Goal: Information Seeking & Learning: Learn about a topic

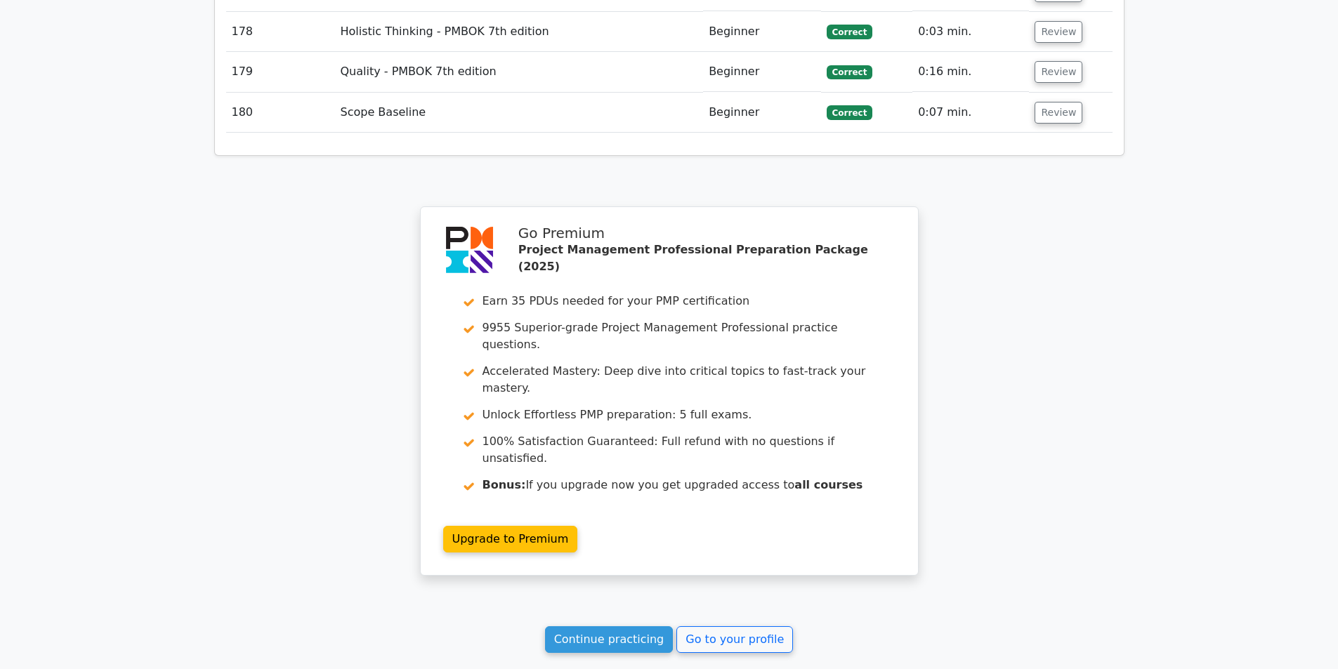
scroll to position [9831, 0]
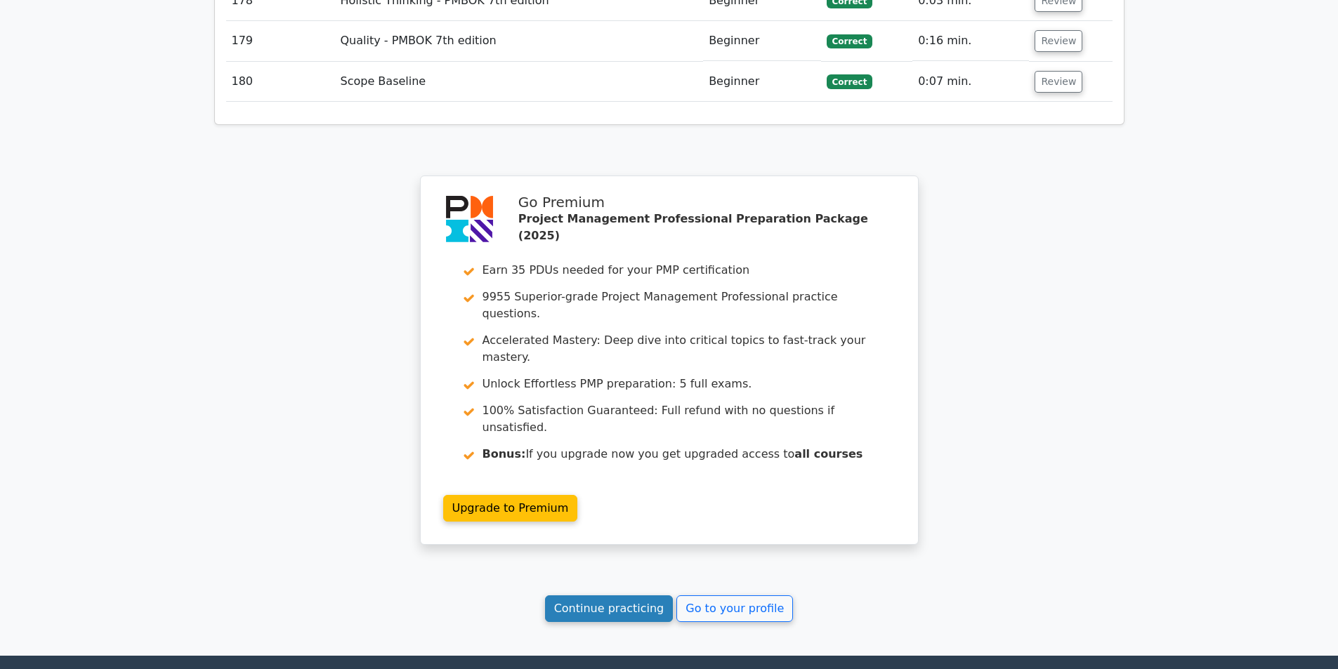
click at [633, 595] on link "Continue practicing" at bounding box center [609, 608] width 129 height 27
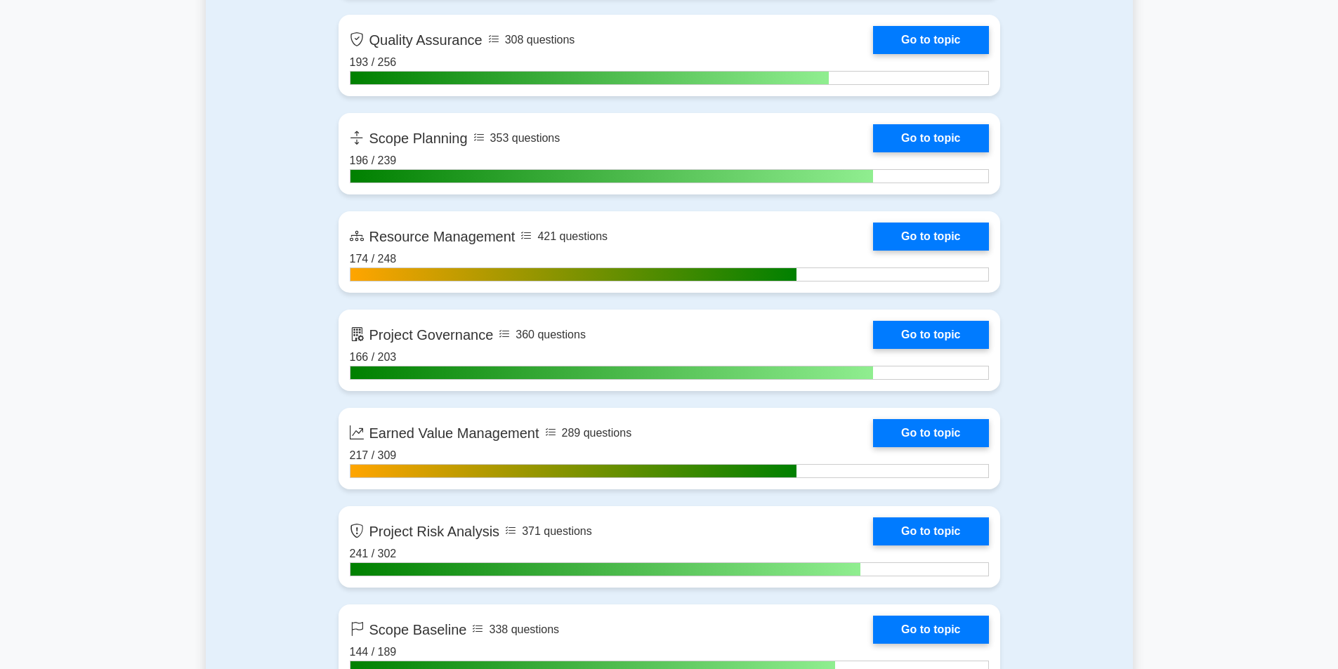
scroll to position [2387, 0]
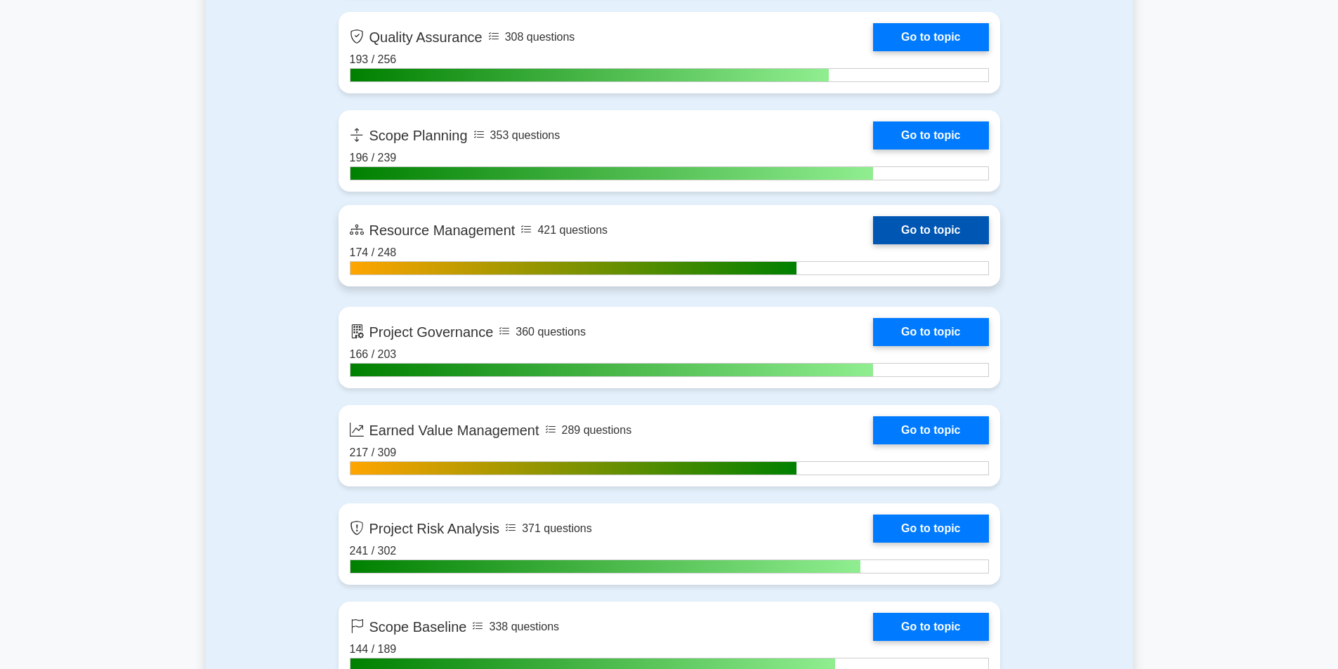
click at [892, 229] on link "Go to topic" at bounding box center [930, 230] width 115 height 28
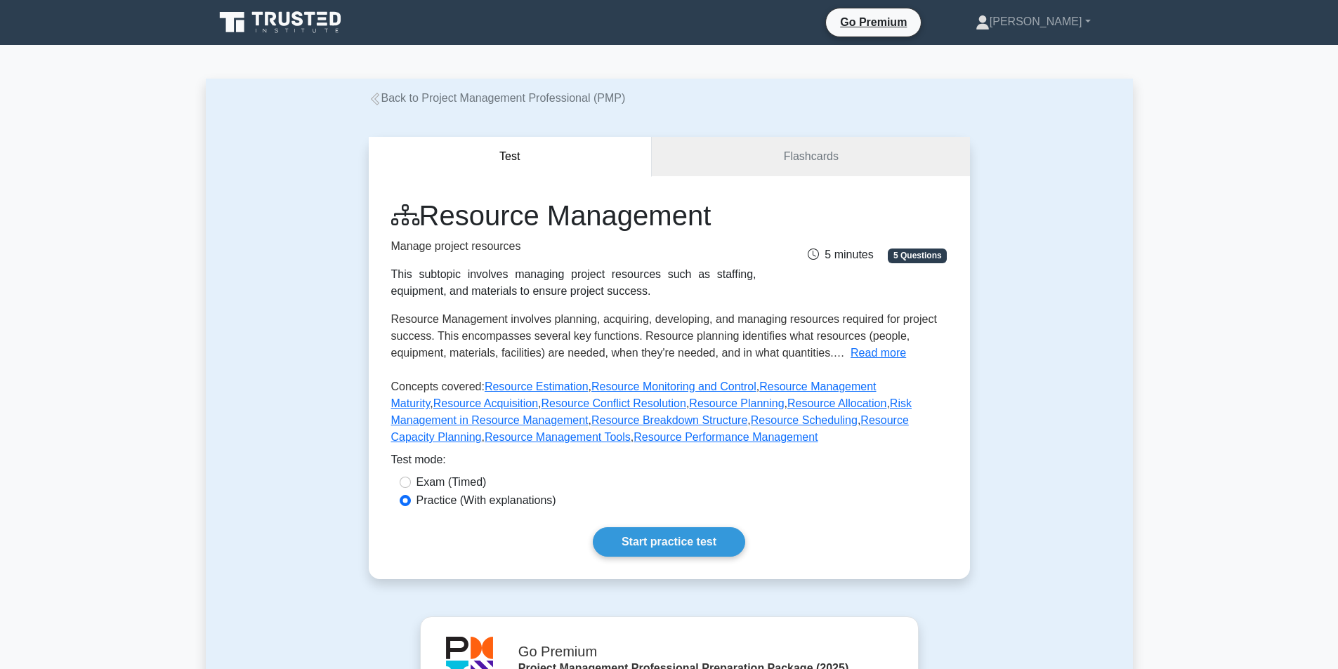
click at [879, 358] on button "Read more" at bounding box center [877, 353] width 55 height 17
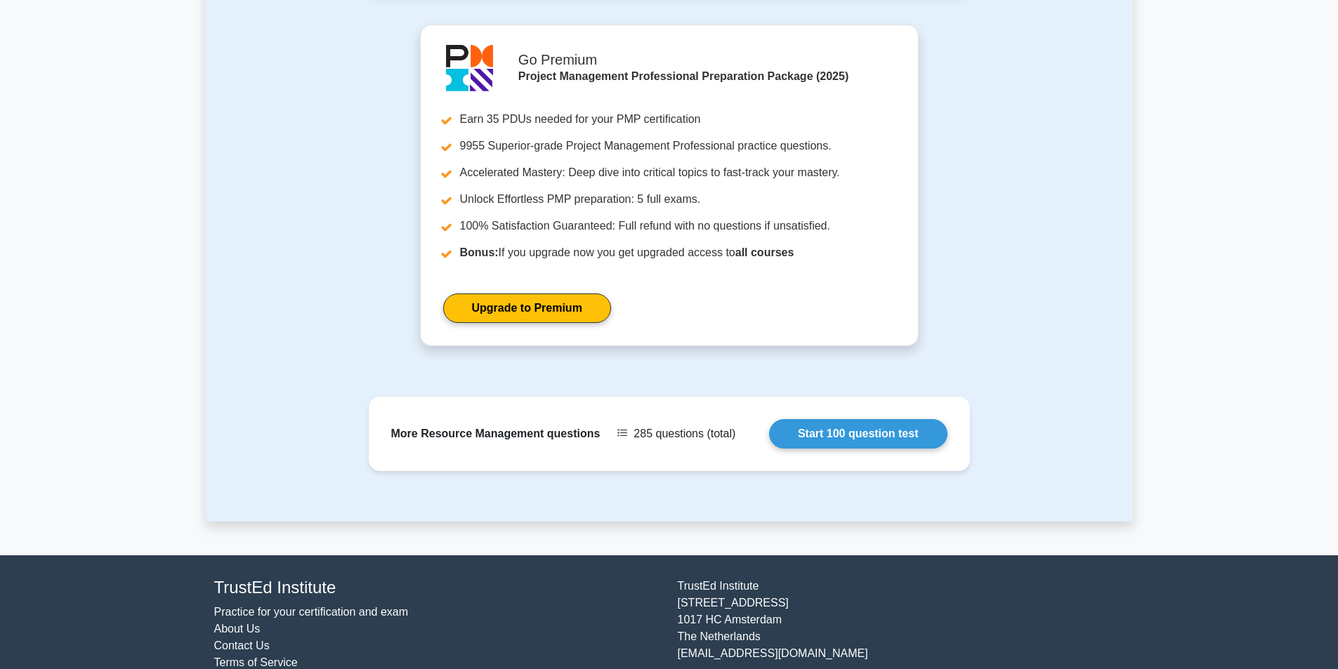
scroll to position [920, 0]
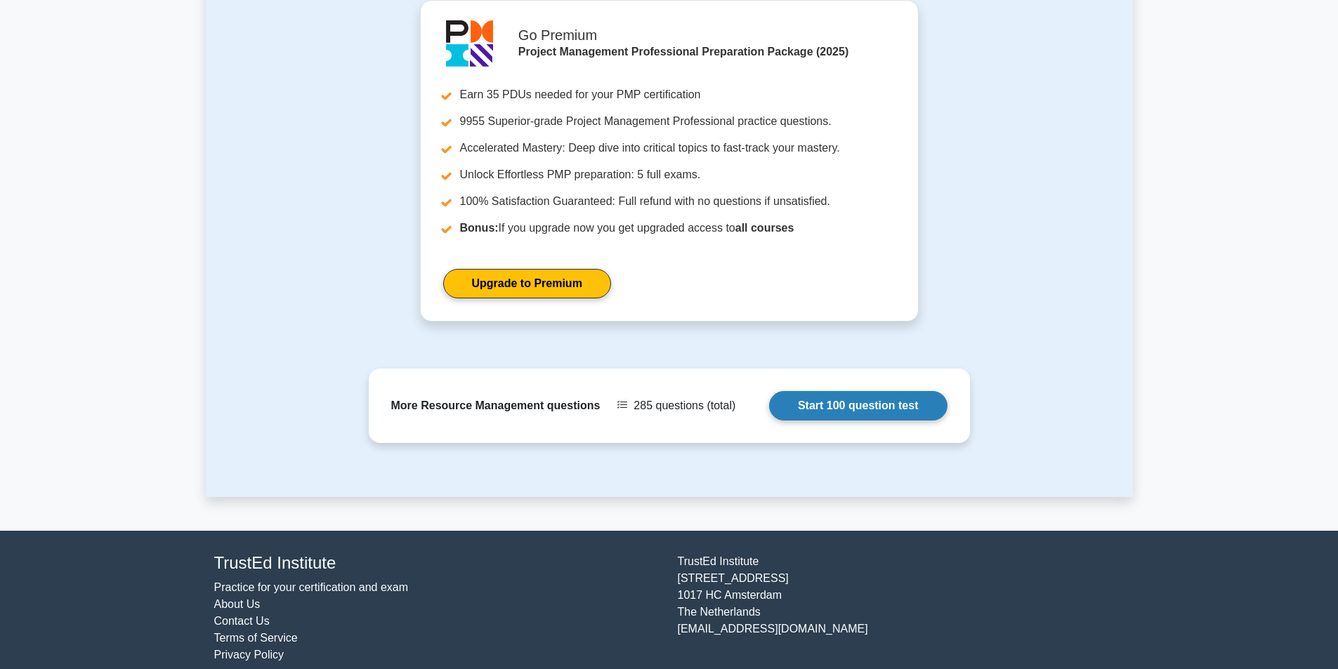
click at [869, 393] on link "Start 100 question test" at bounding box center [858, 405] width 178 height 29
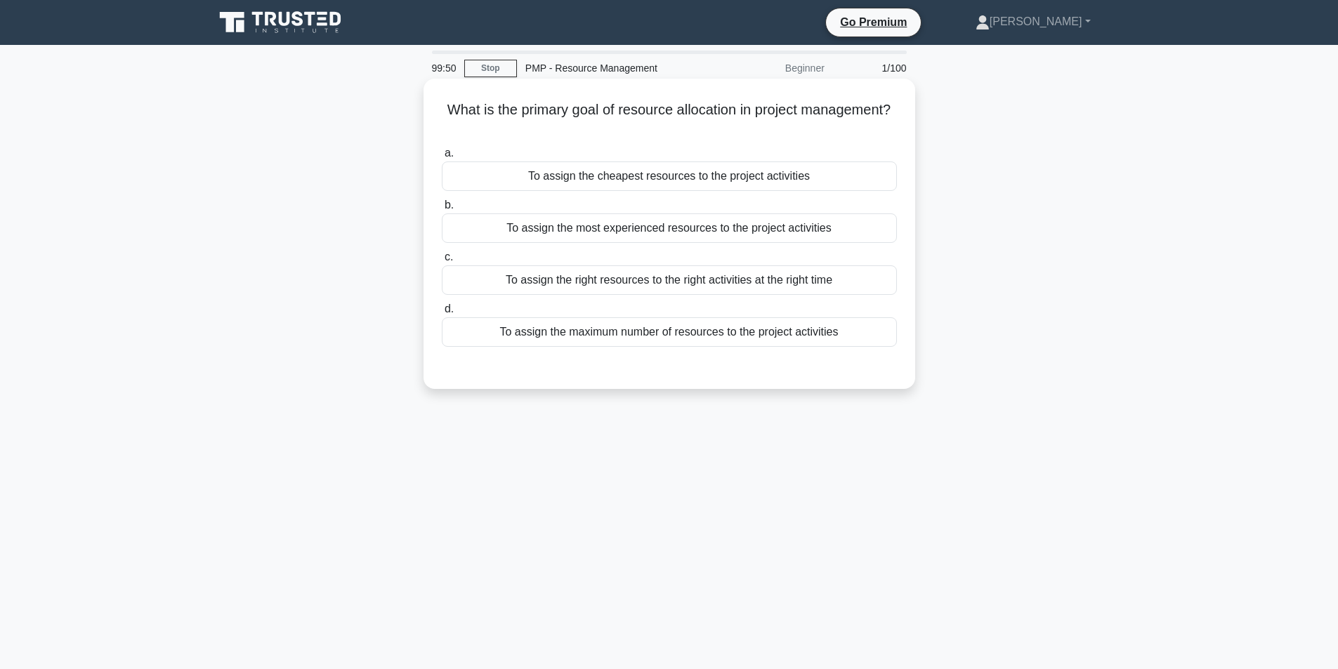
click at [613, 286] on div "To assign the right resources to the right activities at the right time" at bounding box center [669, 279] width 455 height 29
click at [442, 262] on input "c. To assign the right resources to the right activities at the right time" at bounding box center [442, 257] width 0 height 9
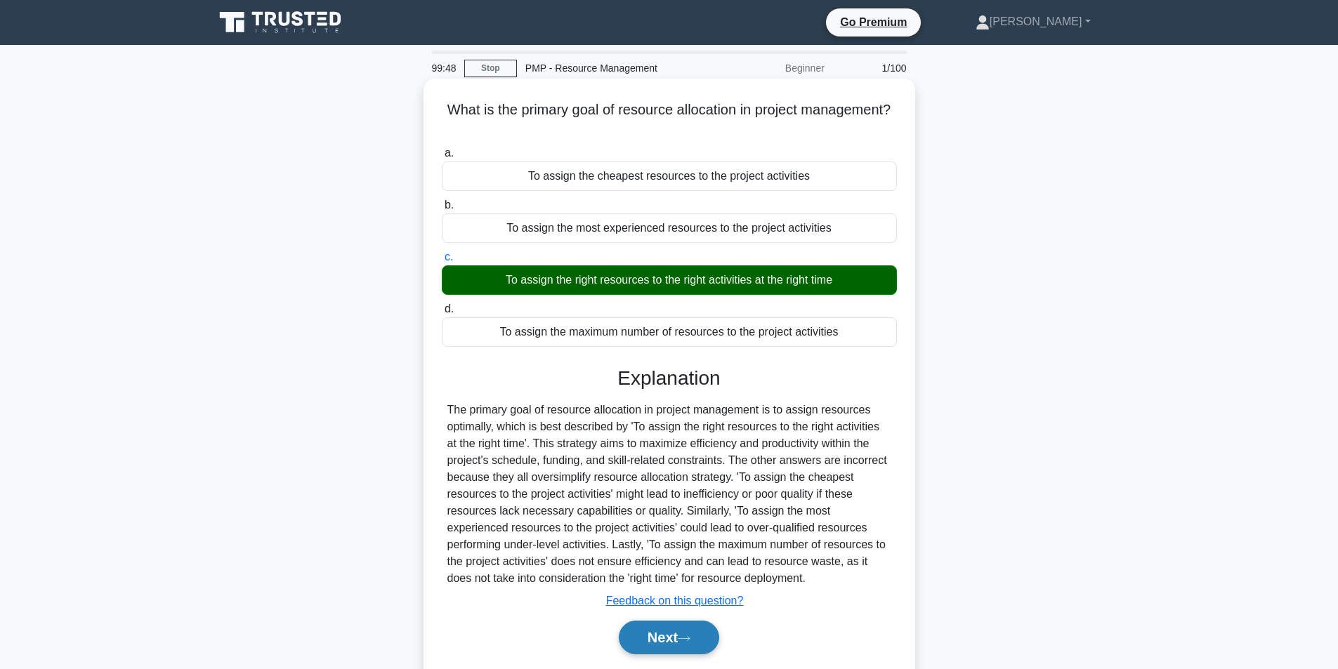
click at [698, 638] on button "Next" at bounding box center [669, 638] width 100 height 34
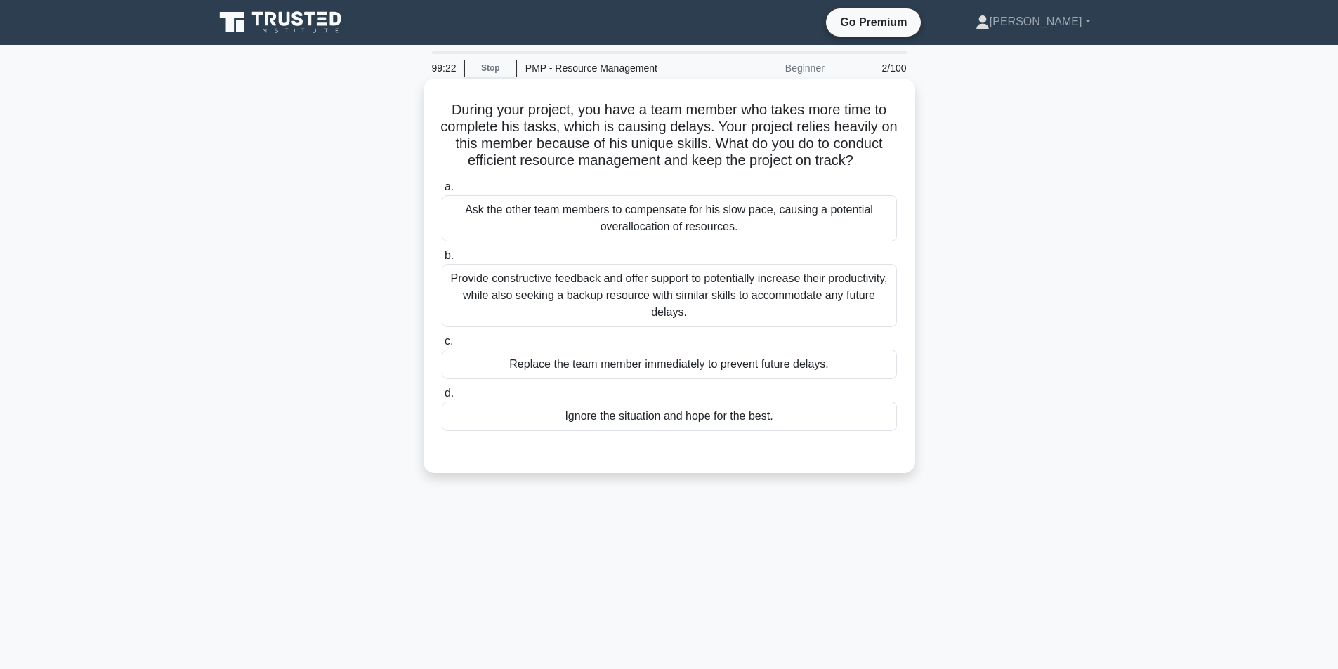
click at [599, 303] on div "Provide constructive feedback and offer support to potentially increase their p…" at bounding box center [669, 295] width 455 height 63
click at [442, 261] on input "b. Provide constructive feedback and offer support to potentially increase thei…" at bounding box center [442, 255] width 0 height 9
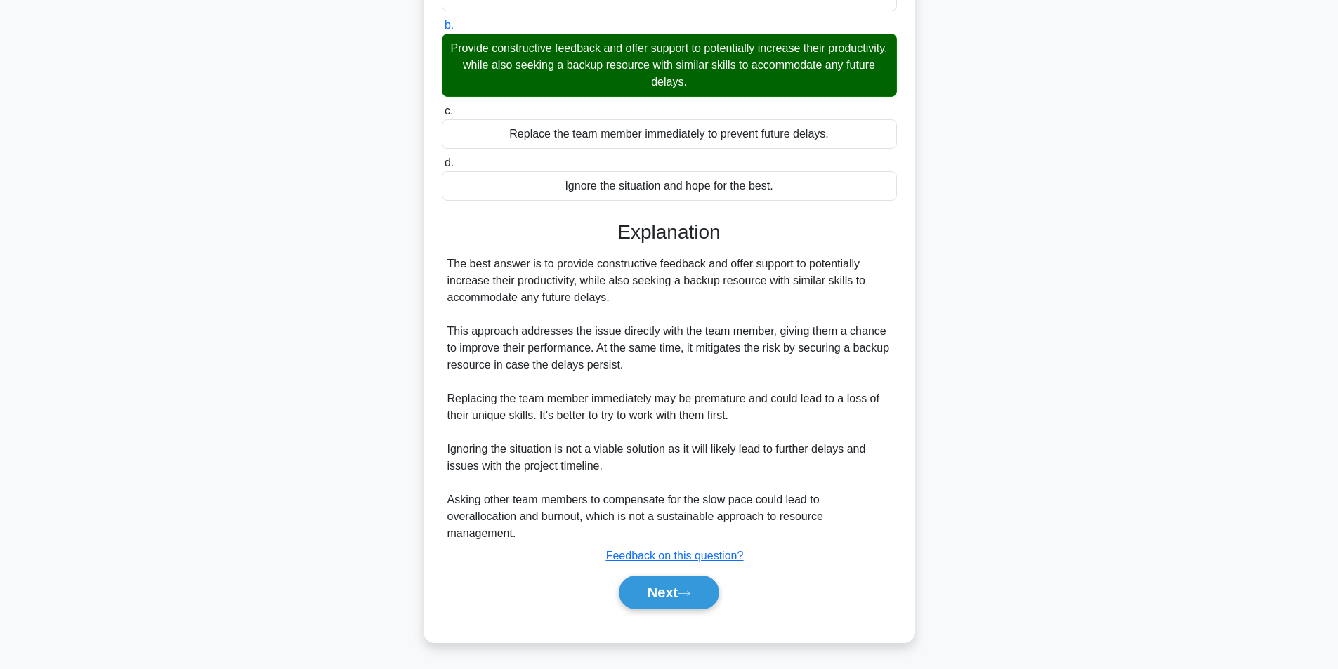
scroll to position [248, 0]
click at [649, 592] on button "Next" at bounding box center [669, 593] width 100 height 34
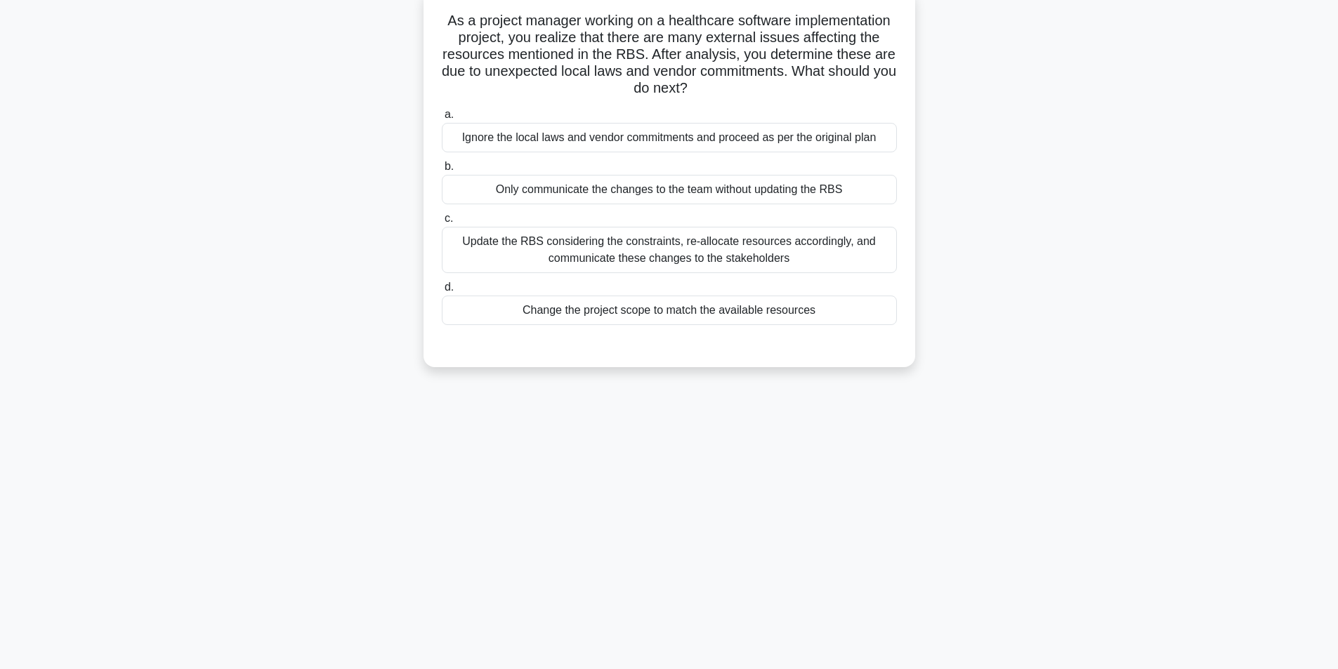
click at [617, 247] on div "Update the RBS considering the constraints, re-allocate resources accordingly, …" at bounding box center [669, 250] width 455 height 46
click at [442, 223] on input "c. Update the RBS considering the constraints, re-allocate resources accordingl…" at bounding box center [442, 218] width 0 height 9
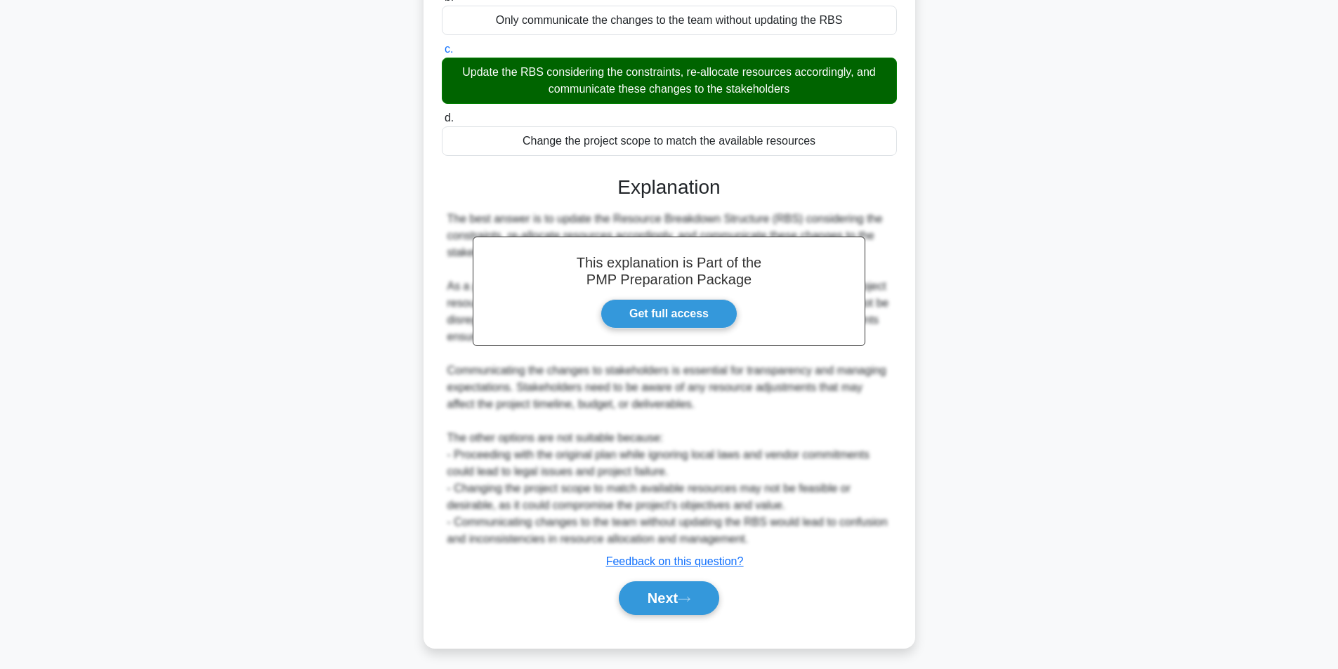
scroll to position [265, 0]
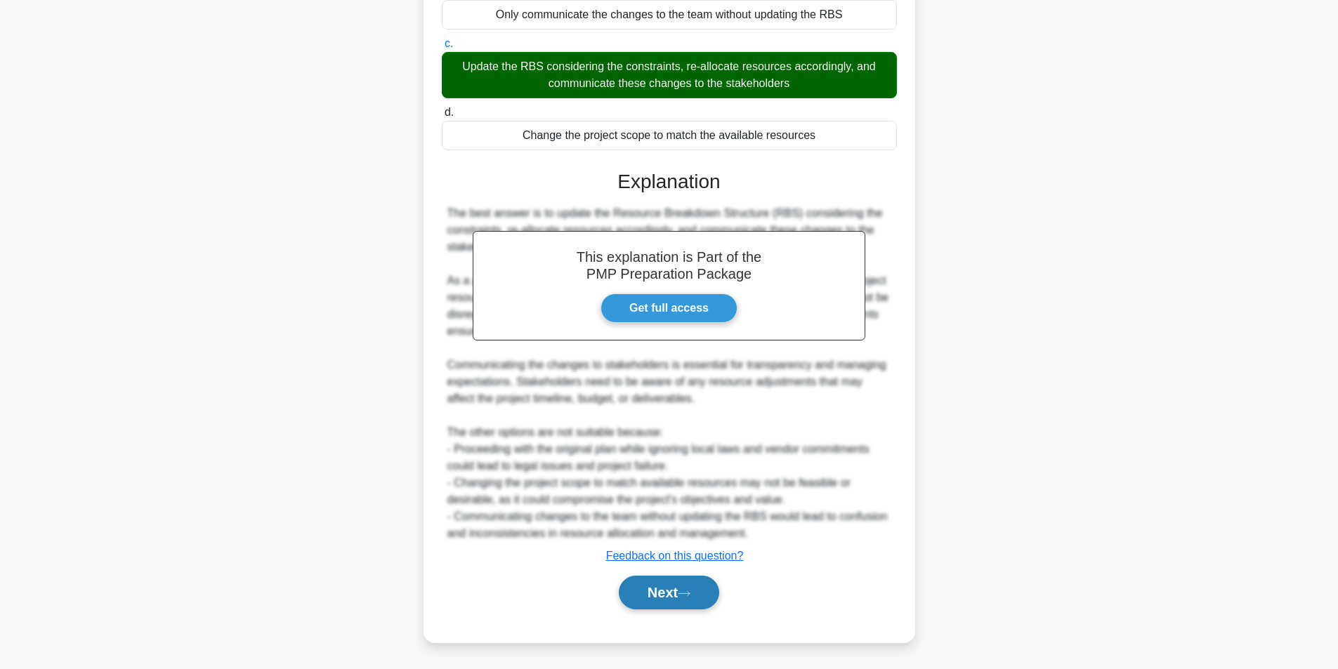
click at [706, 586] on button "Next" at bounding box center [669, 593] width 100 height 34
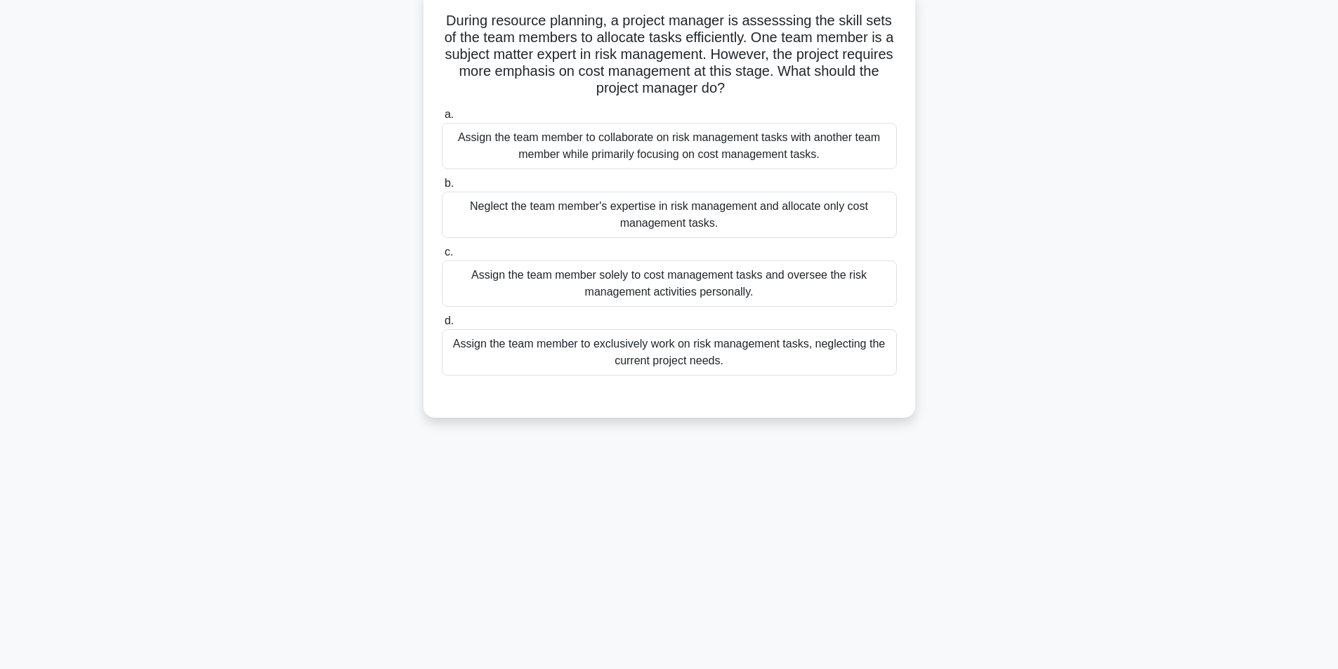
click at [635, 146] on div "Assign the team member to collaborate on risk management tasks with another tea…" at bounding box center [669, 146] width 455 height 46
click at [442, 119] on input "a. Assign the team member to collaborate on risk management tasks with another …" at bounding box center [442, 114] width 0 height 9
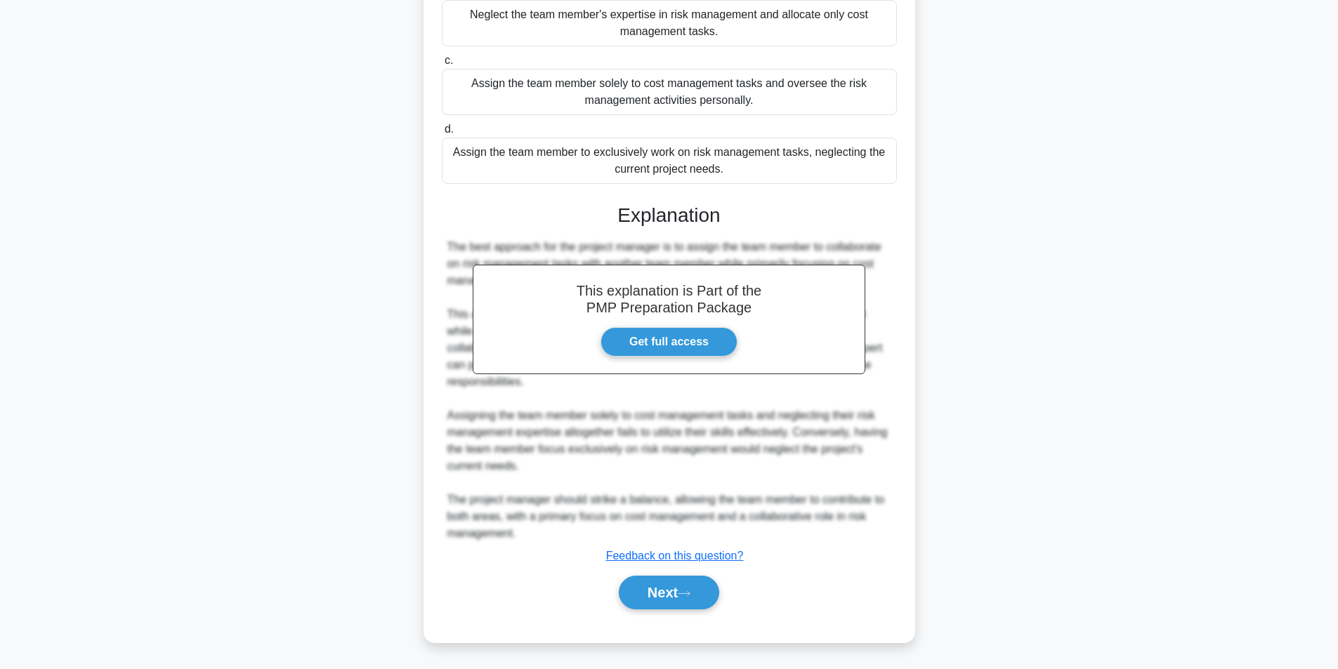
scroll to position [282, 0]
click at [677, 595] on button "Next" at bounding box center [669, 593] width 100 height 34
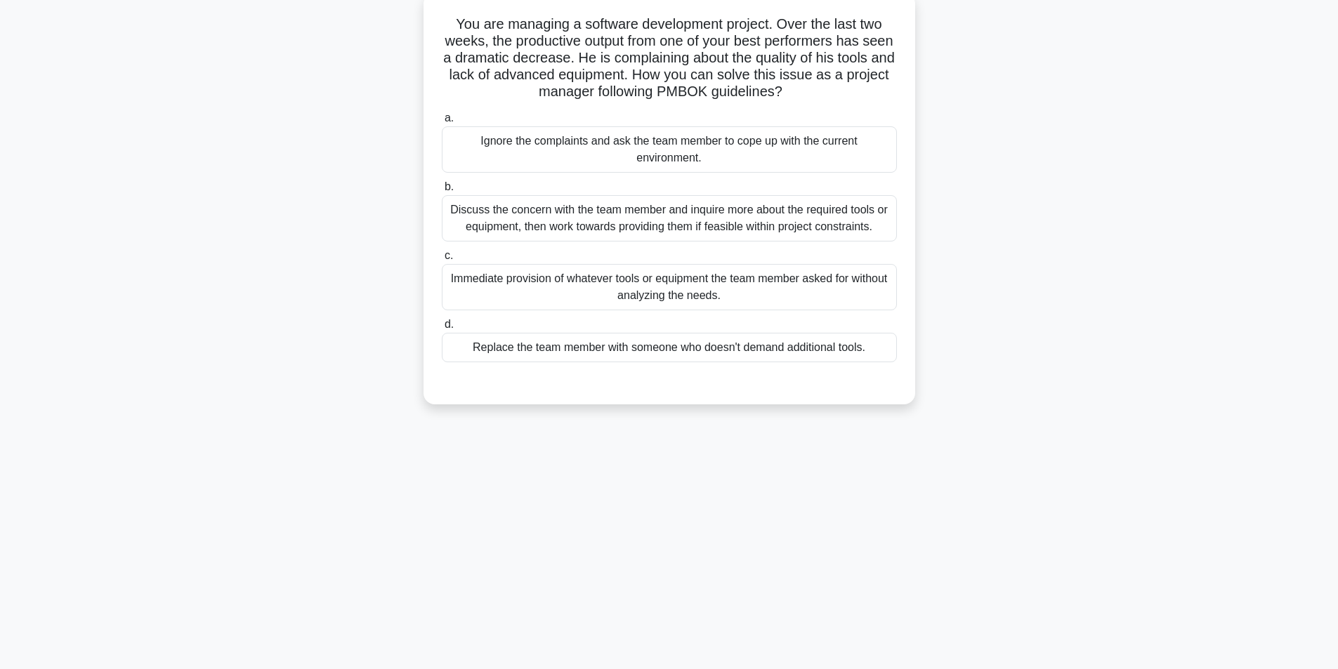
scroll to position [89, 0]
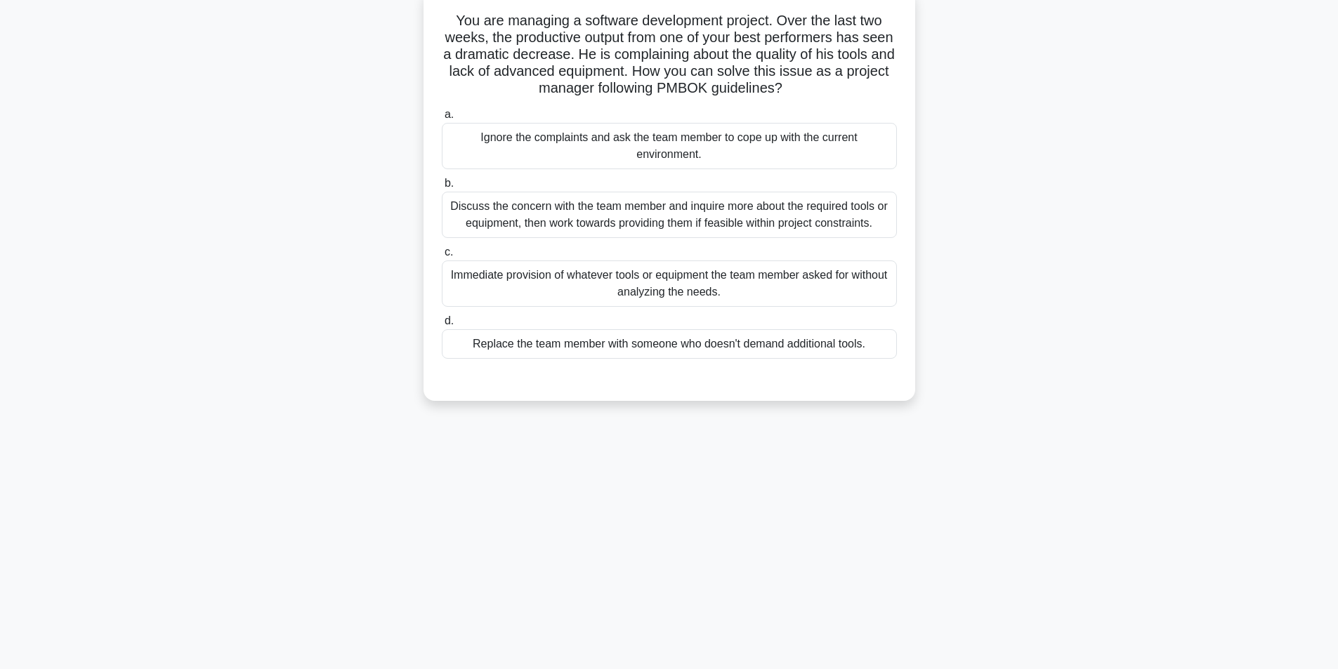
click at [612, 210] on div "Discuss the concern with the team member and inquire more about the required to…" at bounding box center [669, 215] width 455 height 46
click at [442, 188] on input "b. Discuss the concern with the team member and inquire more about the required…" at bounding box center [442, 183] width 0 height 9
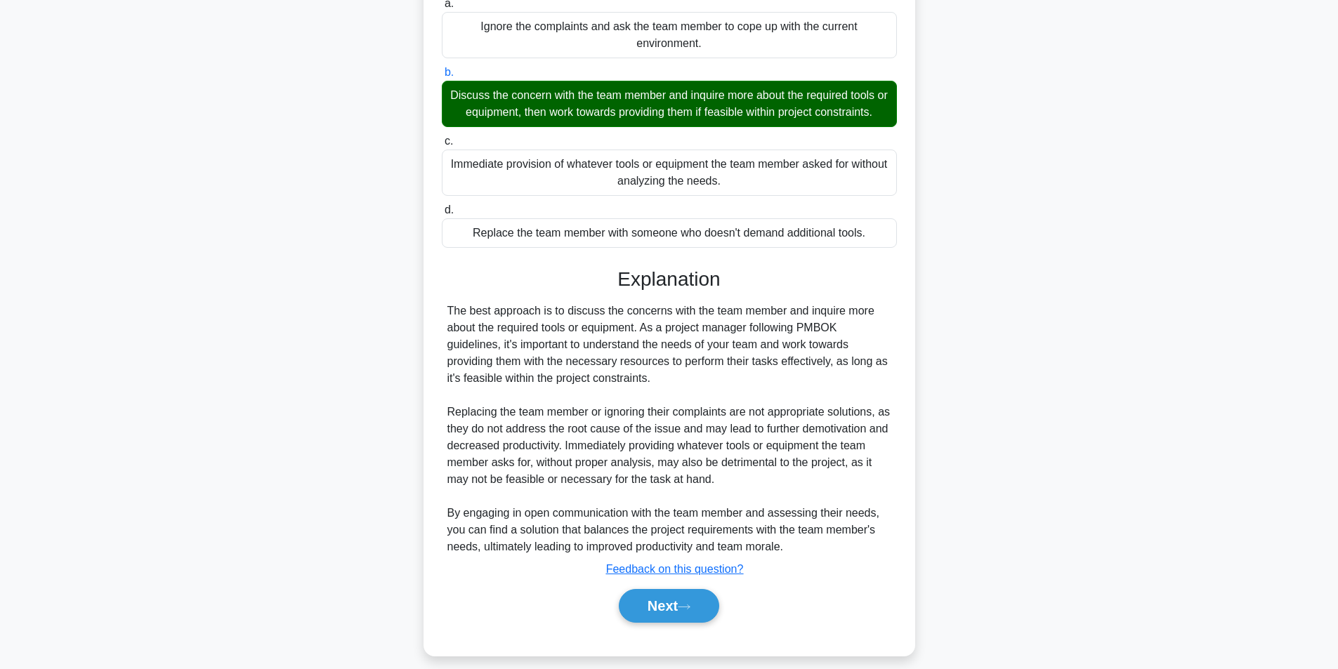
scroll to position [214, 0]
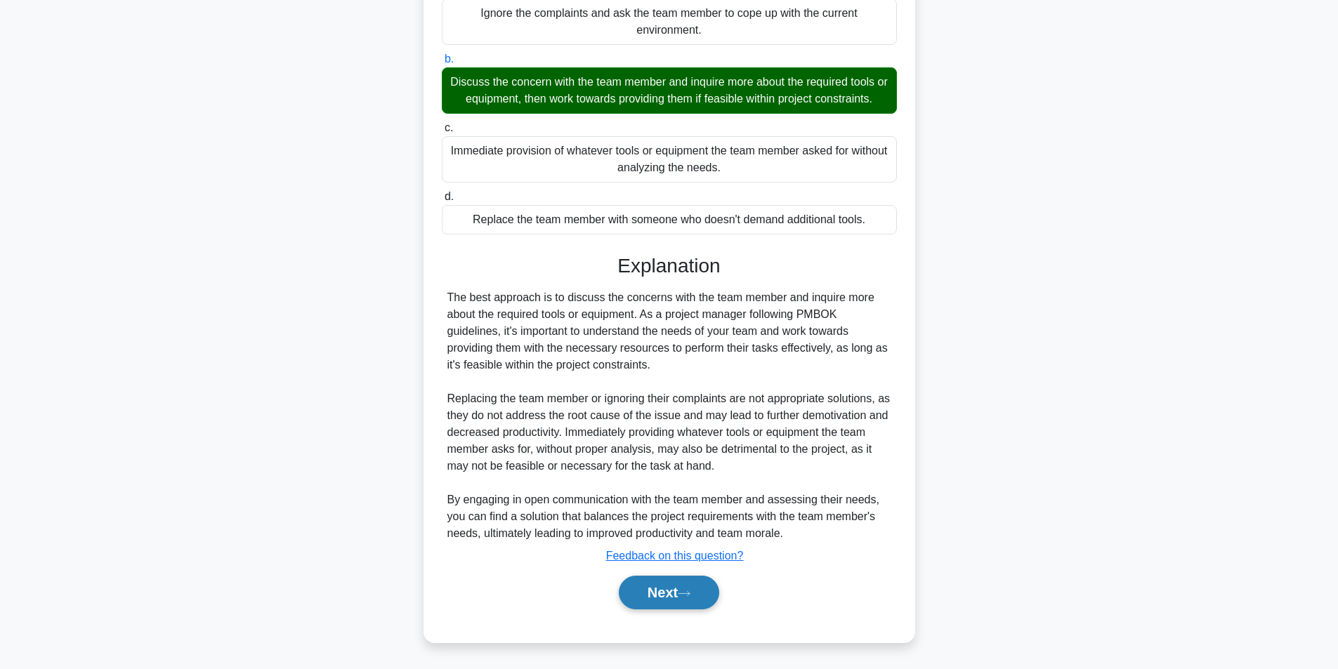
click at [699, 586] on button "Next" at bounding box center [669, 593] width 100 height 34
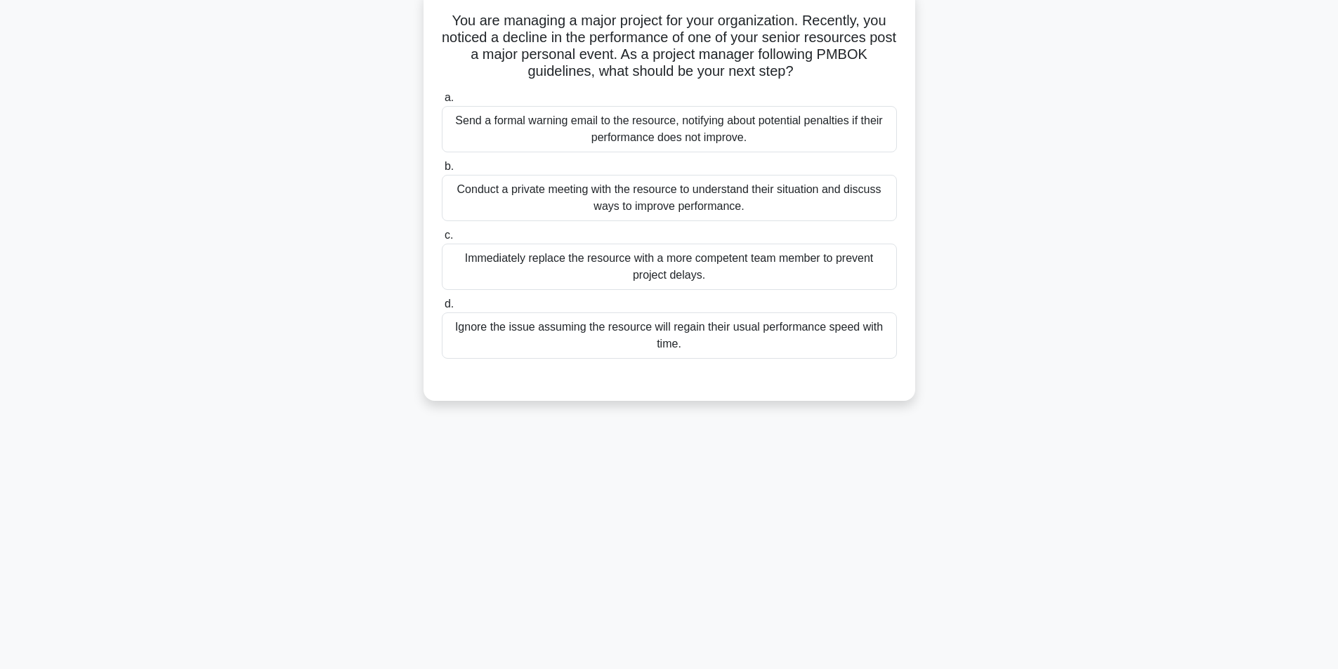
click at [604, 195] on div "Conduct a private meeting with the resource to understand their situation and d…" at bounding box center [669, 198] width 455 height 46
click at [442, 171] on input "b. Conduct a private meeting with the resource to understand their situation an…" at bounding box center [442, 166] width 0 height 9
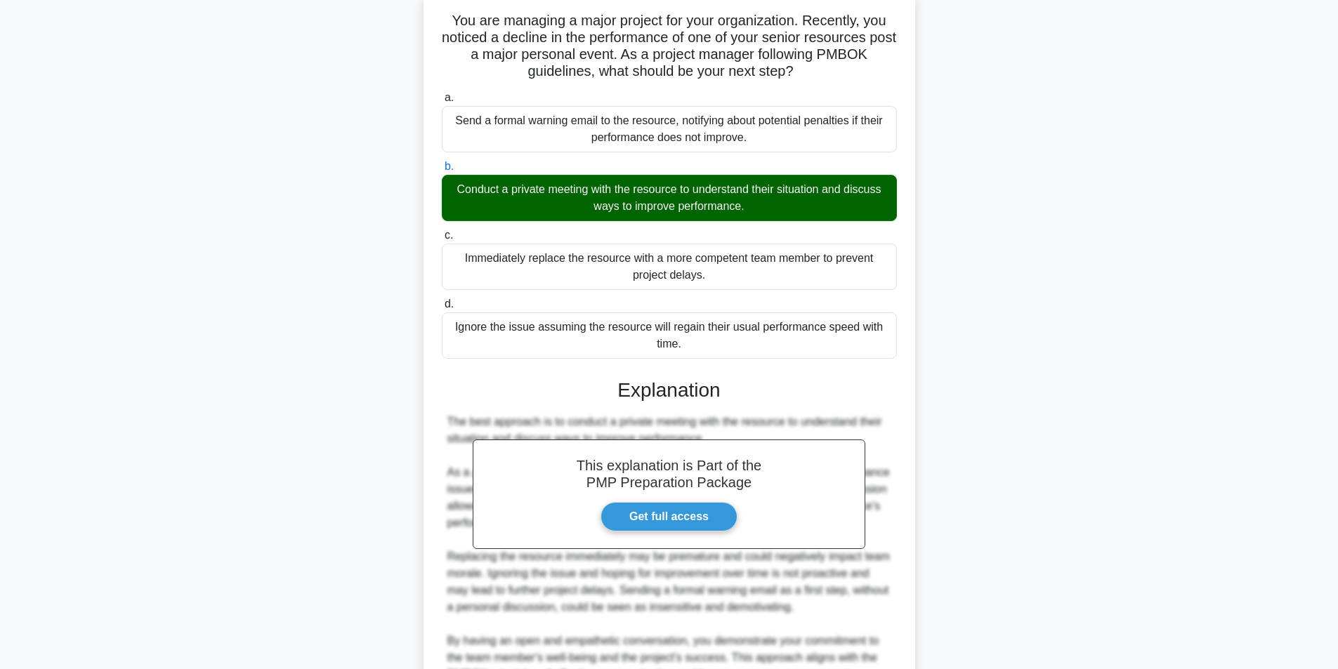
scroll to position [231, 0]
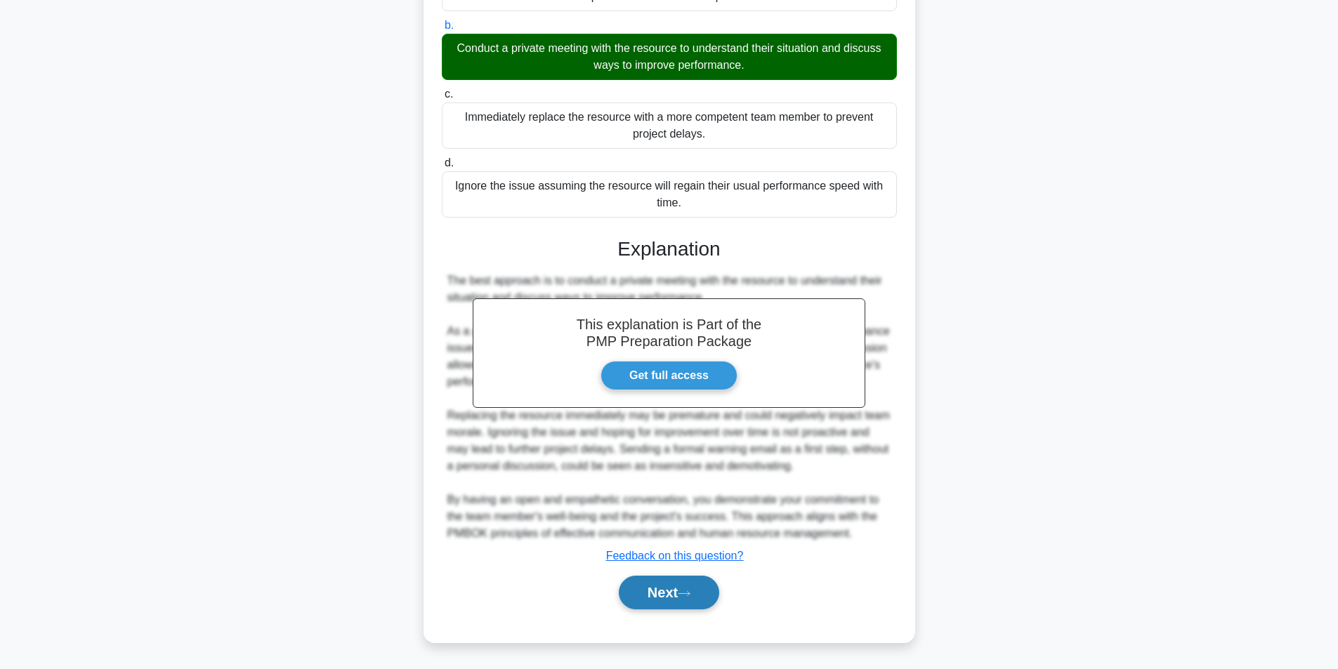
click at [709, 594] on button "Next" at bounding box center [669, 593] width 100 height 34
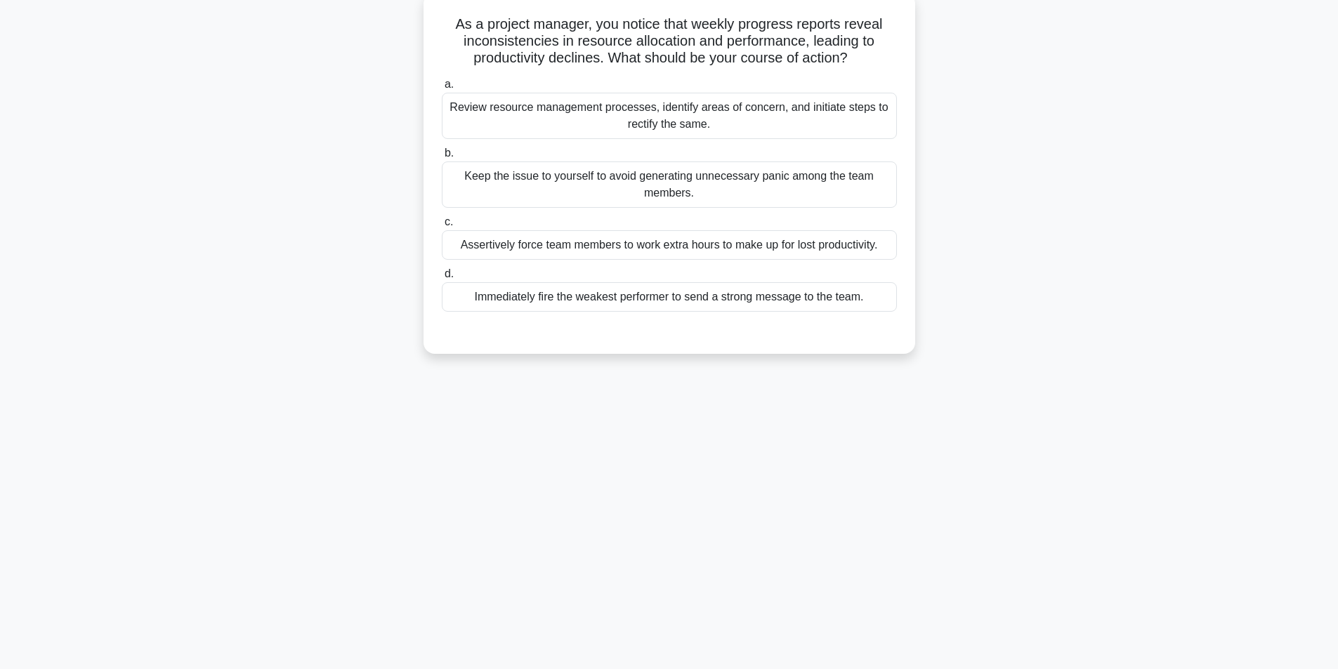
scroll to position [89, 0]
click at [728, 116] on div "Review resource management processes, identify areas of concern, and initiate s…" at bounding box center [669, 112] width 455 height 46
click at [442, 86] on input "a. Review resource management processes, identify areas of concern, and initiat…" at bounding box center [442, 81] width 0 height 9
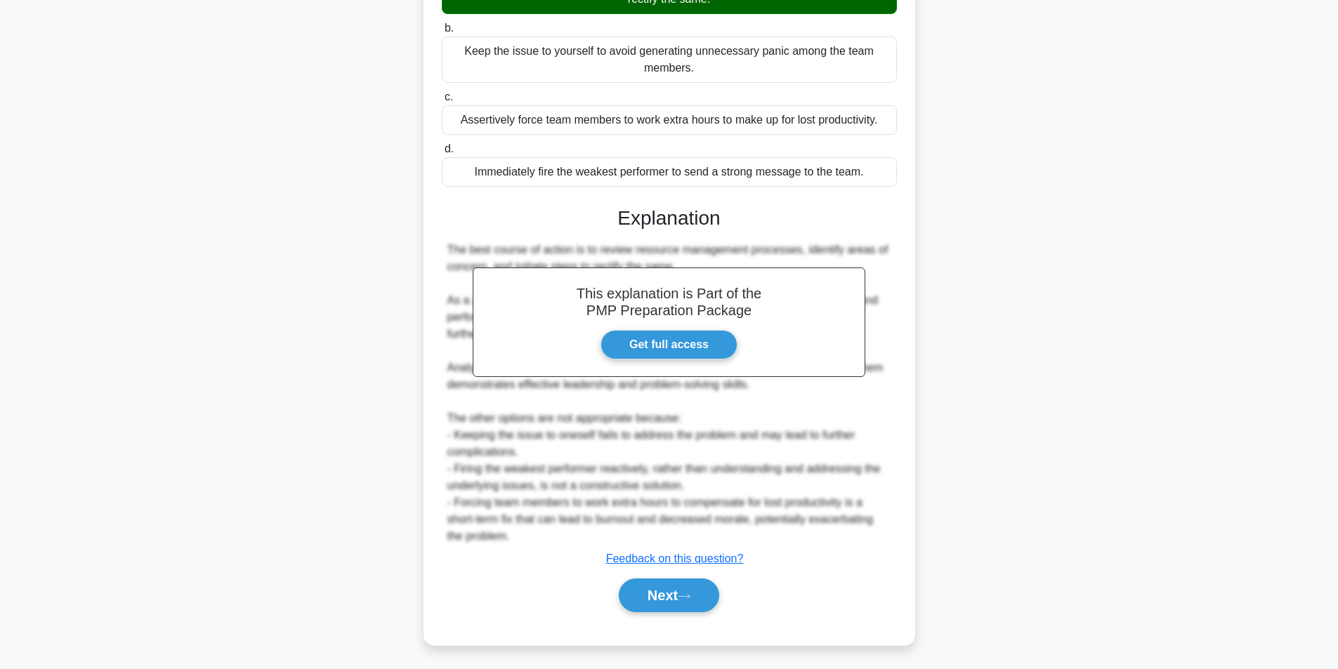
scroll to position [214, 0]
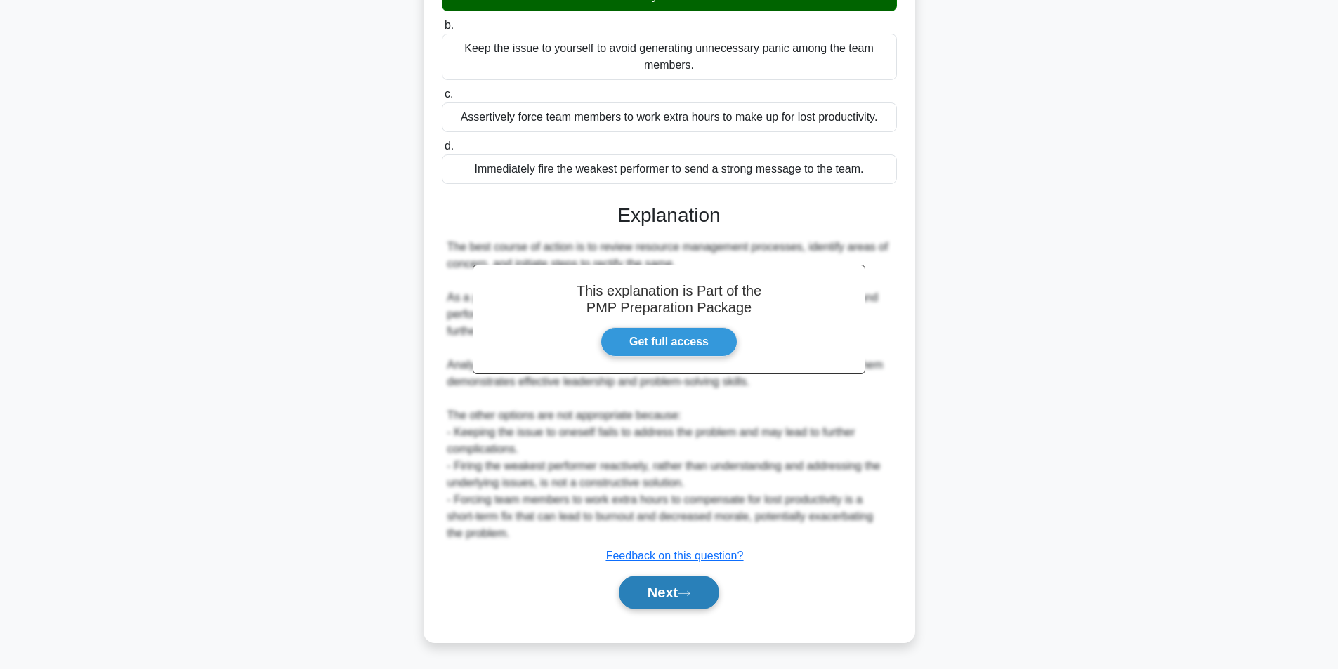
click at [690, 598] on button "Next" at bounding box center [669, 593] width 100 height 34
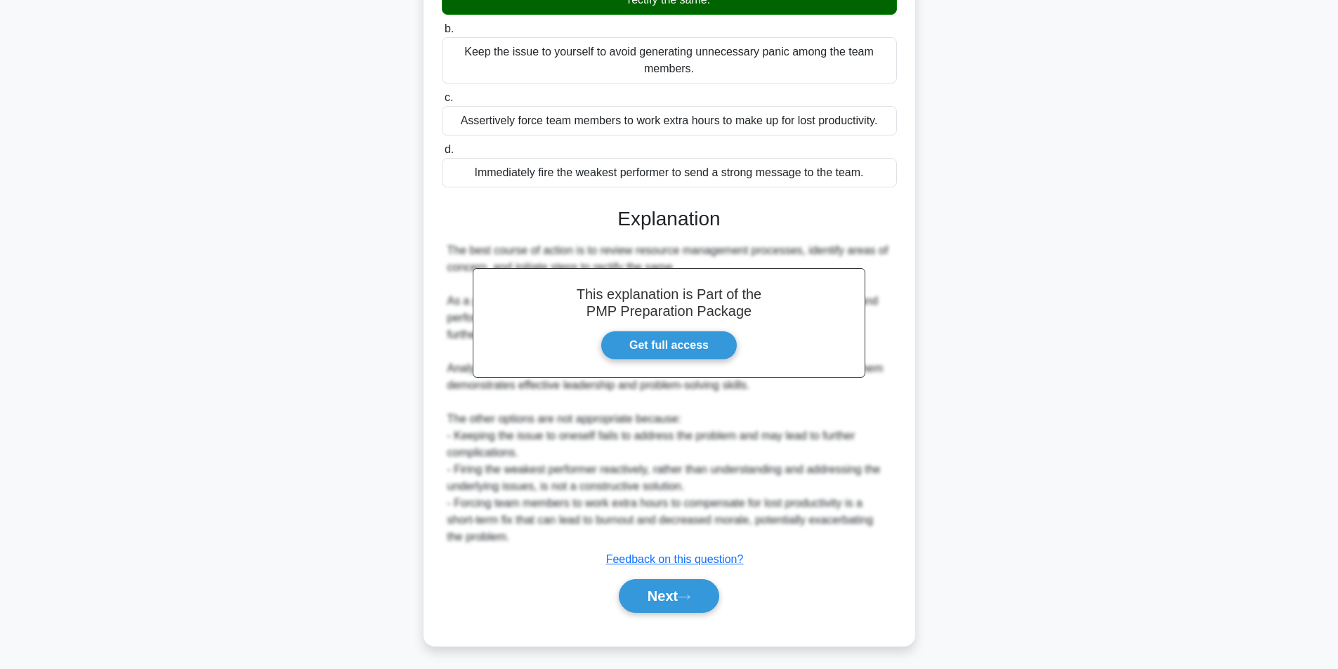
scroll to position [89, 0]
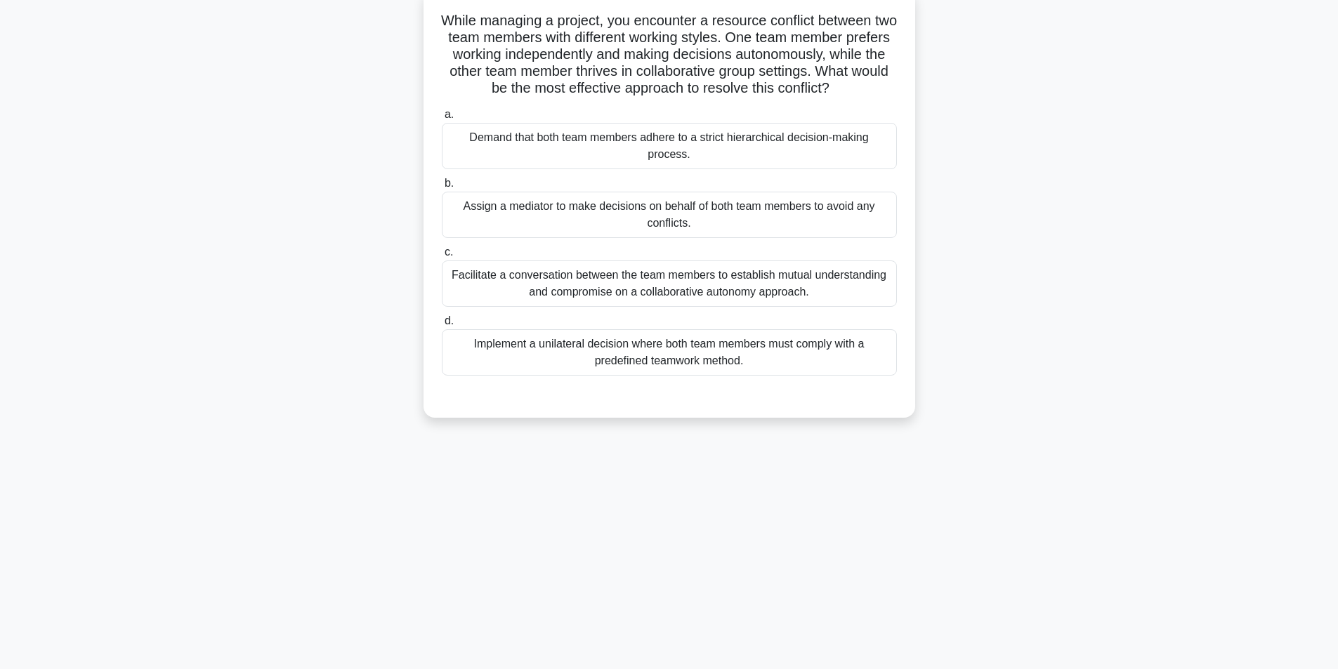
click at [591, 288] on div "Facilitate a conversation between the team members to establish mutual understa…" at bounding box center [669, 284] width 455 height 46
click at [442, 257] on input "c. Facilitate a conversation between the team members to establish mutual under…" at bounding box center [442, 252] width 0 height 9
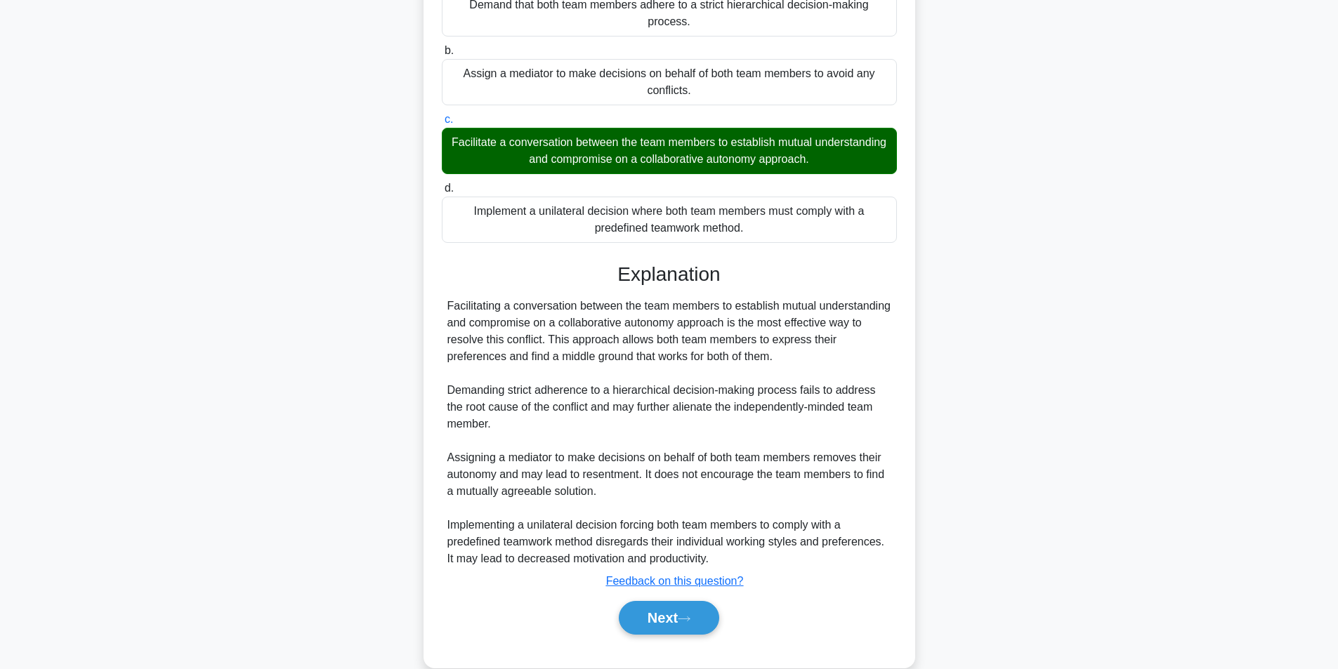
scroll to position [248, 0]
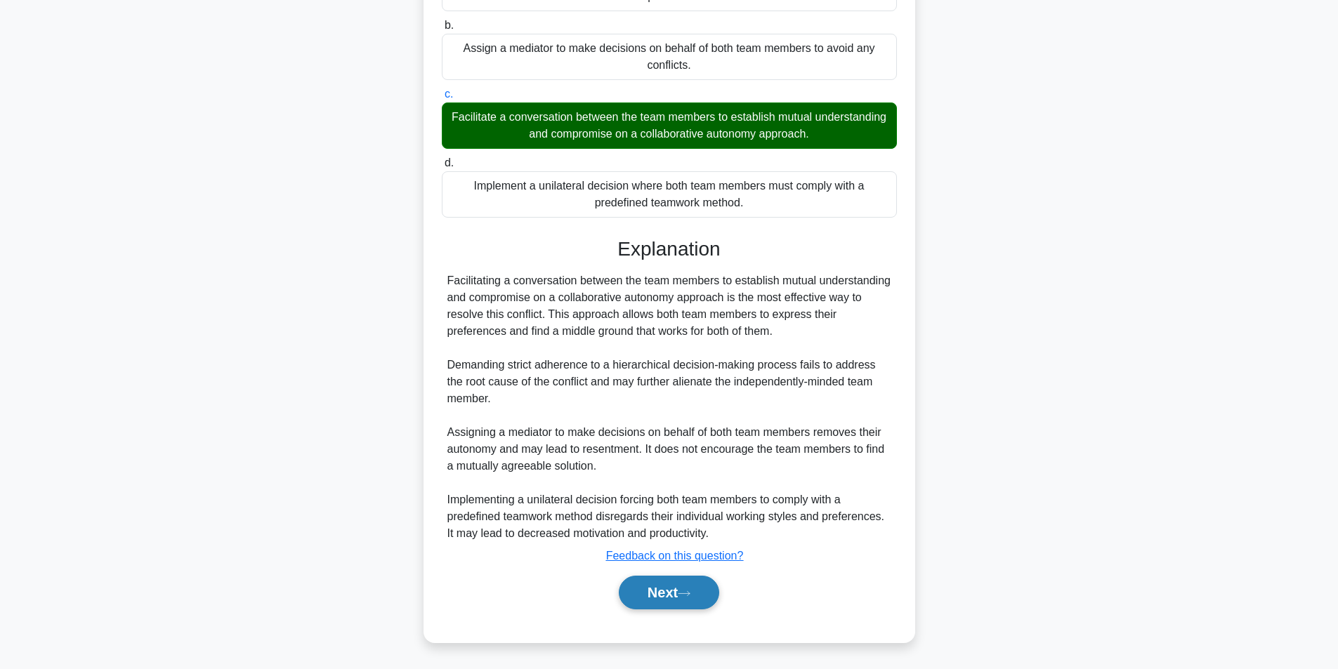
click at [651, 595] on button "Next" at bounding box center [669, 593] width 100 height 34
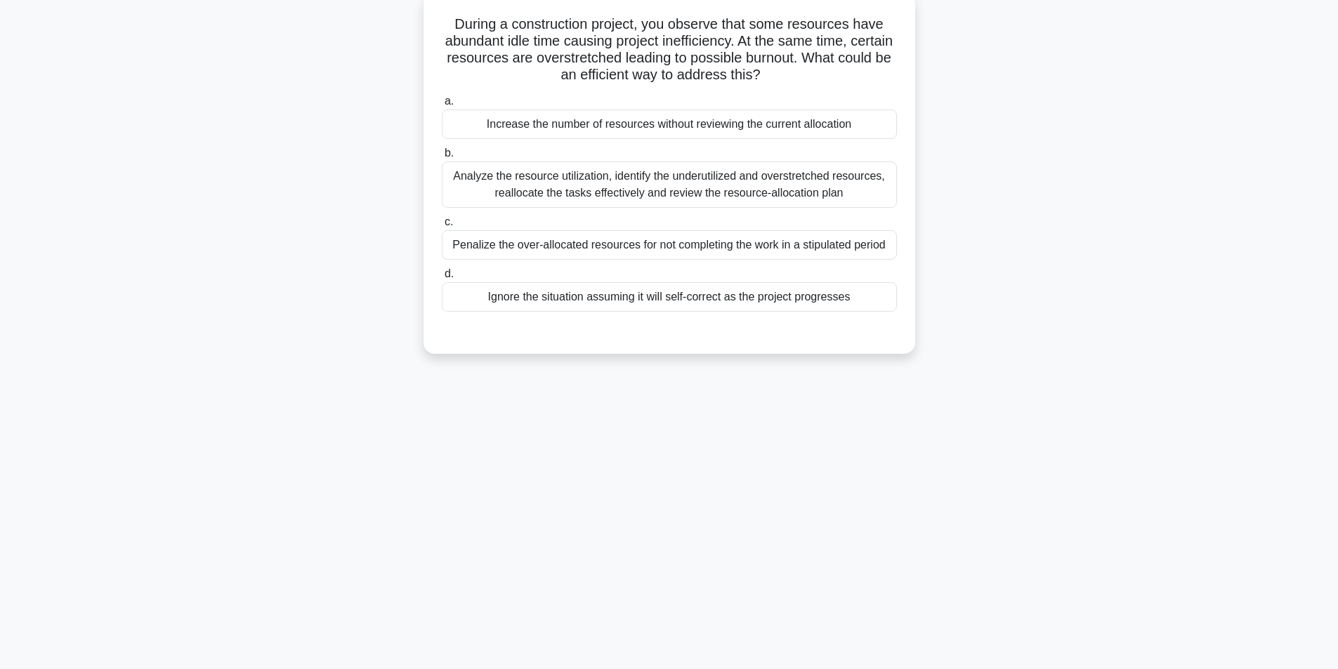
scroll to position [89, 0]
click at [597, 173] on div "Analyze the resource utilization, identify the underutilized and overstretched …" at bounding box center [669, 181] width 455 height 46
click at [442, 154] on input "b. Analyze the resource utilization, identify the underutilized and overstretch…" at bounding box center [442, 149] width 0 height 9
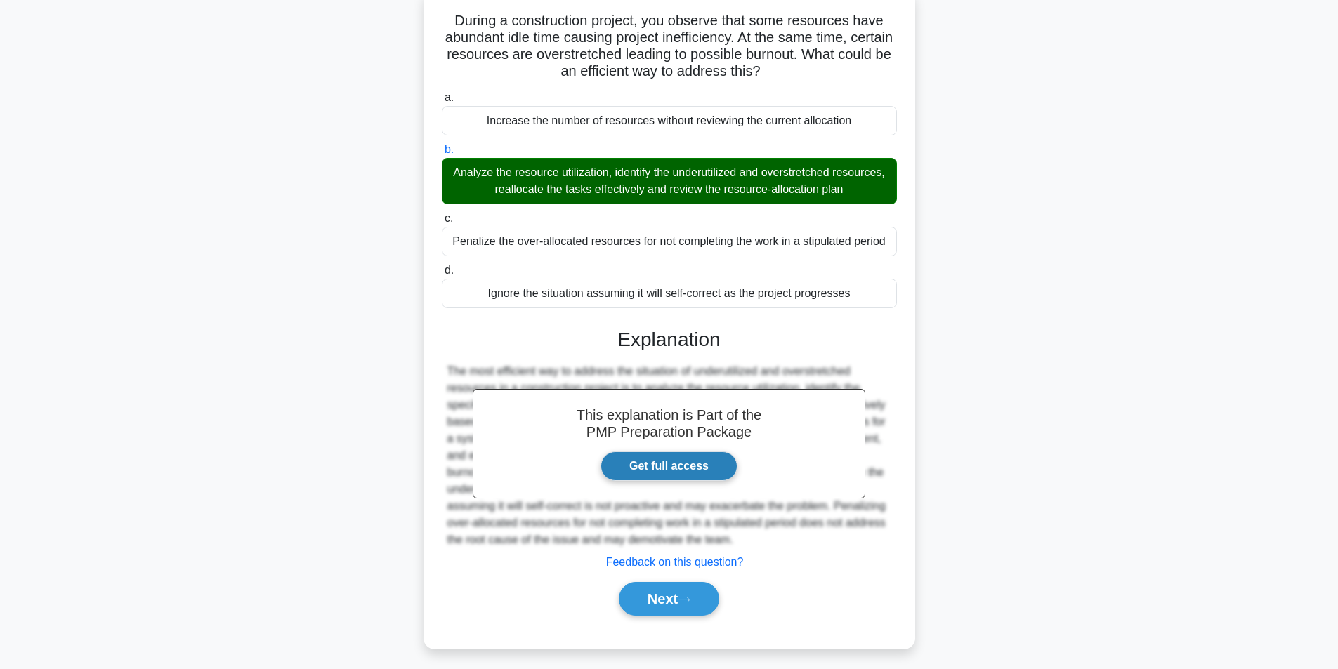
scroll to position [96, 0]
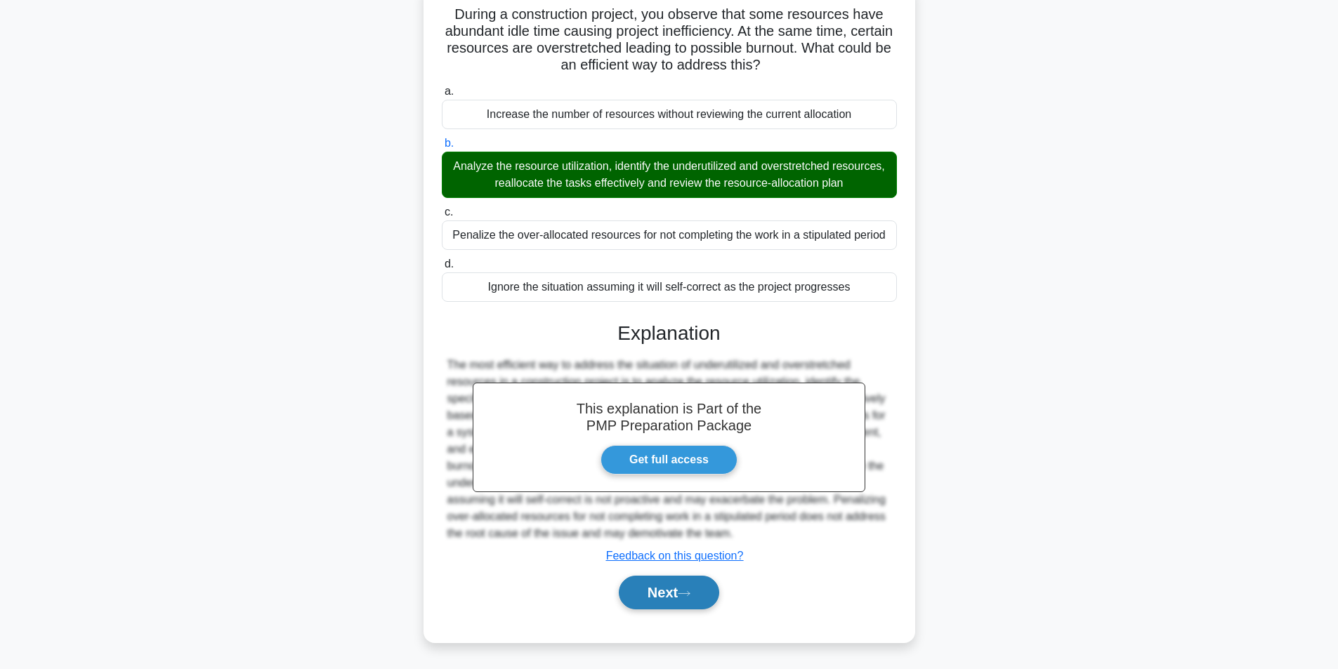
click at [701, 603] on button "Next" at bounding box center [669, 593] width 100 height 34
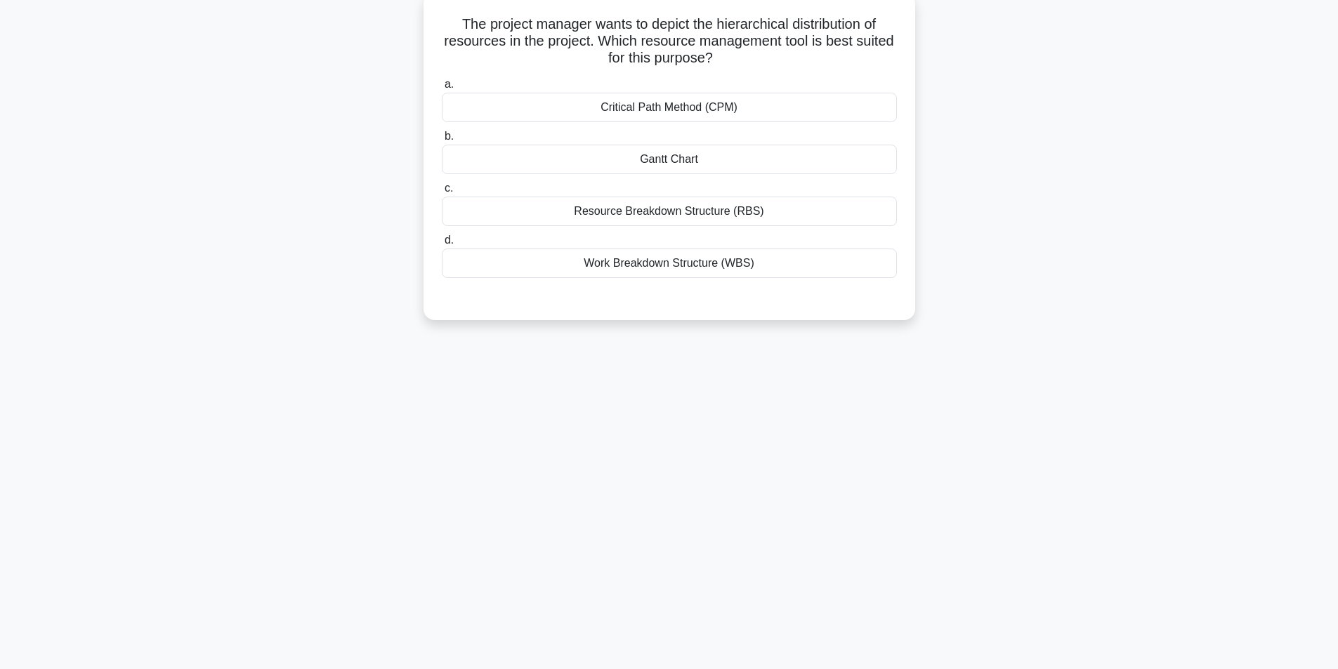
scroll to position [89, 0]
click at [729, 208] on div "Resource Breakdown Structure (RBS)" at bounding box center [669, 207] width 455 height 29
click at [442, 190] on input "c. Resource Breakdown Structure (RBS)" at bounding box center [442, 184] width 0 height 9
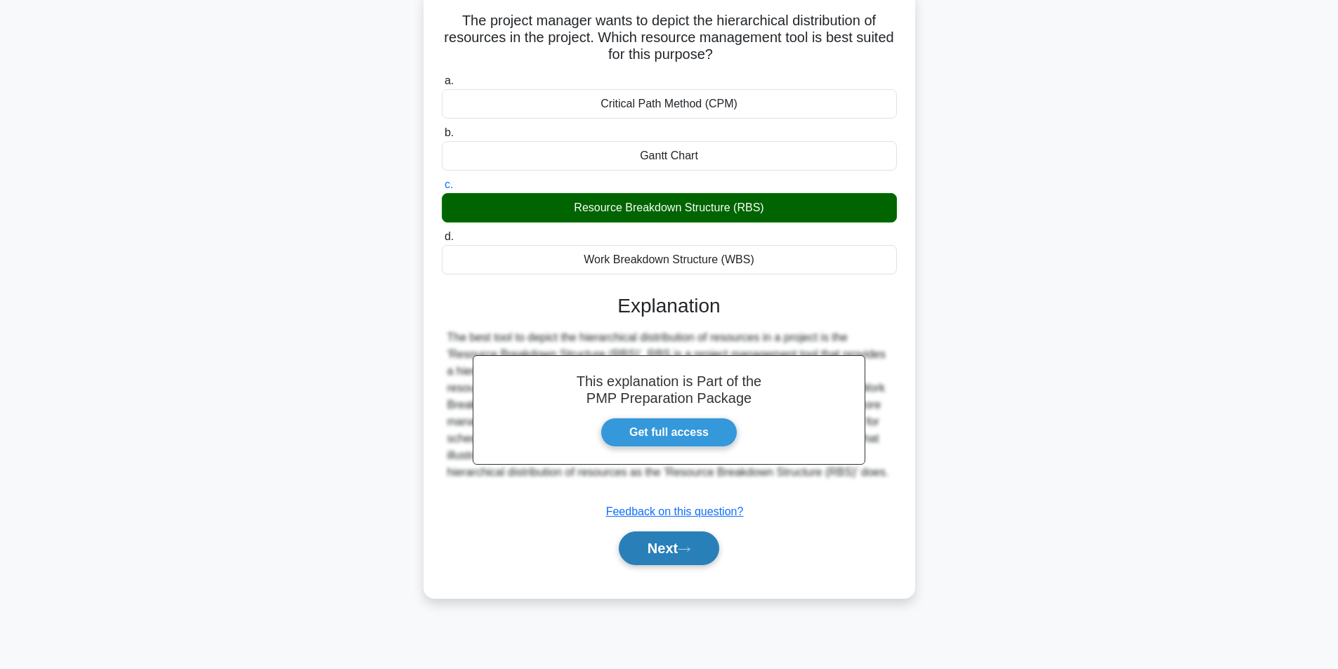
click at [668, 551] on button "Next" at bounding box center [669, 549] width 100 height 34
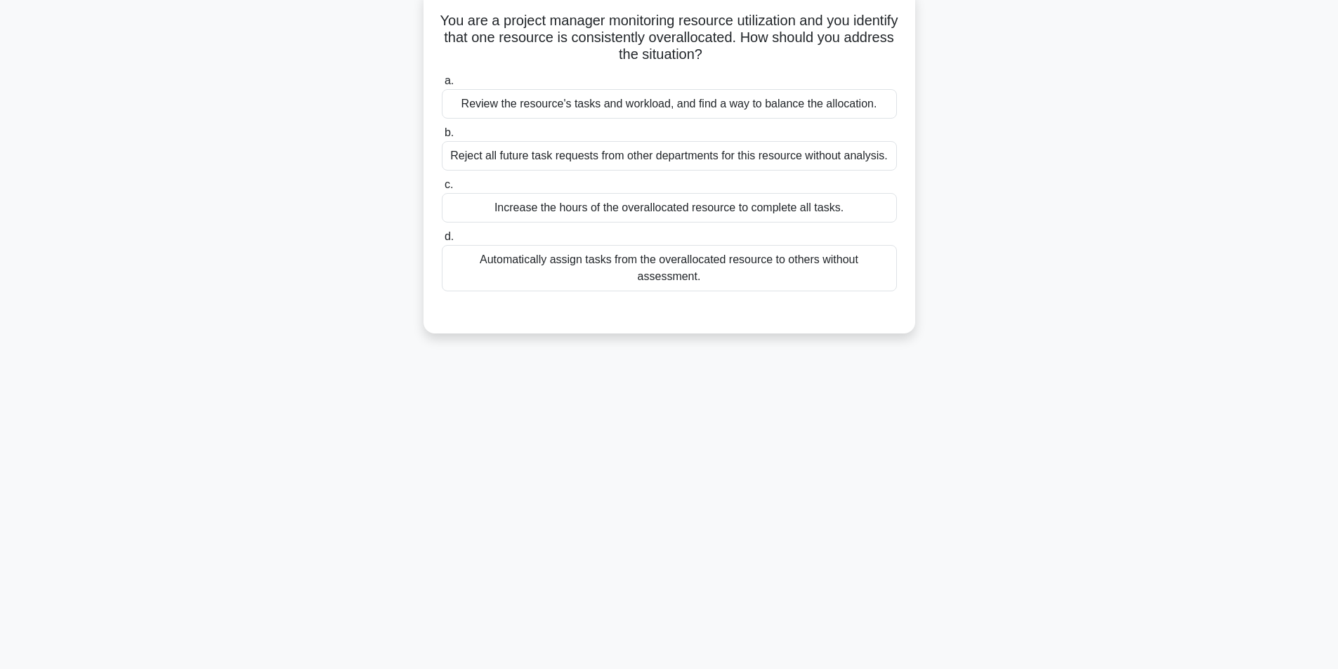
click at [720, 105] on div "Review the resource's tasks and workload, and find a way to balance the allocat…" at bounding box center [669, 103] width 455 height 29
click at [442, 86] on input "a. Review the resource's tasks and workload, and find a way to balance the allo…" at bounding box center [442, 81] width 0 height 9
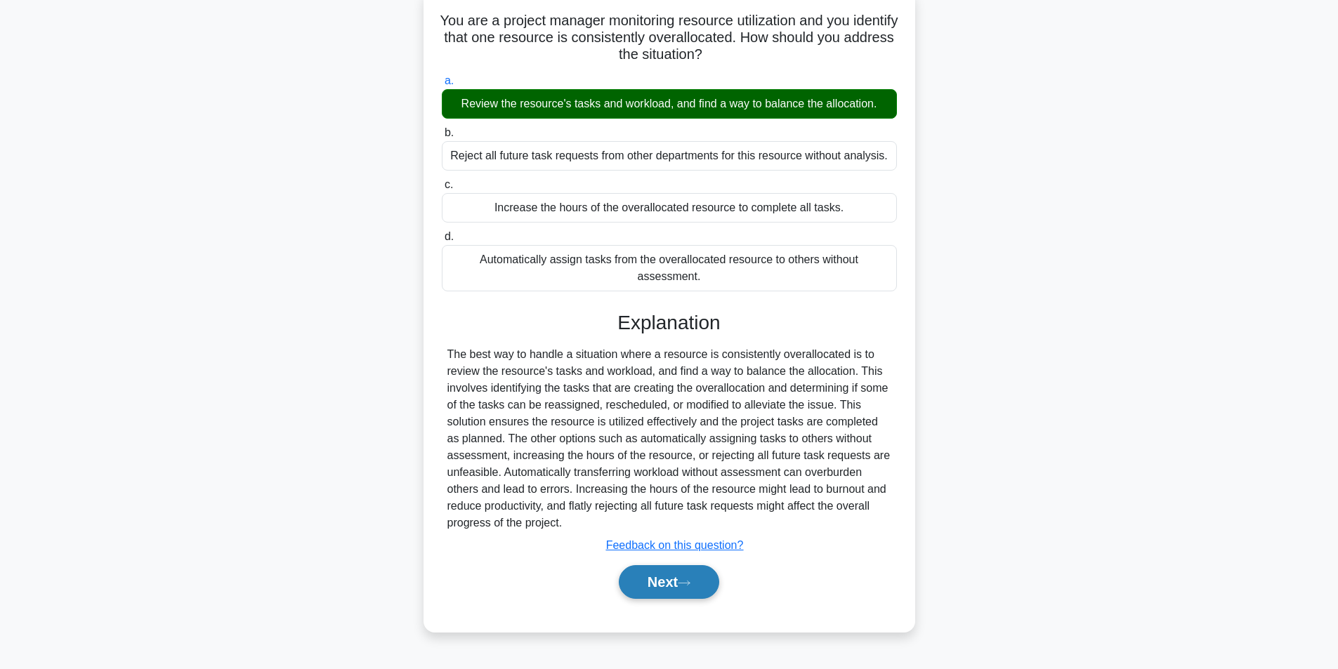
click at [636, 573] on button "Next" at bounding box center [669, 582] width 100 height 34
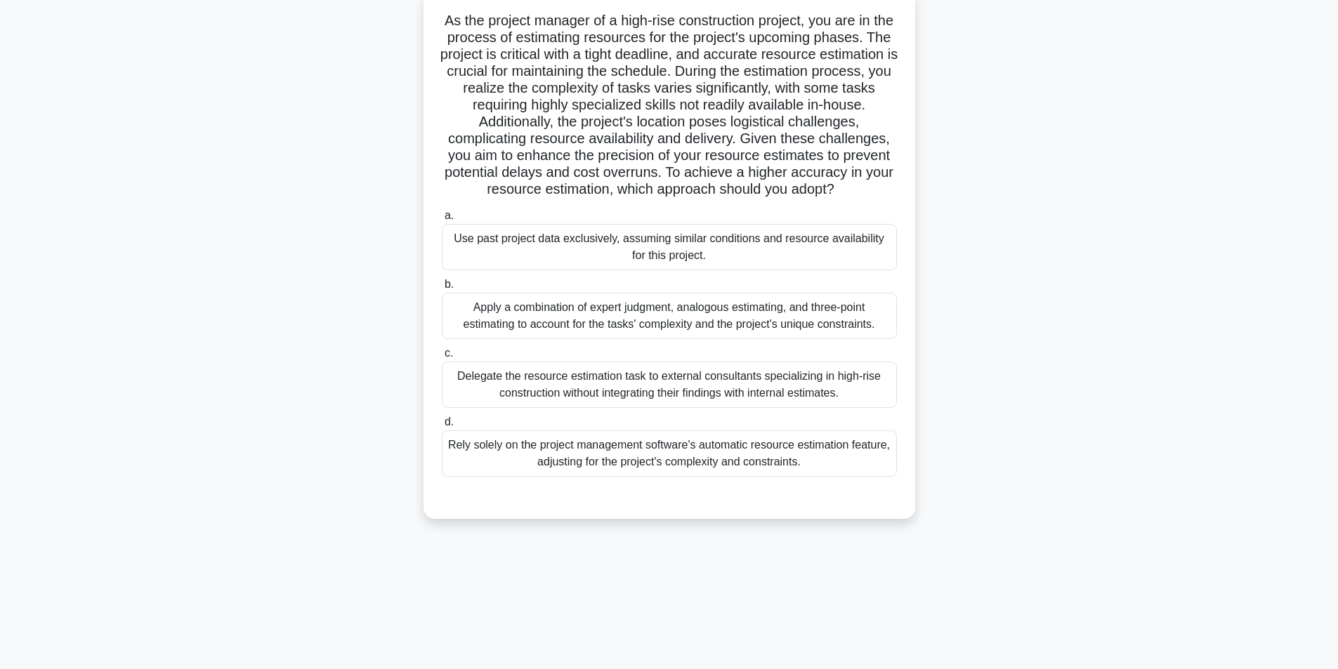
click at [576, 331] on div "Apply a combination of expert judgment, analogous estimating, and three-point e…" at bounding box center [669, 316] width 455 height 46
click at [442, 289] on input "b. Apply a combination of expert judgment, analogous estimating, and three-poin…" at bounding box center [442, 284] width 0 height 9
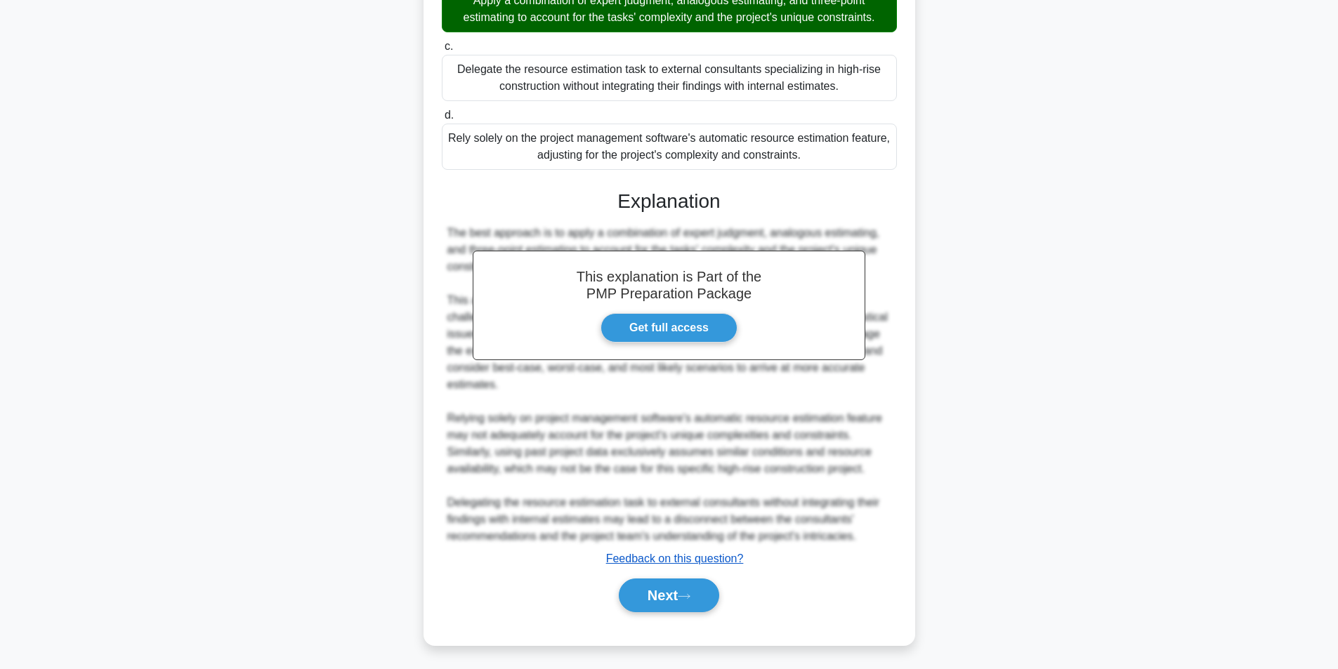
scroll to position [416, 0]
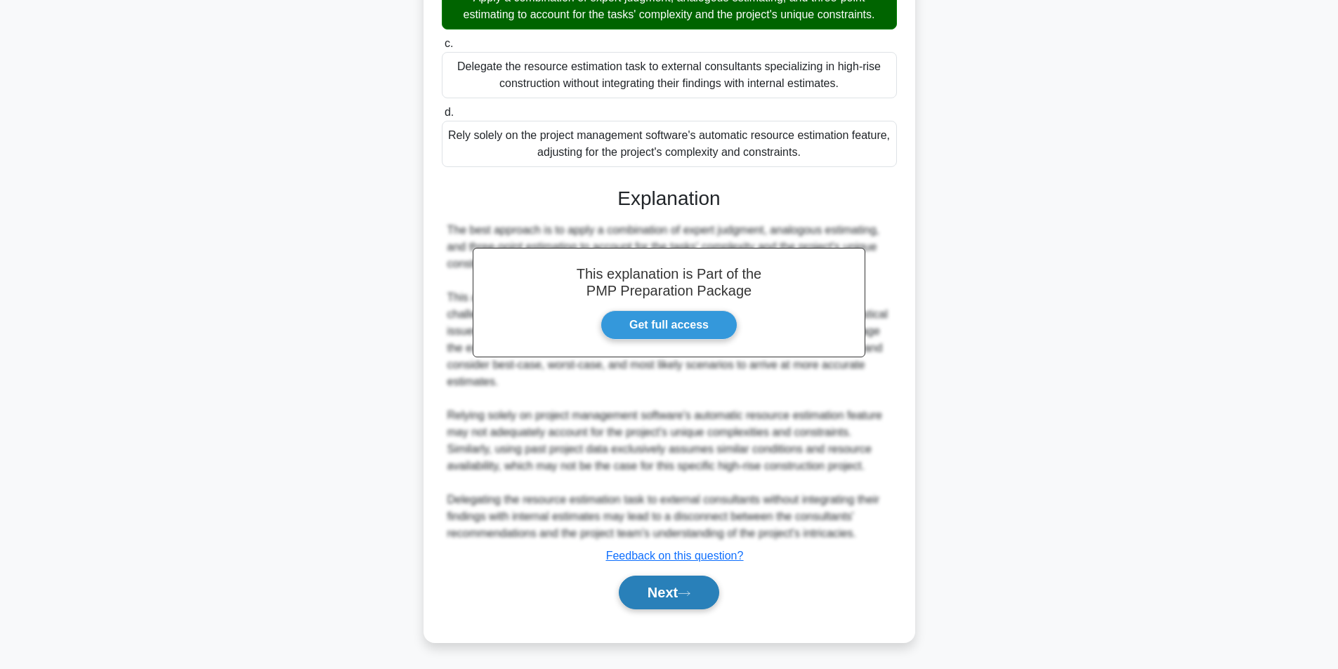
click at [665, 591] on button "Next" at bounding box center [669, 593] width 100 height 34
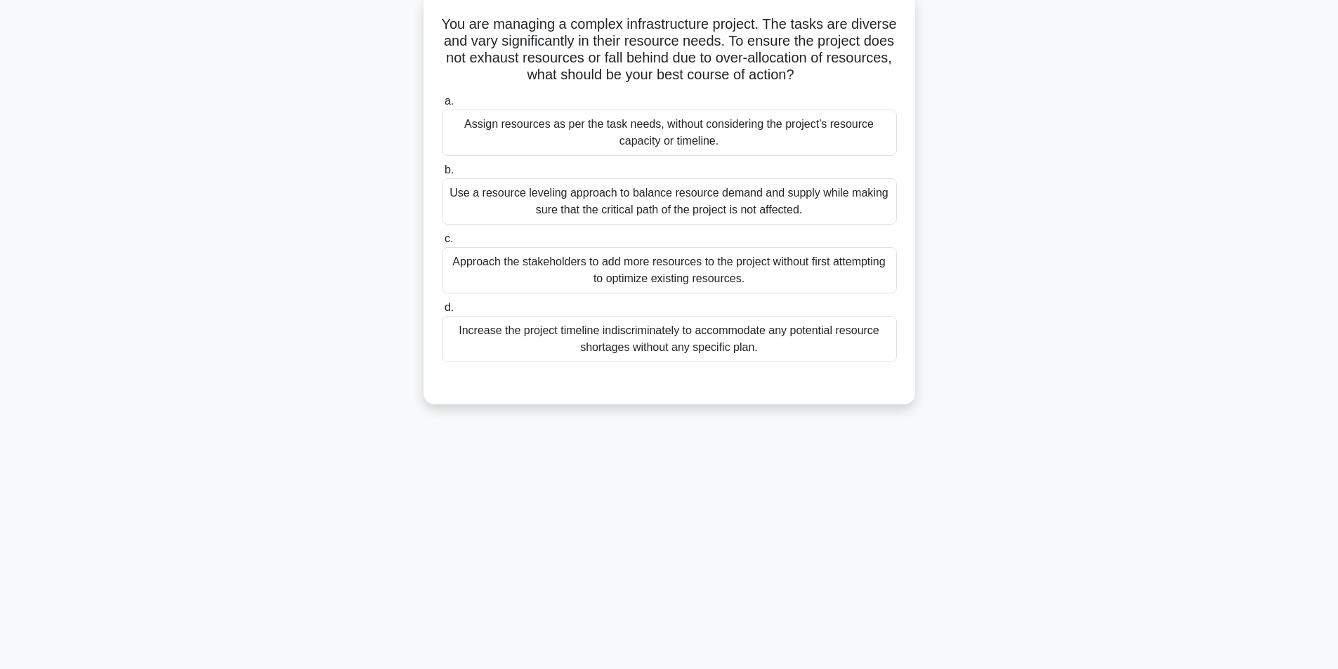
scroll to position [89, 0]
click at [628, 197] on div "Use a resource leveling approach to balance resource demand and supply while ma…" at bounding box center [669, 198] width 455 height 46
click at [442, 171] on input "b. Use a resource leveling approach to balance resource demand and supply while…" at bounding box center [442, 166] width 0 height 9
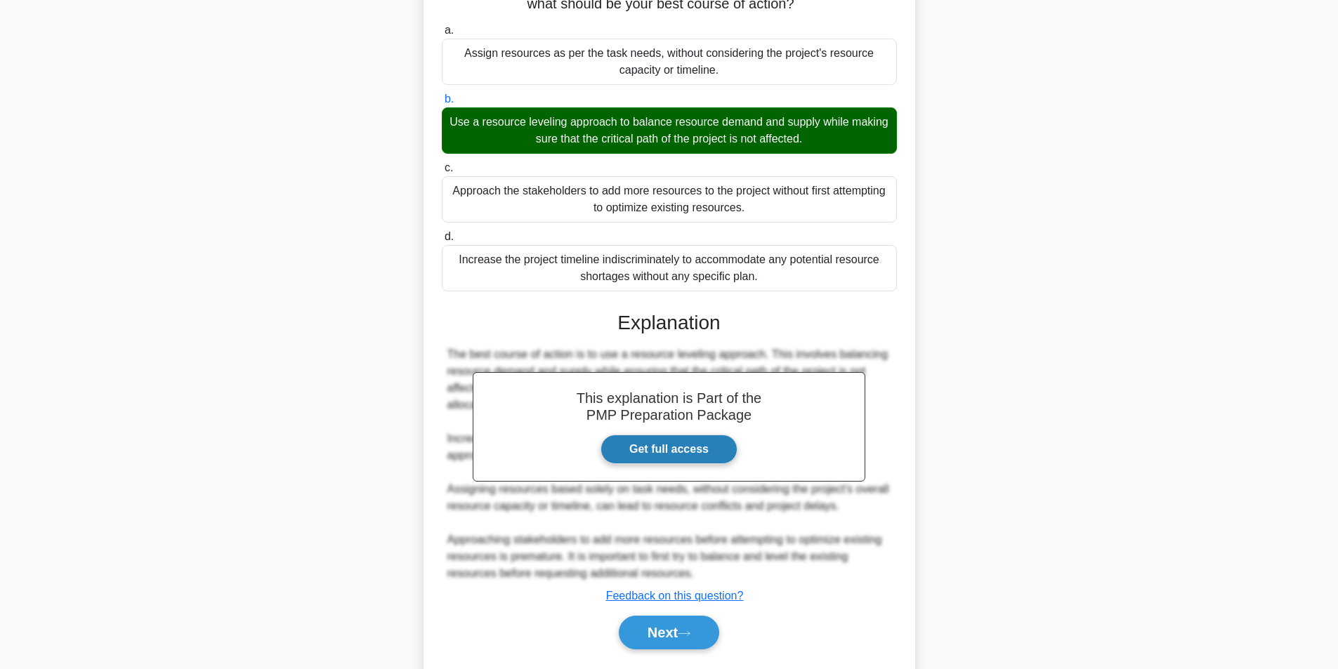
scroll to position [197, 0]
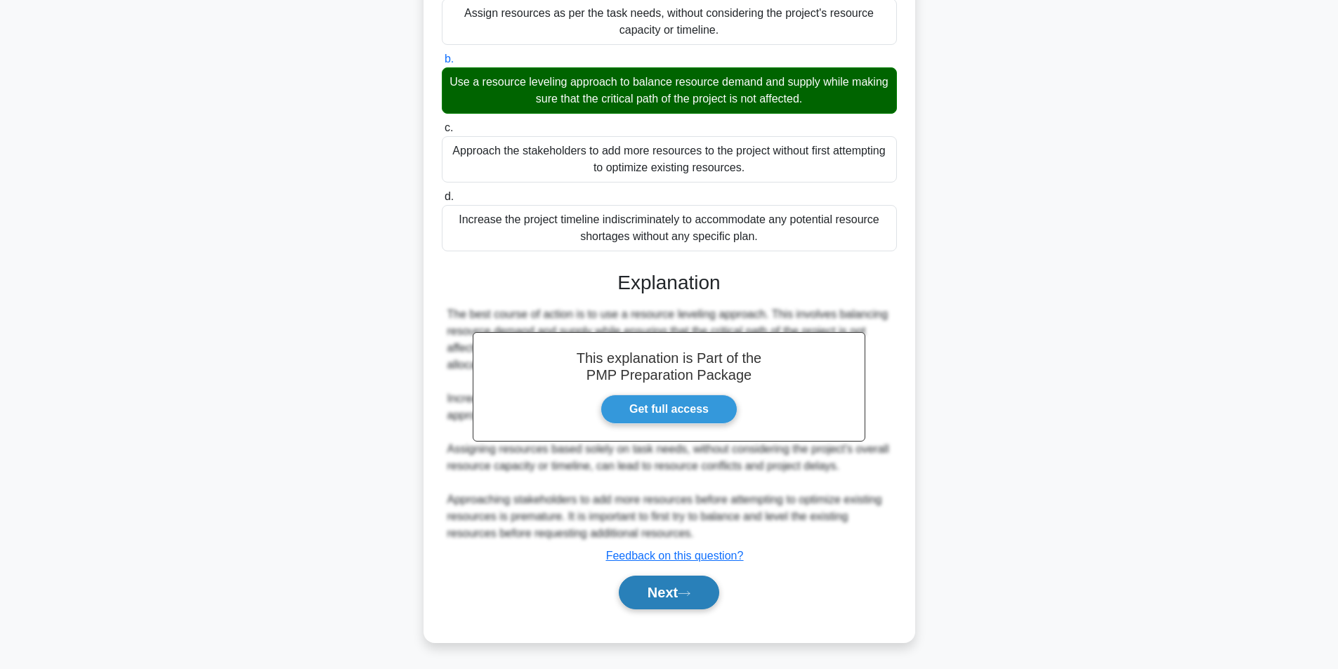
click at [696, 580] on button "Next" at bounding box center [669, 593] width 100 height 34
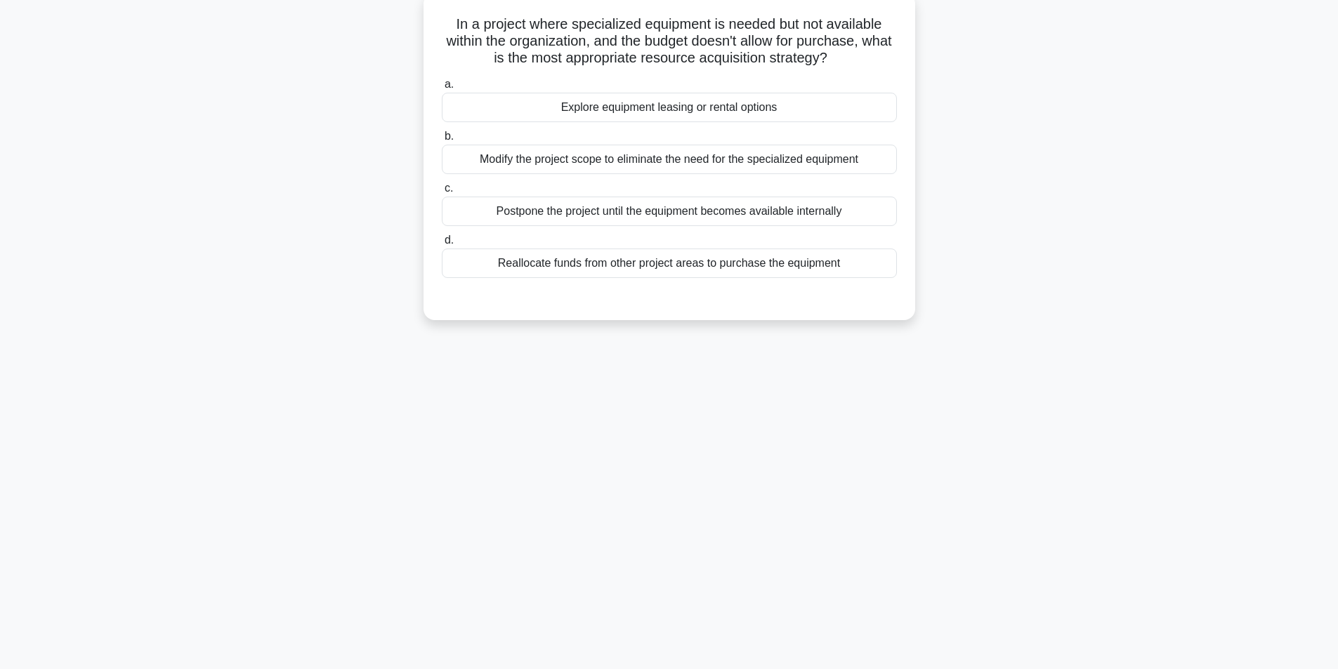
scroll to position [89, 0]
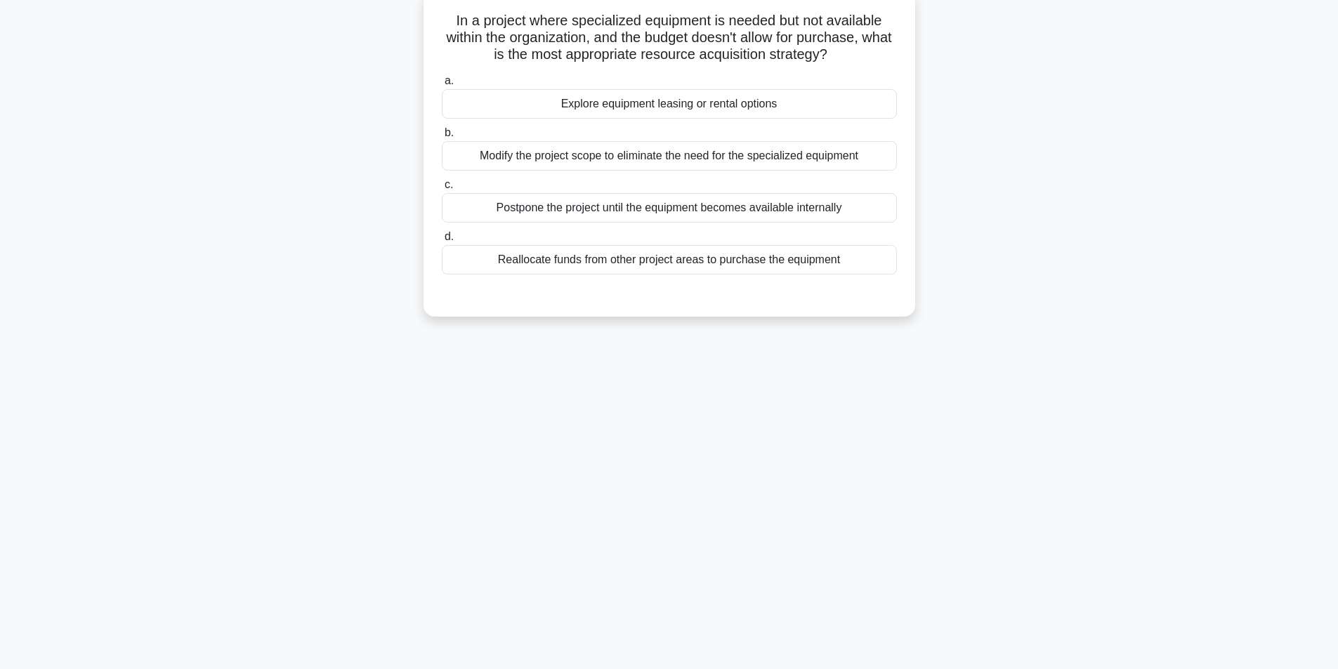
click at [699, 108] on div "Explore equipment leasing or rental options" at bounding box center [669, 103] width 455 height 29
click at [442, 86] on input "a. Explore equipment leasing or rental options" at bounding box center [442, 81] width 0 height 9
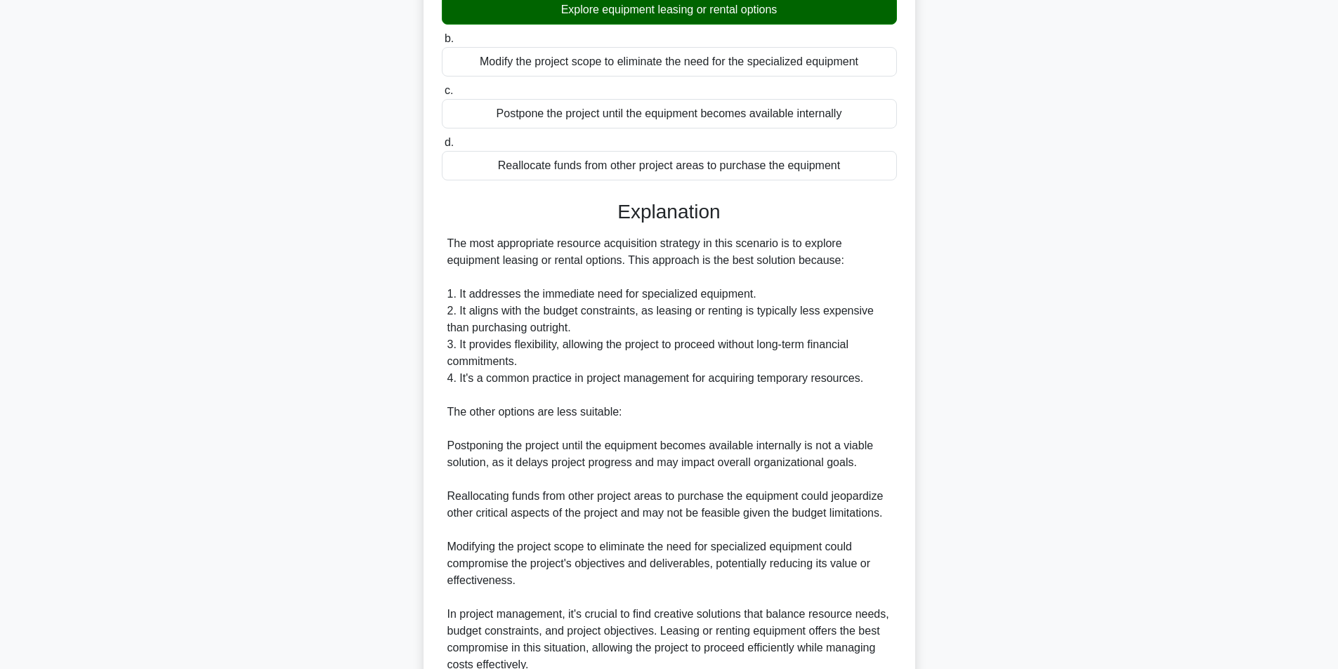
scroll to position [315, 0]
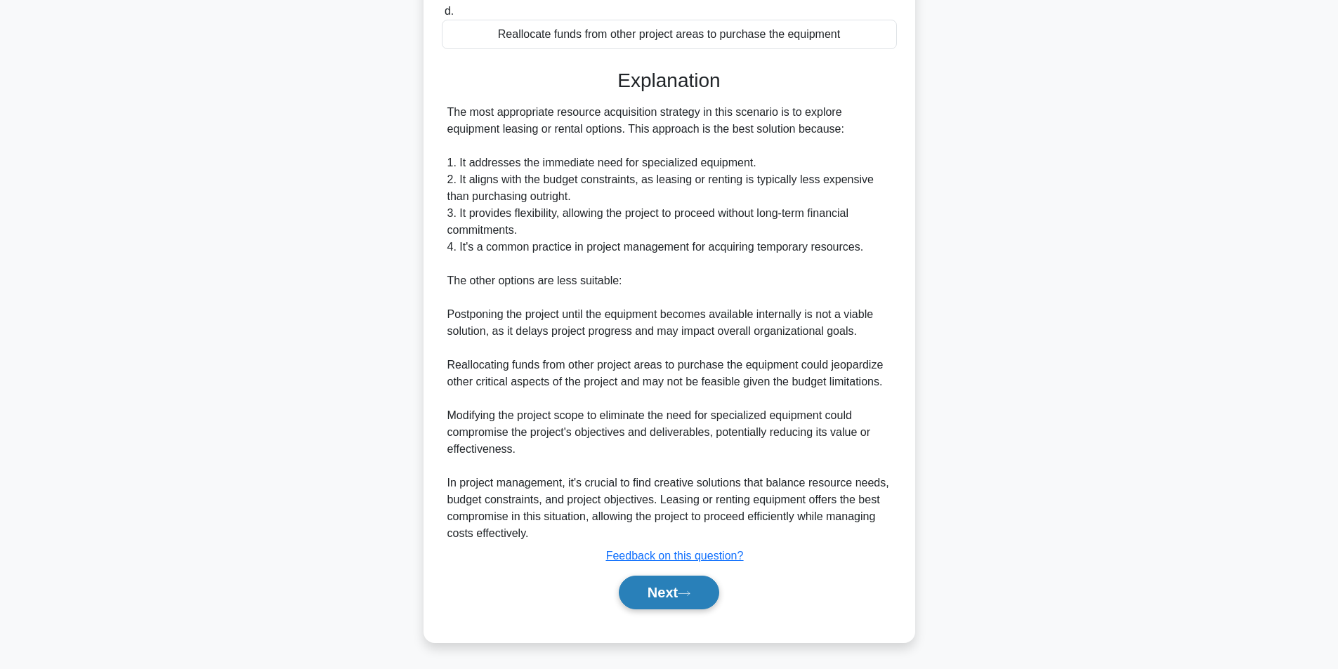
click at [682, 593] on button "Next" at bounding box center [669, 593] width 100 height 34
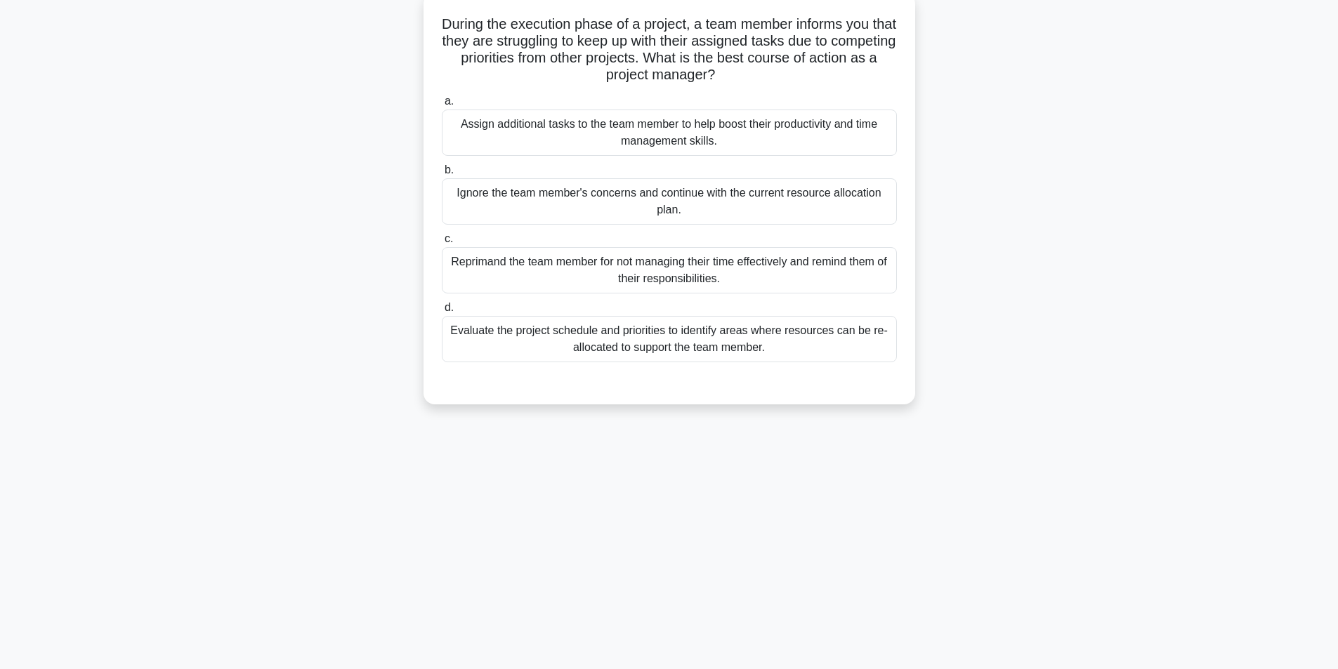
scroll to position [89, 0]
click at [659, 343] on div "Evaluate the project schedule and priorities to identify areas where resources …" at bounding box center [669, 335] width 455 height 46
click at [442, 309] on input "d. Evaluate the project schedule and priorities to identify areas where resourc…" at bounding box center [442, 304] width 0 height 9
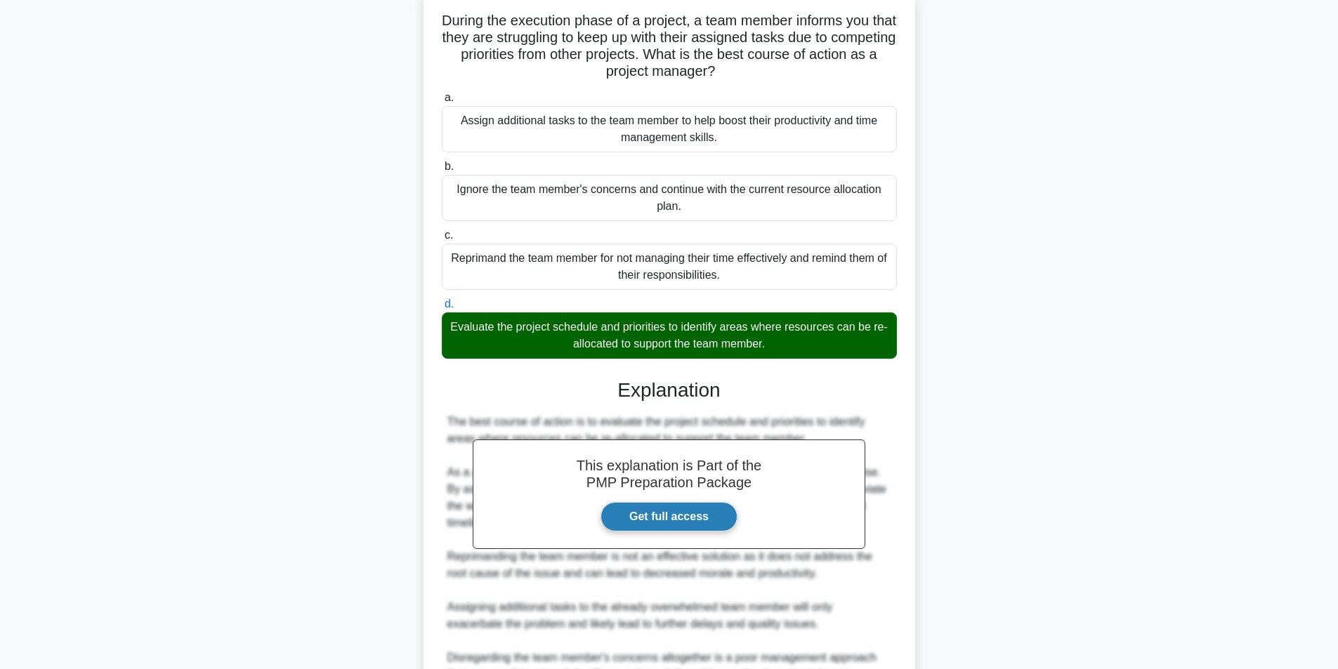
scroll to position [282, 0]
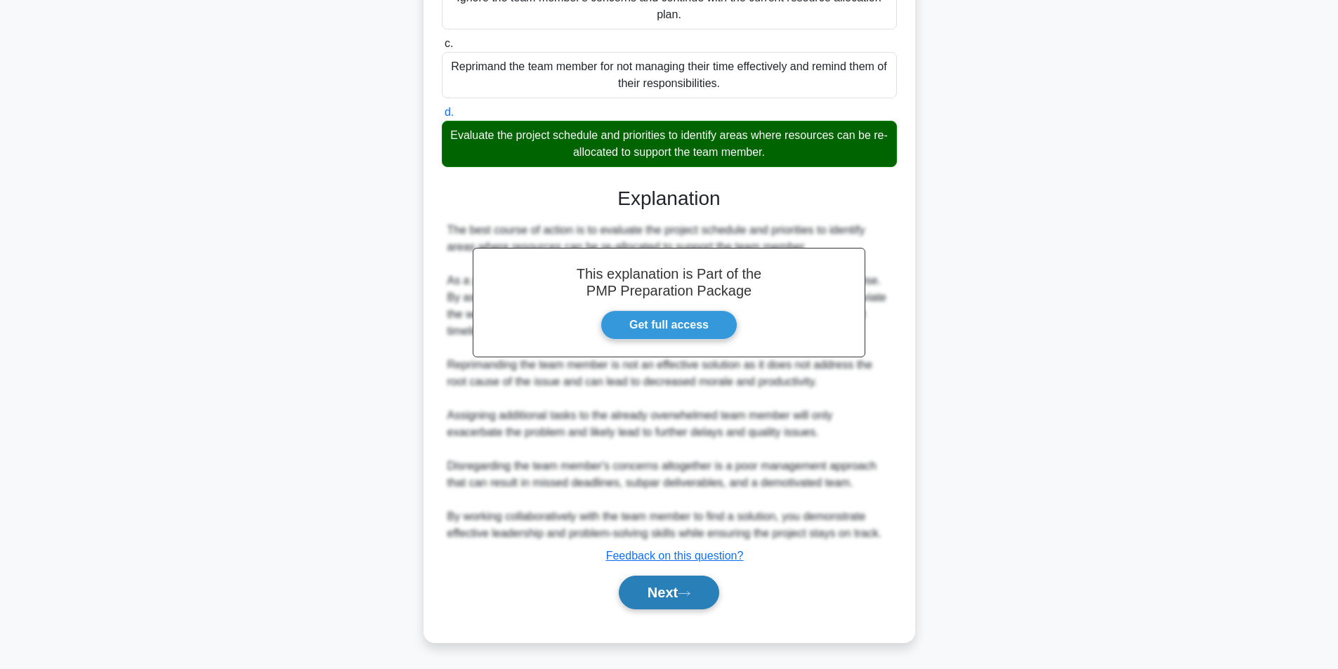
click at [683, 592] on button "Next" at bounding box center [669, 593] width 100 height 34
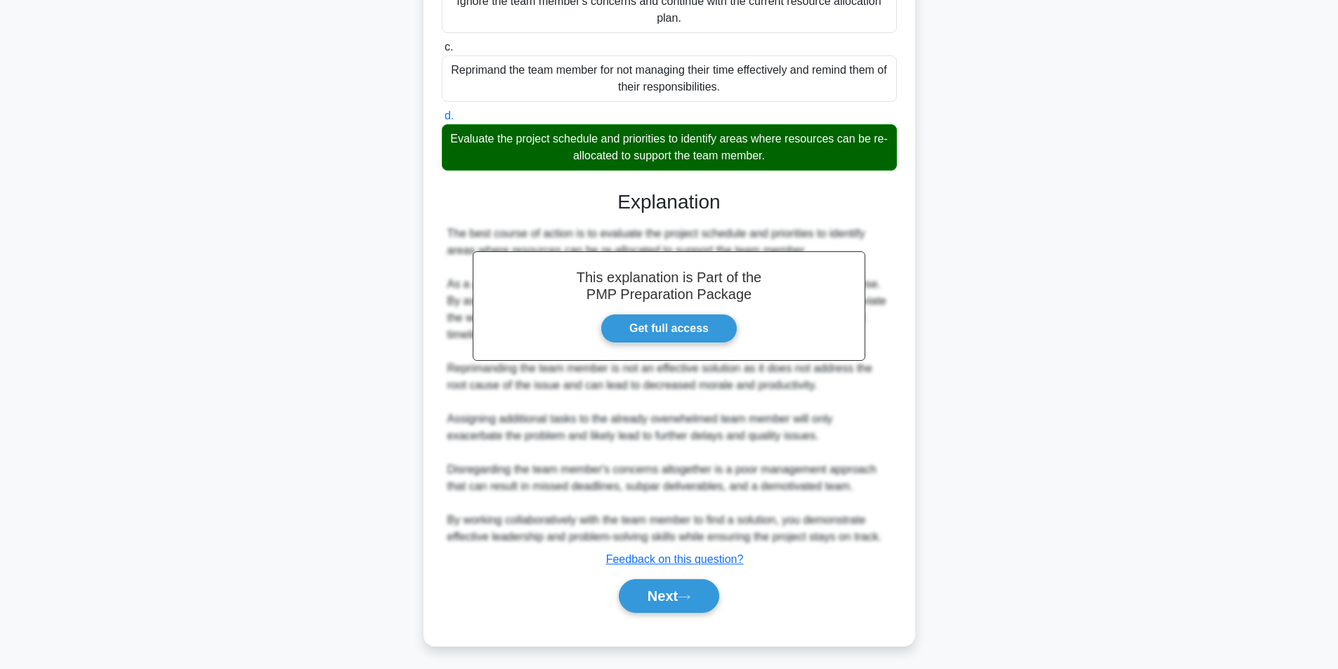
scroll to position [89, 0]
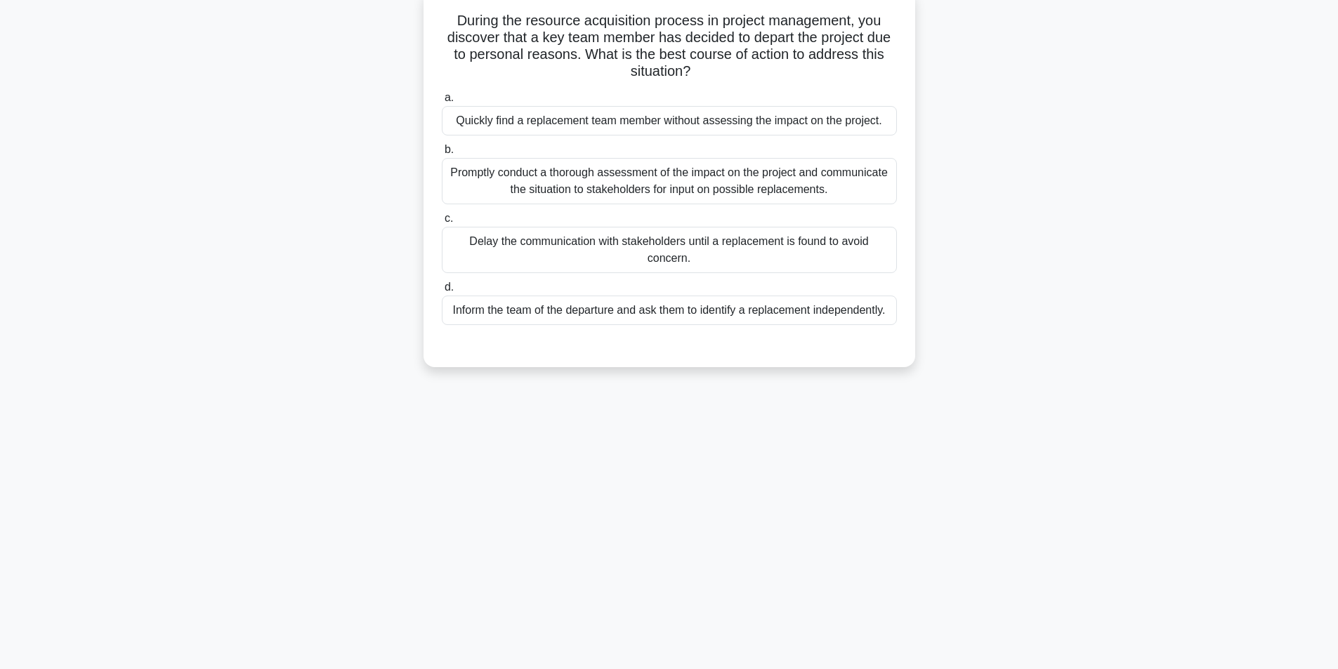
click at [645, 188] on div "Promptly conduct a thorough assessment of the impact on the project and communi…" at bounding box center [669, 181] width 455 height 46
click at [442, 154] on input "b. Promptly conduct a thorough assessment of the impact on the project and comm…" at bounding box center [442, 149] width 0 height 9
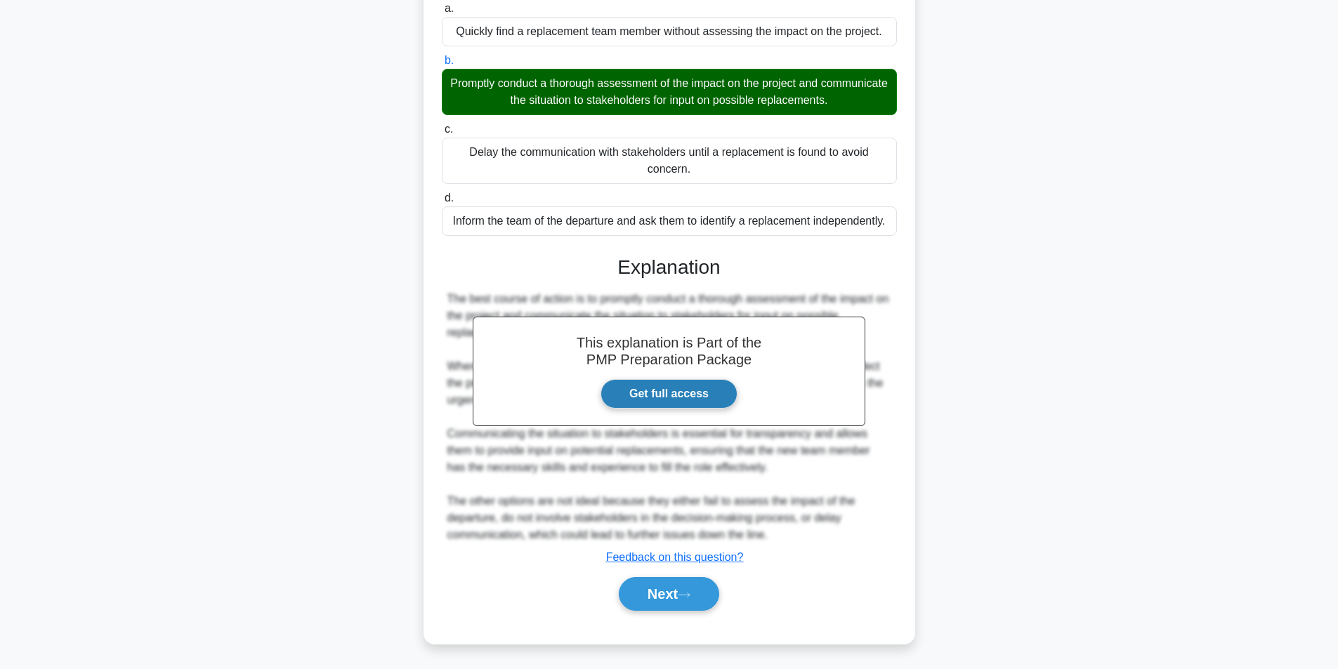
scroll to position [180, 0]
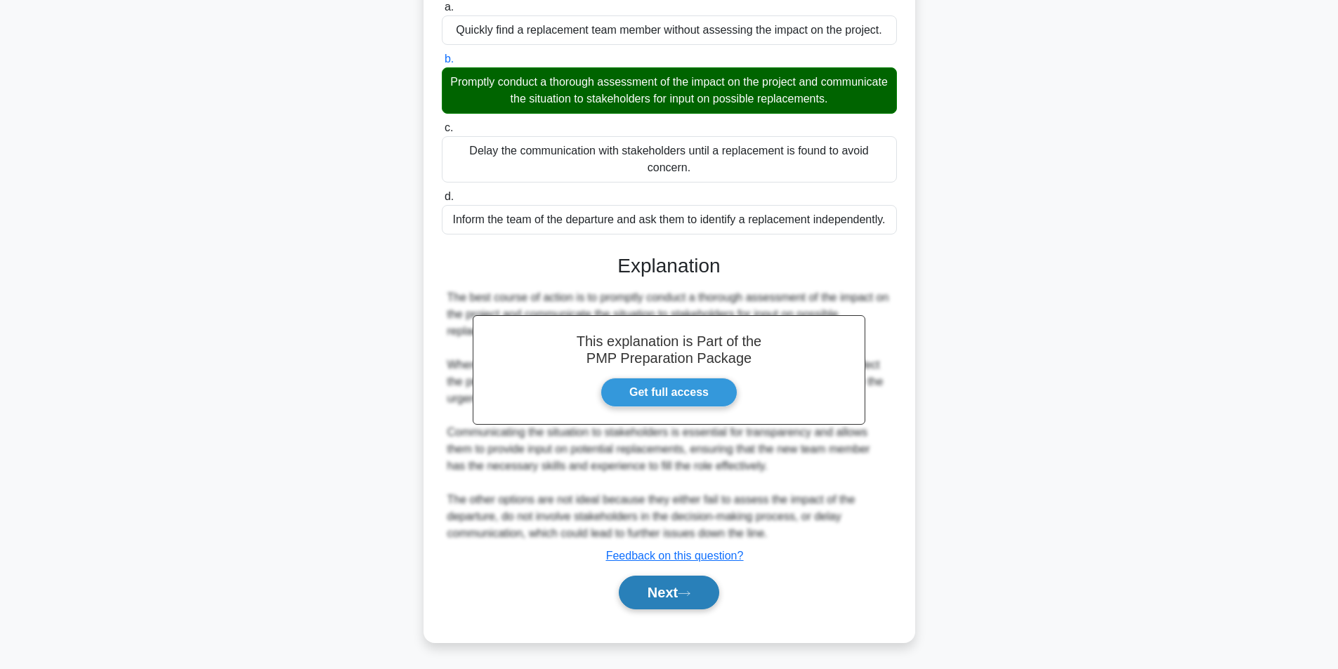
click at [659, 593] on button "Next" at bounding box center [669, 593] width 100 height 34
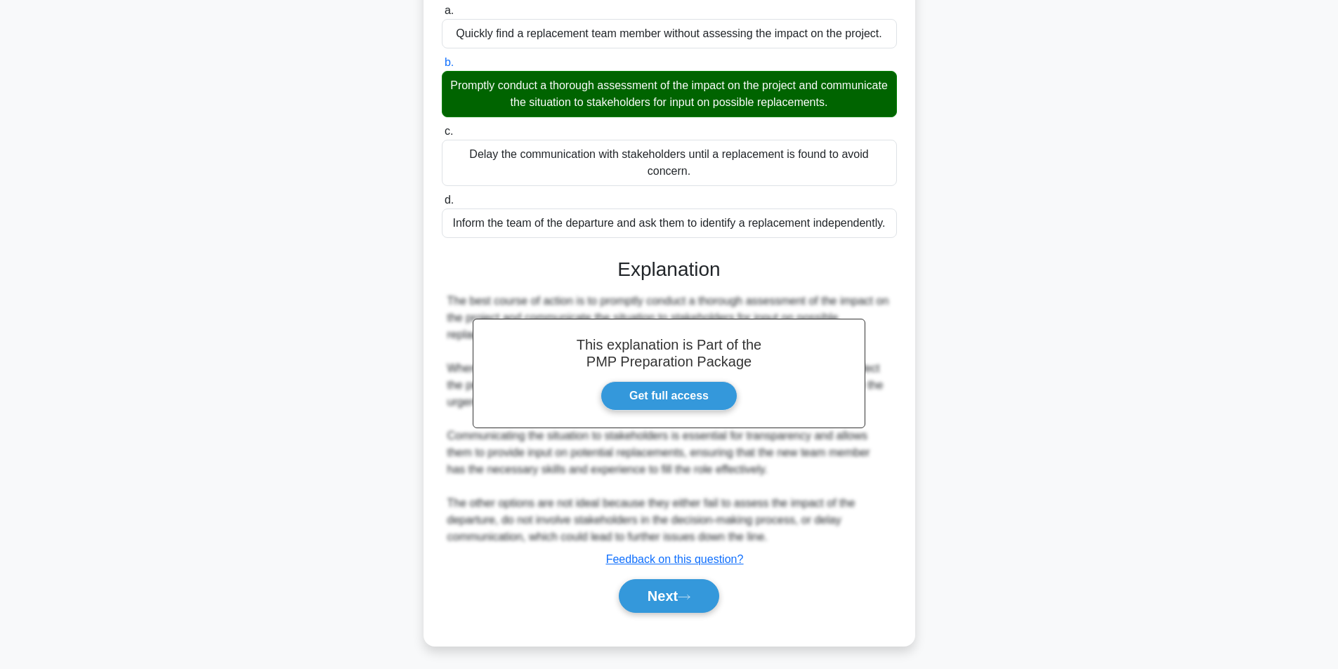
scroll to position [89, 0]
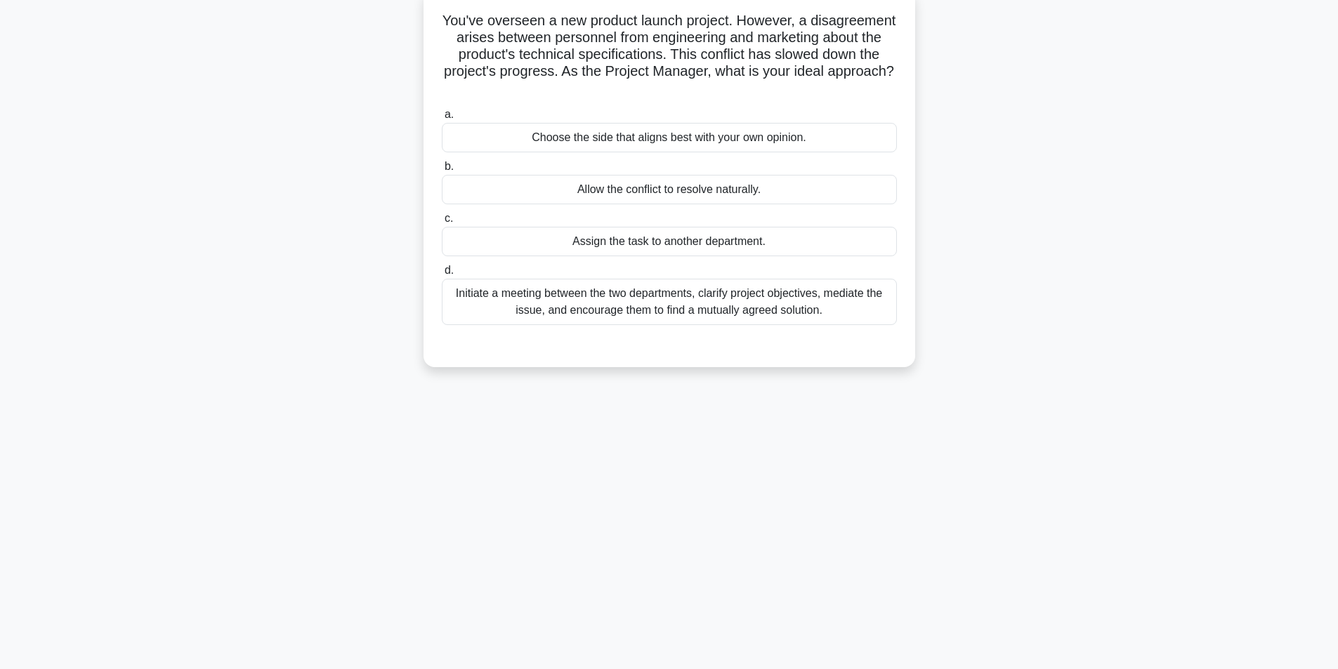
click at [661, 308] on div "Initiate a meeting between the two departments, clarify project objectives, med…" at bounding box center [669, 302] width 455 height 46
click at [442, 275] on input "d. Initiate a meeting between the two departments, clarify project objectives, …" at bounding box center [442, 270] width 0 height 9
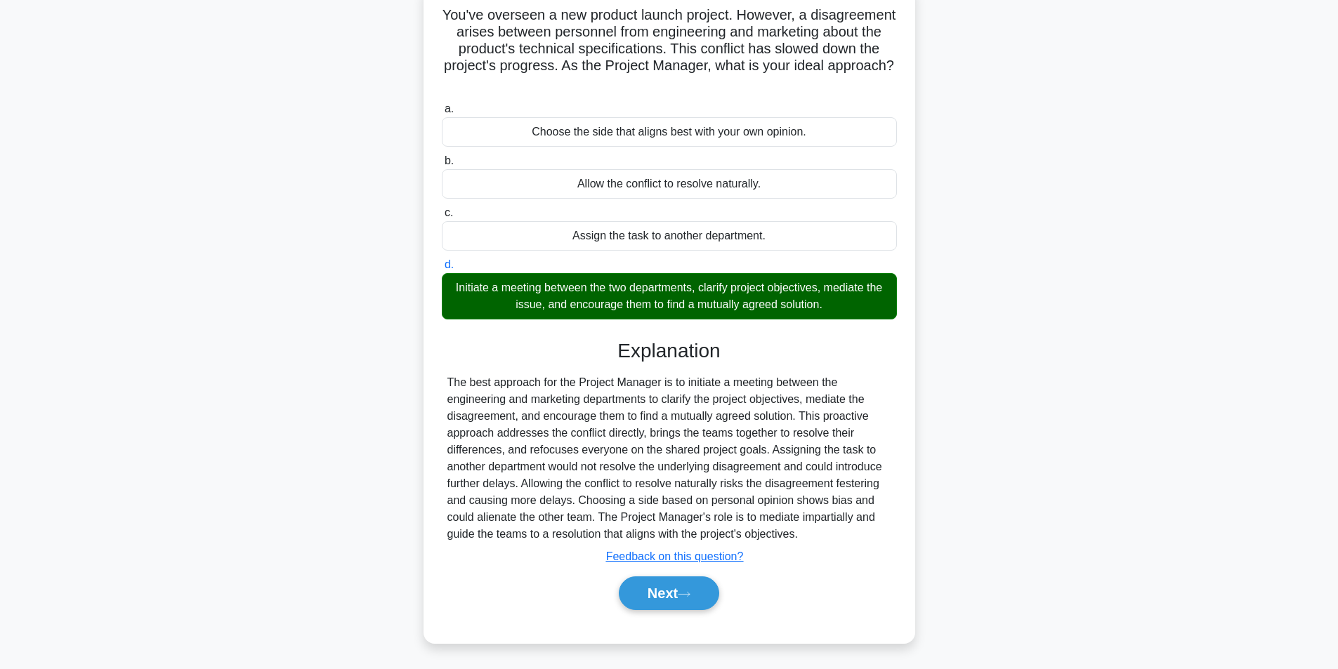
scroll to position [96, 0]
click at [682, 589] on button "Next" at bounding box center [669, 593] width 100 height 34
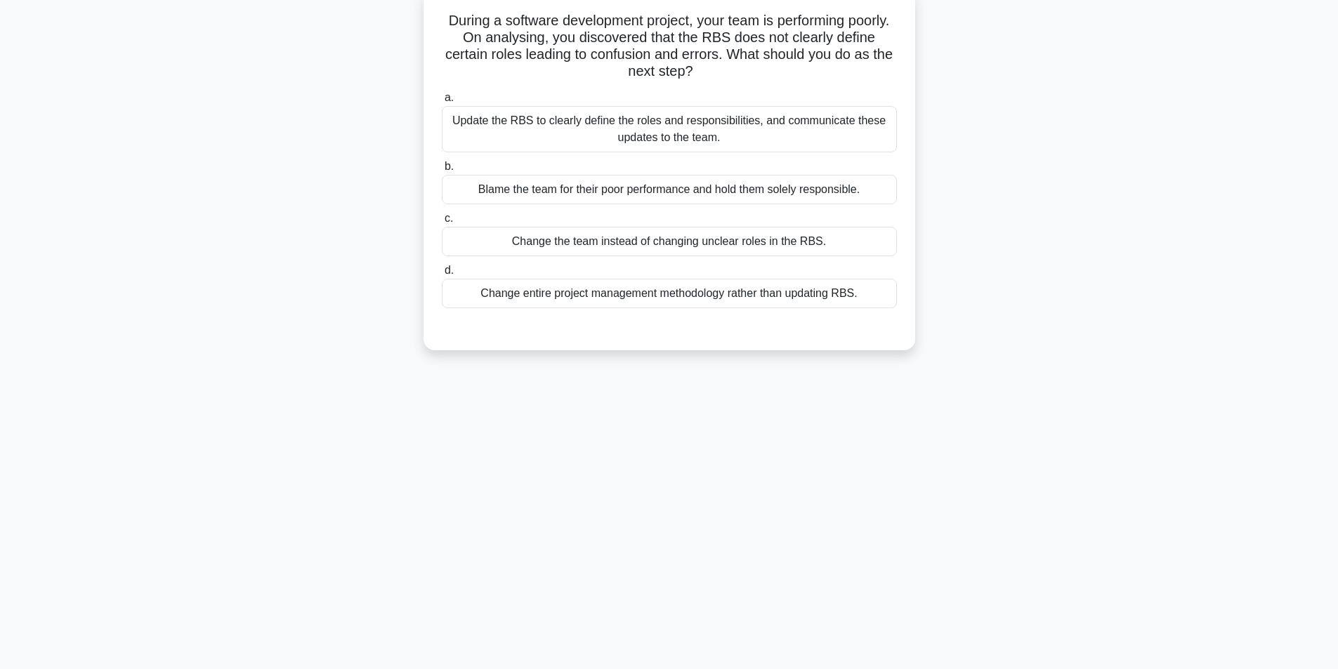
click at [737, 133] on div "Update the RBS to clearly define the roles and responsibilities, and communicat…" at bounding box center [669, 129] width 455 height 46
click at [442, 103] on input "a. Update the RBS to clearly define the roles and responsibilities, and communi…" at bounding box center [442, 97] width 0 height 9
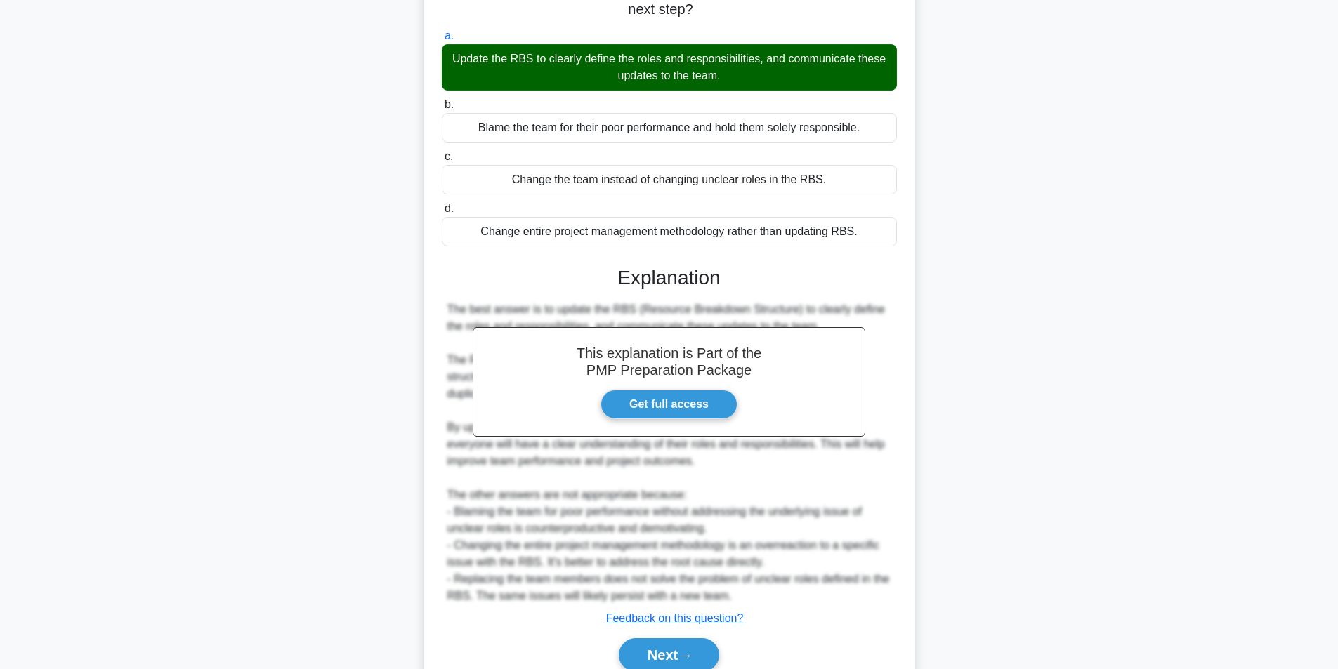
scroll to position [214, 0]
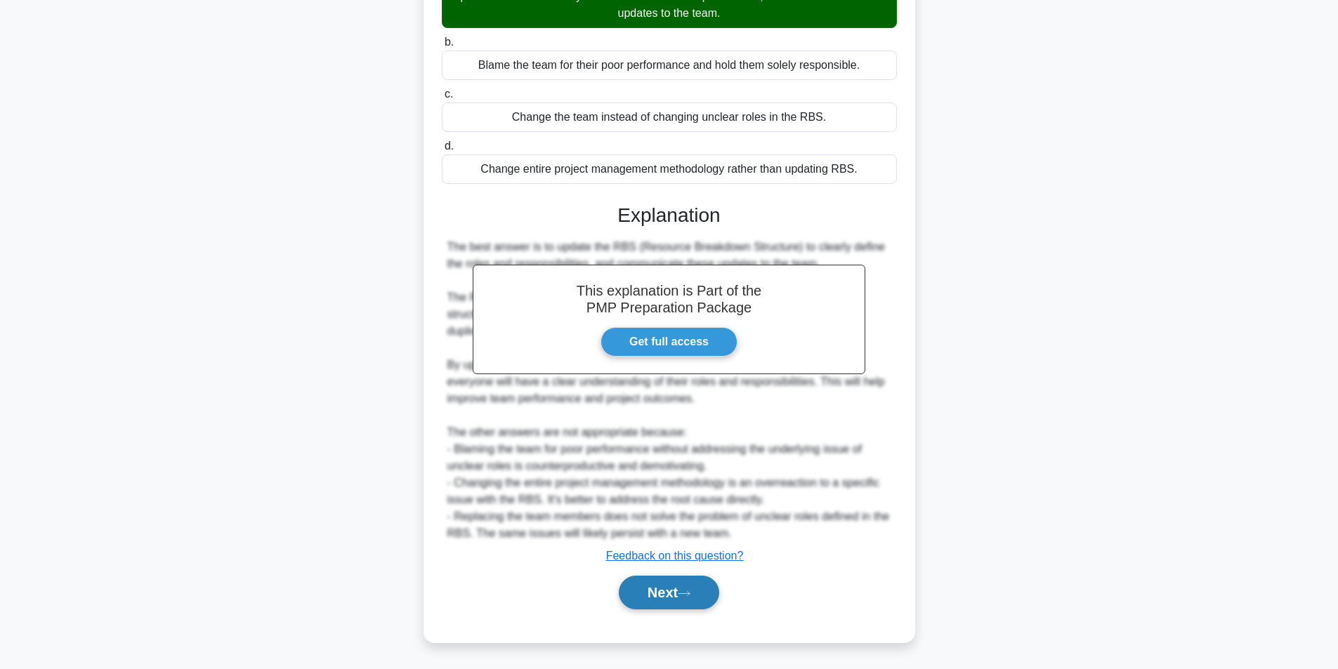
click at [680, 593] on button "Next" at bounding box center [669, 593] width 100 height 34
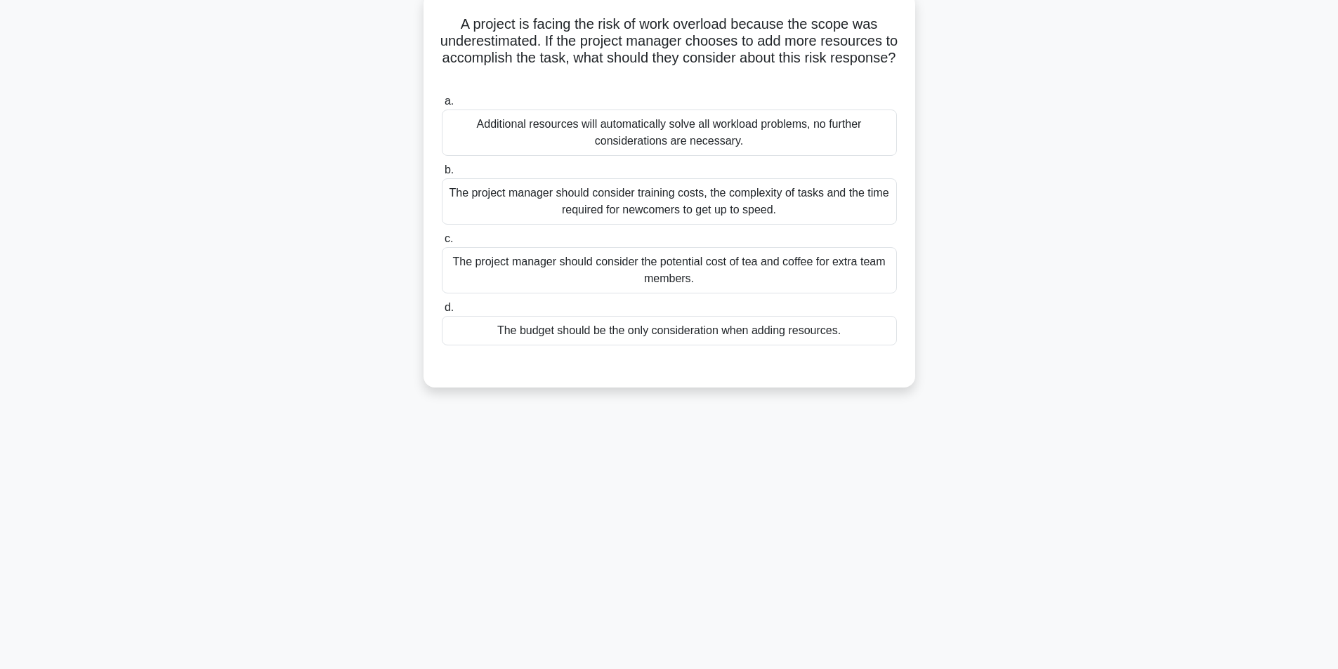
scroll to position [89, 0]
click at [673, 200] on div "The project manager should consider training costs, the complexity of tasks and…" at bounding box center [669, 198] width 455 height 46
click at [442, 171] on input "b. The project manager should consider training costs, the complexity of tasks …" at bounding box center [442, 166] width 0 height 9
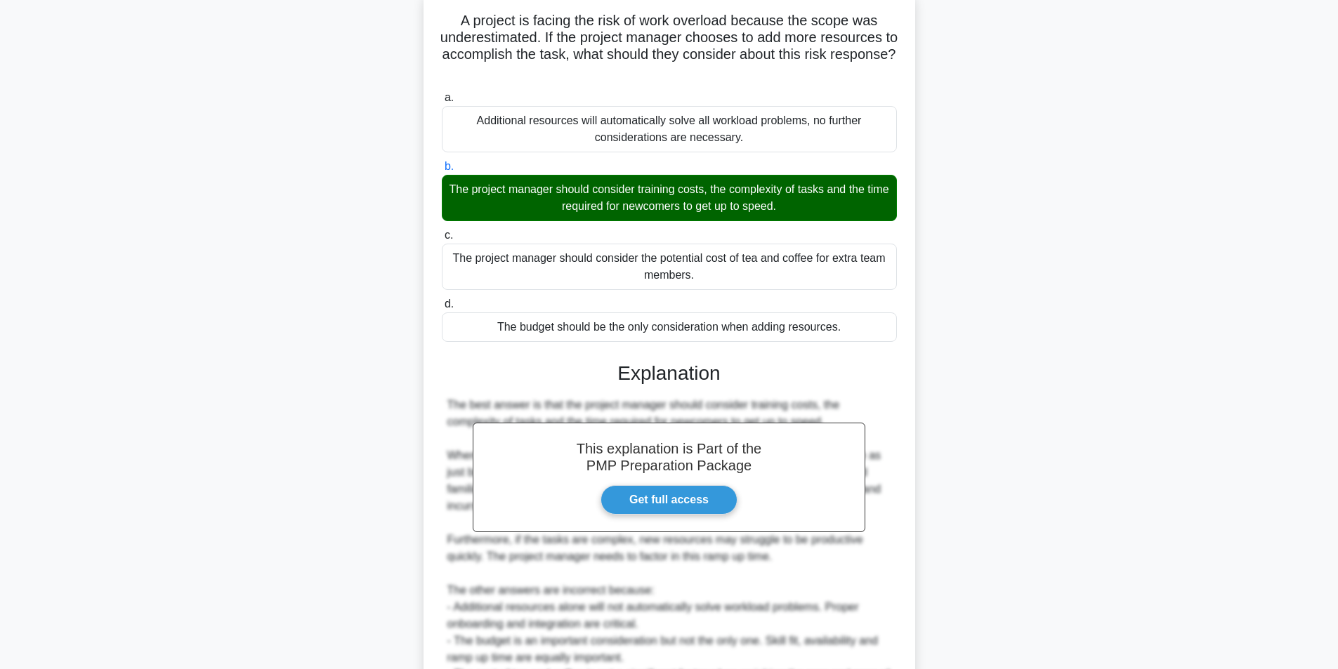
scroll to position [248, 0]
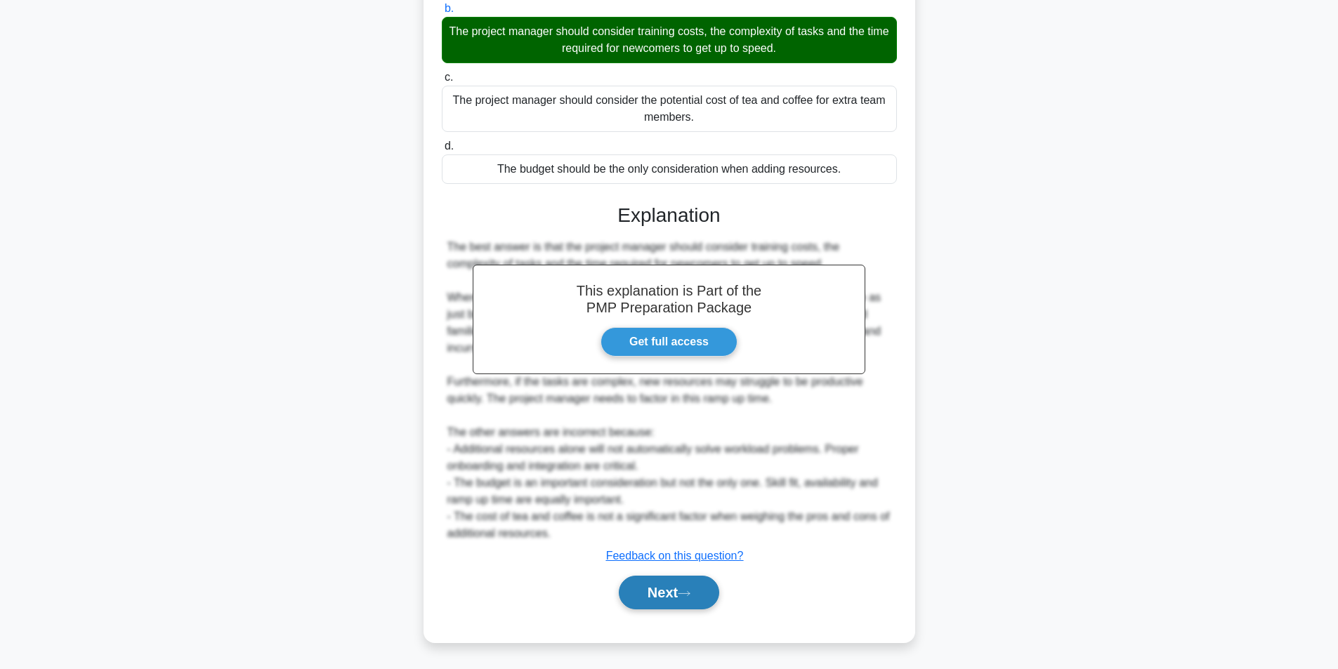
click at [658, 591] on button "Next" at bounding box center [669, 593] width 100 height 34
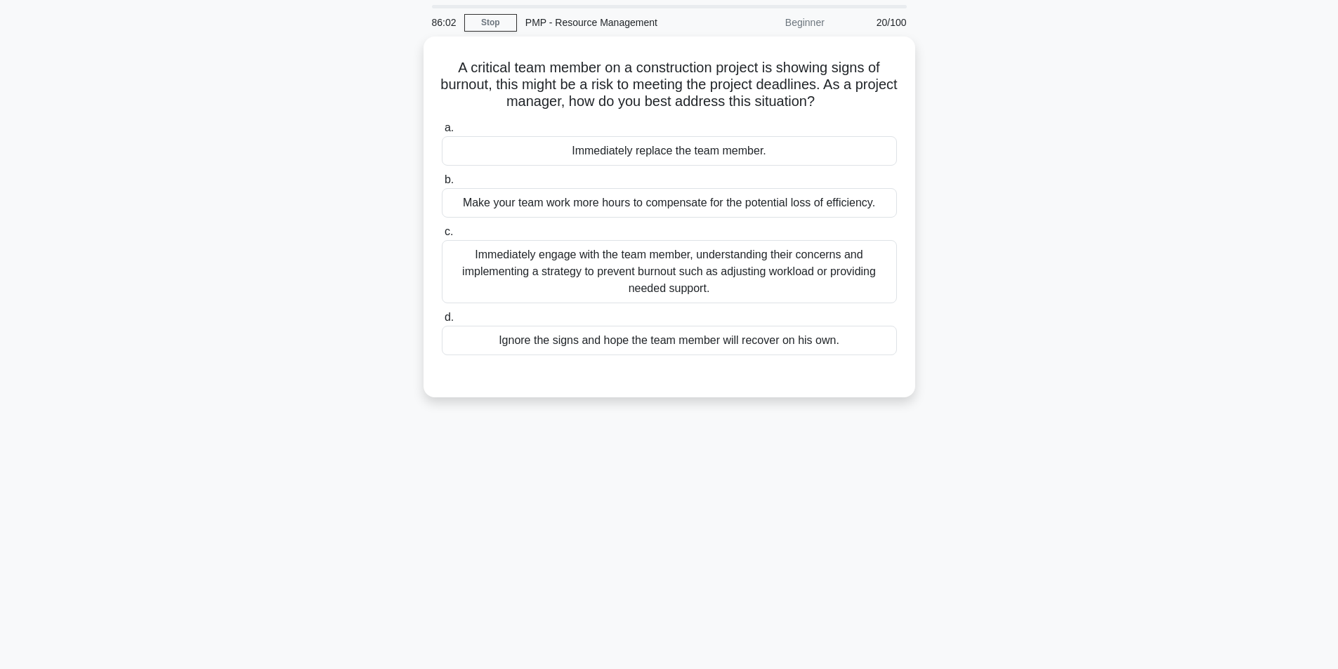
scroll to position [70, 0]
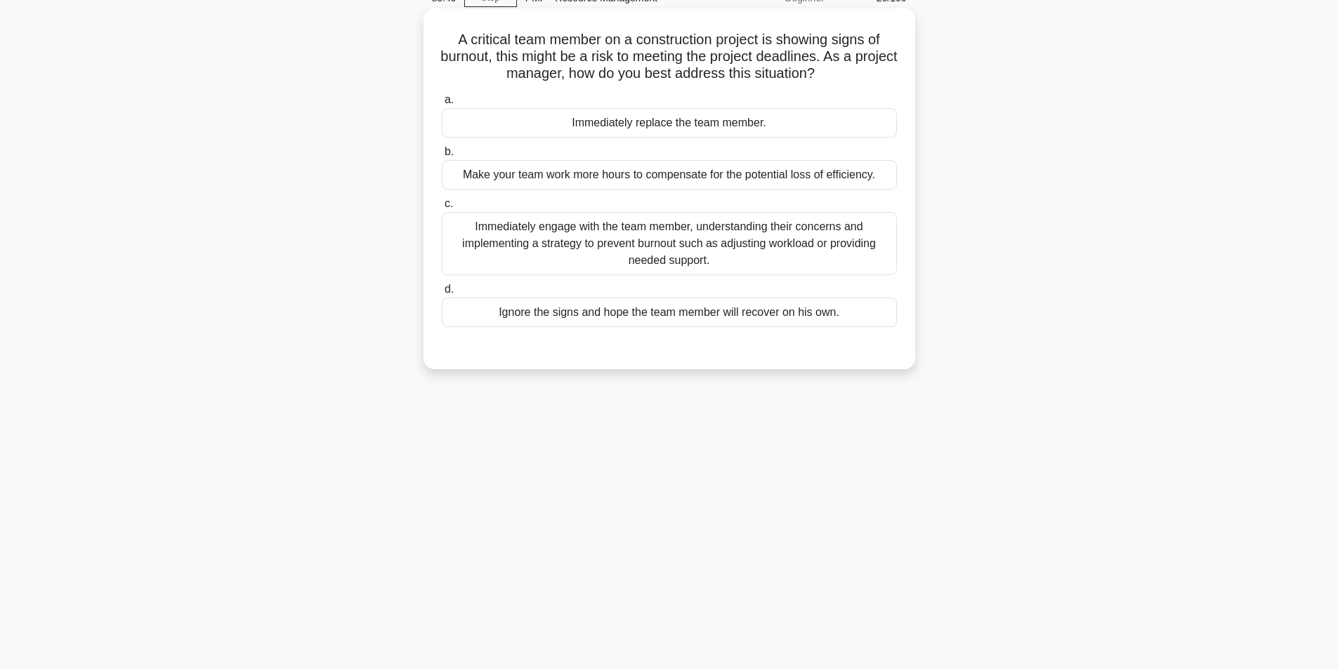
click at [635, 238] on div "Immediately engage with the team member, understanding their concerns and imple…" at bounding box center [669, 243] width 455 height 63
click at [442, 209] on input "c. Immediately engage with the team member, understanding their concerns and im…" at bounding box center [442, 203] width 0 height 9
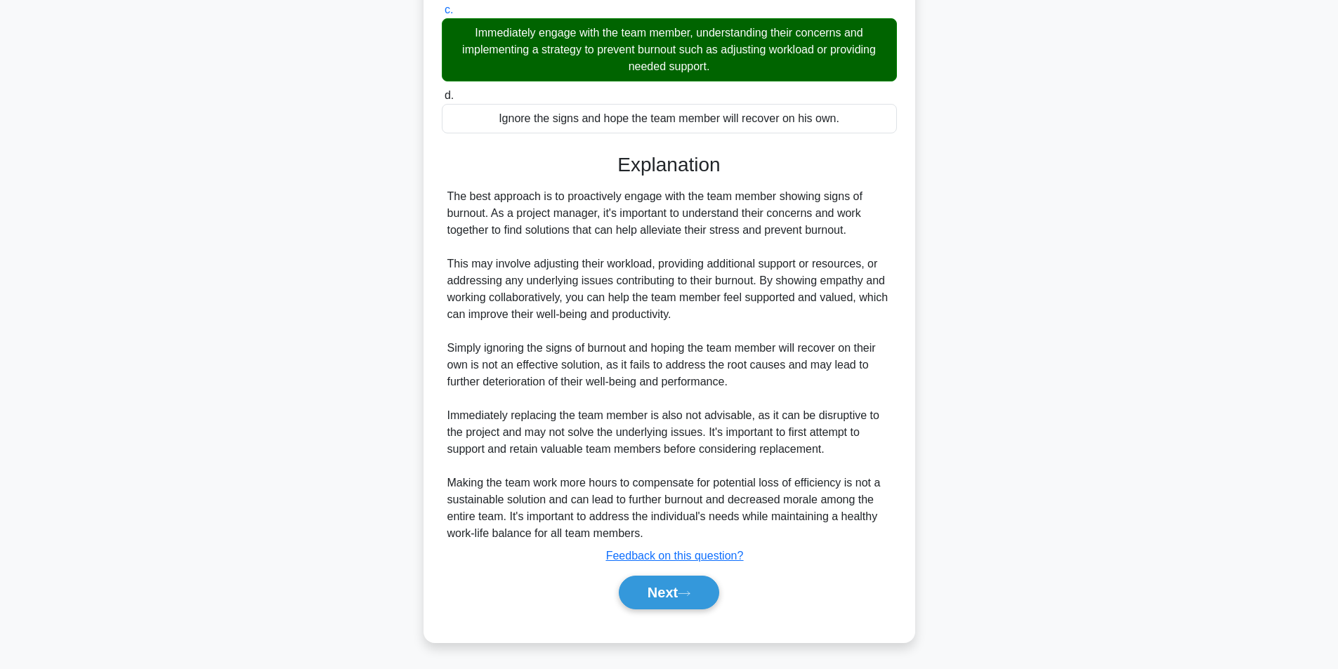
scroll to position [265, 0]
click at [666, 582] on button "Next" at bounding box center [669, 593] width 100 height 34
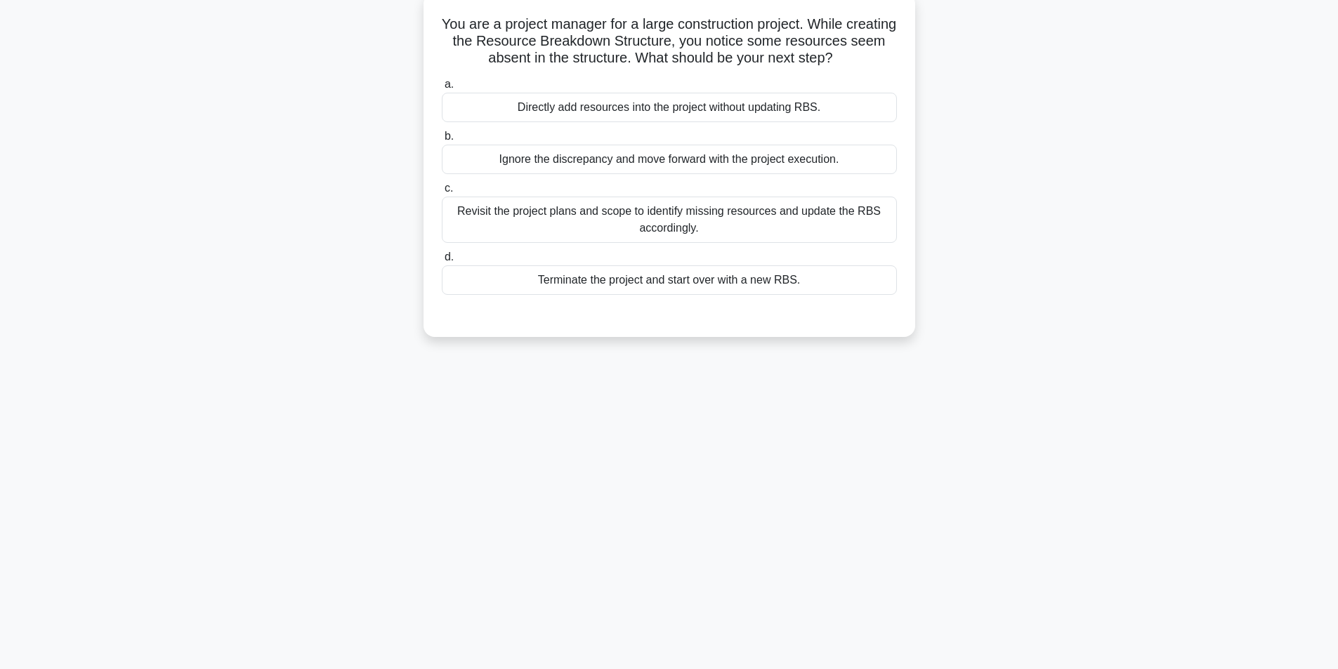
scroll to position [89, 0]
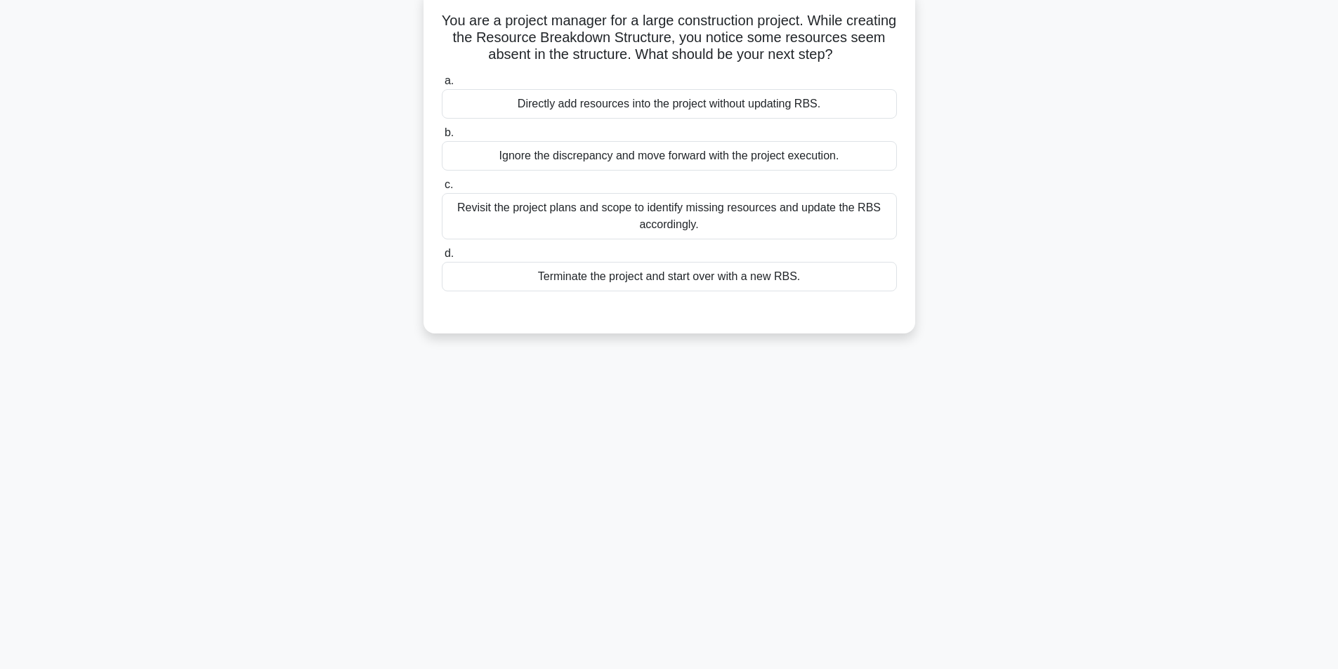
click at [624, 207] on div "Revisit the project plans and scope to identify missing resources and update th…" at bounding box center [669, 216] width 455 height 46
click at [442, 190] on input "c. Revisit the project plans and scope to identify missing resources and update…" at bounding box center [442, 184] width 0 height 9
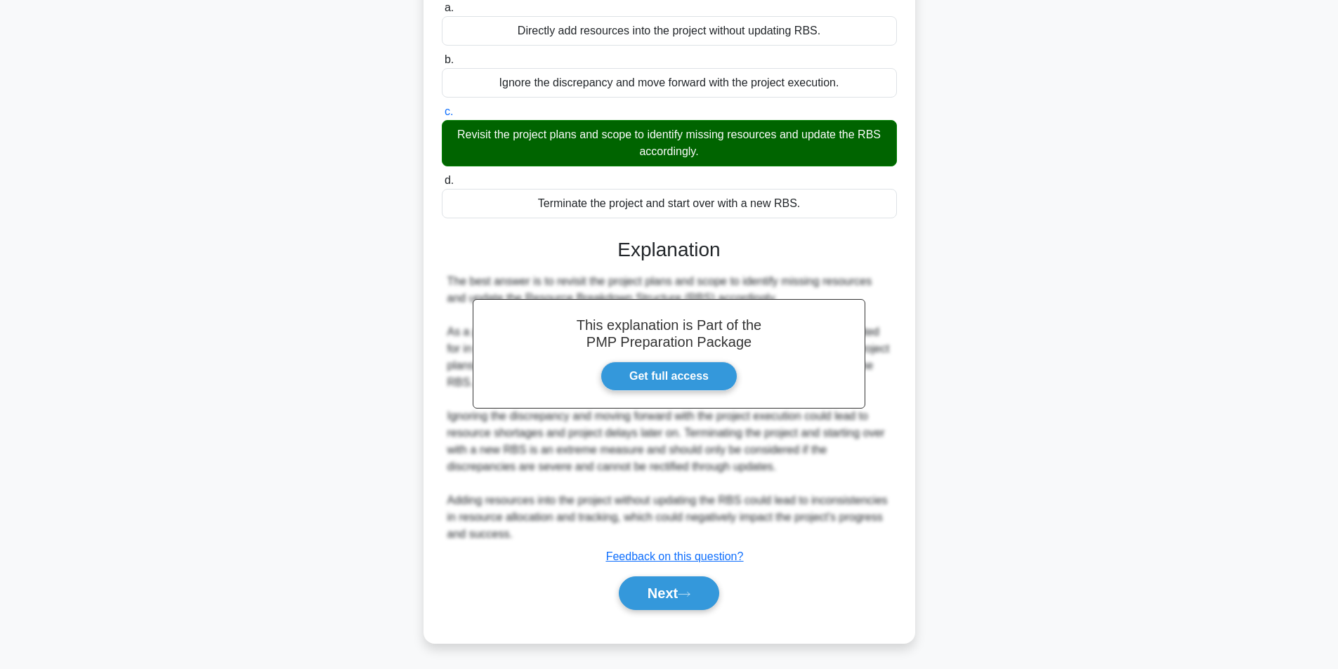
scroll to position [164, 0]
click at [694, 600] on button "Next" at bounding box center [669, 593] width 100 height 34
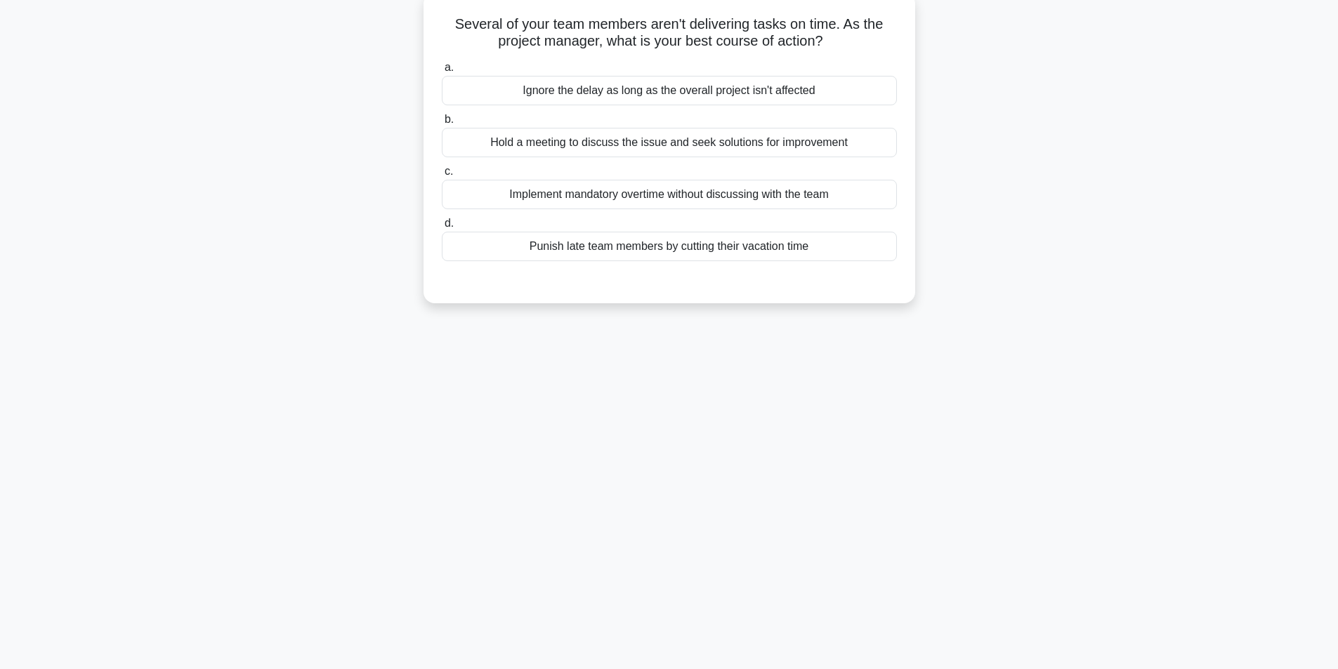
scroll to position [89, 0]
click at [607, 139] on div "Hold a meeting to discuss the issue and seek solutions for improvement" at bounding box center [669, 138] width 455 height 29
click at [442, 121] on input "b. Hold a meeting to discuss the issue and seek solutions for improvement" at bounding box center [442, 116] width 0 height 9
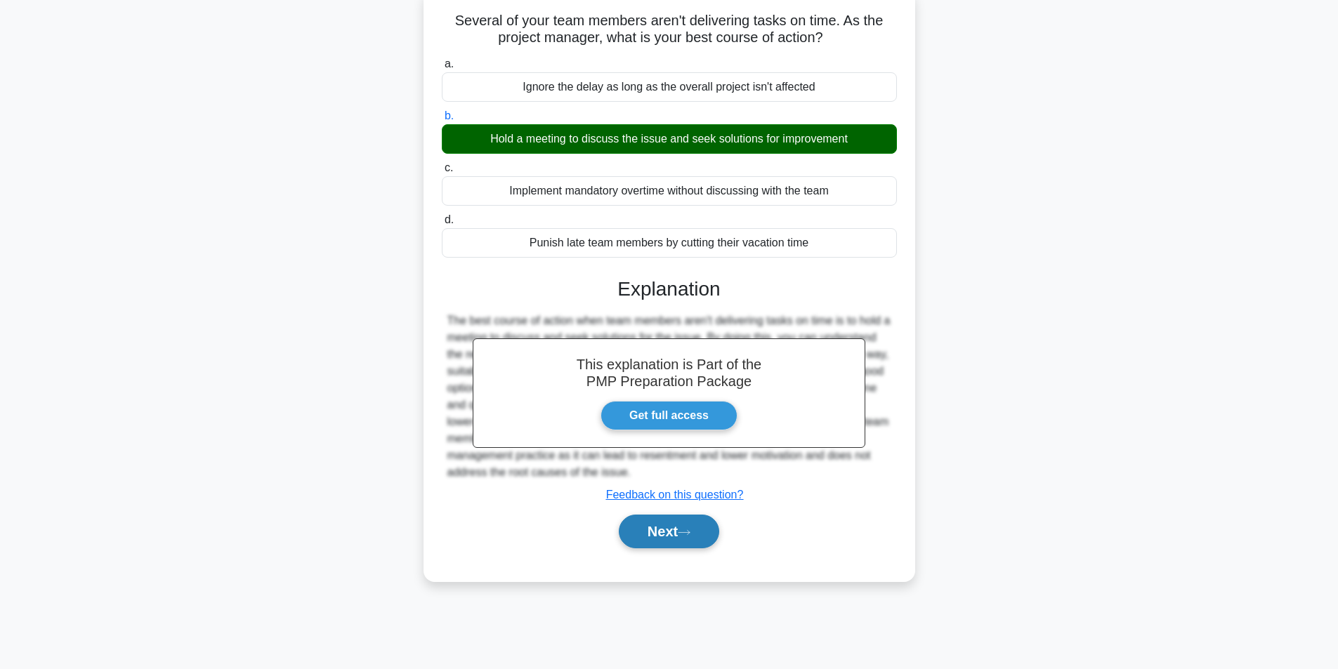
click at [695, 529] on button "Next" at bounding box center [669, 532] width 100 height 34
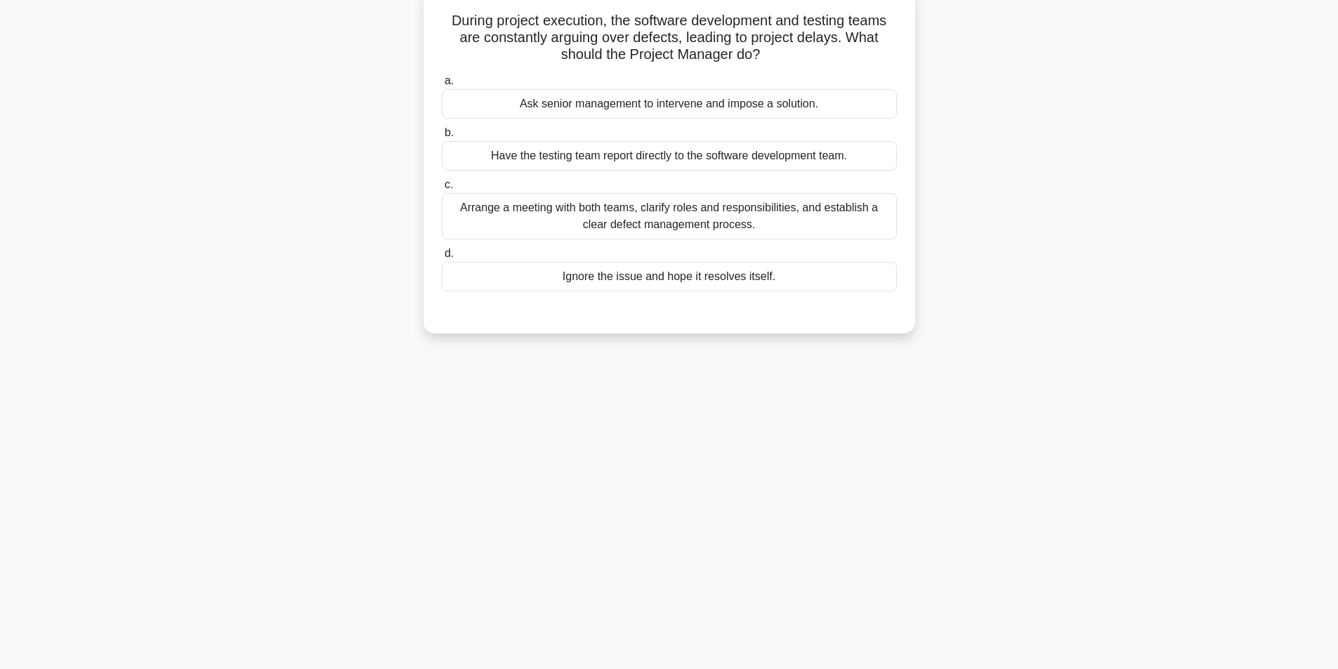
click at [628, 217] on div "Arrange a meeting with both teams, clarify roles and responsibilities, and esta…" at bounding box center [669, 216] width 455 height 46
click at [442, 190] on input "c. Arrange a meeting with both teams, clarify roles and responsibilities, and e…" at bounding box center [442, 184] width 0 height 9
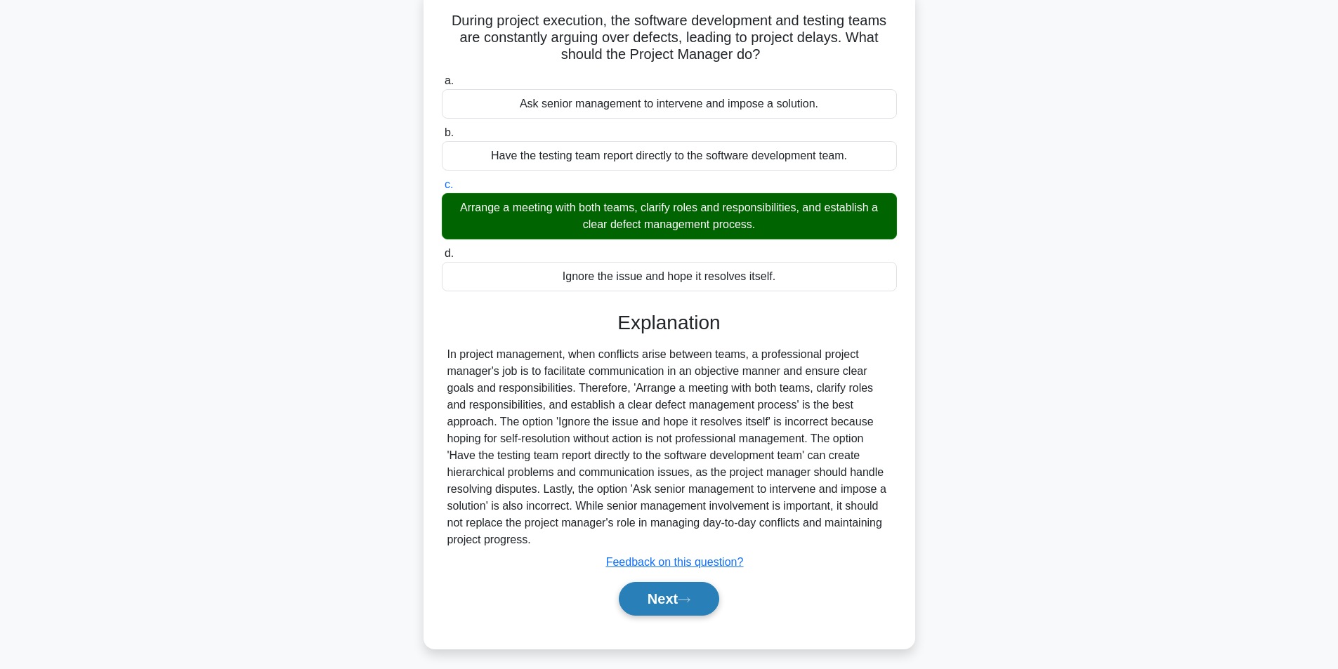
click at [680, 604] on button "Next" at bounding box center [669, 599] width 100 height 34
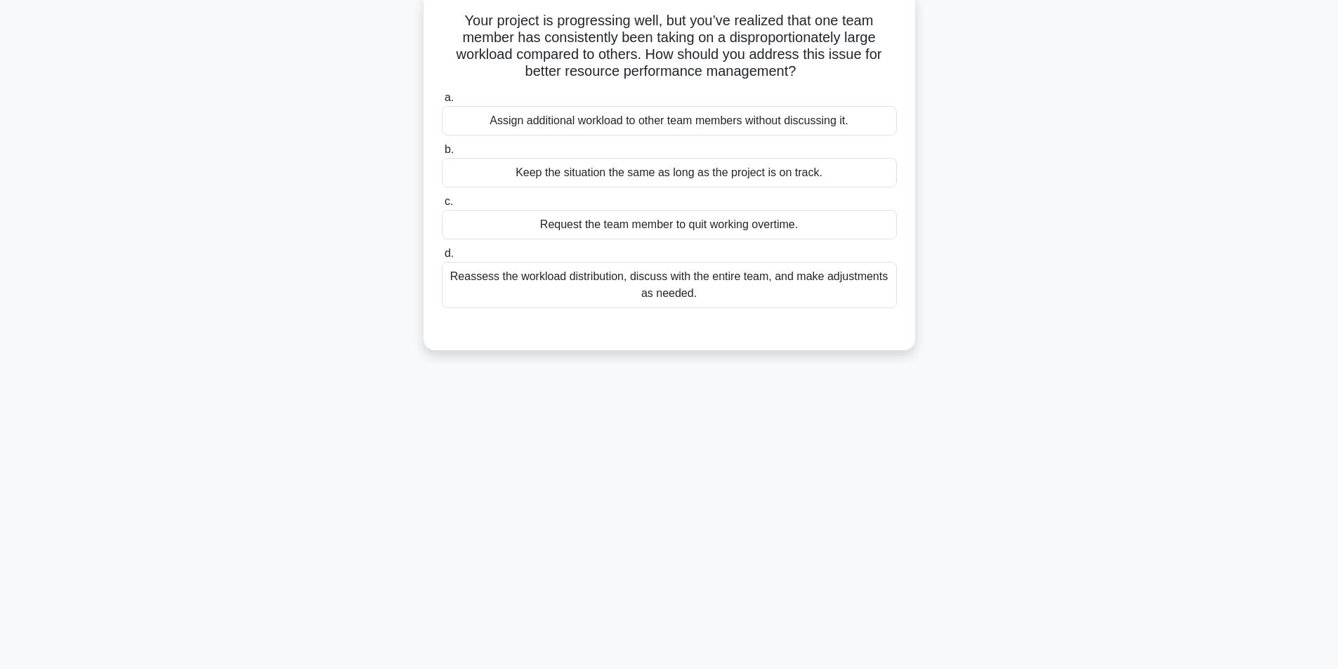
click at [600, 279] on div "Reassess the workload distribution, discuss with the entire team, and make adju…" at bounding box center [669, 285] width 455 height 46
click at [442, 258] on input "d. Reassess the workload distribution, discuss with the entire team, and make a…" at bounding box center [442, 253] width 0 height 9
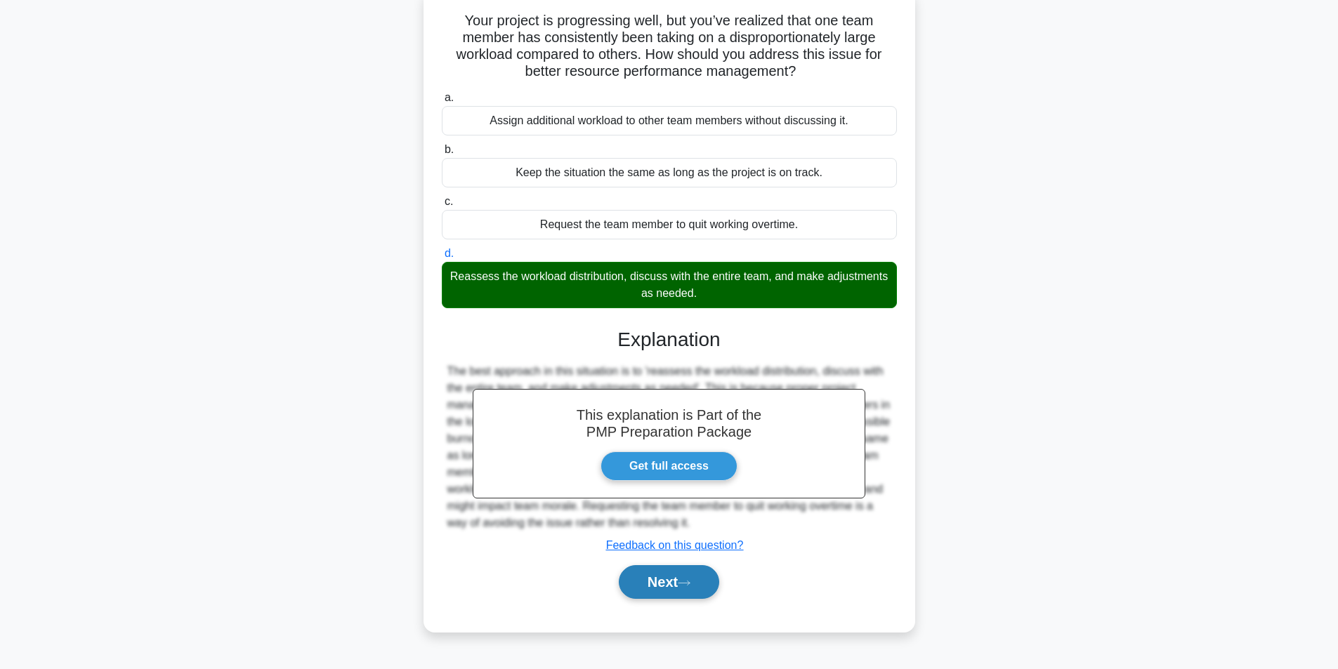
click at [662, 576] on button "Next" at bounding box center [669, 582] width 100 height 34
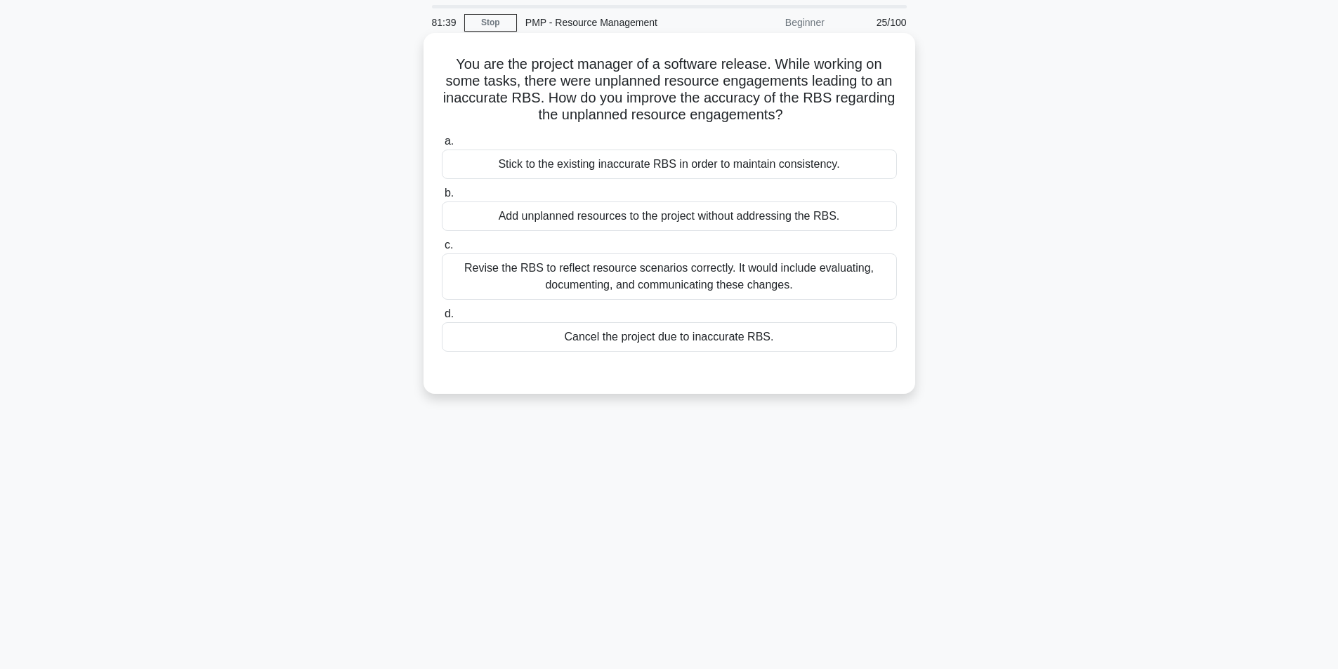
scroll to position [70, 0]
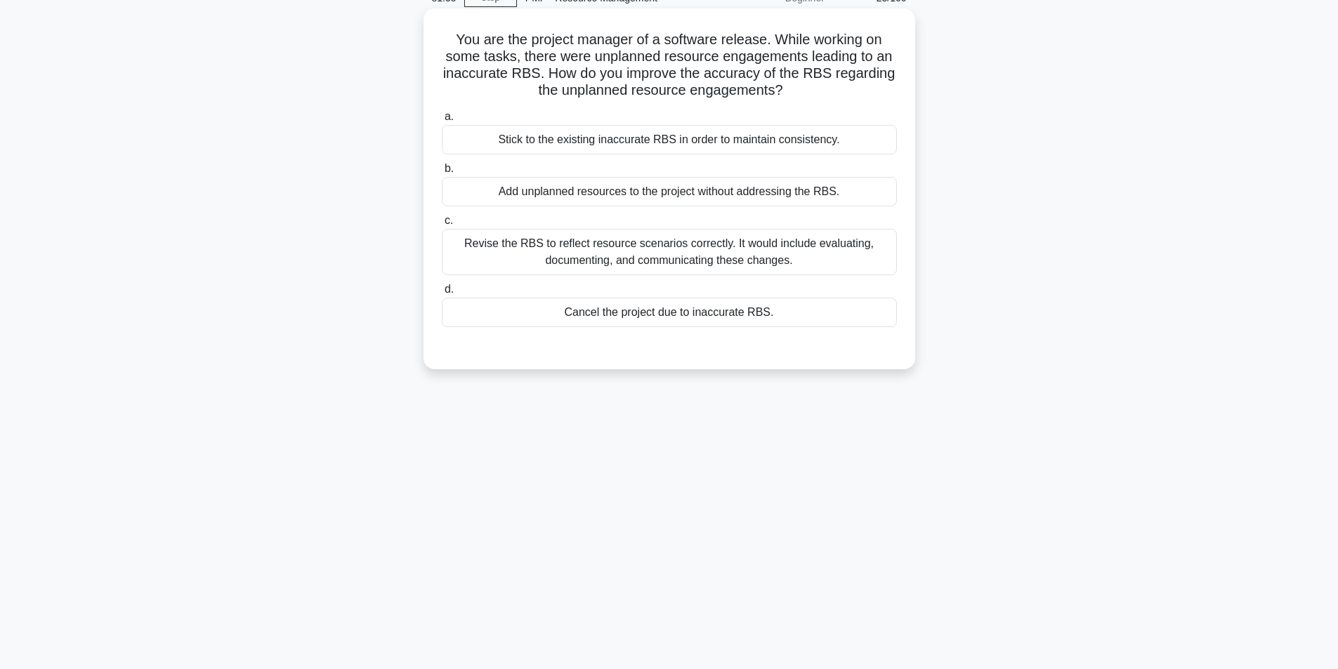
click at [624, 260] on div "Revise the RBS to reflect resource scenarios correctly. It would include evalua…" at bounding box center [669, 252] width 455 height 46
click at [442, 225] on input "c. Revise the RBS to reflect resource scenarios correctly. It would include eva…" at bounding box center [442, 220] width 0 height 9
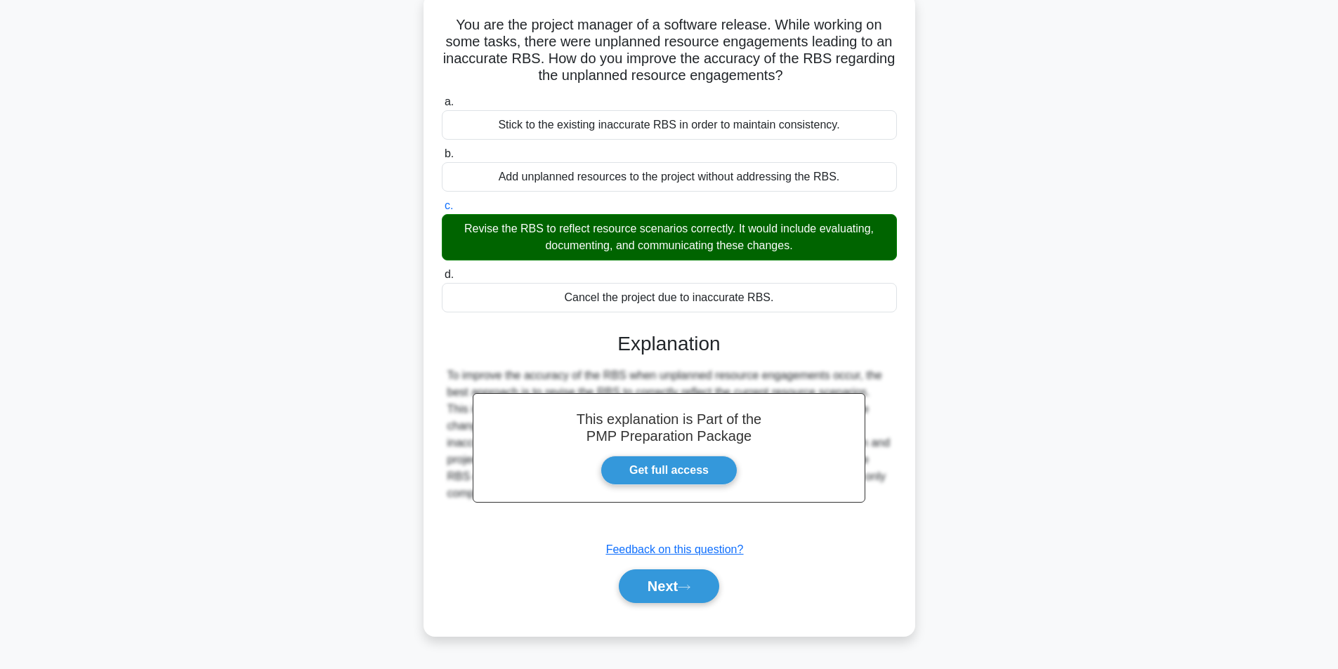
scroll to position [89, 0]
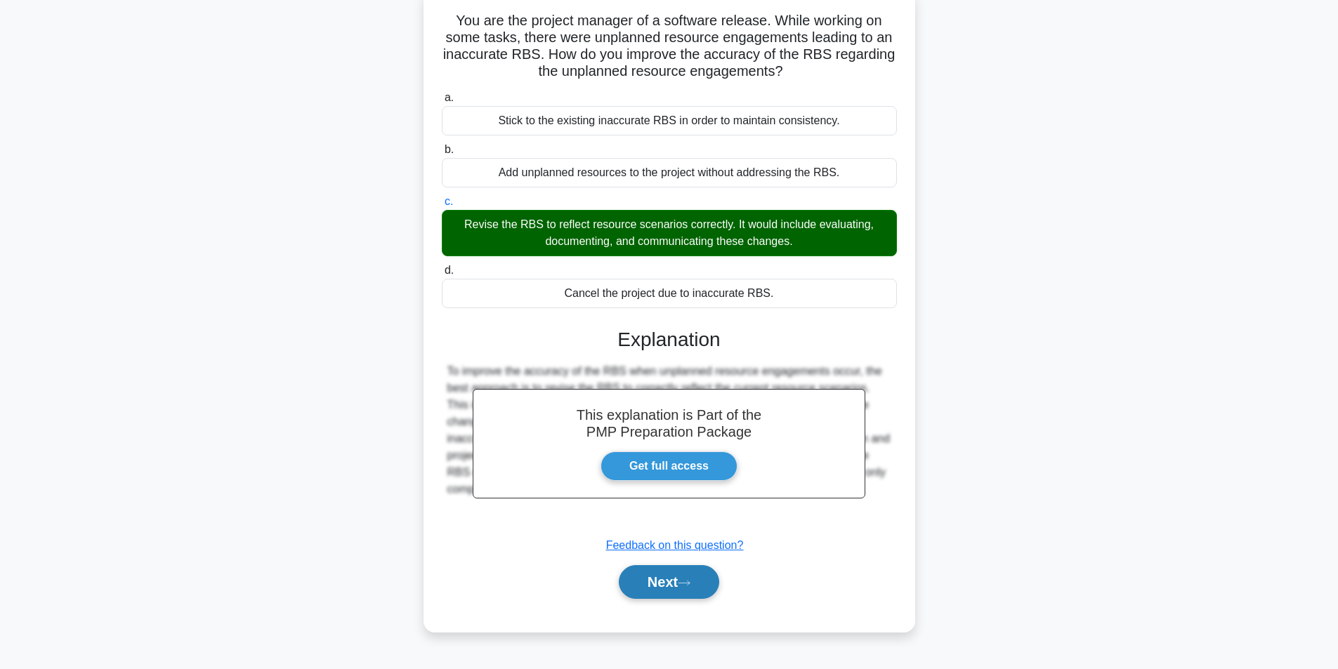
click at [665, 588] on button "Next" at bounding box center [669, 582] width 100 height 34
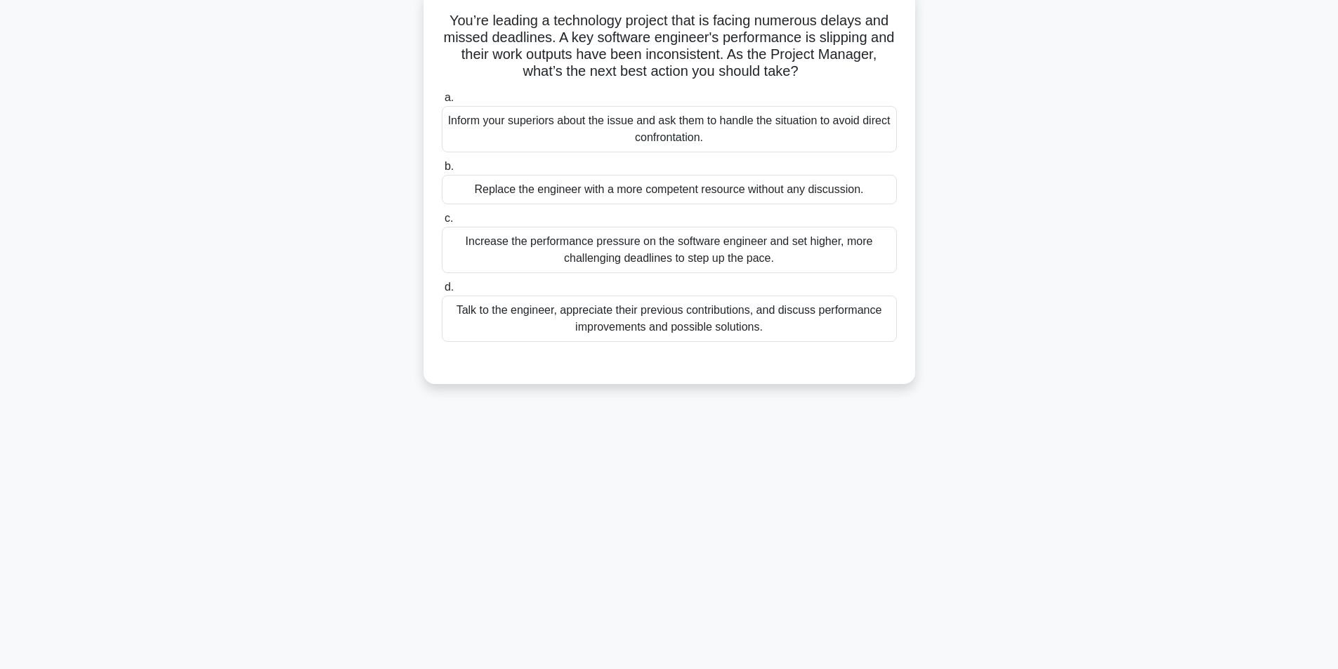
click at [658, 321] on div "Talk to the engineer, appreciate their previous contributions, and discuss perf…" at bounding box center [669, 319] width 455 height 46
click at [442, 292] on input "d. Talk to the engineer, appreciate their previous contributions, and discuss p…" at bounding box center [442, 287] width 0 height 9
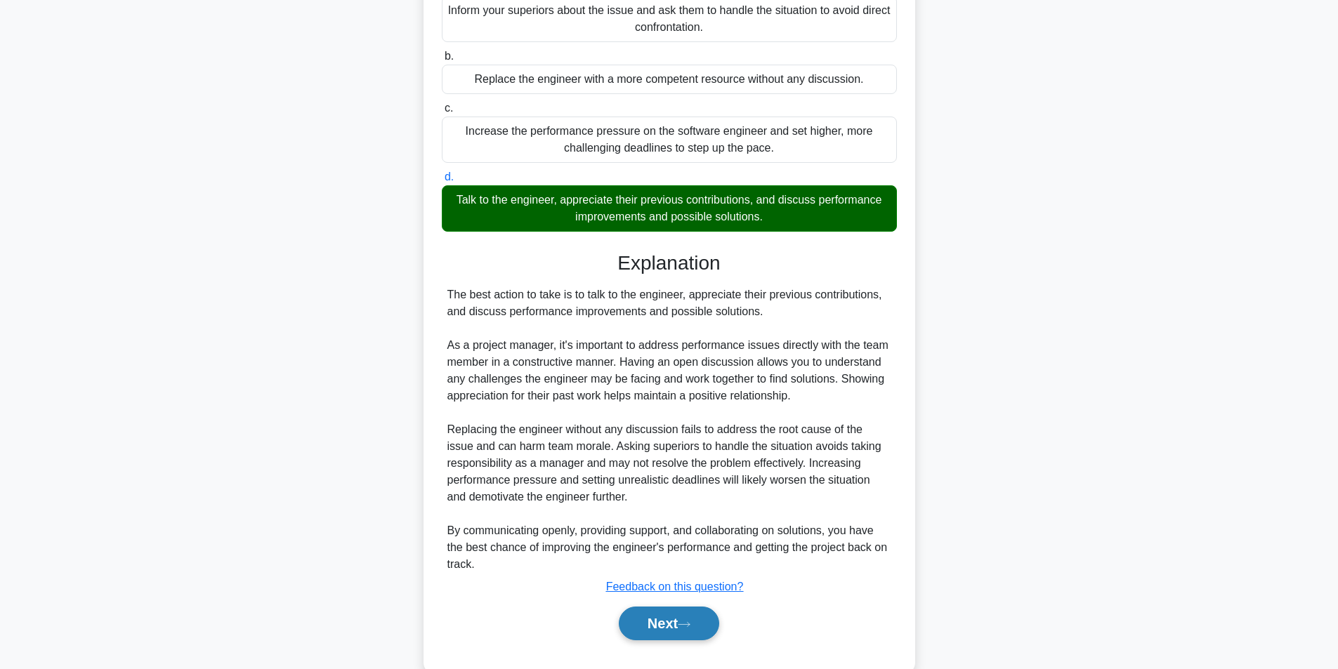
scroll to position [231, 0]
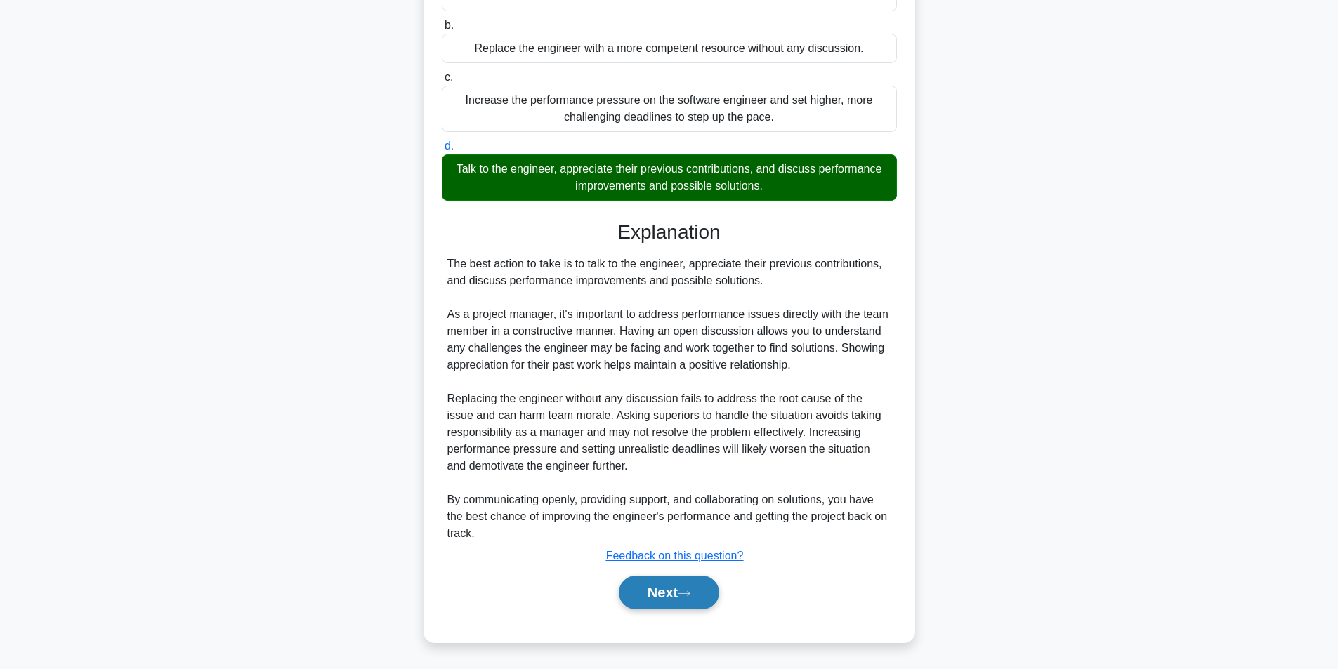
click at [653, 588] on button "Next" at bounding box center [669, 593] width 100 height 34
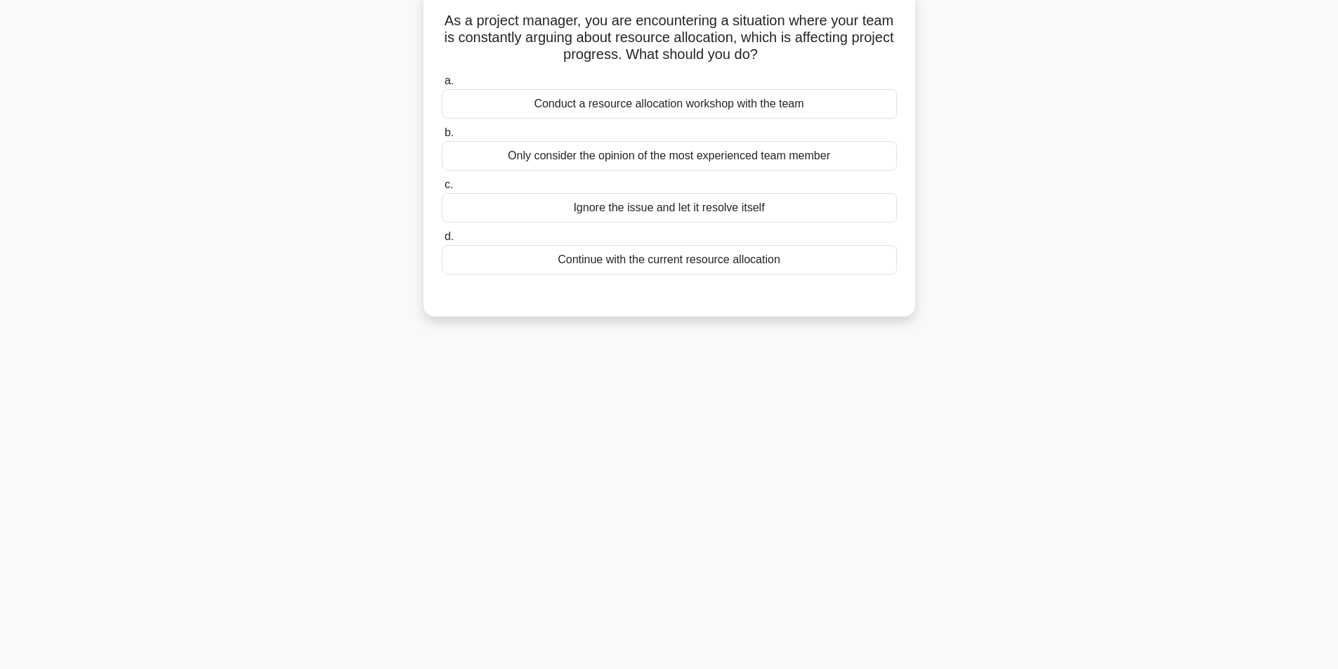
click at [633, 106] on div "Conduct a resource allocation workshop with the team" at bounding box center [669, 103] width 455 height 29
click at [442, 86] on input "a. Conduct a resource allocation workshop with the team" at bounding box center [442, 81] width 0 height 9
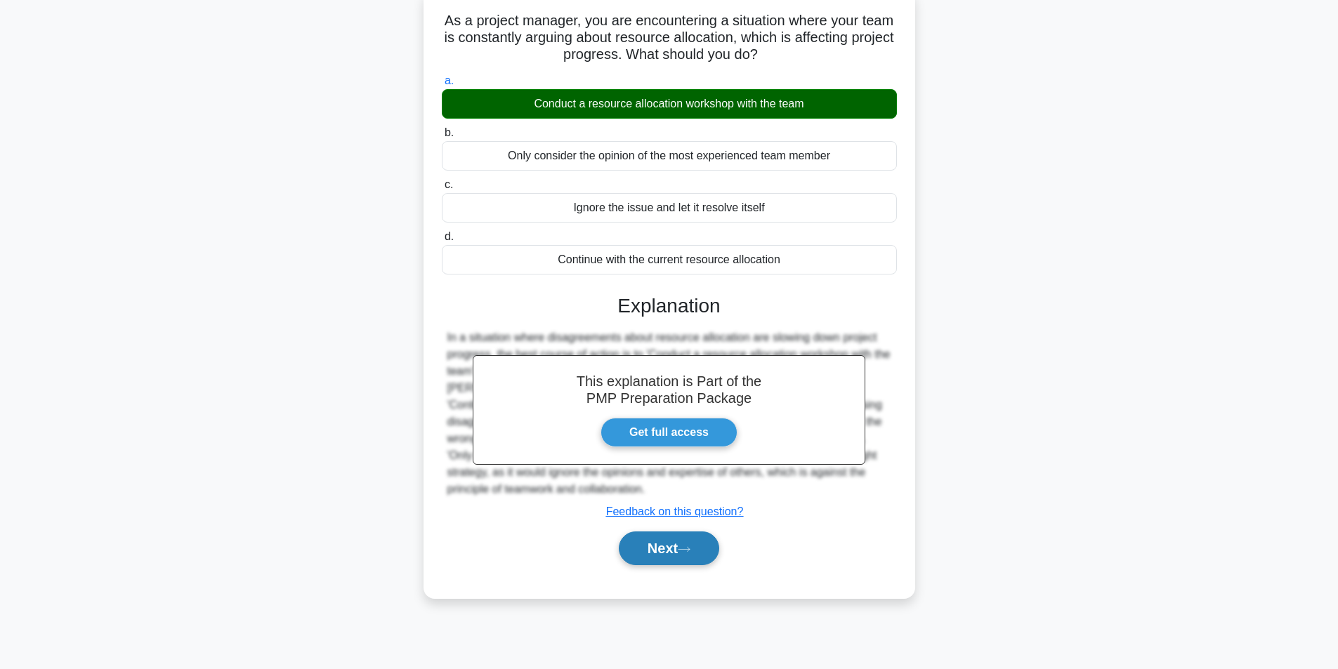
click at [657, 551] on button "Next" at bounding box center [669, 549] width 100 height 34
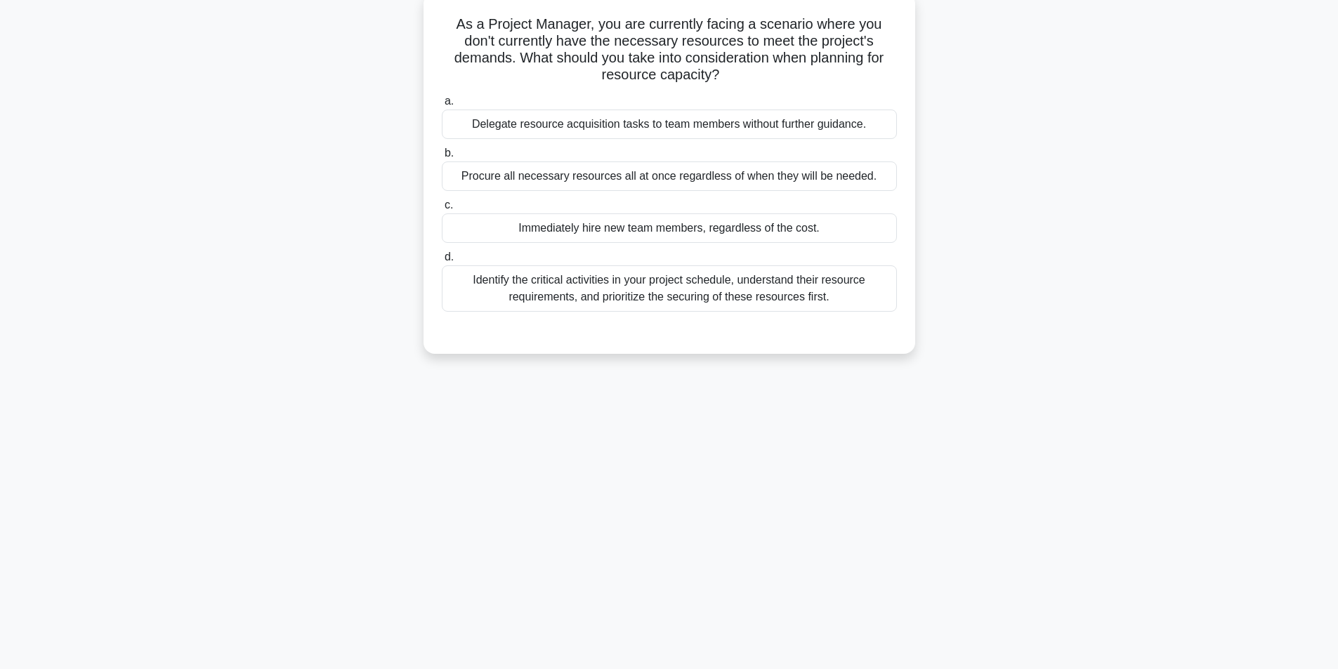
scroll to position [19, 0]
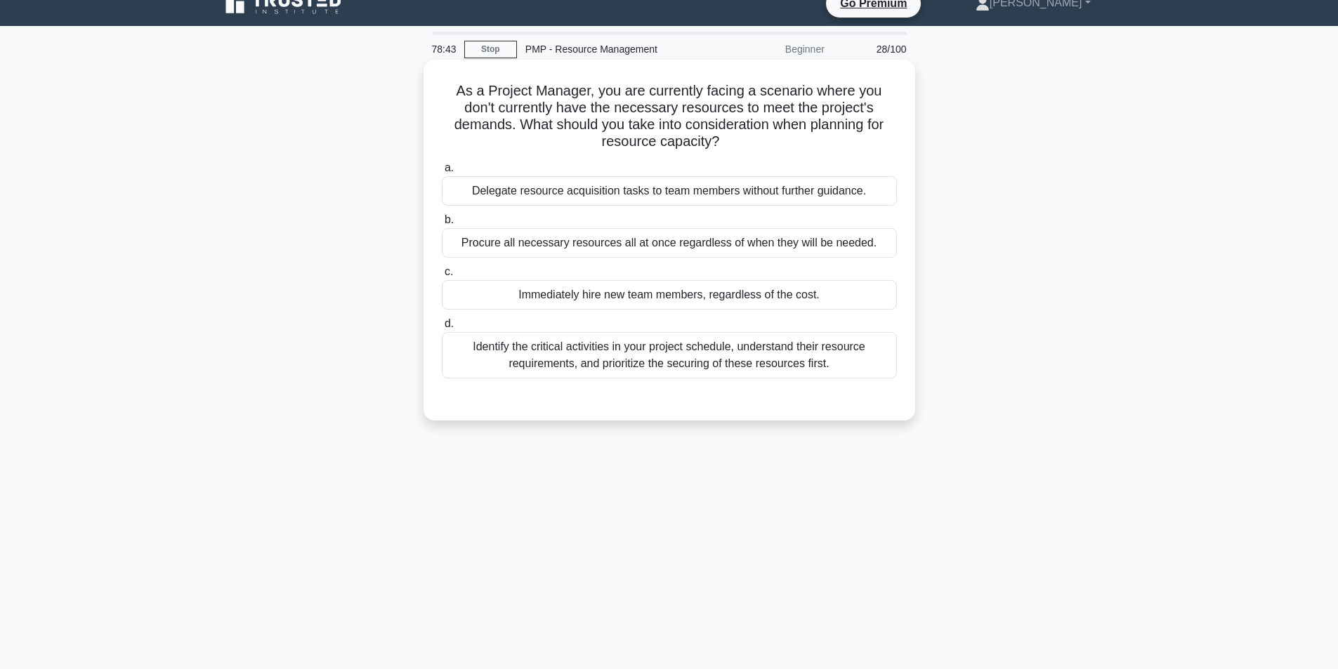
click at [603, 360] on div "Identify the critical activities in your project schedule, understand their res…" at bounding box center [669, 355] width 455 height 46
click at [442, 329] on input "d. Identify the critical activities in your project schedule, understand their …" at bounding box center [442, 323] width 0 height 9
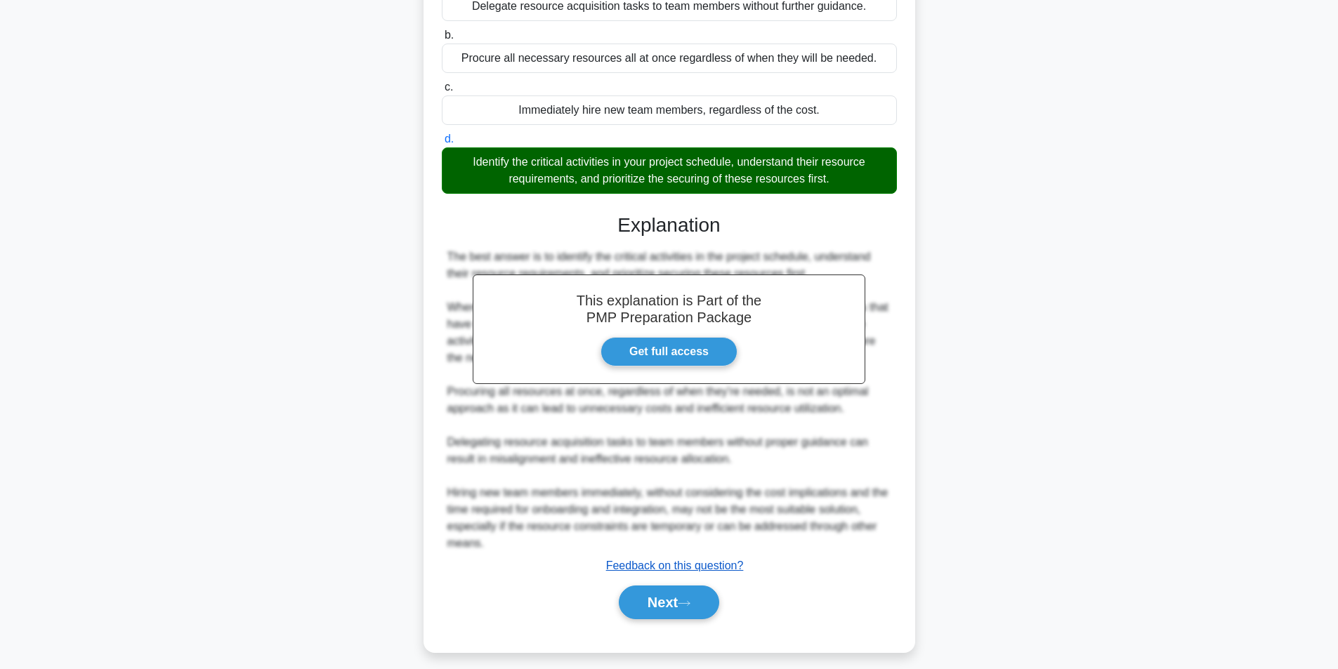
scroll to position [214, 0]
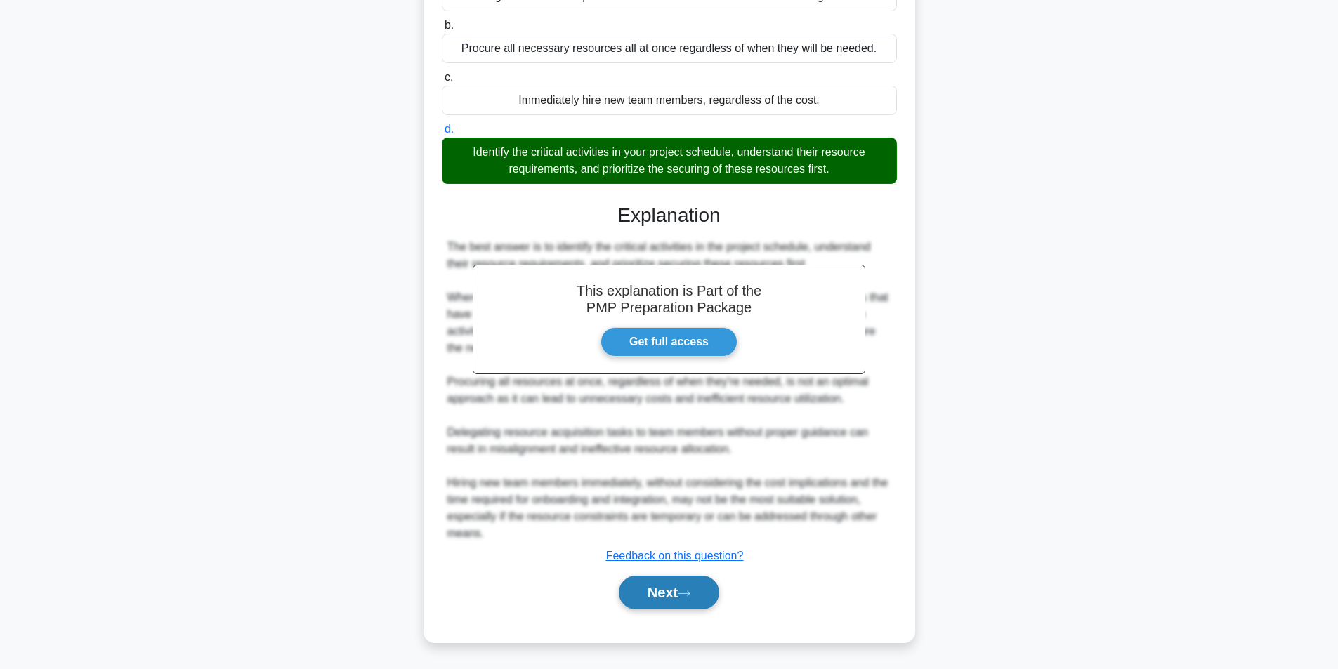
click at [672, 595] on button "Next" at bounding box center [669, 593] width 100 height 34
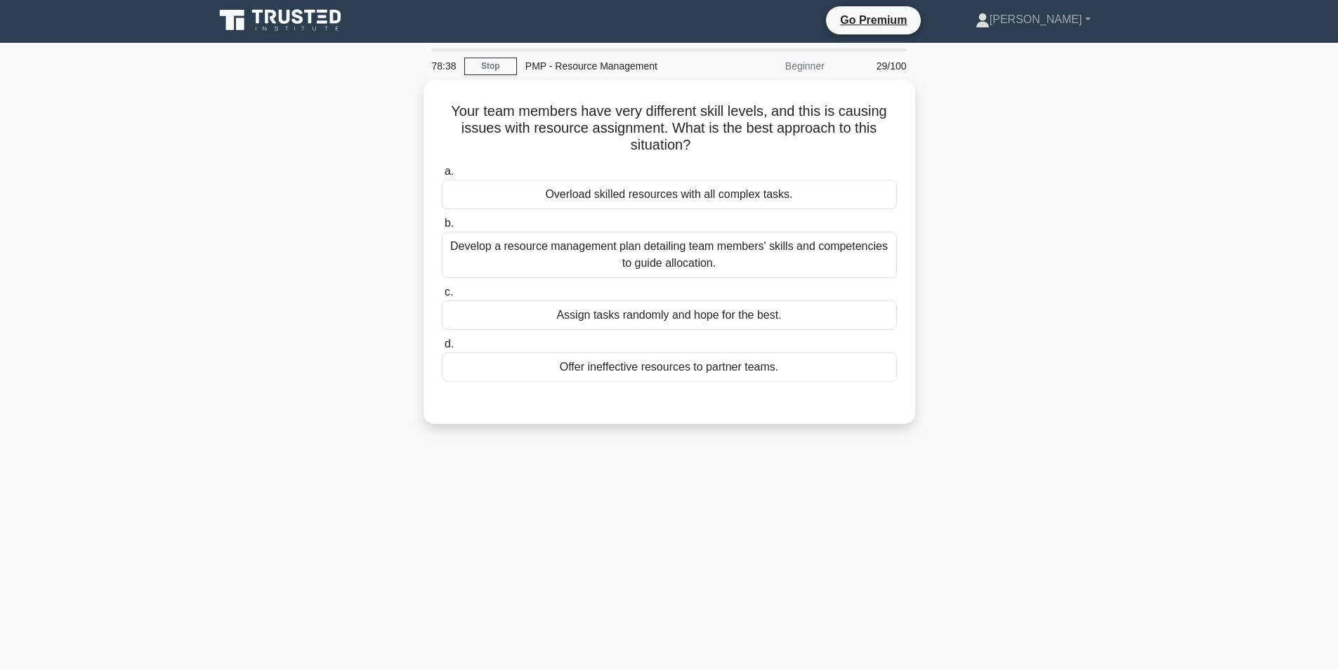
scroll to position [0, 0]
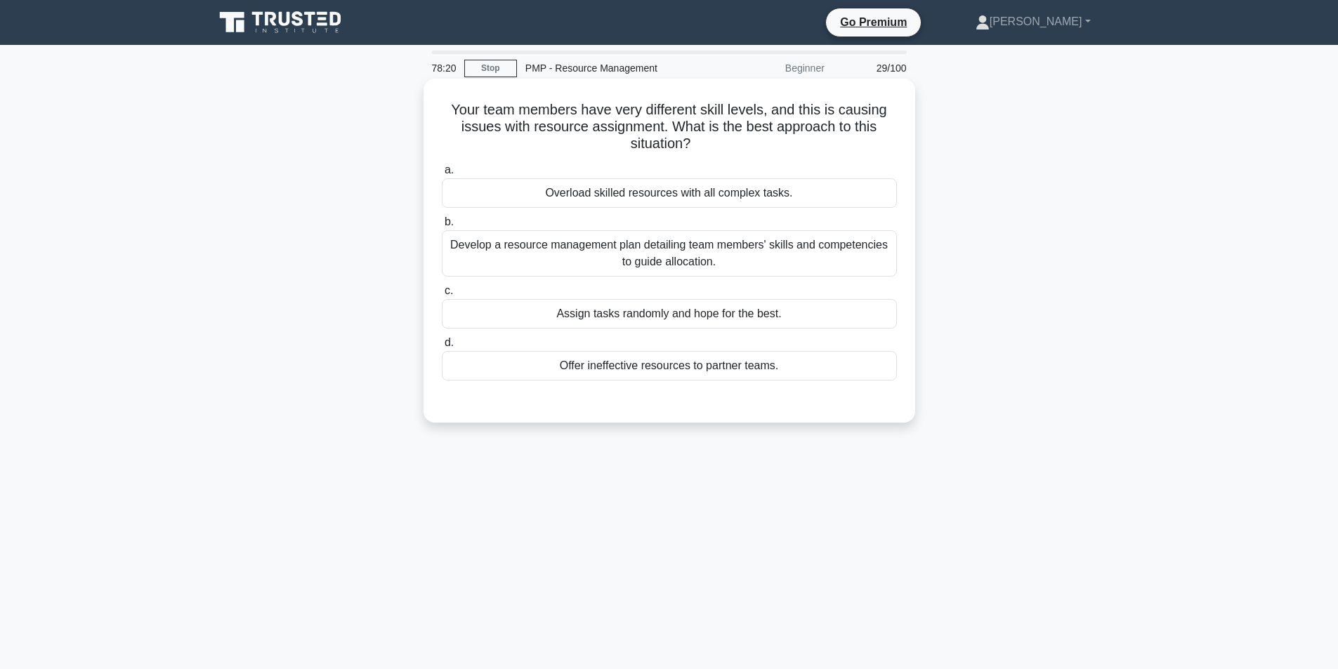
click at [650, 256] on div "Develop a resource management plan detailing team members' skills and competenc…" at bounding box center [669, 253] width 455 height 46
click at [442, 227] on input "b. Develop a resource management plan detailing team members' skills and compet…" at bounding box center [442, 222] width 0 height 9
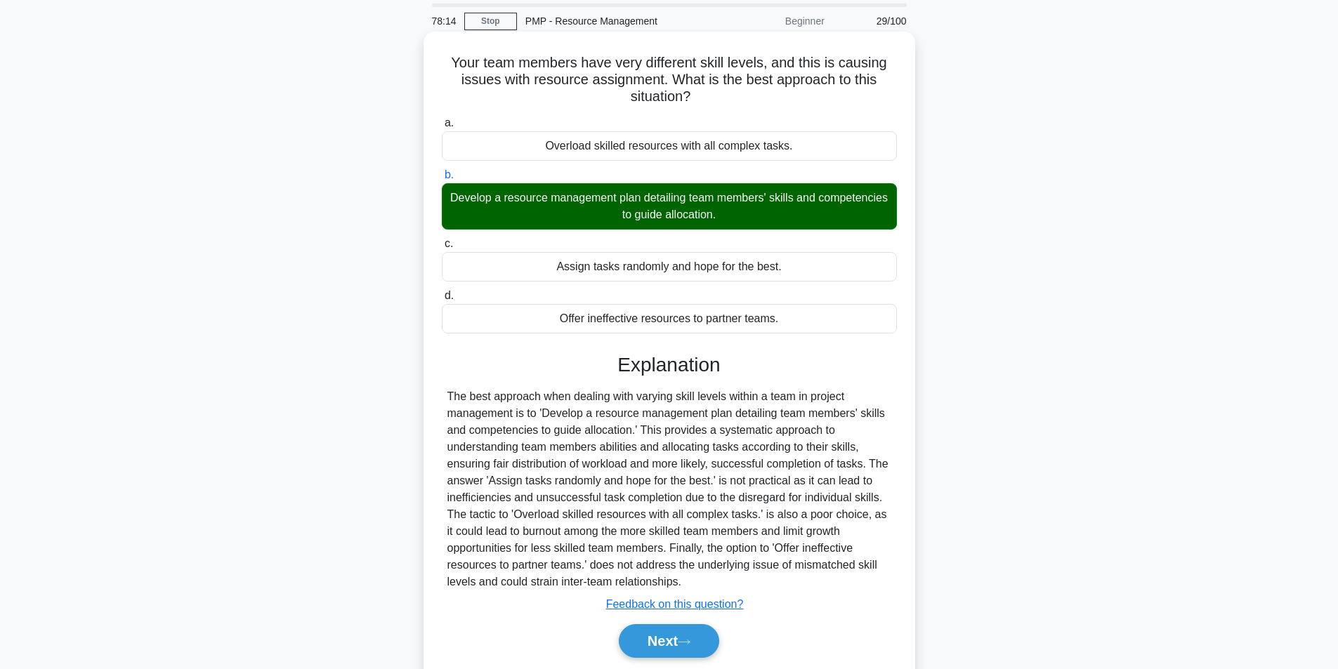
scroll to position [96, 0]
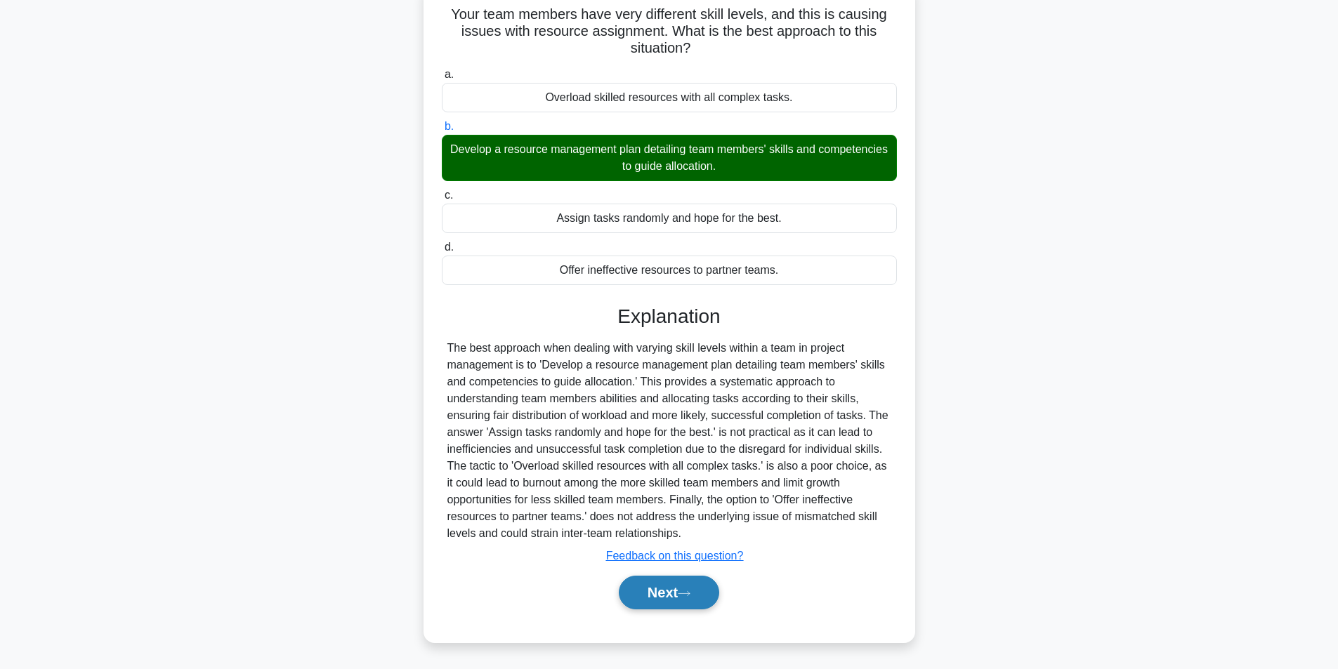
click at [695, 589] on button "Next" at bounding box center [669, 593] width 100 height 34
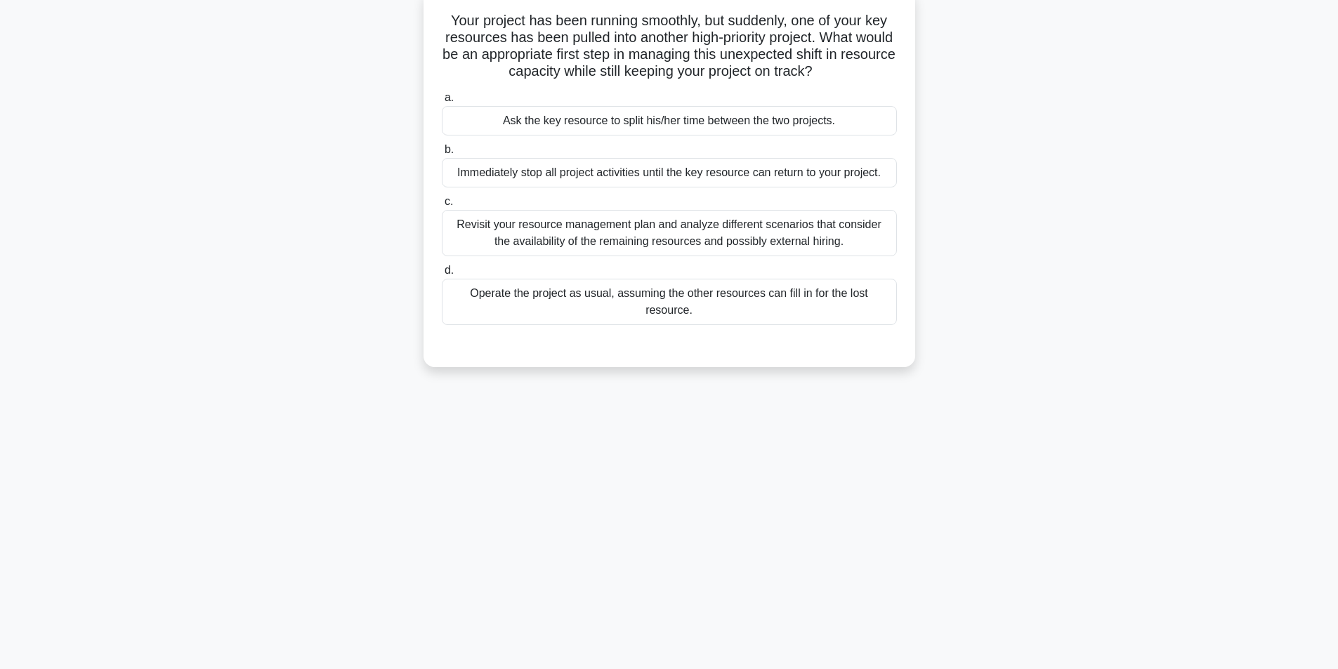
click at [624, 230] on div "Revisit your resource management plan and analyze different scenarios that cons…" at bounding box center [669, 233] width 455 height 46
click at [442, 206] on input "c. Revisit your resource management plan and analyze different scenarios that c…" at bounding box center [442, 201] width 0 height 9
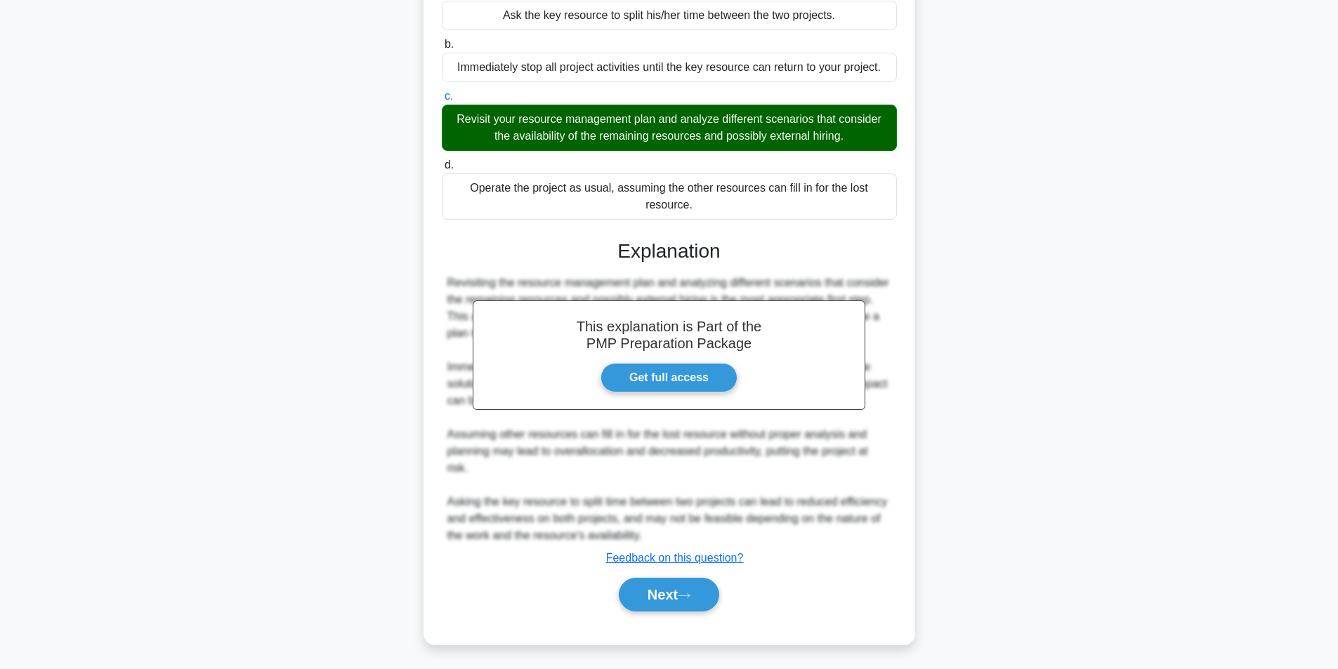
scroll to position [197, 0]
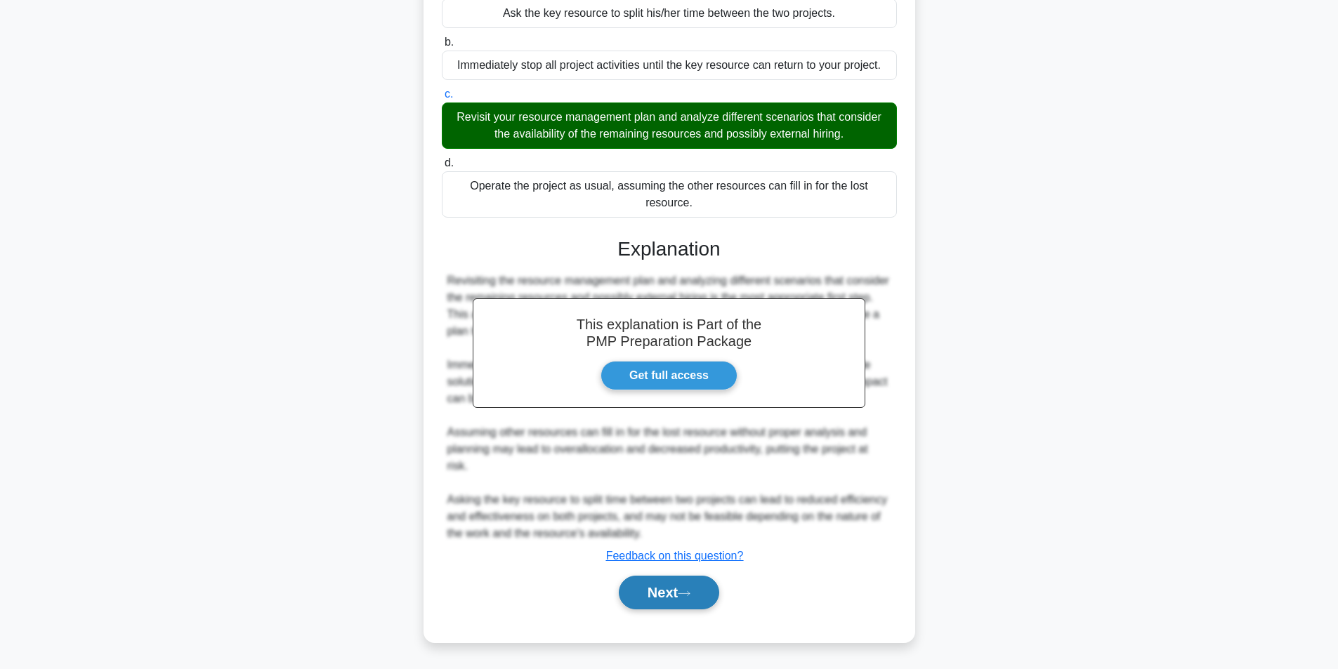
click at [688, 581] on button "Next" at bounding box center [669, 593] width 100 height 34
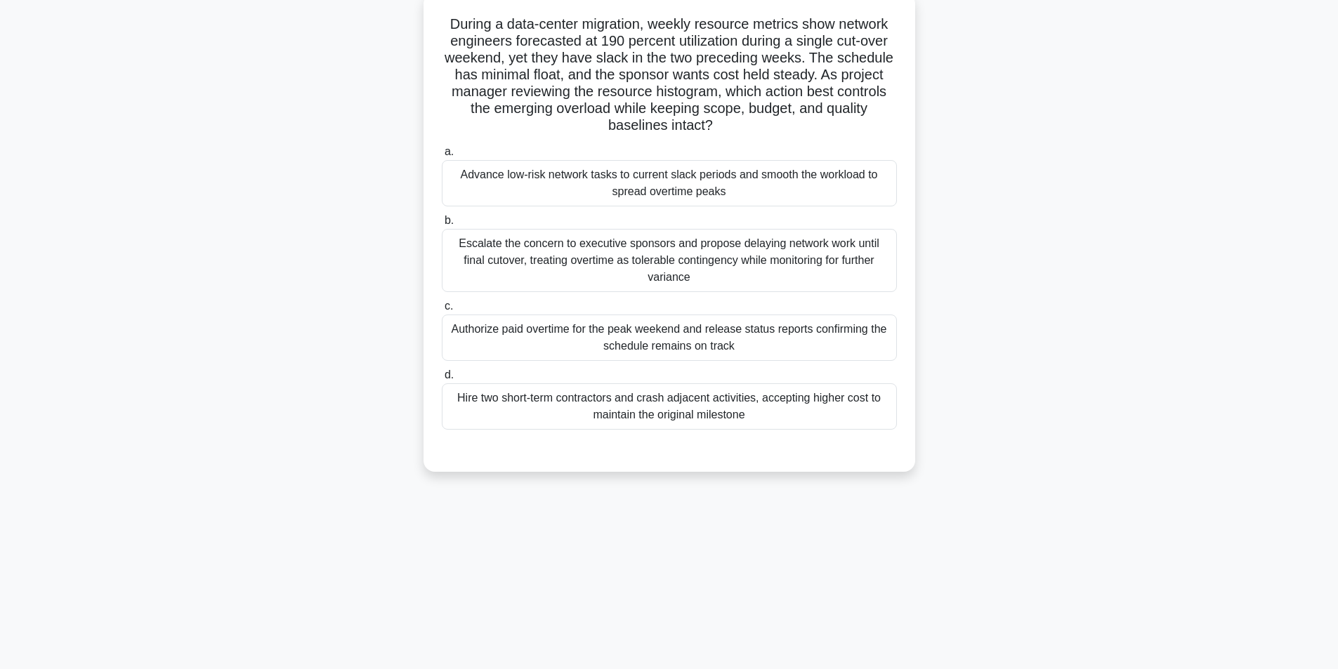
scroll to position [89, 0]
click at [753, 173] on div "Advance low-risk network tasks to current slack periods and smooth the workload…" at bounding box center [669, 180] width 455 height 46
click at [442, 153] on input "a. Advance low-risk network tasks to current slack periods and smooth the workl…" at bounding box center [442, 148] width 0 height 9
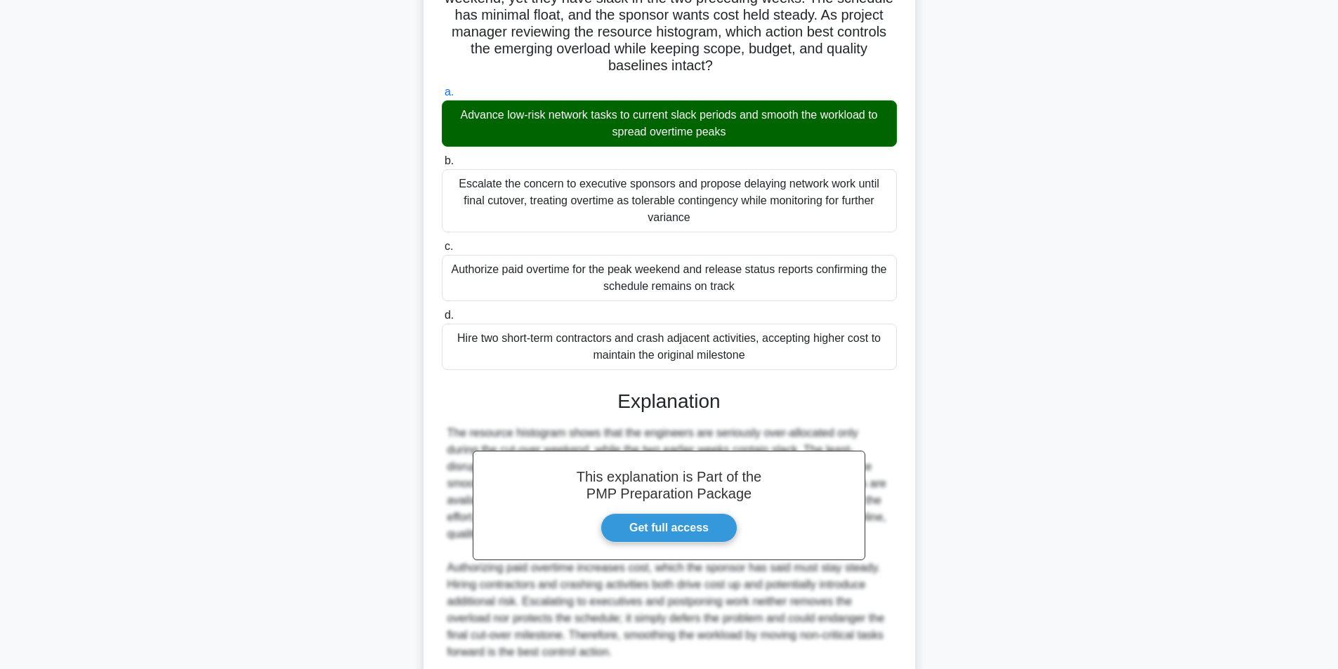
scroll to position [248, 0]
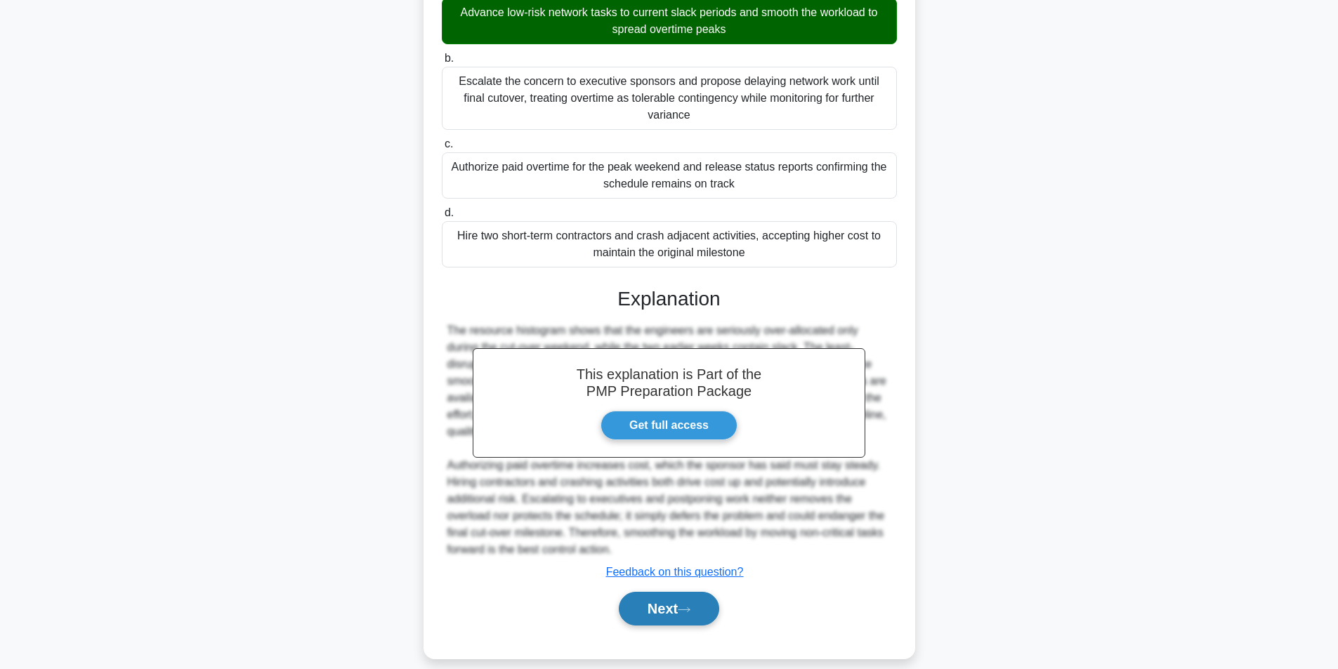
click at [677, 592] on button "Next" at bounding box center [669, 609] width 100 height 34
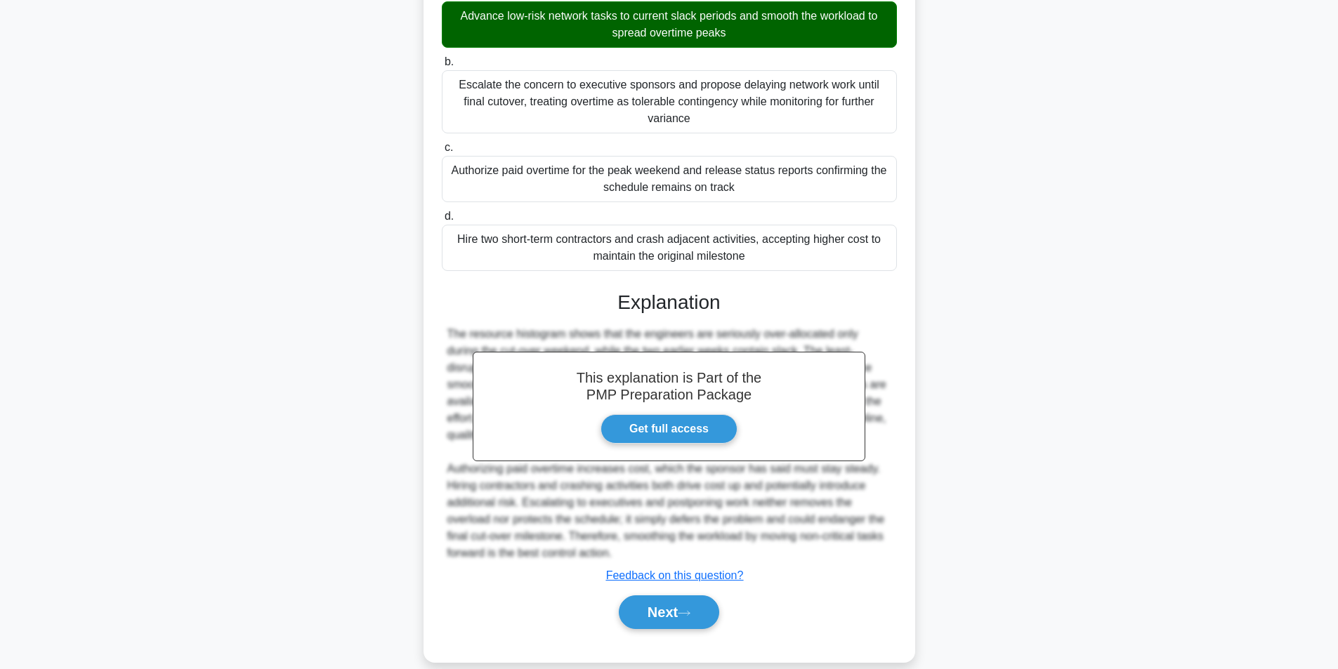
scroll to position [89, 0]
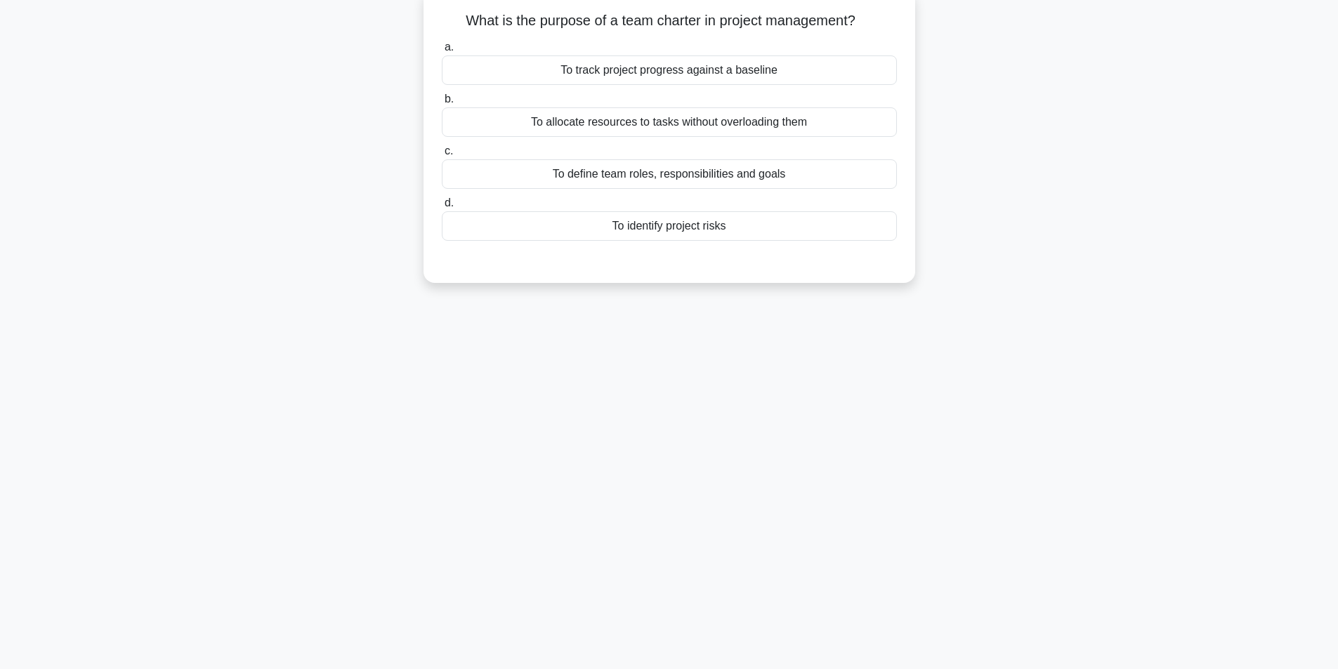
click at [659, 178] on div "To define team roles, responsibilities and goals" at bounding box center [669, 173] width 455 height 29
click at [442, 156] on input "c. To define team roles, responsibilities and goals" at bounding box center [442, 151] width 0 height 9
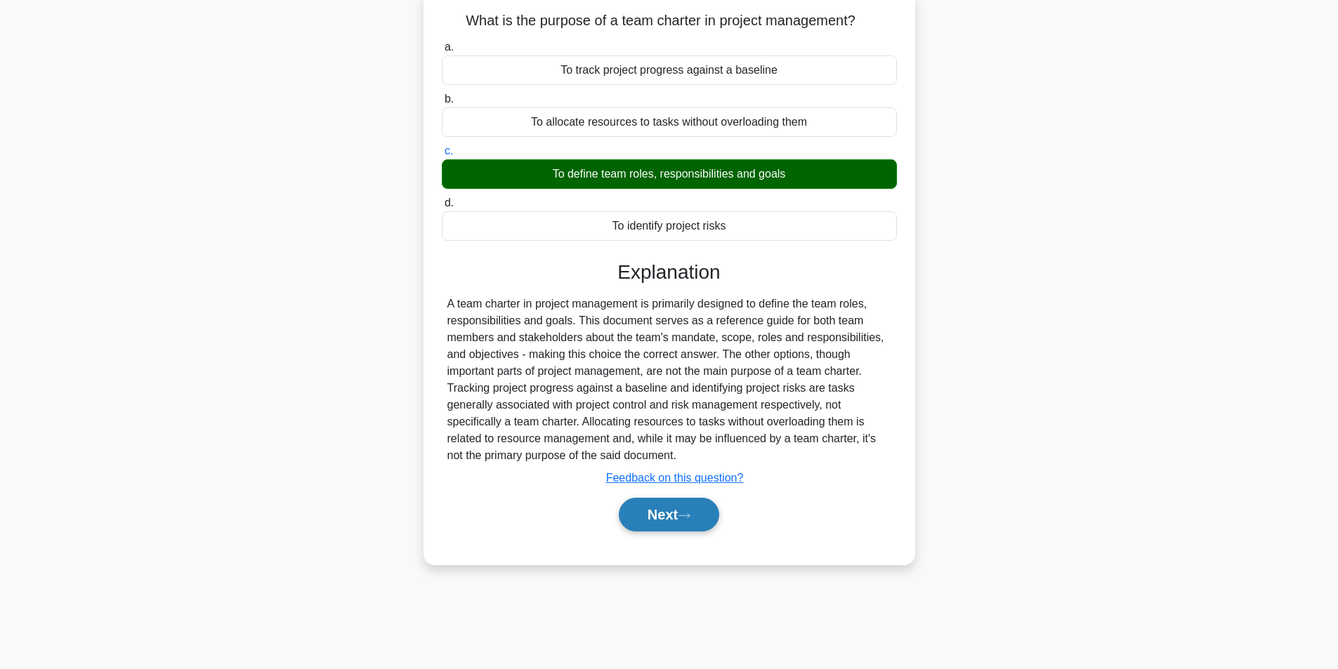
click at [670, 518] on button "Next" at bounding box center [669, 515] width 100 height 34
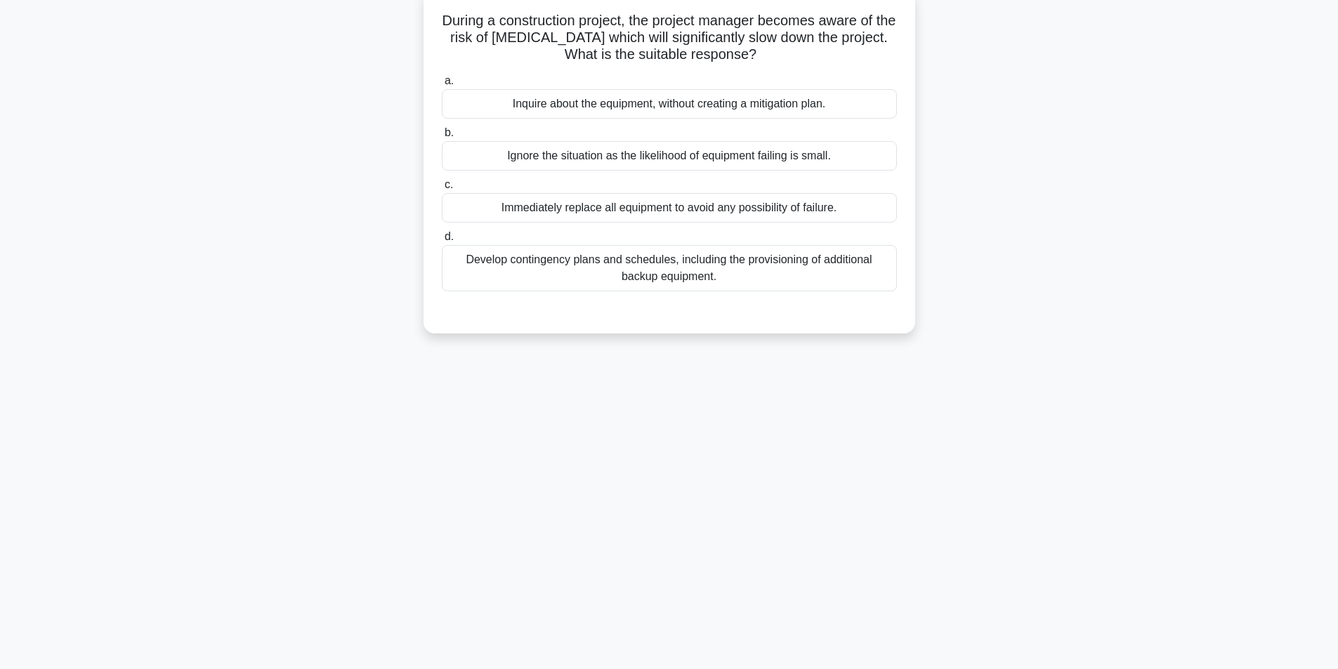
click at [661, 263] on div "Develop contingency plans and schedules, including the provisioning of addition…" at bounding box center [669, 268] width 455 height 46
click at [442, 242] on input "d. Develop contingency plans and schedules, including the provisioning of addit…" at bounding box center [442, 236] width 0 height 9
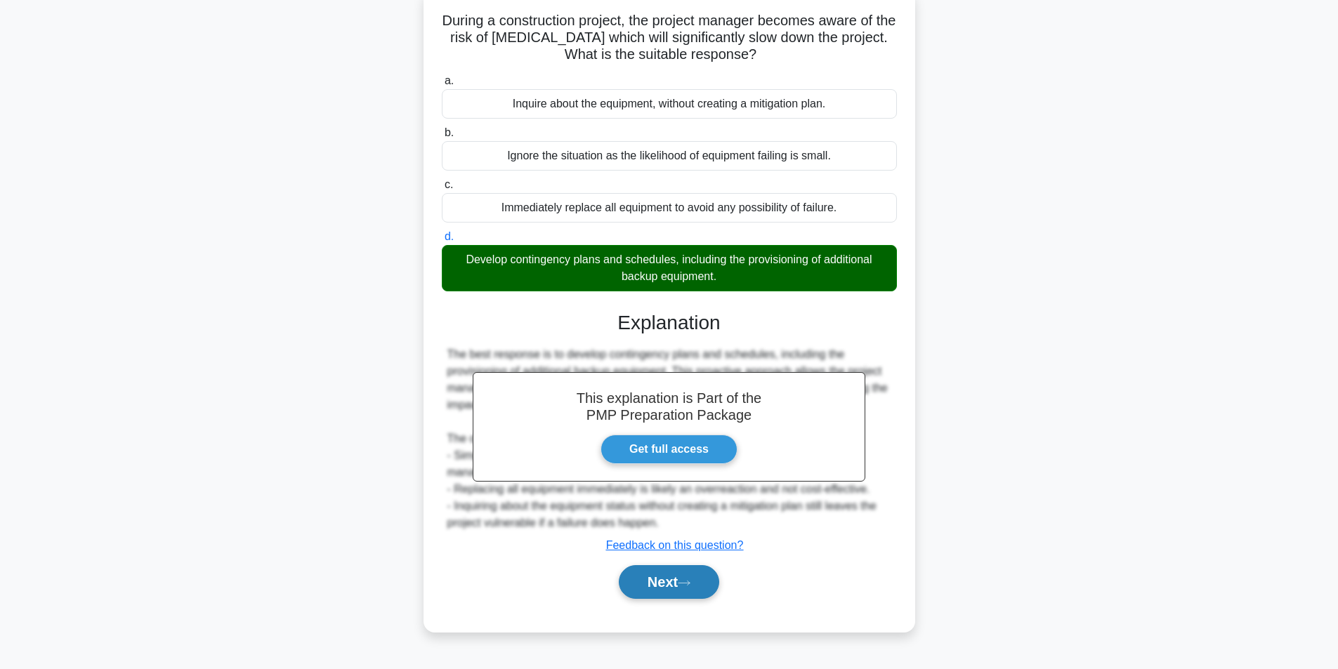
click at [640, 589] on button "Next" at bounding box center [669, 582] width 100 height 34
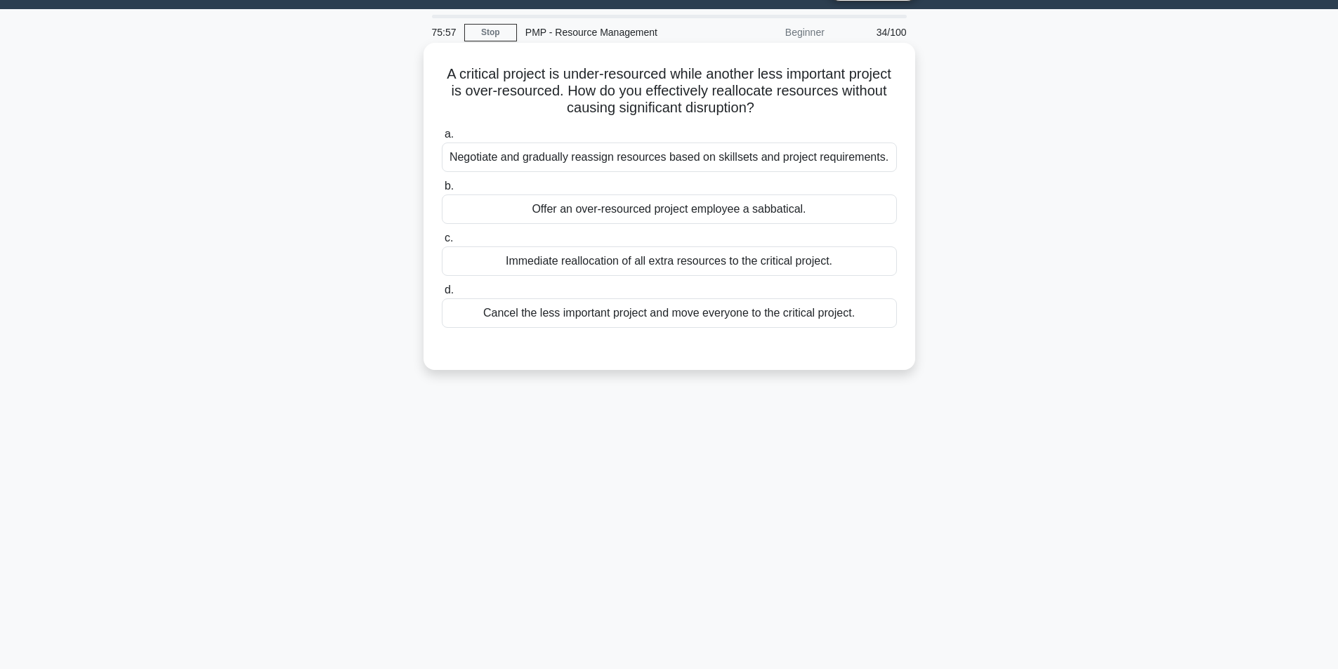
scroll to position [70, 0]
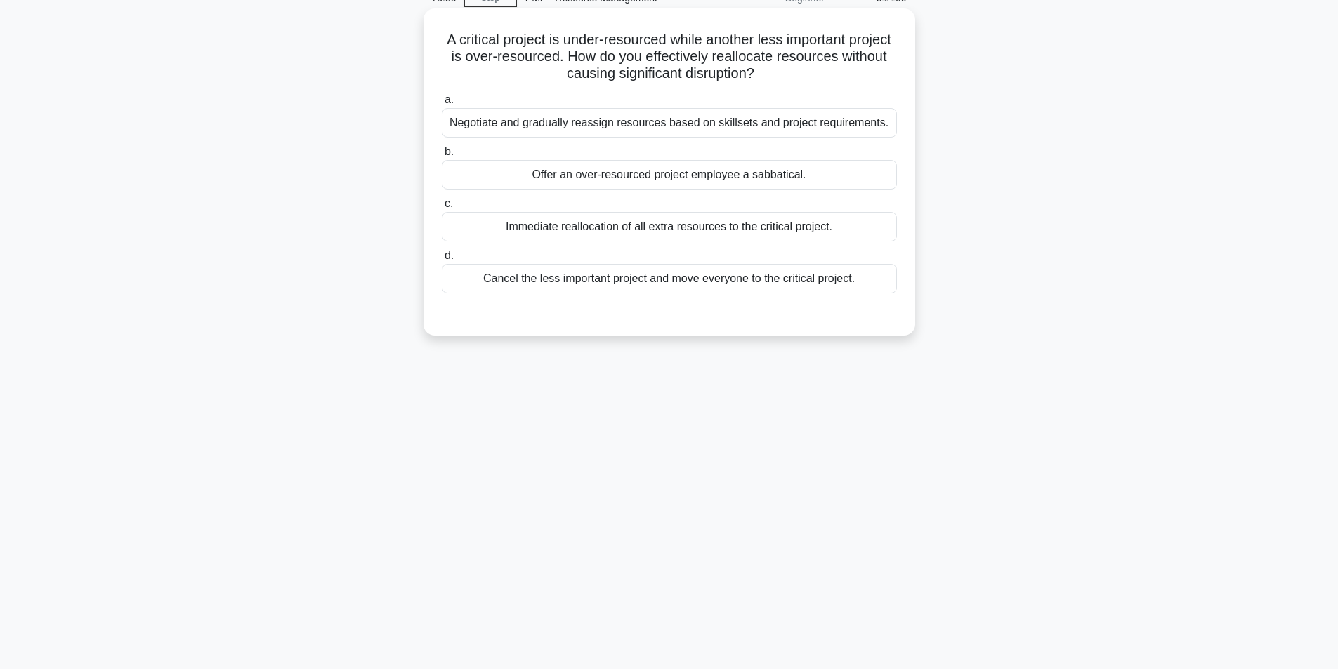
click at [651, 124] on div "Negotiate and gradually reassign resources based on skillsets and project requi…" at bounding box center [669, 122] width 455 height 29
click at [442, 105] on input "a. Negotiate and gradually reassign resources based on skillsets and project re…" at bounding box center [442, 99] width 0 height 9
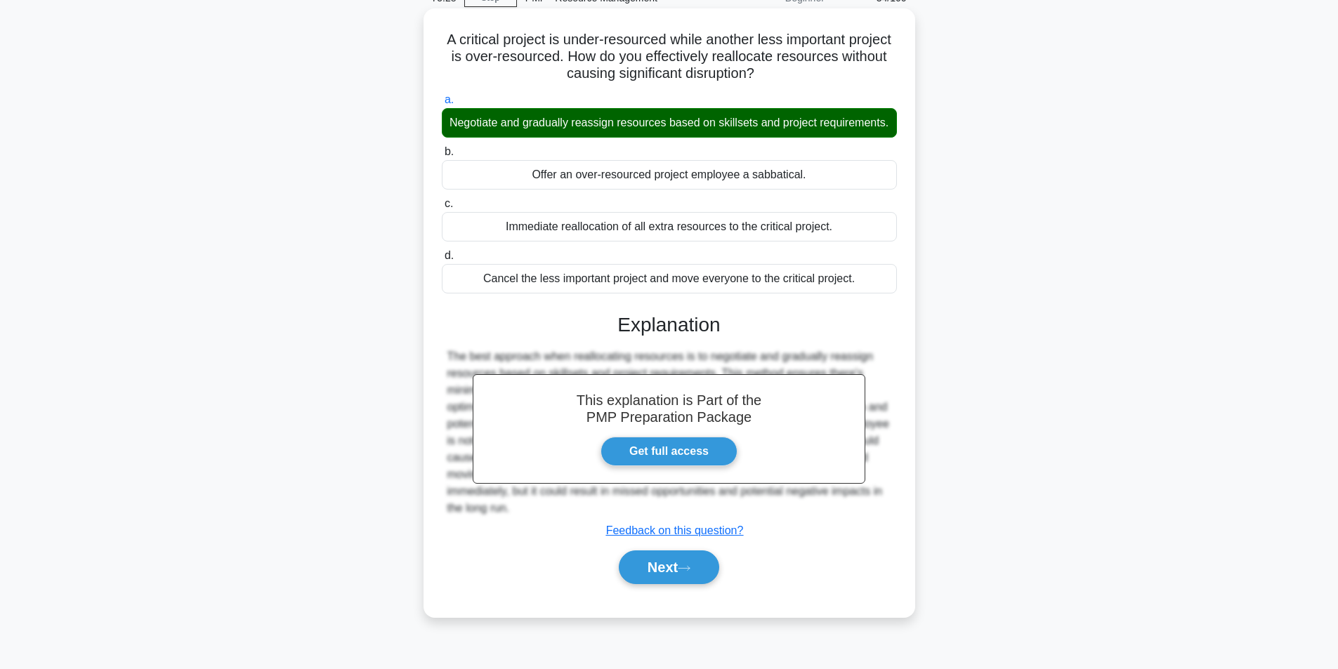
scroll to position [89, 0]
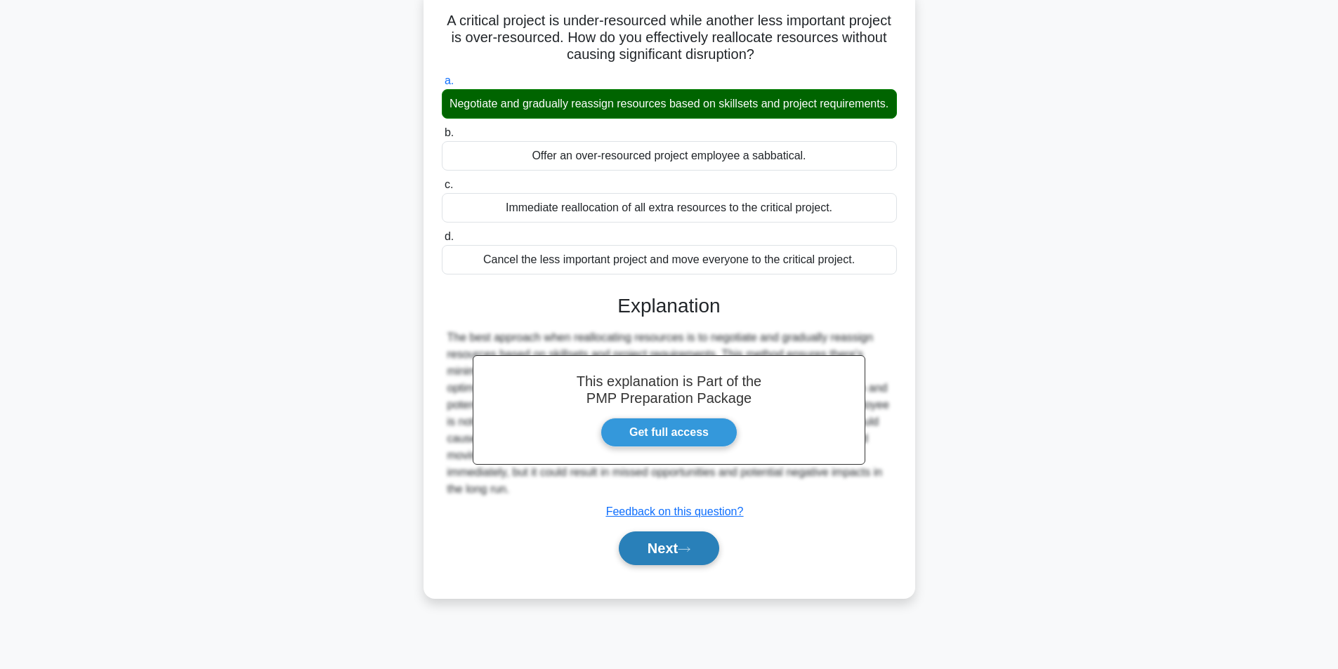
click at [669, 561] on button "Next" at bounding box center [669, 549] width 100 height 34
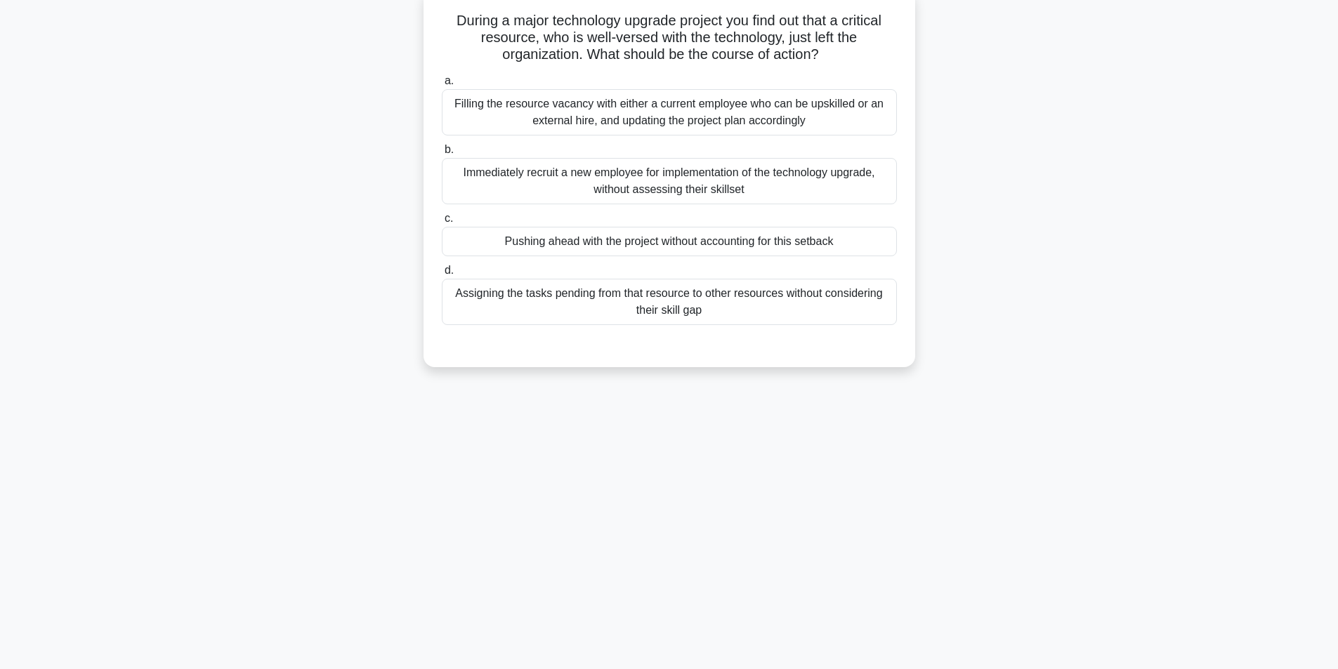
click at [676, 121] on div "Filling the resource vacancy with either a current employee who can be upskille…" at bounding box center [669, 112] width 455 height 46
click at [442, 86] on input "a. Filling the resource vacancy with either a current employee who can be upski…" at bounding box center [442, 81] width 0 height 9
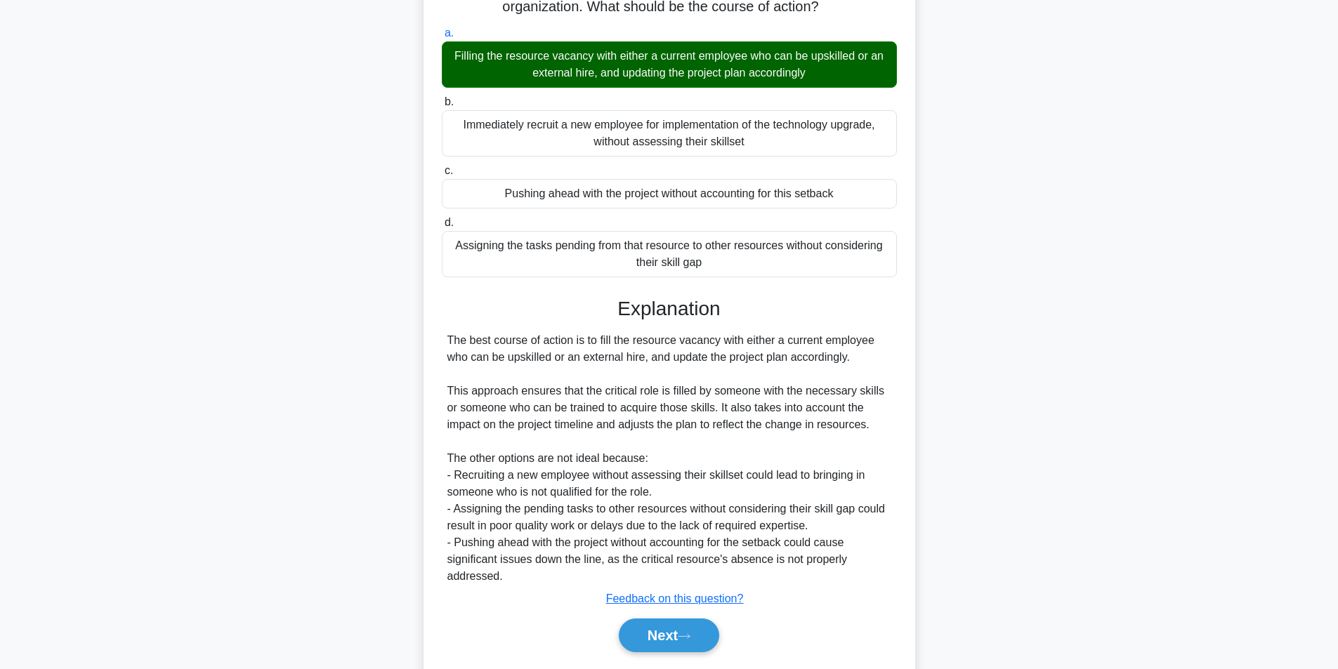
scroll to position [180, 0]
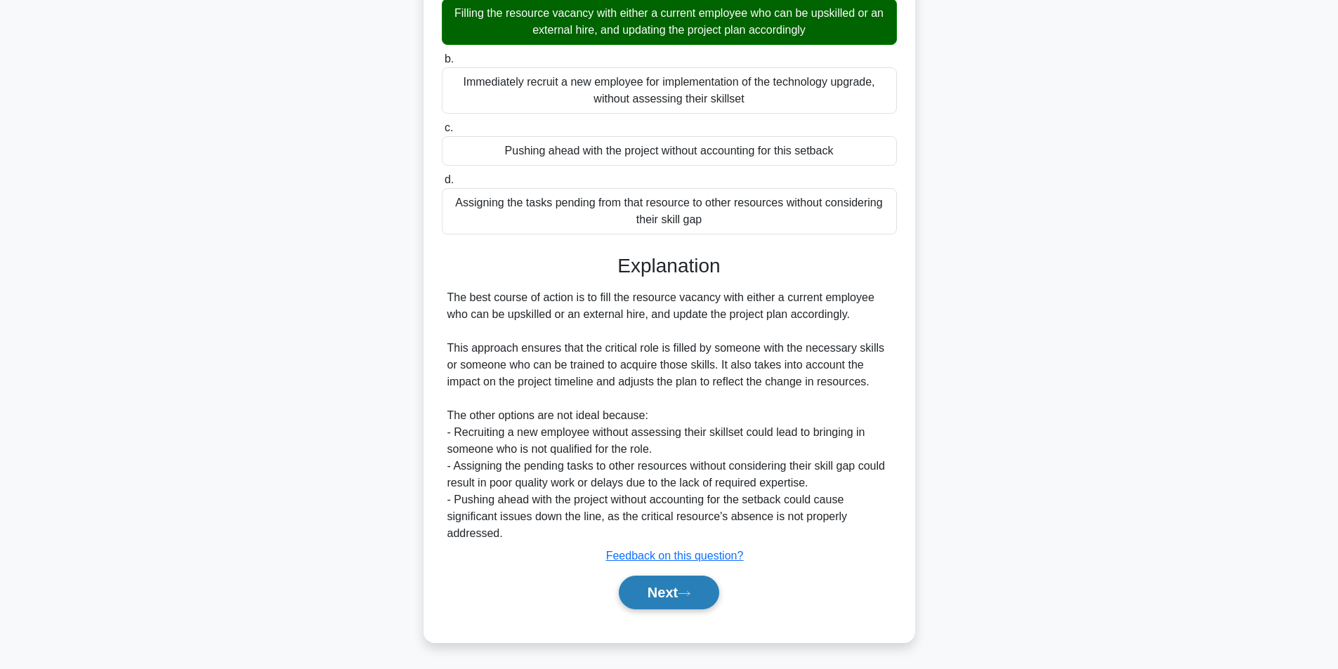
click at [687, 590] on icon at bounding box center [684, 594] width 13 height 8
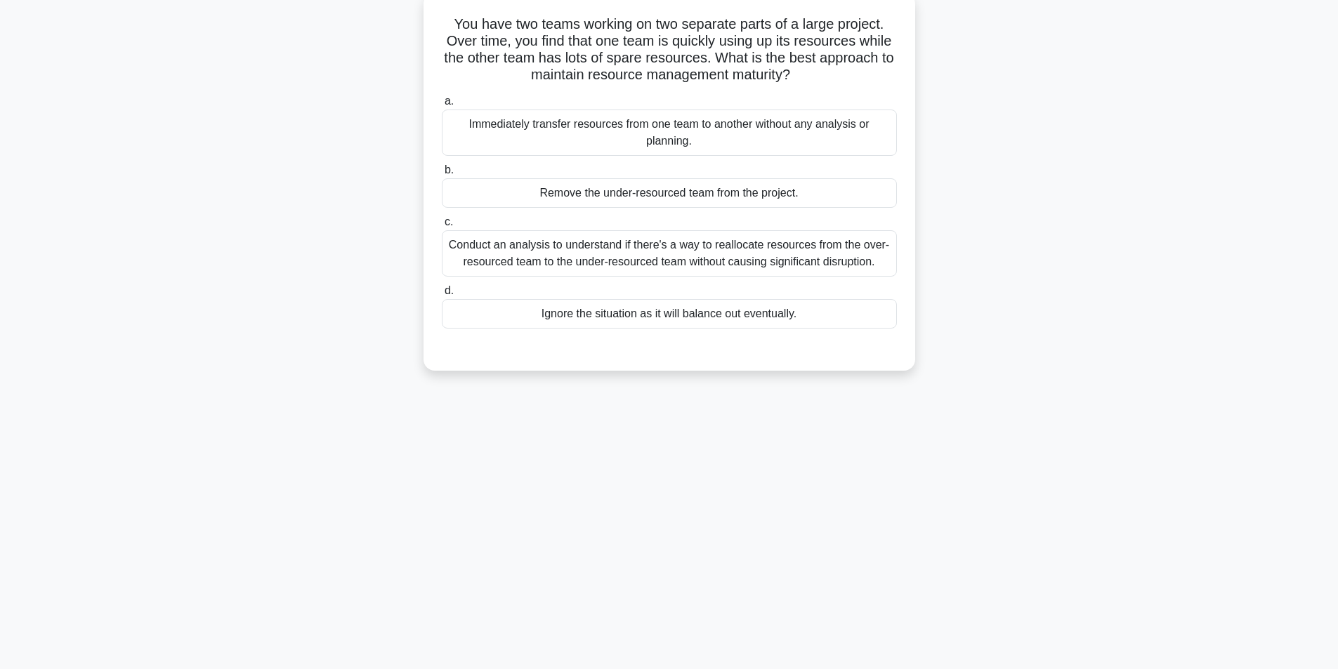
scroll to position [89, 0]
click at [582, 251] on div "Conduct an analysis to understand if there's a way to reallocate resources from…" at bounding box center [669, 250] width 455 height 46
click at [442, 223] on input "c. Conduct an analysis to understand if there's a way to reallocate resources f…" at bounding box center [442, 218] width 0 height 9
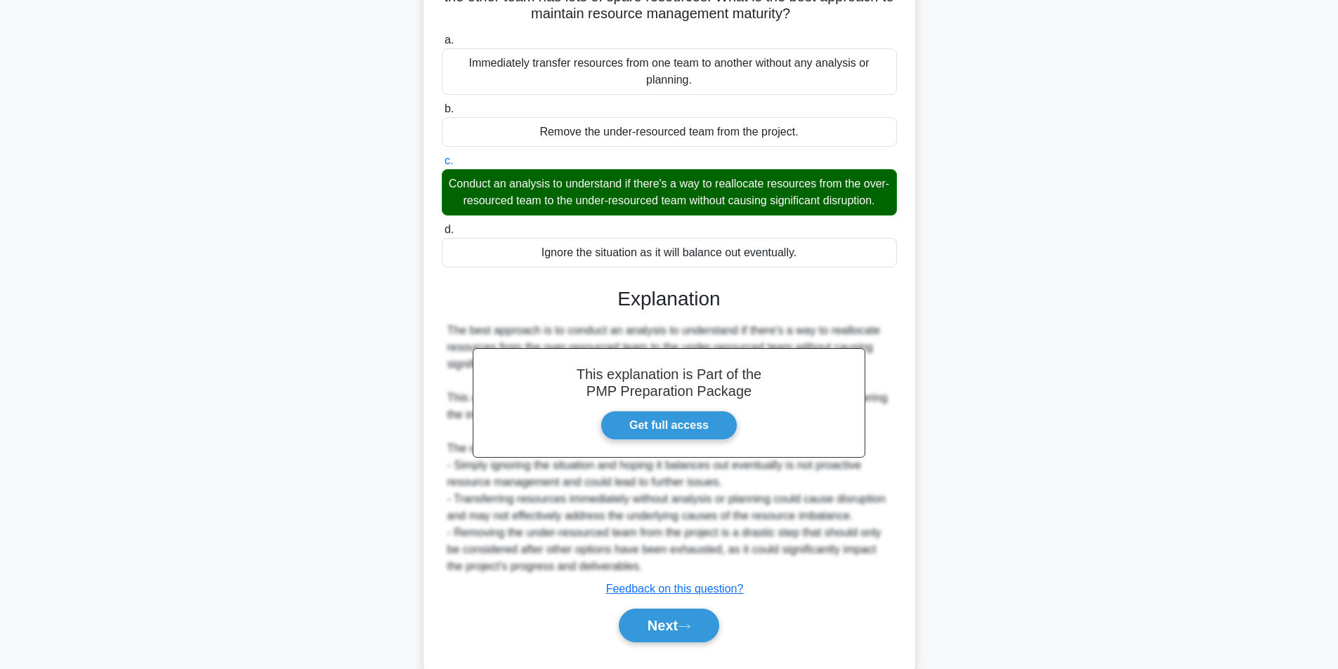
scroll to position [197, 0]
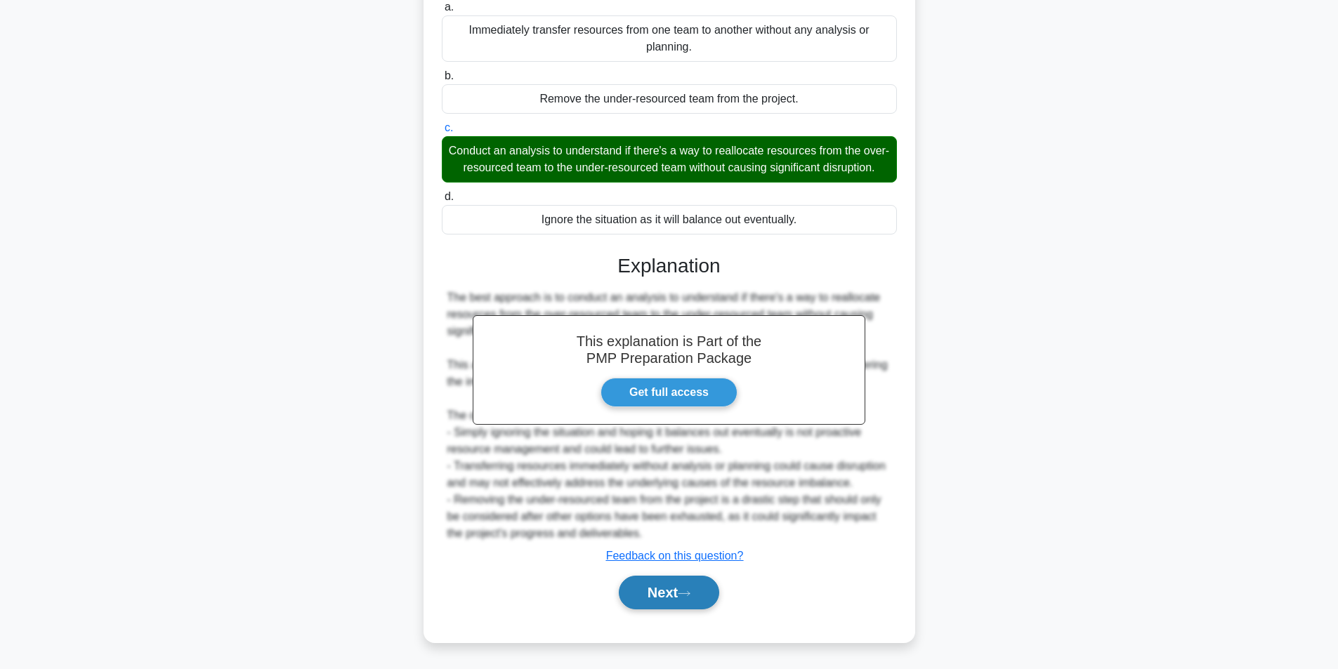
click at [683, 598] on button "Next" at bounding box center [669, 593] width 100 height 34
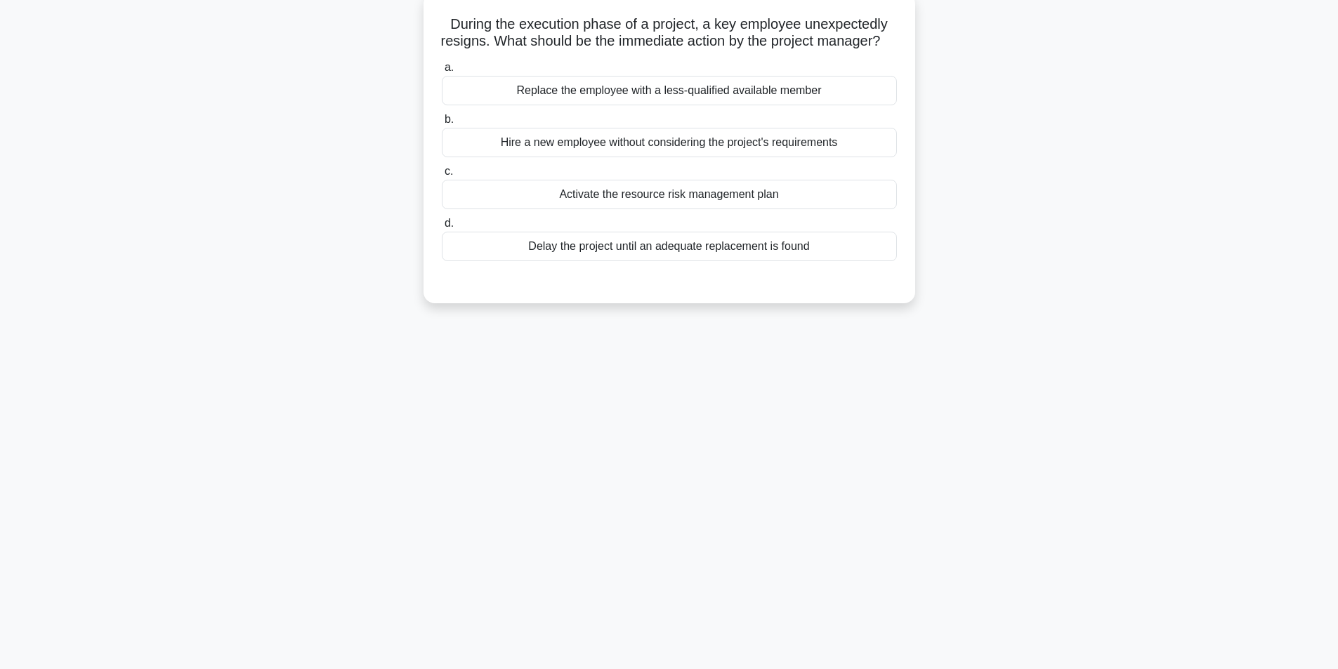
scroll to position [89, 0]
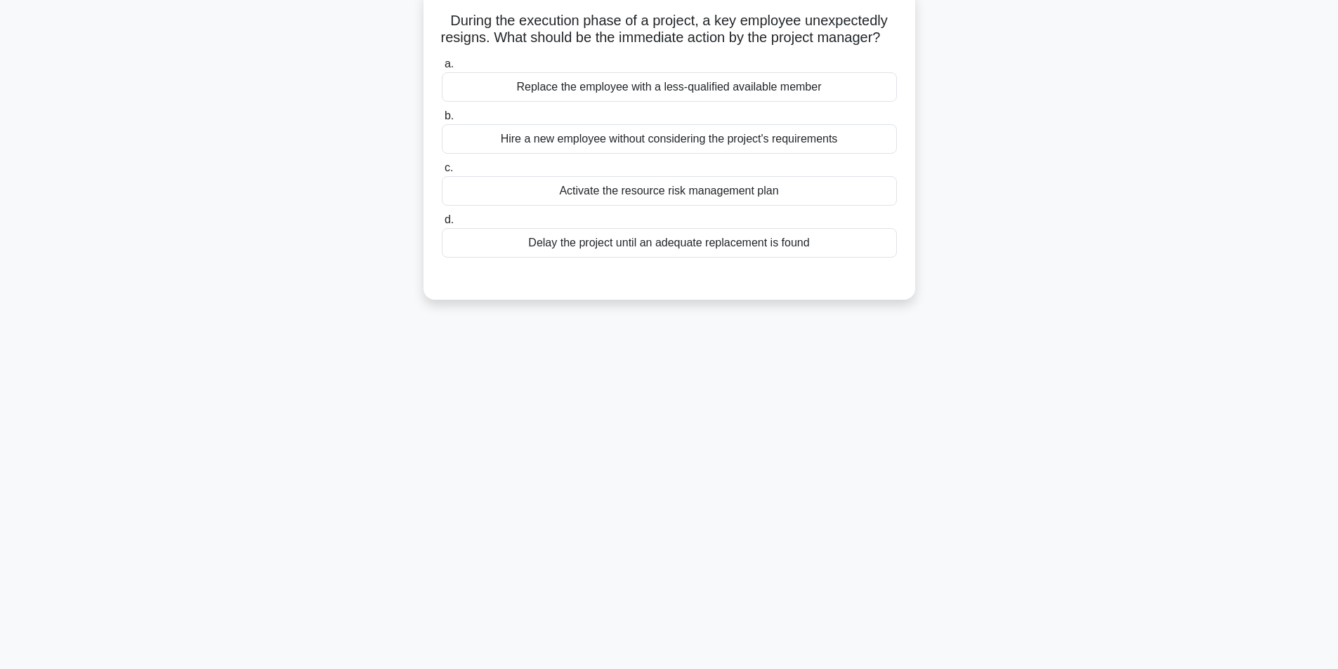
click at [640, 206] on div "Activate the resource risk management plan" at bounding box center [669, 190] width 455 height 29
click at [442, 173] on input "c. Activate the resource risk management plan" at bounding box center [442, 168] width 0 height 9
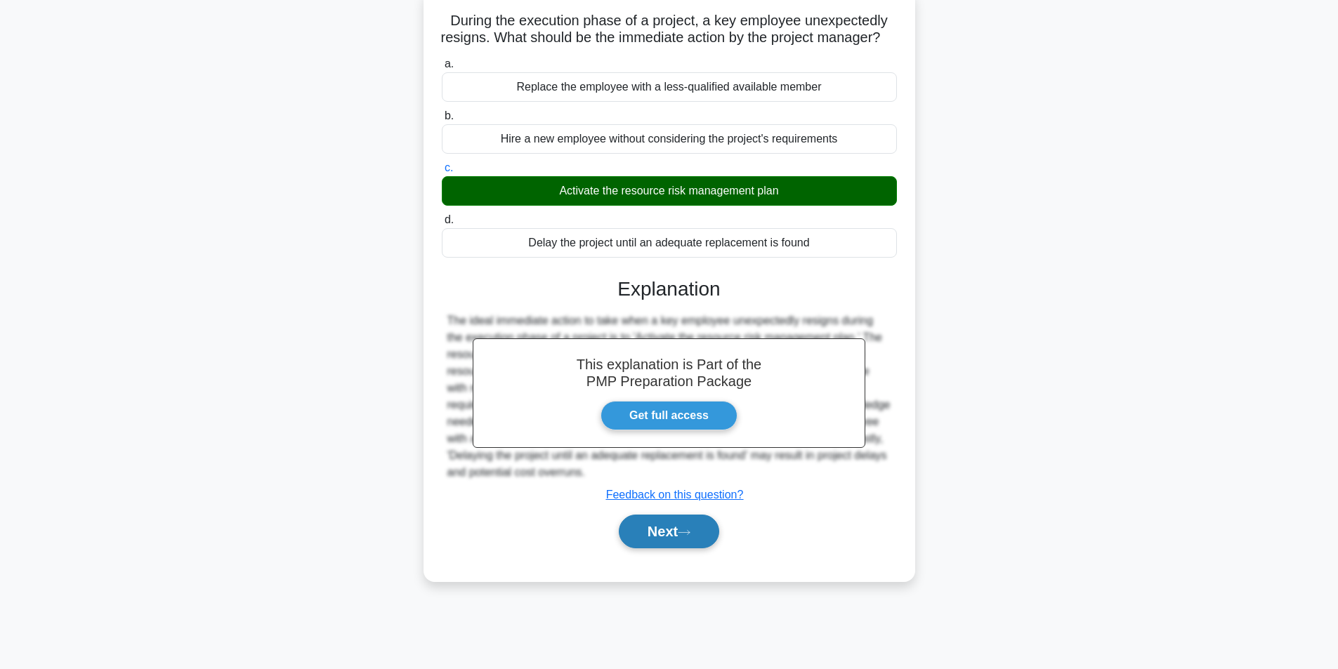
click at [666, 548] on button "Next" at bounding box center [669, 532] width 100 height 34
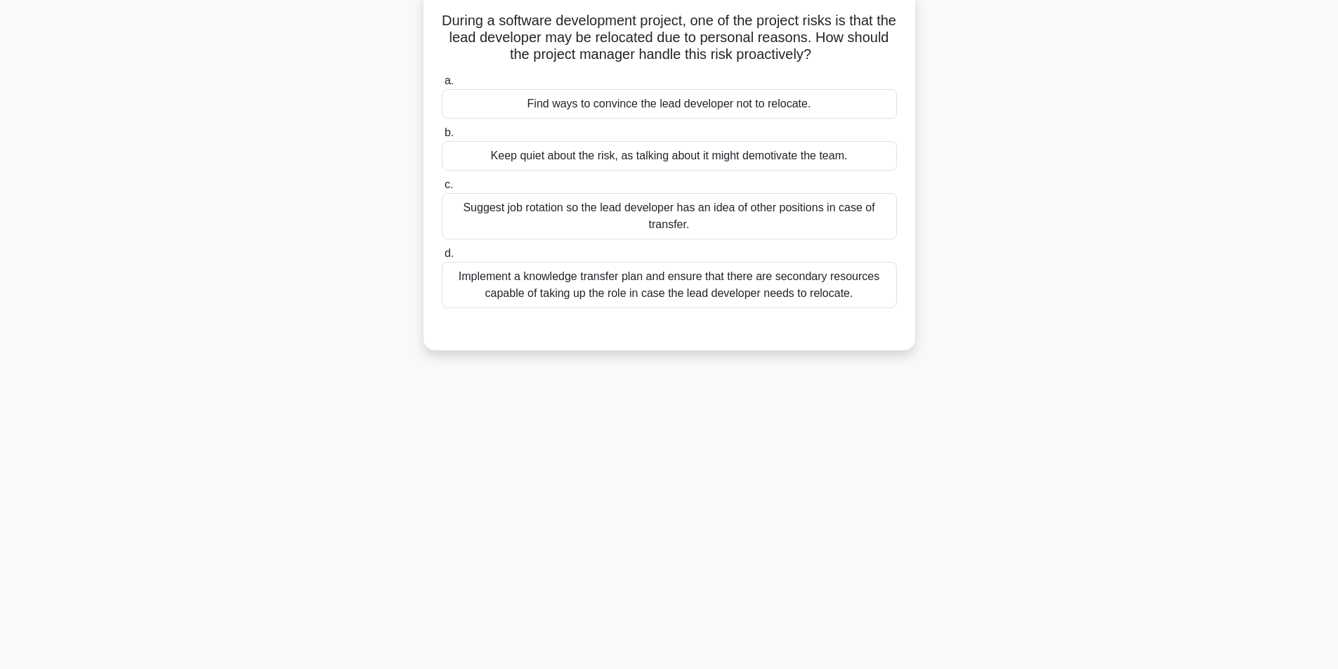
click at [635, 291] on div "Implement a knowledge transfer plan and ensure that there are secondary resourc…" at bounding box center [669, 285] width 455 height 46
click at [442, 258] on input "d. Implement a knowledge transfer plan and ensure that there are secondary reso…" at bounding box center [442, 253] width 0 height 9
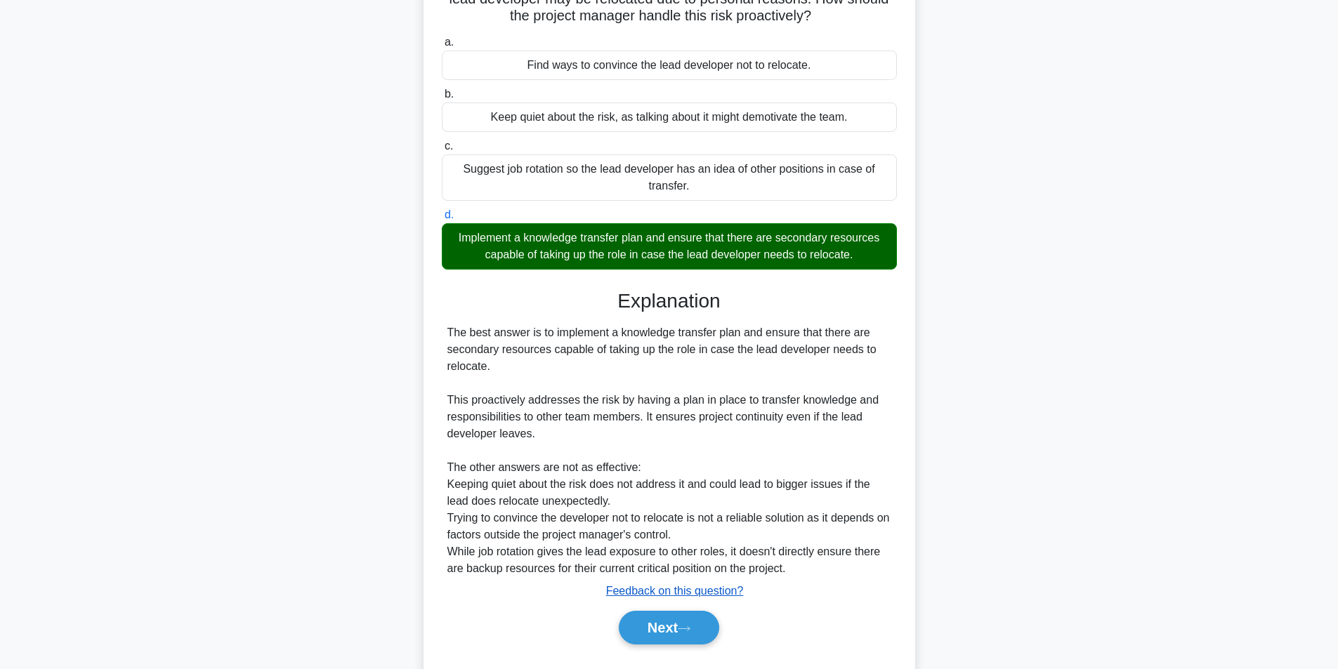
scroll to position [164, 0]
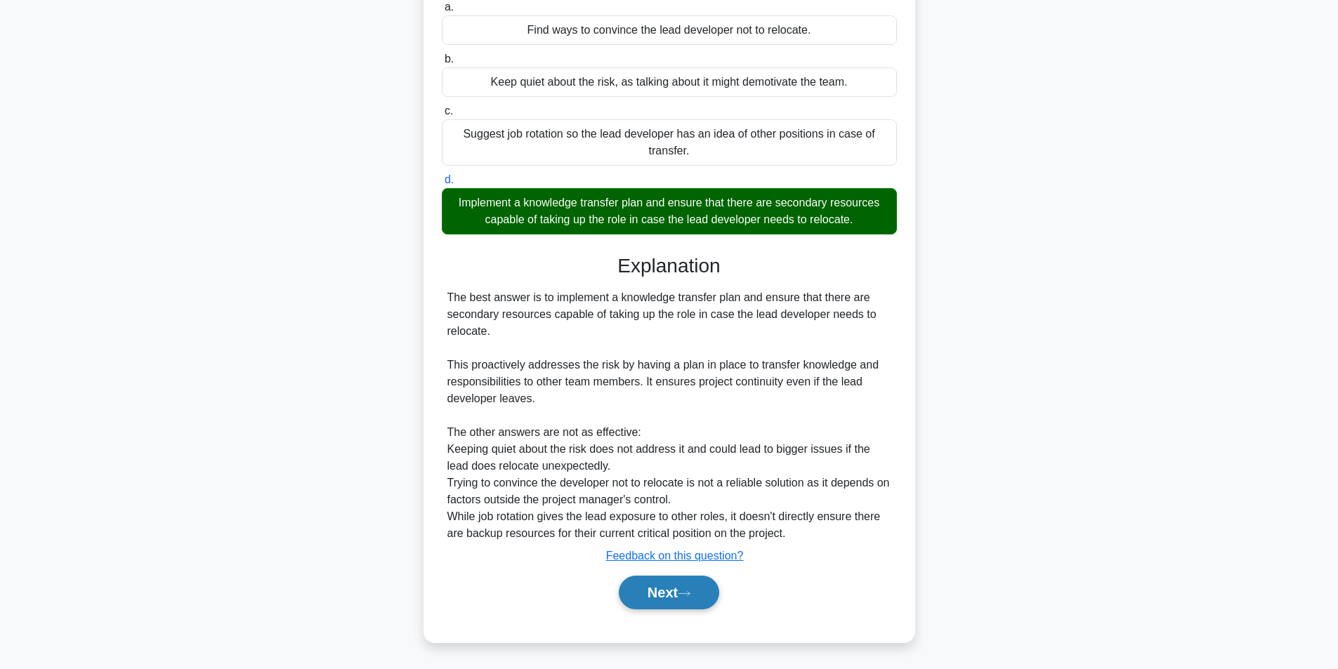
click at [678, 591] on button "Next" at bounding box center [669, 593] width 100 height 34
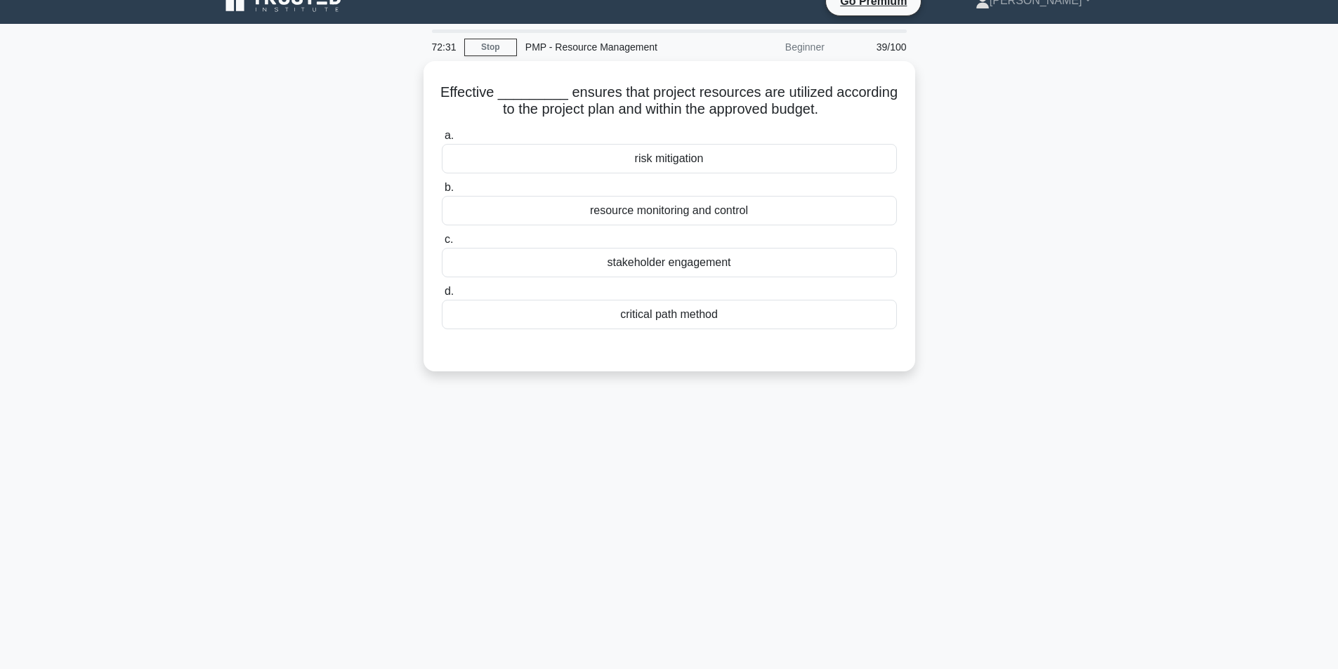
scroll to position [0, 0]
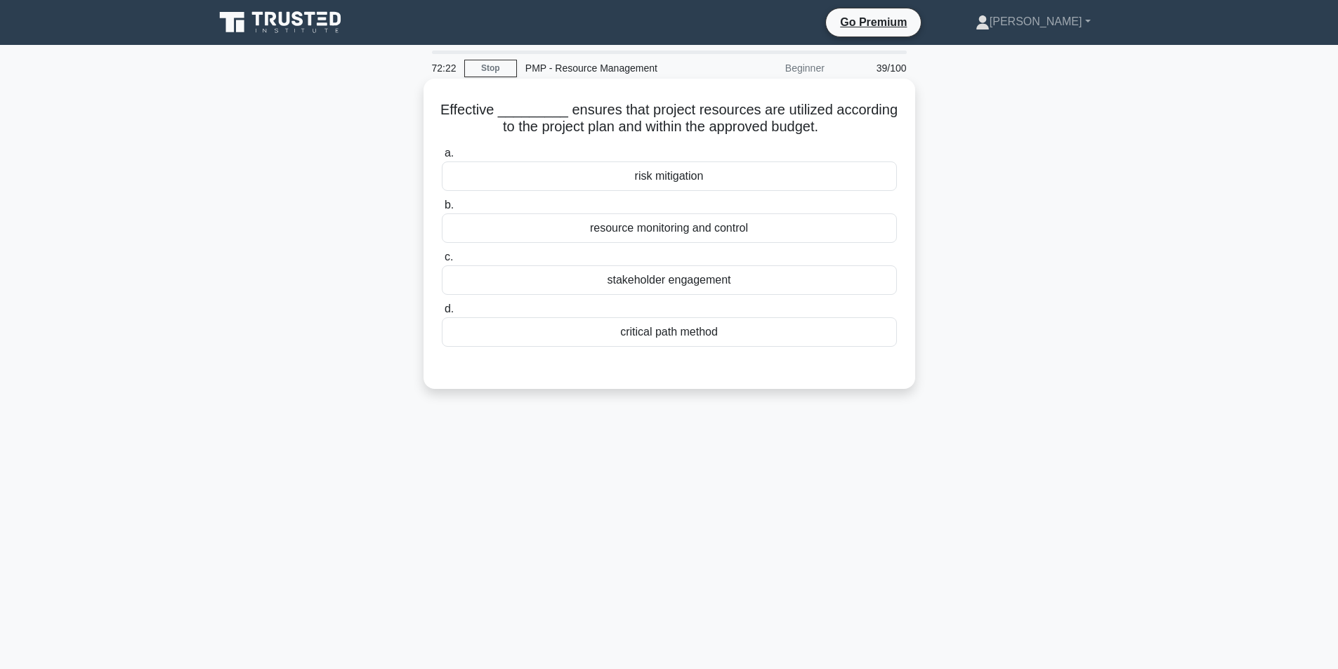
click at [683, 230] on div "resource monitoring and control" at bounding box center [669, 227] width 455 height 29
click at [442, 210] on input "b. resource monitoring and control" at bounding box center [442, 205] width 0 height 9
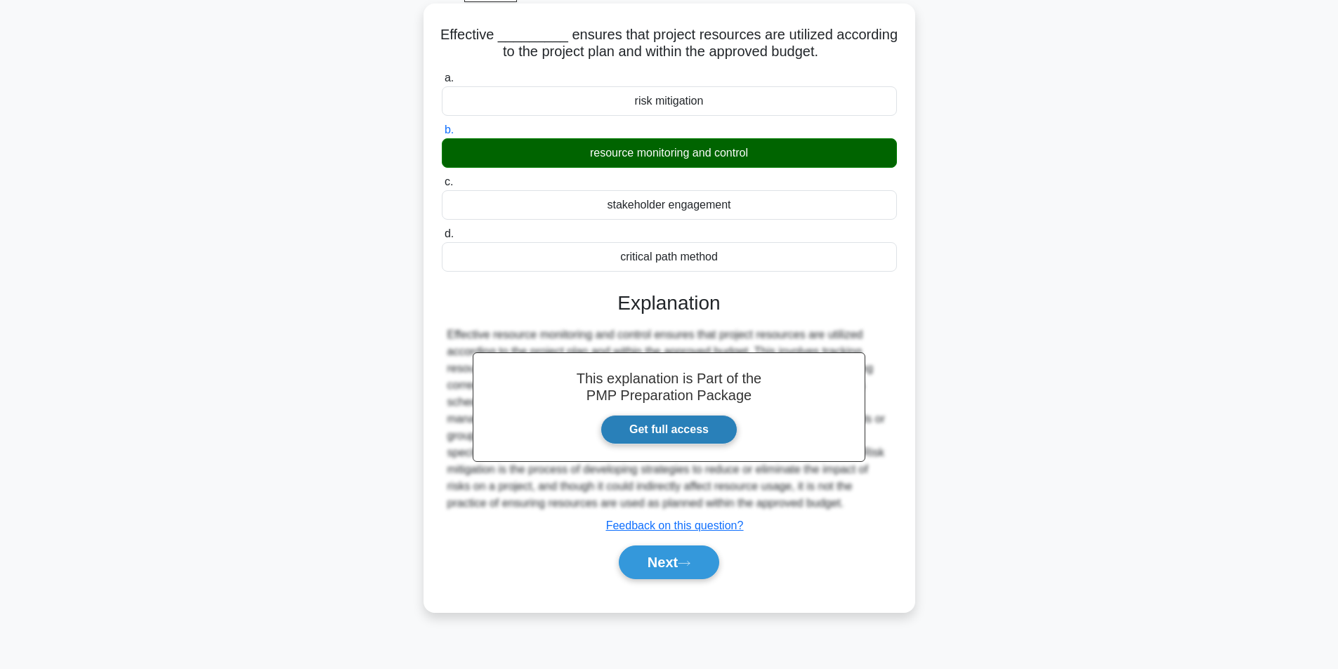
scroll to position [89, 0]
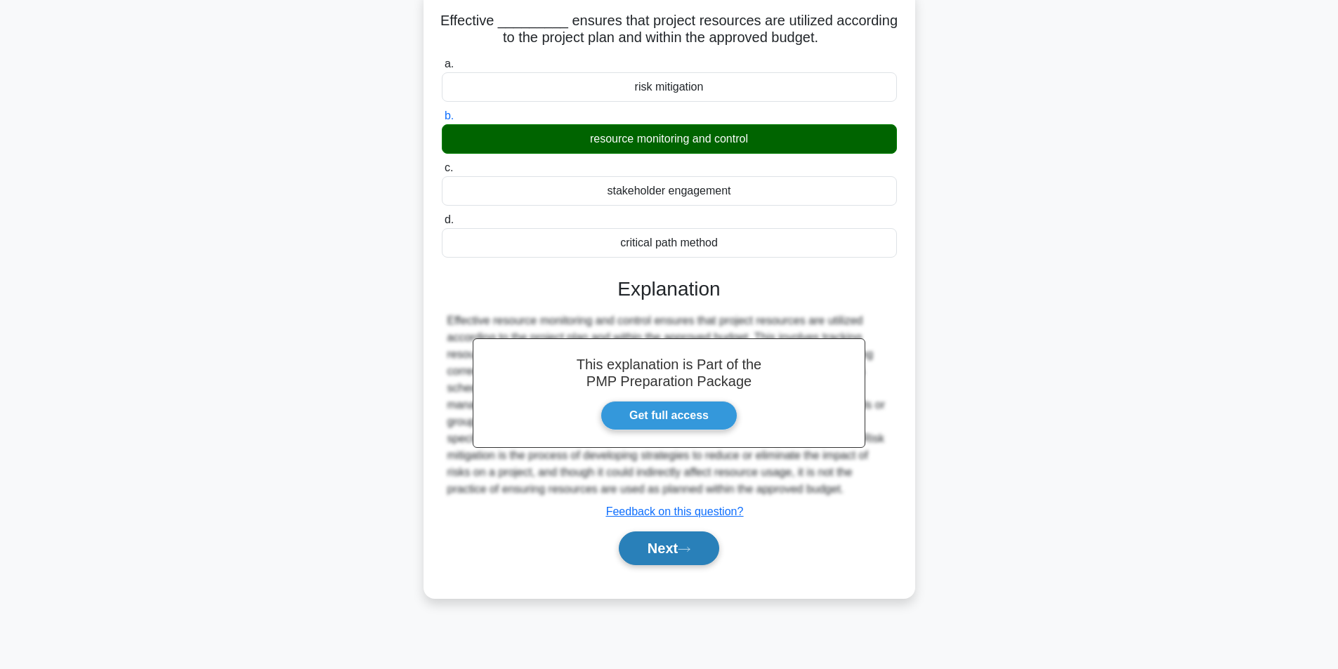
click at [676, 543] on button "Next" at bounding box center [669, 549] width 100 height 34
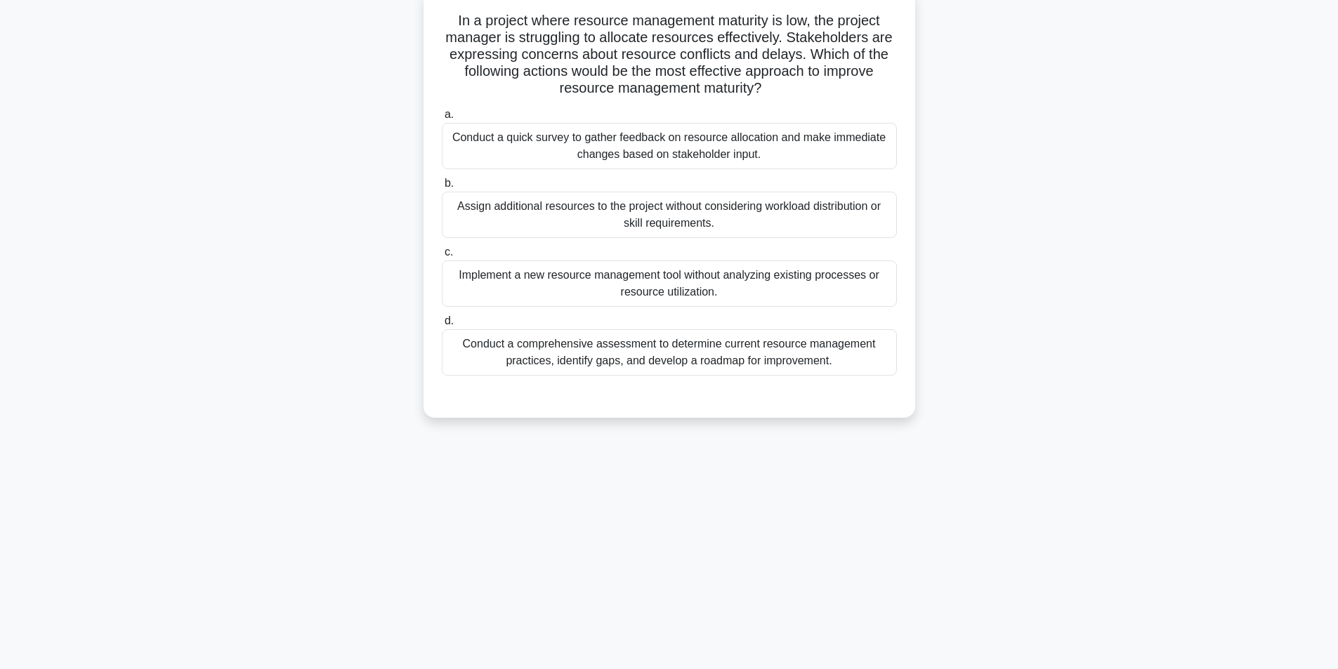
click at [668, 360] on div "Conduct a comprehensive assessment to determine current resource management pra…" at bounding box center [669, 352] width 455 height 46
click at [442, 326] on input "d. Conduct a comprehensive assessment to determine current resource management …" at bounding box center [442, 321] width 0 height 9
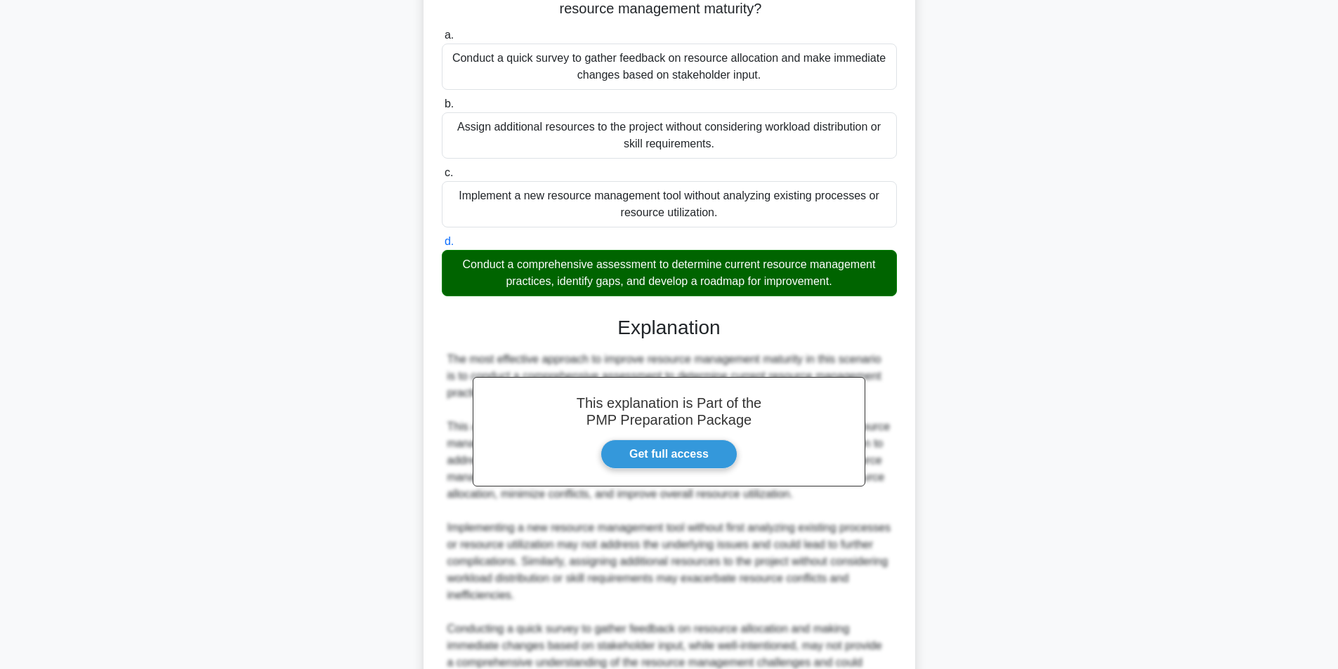
scroll to position [315, 0]
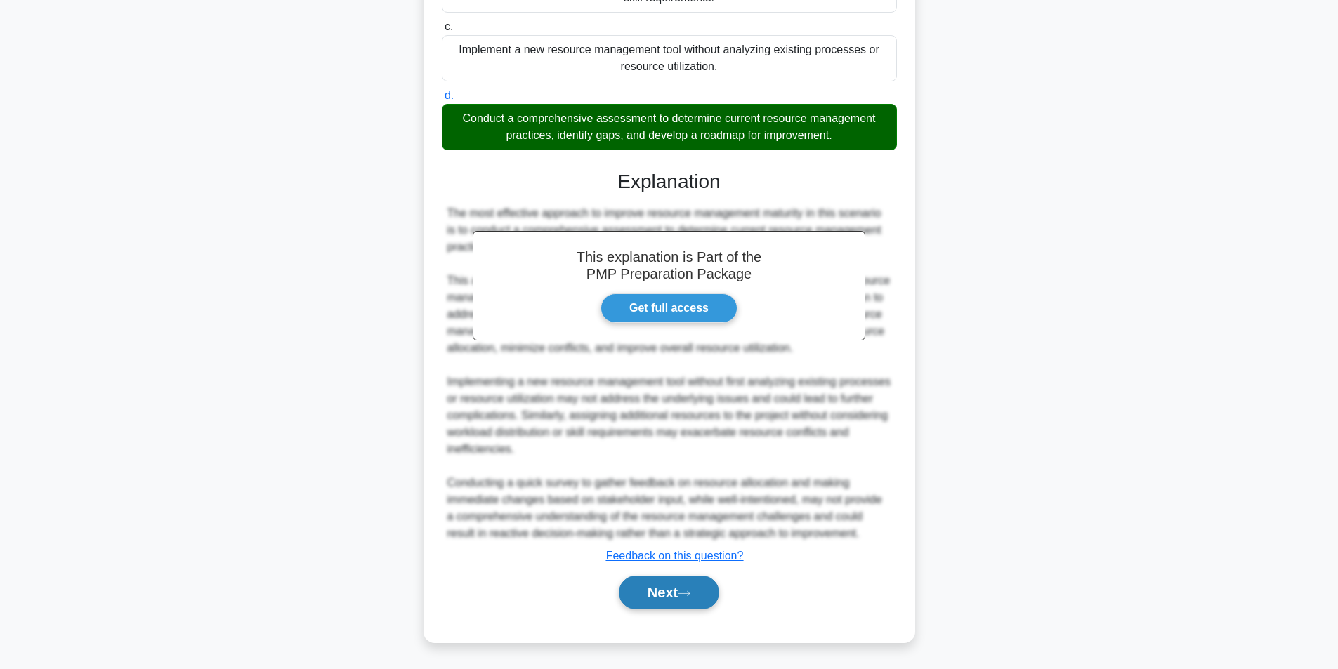
click at [703, 594] on button "Next" at bounding box center [669, 593] width 100 height 34
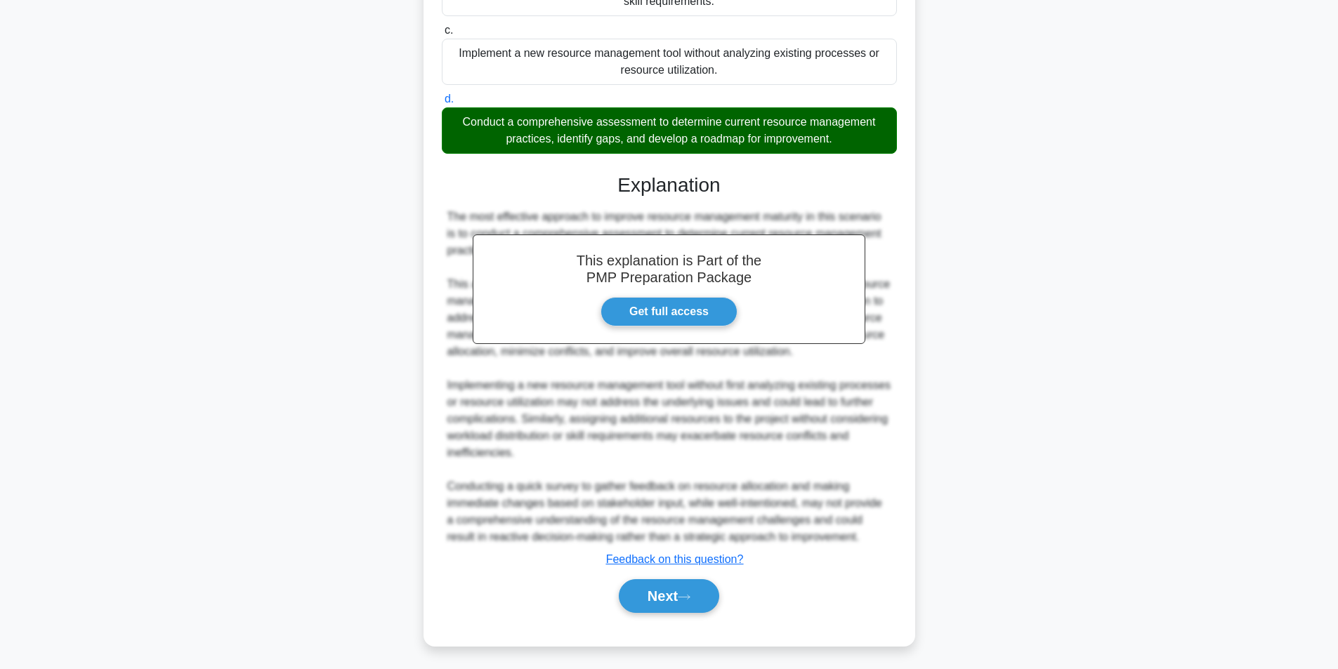
scroll to position [89, 0]
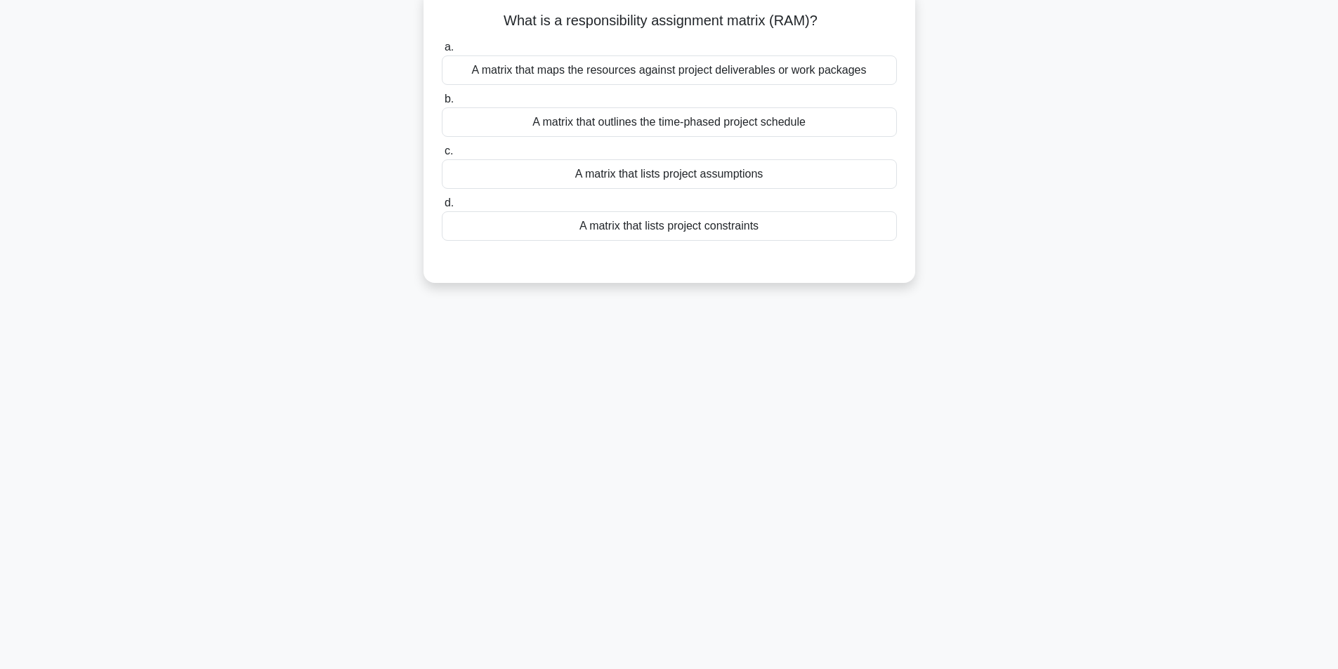
click at [623, 72] on div "A matrix that maps the resources against project deliverables or work packages" at bounding box center [669, 69] width 455 height 29
click at [442, 52] on input "a. A matrix that maps the resources against project deliverables or work packag…" at bounding box center [442, 47] width 0 height 9
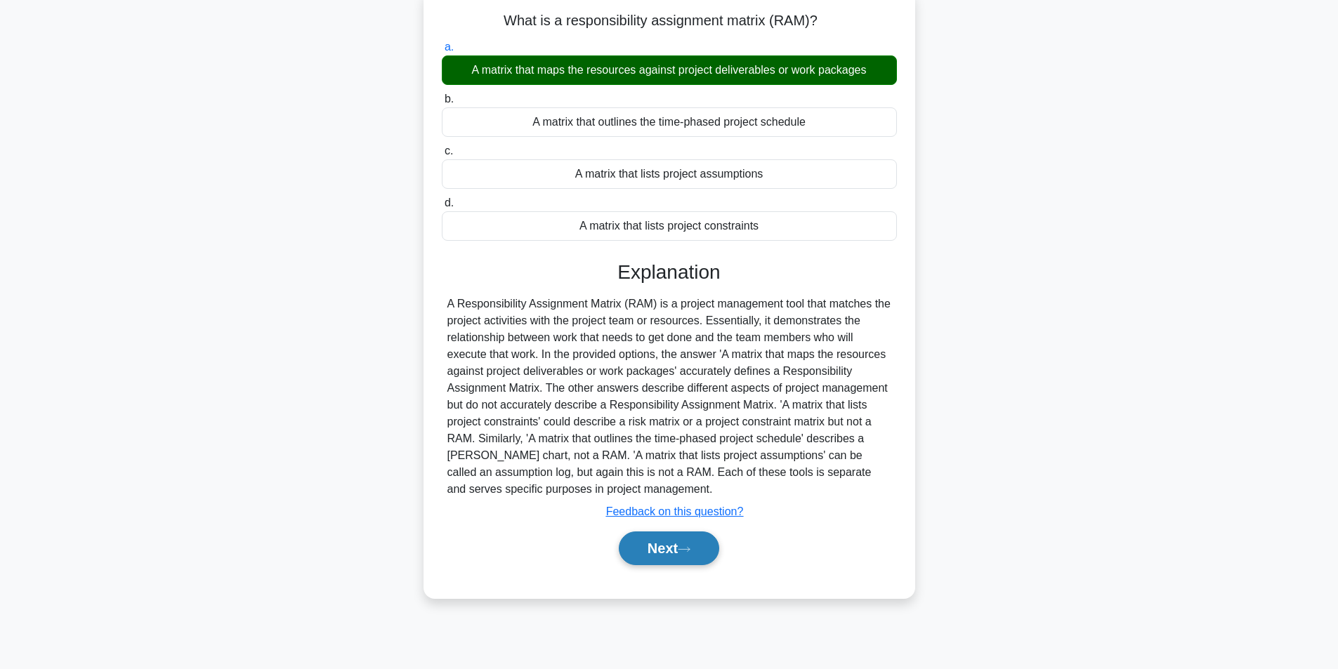
click at [680, 553] on button "Next" at bounding box center [669, 549] width 100 height 34
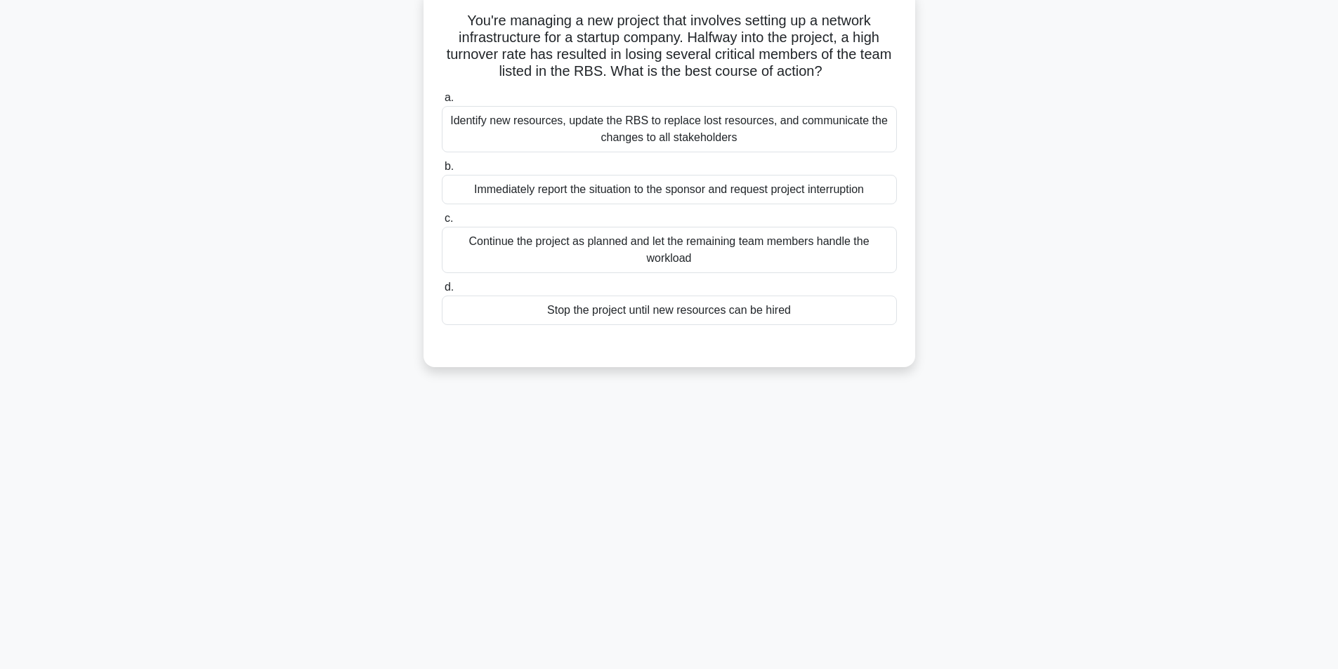
click at [664, 119] on div "Identify new resources, update the RBS to replace lost resources, and communica…" at bounding box center [669, 129] width 455 height 46
click at [442, 103] on input "a. Identify new resources, update the RBS to replace lost resources, and commun…" at bounding box center [442, 97] width 0 height 9
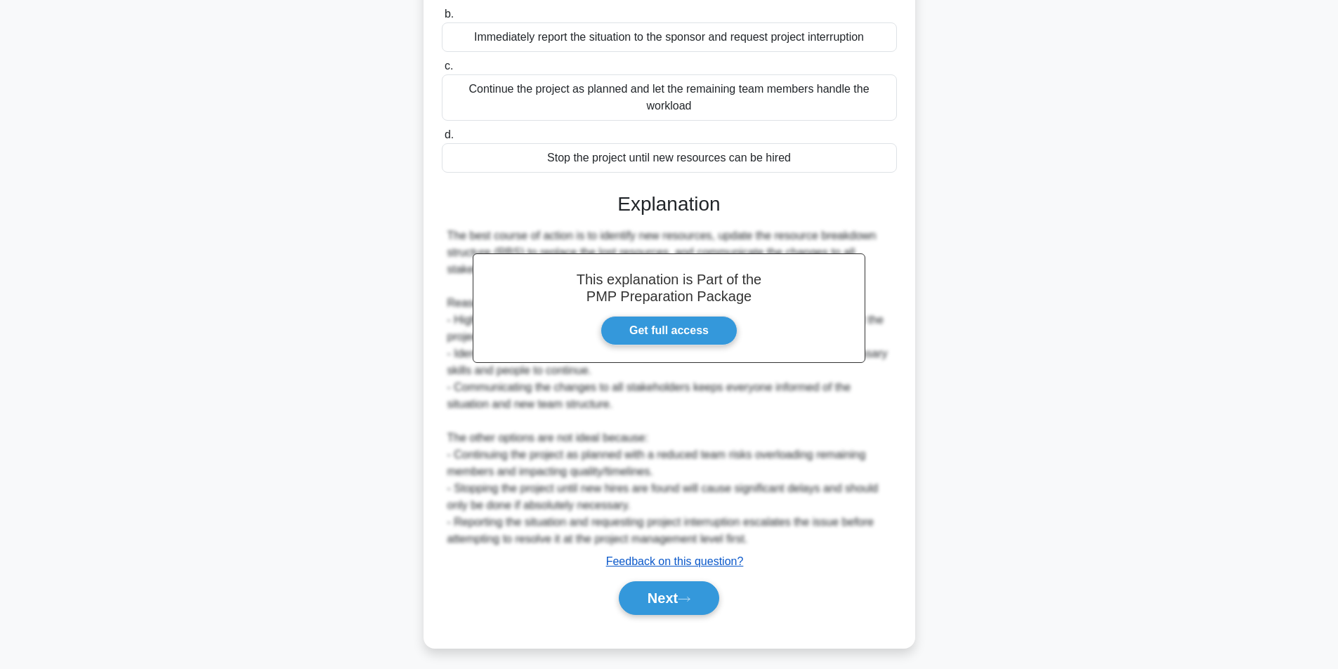
scroll to position [248, 0]
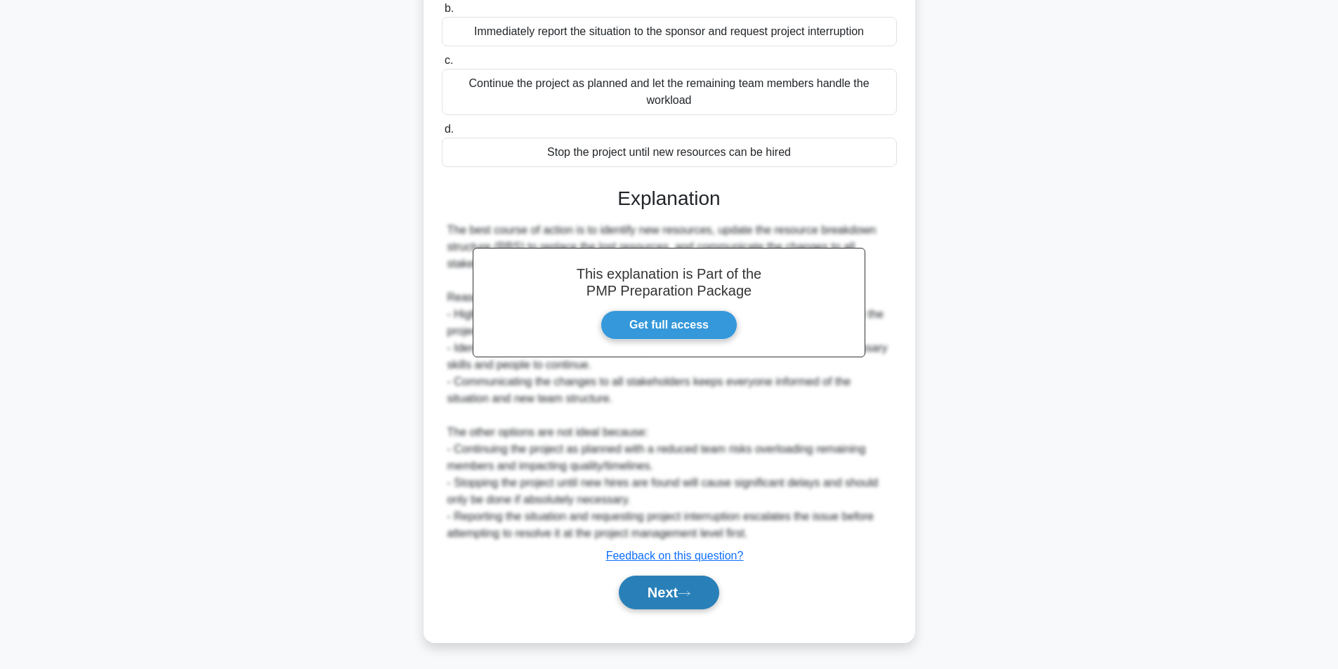
click at [659, 593] on button "Next" at bounding box center [669, 593] width 100 height 34
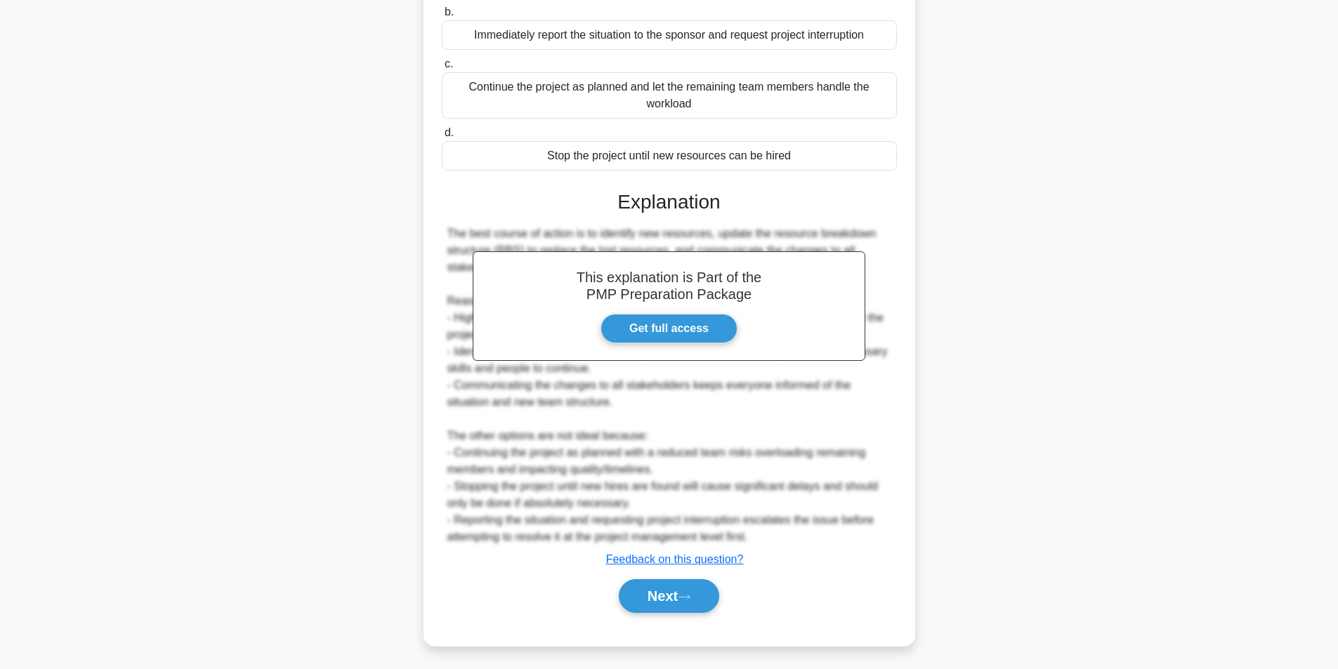
scroll to position [89, 0]
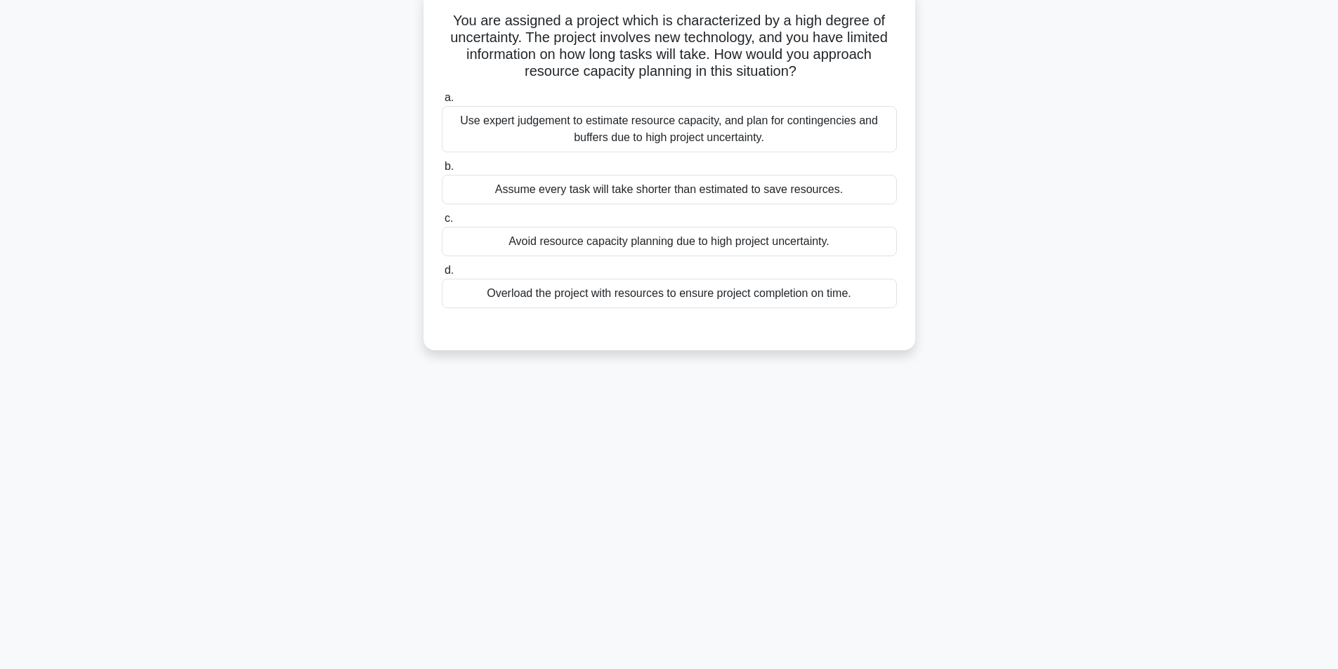
click at [697, 130] on div "Use expert judgement to estimate resource capacity, and plan for contingencies …" at bounding box center [669, 129] width 455 height 46
click at [442, 103] on input "a. Use expert judgement to estimate resource capacity, and plan for contingenci…" at bounding box center [442, 97] width 0 height 9
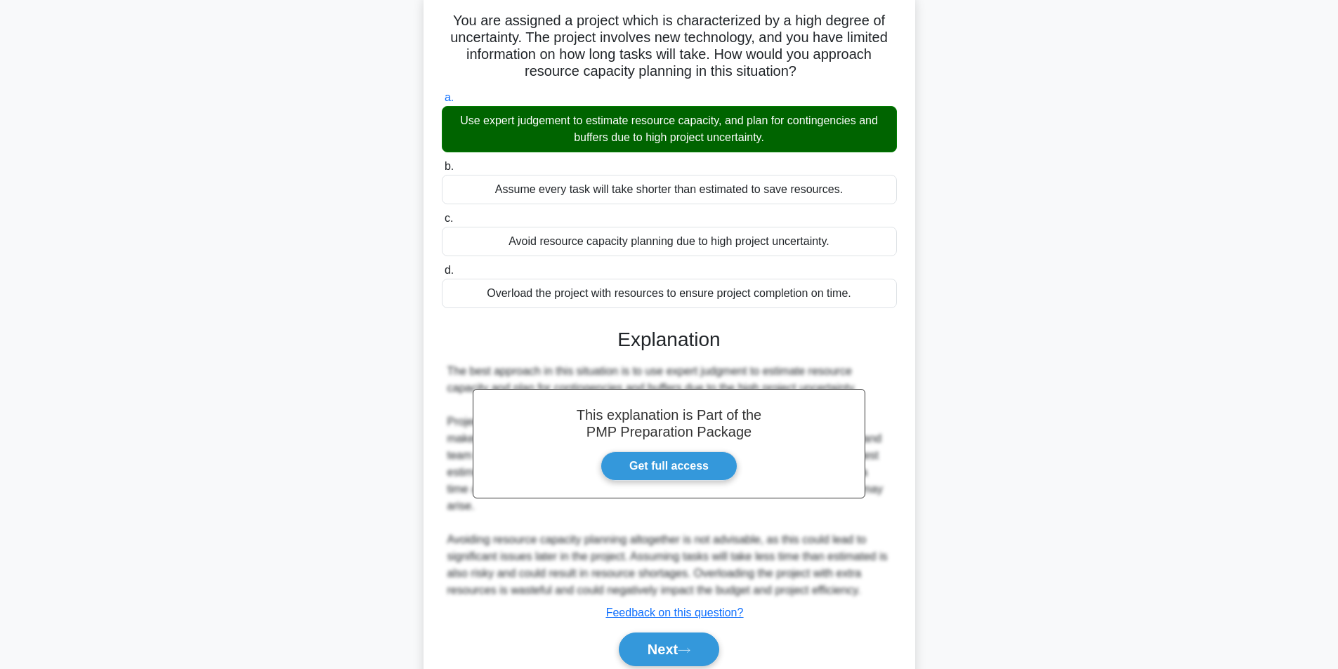
scroll to position [147, 0]
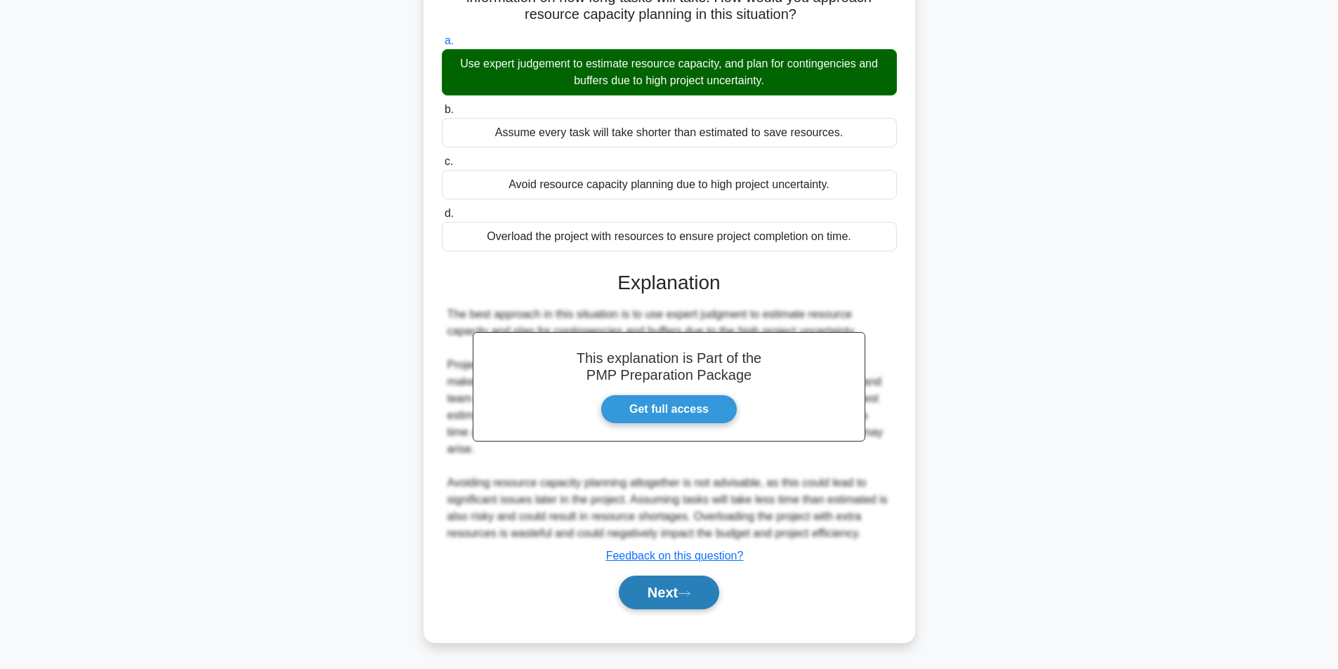
click at [686, 600] on button "Next" at bounding box center [669, 593] width 100 height 34
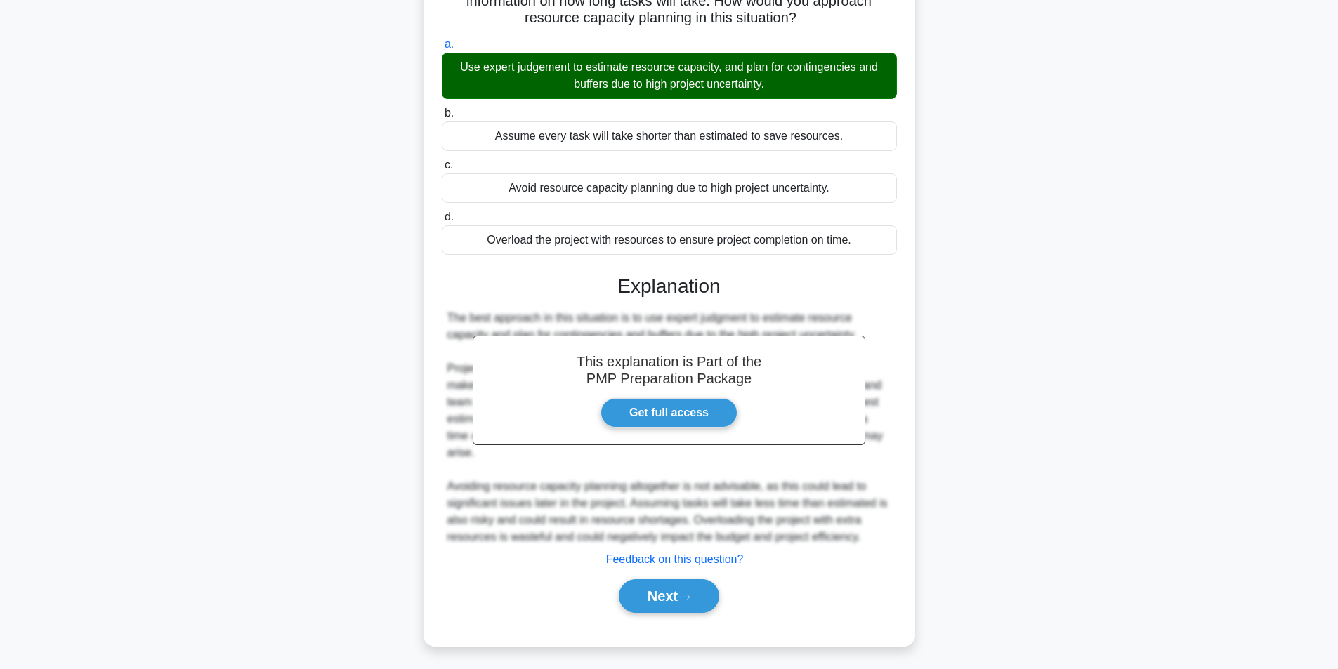
scroll to position [89, 0]
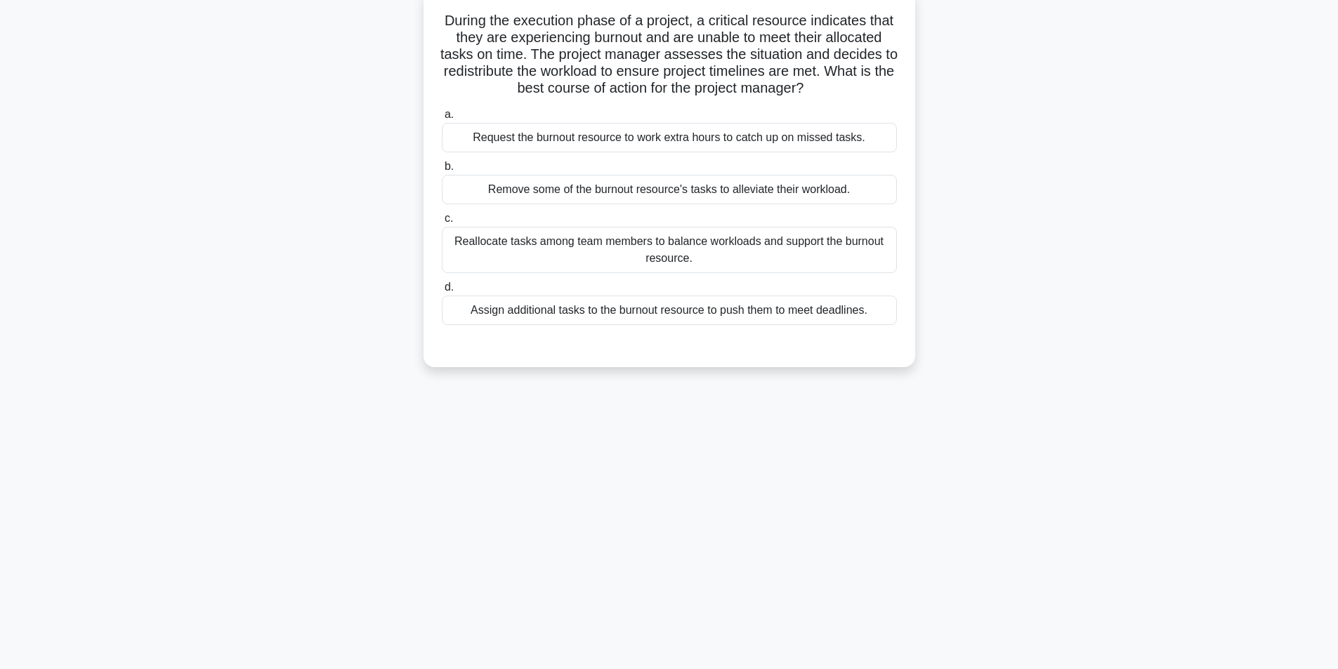
click at [626, 246] on div "Reallocate tasks among team members to balance workloads and support the burnou…" at bounding box center [669, 250] width 455 height 46
click at [442, 223] on input "c. Reallocate tasks among team members to balance workloads and support the bur…" at bounding box center [442, 218] width 0 height 9
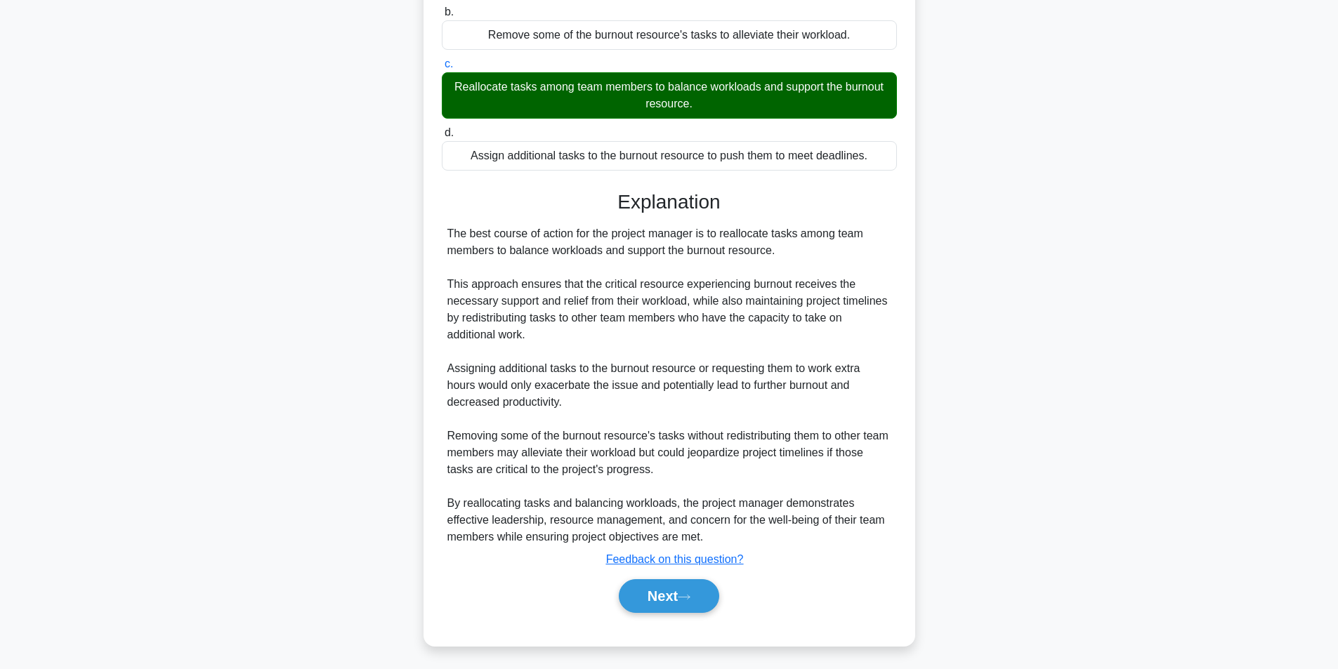
scroll to position [248, 0]
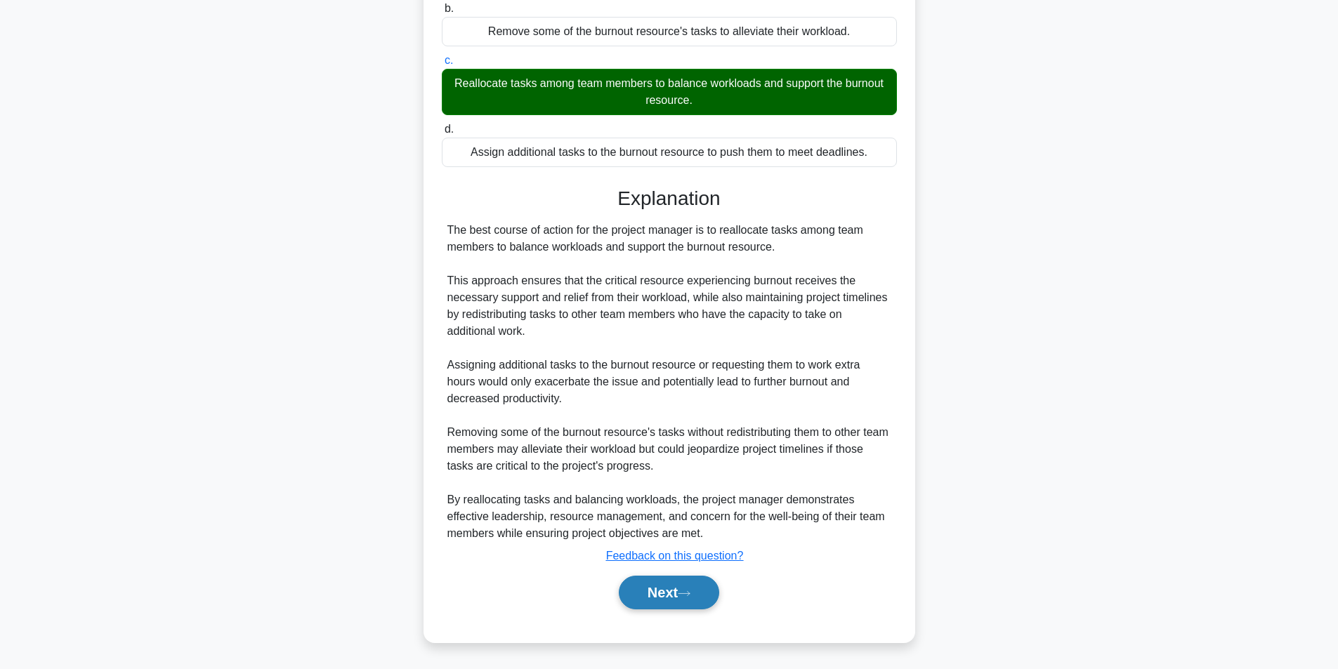
click at [653, 593] on button "Next" at bounding box center [669, 593] width 100 height 34
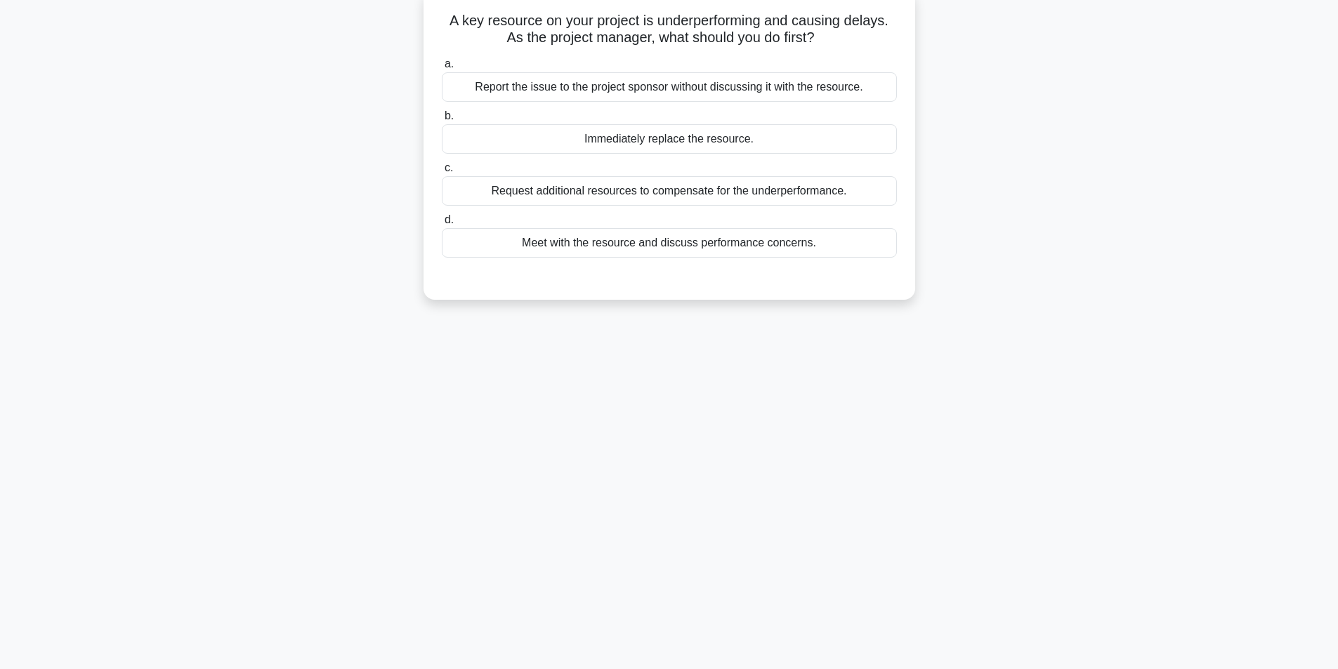
click at [632, 251] on div "Meet with the resource and discuss performance concerns." at bounding box center [669, 242] width 455 height 29
click at [442, 225] on input "d. Meet with the resource and discuss performance concerns." at bounding box center [442, 220] width 0 height 9
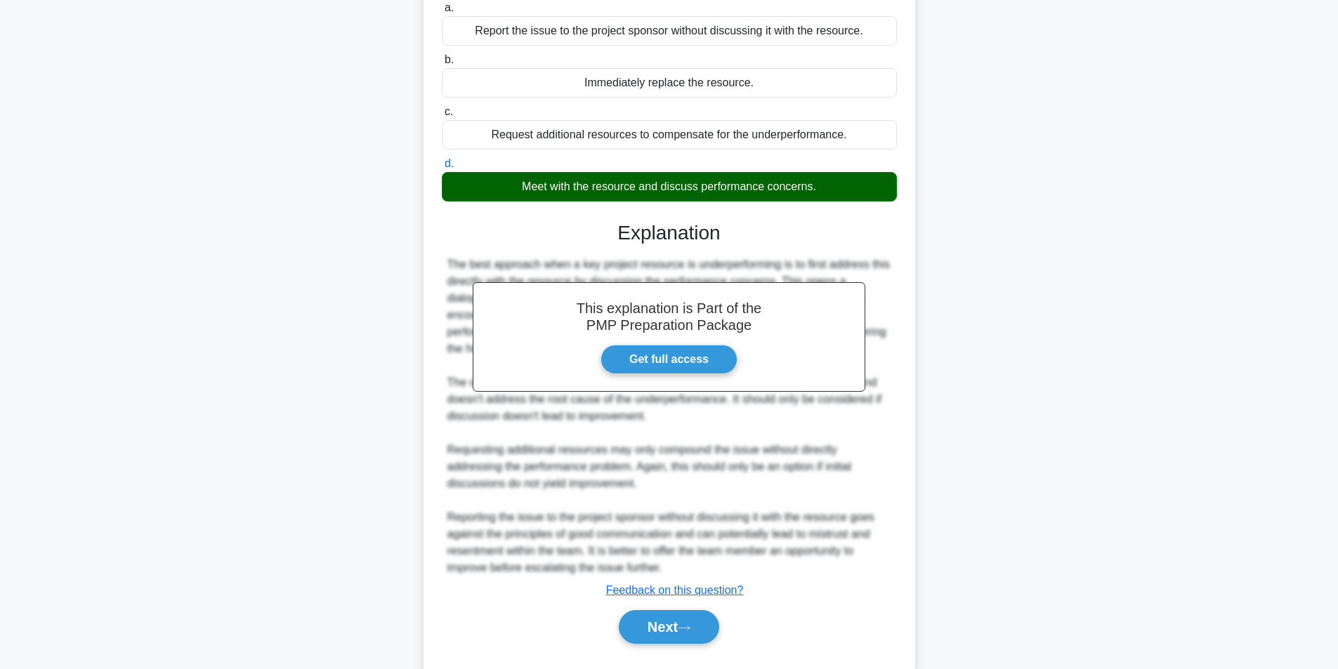
scroll to position [180, 0]
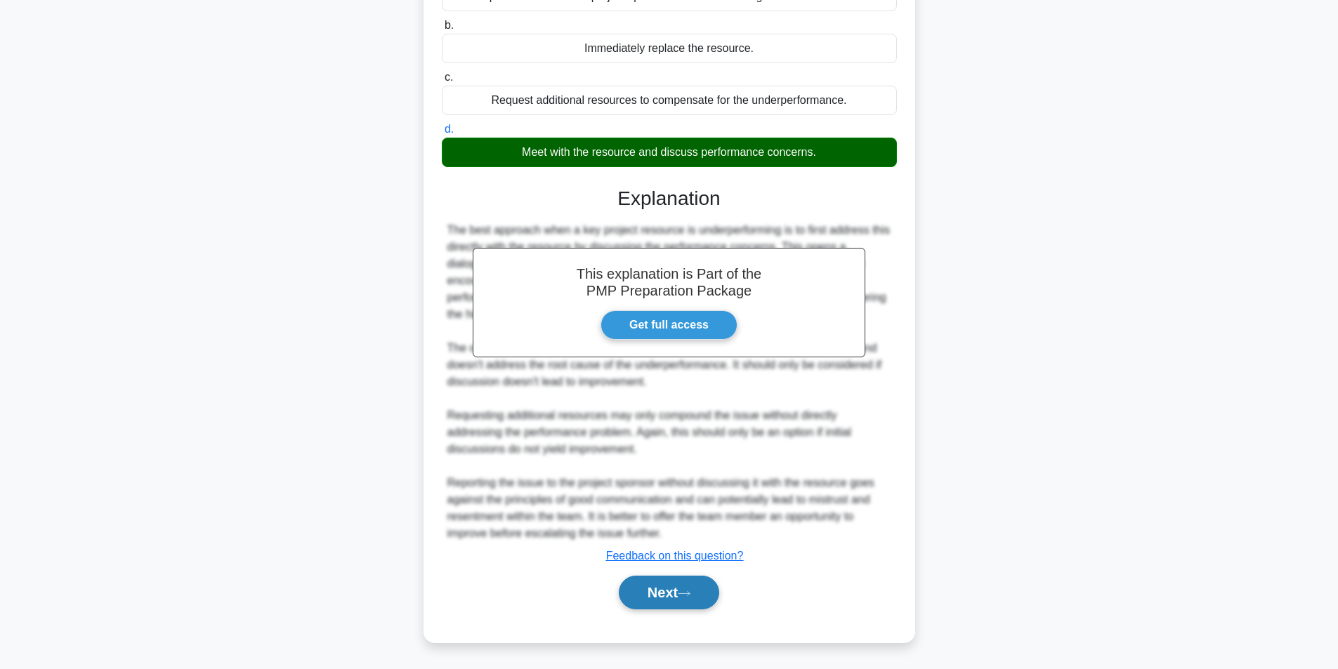
click at [654, 598] on button "Next" at bounding box center [669, 593] width 100 height 34
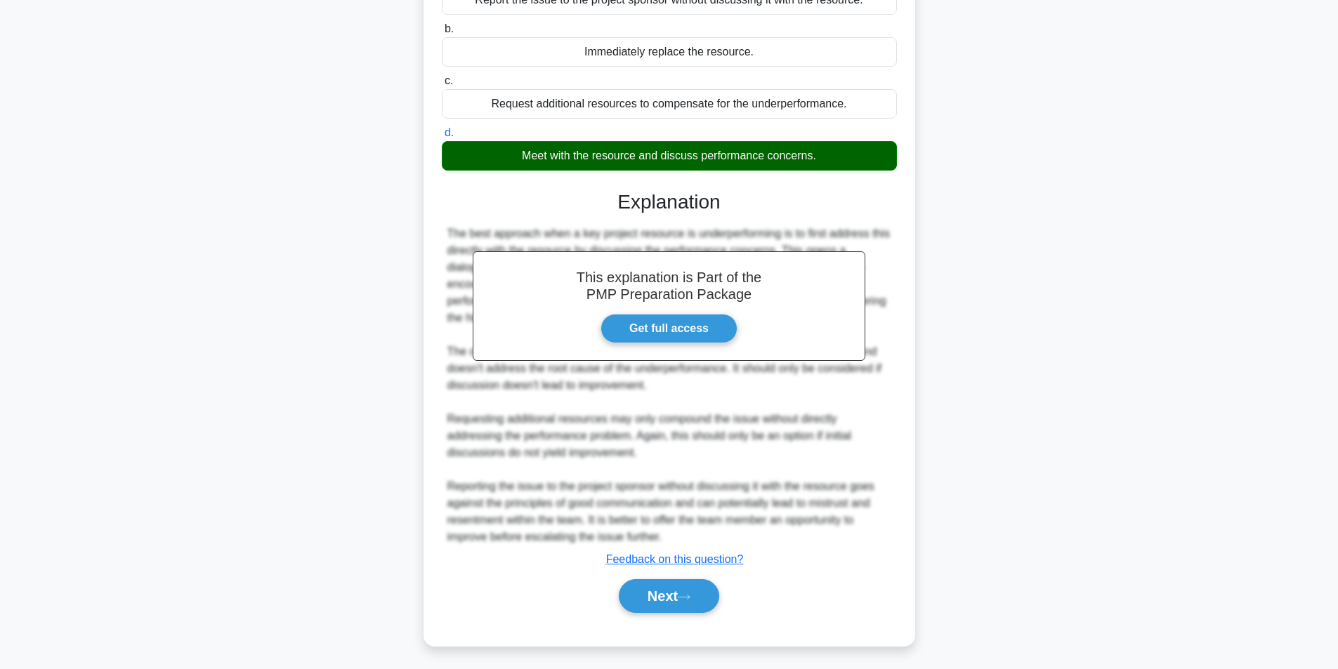
scroll to position [89, 0]
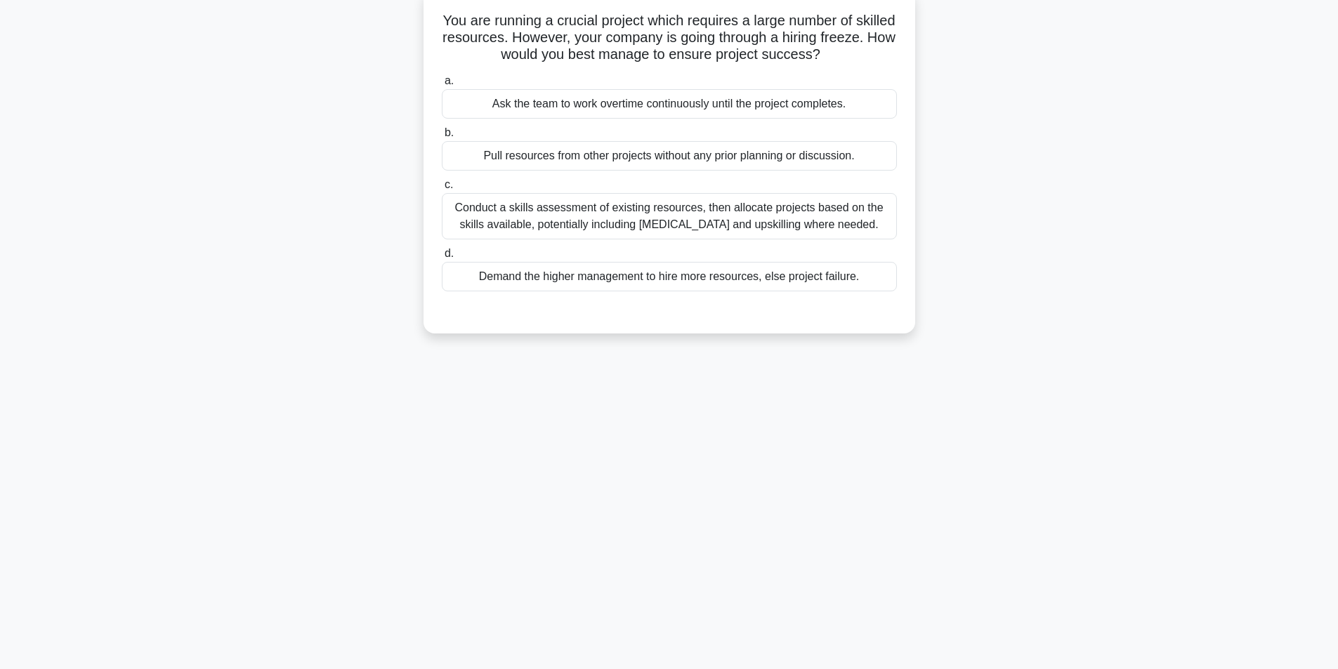
click at [601, 223] on div "Conduct a skills assessment of existing resources, then allocate projects based…" at bounding box center [669, 216] width 455 height 46
click at [442, 190] on input "c. Conduct a skills assessment of existing resources, then allocate projects ba…" at bounding box center [442, 184] width 0 height 9
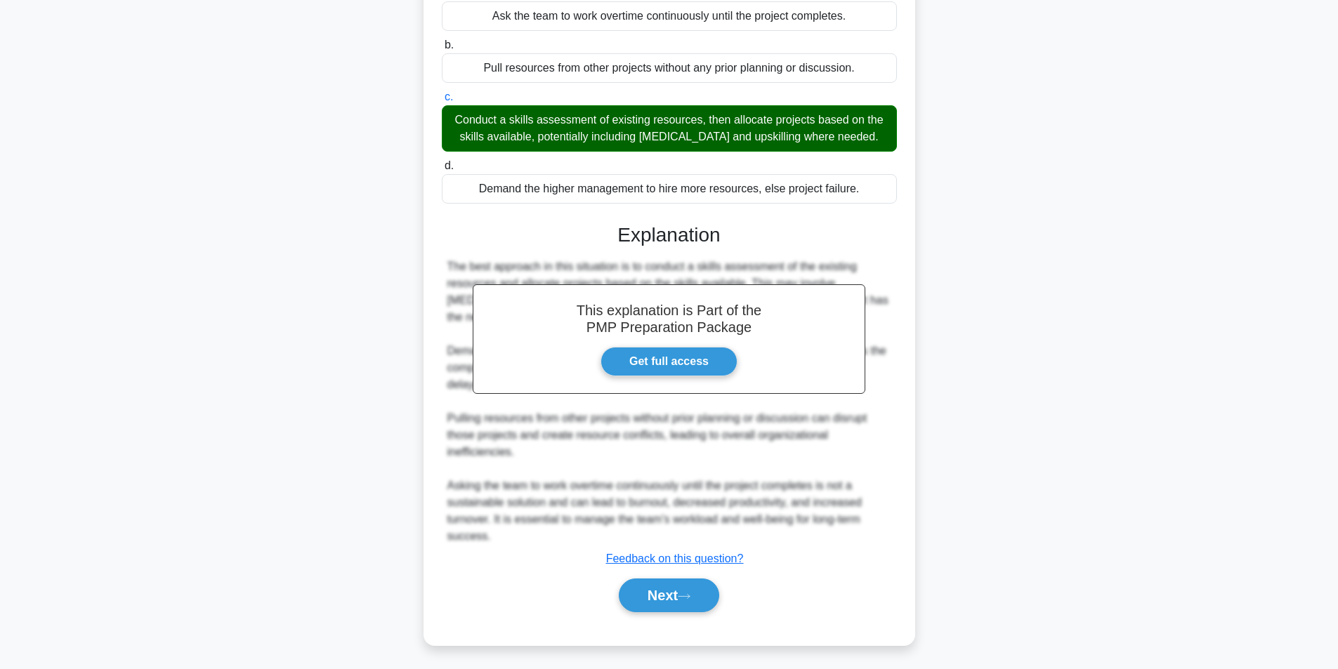
scroll to position [180, 0]
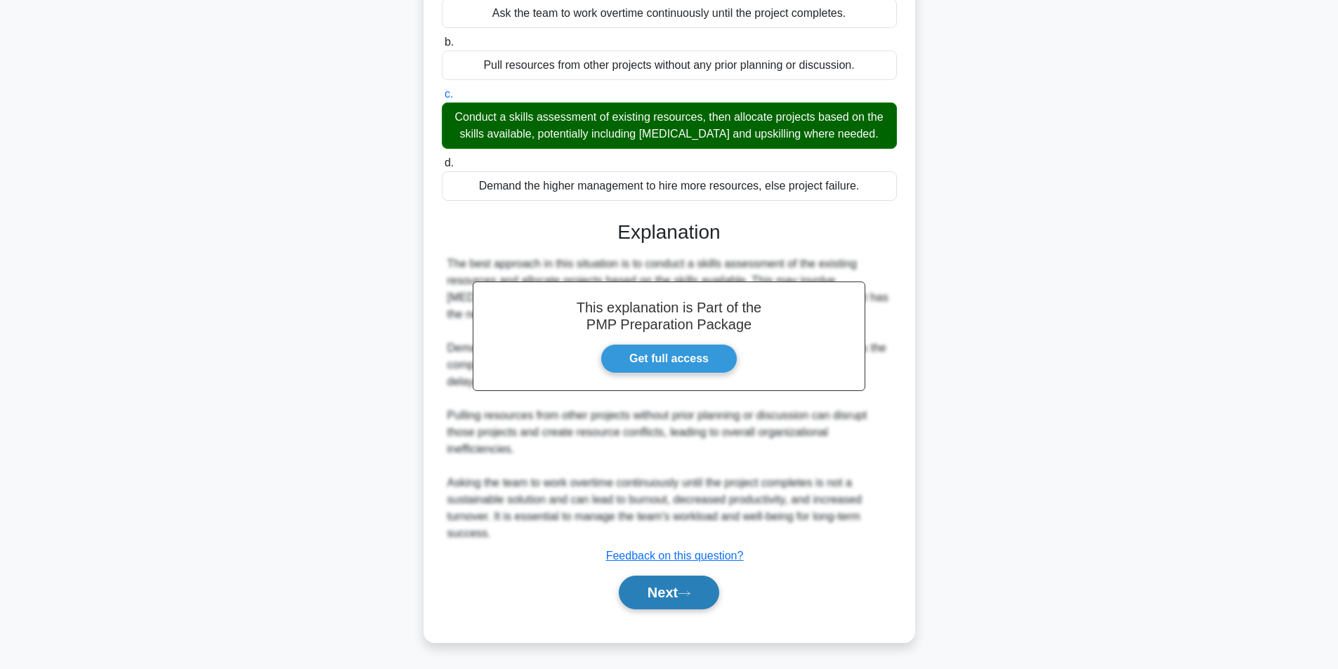
click at [690, 596] on icon at bounding box center [684, 594] width 13 height 8
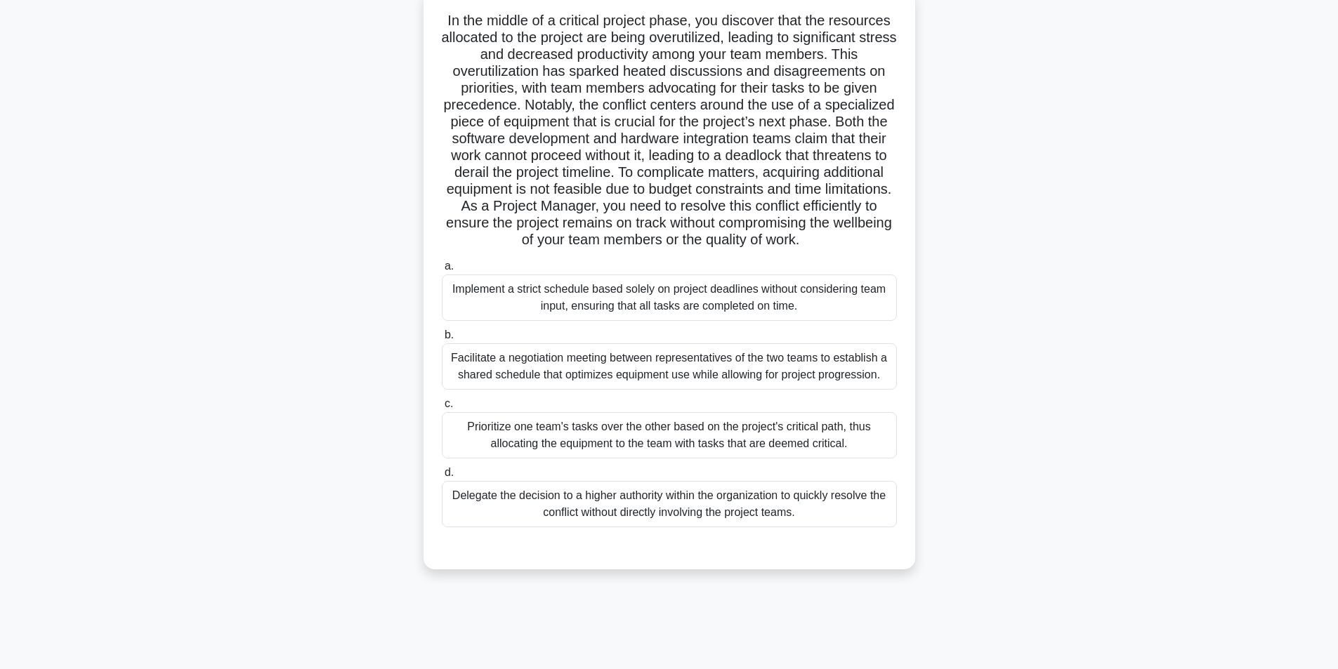
click at [626, 384] on div "Facilitate a negotiation meeting between representatives of the two teams to es…" at bounding box center [669, 366] width 455 height 46
click at [442, 340] on input "b. Facilitate a negotiation meeting between representatives of the two teams to…" at bounding box center [442, 335] width 0 height 9
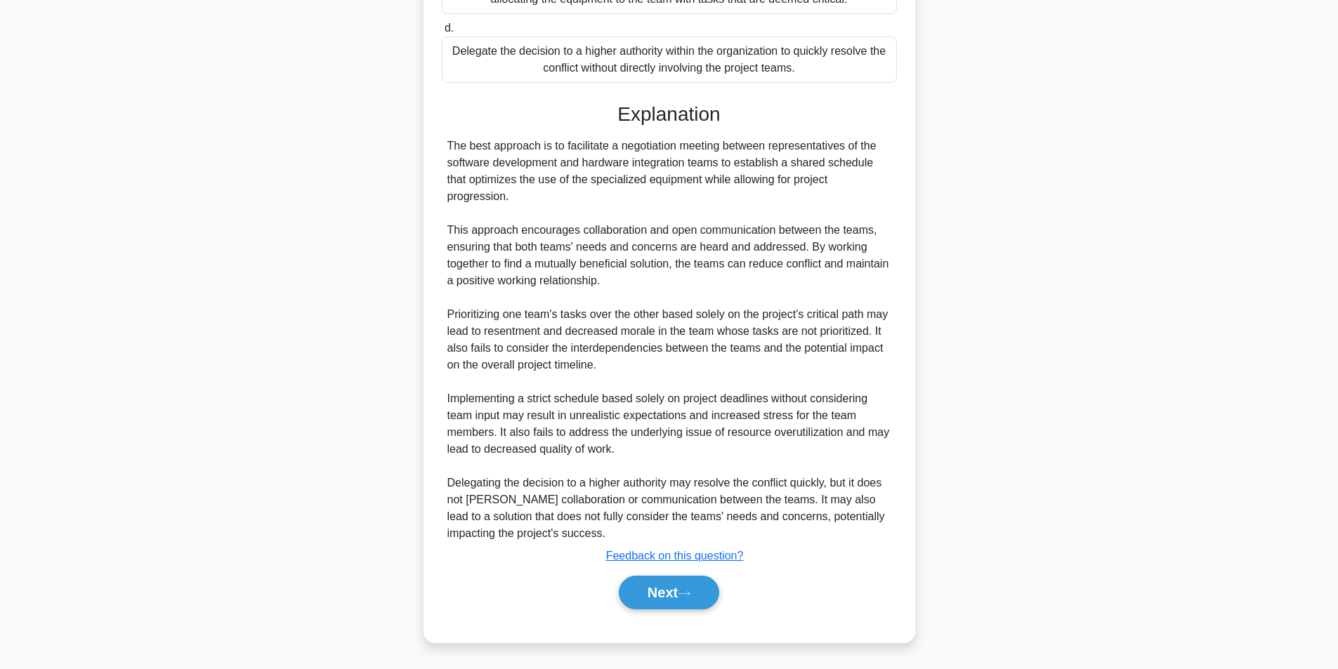
scroll to position [568, 0]
click at [704, 598] on button "Next" at bounding box center [669, 593] width 100 height 34
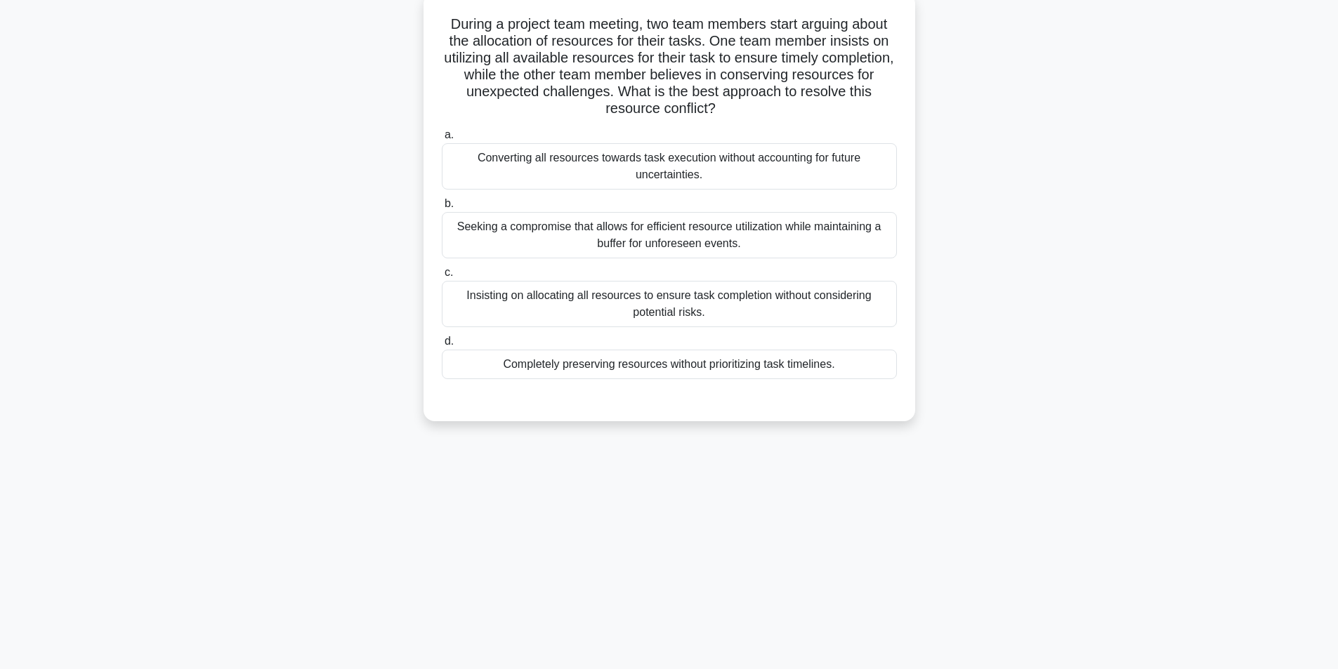
scroll to position [89, 0]
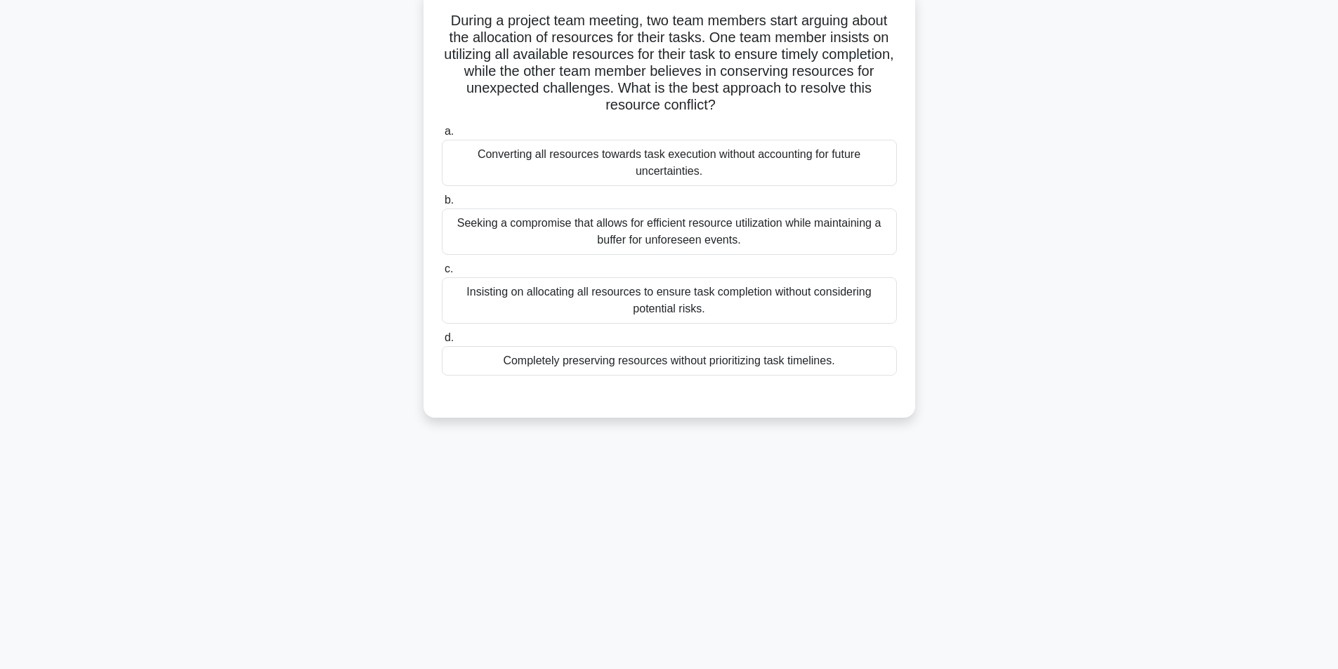
click at [713, 229] on div "Seeking a compromise that allows for efficient resource utilization while maint…" at bounding box center [669, 232] width 455 height 46
click at [442, 205] on input "b. Seeking a compromise that allows for efficient resource utilization while ma…" at bounding box center [442, 200] width 0 height 9
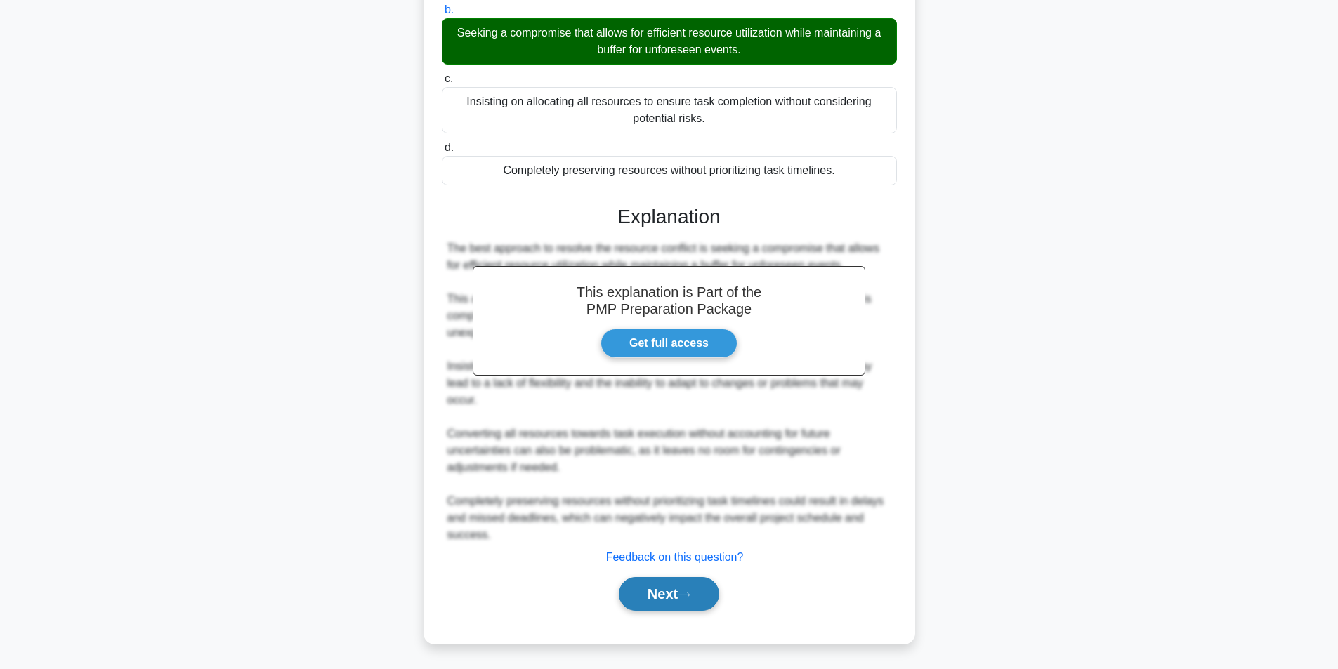
scroll to position [282, 0]
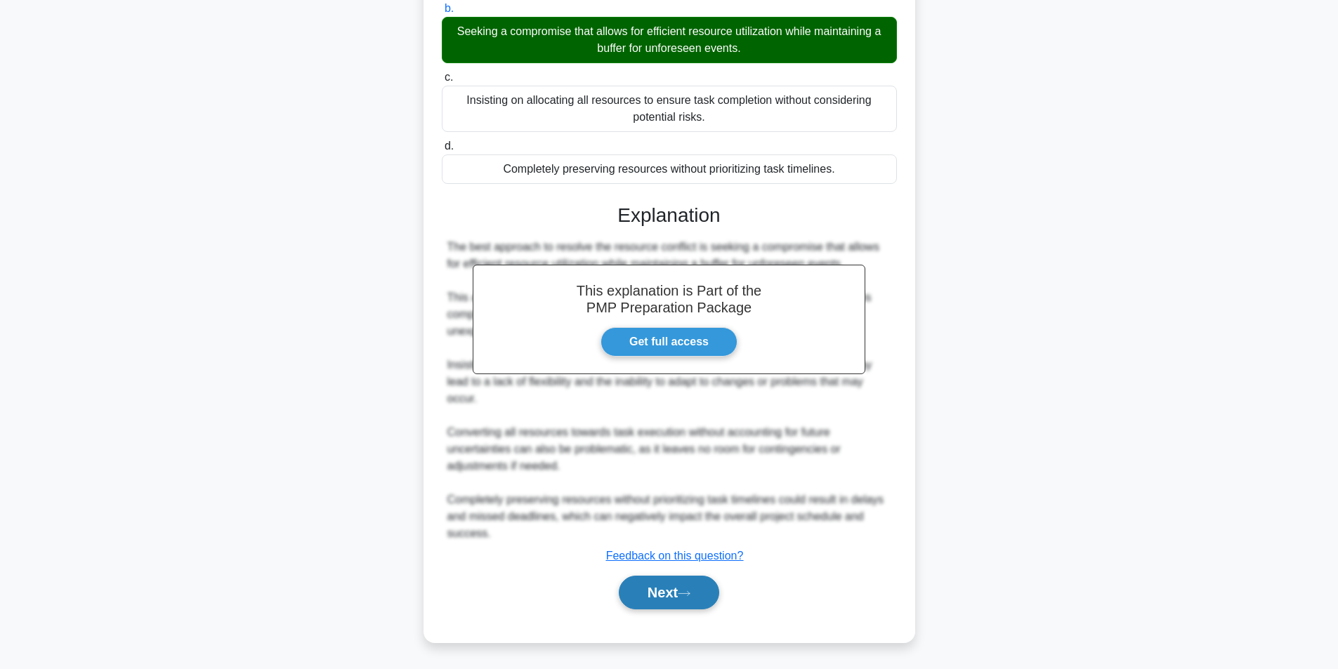
click at [656, 582] on button "Next" at bounding box center [669, 593] width 100 height 34
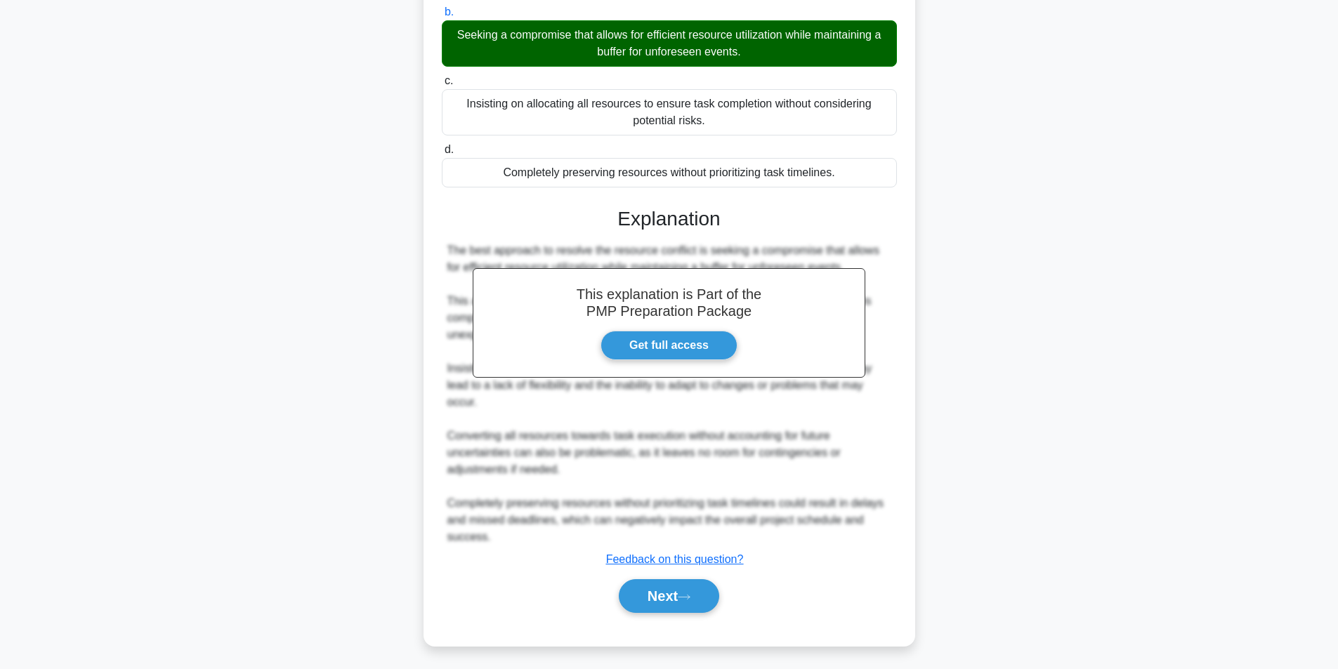
scroll to position [89, 0]
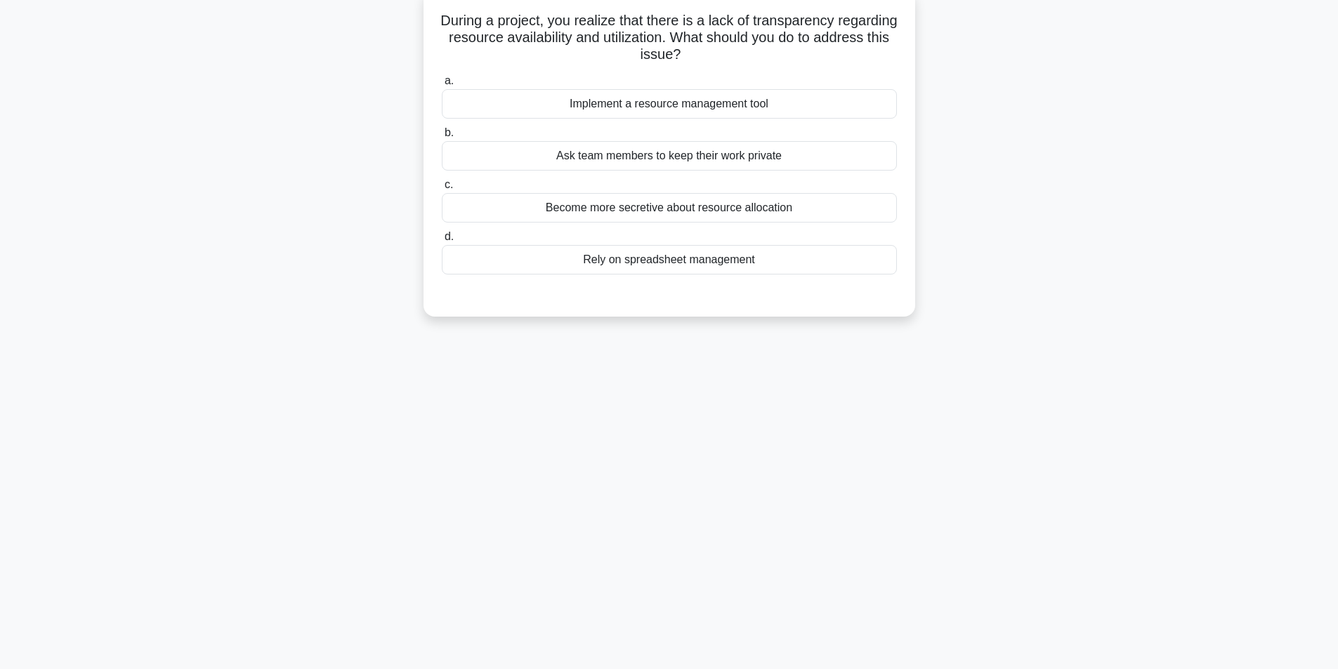
click at [680, 106] on div "Implement a resource management tool" at bounding box center [669, 103] width 455 height 29
click at [442, 86] on input "a. Implement a resource management tool" at bounding box center [442, 81] width 0 height 9
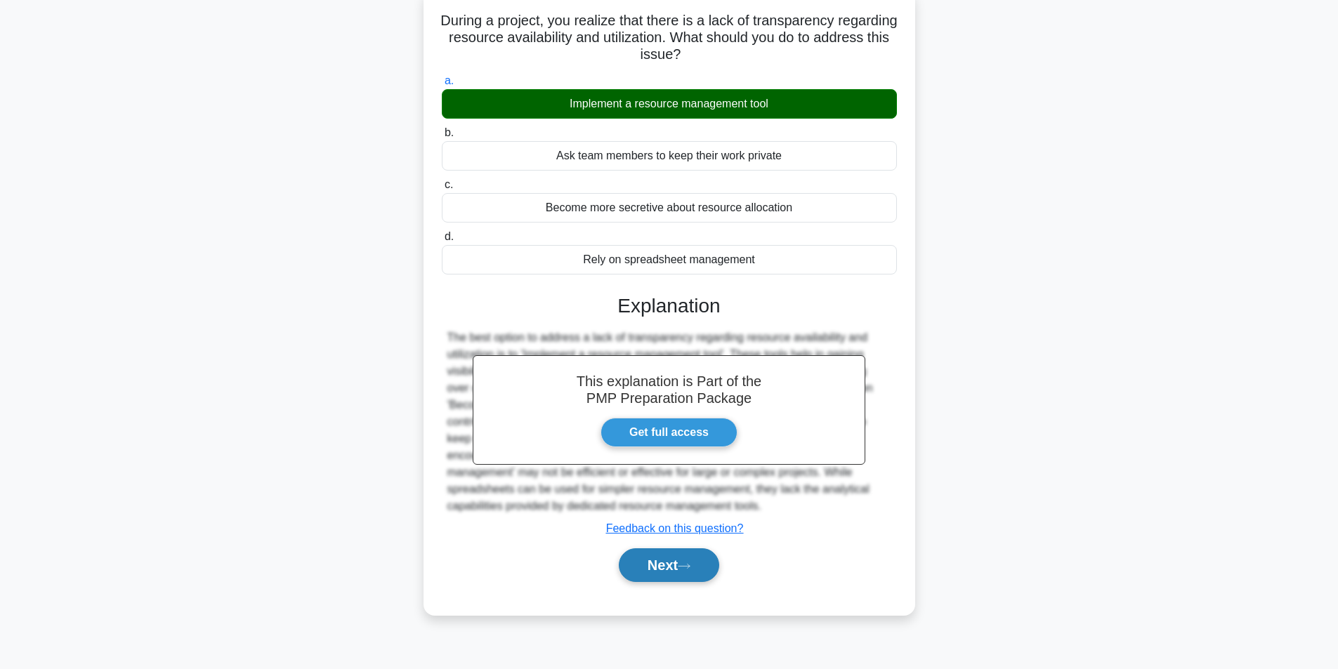
click at [667, 570] on button "Next" at bounding box center [669, 565] width 100 height 34
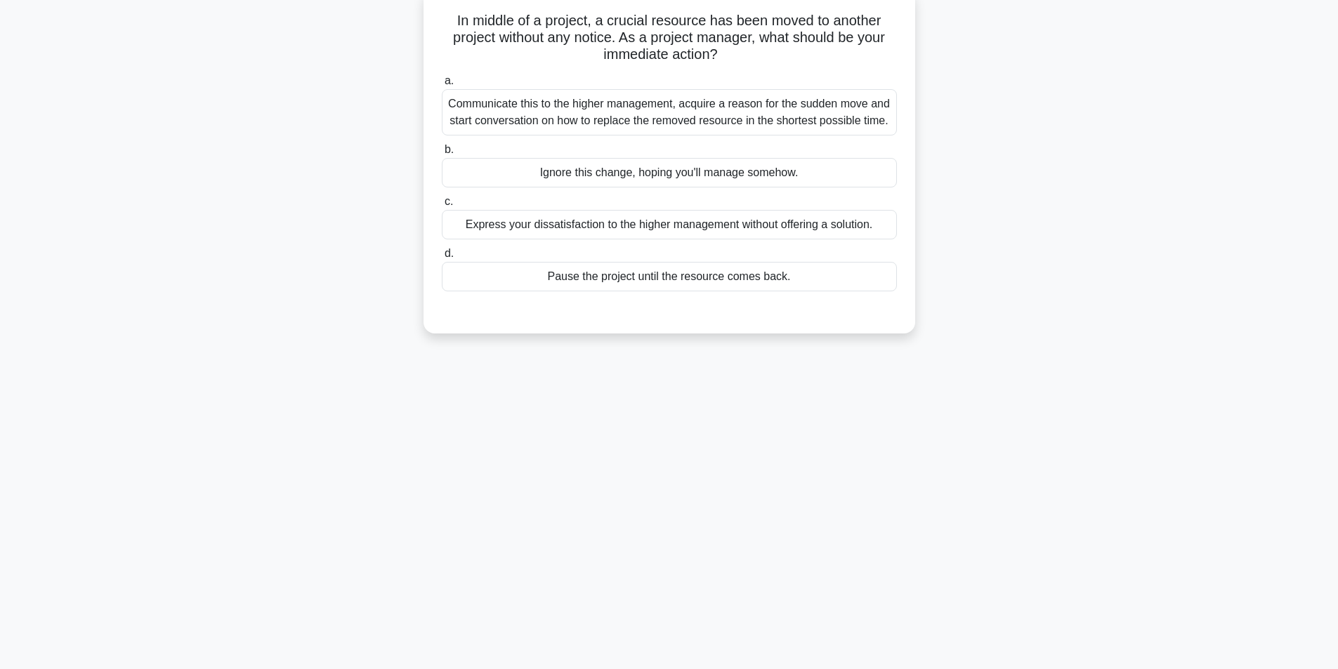
click at [641, 104] on div "Communicate this to the higher management, acquire a reason for the sudden move…" at bounding box center [669, 112] width 455 height 46
click at [442, 86] on input "a. Communicate this to the higher management, acquire a reason for the sudden m…" at bounding box center [442, 81] width 0 height 9
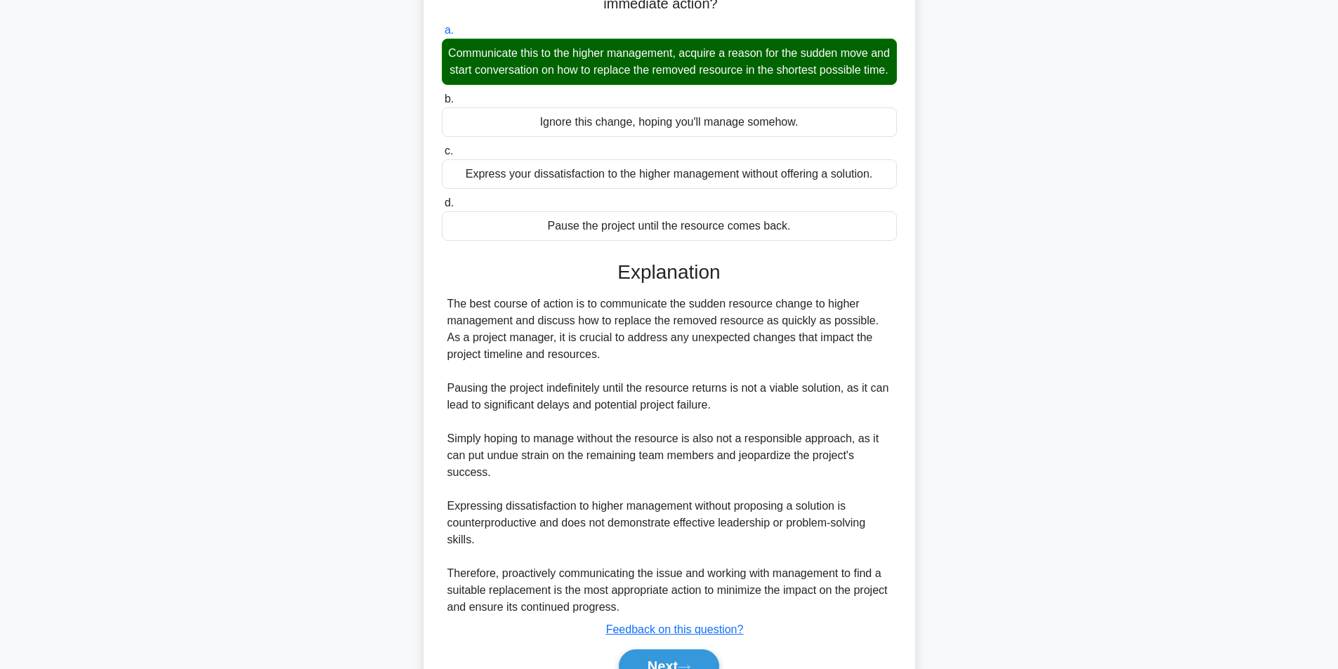
scroll to position [231, 0]
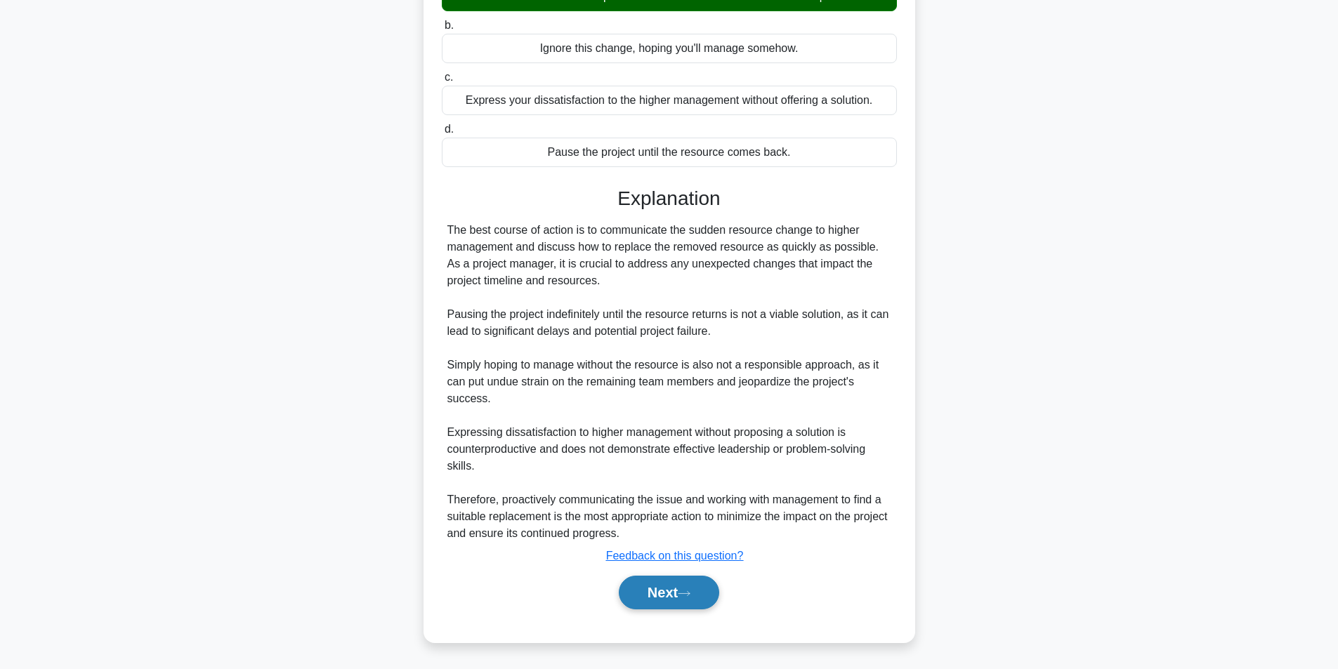
click at [677, 587] on button "Next" at bounding box center [669, 593] width 100 height 34
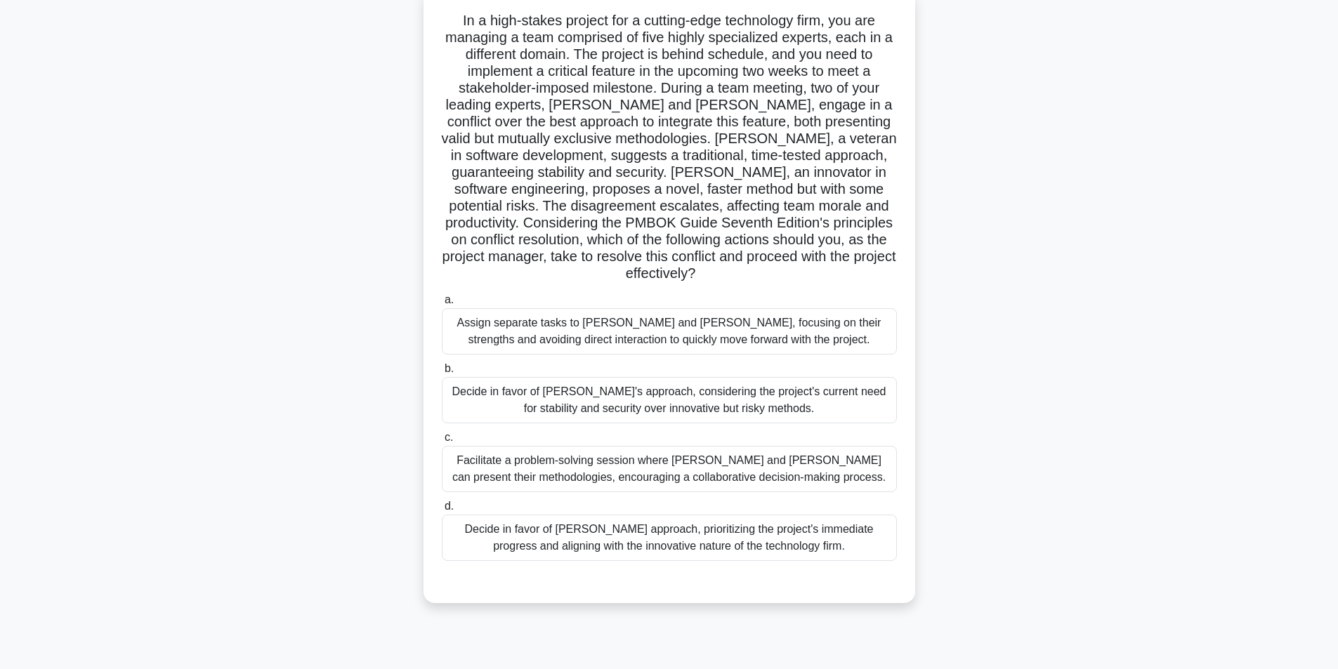
click at [600, 449] on div "Facilitate a problem-solving session where Alex and Taylor can present their me…" at bounding box center [669, 469] width 455 height 46
click at [442, 442] on input "c. Facilitate a problem-solving session where Alex and Taylor can present their…" at bounding box center [442, 437] width 0 height 9
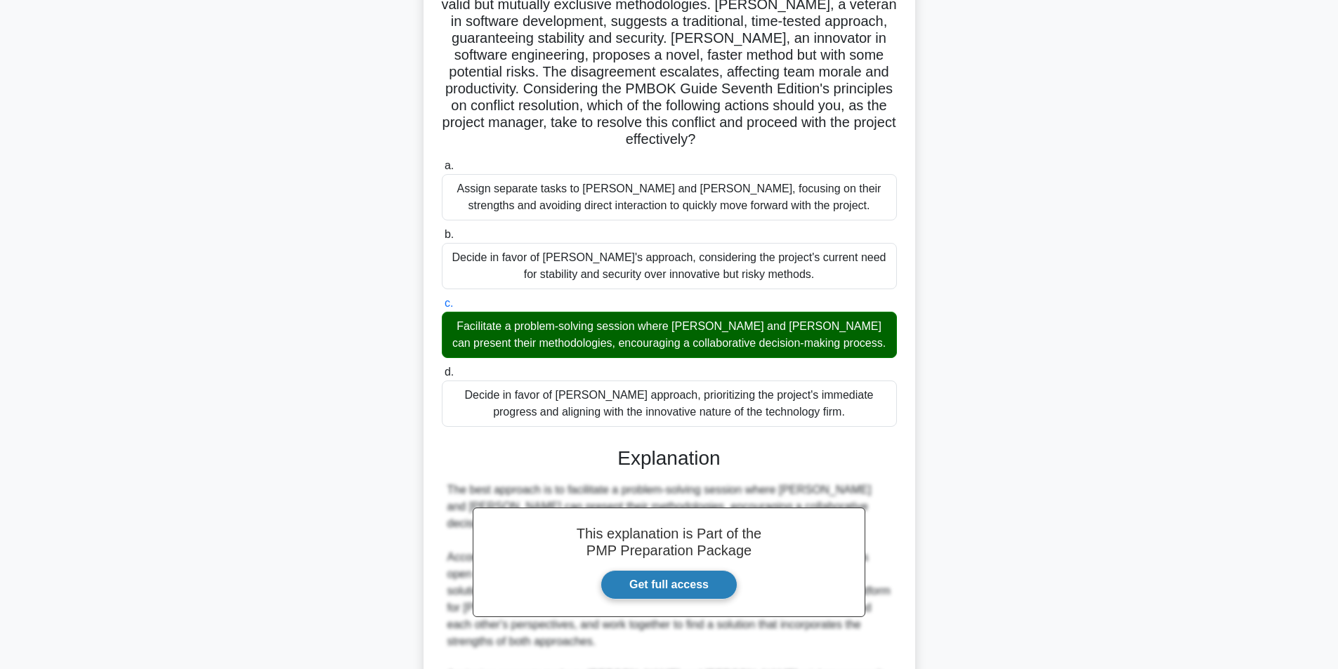
scroll to position [467, 0]
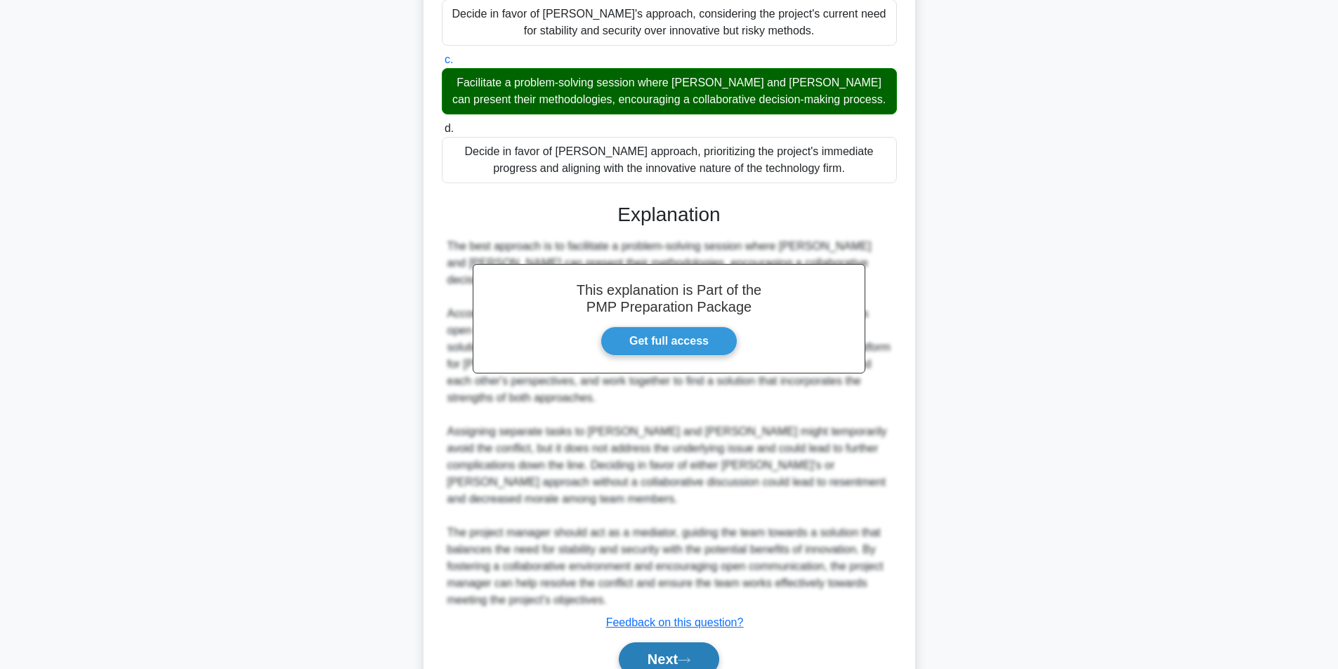
click at [676, 643] on button "Next" at bounding box center [669, 660] width 100 height 34
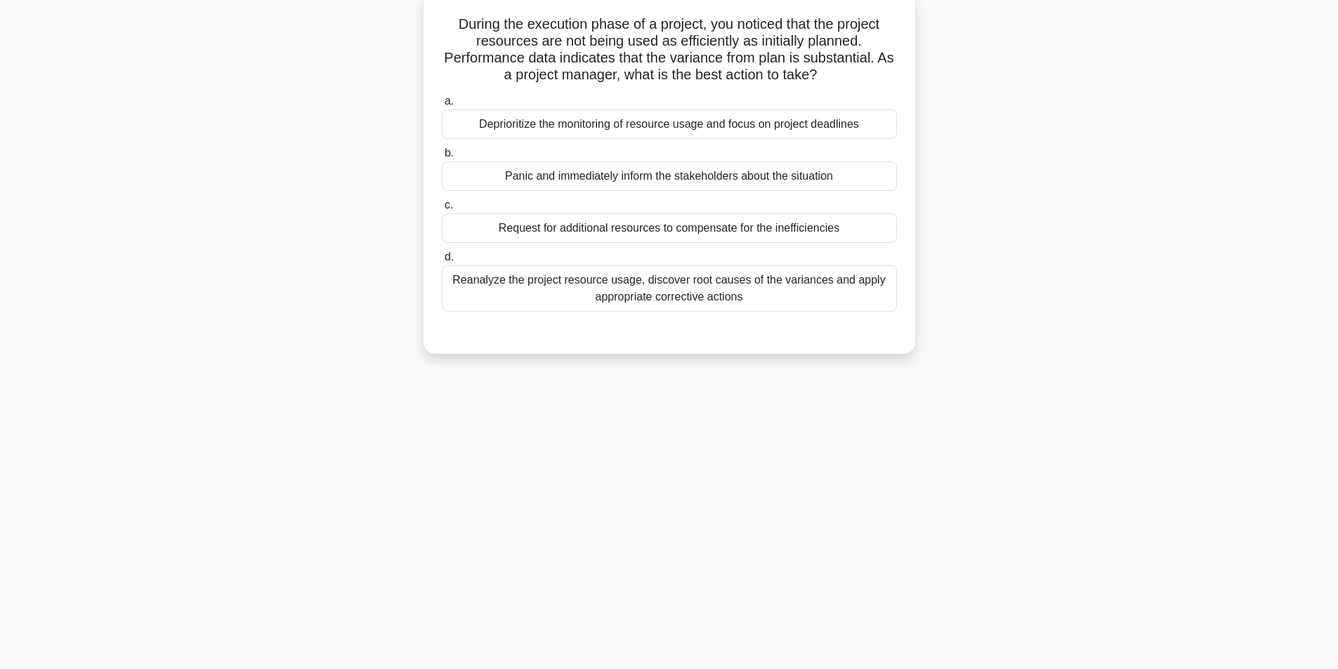
scroll to position [89, 0]
click at [576, 286] on div "Reanalyze the project resource usage, discover root causes of the variances and…" at bounding box center [669, 285] width 455 height 46
click at [442, 258] on input "d. Reanalyze the project resource usage, discover root causes of the variances …" at bounding box center [442, 253] width 0 height 9
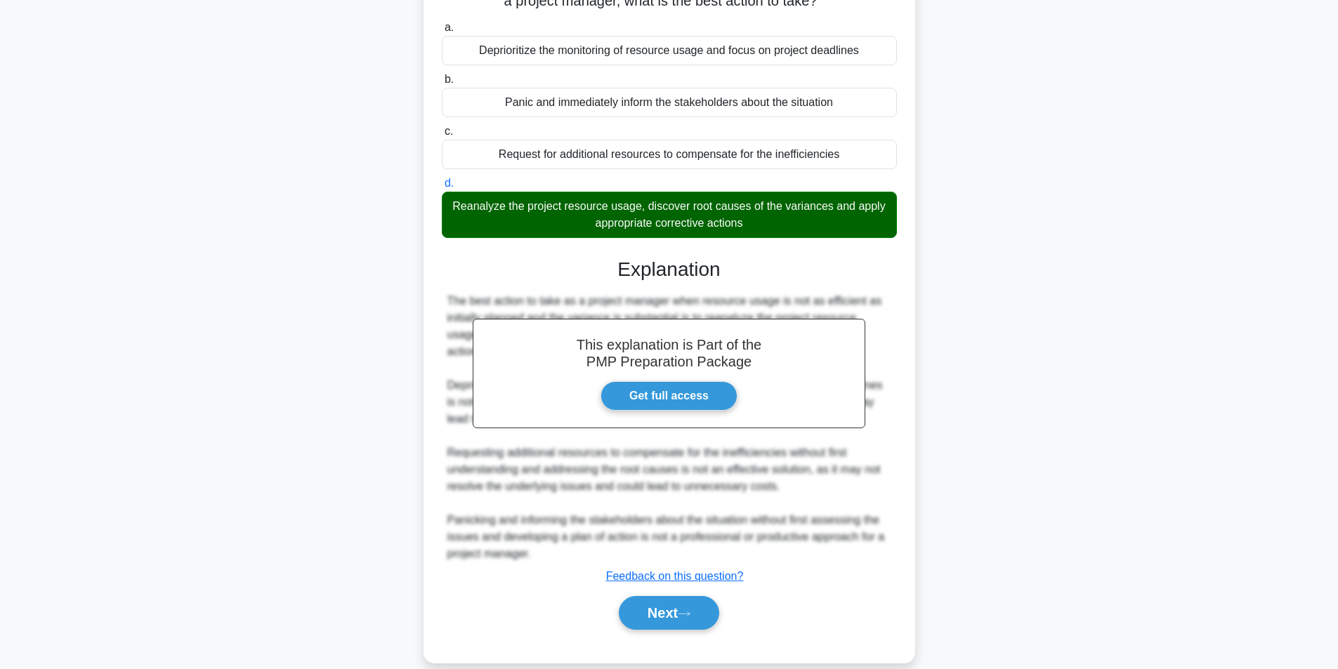
scroll to position [164, 0]
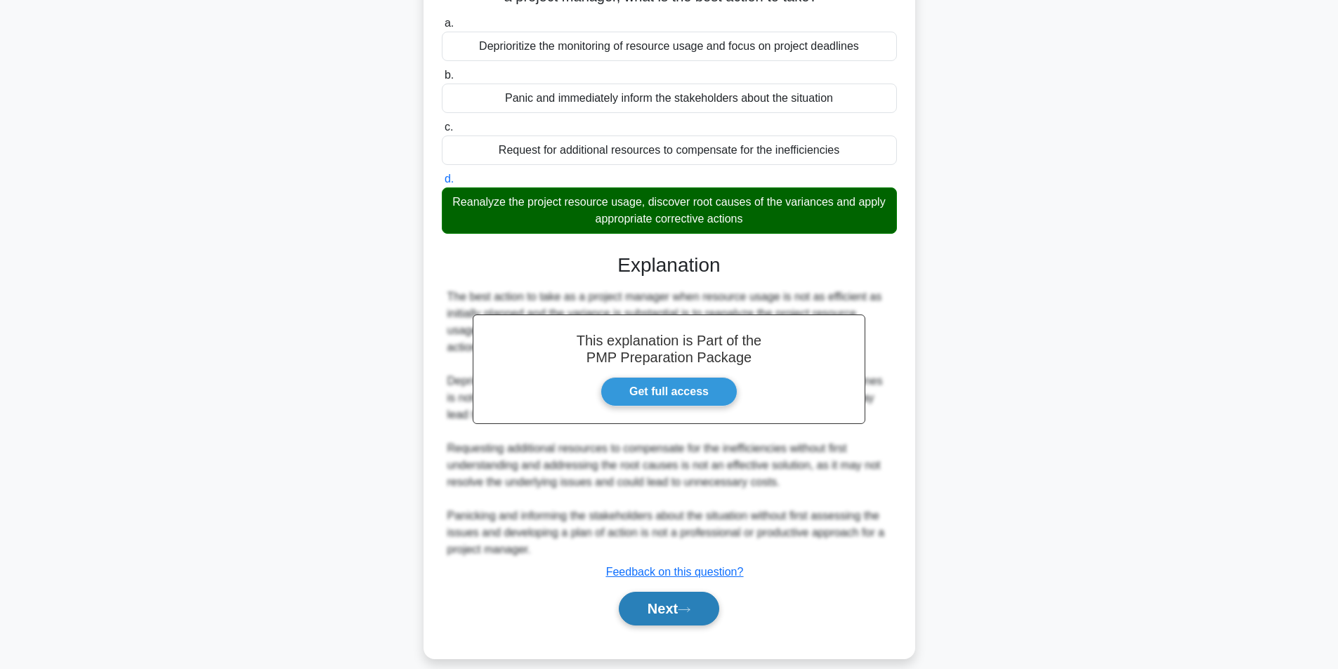
click at [654, 592] on button "Next" at bounding box center [669, 609] width 100 height 34
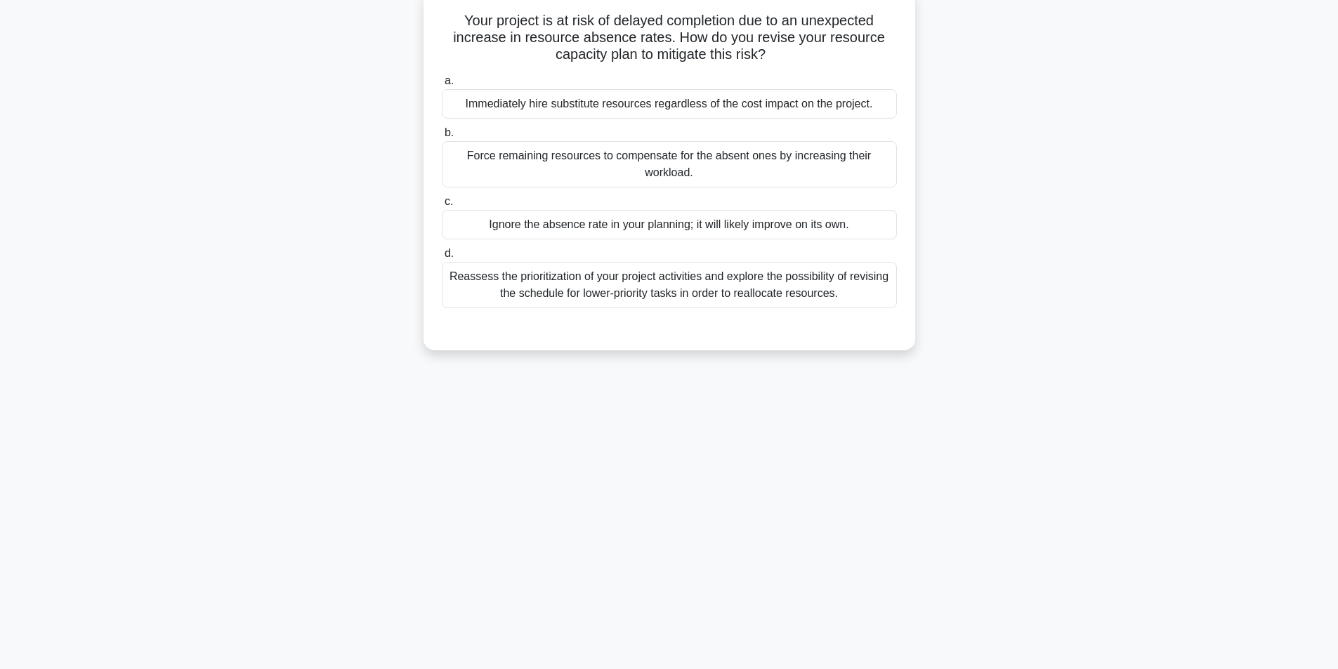
click at [608, 290] on div "Reassess the prioritization of your project activities and explore the possibil…" at bounding box center [669, 285] width 455 height 46
click at [442, 258] on input "d. Reassess the prioritization of your project activities and explore the possi…" at bounding box center [442, 253] width 0 height 9
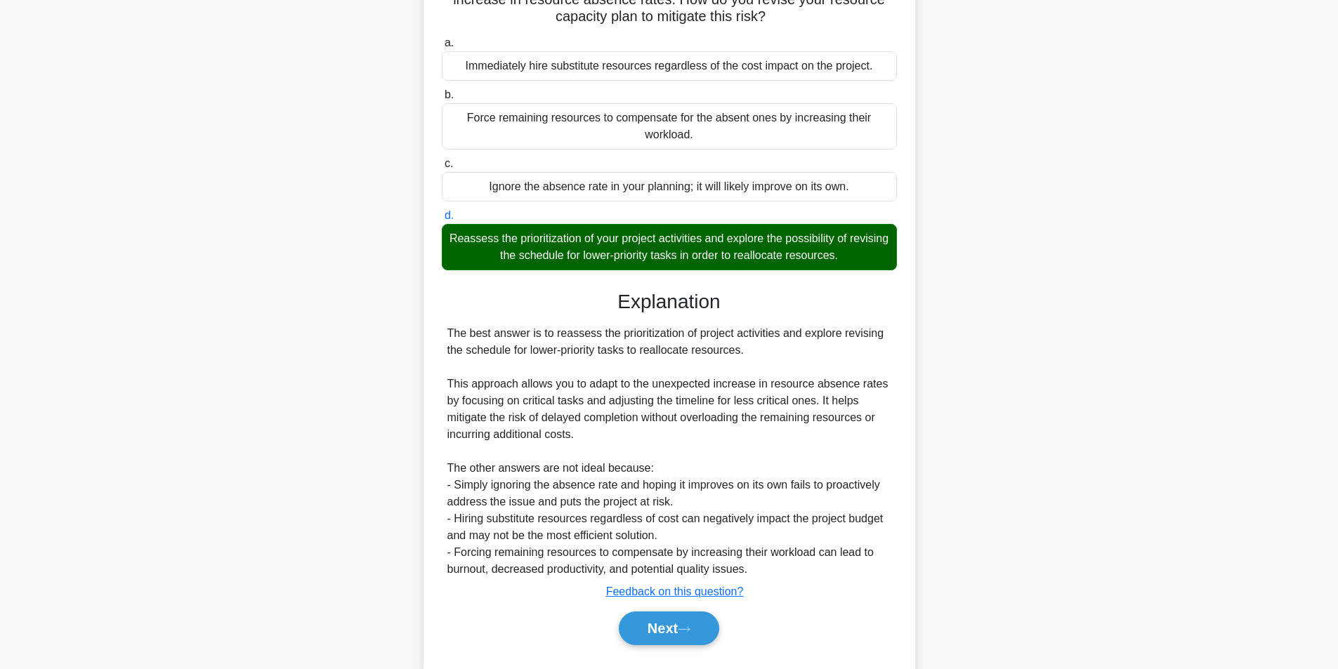
scroll to position [164, 0]
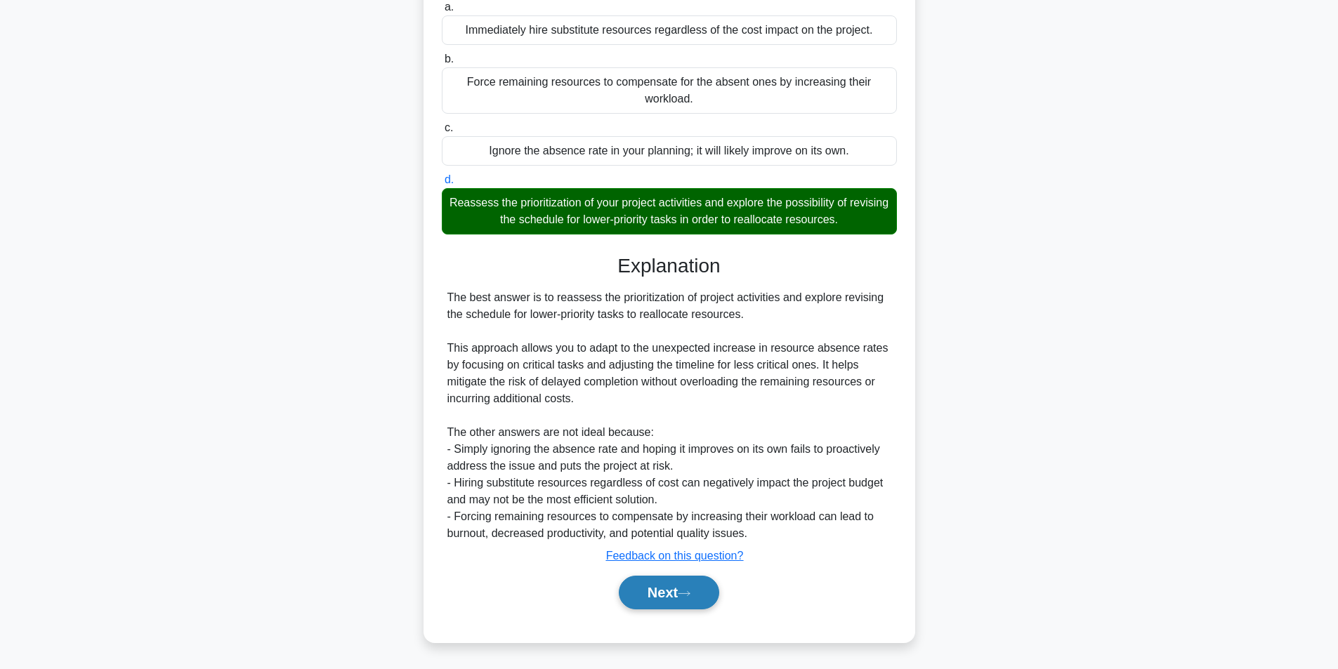
click at [650, 589] on button "Next" at bounding box center [669, 593] width 100 height 34
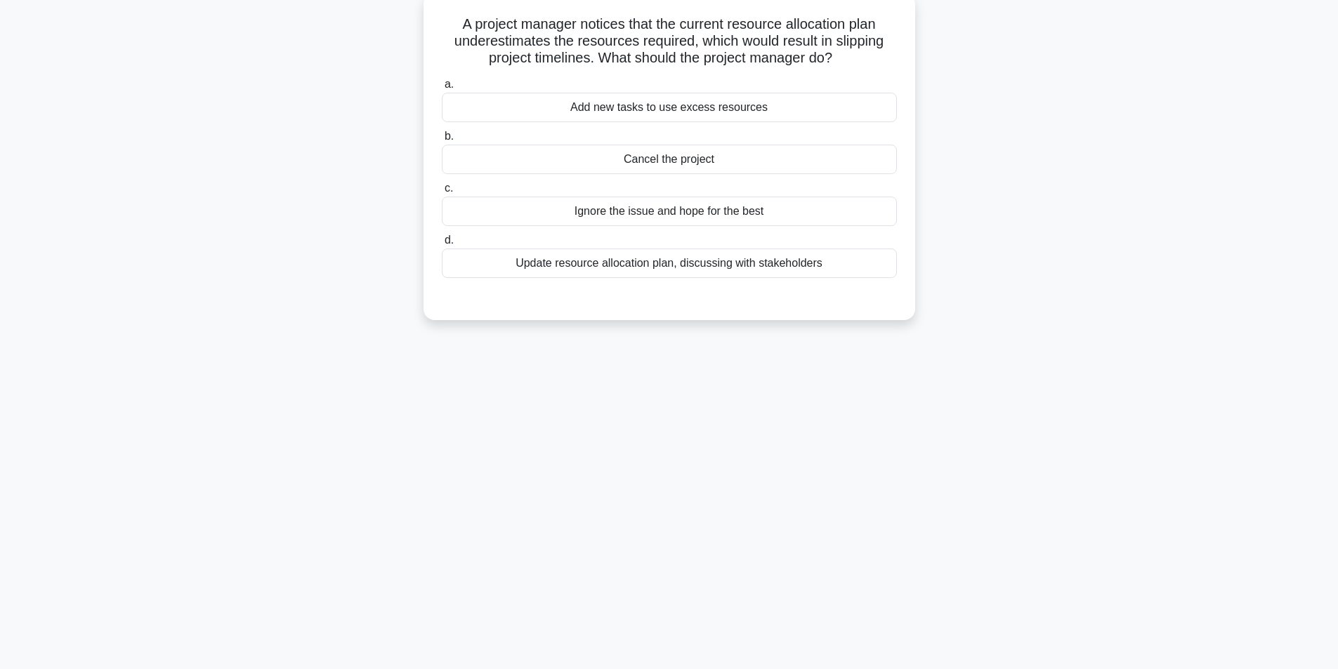
scroll to position [89, 0]
click at [603, 265] on div "Update resource allocation plan, discussing with stakeholders" at bounding box center [669, 259] width 455 height 29
click at [442, 242] on input "d. Update resource allocation plan, discussing with stakeholders" at bounding box center [442, 236] width 0 height 9
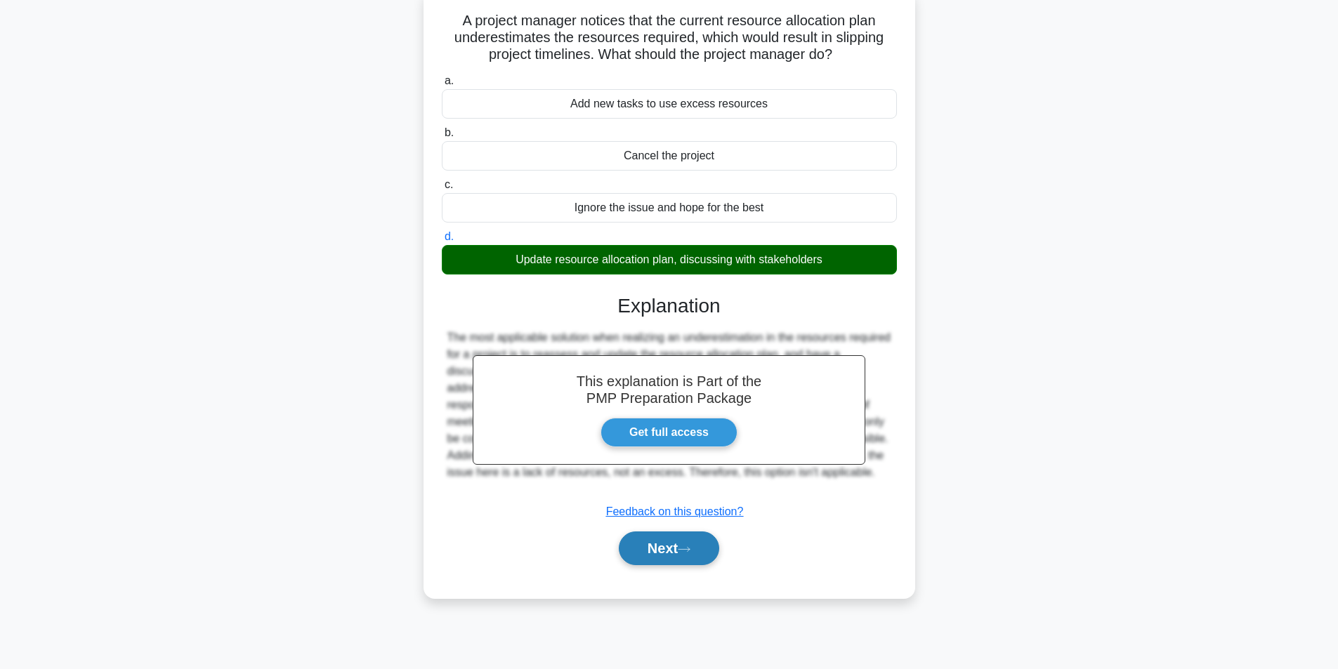
click at [650, 548] on button "Next" at bounding box center [669, 549] width 100 height 34
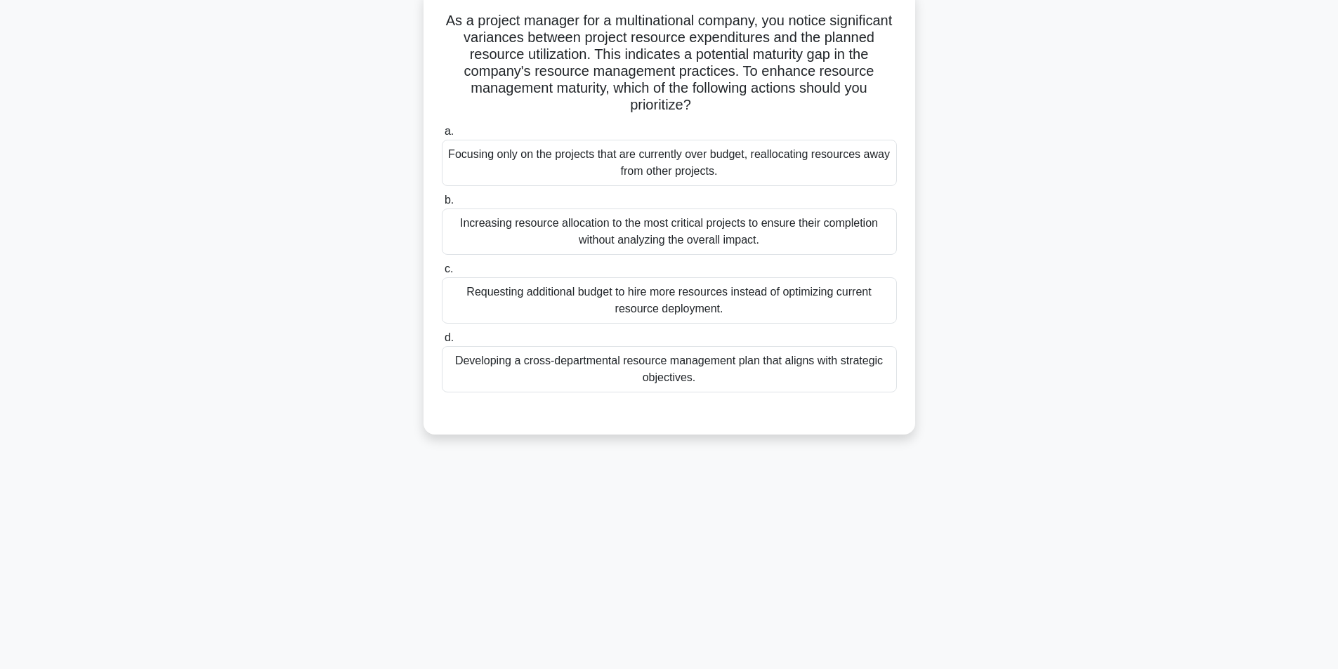
click at [612, 373] on div "Developing a cross-departmental resource management plan that aligns with strat…" at bounding box center [669, 369] width 455 height 46
click at [442, 343] on input "d. Developing a cross-departmental resource management plan that aligns with st…" at bounding box center [442, 338] width 0 height 9
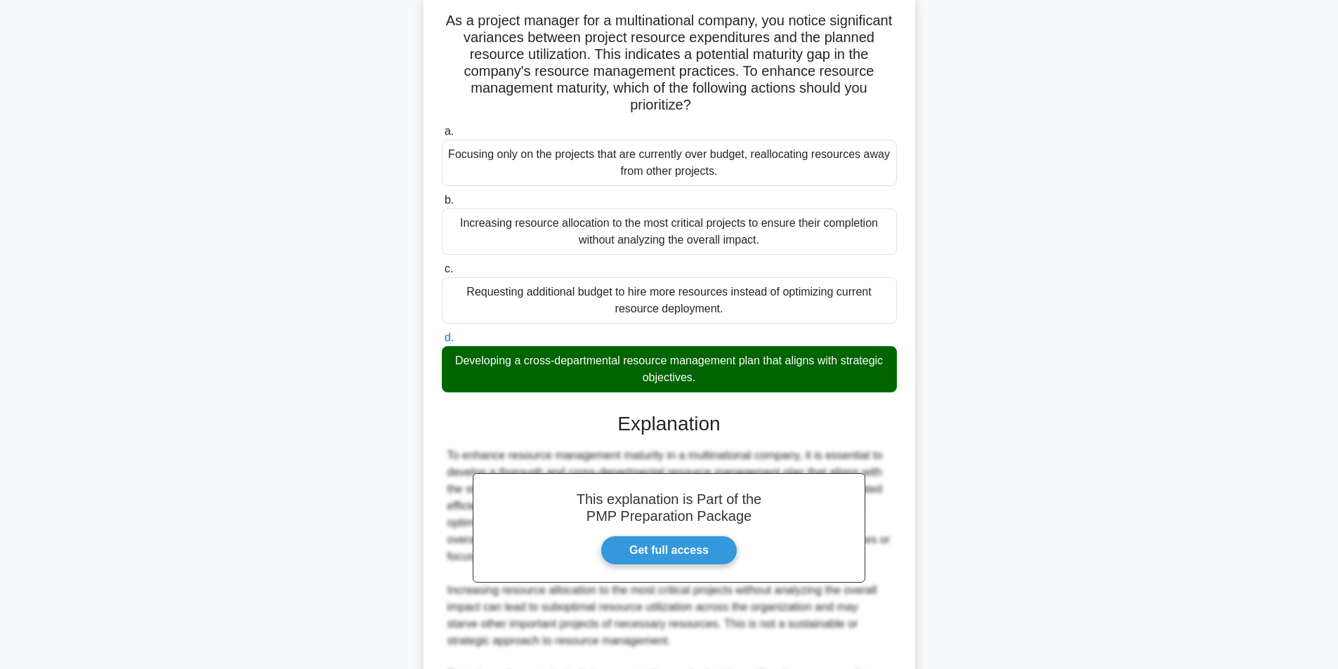
scroll to position [349, 0]
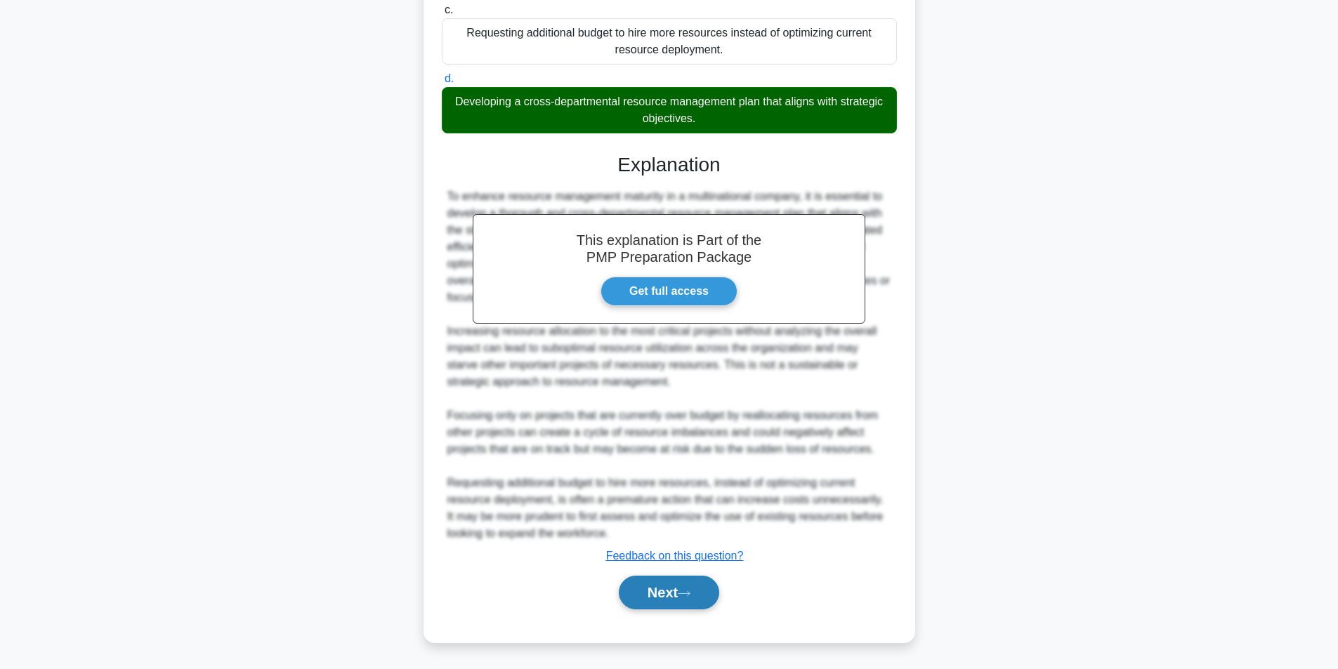
click at [652, 587] on button "Next" at bounding box center [669, 593] width 100 height 34
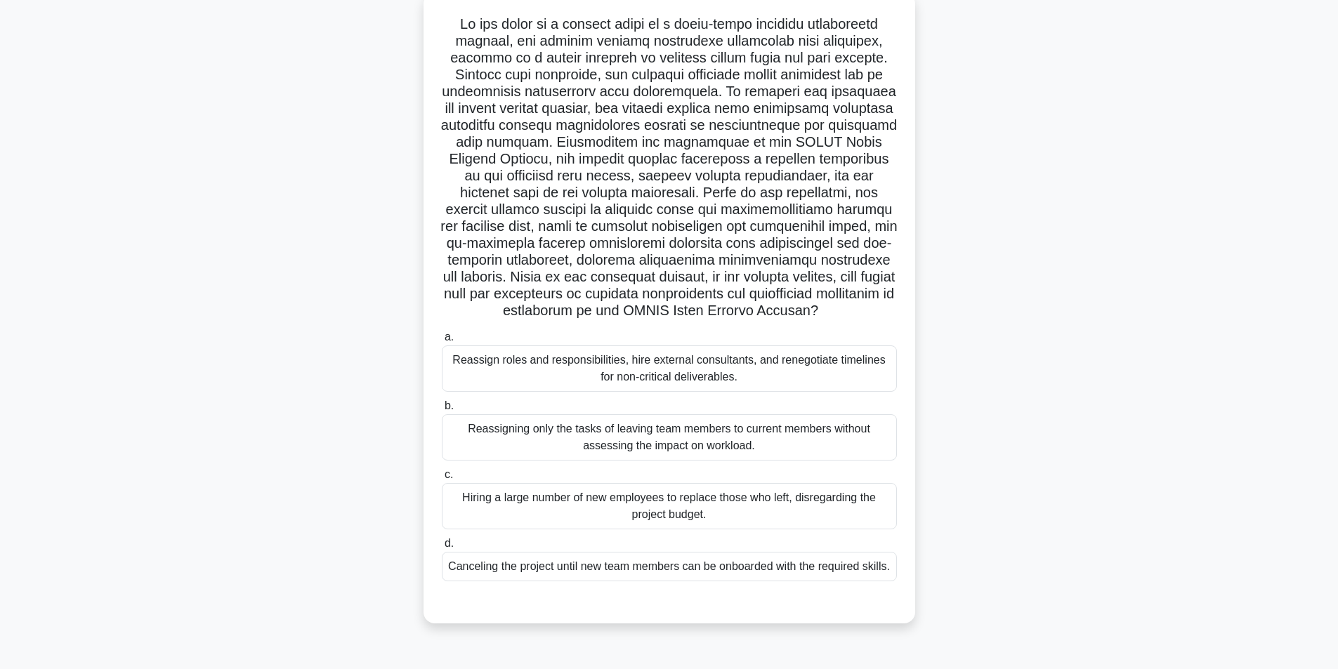
scroll to position [89, 0]
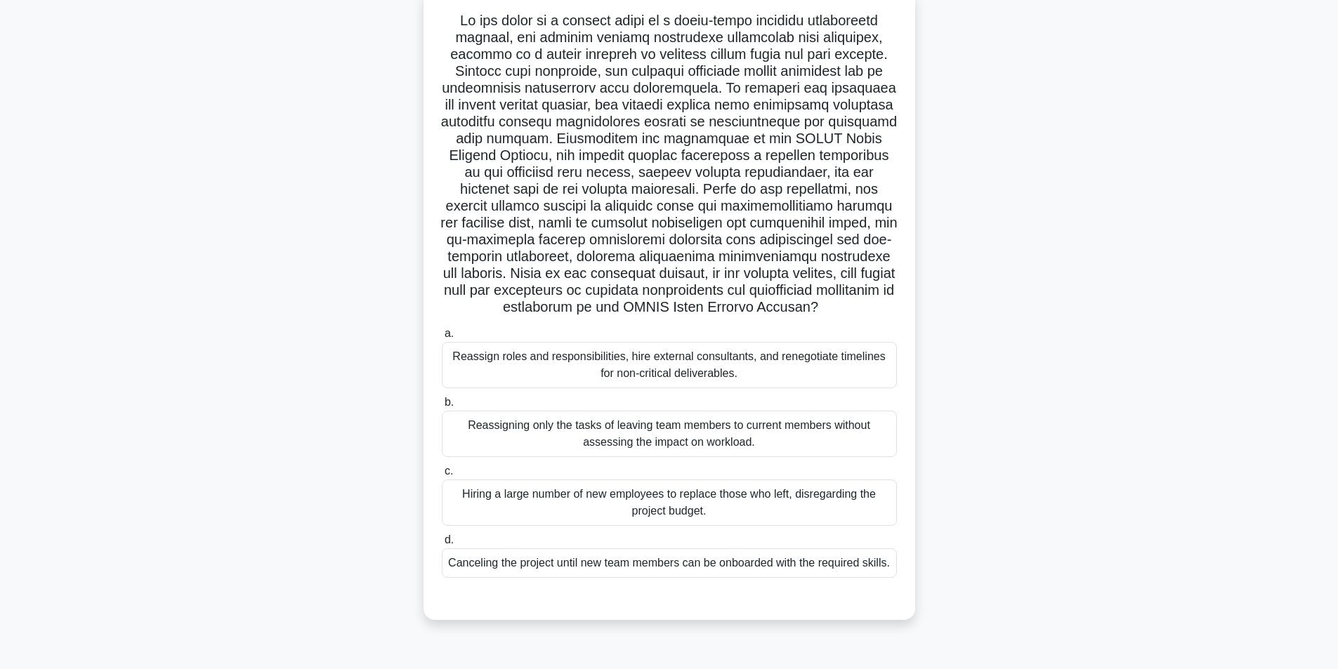
click at [664, 384] on div "Reassign roles and responsibilities, hire external consultants, and renegotiate…" at bounding box center [669, 365] width 455 height 46
click at [442, 338] on input "a. Reassign roles and responsibilities, hire external consultants, and renegoti…" at bounding box center [442, 333] width 0 height 9
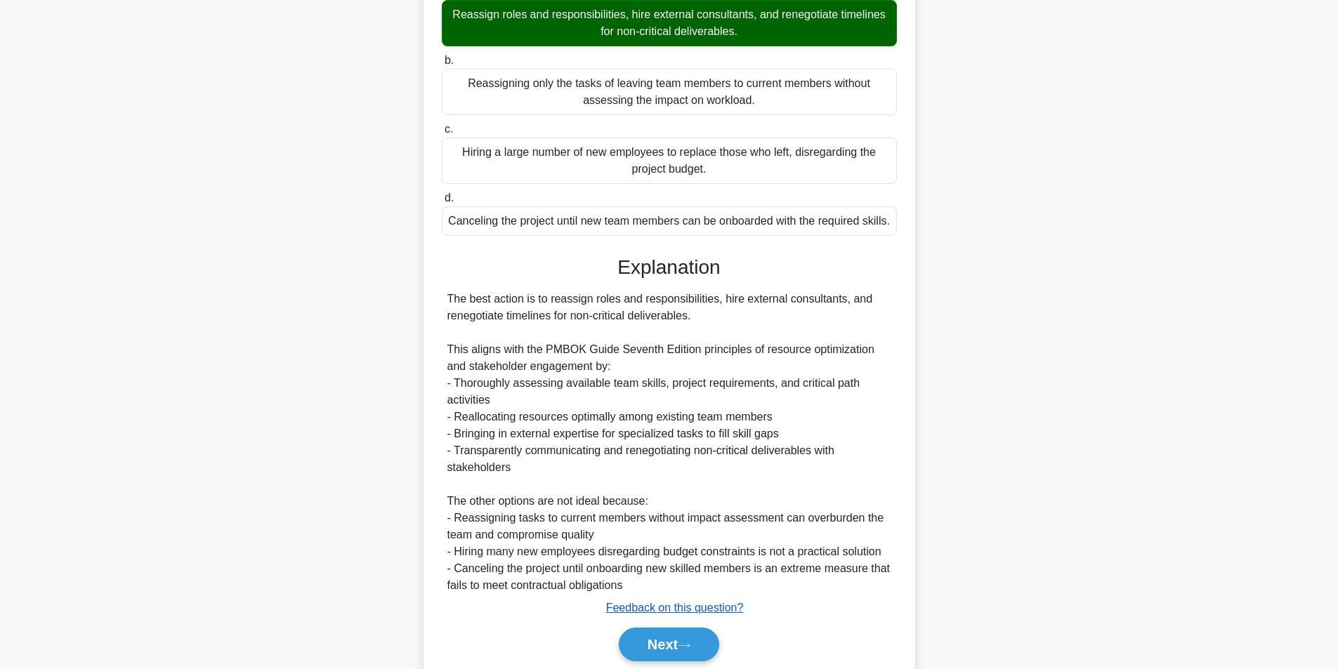
scroll to position [501, 0]
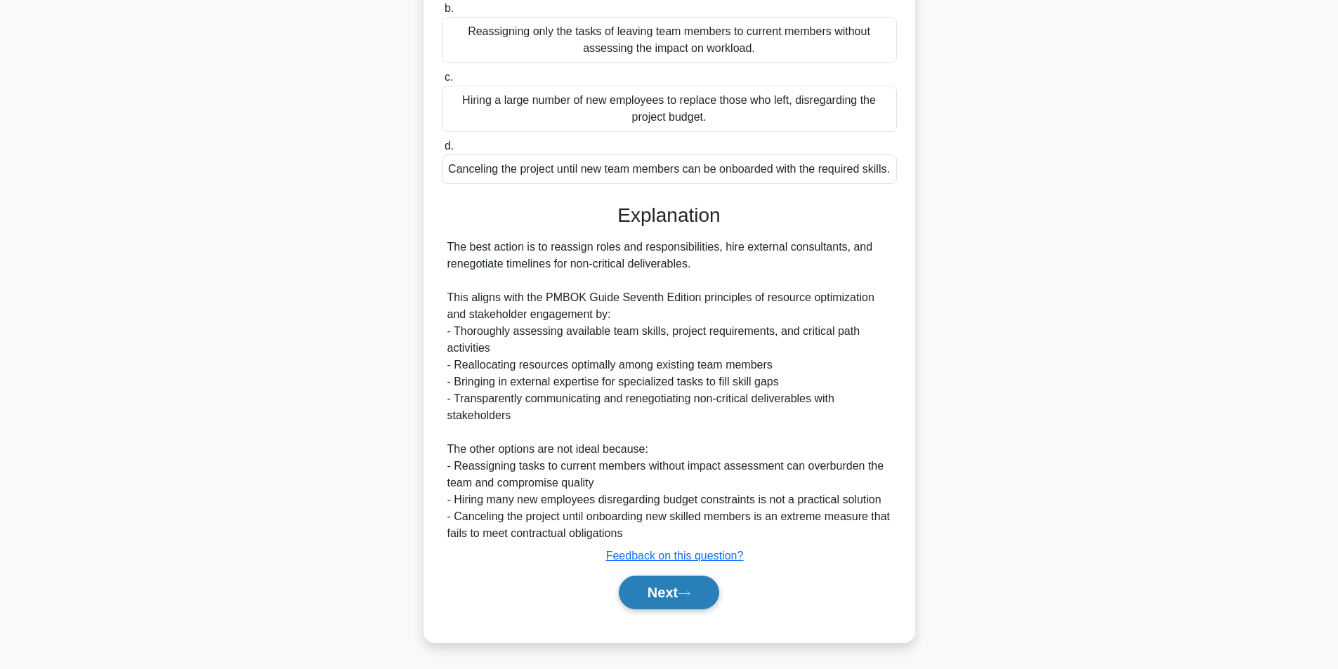
click at [659, 587] on button "Next" at bounding box center [669, 593] width 100 height 34
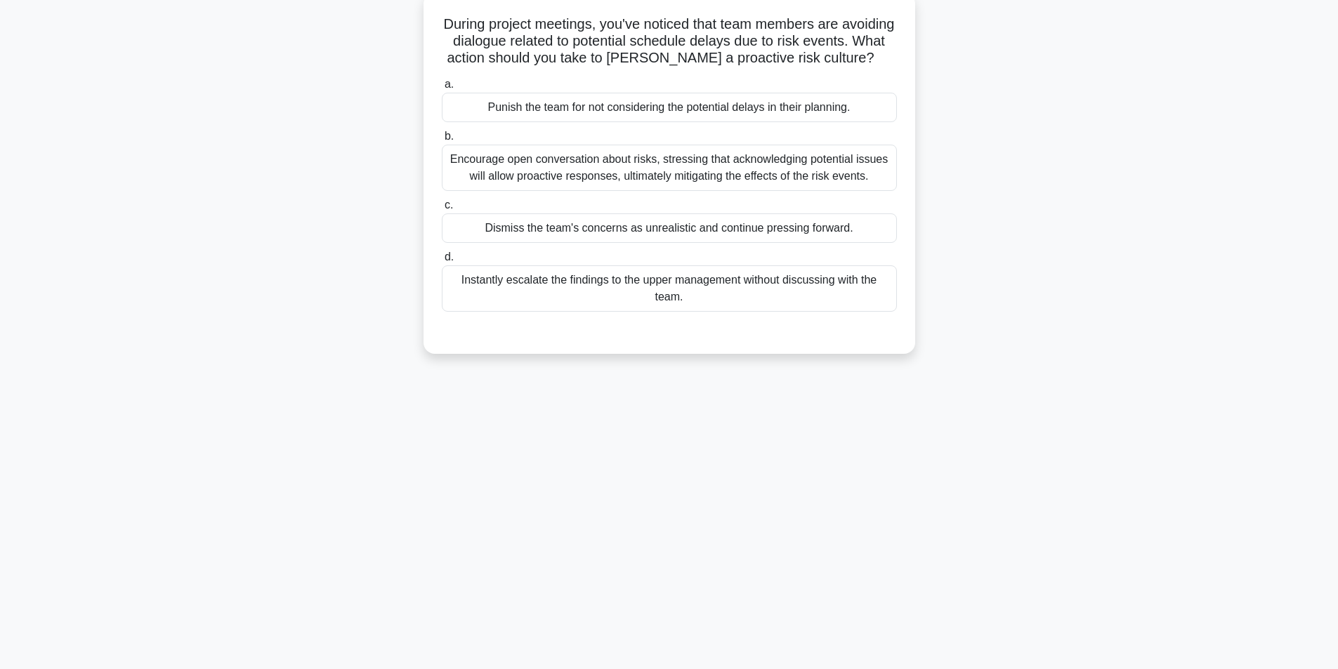
scroll to position [89, 0]
click at [595, 186] on div "Encourage open conversation about risks, stressing that acknowledging potential…" at bounding box center [669, 164] width 455 height 46
click at [442, 138] on input "b. Encourage open conversation about risks, stressing that acknowledging potent…" at bounding box center [442, 133] width 0 height 9
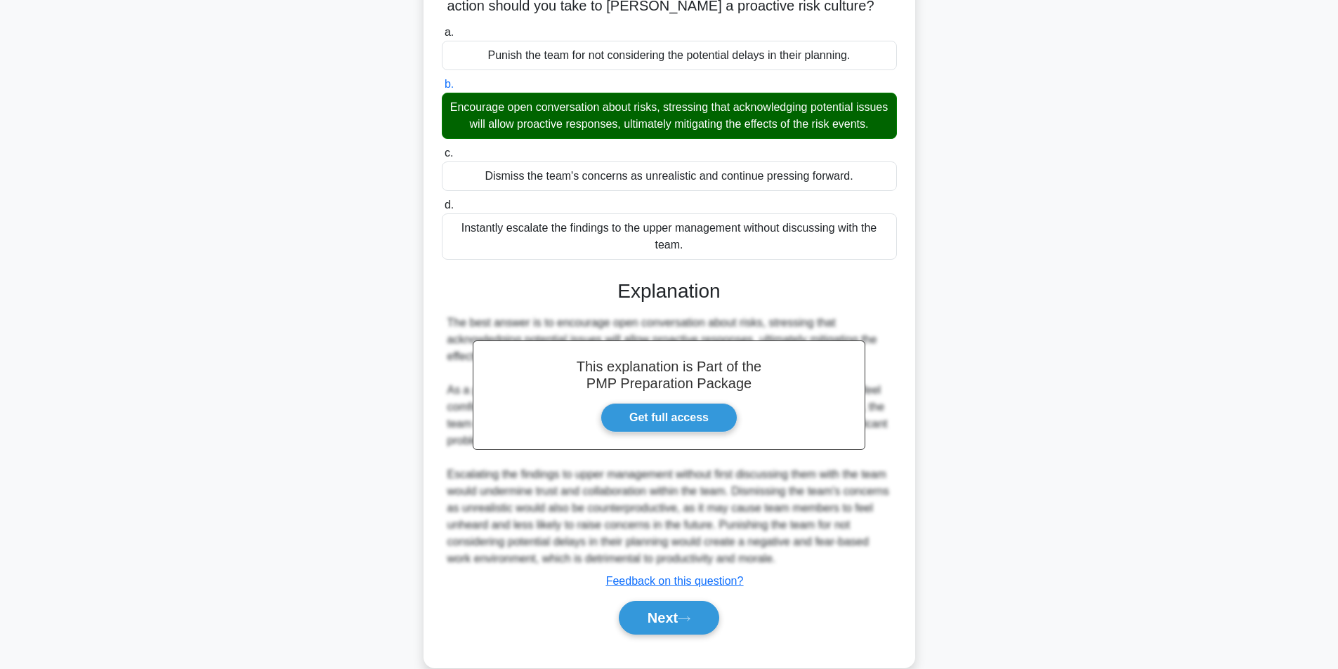
scroll to position [197, 0]
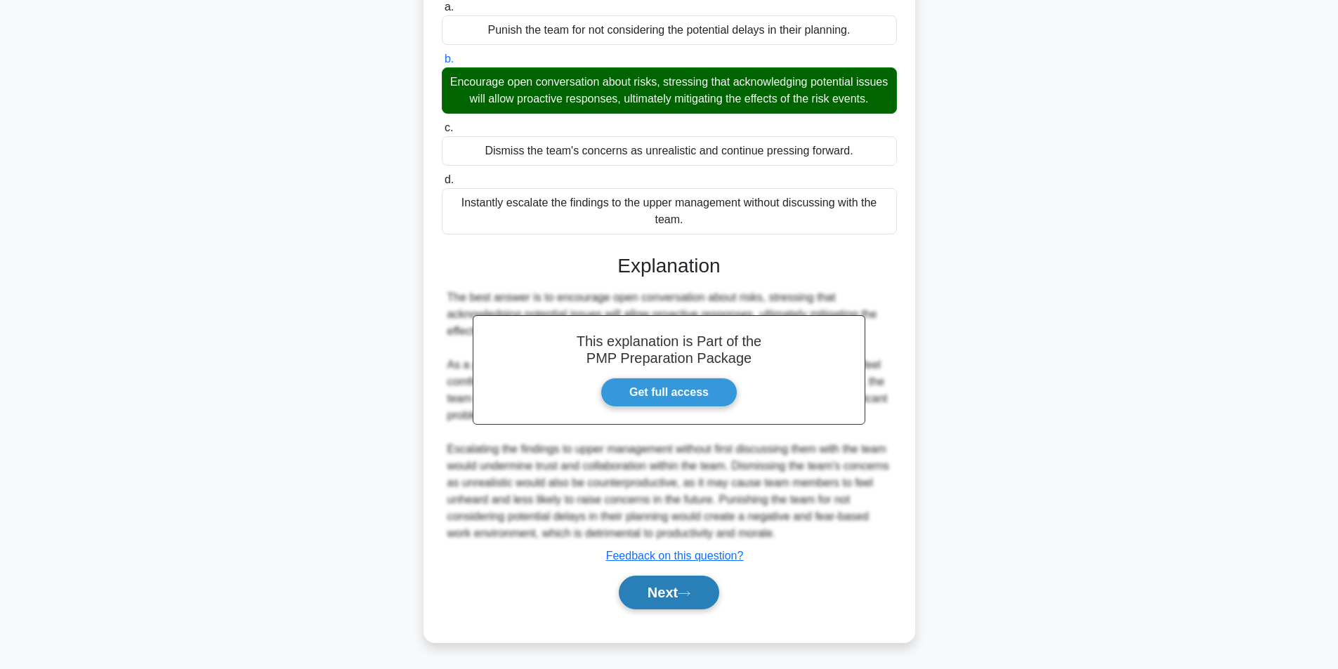
click at [680, 607] on button "Next" at bounding box center [669, 593] width 100 height 34
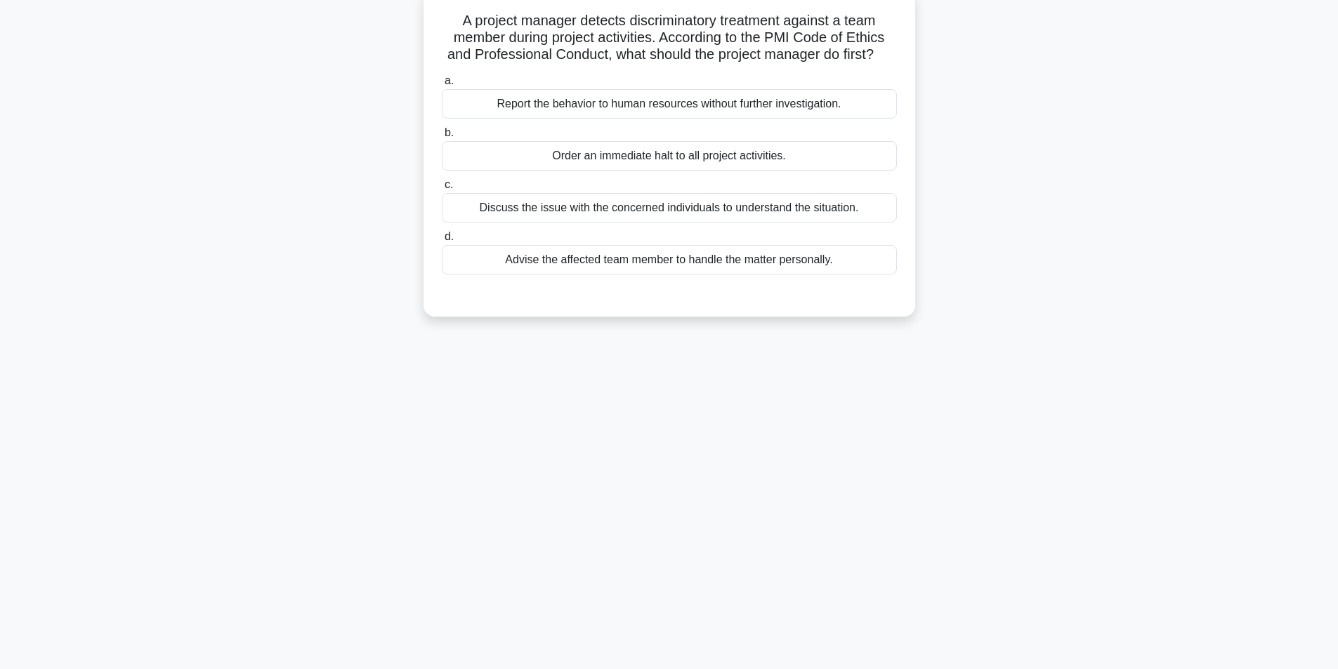
click at [598, 209] on div "Discuss the issue with the concerned individuals to understand the situation." at bounding box center [669, 207] width 455 height 29
click at [442, 190] on input "c. Discuss the issue with the concerned individuals to understand the situation." at bounding box center [442, 184] width 0 height 9
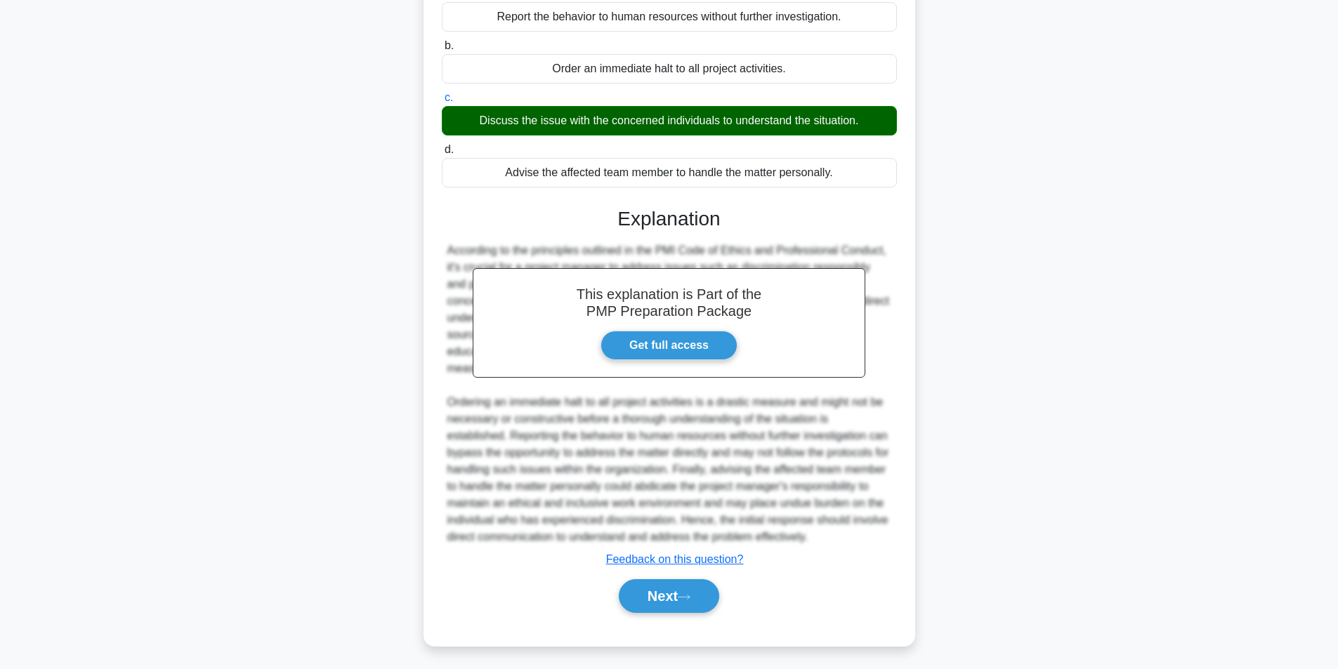
scroll to position [180, 0]
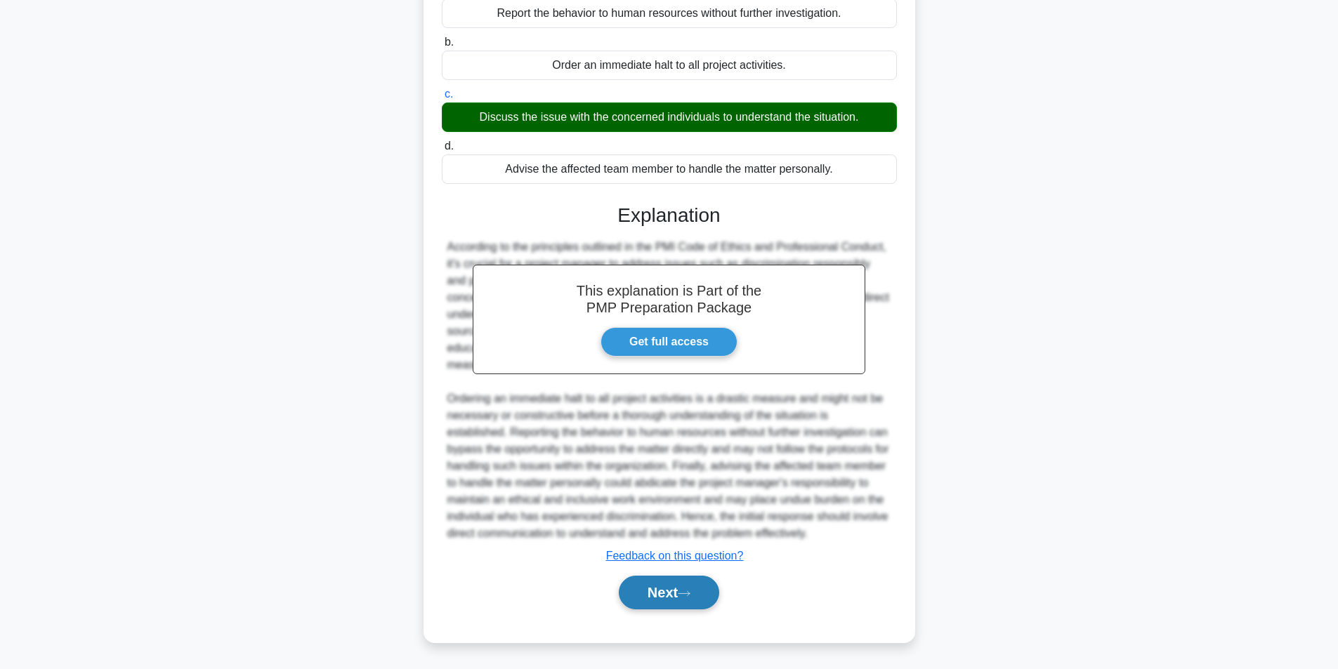
click at [662, 590] on button "Next" at bounding box center [669, 593] width 100 height 34
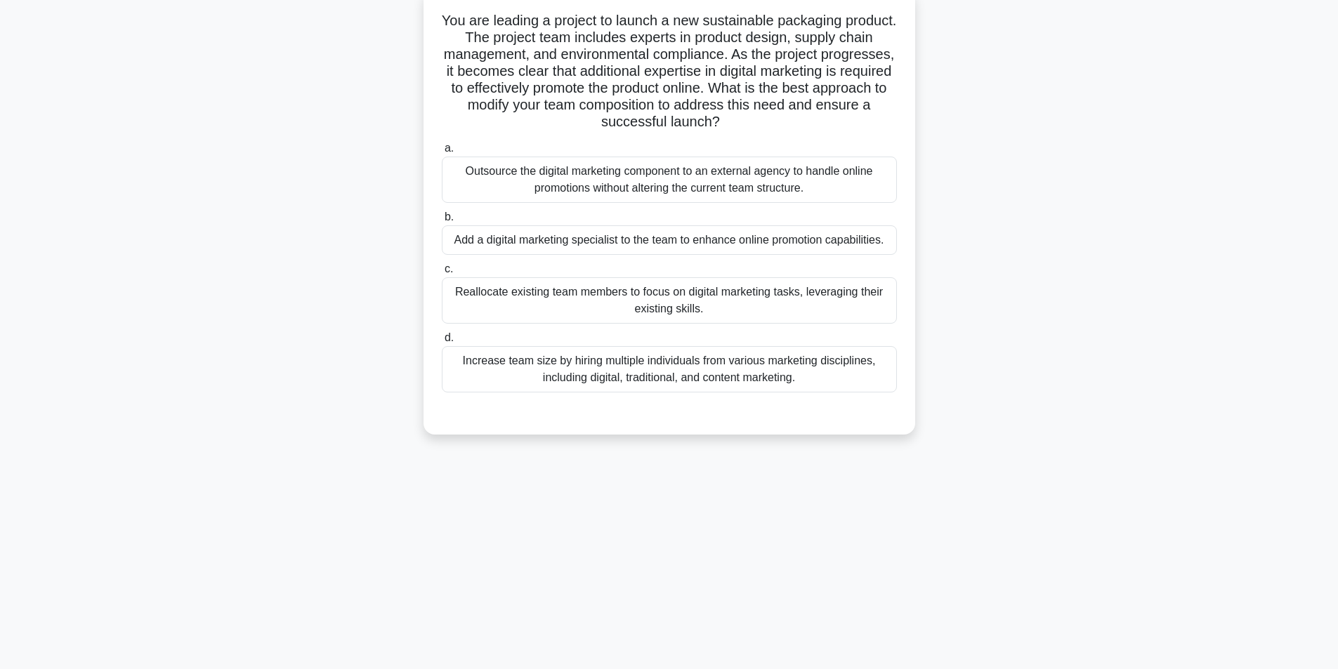
click at [631, 243] on div "Add a digital marketing specialist to the team to enhance online promotion capa…" at bounding box center [669, 239] width 455 height 29
click at [442, 222] on input "b. Add a digital marketing specialist to the team to enhance online promotion c…" at bounding box center [442, 217] width 0 height 9
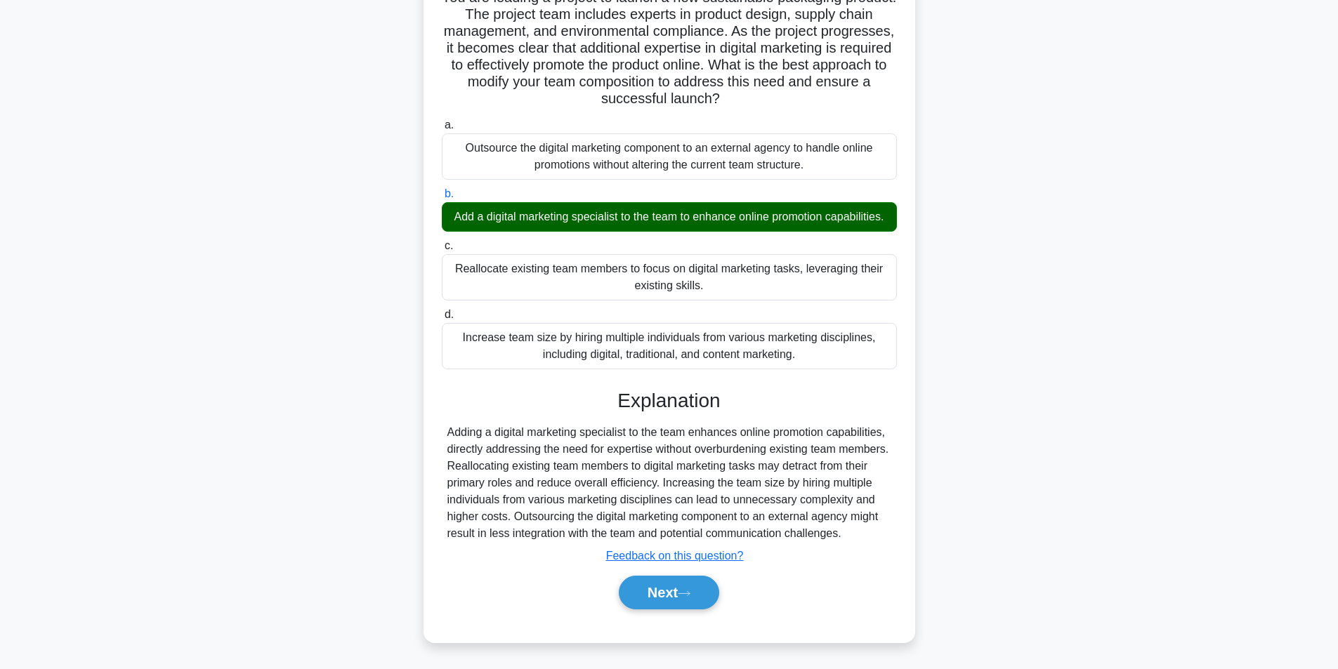
scroll to position [130, 0]
click at [680, 604] on button "Next" at bounding box center [669, 593] width 100 height 34
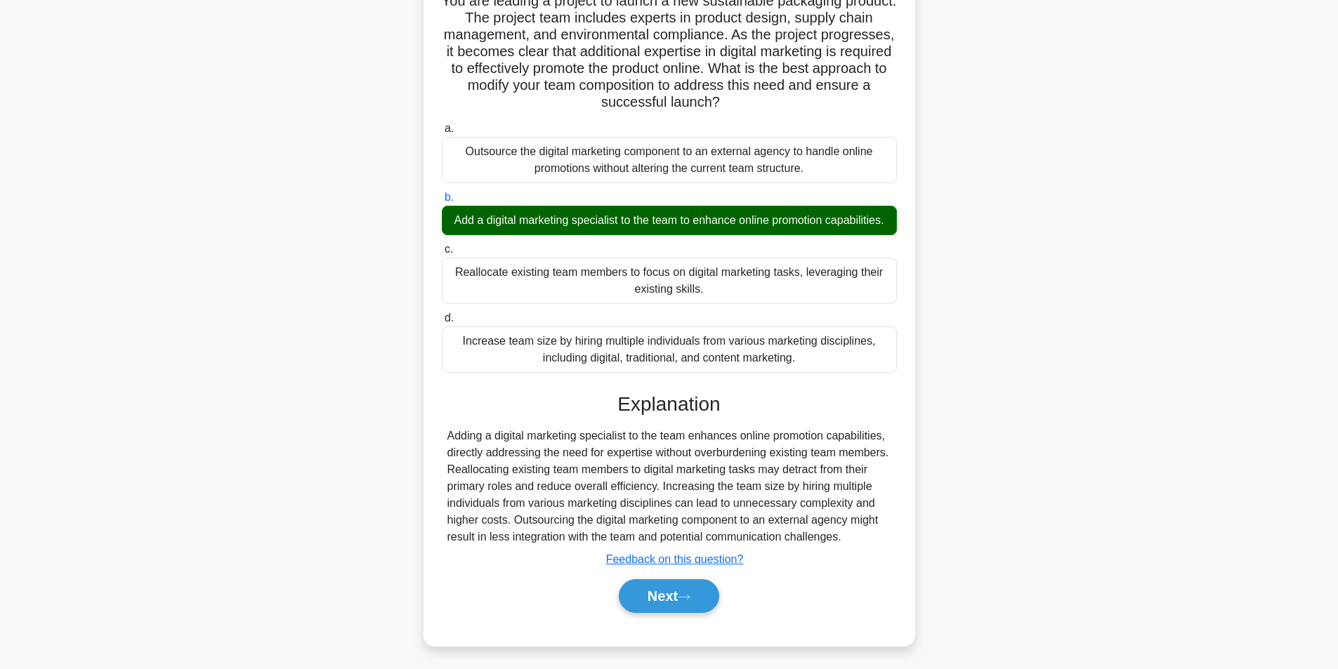
scroll to position [89, 0]
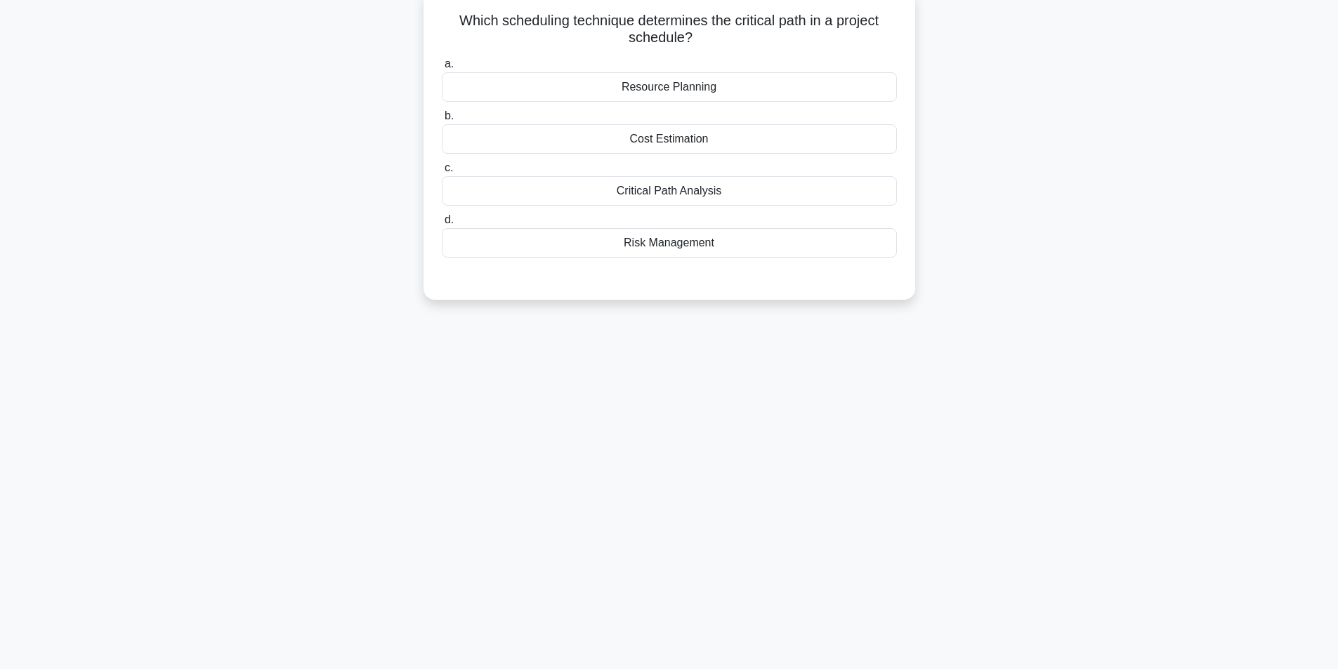
click at [685, 190] on div "Critical Path Analysis" at bounding box center [669, 190] width 455 height 29
click at [442, 173] on input "c. Critical Path Analysis" at bounding box center [442, 168] width 0 height 9
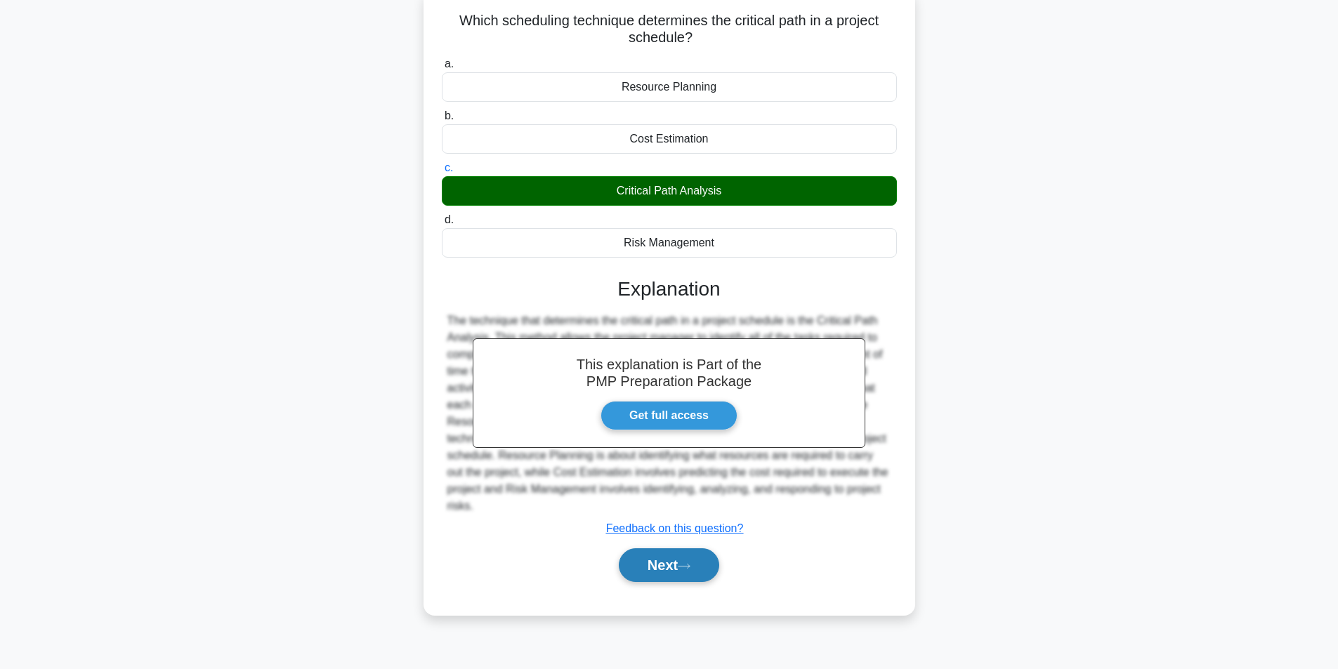
click at [661, 548] on button "Next" at bounding box center [669, 565] width 100 height 34
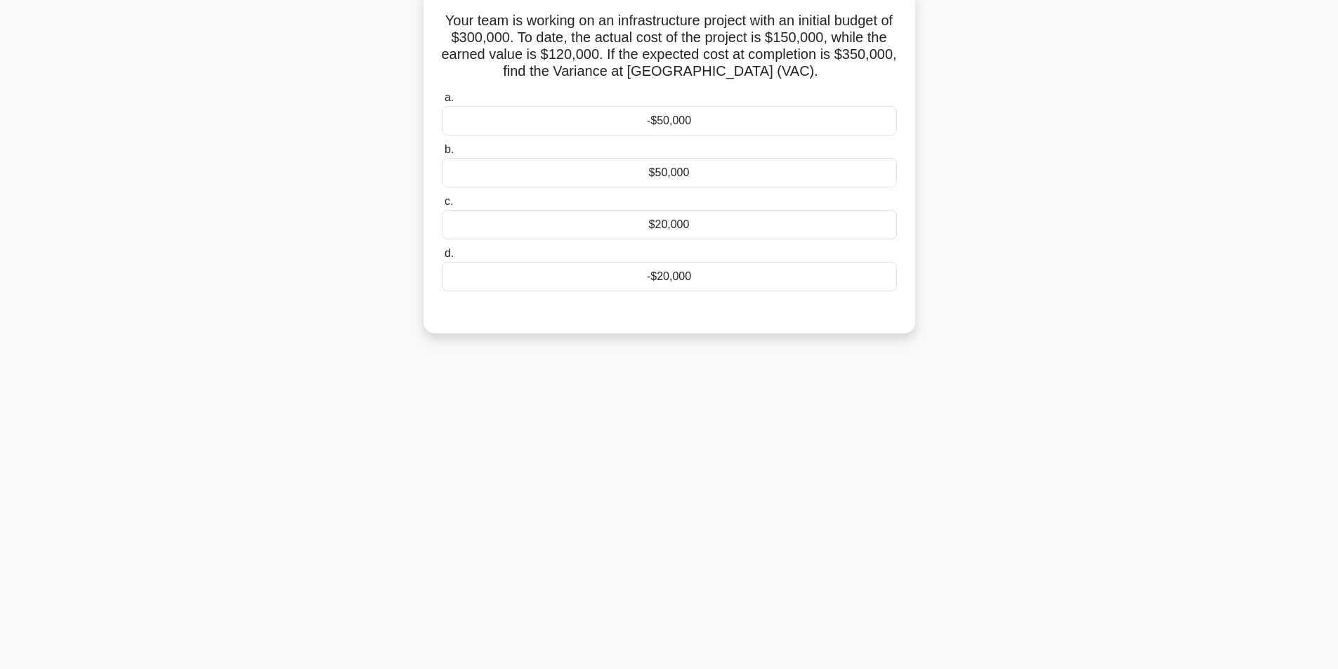
click at [678, 122] on div "-$50,000" at bounding box center [669, 120] width 455 height 29
click at [442, 103] on input "a. -$50,000" at bounding box center [442, 97] width 0 height 9
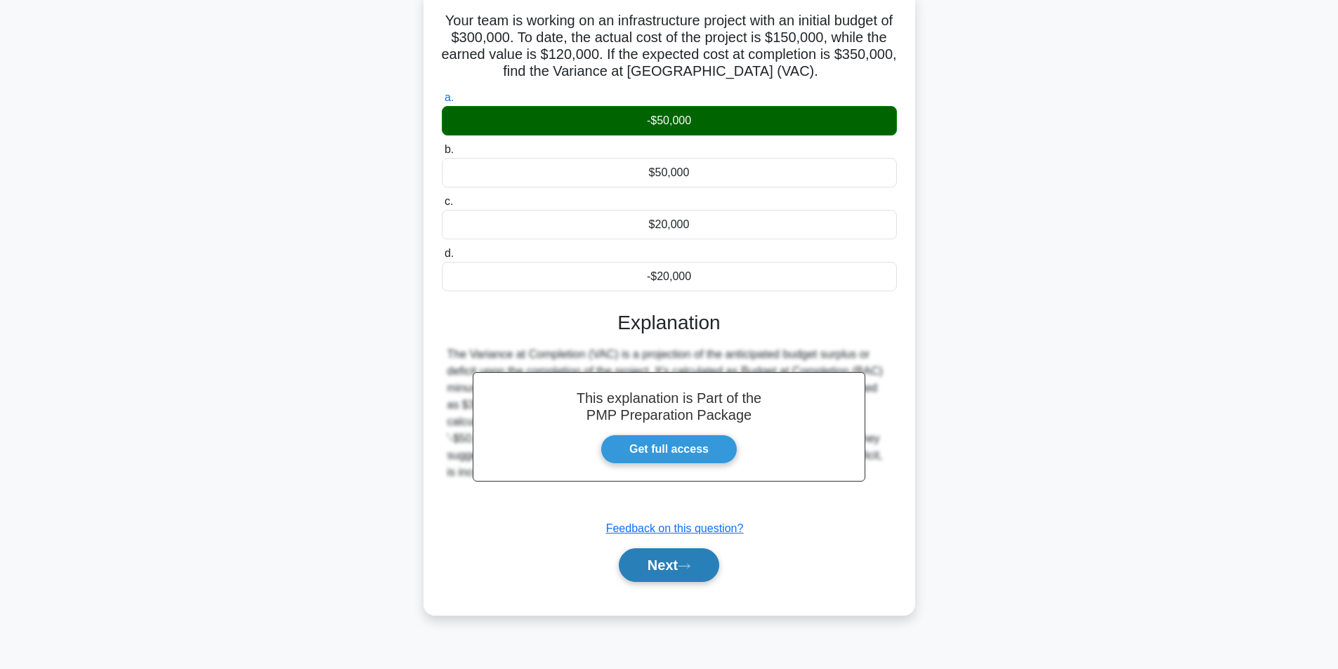
click at [668, 571] on button "Next" at bounding box center [669, 565] width 100 height 34
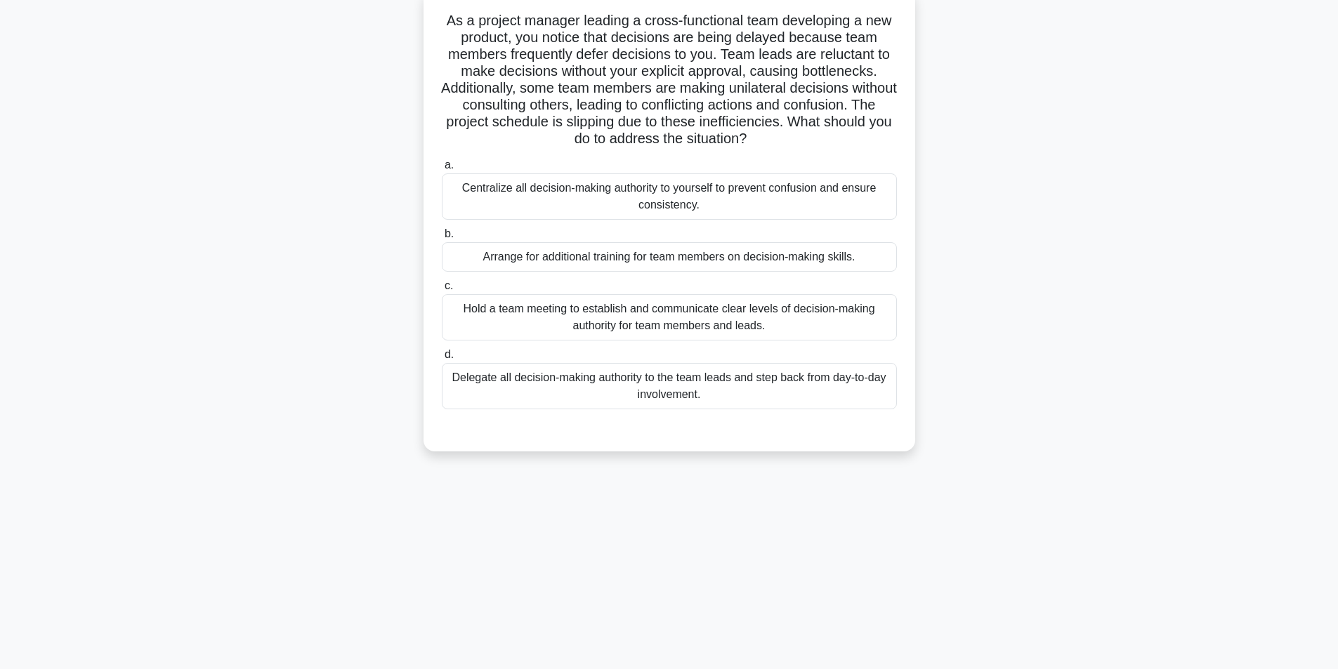
click at [706, 309] on div "Hold a team meeting to establish and communicate clear levels of decision-makin…" at bounding box center [669, 317] width 455 height 46
click at [442, 291] on input "c. Hold a team meeting to establish and communicate clear levels of decision-ma…" at bounding box center [442, 286] width 0 height 9
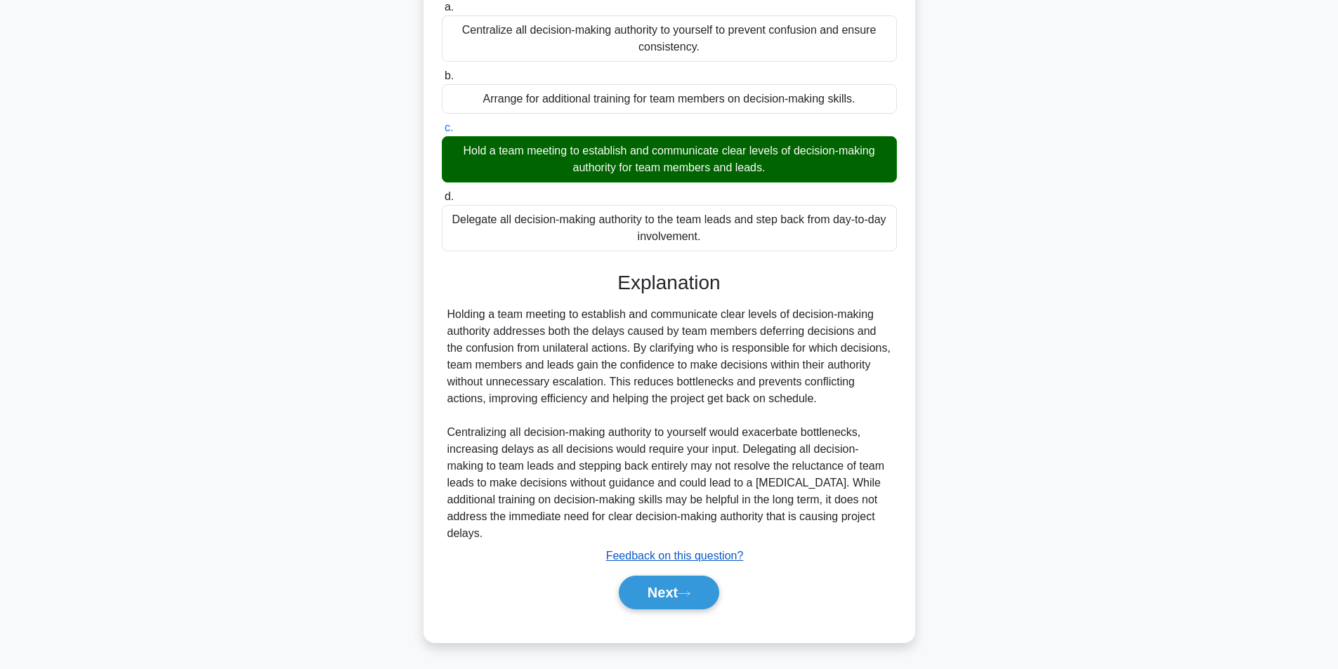
scroll to position [248, 0]
click at [654, 591] on button "Next" at bounding box center [669, 593] width 100 height 34
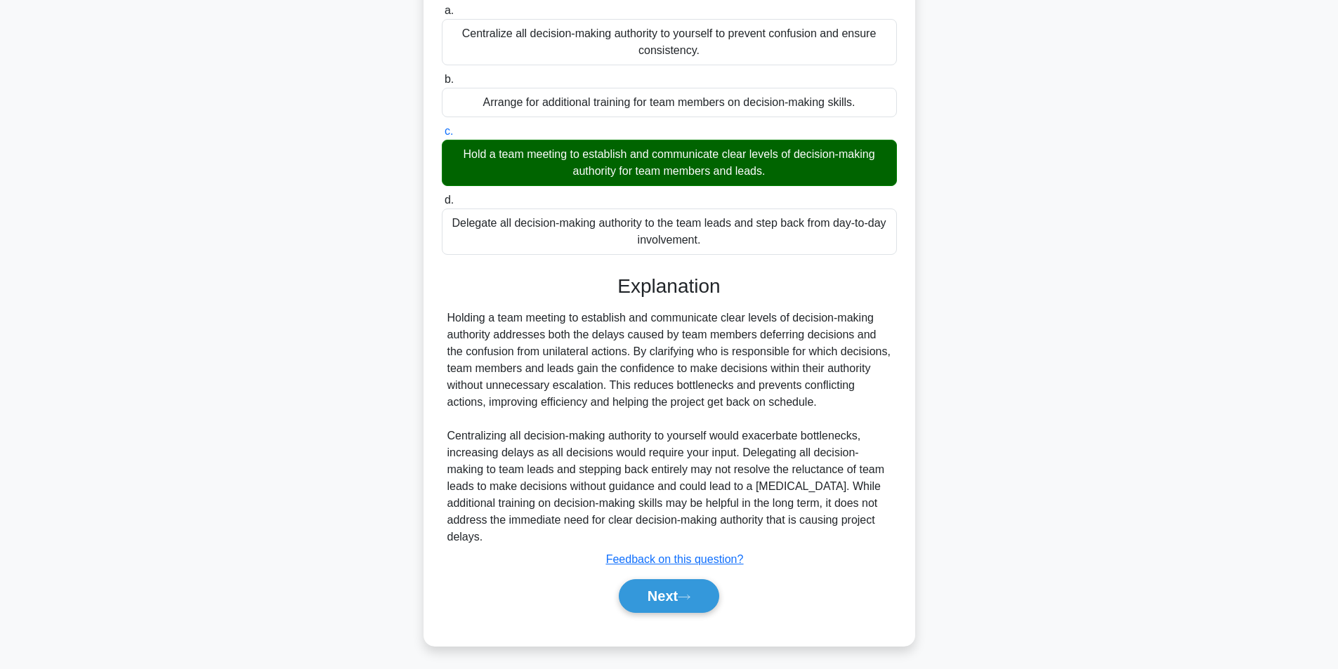
scroll to position [89, 0]
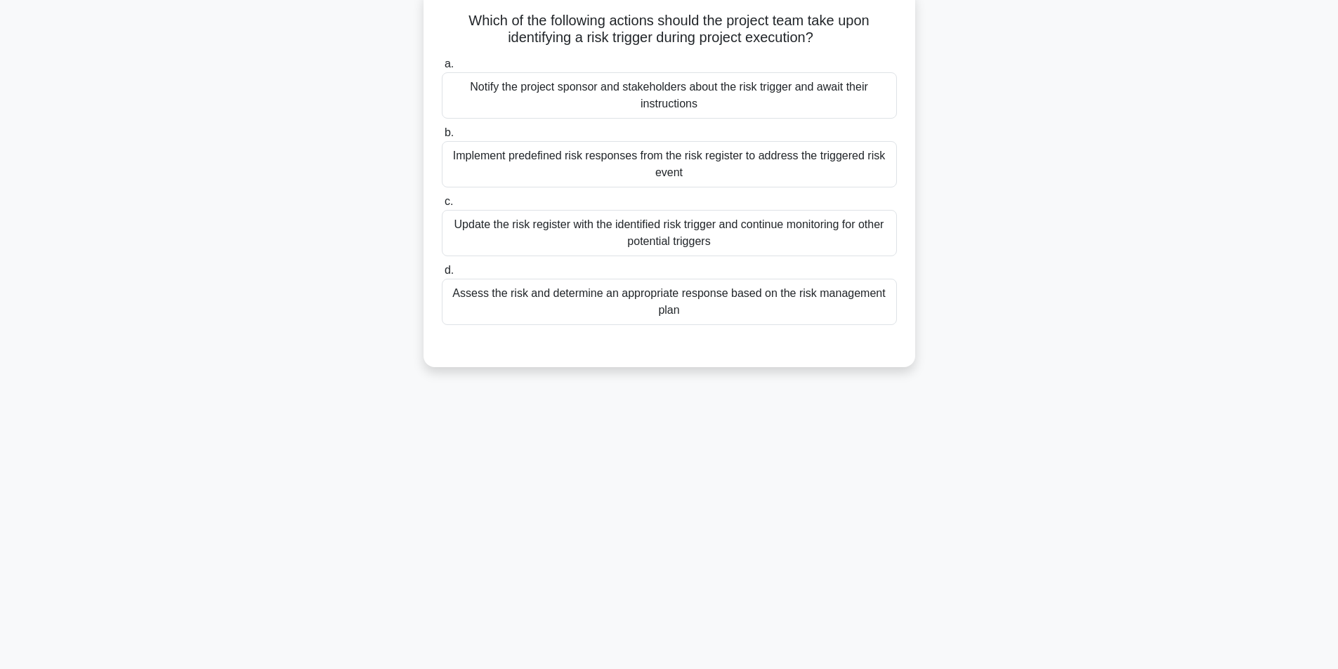
click at [741, 303] on div "Assess the risk and determine an appropriate response based on the risk managem…" at bounding box center [669, 302] width 455 height 46
click at [442, 275] on input "d. Assess the risk and determine an appropriate response based on the risk mana…" at bounding box center [442, 270] width 0 height 9
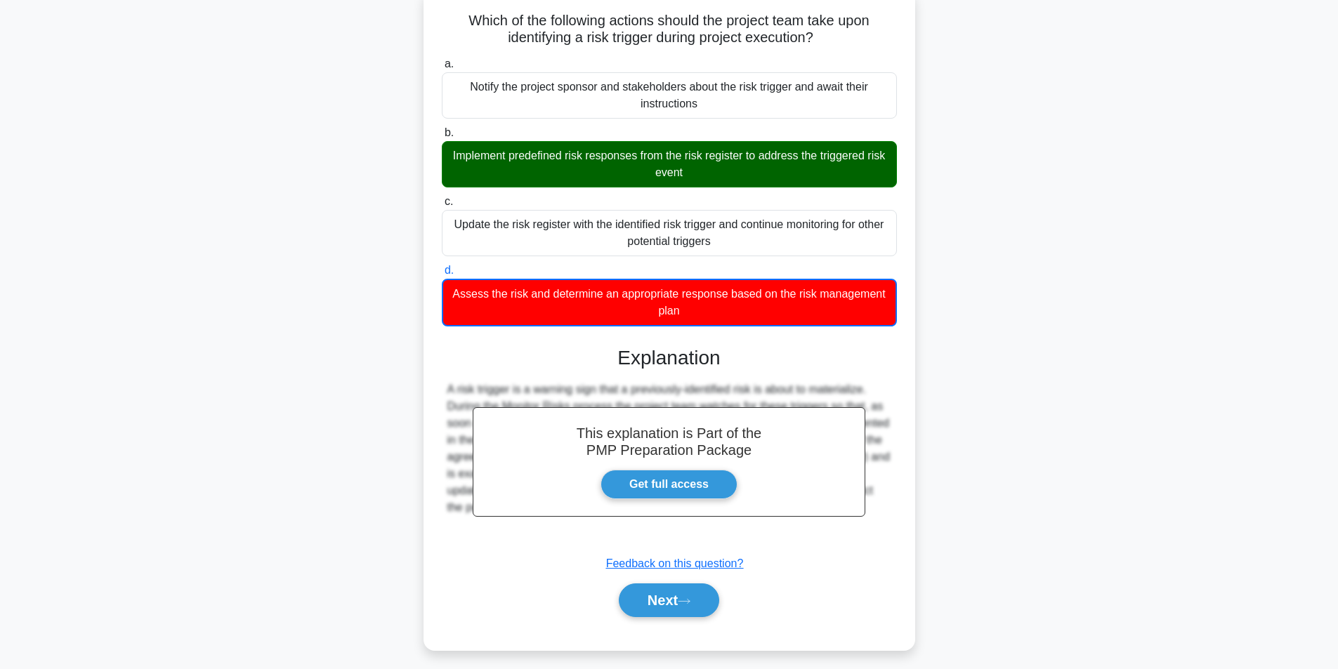
click at [657, 173] on div "Implement predefined risk responses from the risk register to address the trigg…" at bounding box center [669, 164] width 455 height 46
click at [442, 138] on input "b. Implement predefined risk responses from the risk register to address the tr…" at bounding box center [442, 133] width 0 height 9
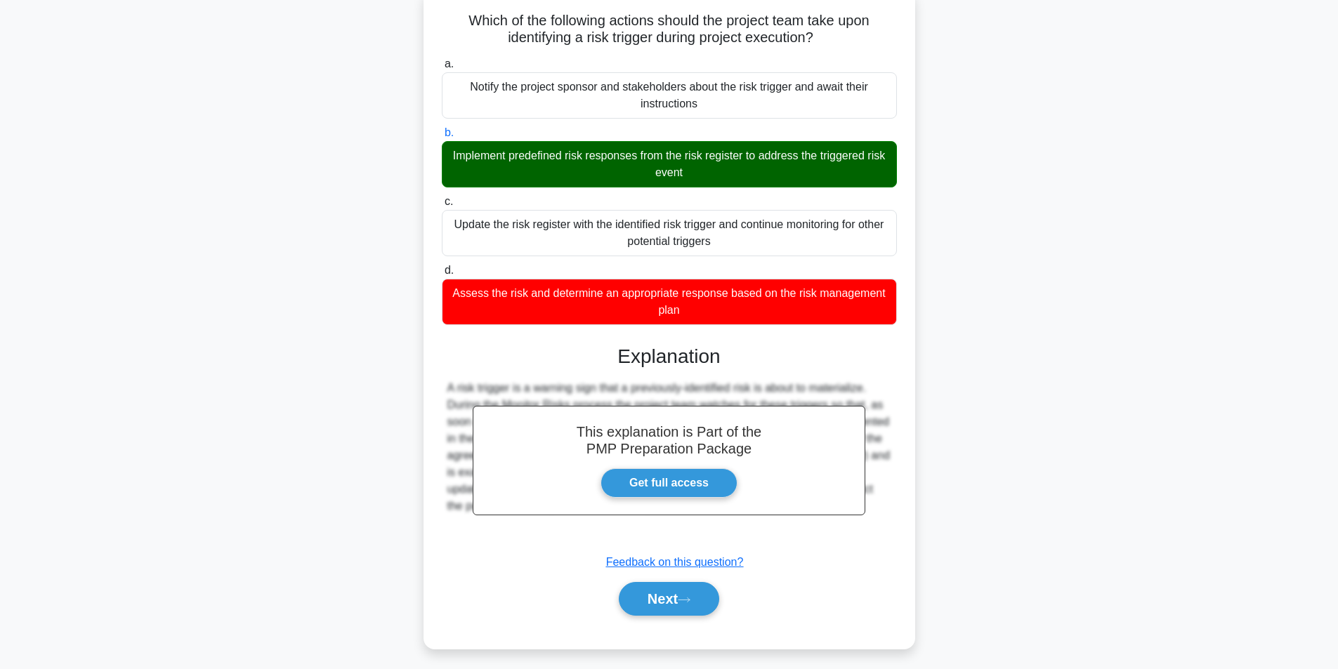
click at [657, 173] on div "Implement predefined risk responses from the risk register to address the trigg…" at bounding box center [669, 164] width 455 height 46
click at [442, 138] on input "b. Implement predefined risk responses from the risk register to address the tr…" at bounding box center [442, 133] width 0 height 9
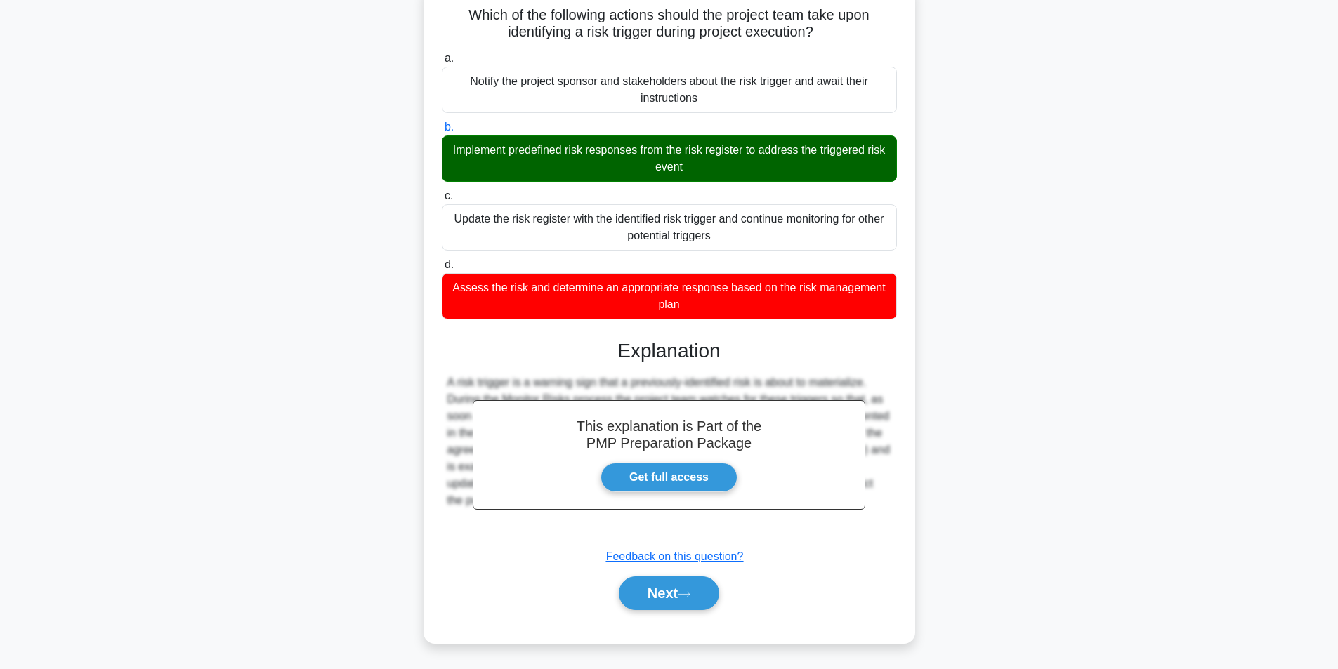
scroll to position [96, 0]
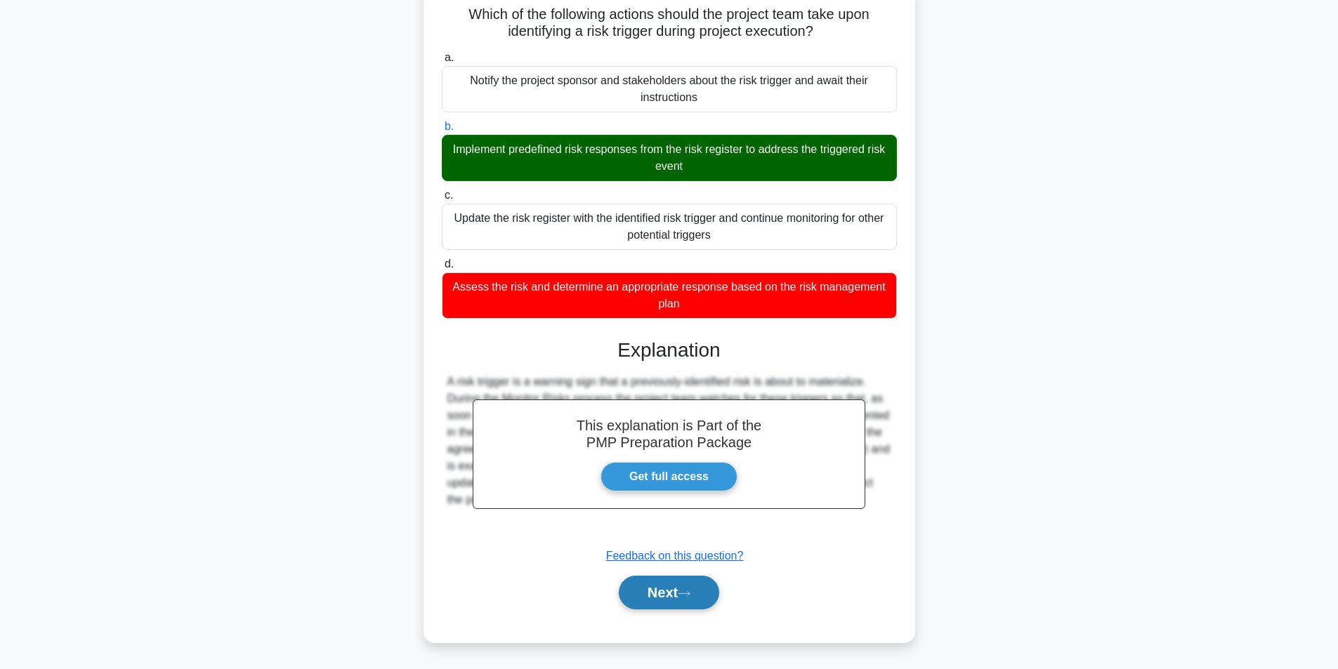
click at [657, 593] on button "Next" at bounding box center [669, 593] width 100 height 34
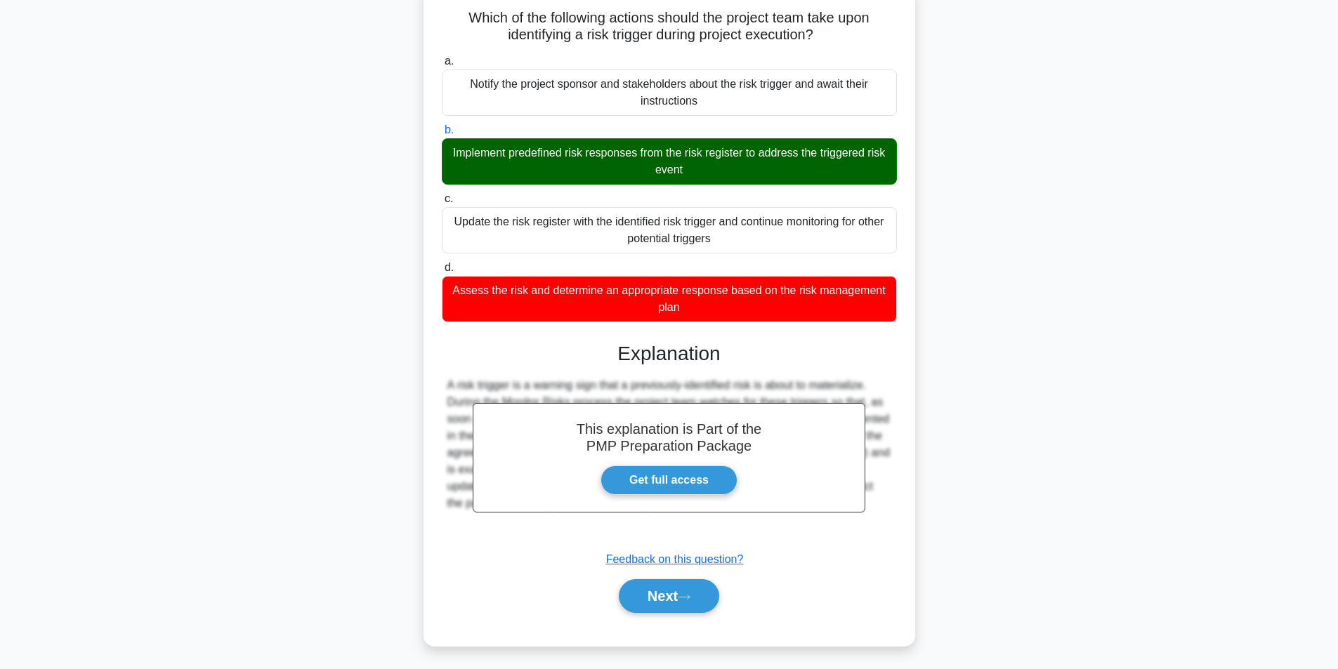
scroll to position [89, 0]
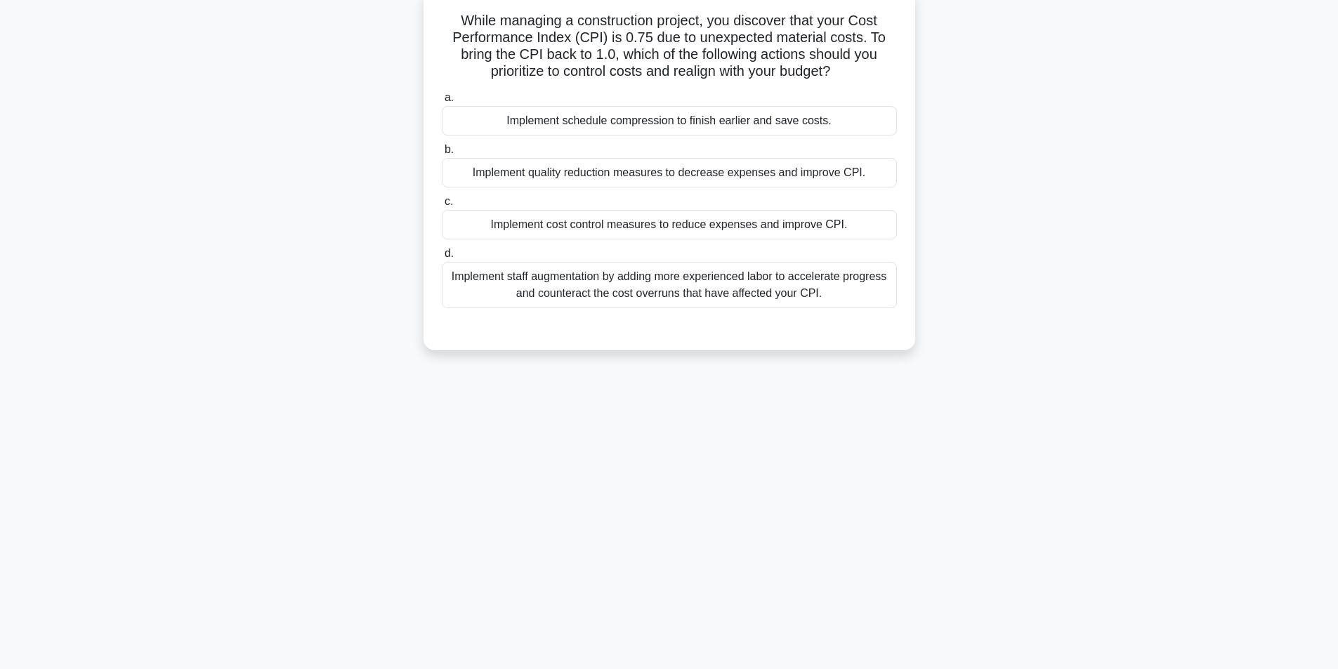
click at [591, 229] on div "Implement cost control measures to reduce expenses and improve CPI." at bounding box center [669, 224] width 455 height 29
click at [442, 206] on input "c. Implement cost control measures to reduce expenses and improve CPI." at bounding box center [442, 201] width 0 height 9
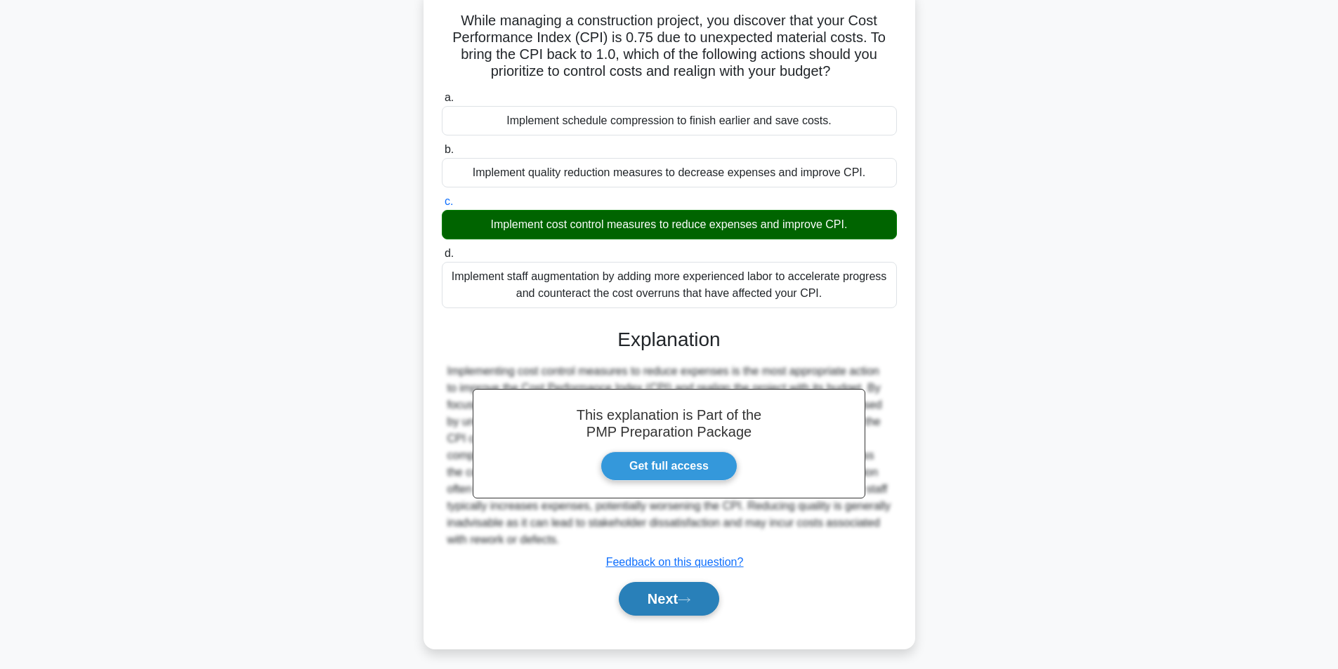
click at [670, 600] on button "Next" at bounding box center [669, 599] width 100 height 34
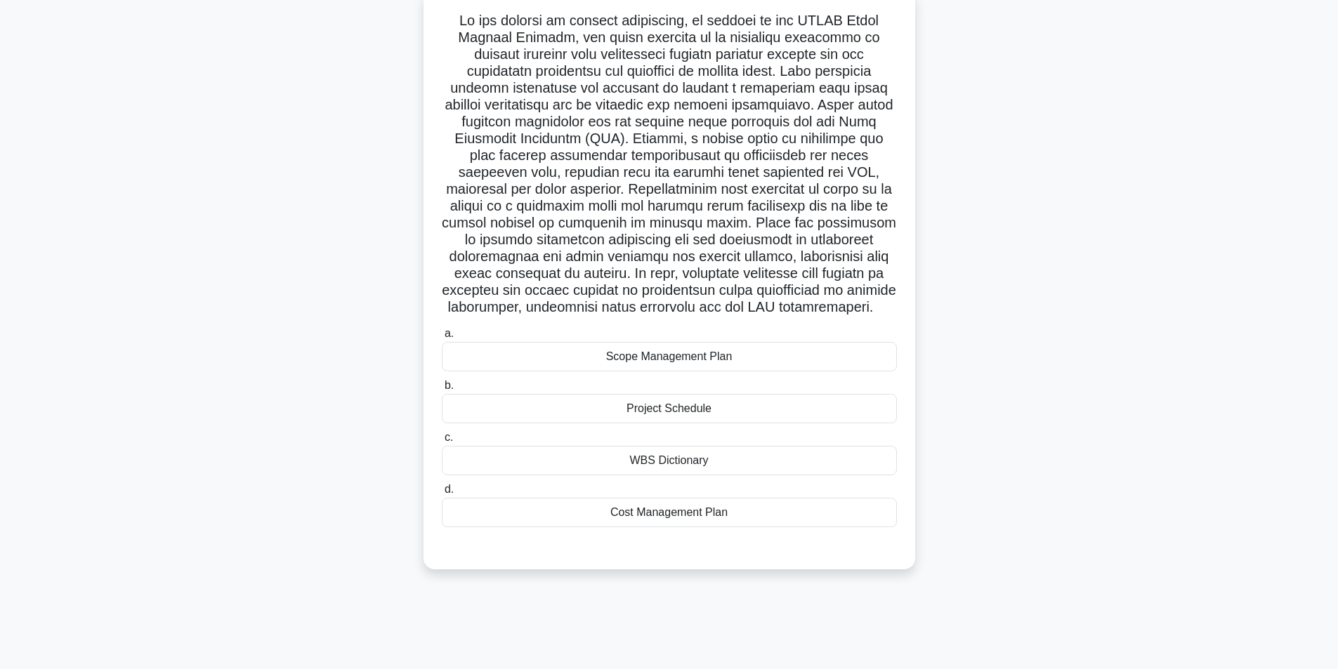
click at [698, 371] on div "Scope Management Plan" at bounding box center [669, 356] width 455 height 29
click at [442, 338] on input "a. Scope Management Plan" at bounding box center [442, 333] width 0 height 9
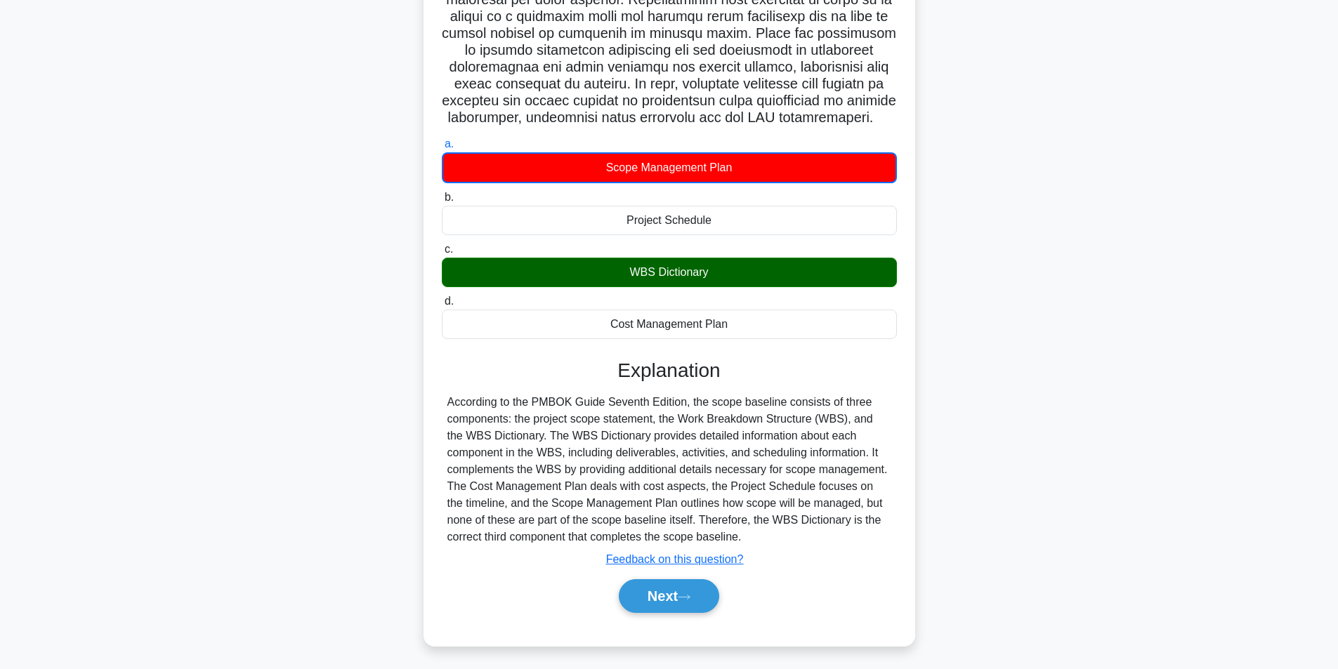
scroll to position [300, 0]
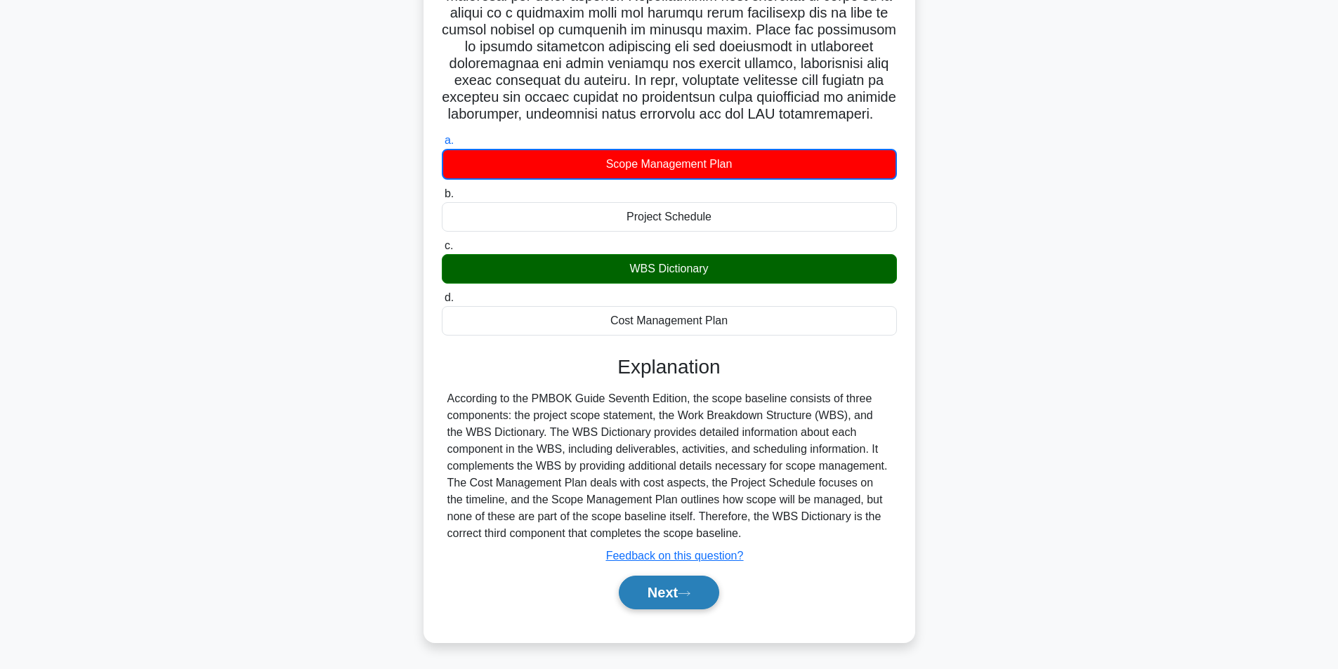
click at [672, 607] on button "Next" at bounding box center [669, 593] width 100 height 34
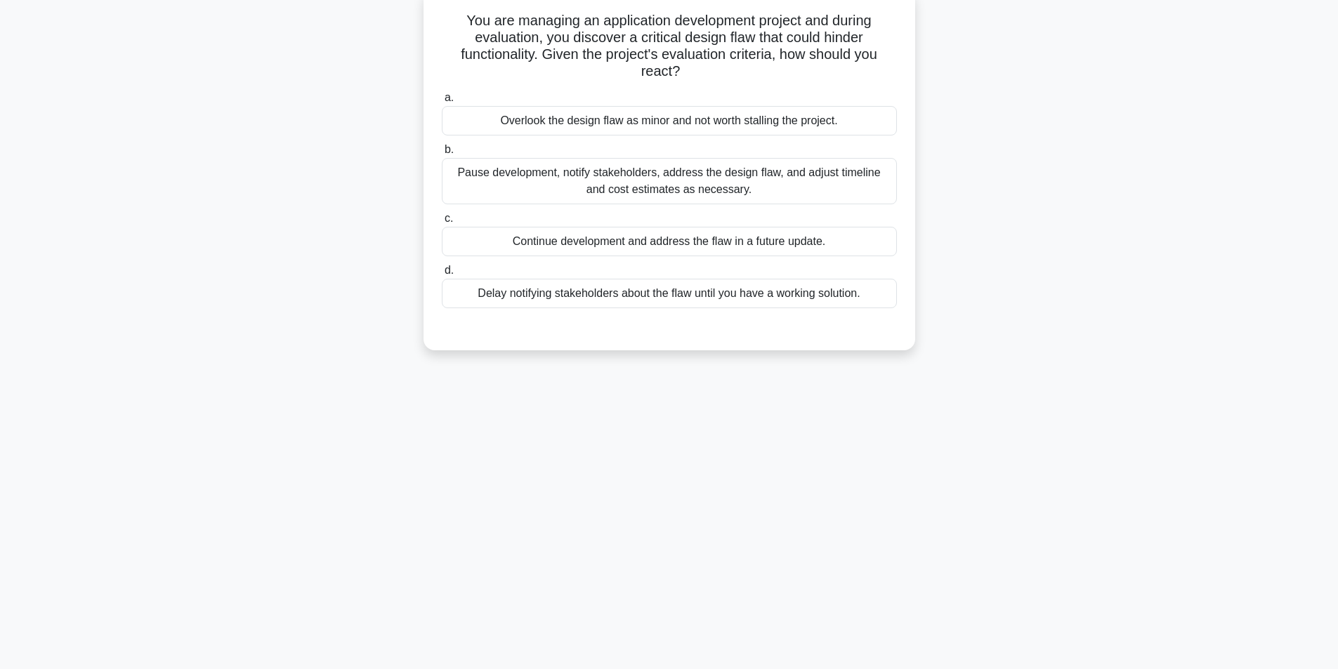
click at [649, 182] on div "Pause development, notify stakeholders, address the design flaw, and adjust tim…" at bounding box center [669, 181] width 455 height 46
click at [442, 154] on input "b. Pause development, notify stakeholders, address the design flaw, and adjust …" at bounding box center [442, 149] width 0 height 9
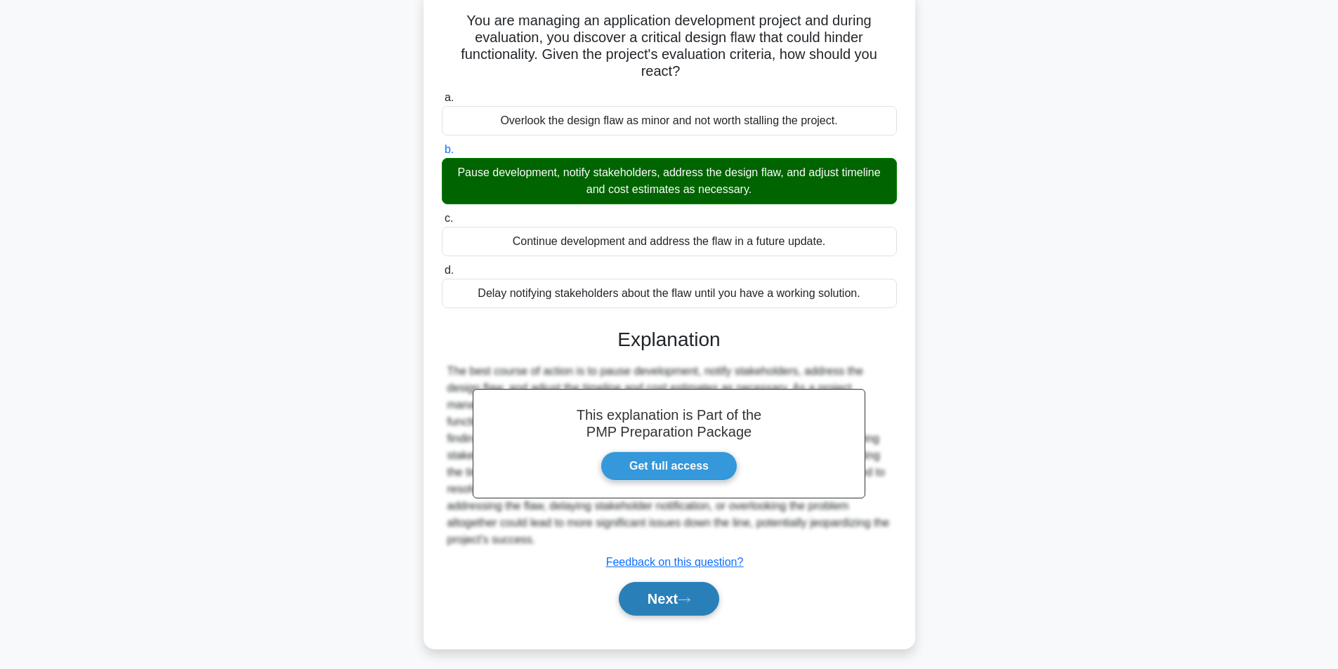
click at [702, 595] on button "Next" at bounding box center [669, 599] width 100 height 34
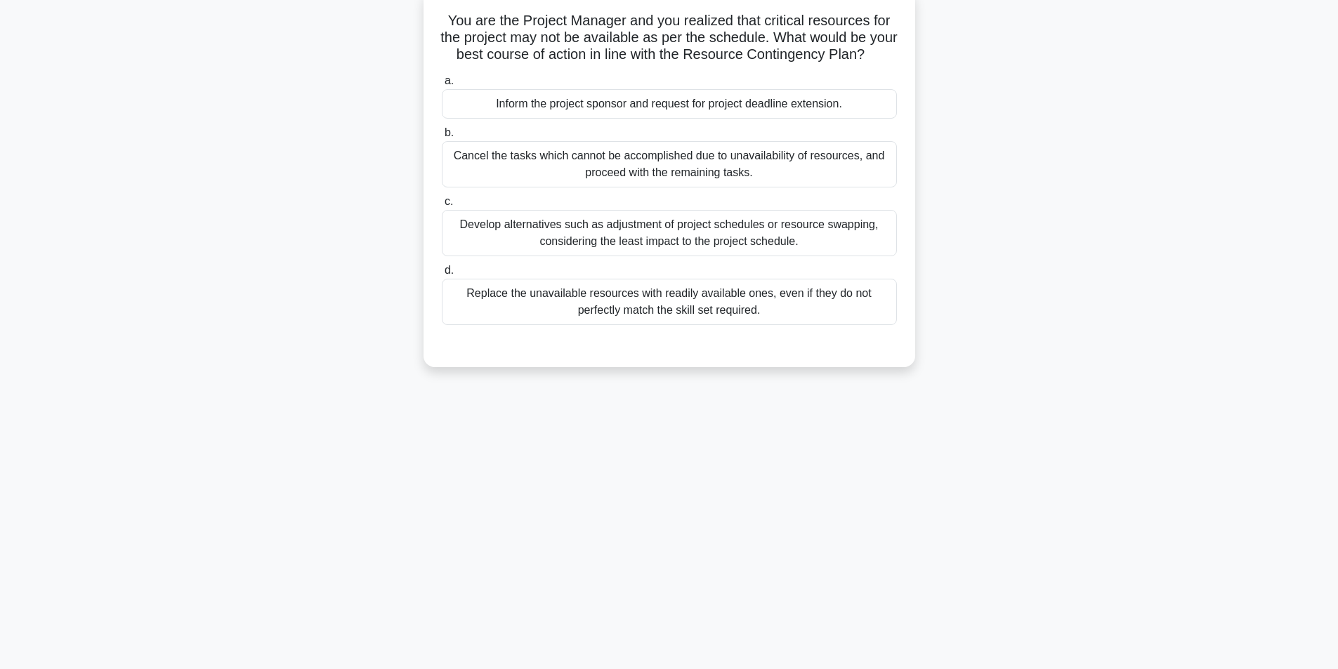
click at [655, 251] on div "Develop alternatives such as adjustment of project schedules or resource swappi…" at bounding box center [669, 233] width 455 height 46
click at [442, 206] on input "c. Develop alternatives such as adjustment of project schedules or resource swa…" at bounding box center [442, 201] width 0 height 9
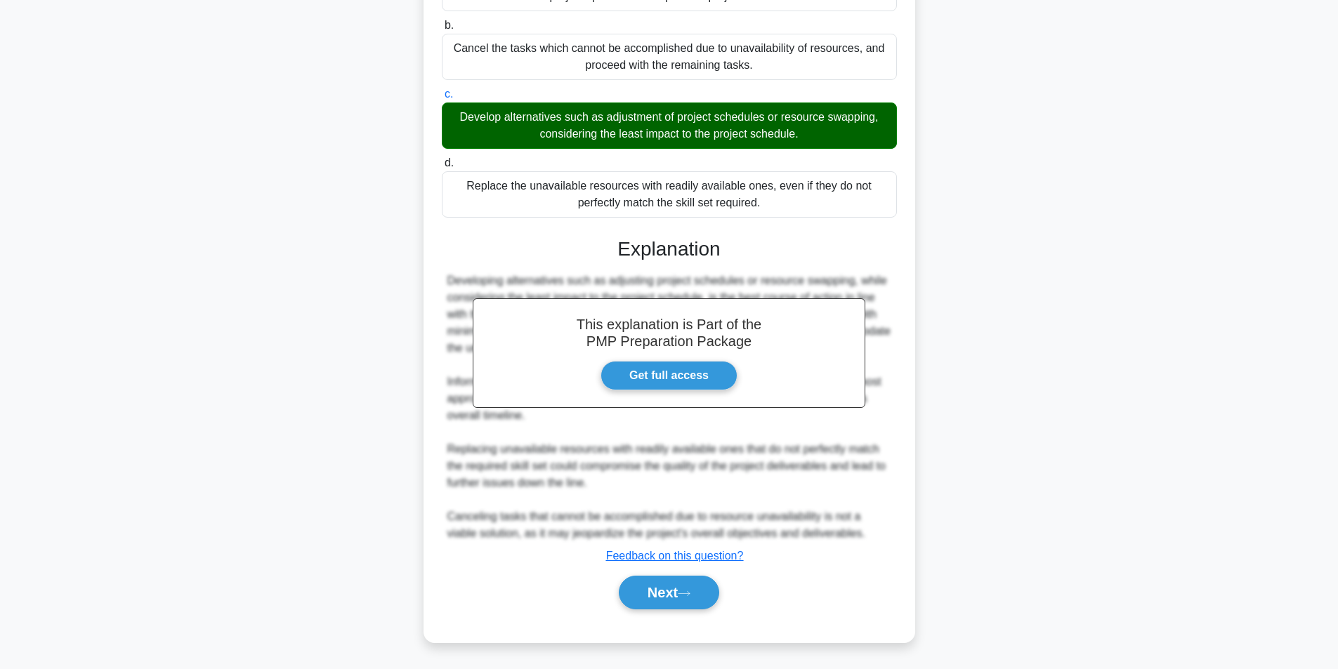
scroll to position [214, 0]
click at [689, 593] on icon at bounding box center [684, 594] width 13 height 8
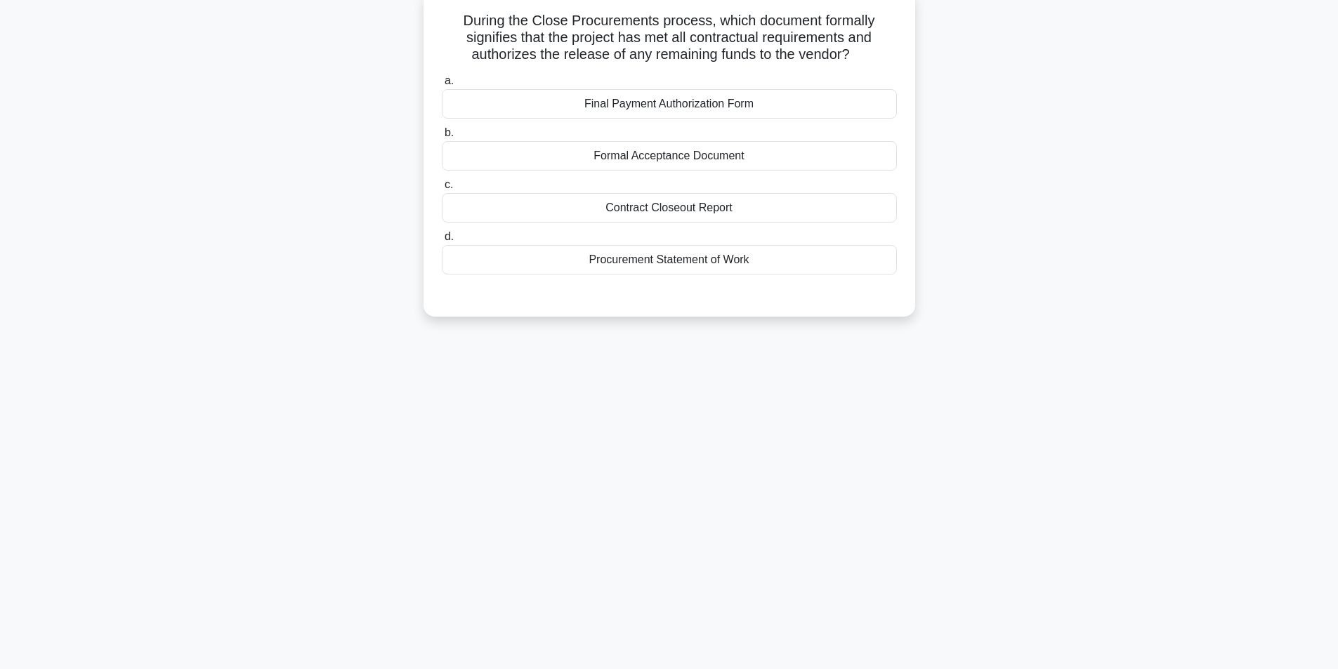
click at [703, 155] on div "Formal Acceptance Document" at bounding box center [669, 155] width 455 height 29
click at [442, 138] on input "b. Formal Acceptance Document" at bounding box center [442, 133] width 0 height 9
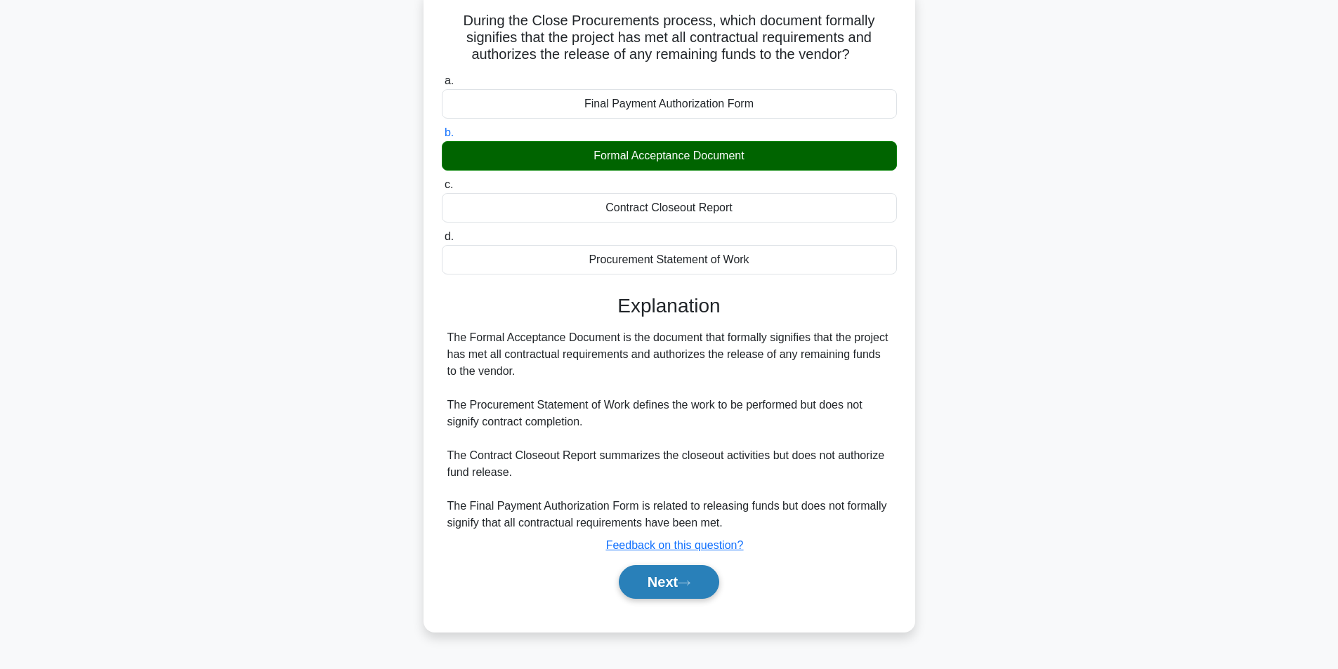
click at [655, 577] on button "Next" at bounding box center [669, 582] width 100 height 34
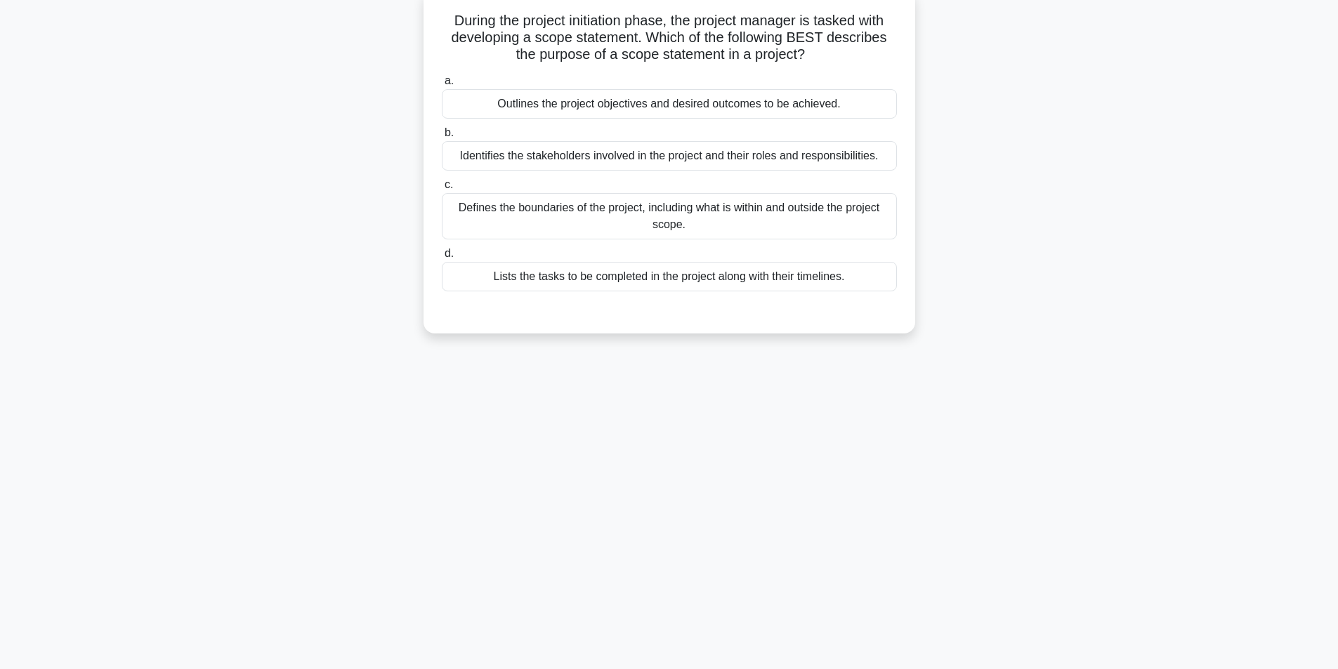
click at [609, 210] on div "Defines the boundaries of the project, including what is within and outside the…" at bounding box center [669, 216] width 455 height 46
click at [442, 190] on input "c. Defines the boundaries of the project, including what is within and outside …" at bounding box center [442, 184] width 0 height 9
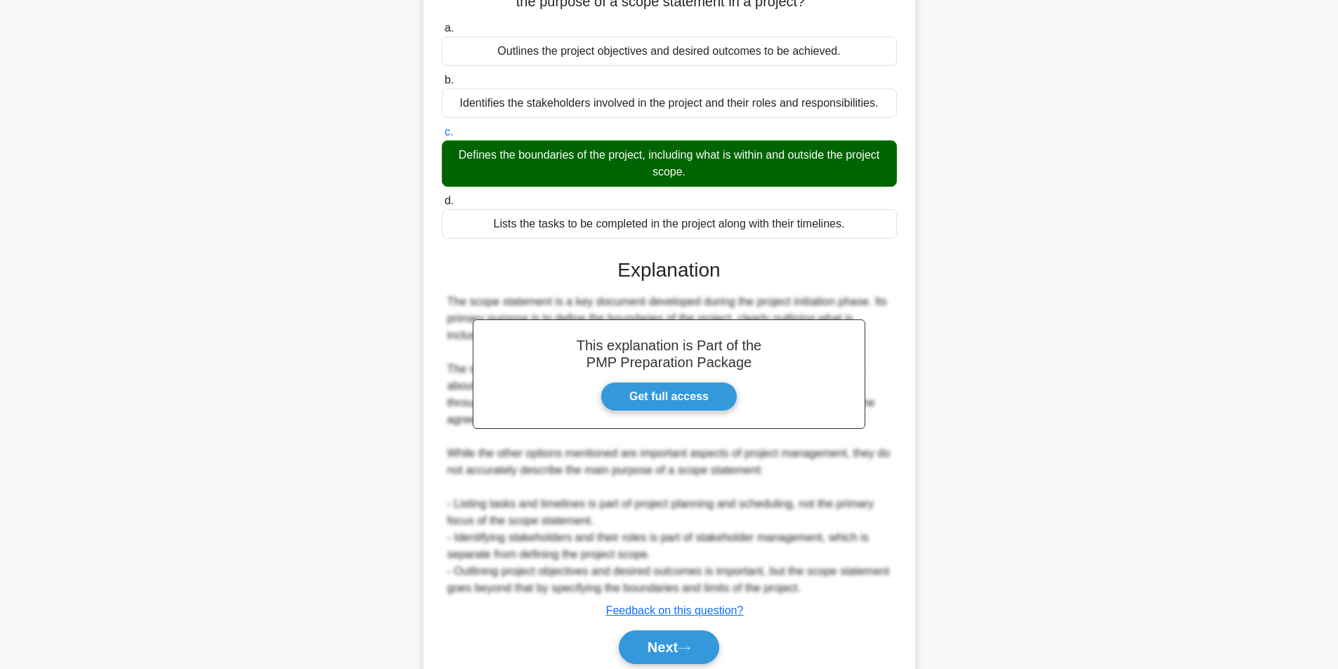
scroll to position [197, 0]
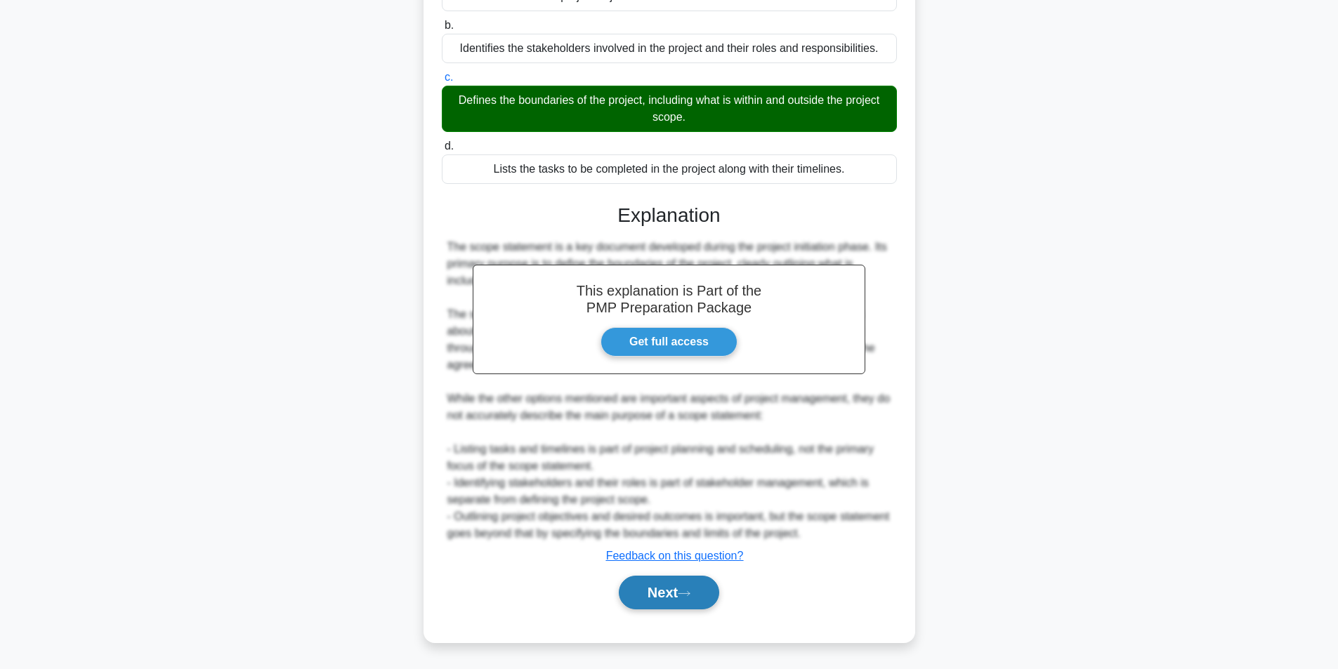
click at [671, 585] on button "Next" at bounding box center [669, 593] width 100 height 34
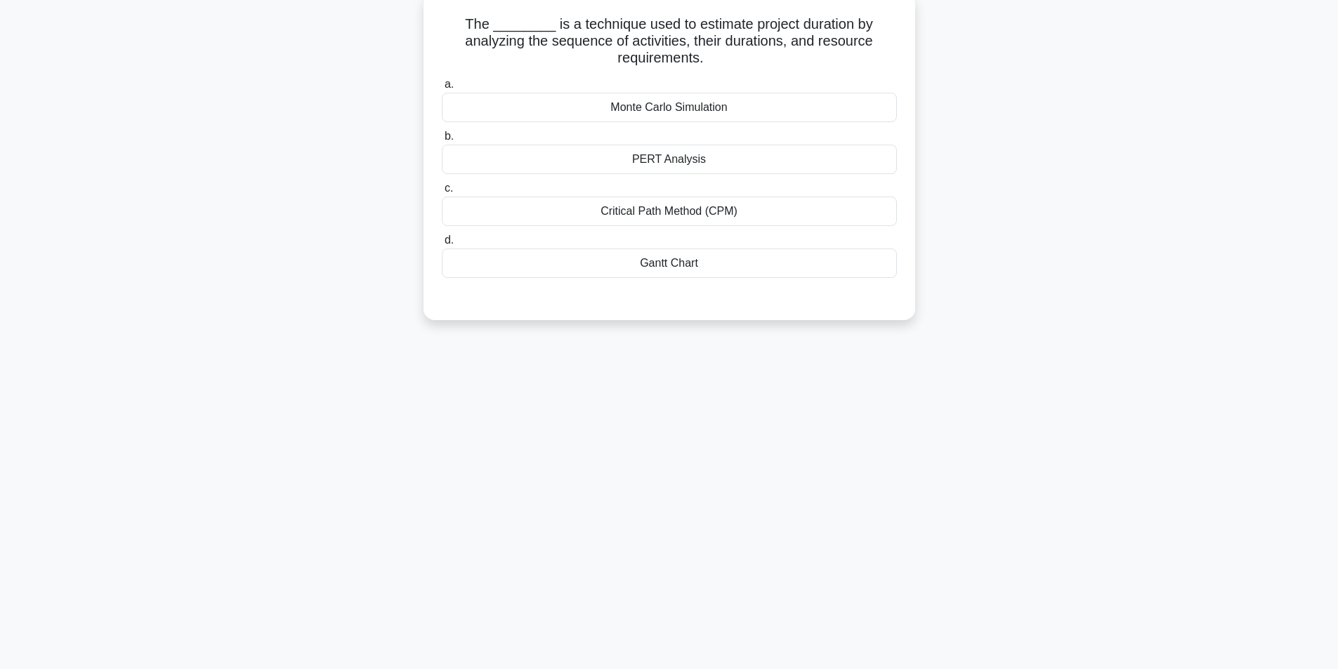
scroll to position [89, 0]
click at [657, 210] on div "Critical Path Method (CPM)" at bounding box center [669, 207] width 455 height 29
click at [442, 190] on input "c. Critical Path Method (CPM)" at bounding box center [442, 184] width 0 height 9
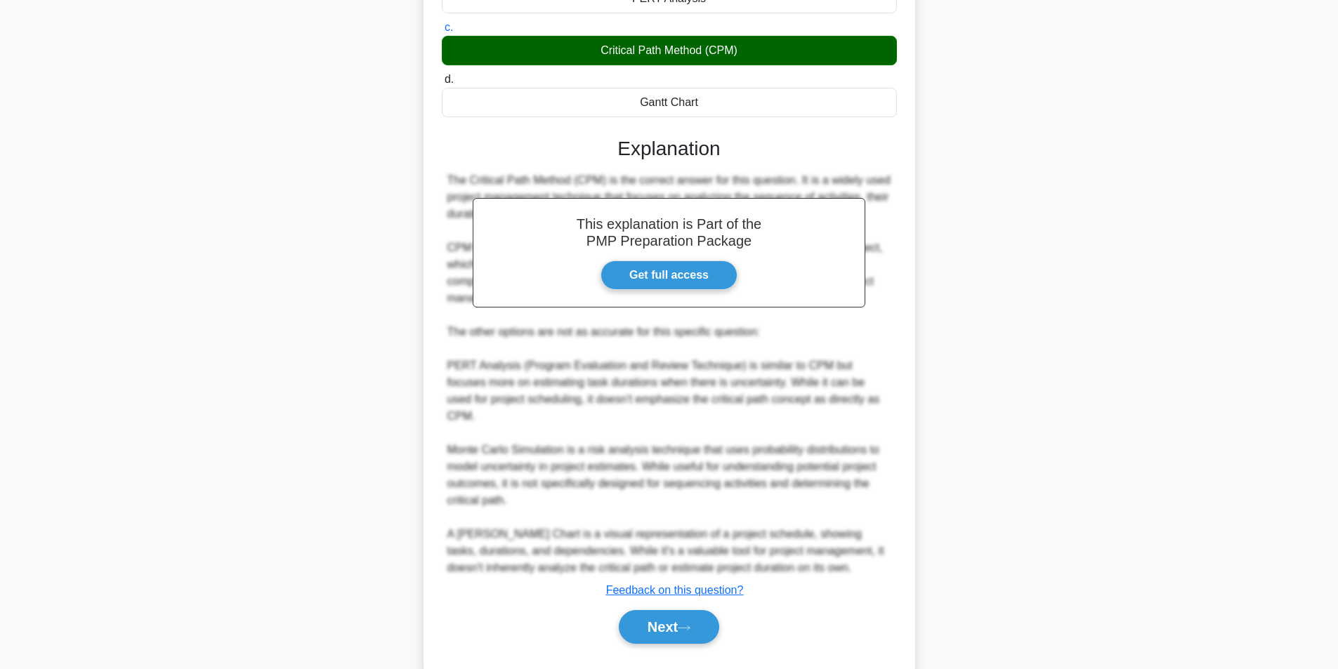
scroll to position [265, 0]
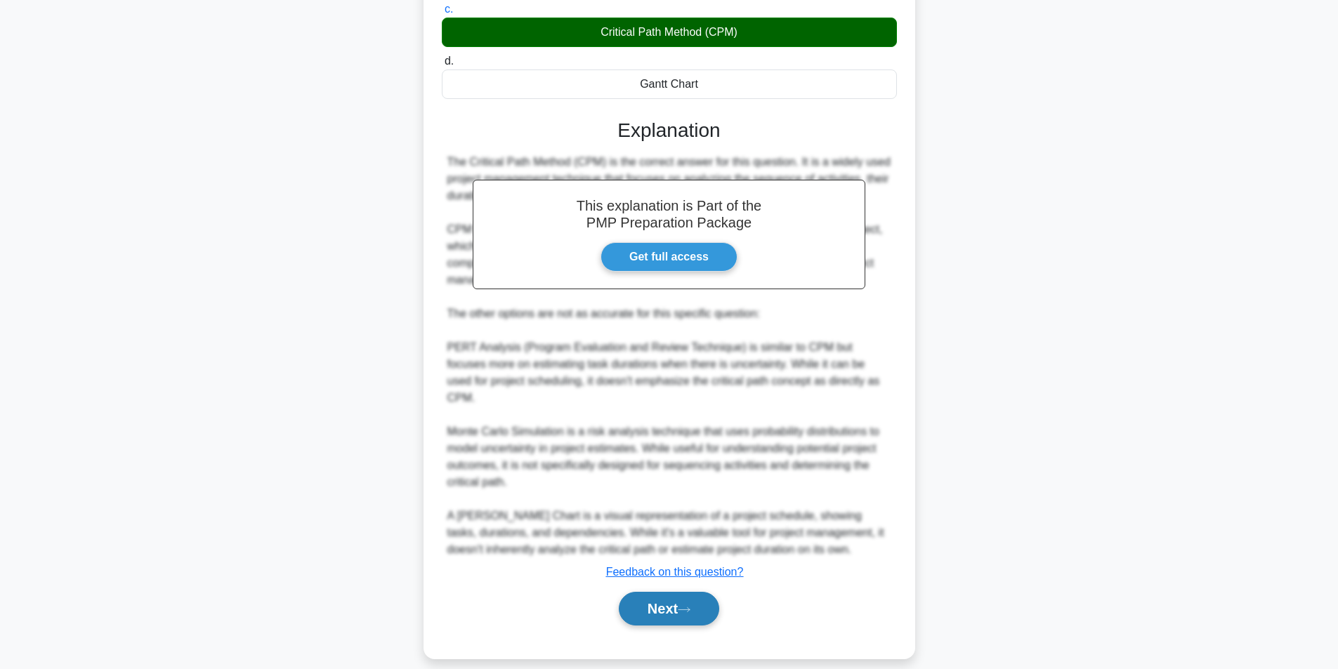
click at [676, 592] on button "Next" at bounding box center [669, 609] width 100 height 34
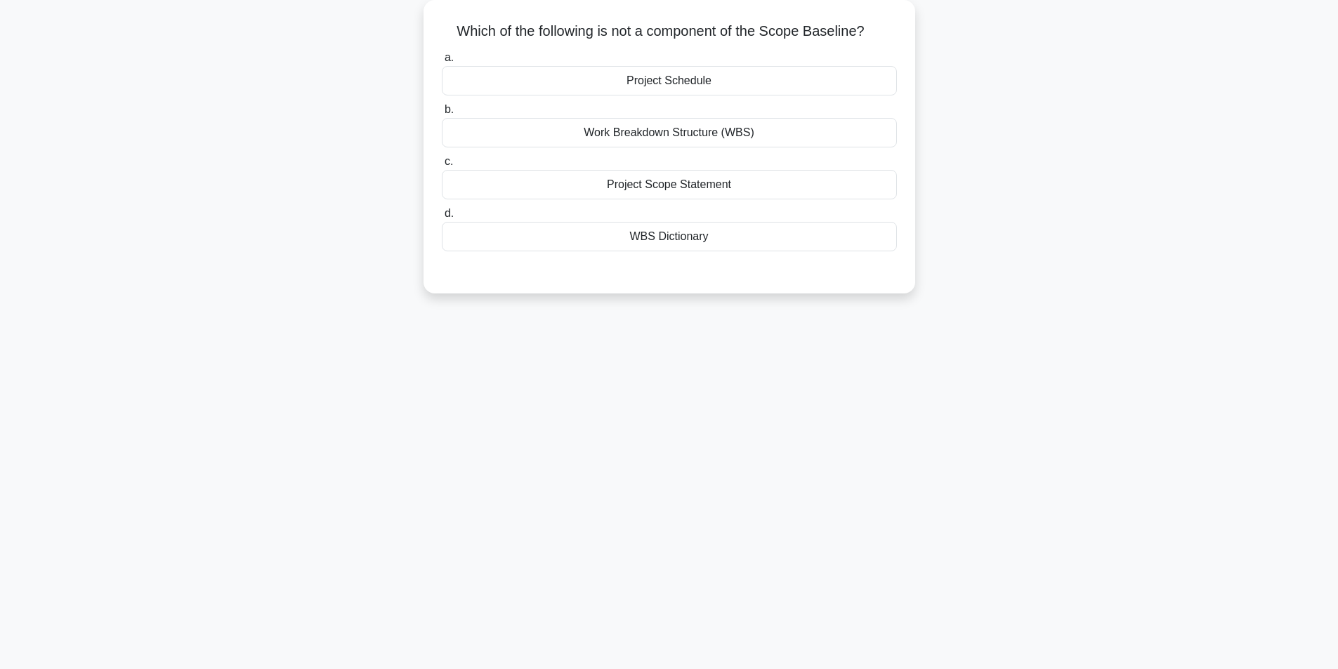
scroll to position [89, 0]
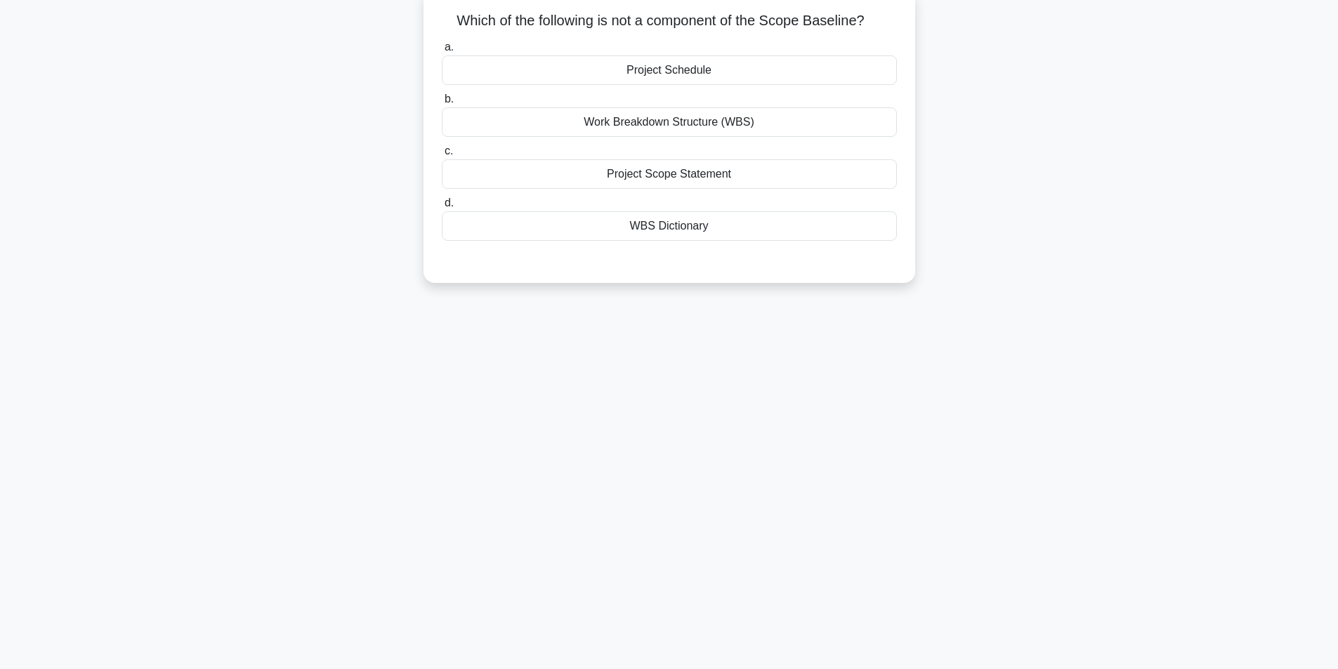
click at [682, 70] on div "Project Schedule" at bounding box center [669, 69] width 455 height 29
click at [442, 52] on input "a. Project Schedule" at bounding box center [442, 47] width 0 height 9
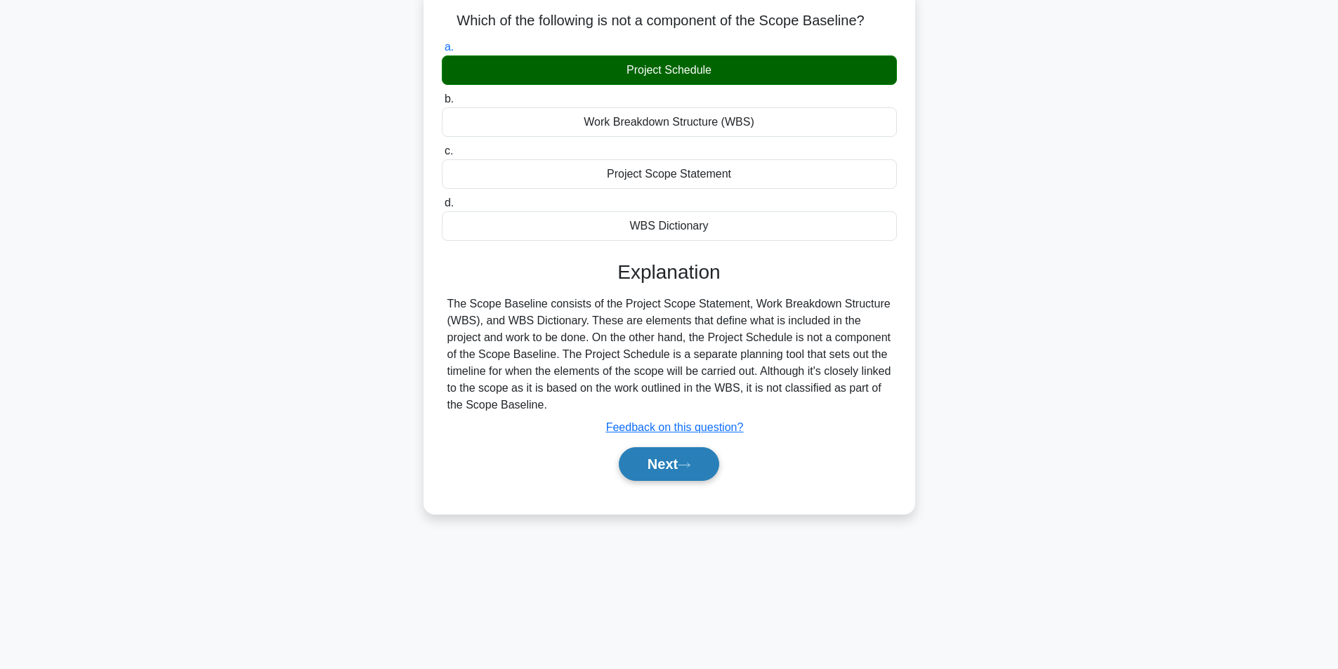
click at [654, 459] on button "Next" at bounding box center [669, 464] width 100 height 34
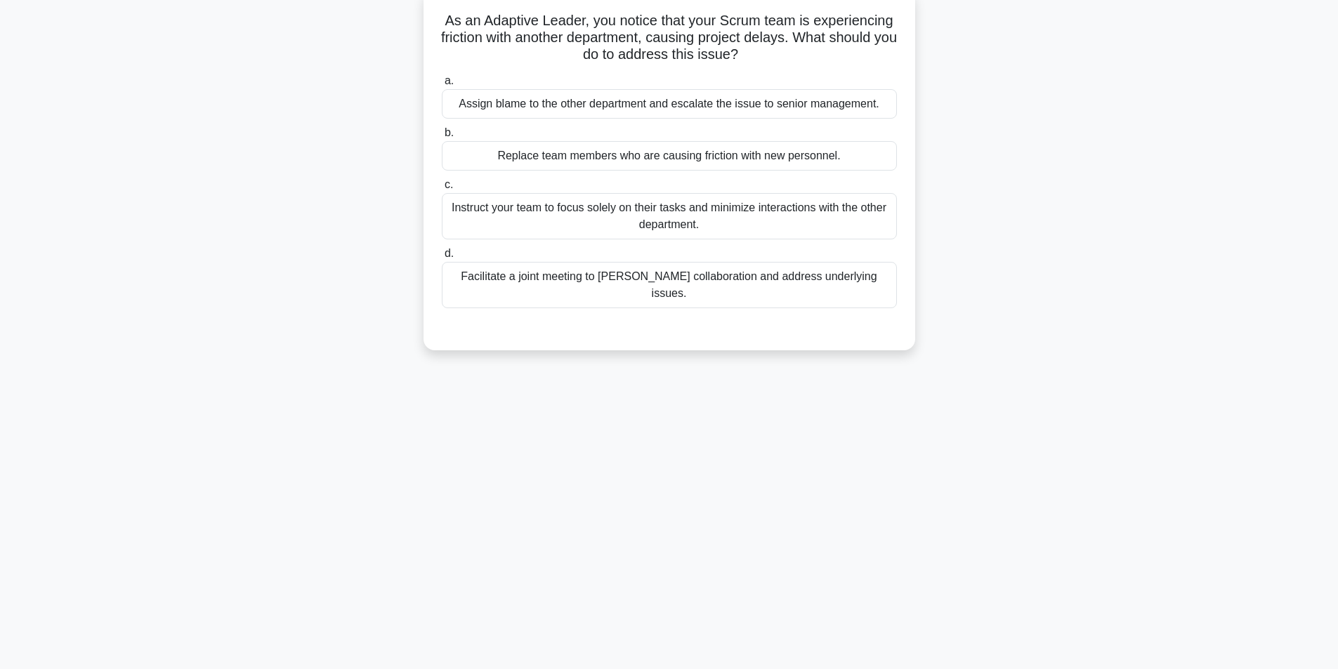
click at [572, 277] on div "Facilitate a joint meeting to foster collaboration and address underlying issue…" at bounding box center [669, 285] width 455 height 46
click at [442, 258] on input "d. Facilitate a joint meeting to foster collaboration and address underlying is…" at bounding box center [442, 253] width 0 height 9
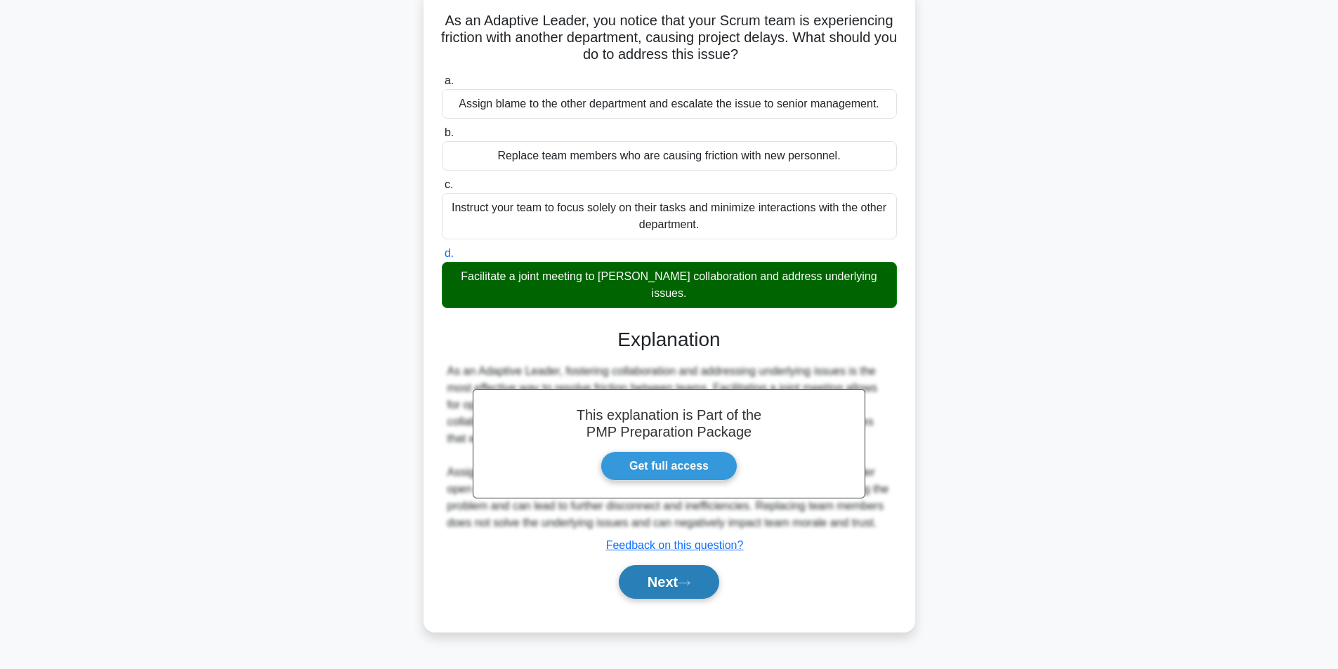
click at [668, 577] on button "Next" at bounding box center [669, 582] width 100 height 34
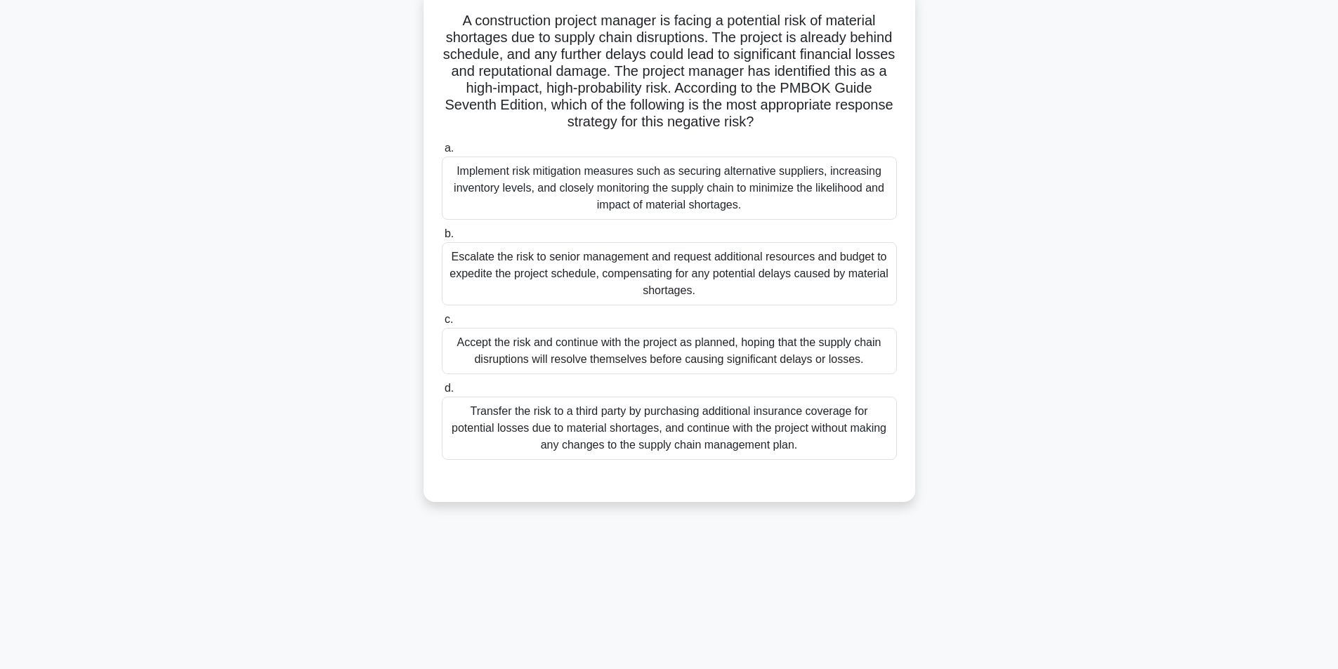
click at [625, 176] on div "Implement risk mitigation measures such as securing alternative suppliers, incr…" at bounding box center [669, 188] width 455 height 63
click at [442, 153] on input "a. Implement risk mitigation measures such as securing alternative suppliers, i…" at bounding box center [442, 148] width 0 height 9
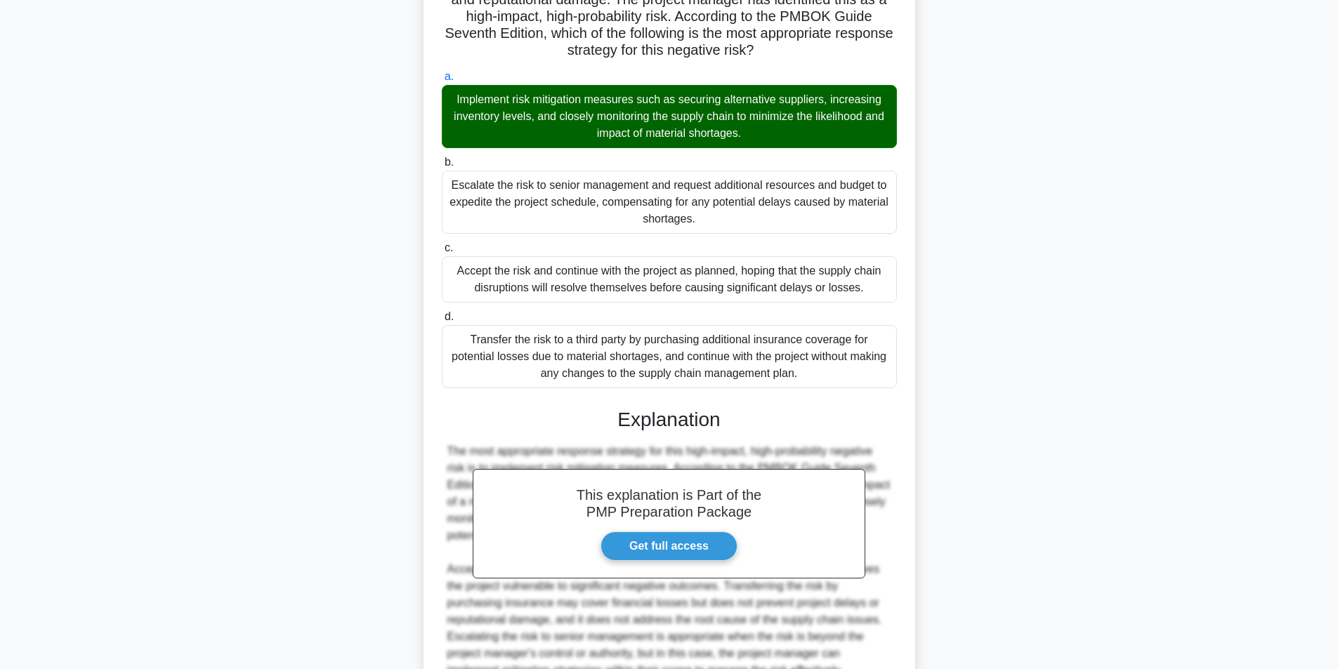
scroll to position [298, 0]
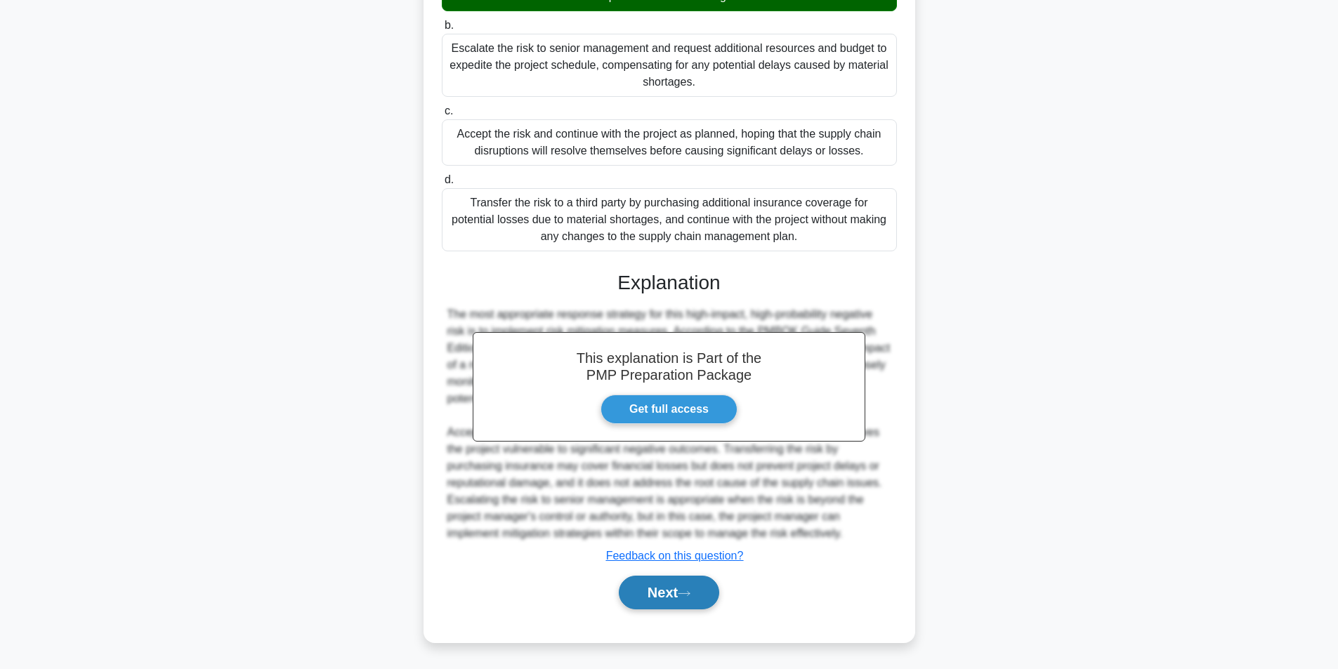
click at [688, 588] on button "Next" at bounding box center [669, 593] width 100 height 34
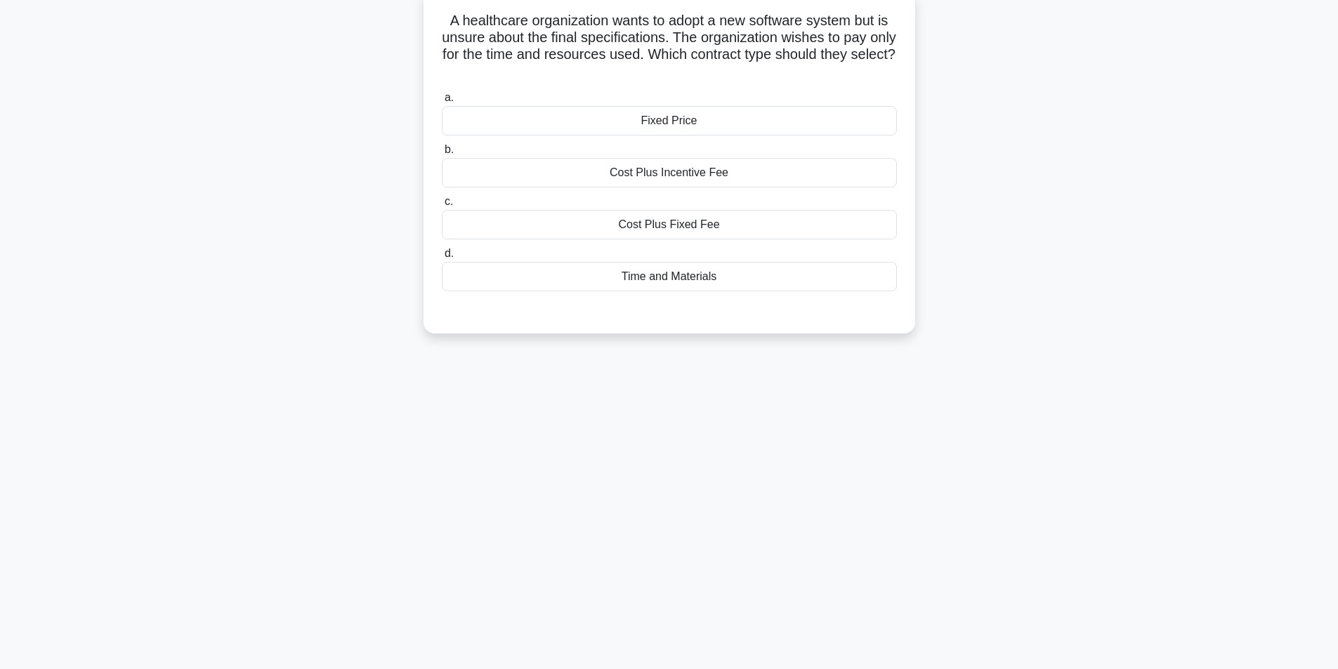
click at [690, 277] on div "Time and Materials" at bounding box center [669, 276] width 455 height 29
click at [442, 258] on input "d. Time and Materials" at bounding box center [442, 253] width 0 height 9
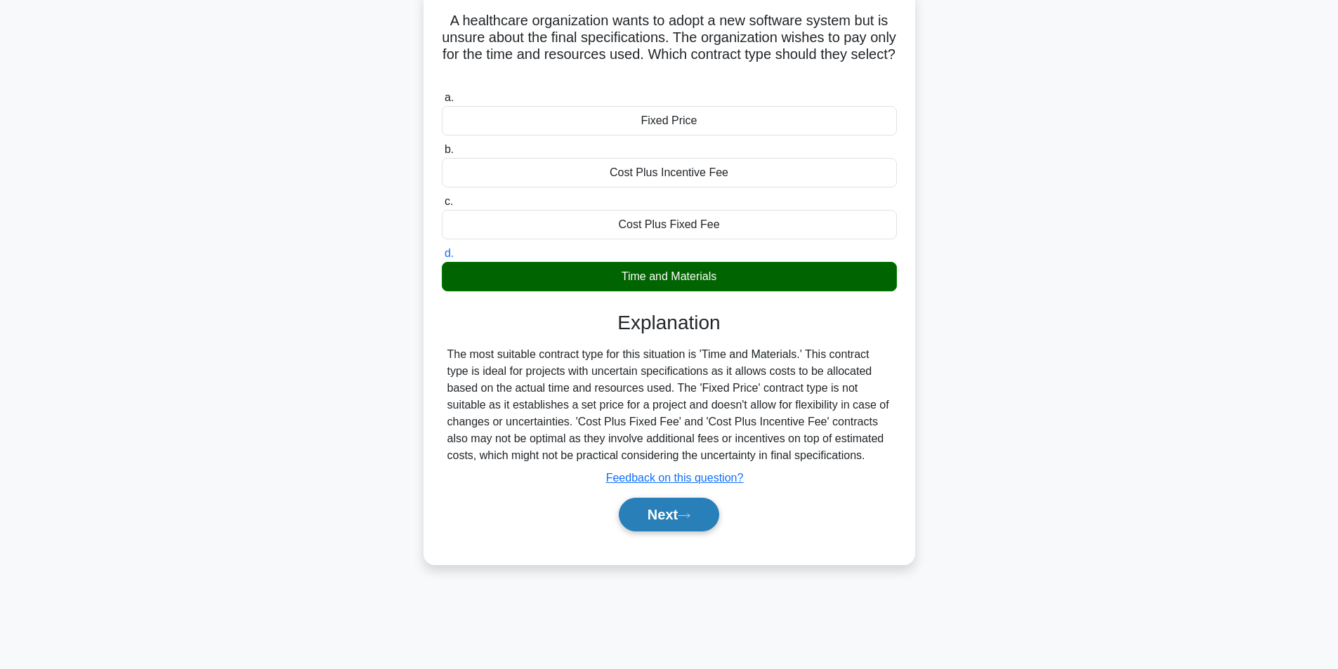
click at [676, 503] on button "Next" at bounding box center [669, 515] width 100 height 34
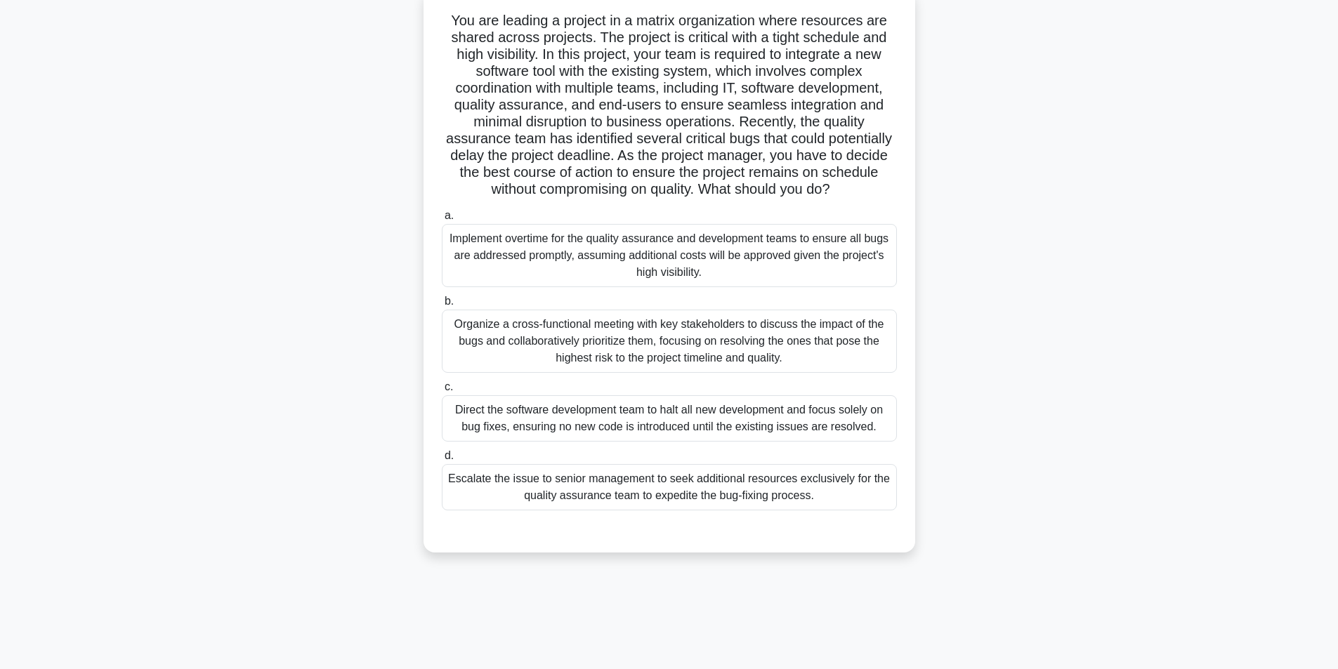
click at [649, 341] on div "Organize a cross-functional meeting with key stakeholders to discuss the impact…" at bounding box center [669, 341] width 455 height 63
click at [442, 306] on input "b. Organize a cross-functional meeting with key stakeholders to discuss the imp…" at bounding box center [442, 301] width 0 height 9
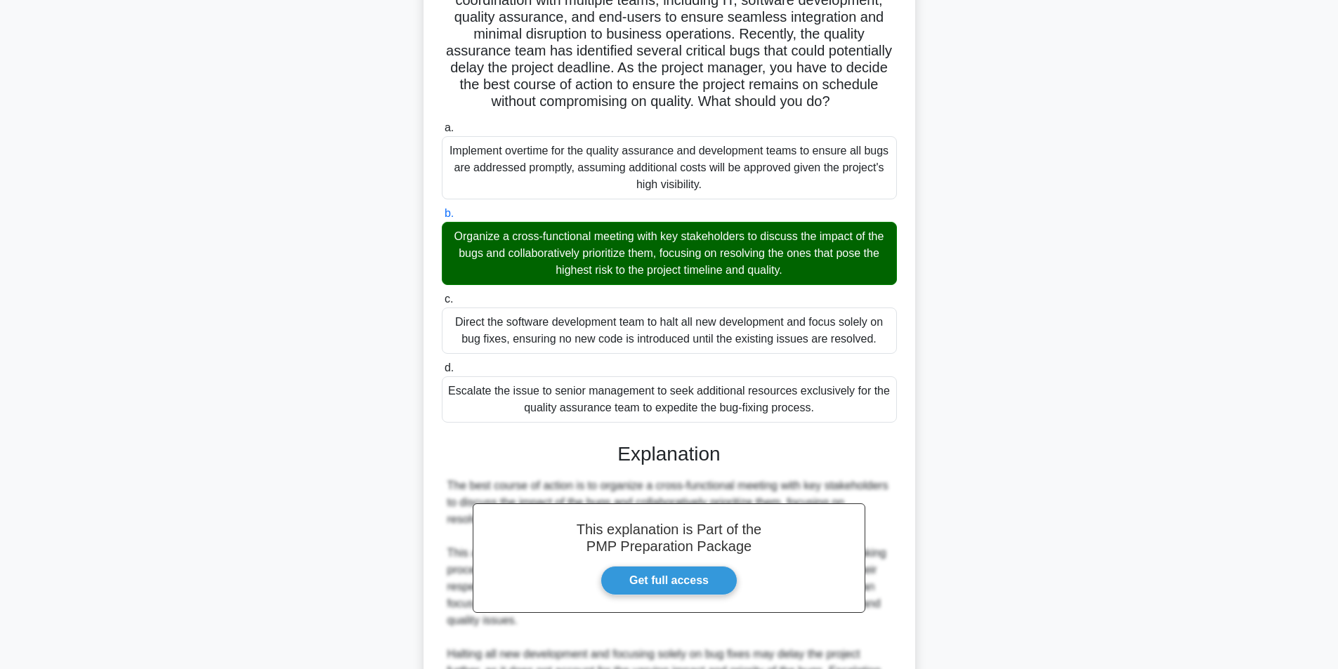
scroll to position [400, 0]
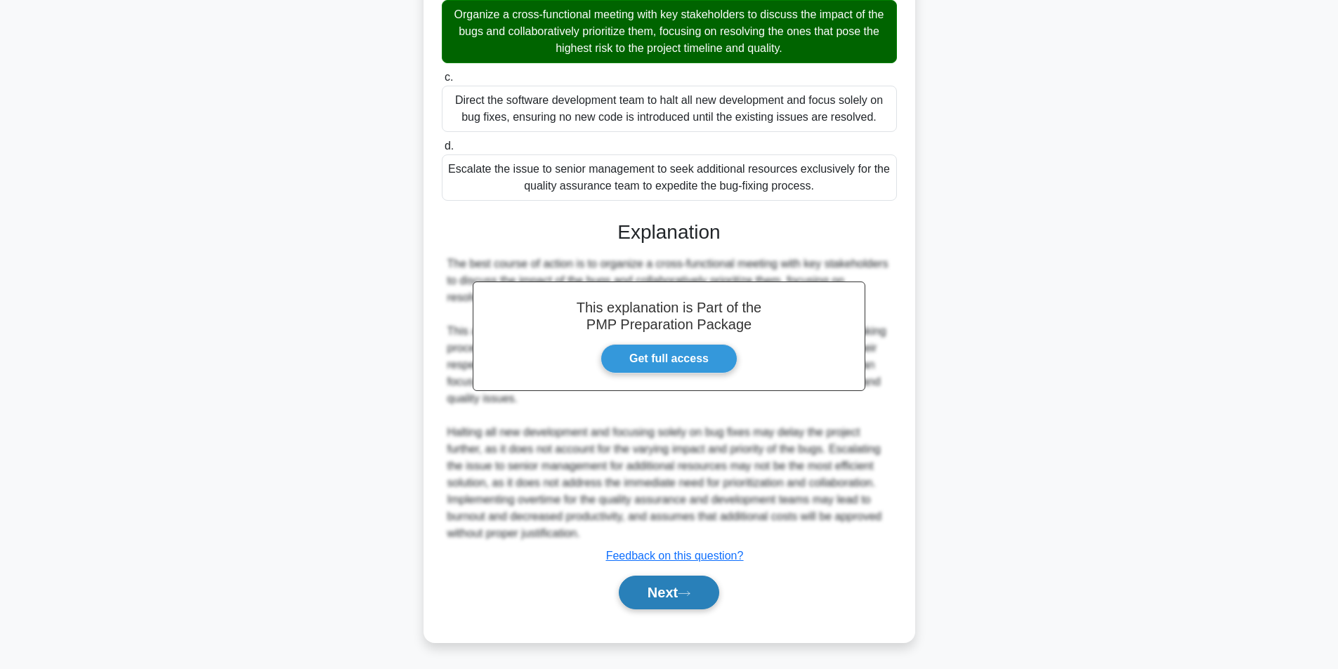
click at [663, 593] on button "Next" at bounding box center [669, 593] width 100 height 34
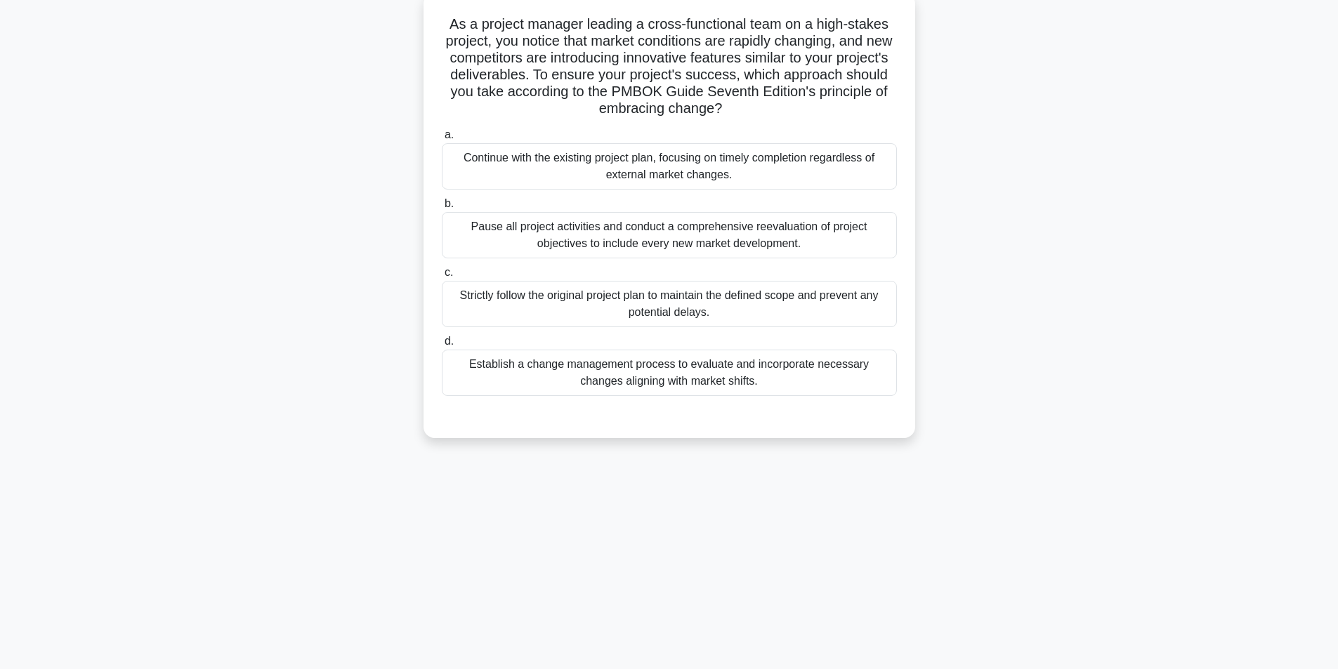
scroll to position [89, 0]
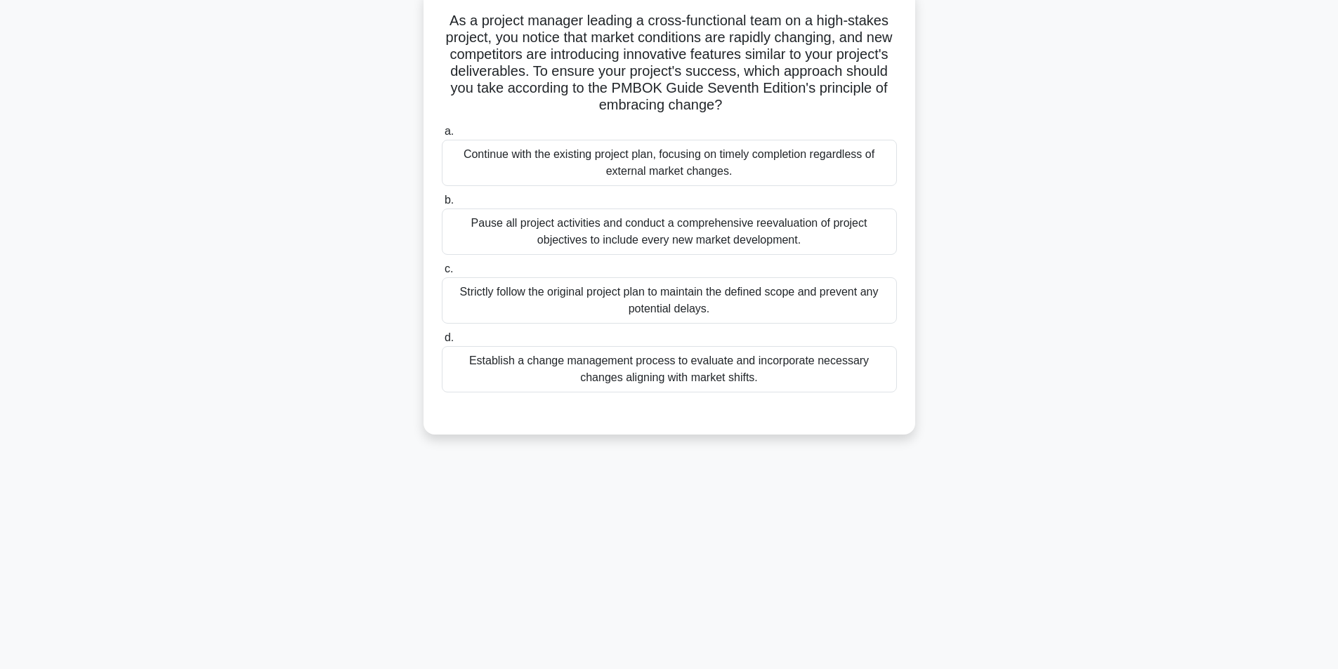
click at [676, 376] on div "Establish a change management process to evaluate and incorporate necessary cha…" at bounding box center [669, 369] width 455 height 46
click at [442, 343] on input "d. Establish a change management process to evaluate and incorporate necessary …" at bounding box center [442, 338] width 0 height 9
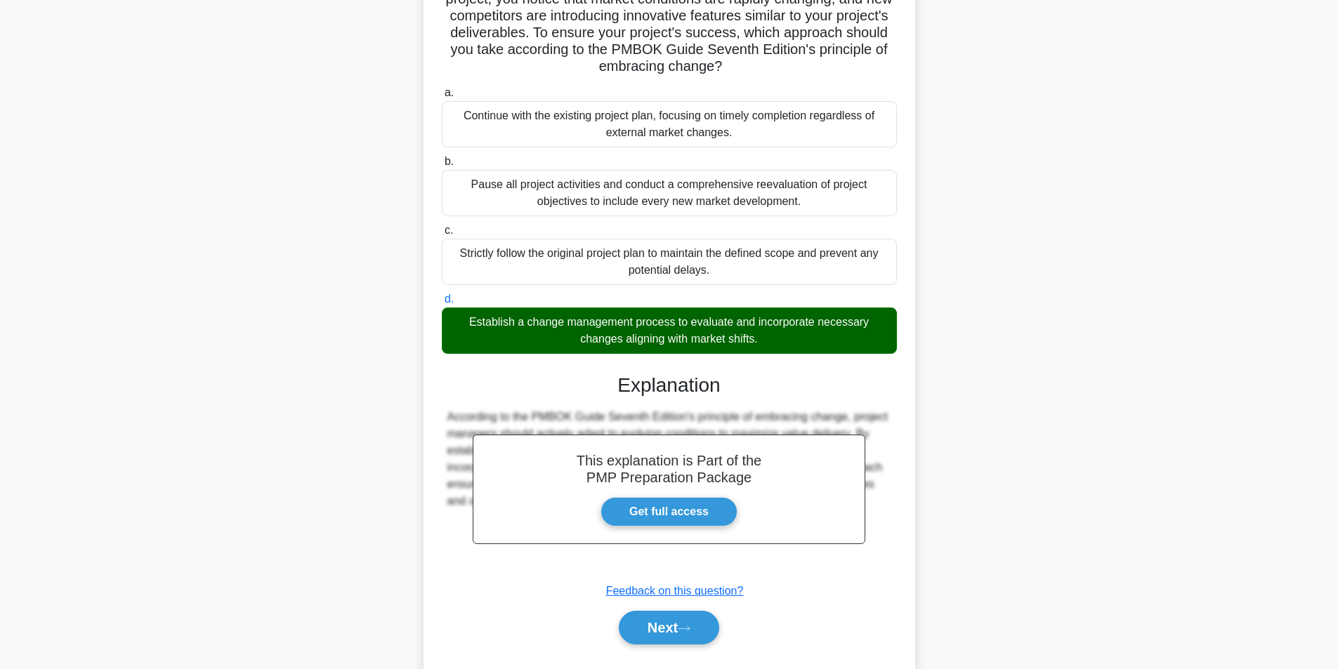
scroll to position [164, 0]
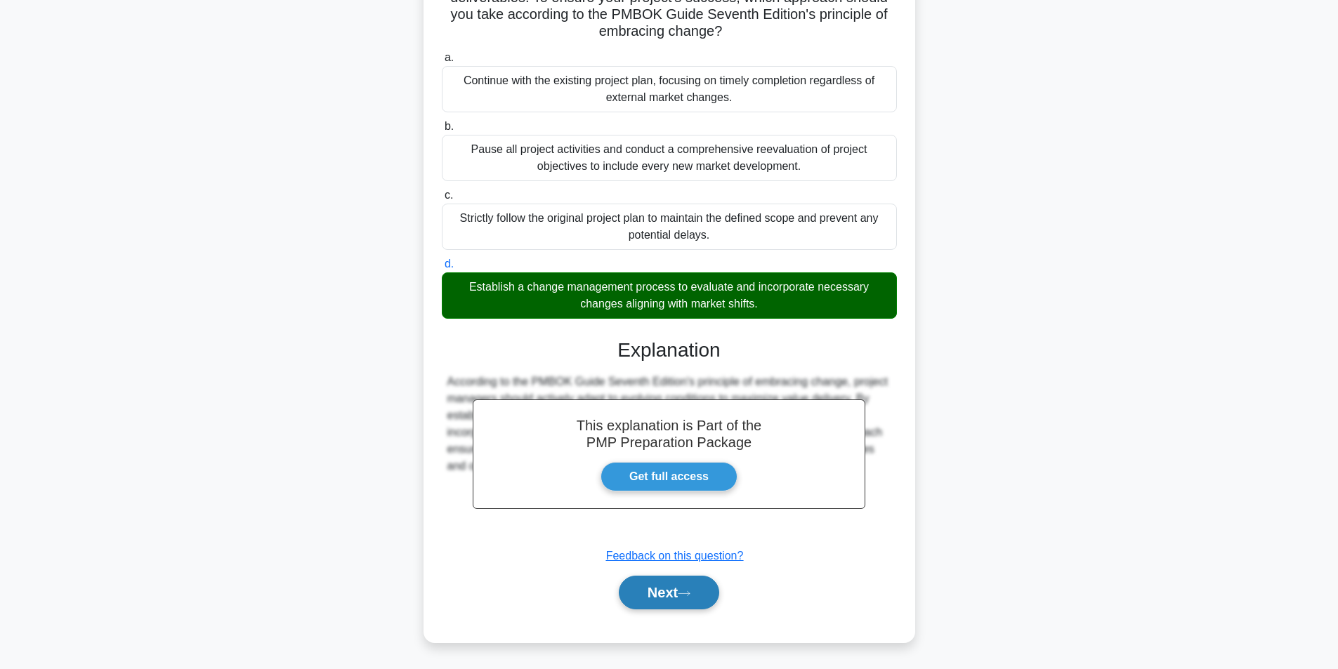
click at [662, 588] on button "Next" at bounding box center [669, 593] width 100 height 34
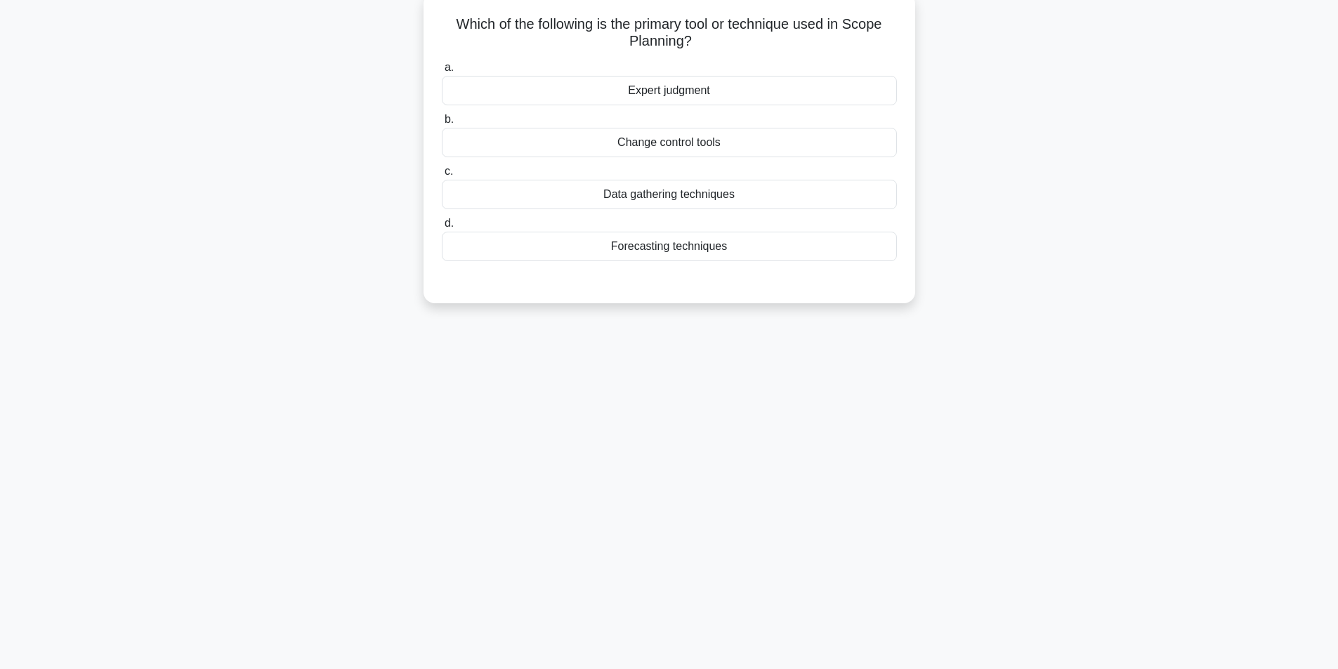
scroll to position [89, 0]
click at [674, 89] on div "Expert judgment" at bounding box center [669, 86] width 455 height 29
click at [442, 69] on input "a. Expert judgment" at bounding box center [442, 64] width 0 height 9
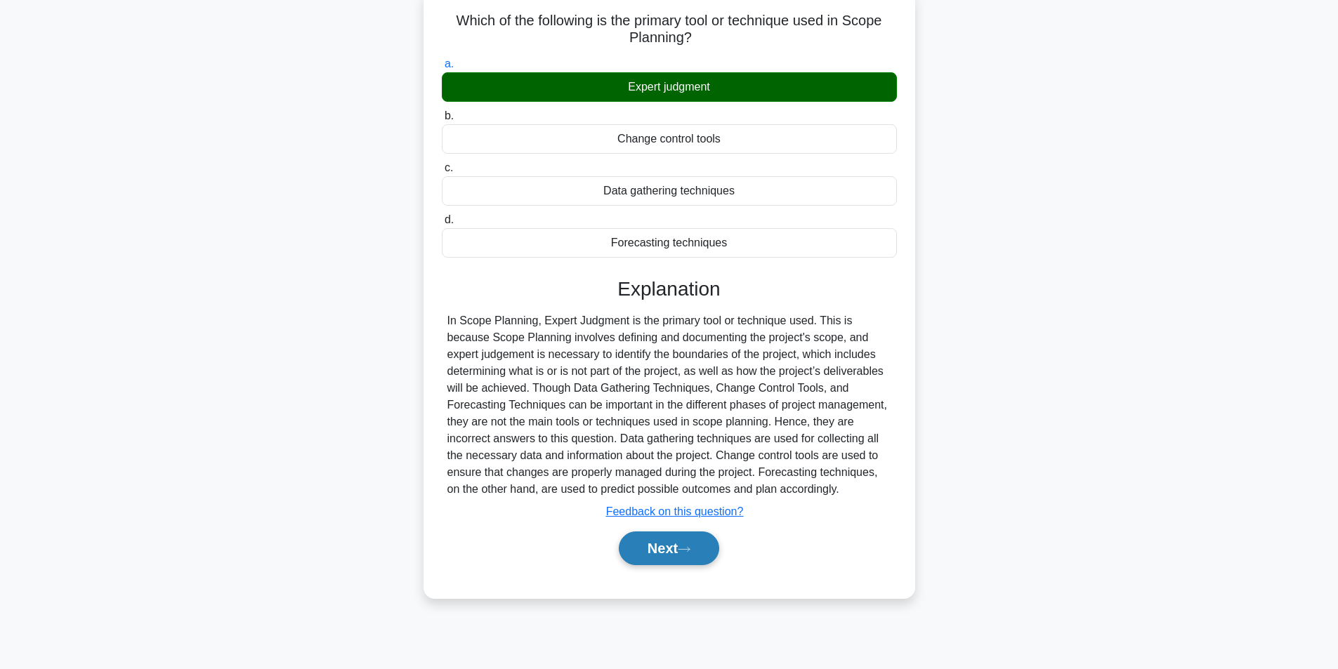
click at [690, 551] on icon at bounding box center [684, 550] width 13 height 8
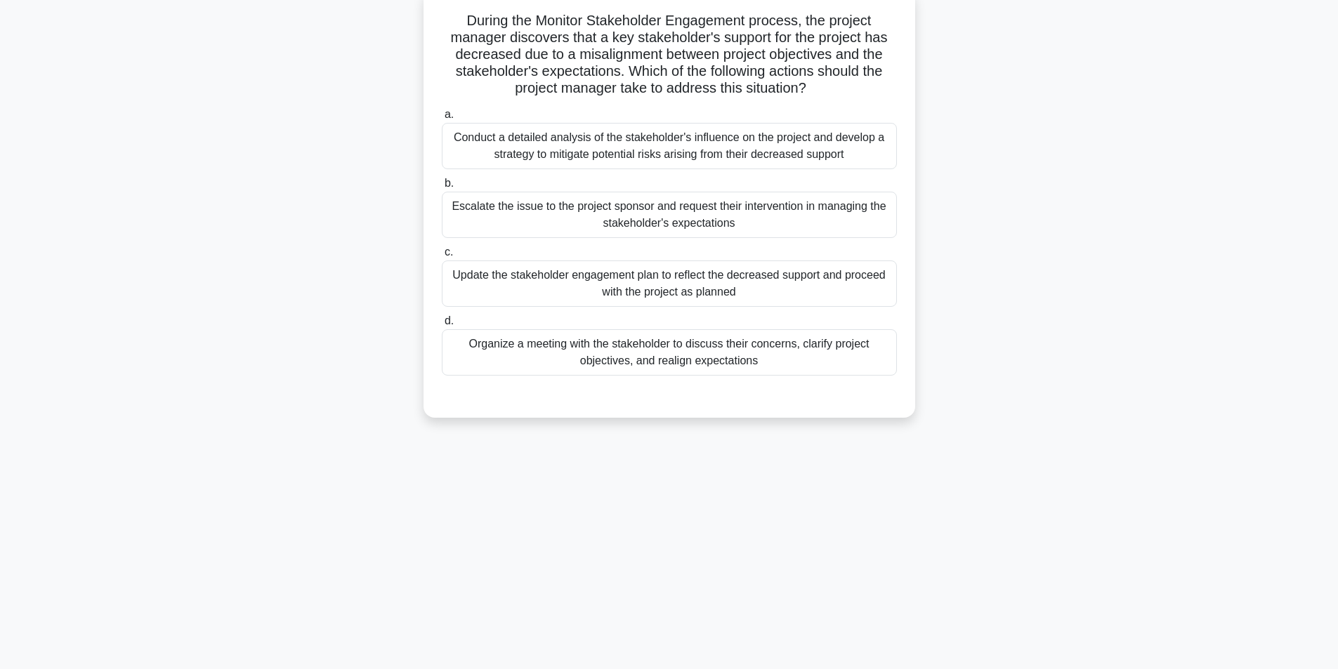
click at [633, 145] on div "Conduct a detailed analysis of the stakeholder's influence on the project and d…" at bounding box center [669, 146] width 455 height 46
click at [442, 119] on input "a. Conduct a detailed analysis of the stakeholder's influence on the project an…" at bounding box center [442, 114] width 0 height 9
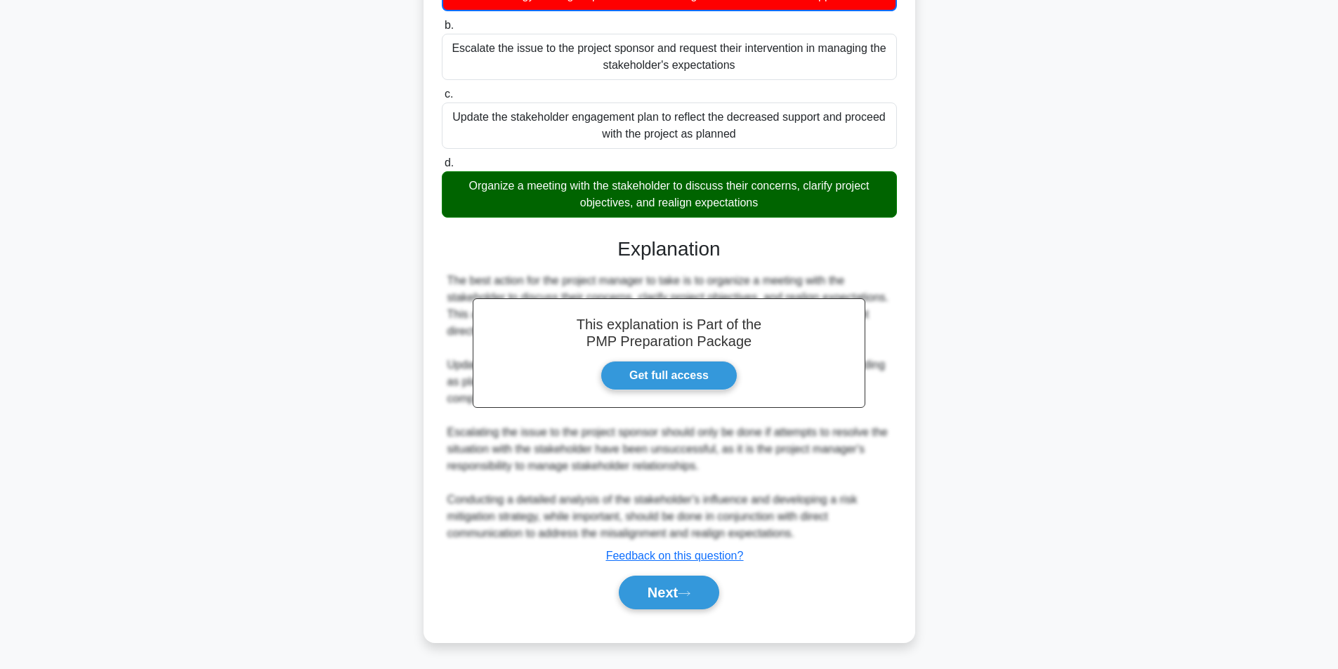
scroll to position [249, 0]
click at [690, 595] on icon at bounding box center [684, 594] width 13 height 8
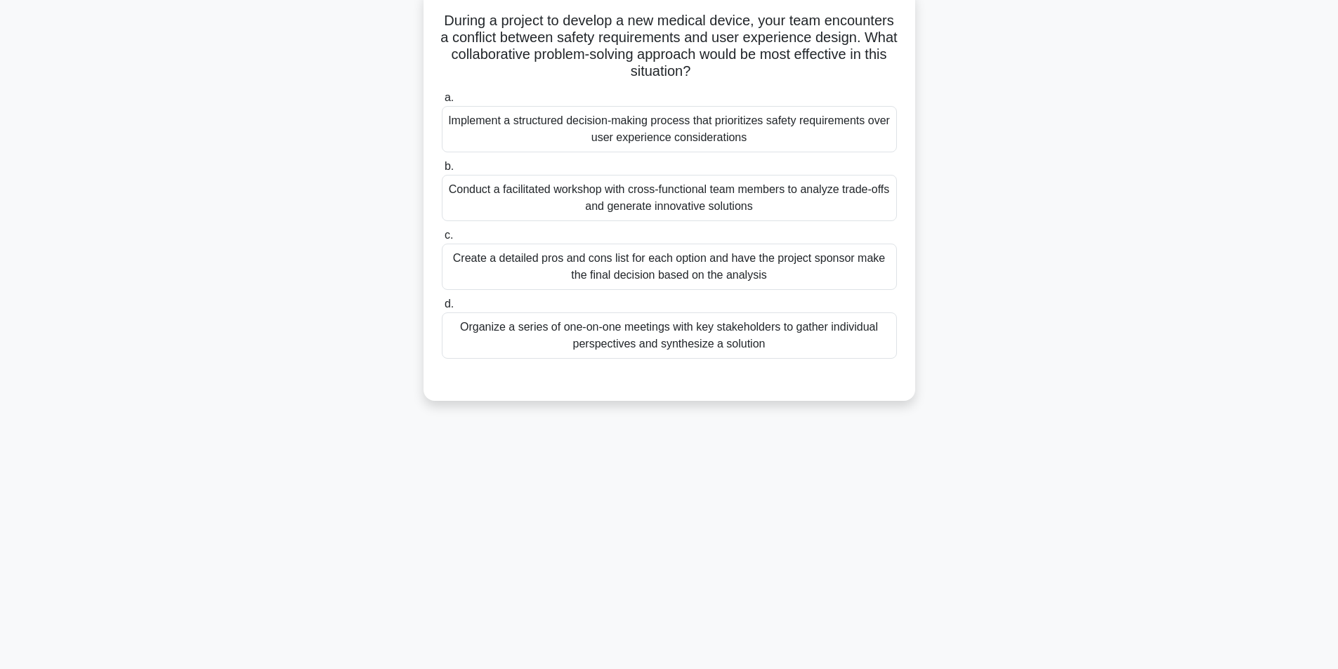
click at [668, 209] on div "Conduct a facilitated workshop with cross-functional team members to analyze tr…" at bounding box center [669, 198] width 455 height 46
click at [442, 171] on input "b. Conduct a facilitated workshop with cross-functional team members to analyze…" at bounding box center [442, 166] width 0 height 9
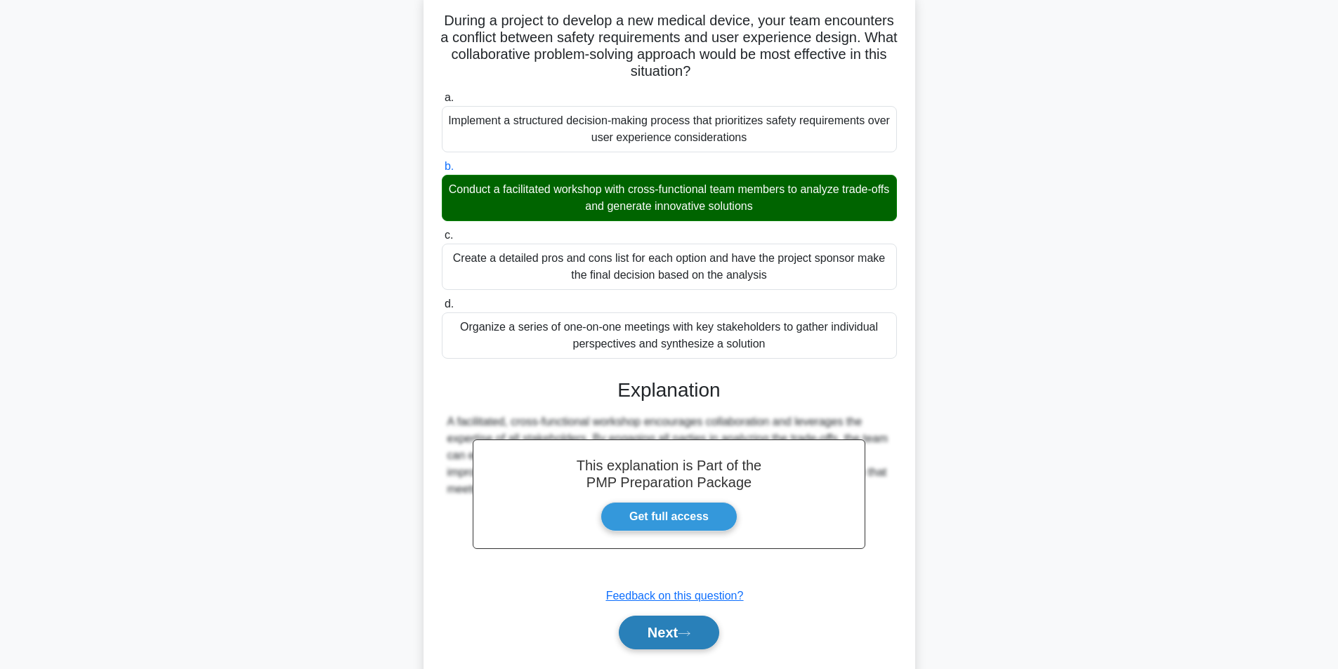
click at [683, 629] on button "Next" at bounding box center [669, 633] width 100 height 34
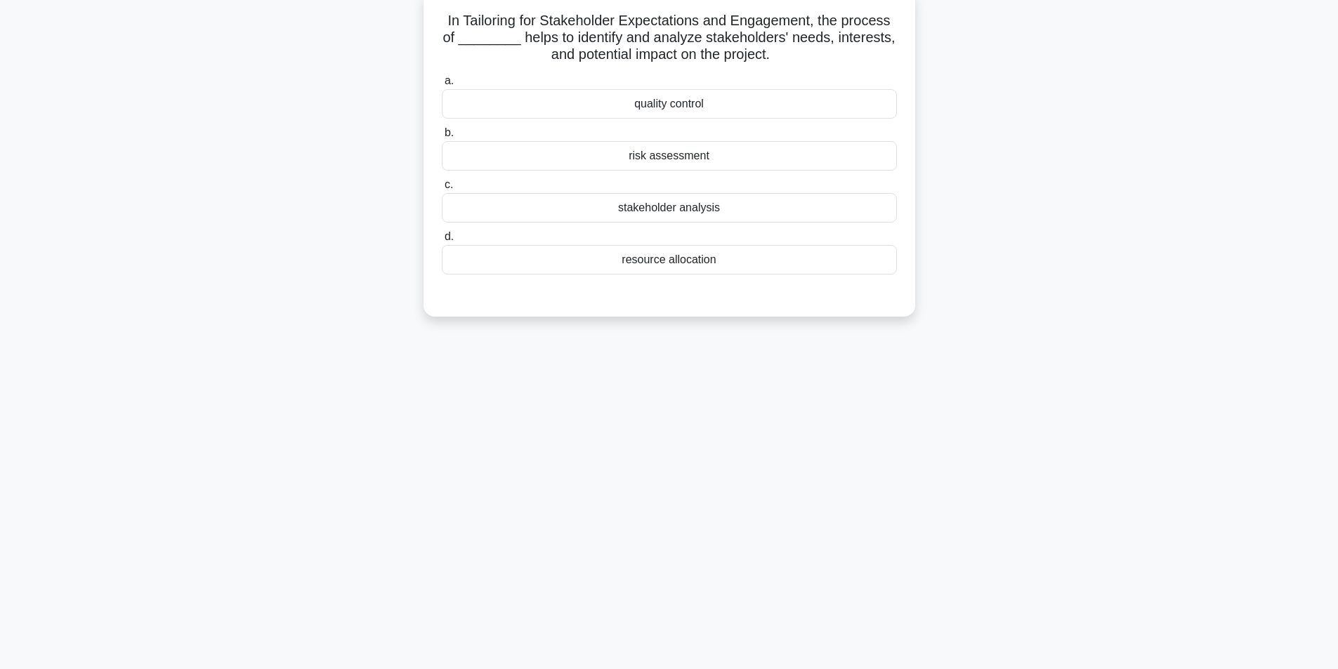
click at [679, 209] on div "stakeholder analysis" at bounding box center [669, 207] width 455 height 29
click at [442, 190] on input "c. stakeholder analysis" at bounding box center [442, 184] width 0 height 9
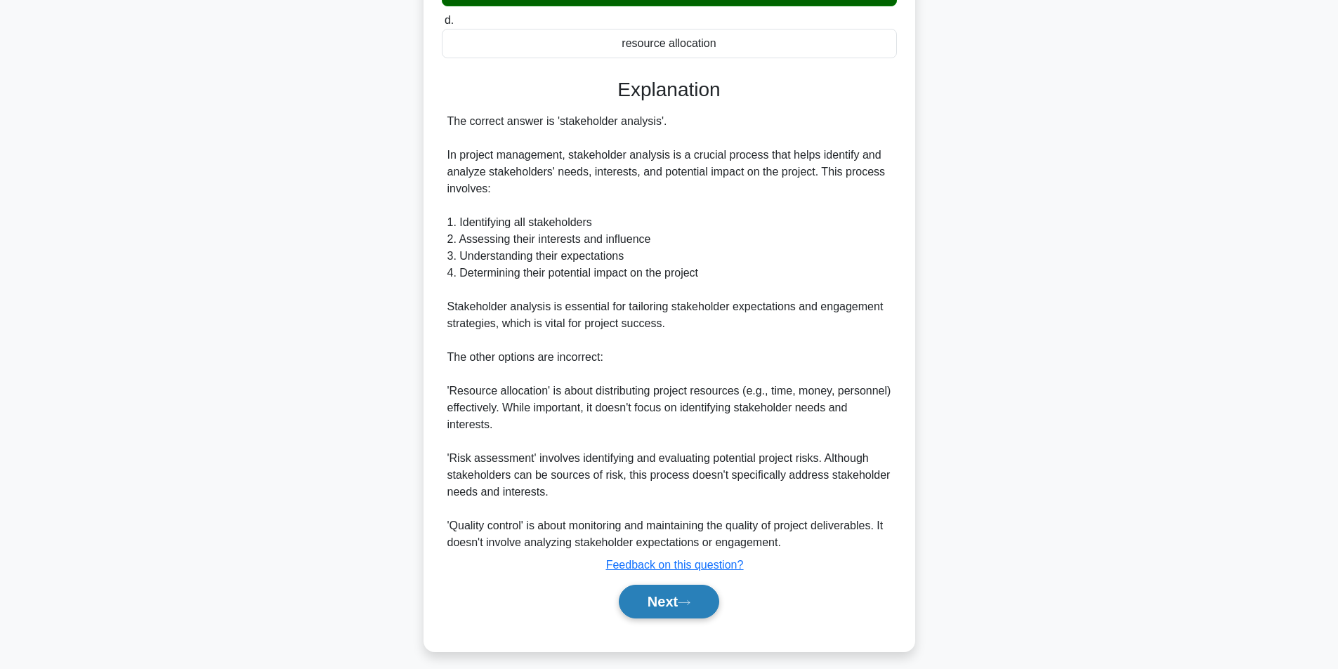
scroll to position [315, 0]
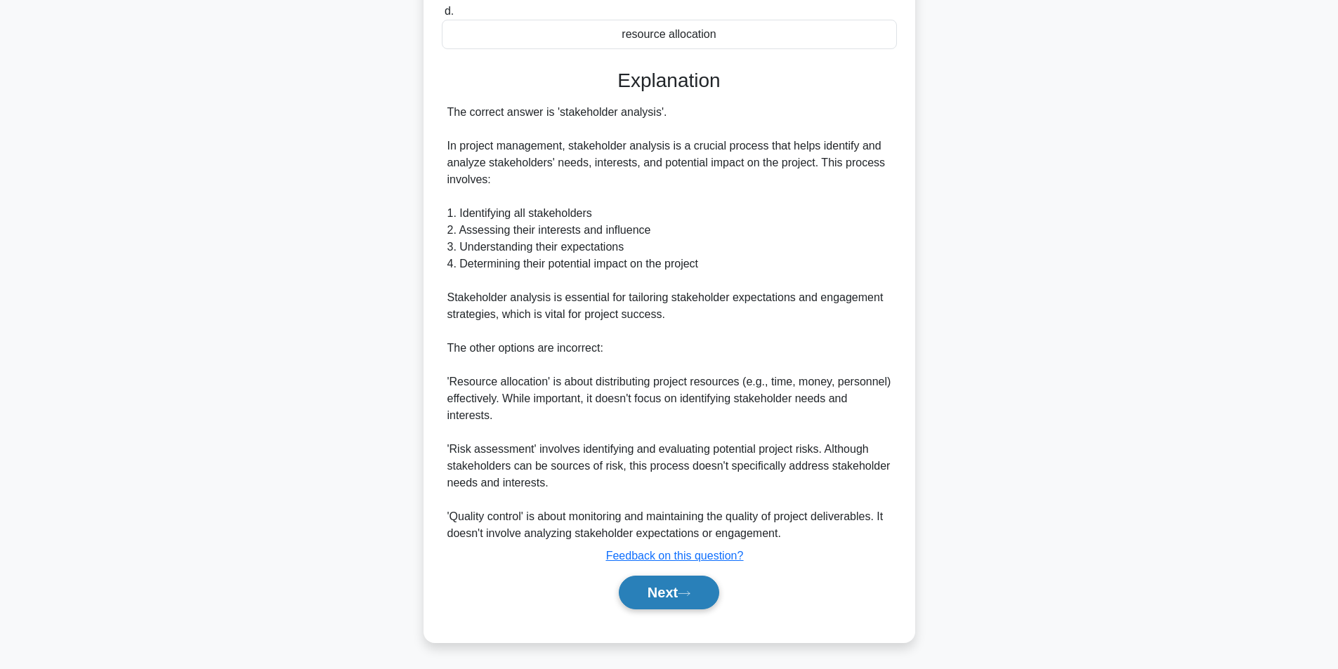
click at [668, 588] on button "Next" at bounding box center [669, 593] width 100 height 34
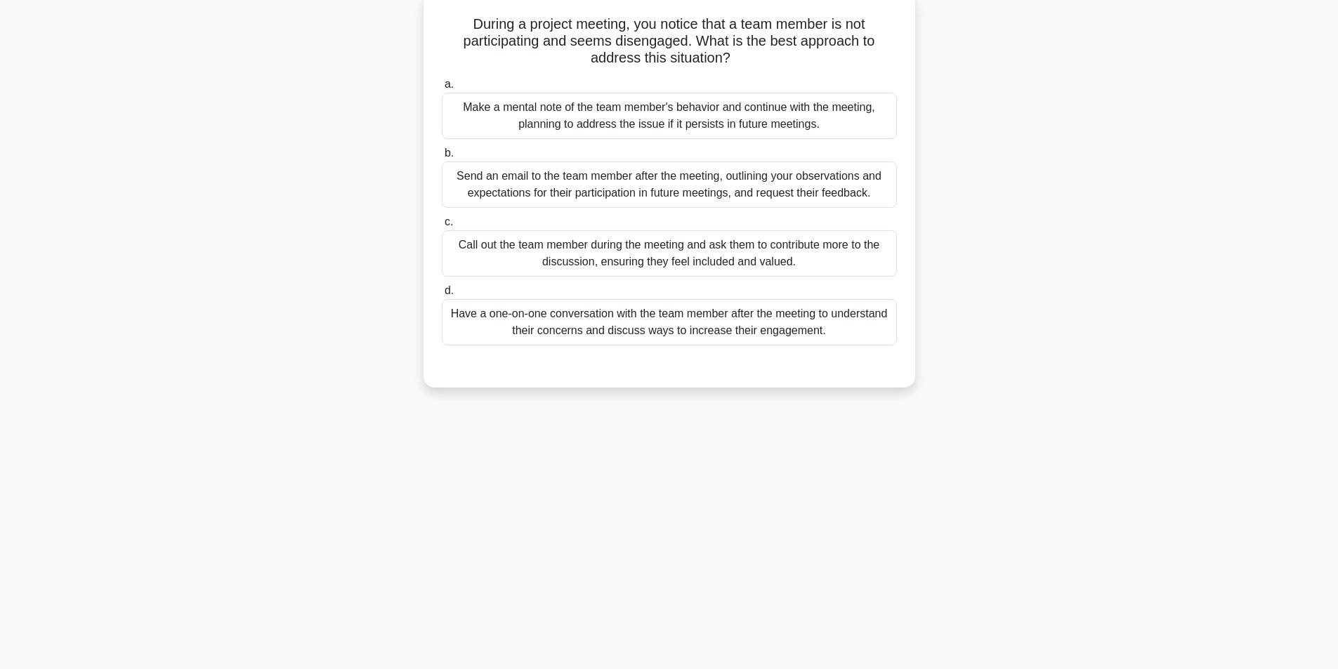
scroll to position [89, 0]
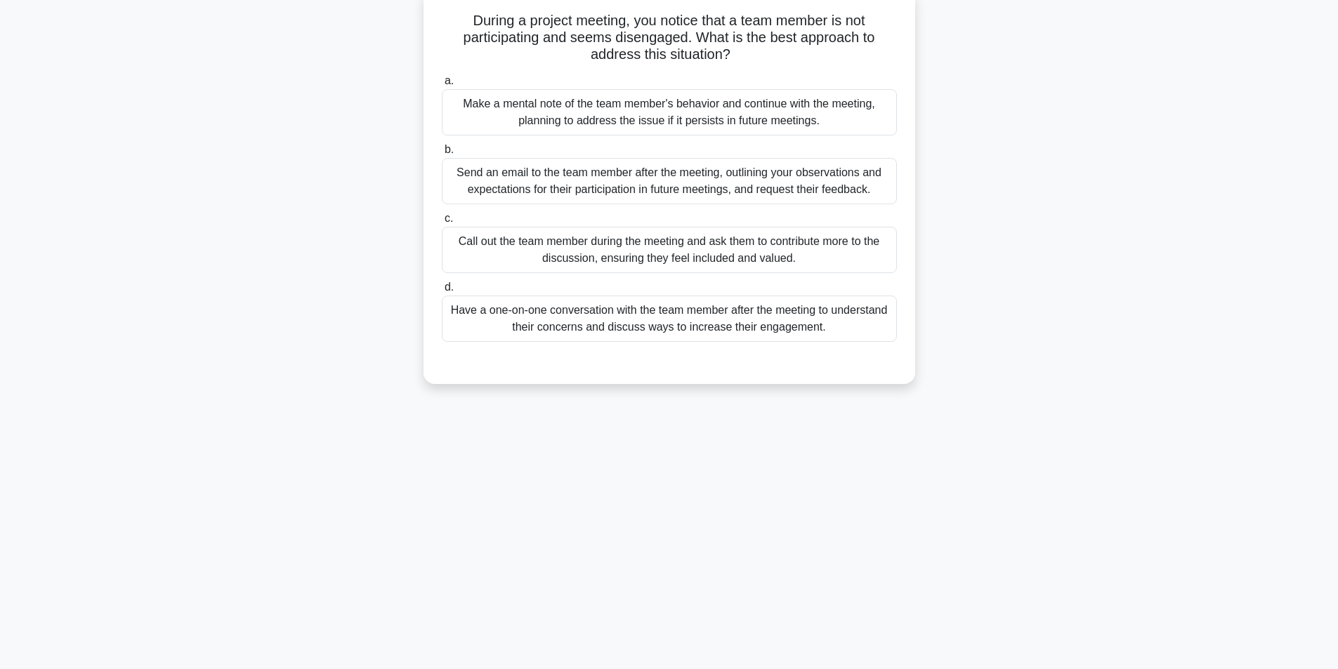
click at [604, 332] on div "Have a one-on-one conversation with the team member after the meeting to unders…" at bounding box center [669, 319] width 455 height 46
click at [442, 292] on input "d. Have a one-on-one conversation with the team member after the meeting to und…" at bounding box center [442, 287] width 0 height 9
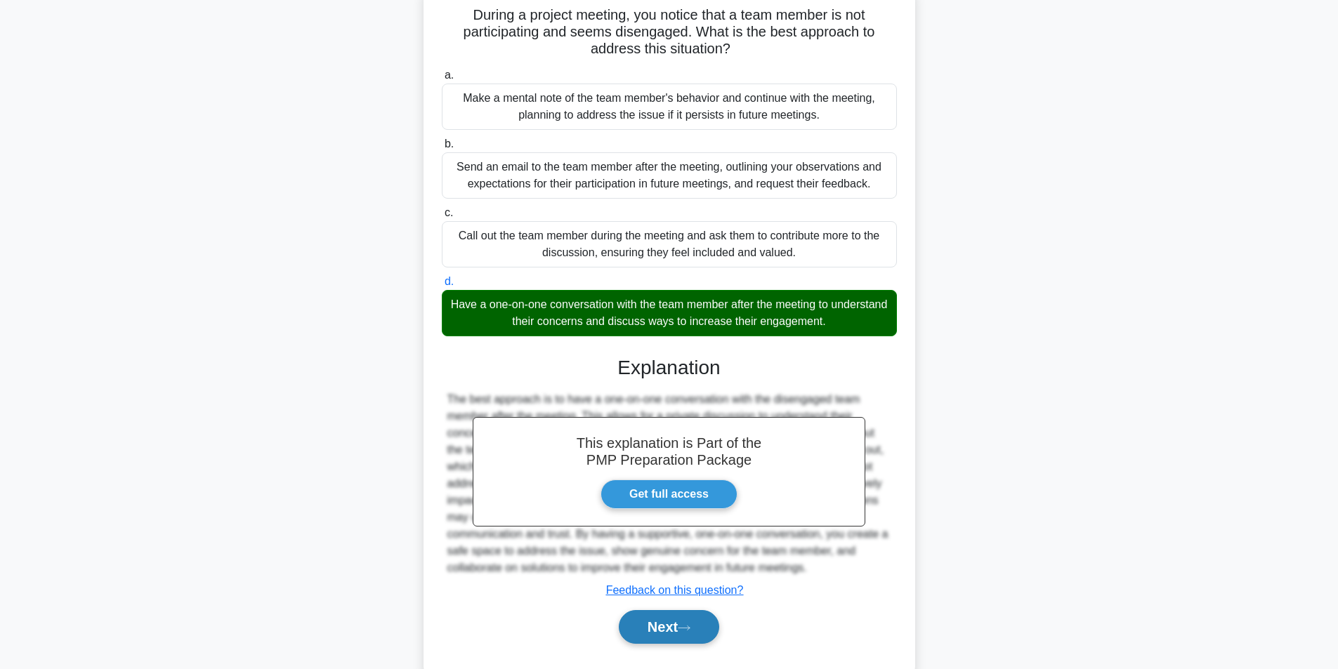
scroll to position [130, 0]
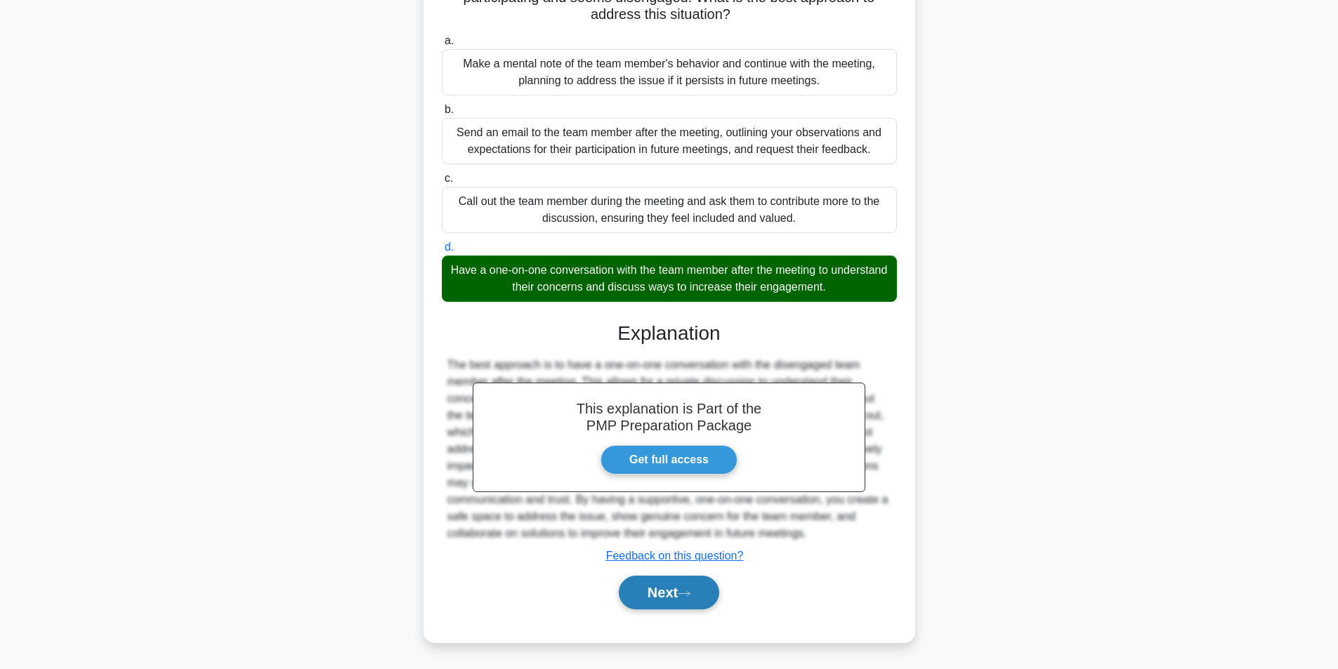
click at [650, 590] on button "Next" at bounding box center [669, 593] width 100 height 34
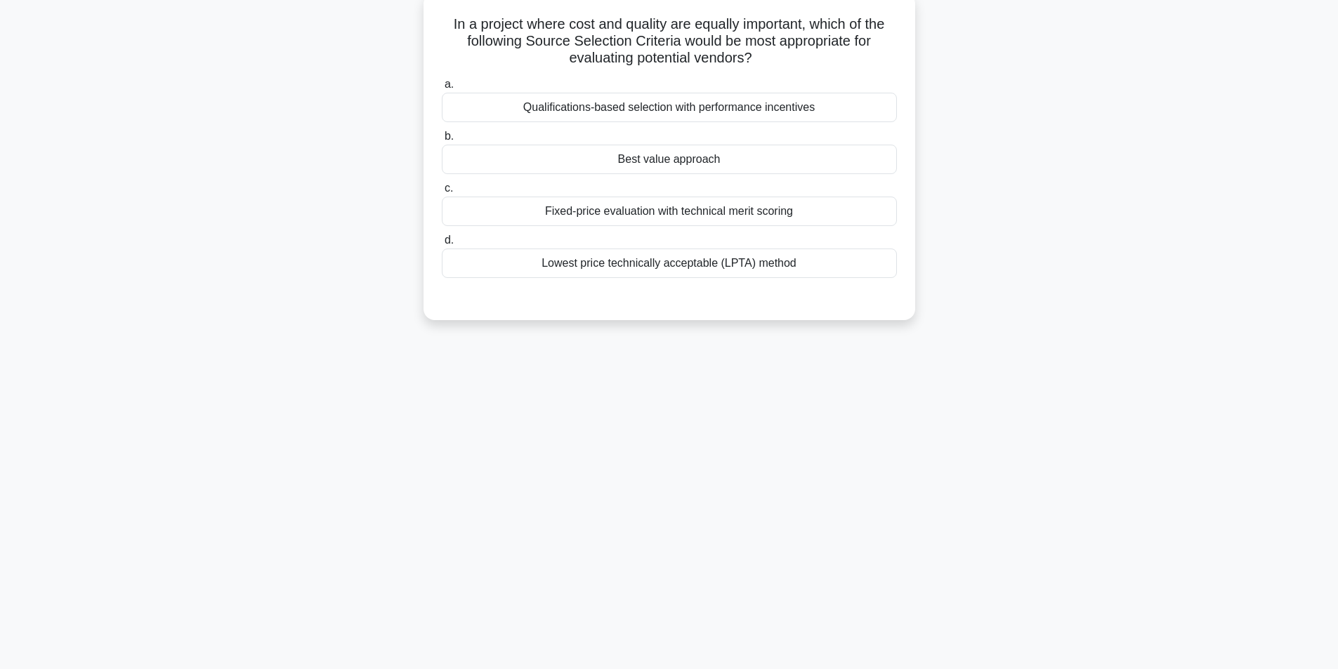
scroll to position [89, 0]
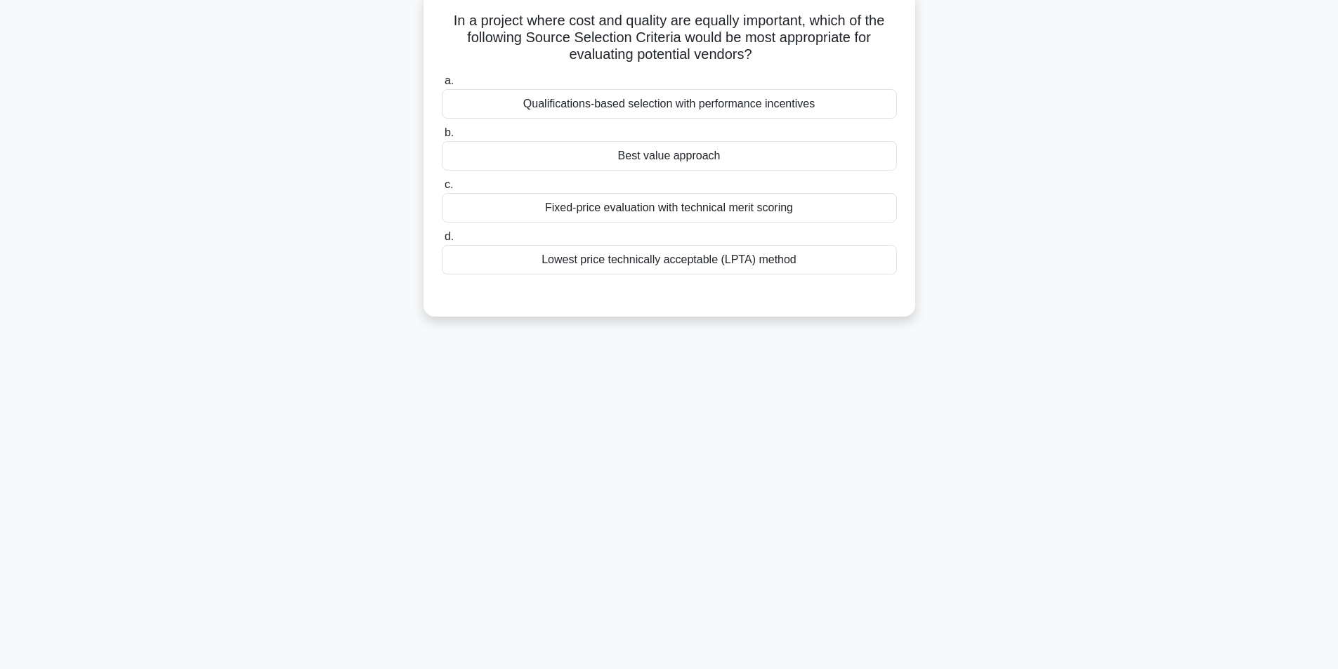
click at [698, 161] on div "Best value approach" at bounding box center [669, 155] width 455 height 29
click at [442, 138] on input "b. Best value approach" at bounding box center [442, 133] width 0 height 9
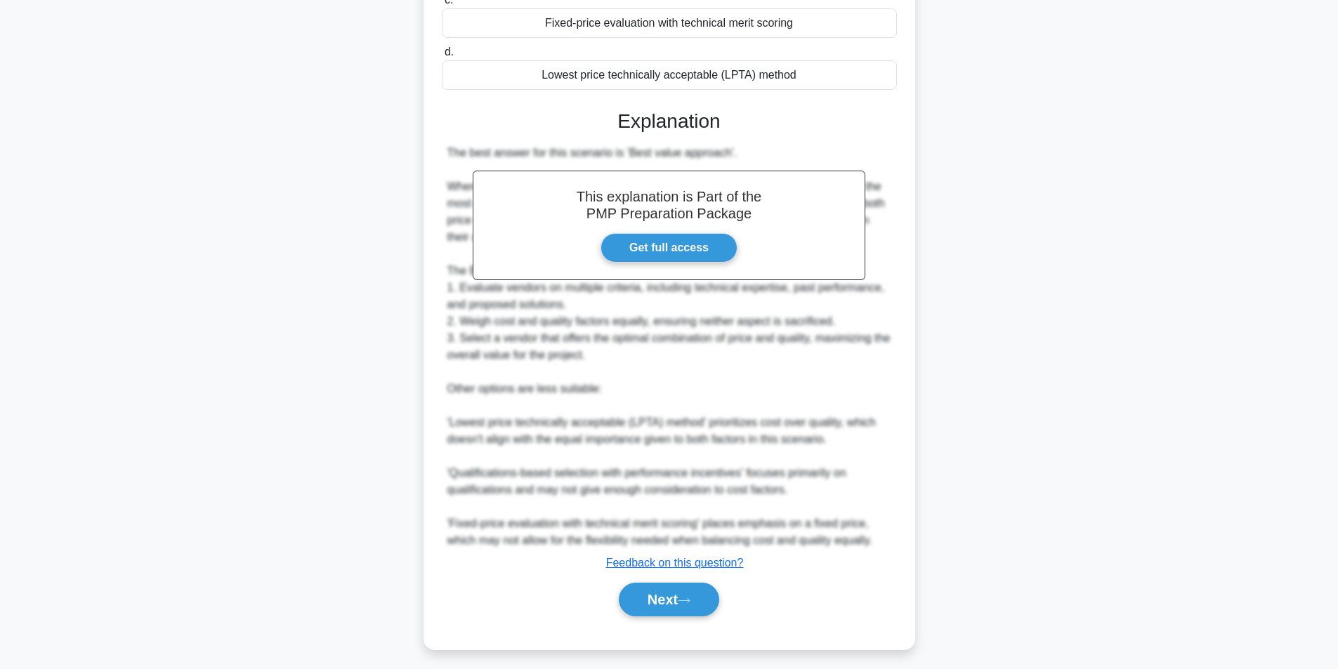
scroll to position [282, 0]
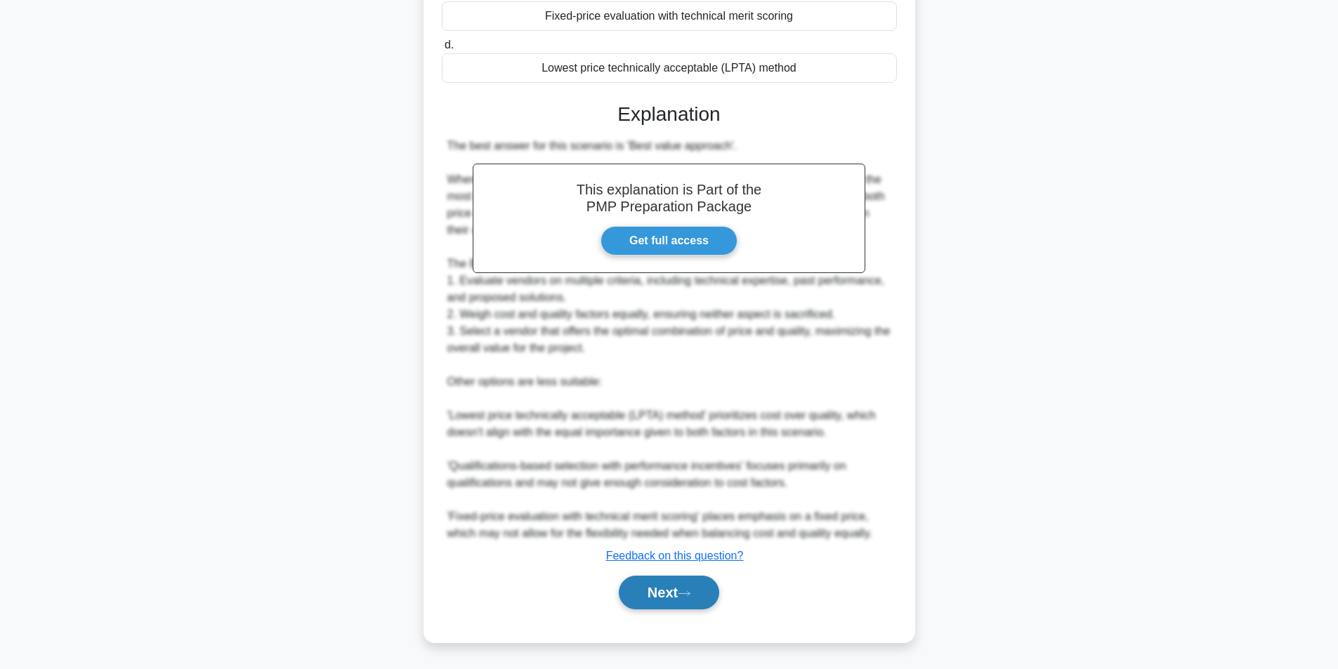
click at [672, 593] on button "Next" at bounding box center [669, 593] width 100 height 34
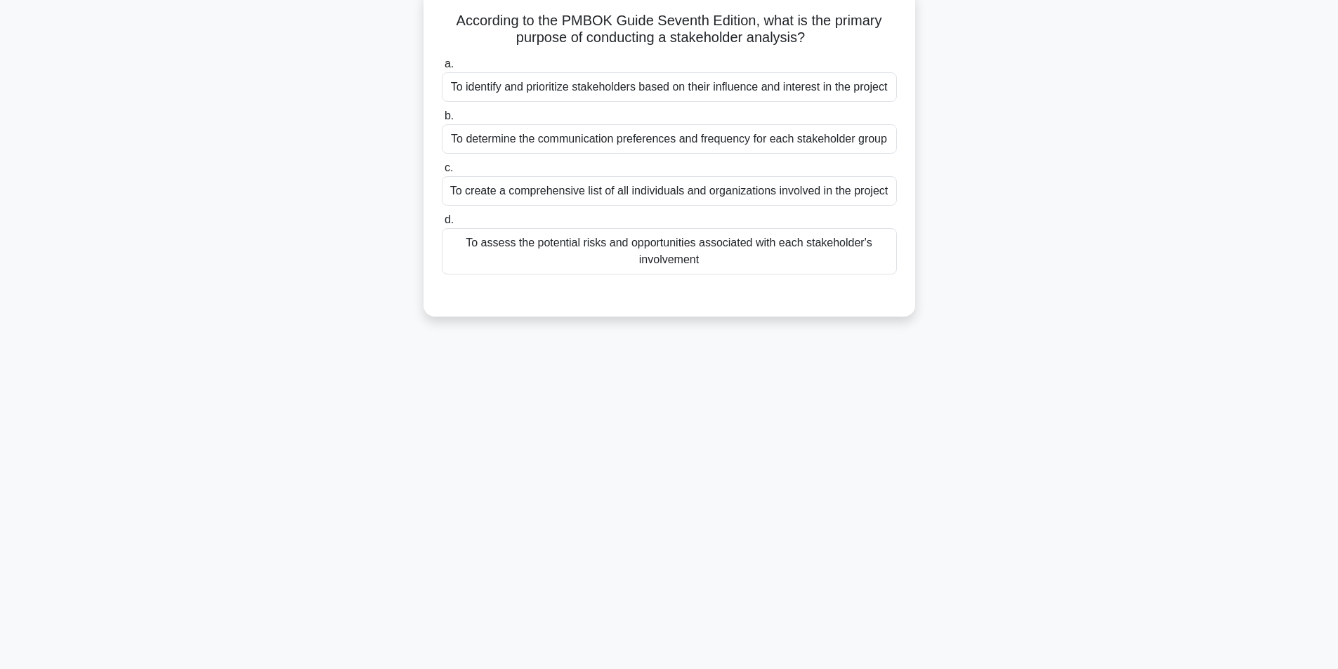
click at [734, 90] on div "To identify and prioritize stakeholders based on their influence and interest i…" at bounding box center [669, 86] width 455 height 29
click at [442, 69] on input "a. To identify and prioritize stakeholders based on their influence and interes…" at bounding box center [442, 64] width 0 height 9
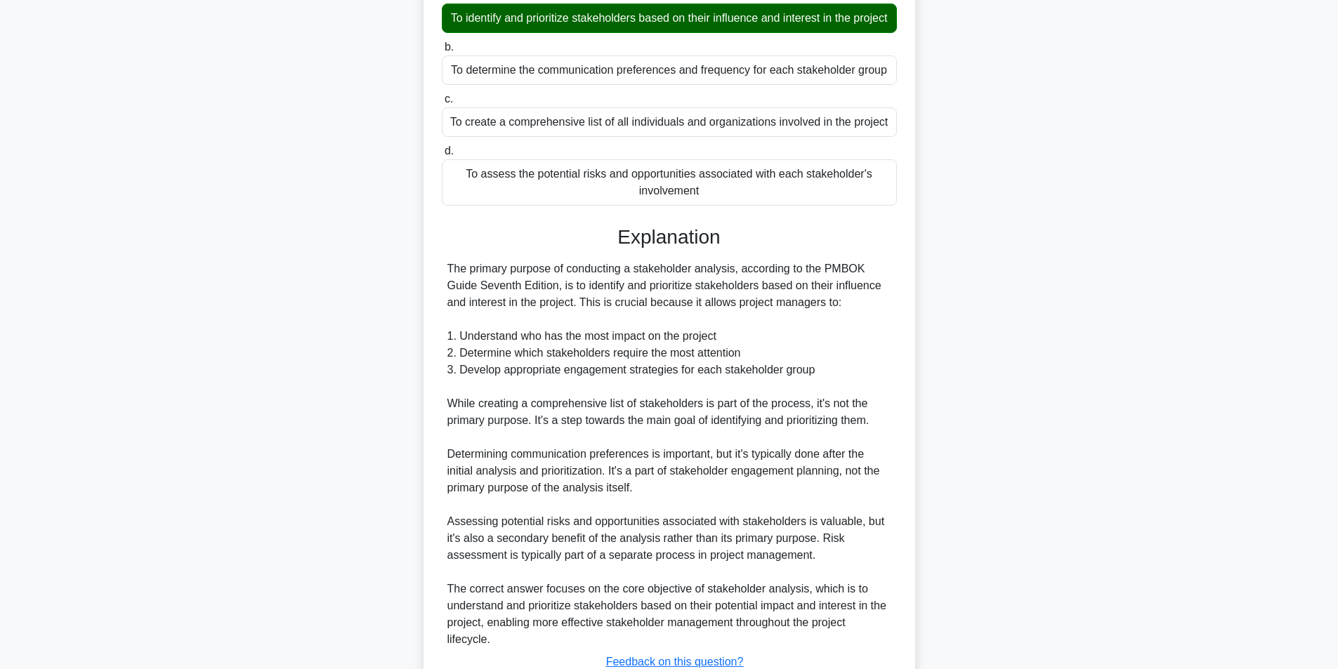
scroll to position [282, 0]
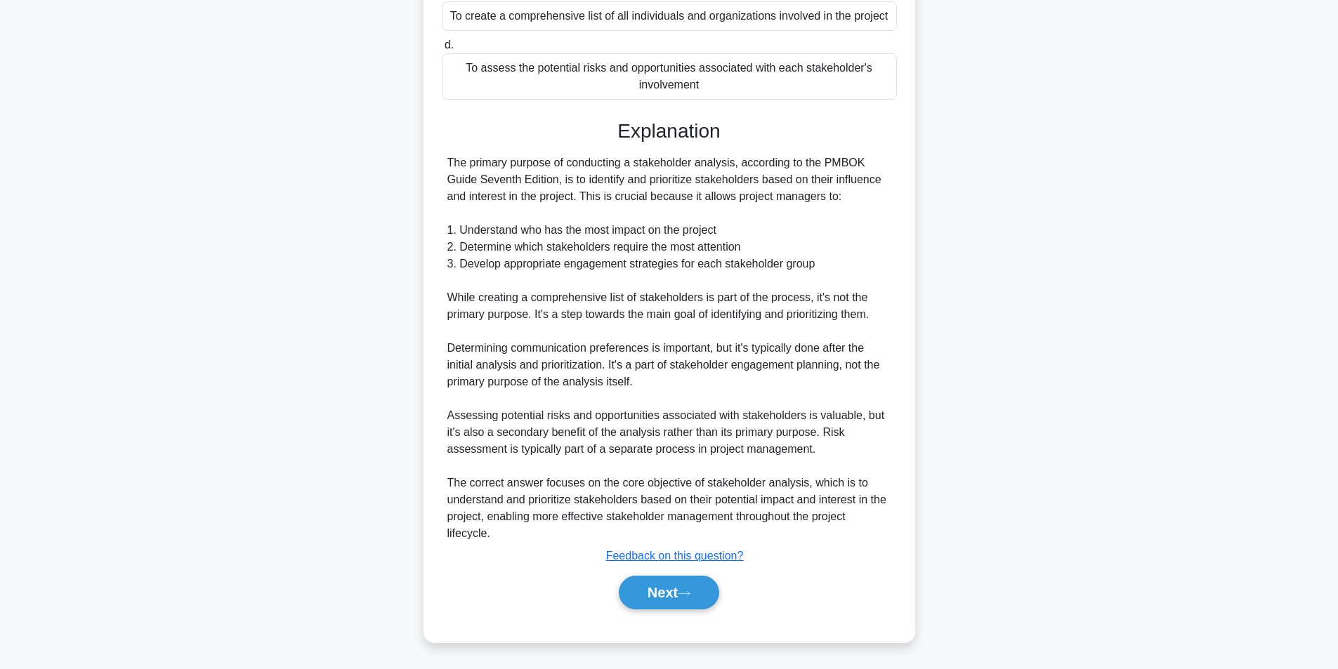
click at [687, 614] on div "Next" at bounding box center [669, 592] width 455 height 45
click at [685, 598] on button "Next" at bounding box center [669, 593] width 100 height 34
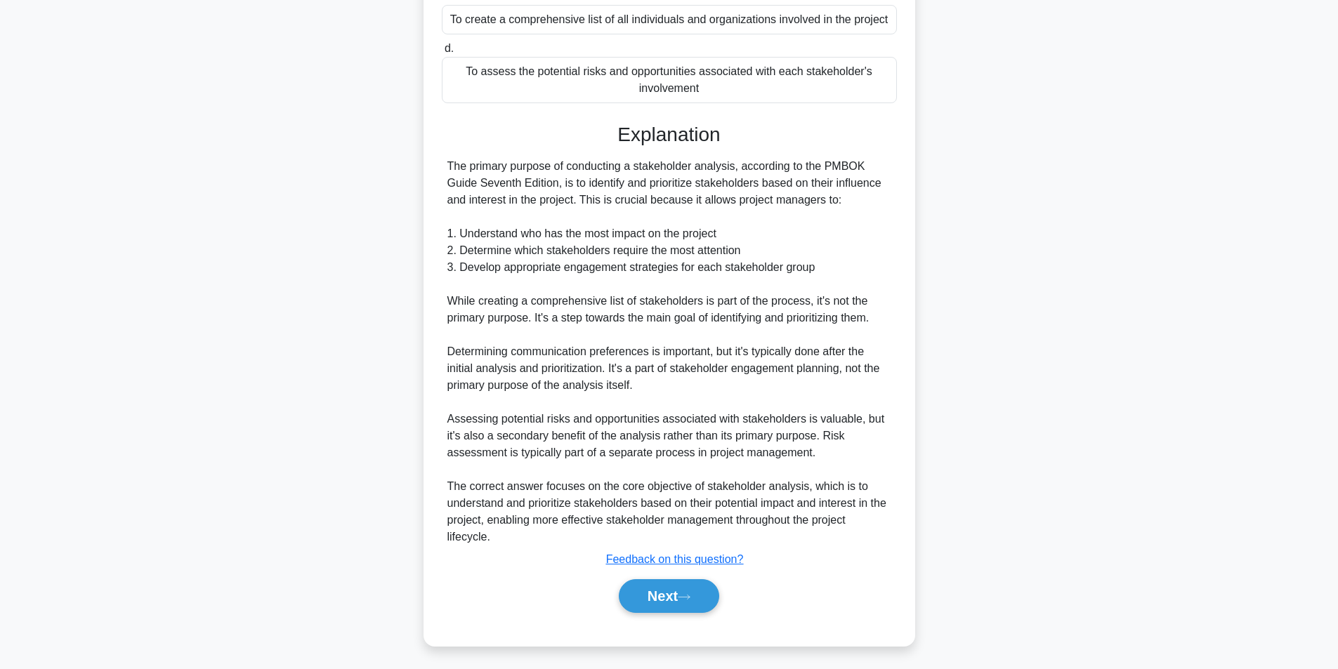
scroll to position [89, 0]
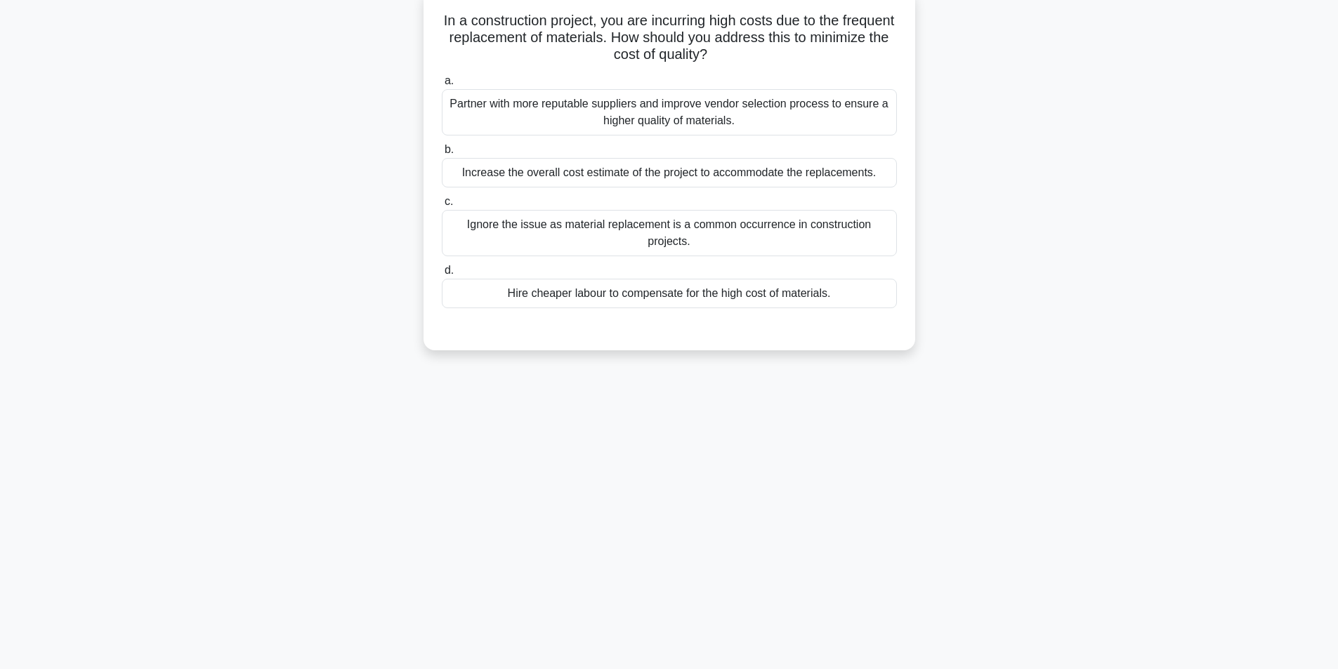
click at [595, 101] on div "Partner with more reputable suppliers and improve vendor selection process to e…" at bounding box center [669, 112] width 455 height 46
click at [442, 86] on input "a. Partner with more reputable suppliers and improve vendor selection process t…" at bounding box center [442, 81] width 0 height 9
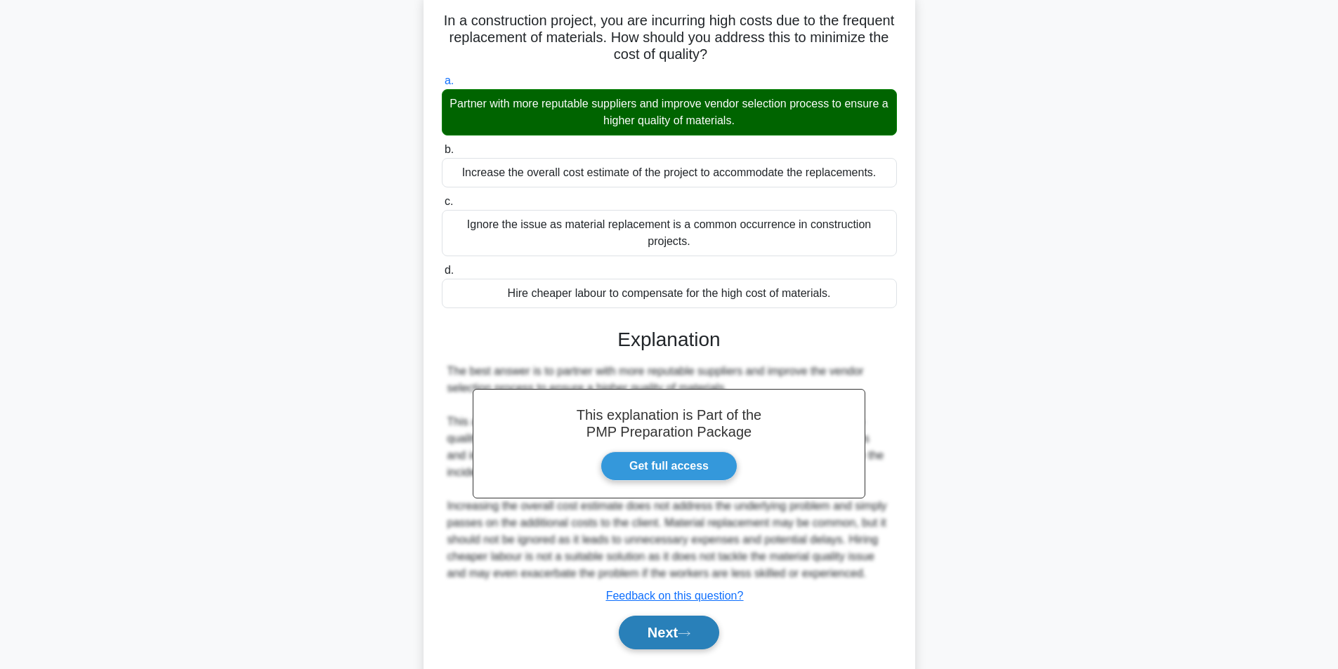
click at [657, 647] on button "Next" at bounding box center [669, 633] width 100 height 34
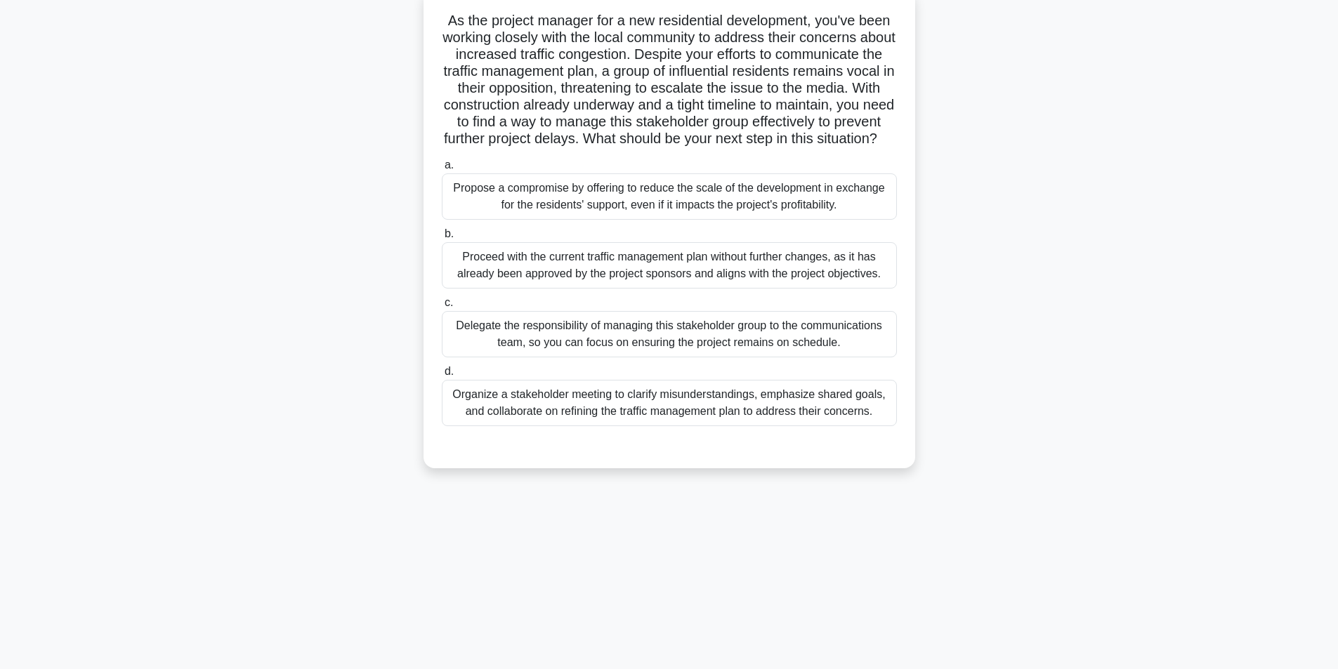
click at [640, 426] on div "Organize a stakeholder meeting to clarify misunderstandings, emphasize shared g…" at bounding box center [669, 403] width 455 height 46
click at [442, 376] on input "d. Organize a stakeholder meeting to clarify misunderstandings, emphasize share…" at bounding box center [442, 371] width 0 height 9
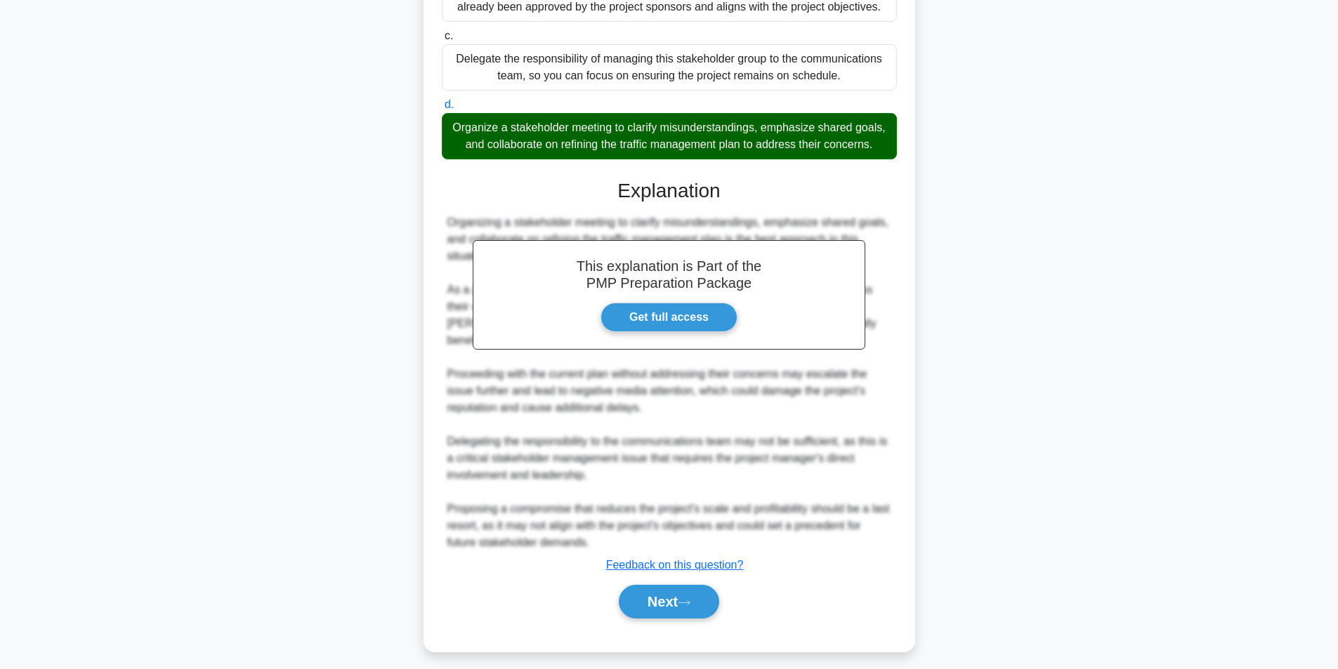
scroll to position [366, 0]
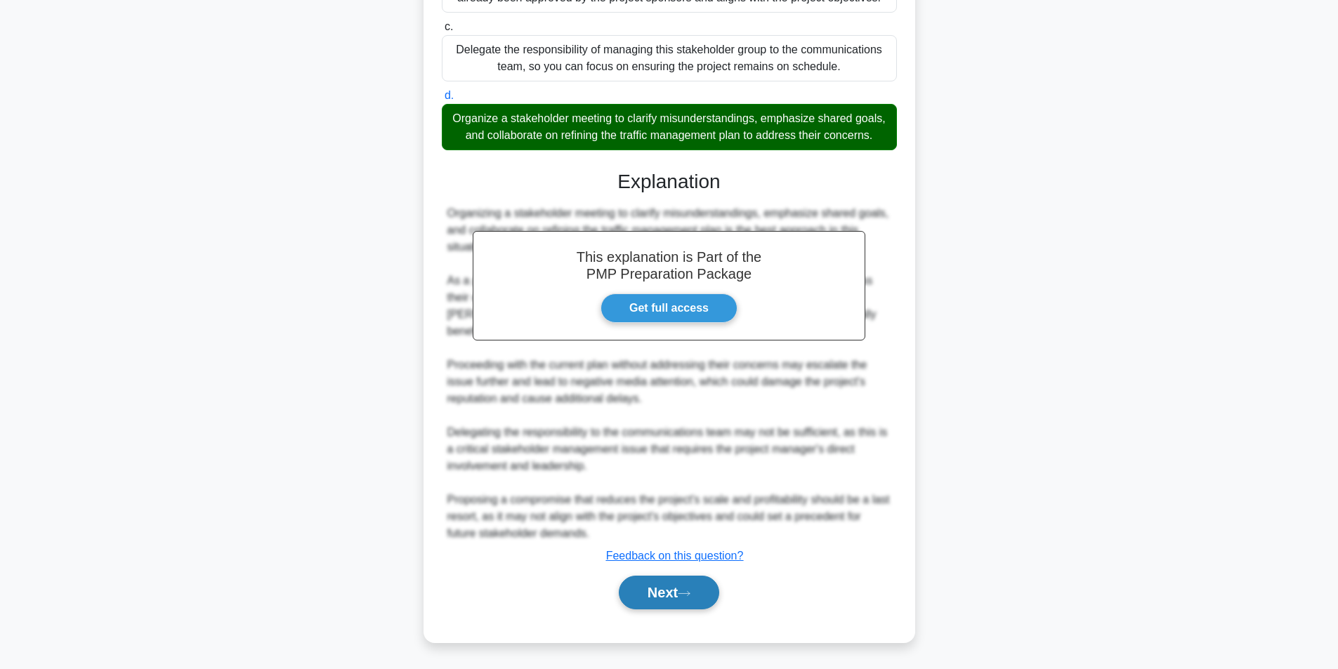
click at [666, 601] on button "Next" at bounding box center [669, 593] width 100 height 34
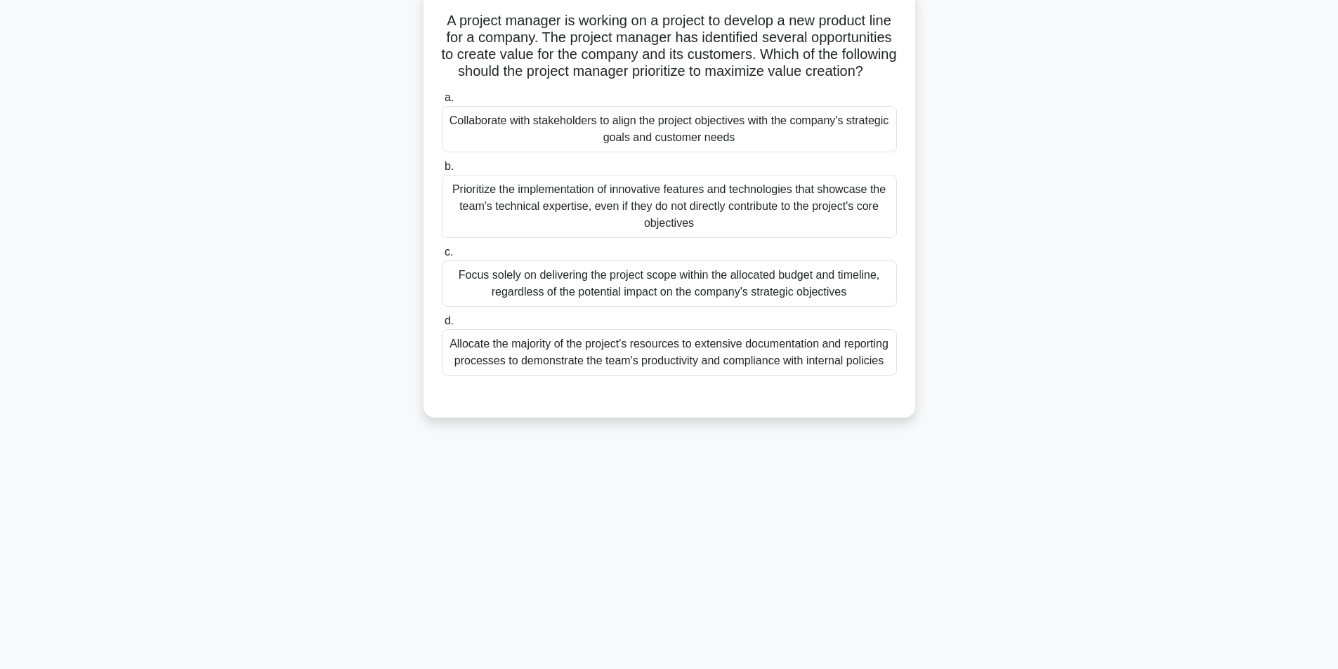
click at [588, 143] on div "Collaborate with stakeholders to align the project objectives with the company'…" at bounding box center [669, 129] width 455 height 46
click at [442, 103] on input "a. Collaborate with stakeholders to align the project objectives with the compa…" at bounding box center [442, 97] width 0 height 9
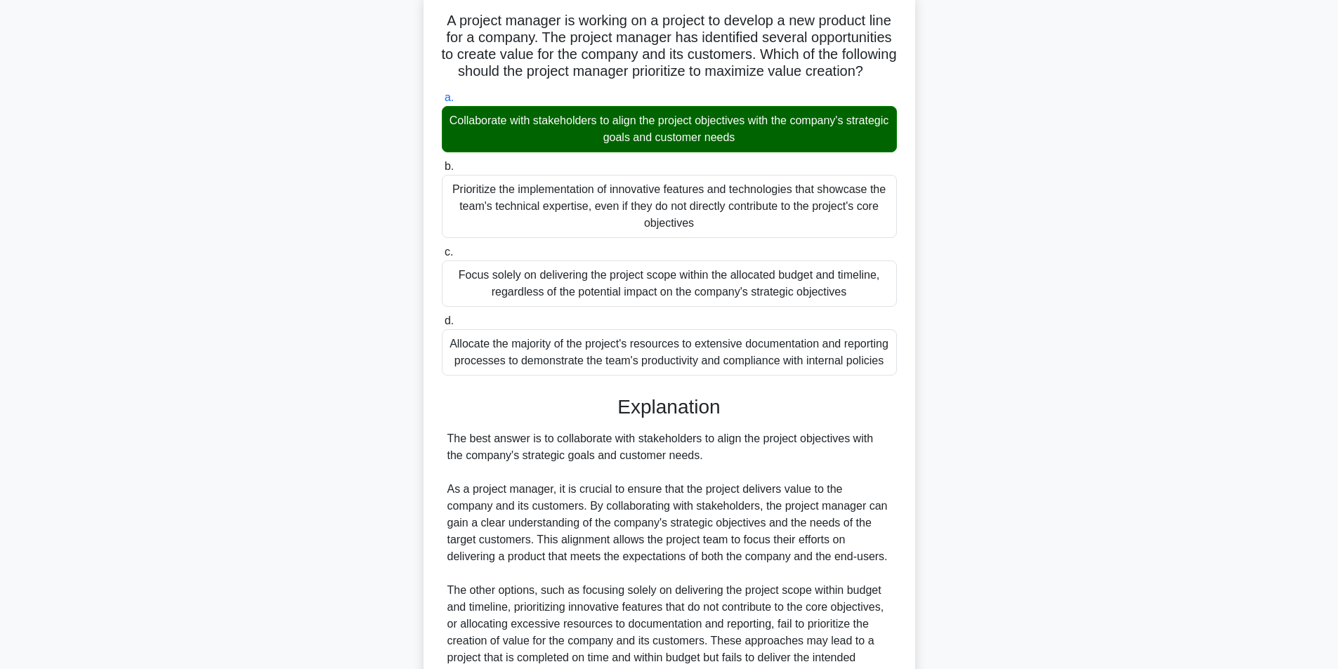
scroll to position [265, 0]
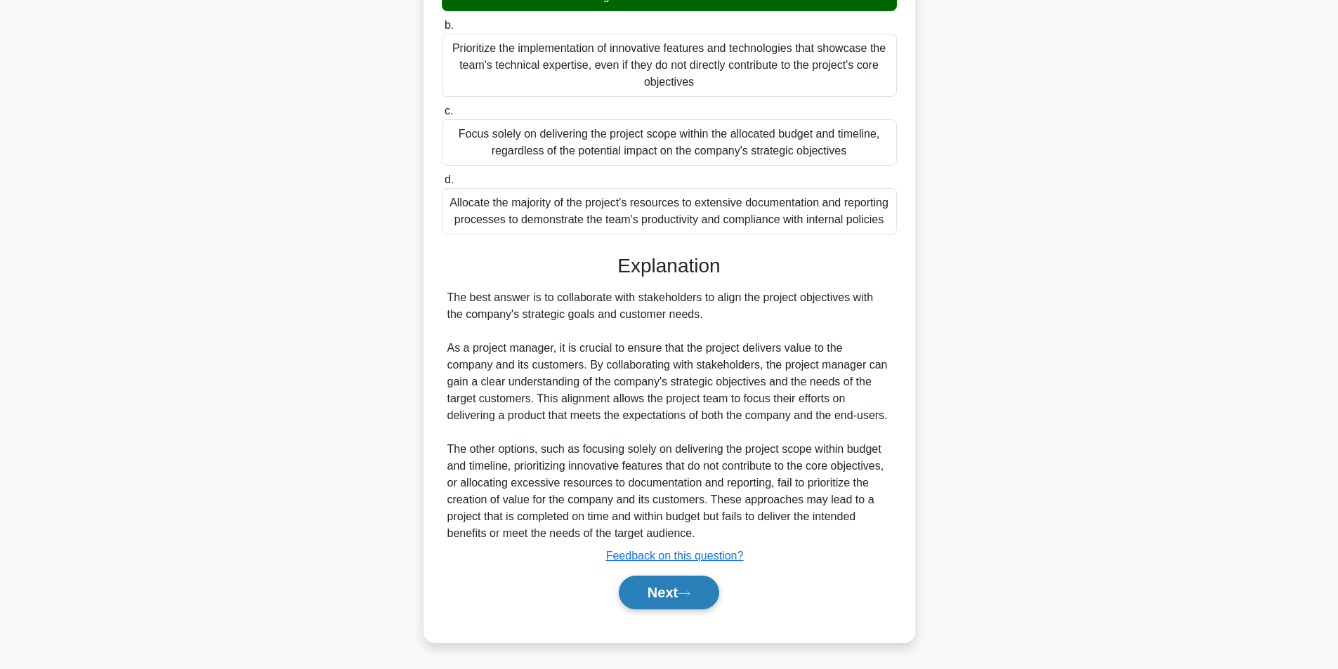
click at [659, 598] on button "Next" at bounding box center [669, 593] width 100 height 34
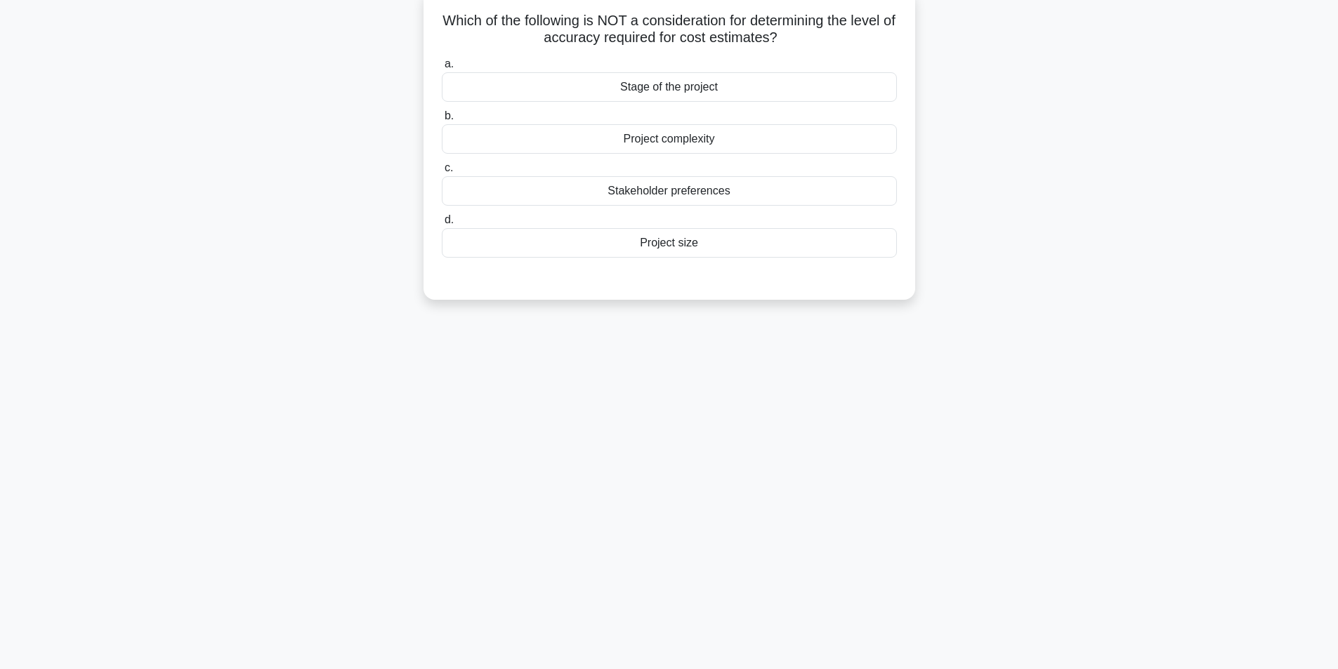
click at [652, 193] on div "Stakeholder preferences" at bounding box center [669, 190] width 455 height 29
click at [442, 173] on input "c. Stakeholder preferences" at bounding box center [442, 168] width 0 height 9
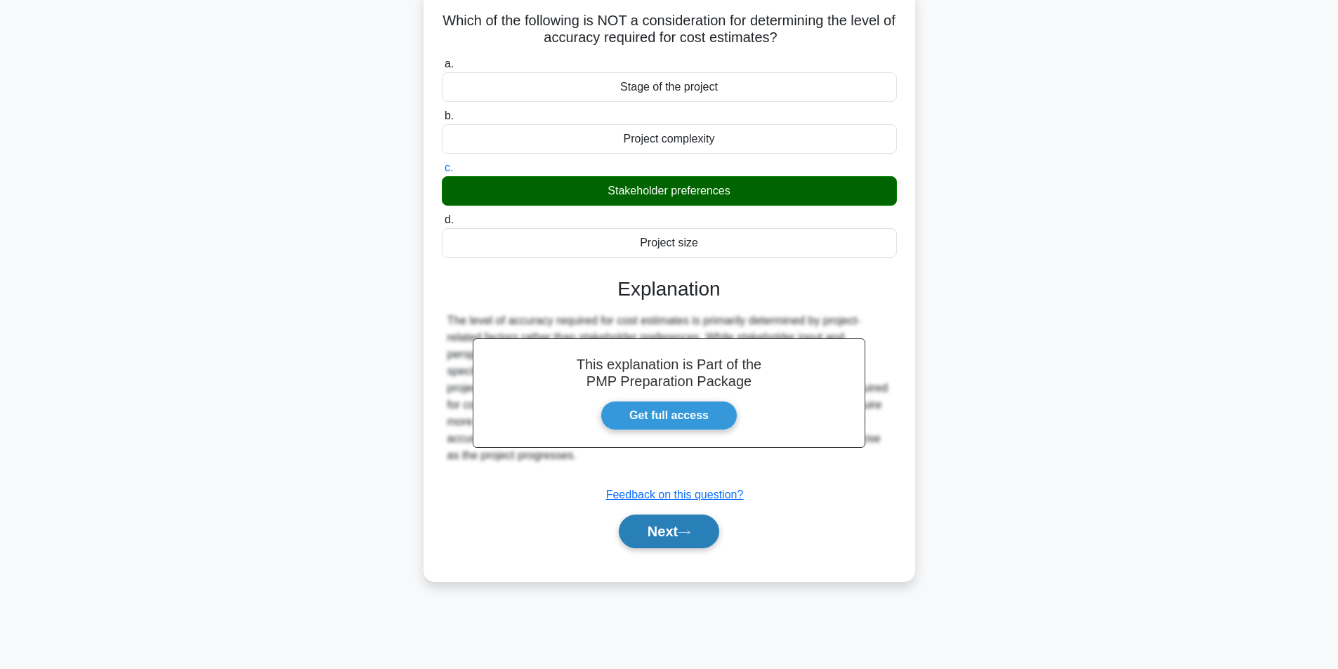
click at [680, 536] on button "Next" at bounding box center [669, 532] width 100 height 34
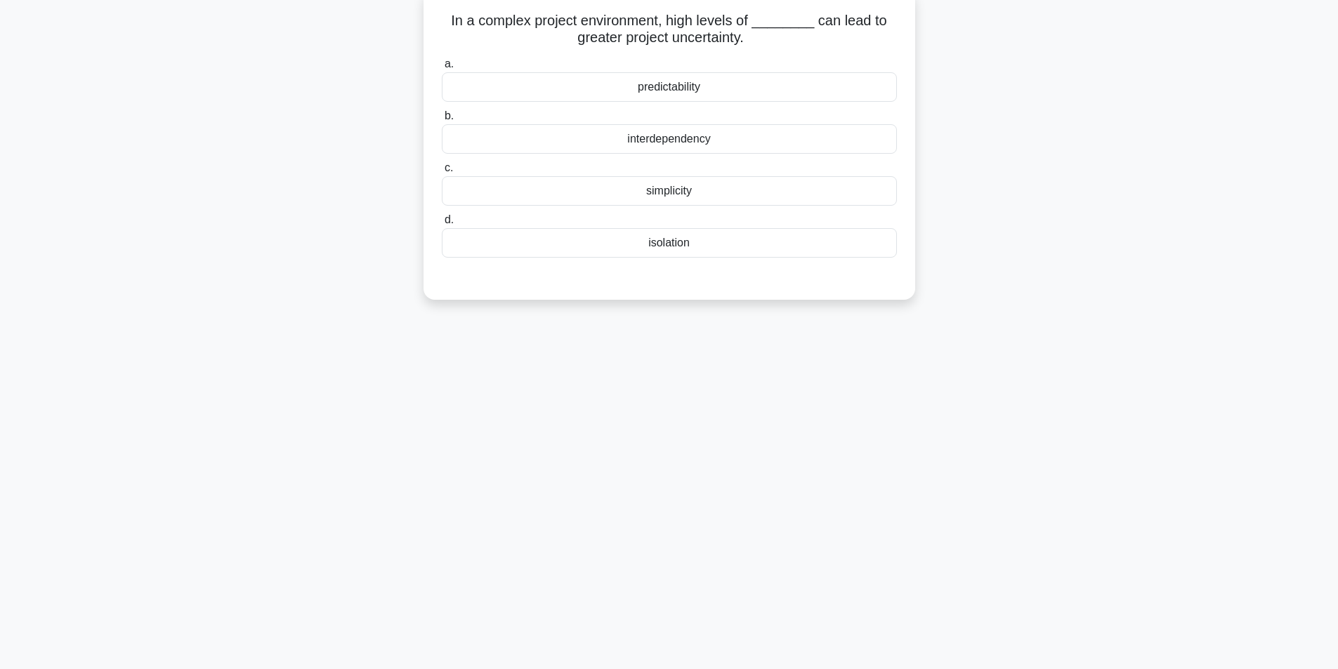
click at [673, 247] on div "isolation" at bounding box center [669, 242] width 455 height 29
click at [442, 225] on input "d. isolation" at bounding box center [442, 220] width 0 height 9
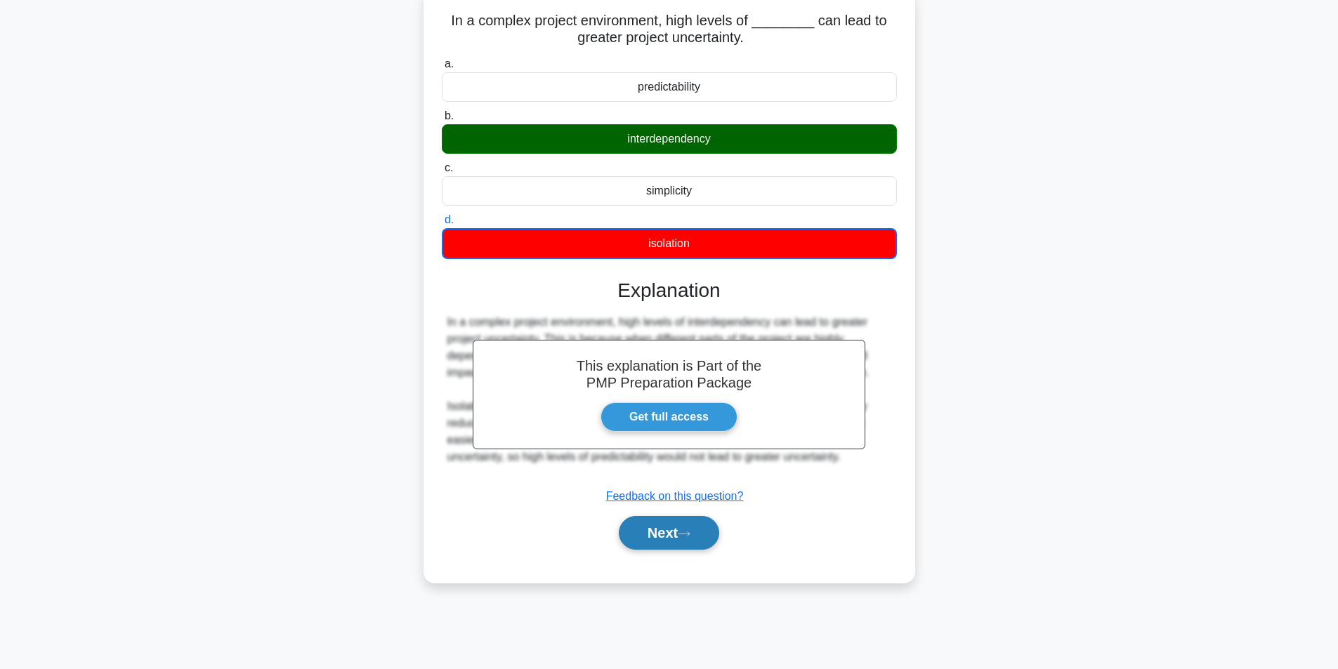
click at [645, 531] on button "Next" at bounding box center [669, 533] width 100 height 34
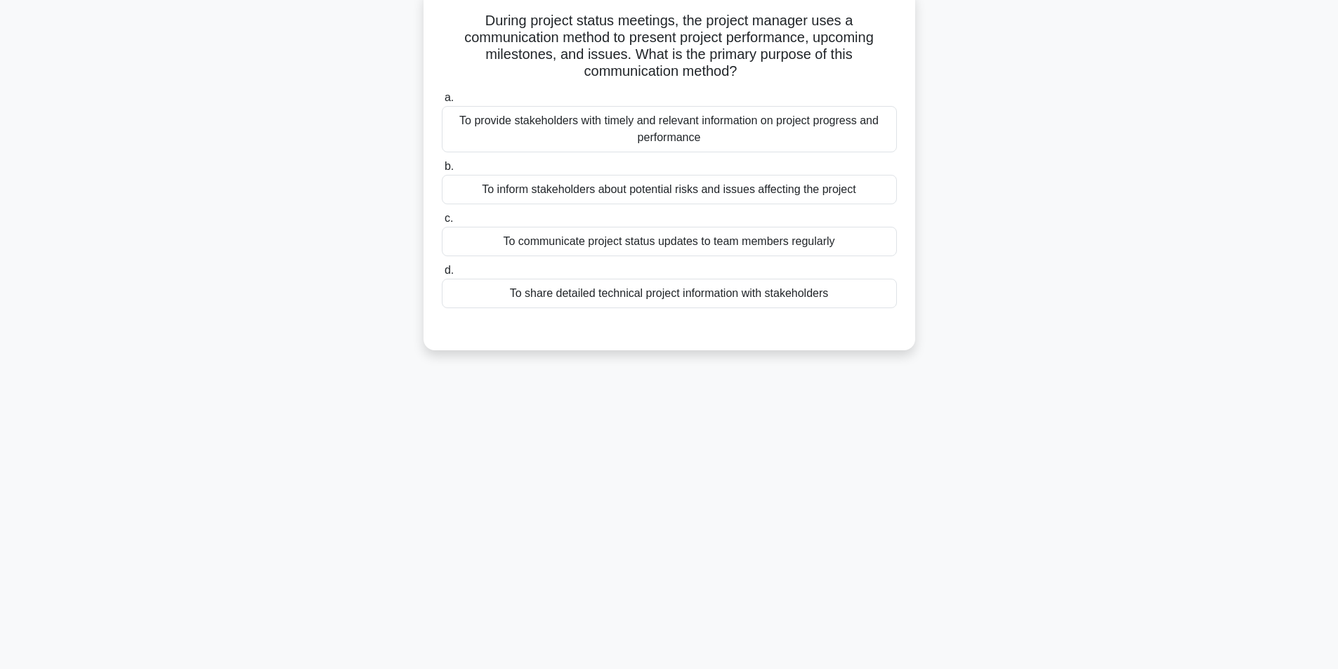
click at [692, 125] on div "To provide stakeholders with timely and relevant information on project progres…" at bounding box center [669, 129] width 455 height 46
click at [442, 103] on input "a. To provide stakeholders with timely and relevant information on project prog…" at bounding box center [442, 97] width 0 height 9
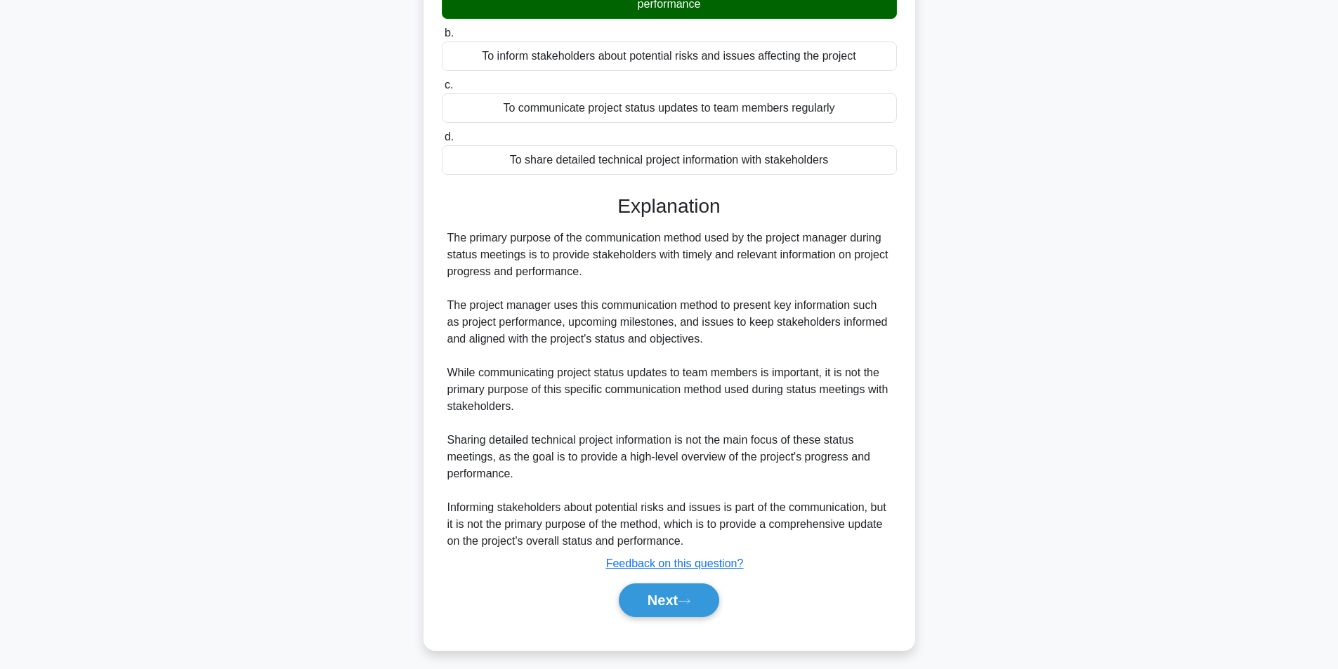
scroll to position [231, 0]
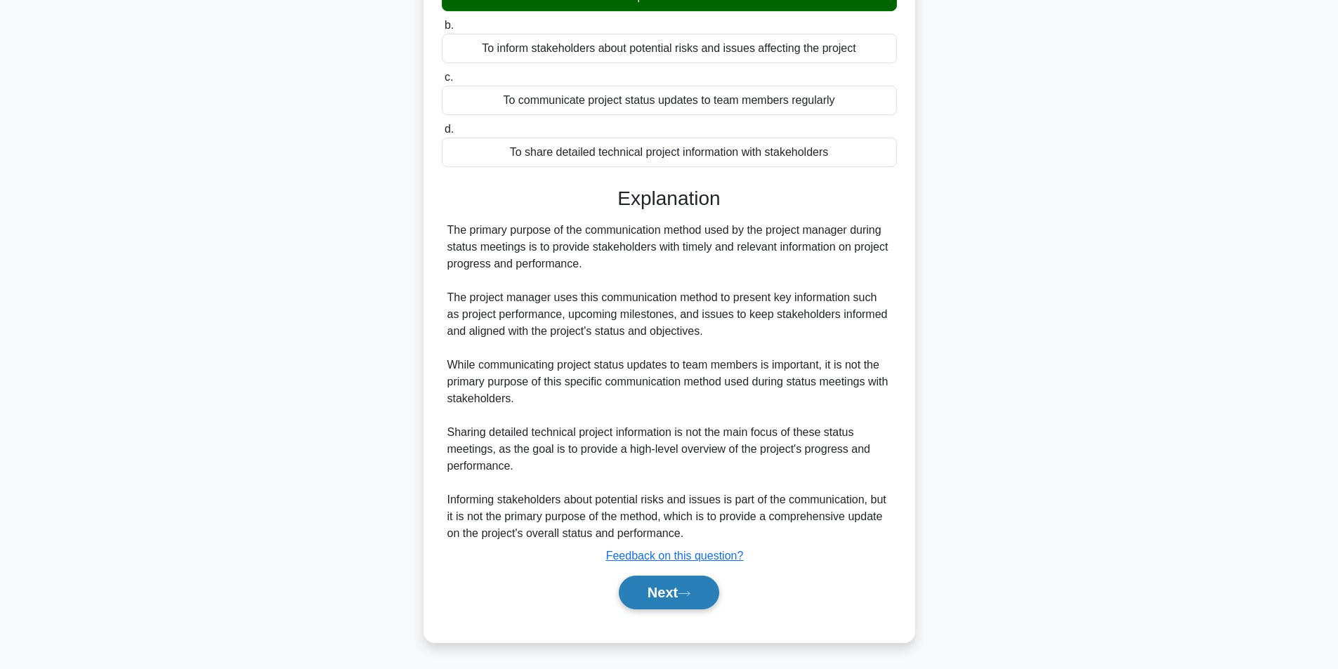
click at [671, 592] on button "Next" at bounding box center [669, 593] width 100 height 34
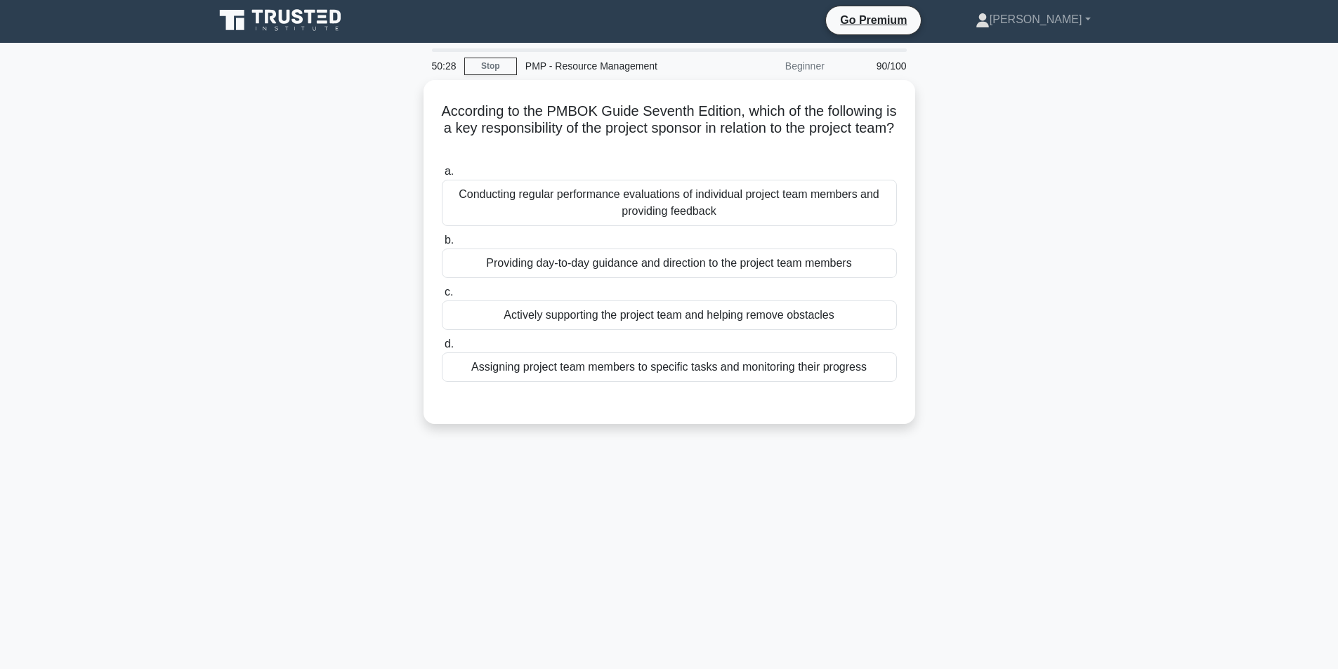
scroll to position [0, 0]
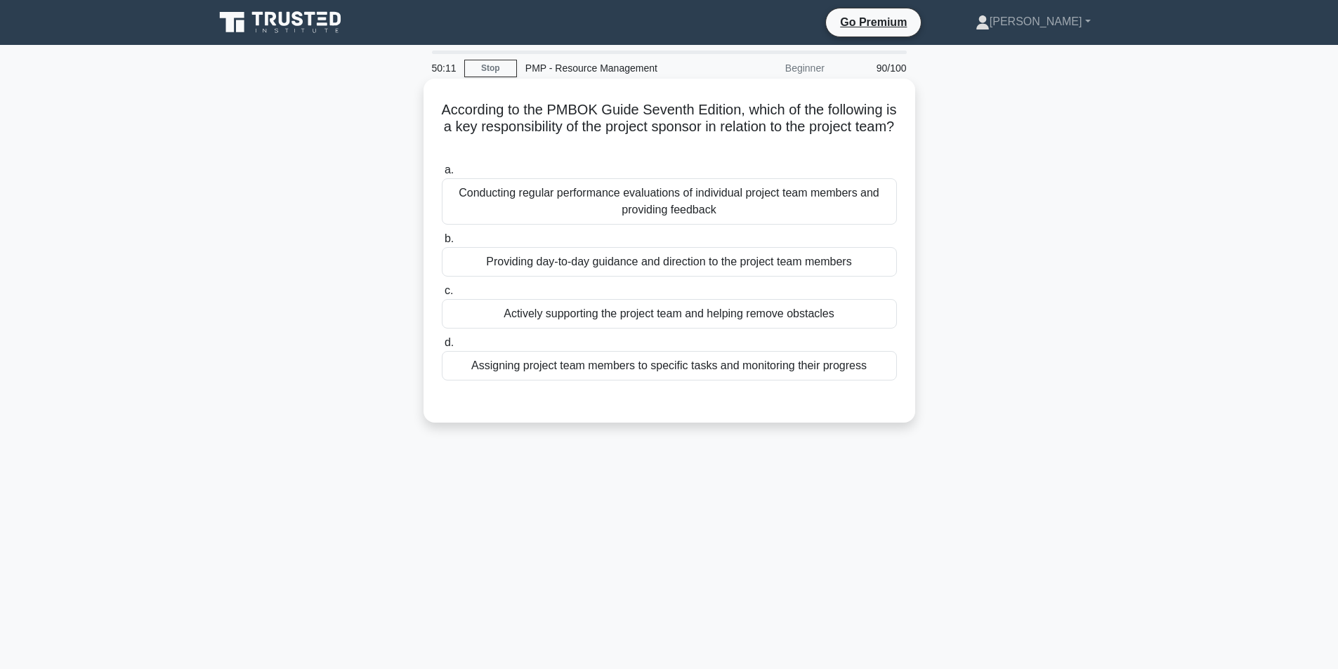
click at [649, 317] on div "Actively supporting the project team and helping remove obstacles" at bounding box center [669, 313] width 455 height 29
click at [442, 296] on input "c. Actively supporting the project team and helping remove obstacles" at bounding box center [442, 290] width 0 height 9
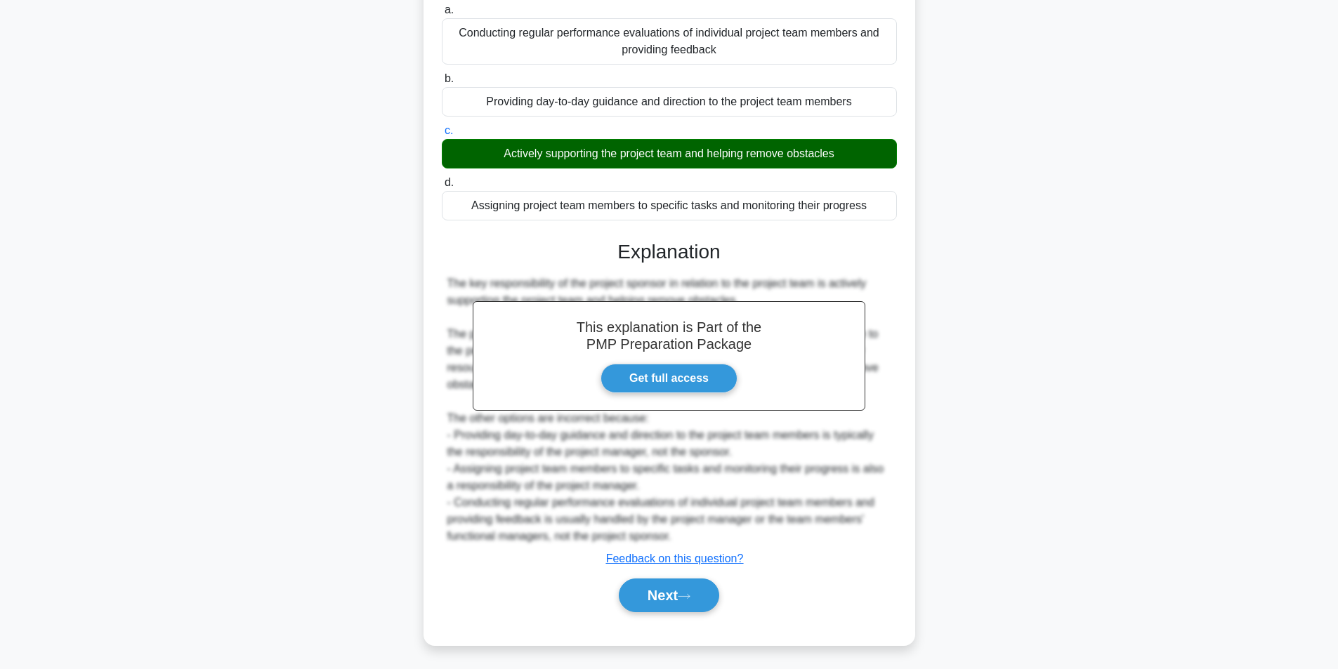
scroll to position [164, 0]
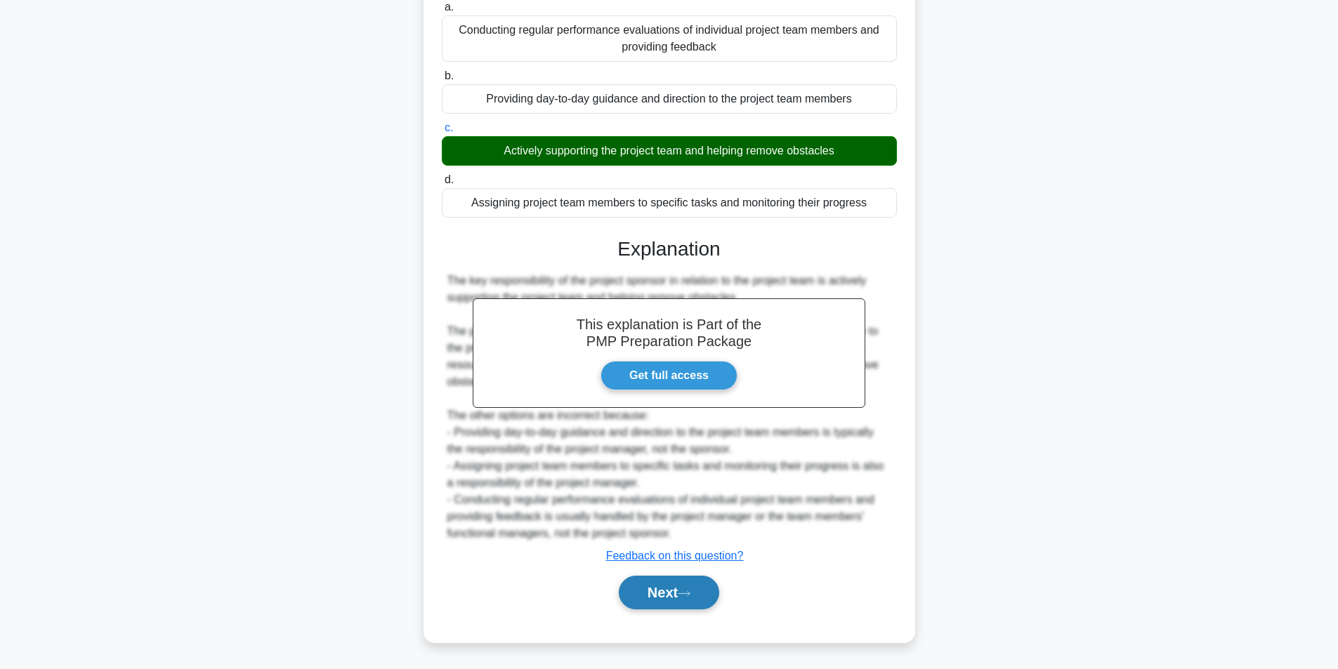
click at [679, 601] on button "Next" at bounding box center [669, 593] width 100 height 34
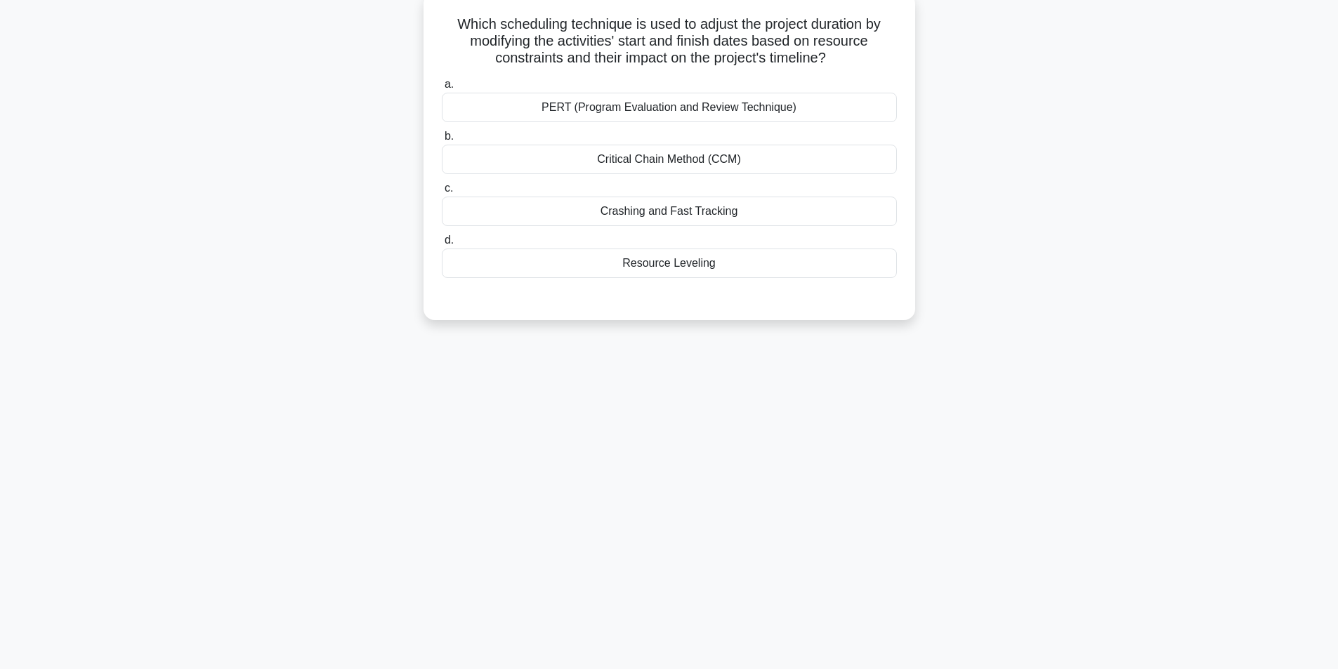
scroll to position [89, 0]
click at [705, 159] on div "Critical Chain Method (CCM)" at bounding box center [669, 155] width 455 height 29
click at [442, 138] on input "b. Critical Chain Method (CCM)" at bounding box center [442, 133] width 0 height 9
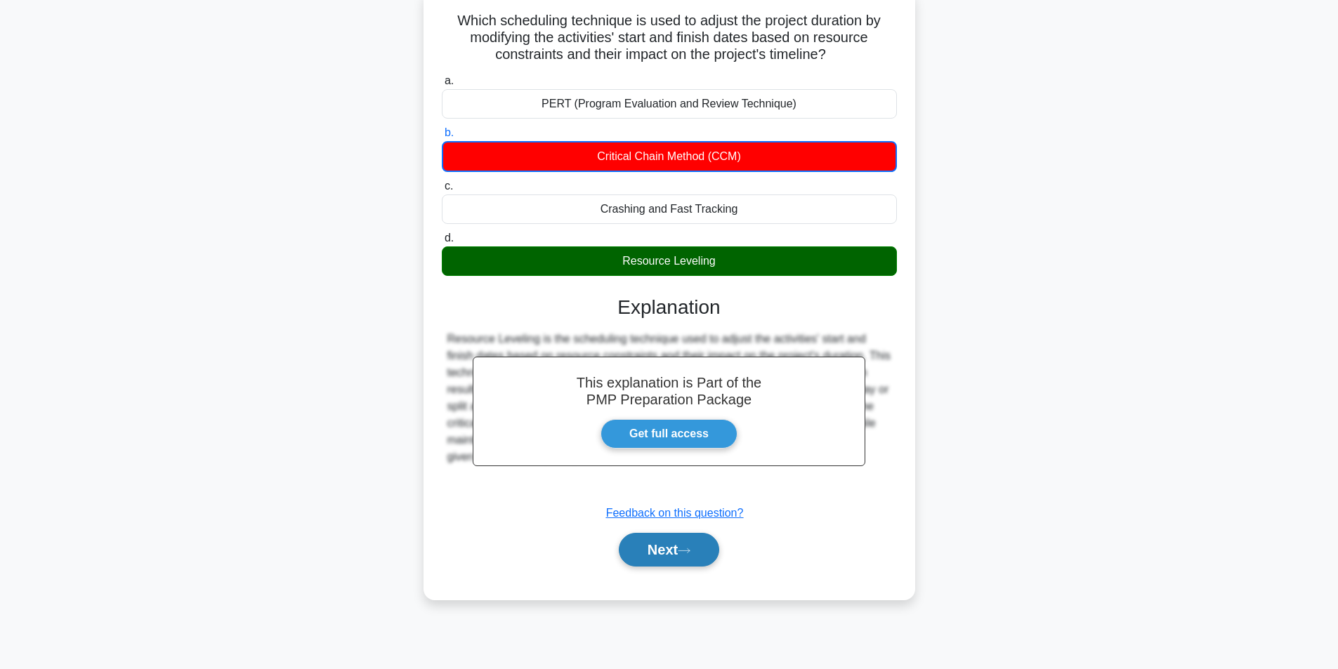
click at [661, 555] on button "Next" at bounding box center [669, 550] width 100 height 34
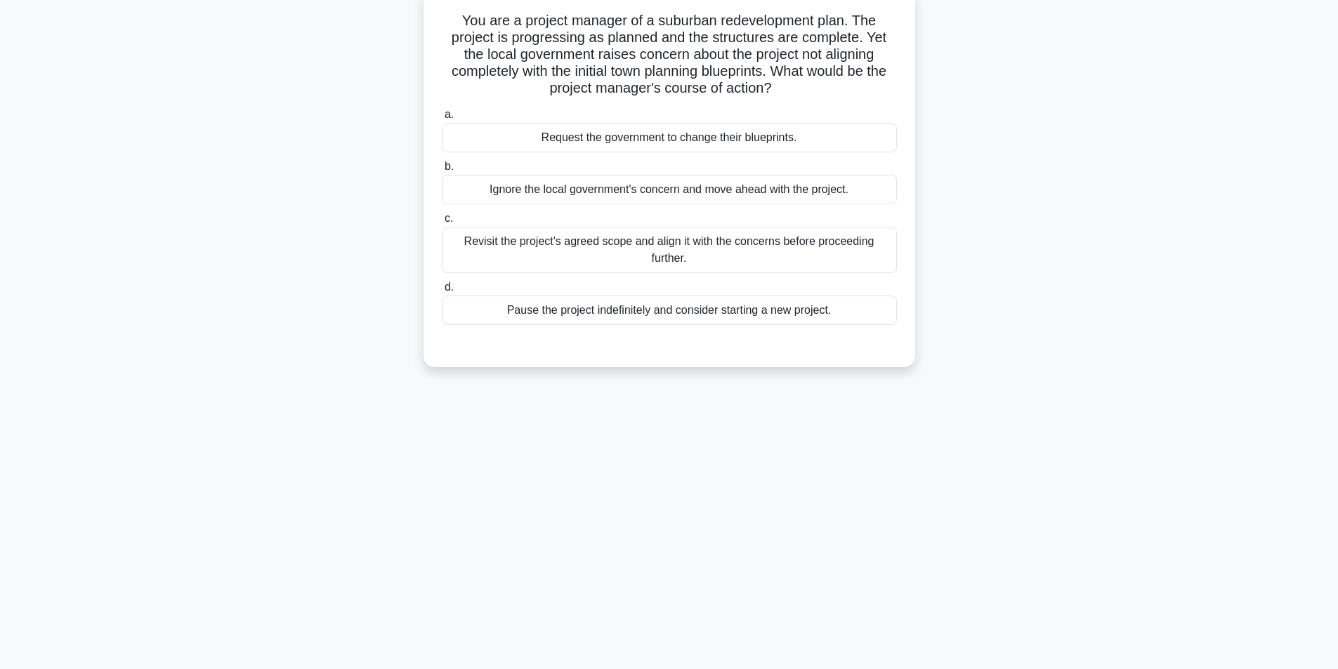
click at [624, 252] on div "Revisit the project's agreed scope and align it with the concerns before procee…" at bounding box center [669, 250] width 455 height 46
click at [442, 223] on input "c. Revisit the project's agreed scope and align it with the concerns before pro…" at bounding box center [442, 218] width 0 height 9
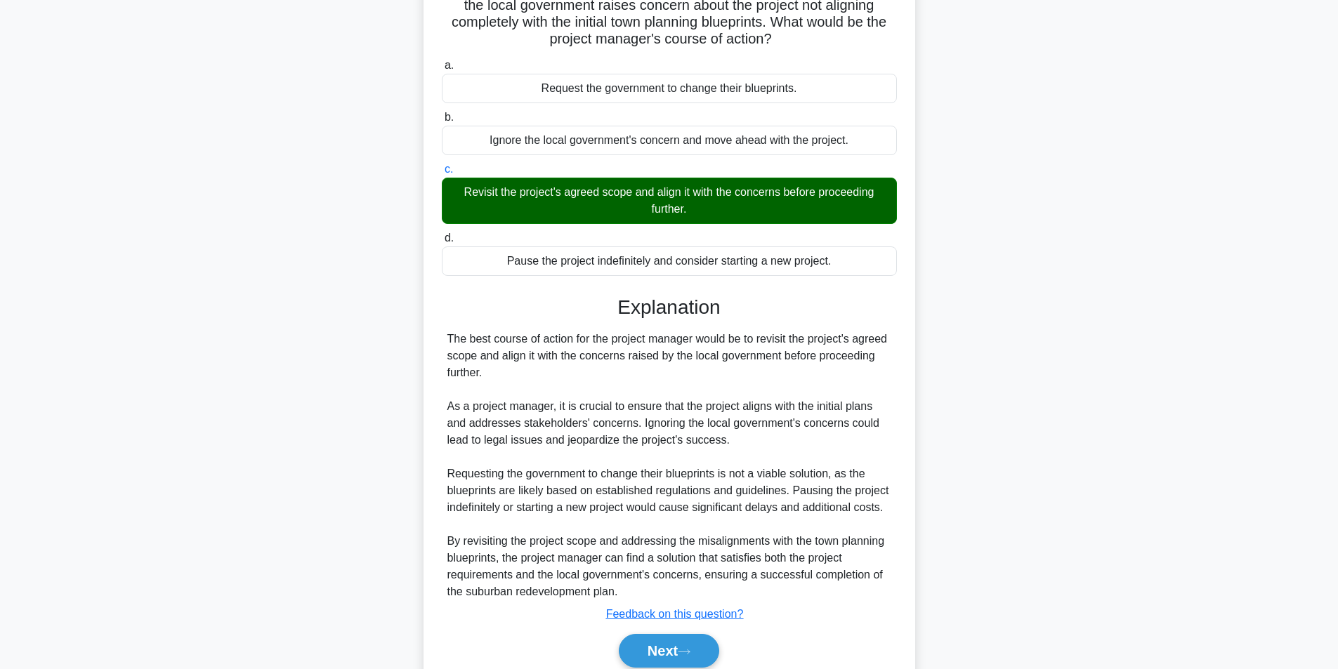
scroll to position [197, 0]
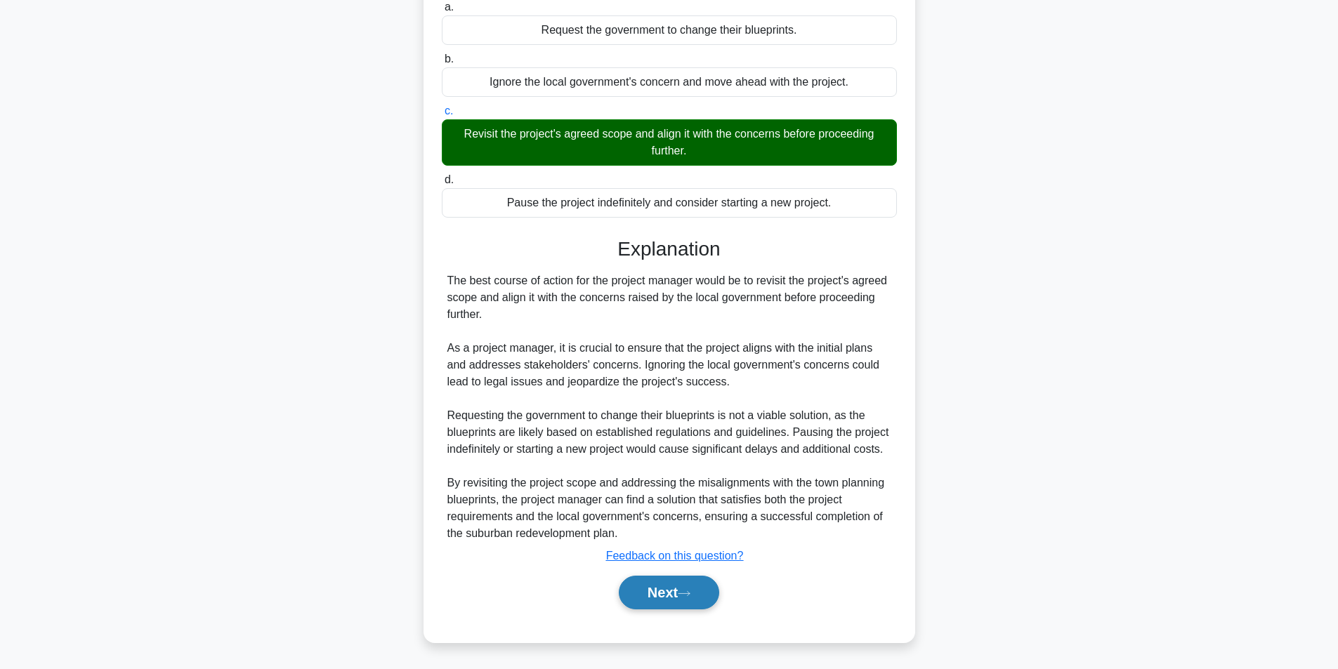
click at [687, 597] on icon at bounding box center [684, 594] width 13 height 8
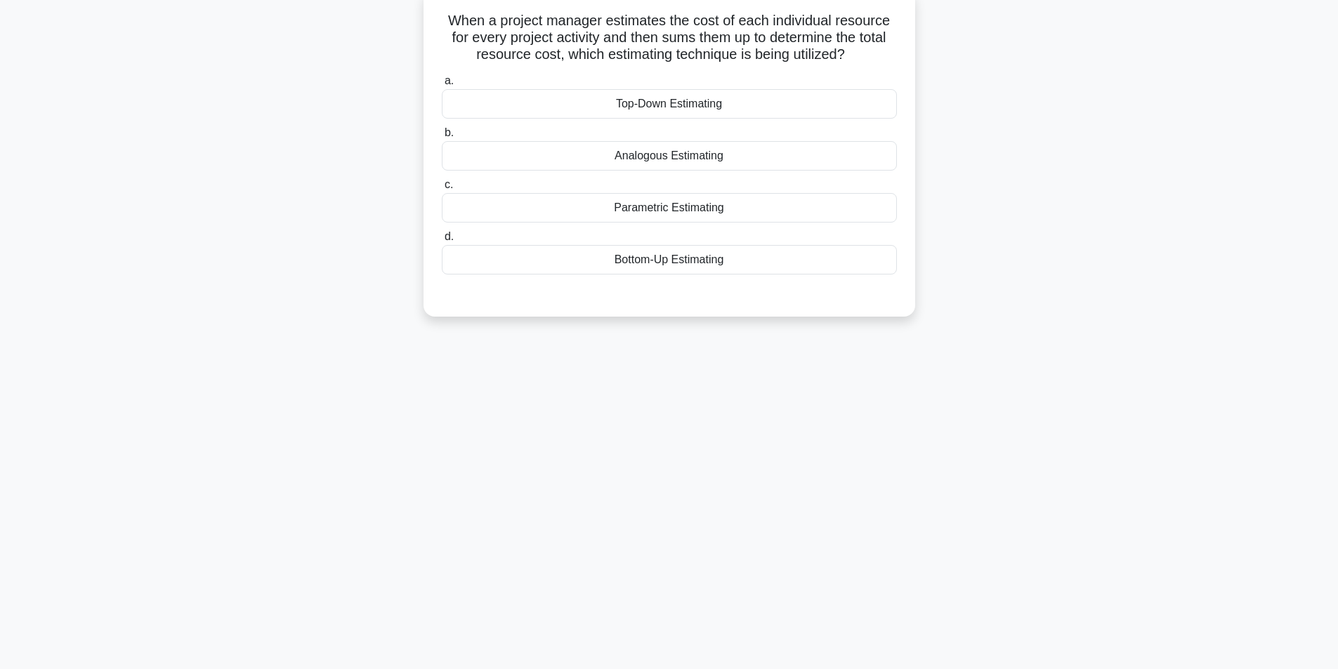
click at [698, 258] on div "Bottom-Up Estimating" at bounding box center [669, 259] width 455 height 29
click at [442, 242] on input "d. Bottom-Up Estimating" at bounding box center [442, 236] width 0 height 9
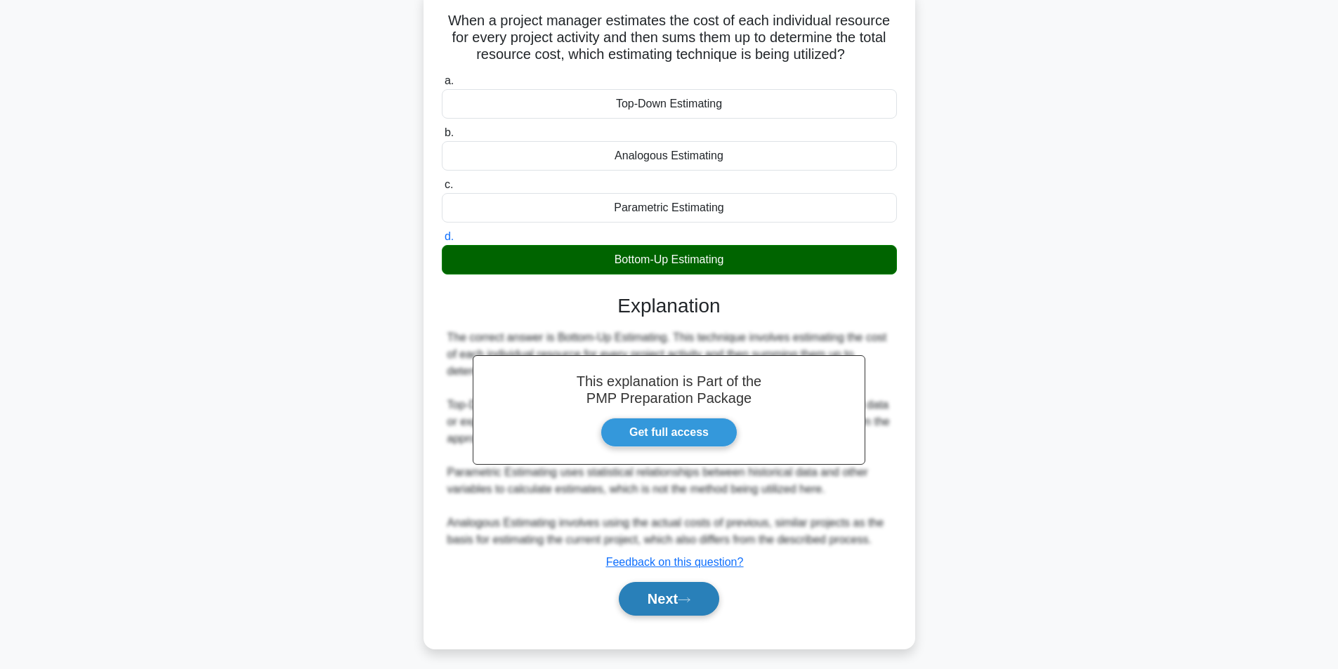
click at [690, 603] on icon at bounding box center [684, 600] width 13 height 8
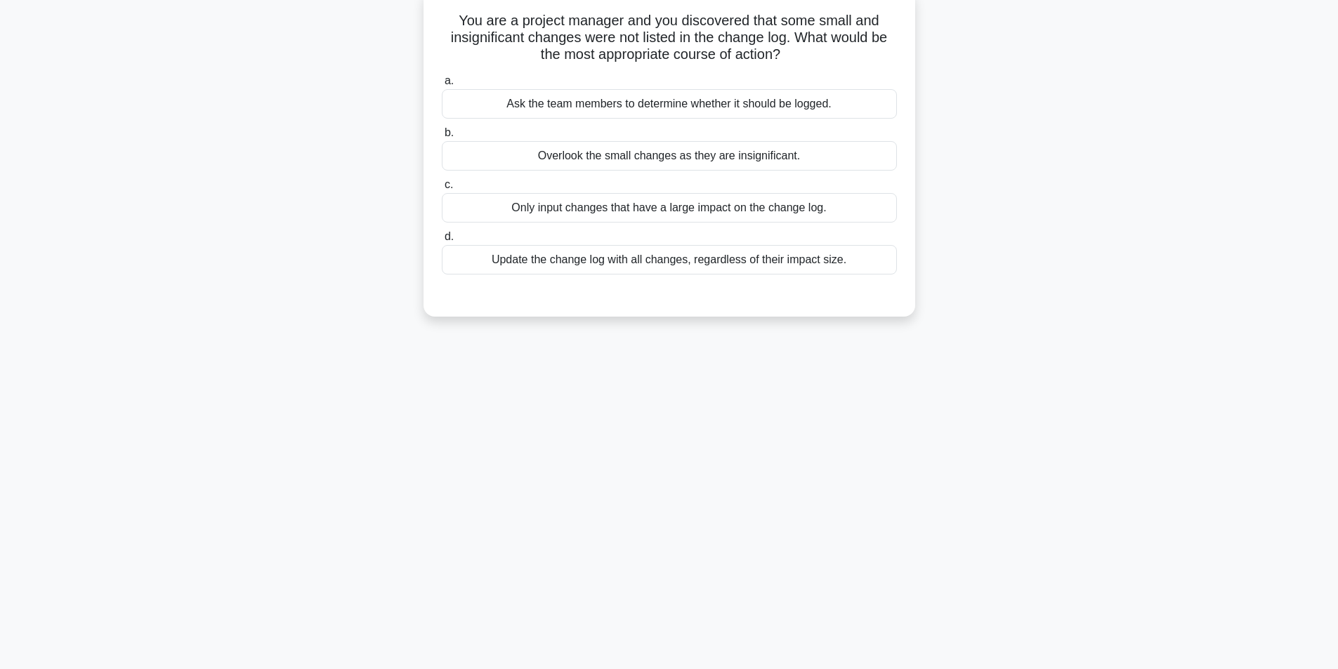
click at [650, 261] on div "Update the change log with all changes, regardless of their impact size." at bounding box center [669, 259] width 455 height 29
click at [442, 242] on input "d. Update the change log with all changes, regardless of their impact size." at bounding box center [442, 236] width 0 height 9
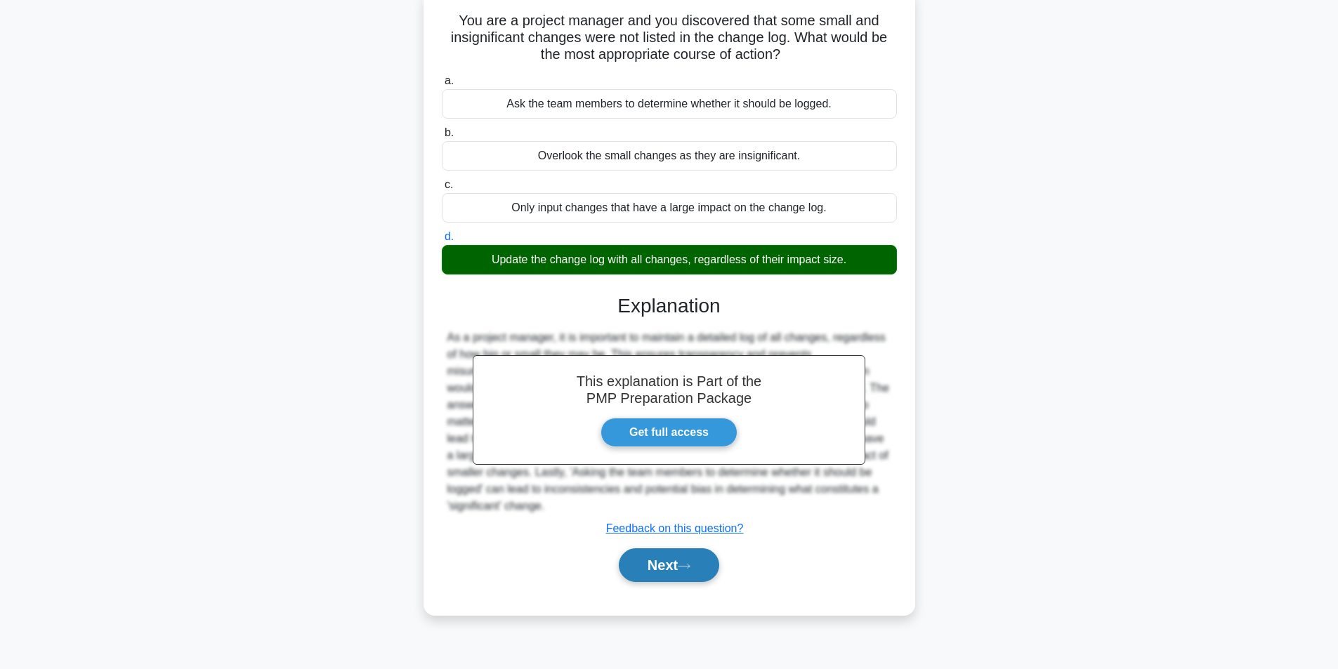
click at [647, 564] on button "Next" at bounding box center [669, 565] width 100 height 34
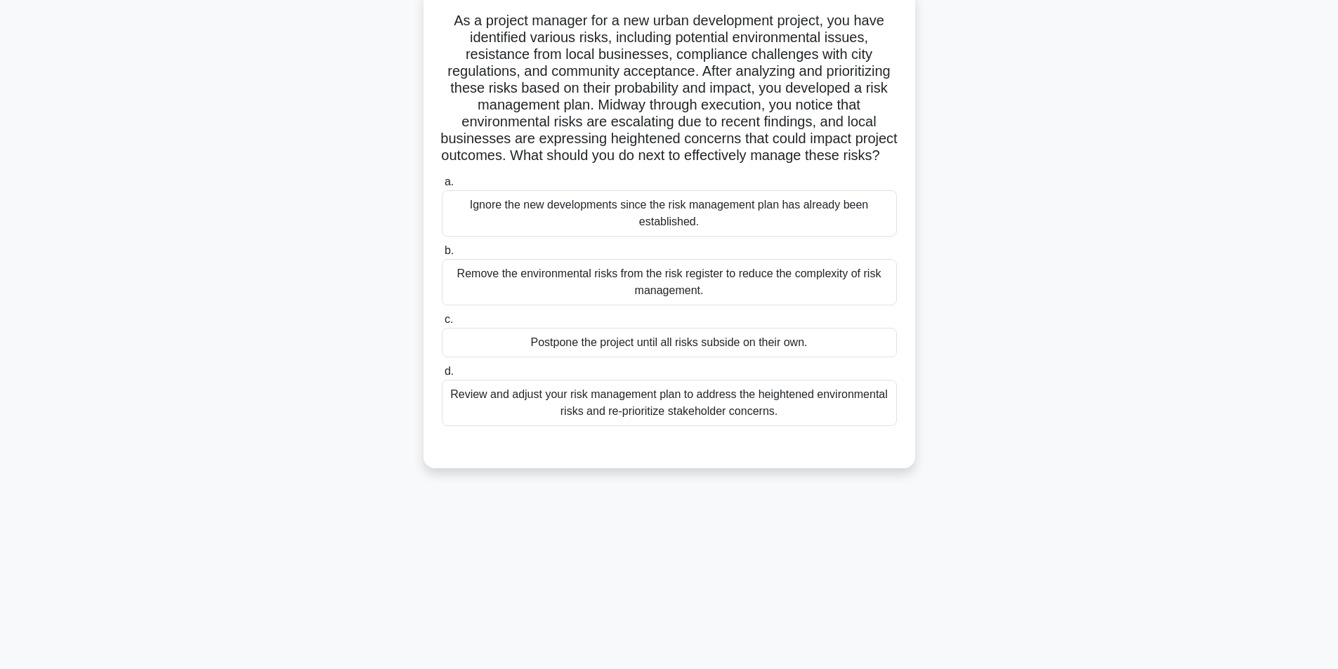
click at [623, 421] on div "Review and adjust your risk management plan to address the heightened environme…" at bounding box center [669, 403] width 455 height 46
click at [442, 376] on input "d. Review and adjust your risk management plan to address the heightened enviro…" at bounding box center [442, 371] width 0 height 9
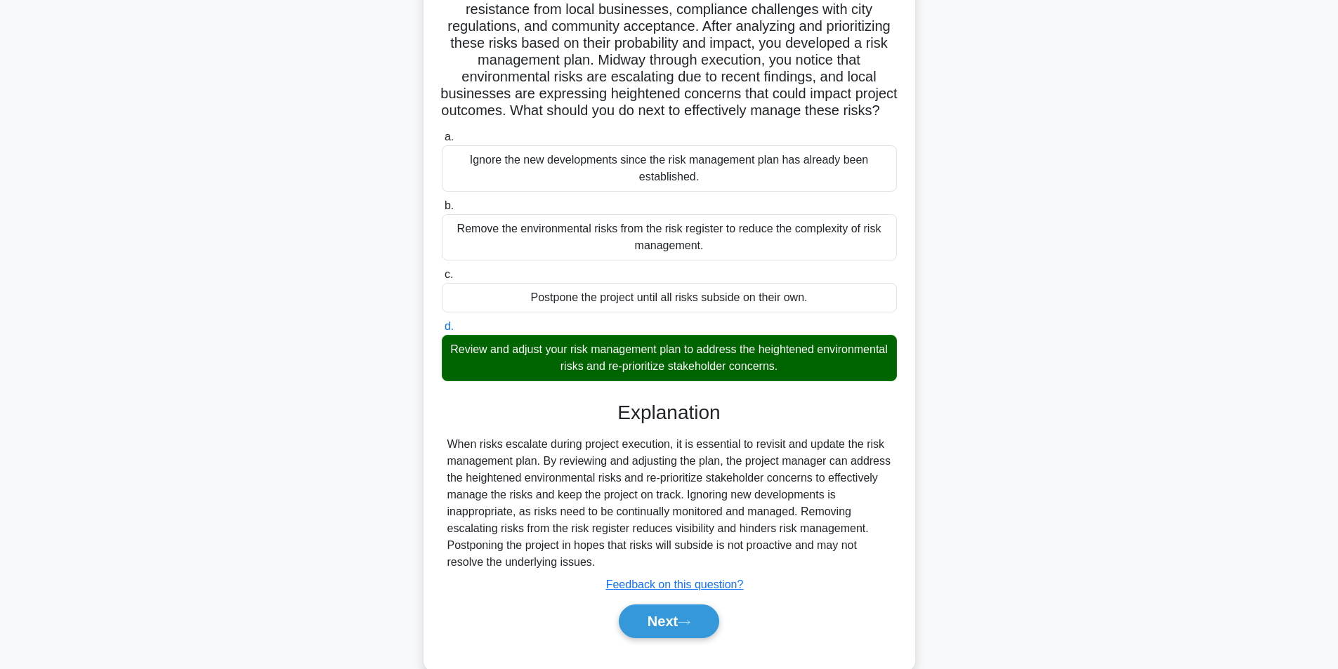
scroll to position [180, 0]
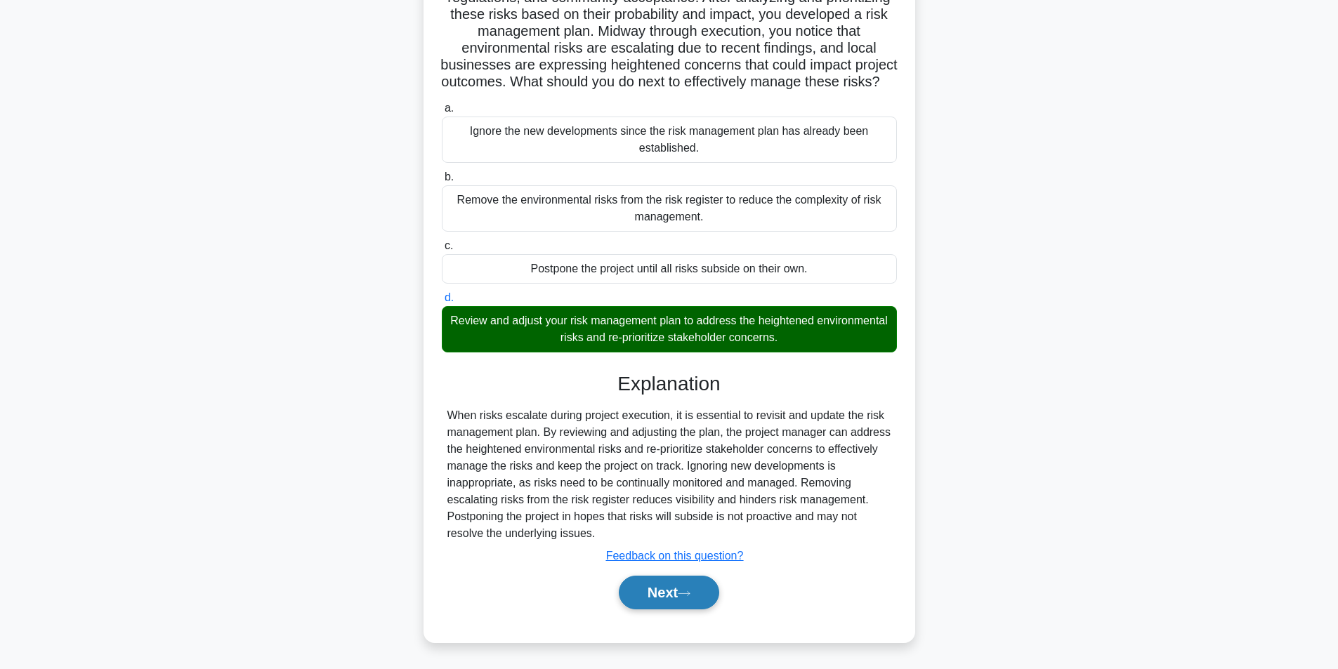
click at [656, 593] on button "Next" at bounding box center [669, 593] width 100 height 34
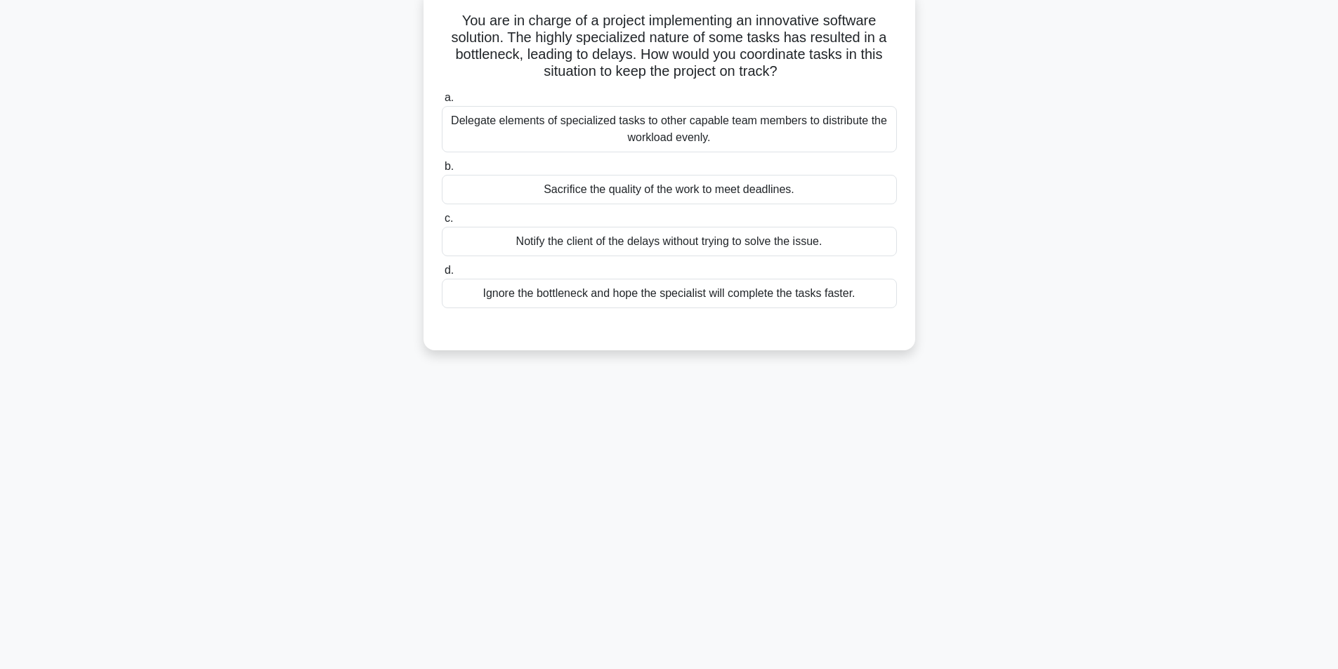
click at [715, 124] on div "Delegate elements of specialized tasks to other capable team members to distrib…" at bounding box center [669, 129] width 455 height 46
click at [442, 103] on input "a. Delegate elements of specialized tasks to other capable team members to dist…" at bounding box center [442, 97] width 0 height 9
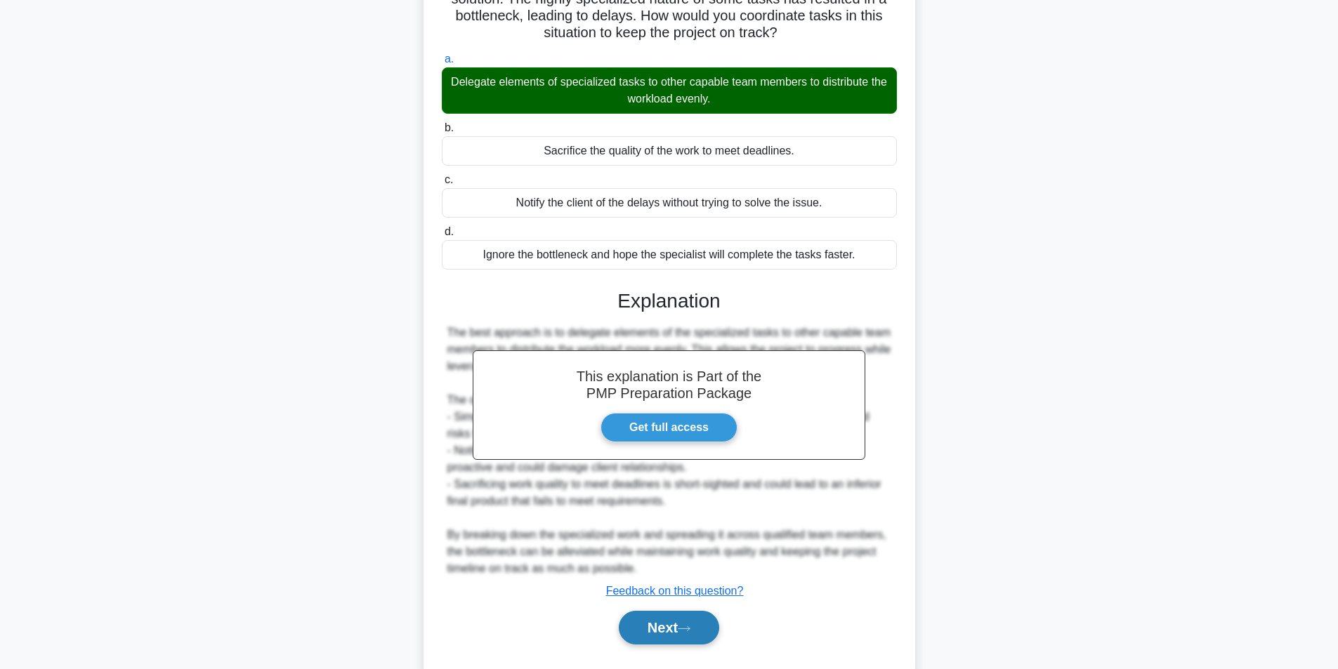
scroll to position [164, 0]
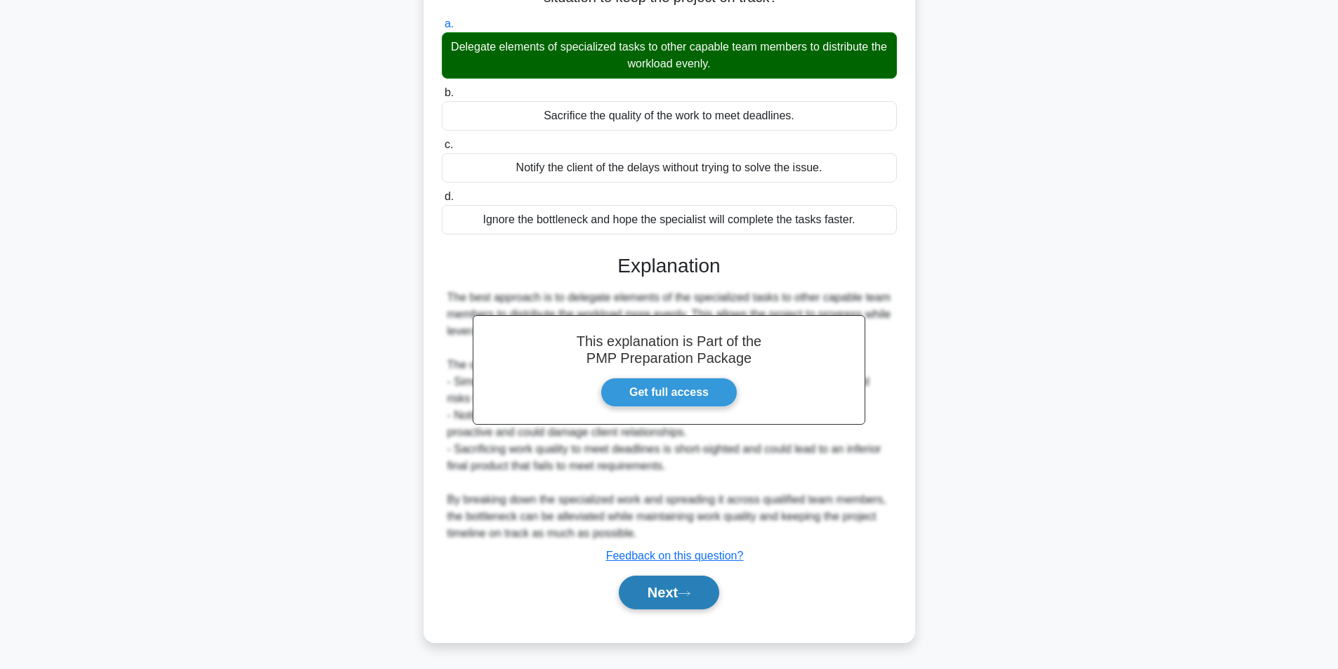
click at [658, 589] on button "Next" at bounding box center [669, 593] width 100 height 34
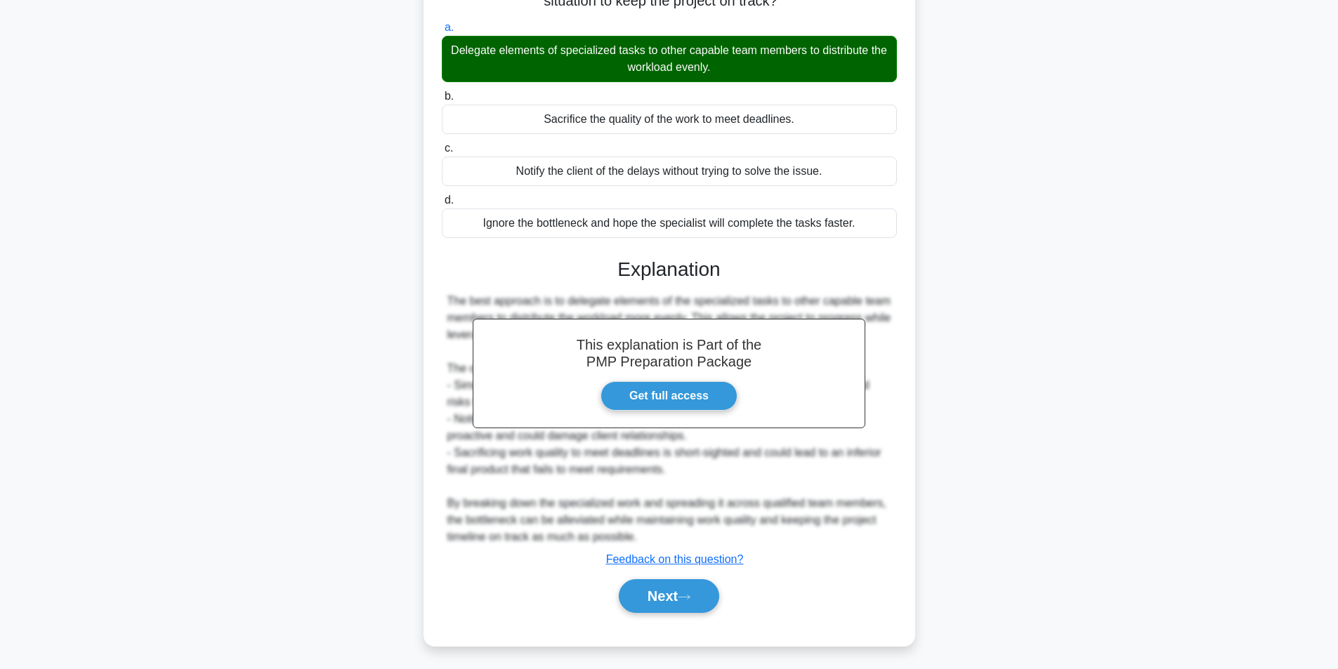
scroll to position [89, 0]
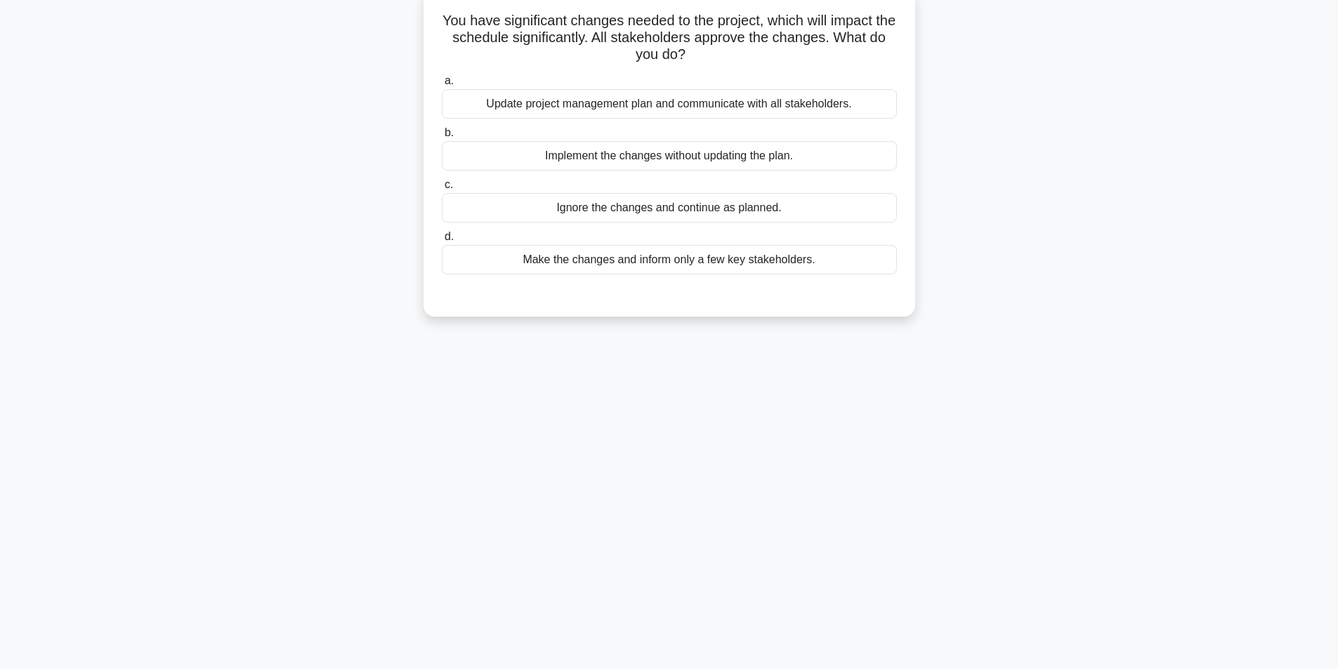
click at [747, 108] on div "Update project management plan and communicate with all stakeholders." at bounding box center [669, 103] width 455 height 29
click at [442, 86] on input "a. Update project management plan and communicate with all stakeholders." at bounding box center [442, 81] width 0 height 9
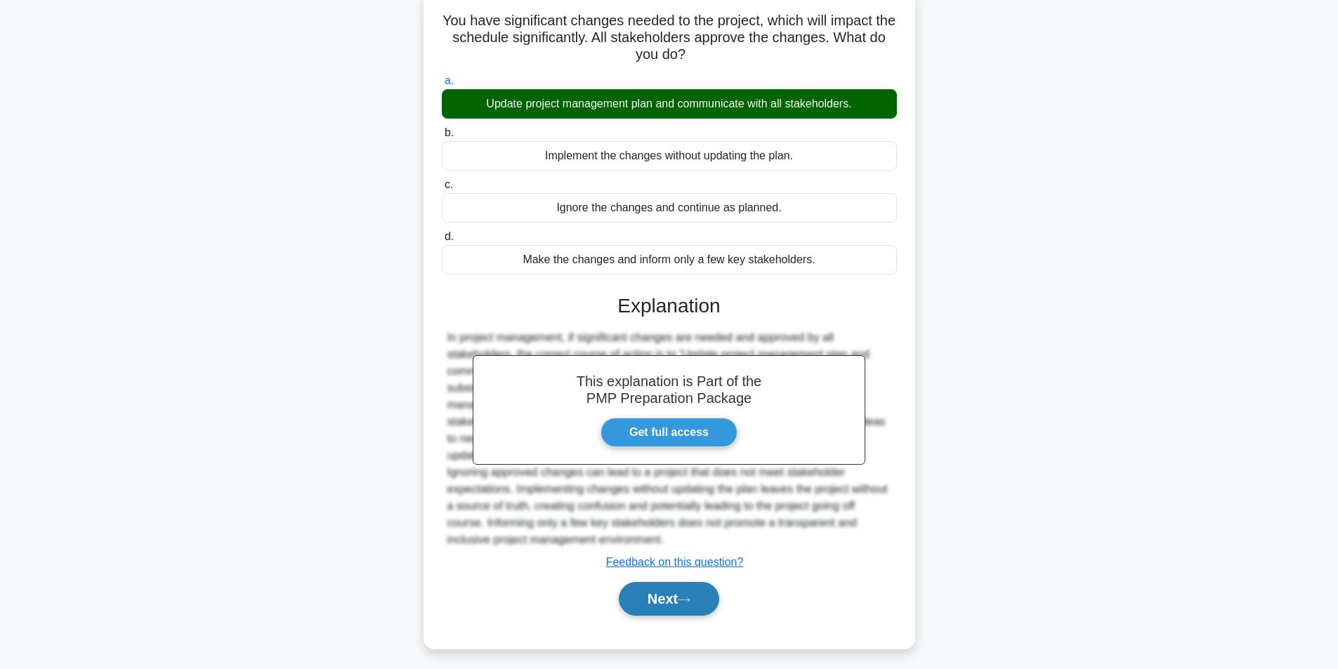
click at [668, 592] on button "Next" at bounding box center [669, 599] width 100 height 34
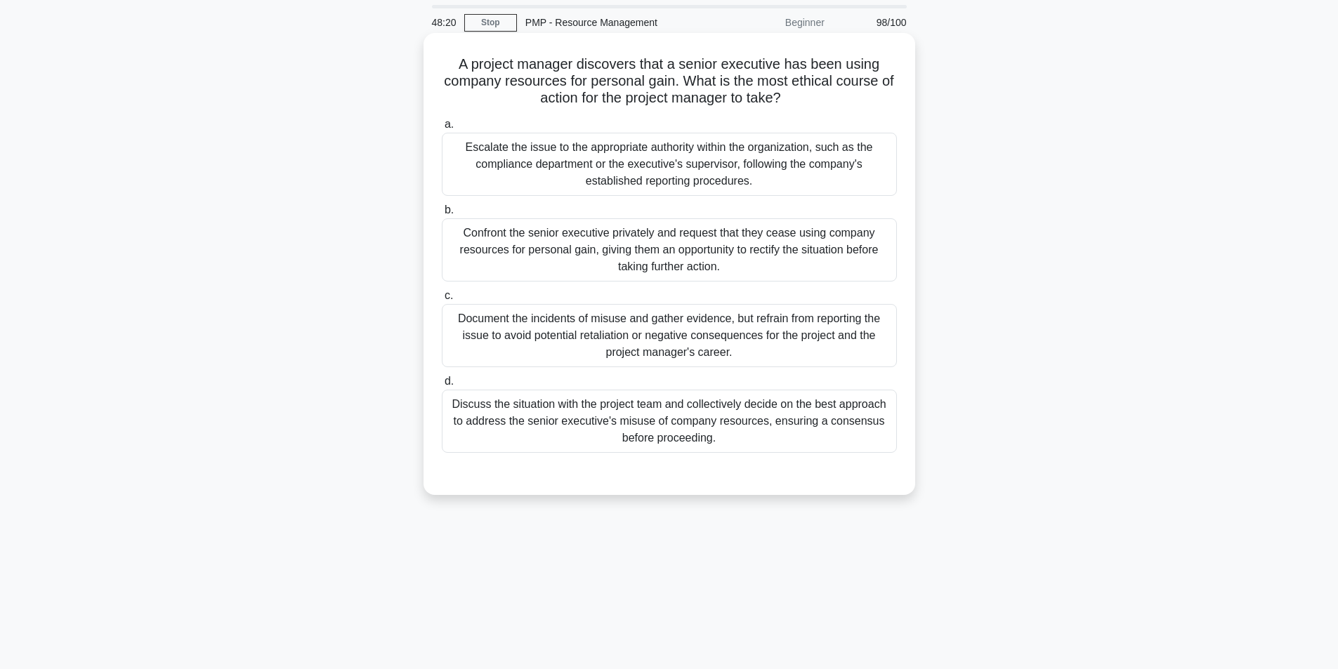
scroll to position [70, 0]
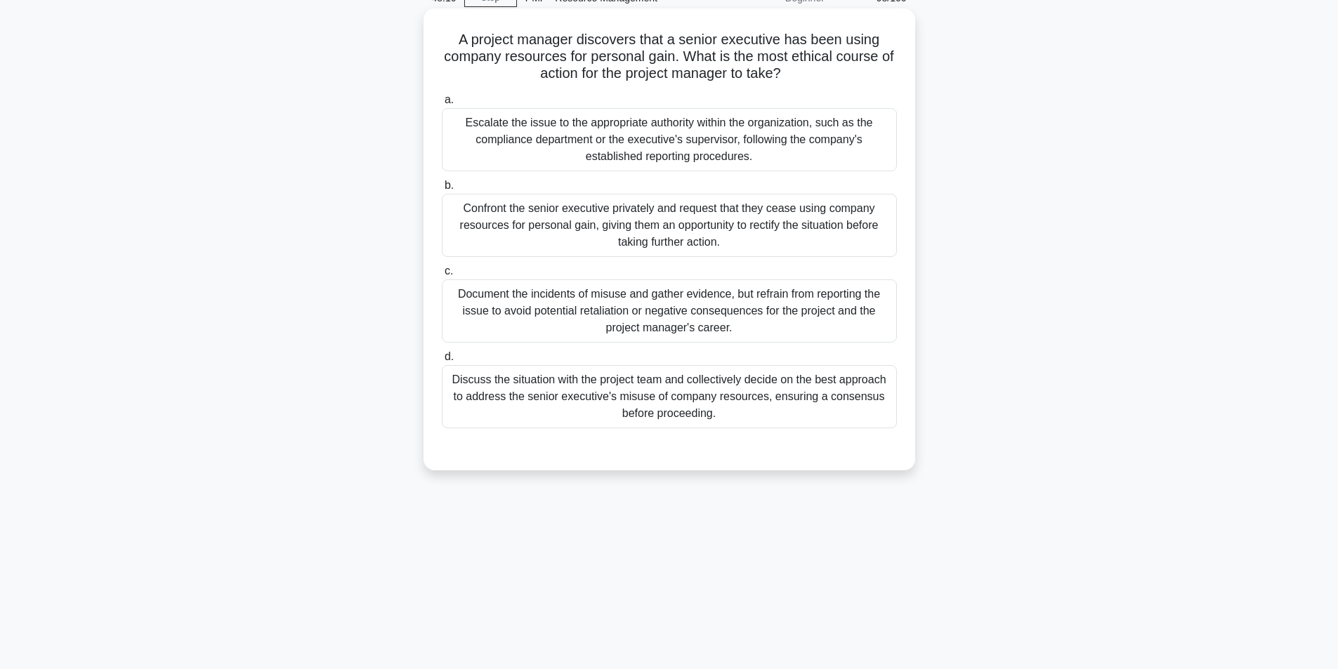
click at [661, 220] on div "Confront the senior executive privately and request that they cease using compa…" at bounding box center [669, 225] width 455 height 63
click at [442, 190] on input "b. Confront the senior executive privately and request that they cease using co…" at bounding box center [442, 185] width 0 height 9
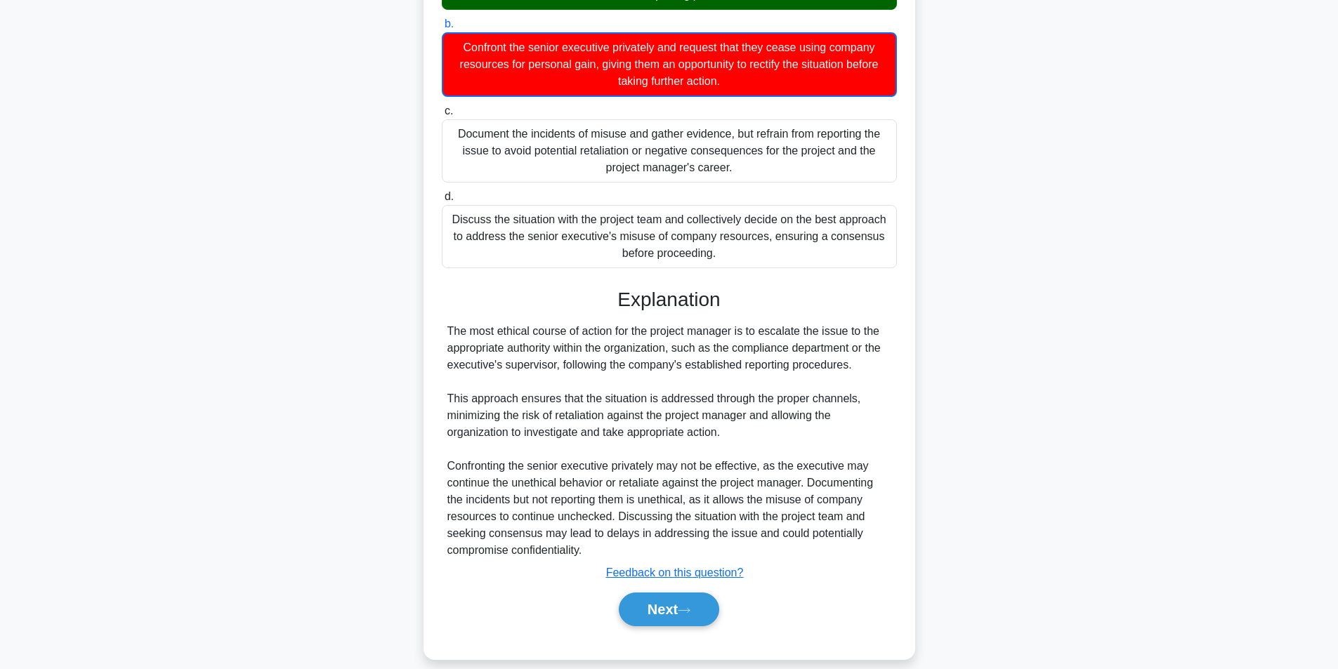
scroll to position [249, 0]
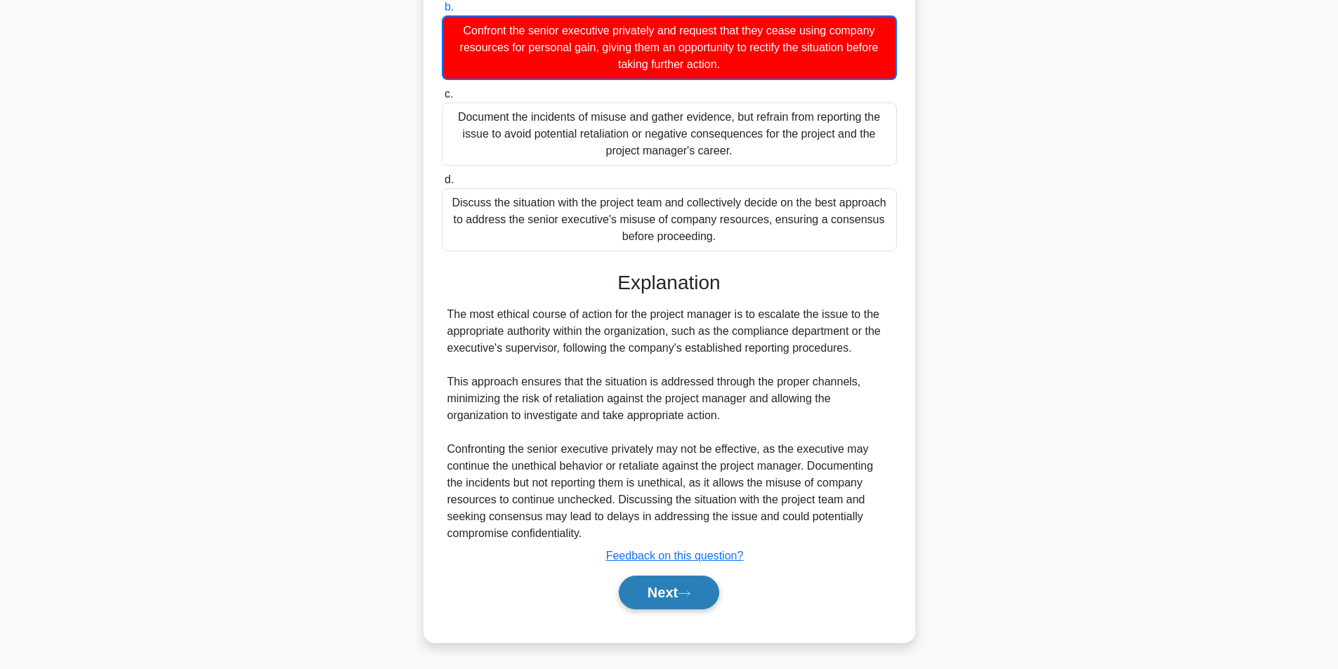
click at [661, 595] on button "Next" at bounding box center [669, 593] width 100 height 34
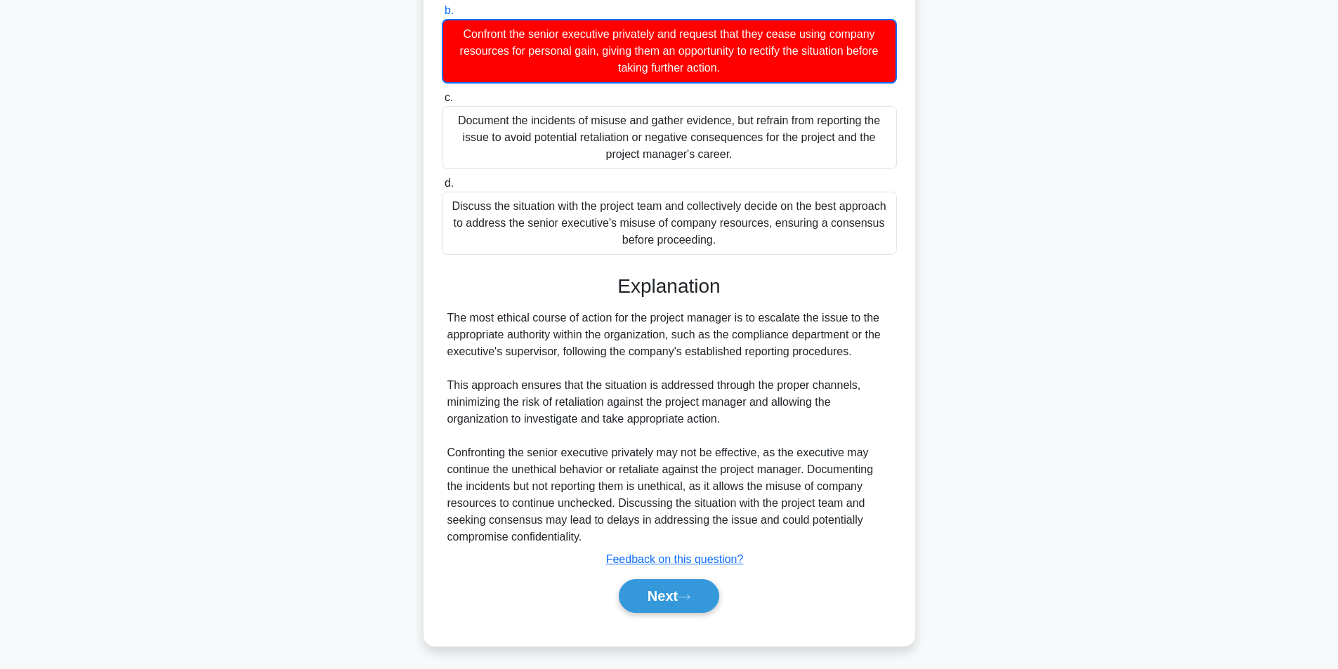
scroll to position [89, 0]
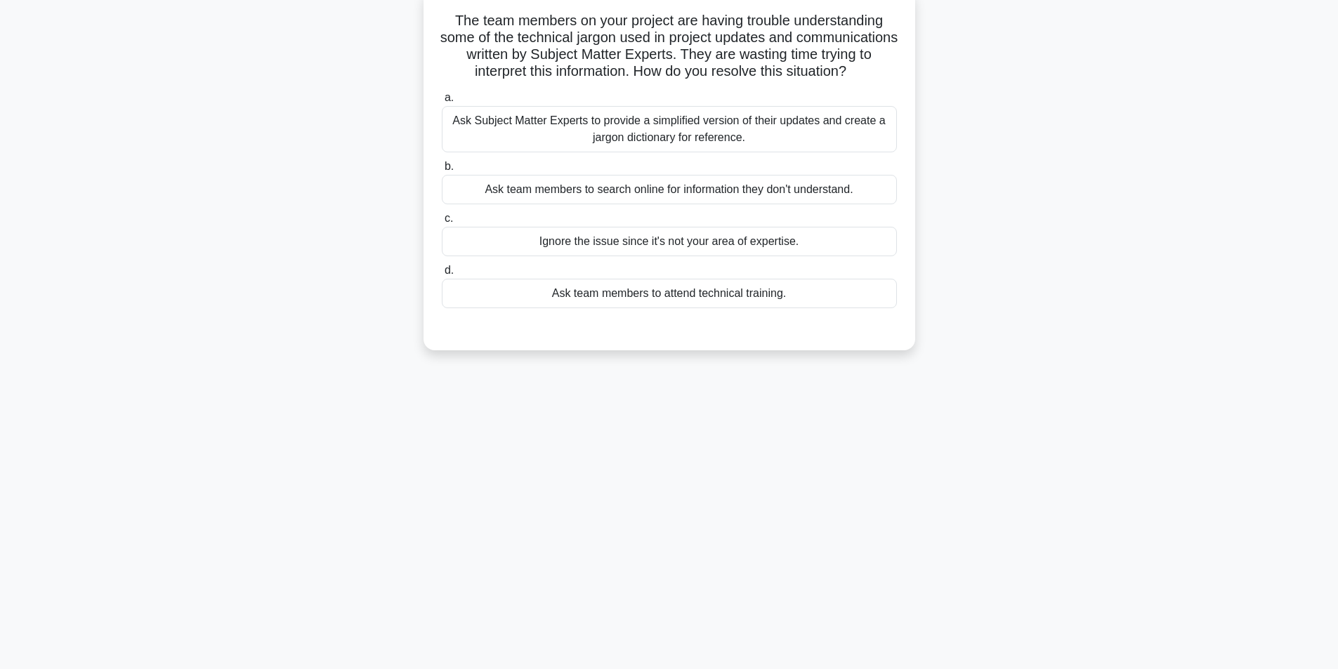
click at [659, 145] on div "Ask Subject Matter Experts to provide a simplified version of their updates and…" at bounding box center [669, 129] width 455 height 46
click at [442, 103] on input "a. Ask Subject Matter Experts to provide a simplified version of their updates …" at bounding box center [442, 97] width 0 height 9
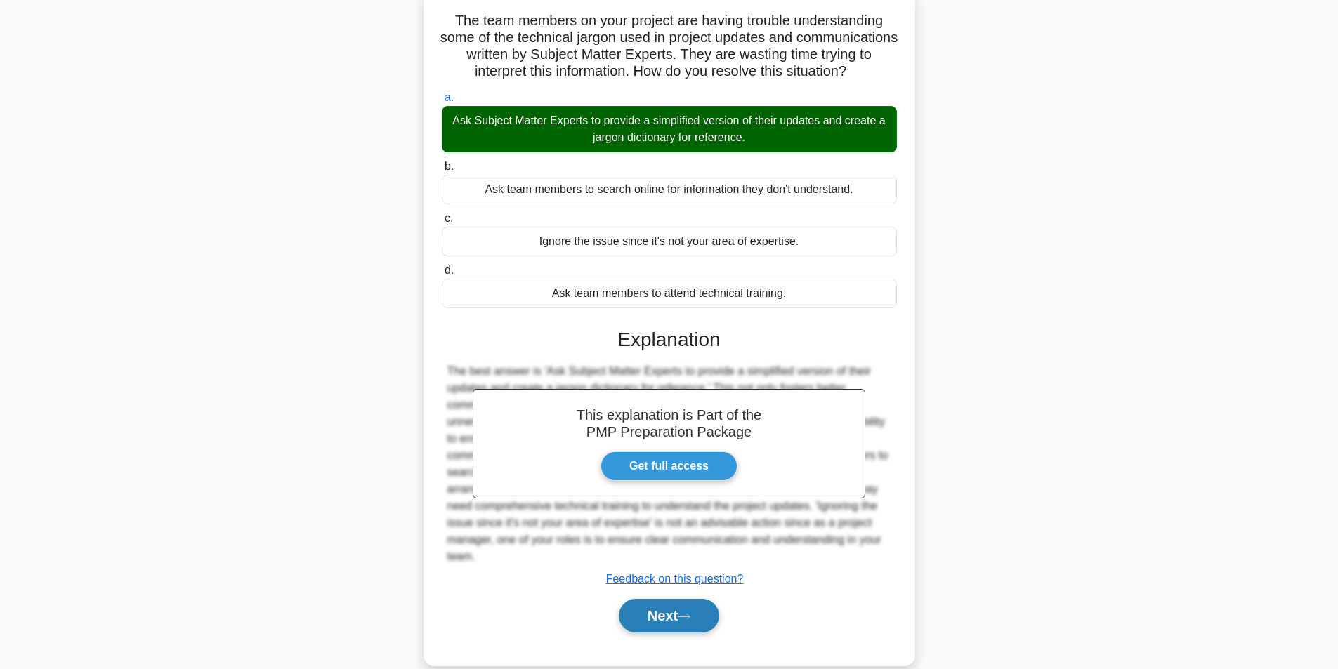
click at [654, 633] on button "Next" at bounding box center [669, 616] width 100 height 34
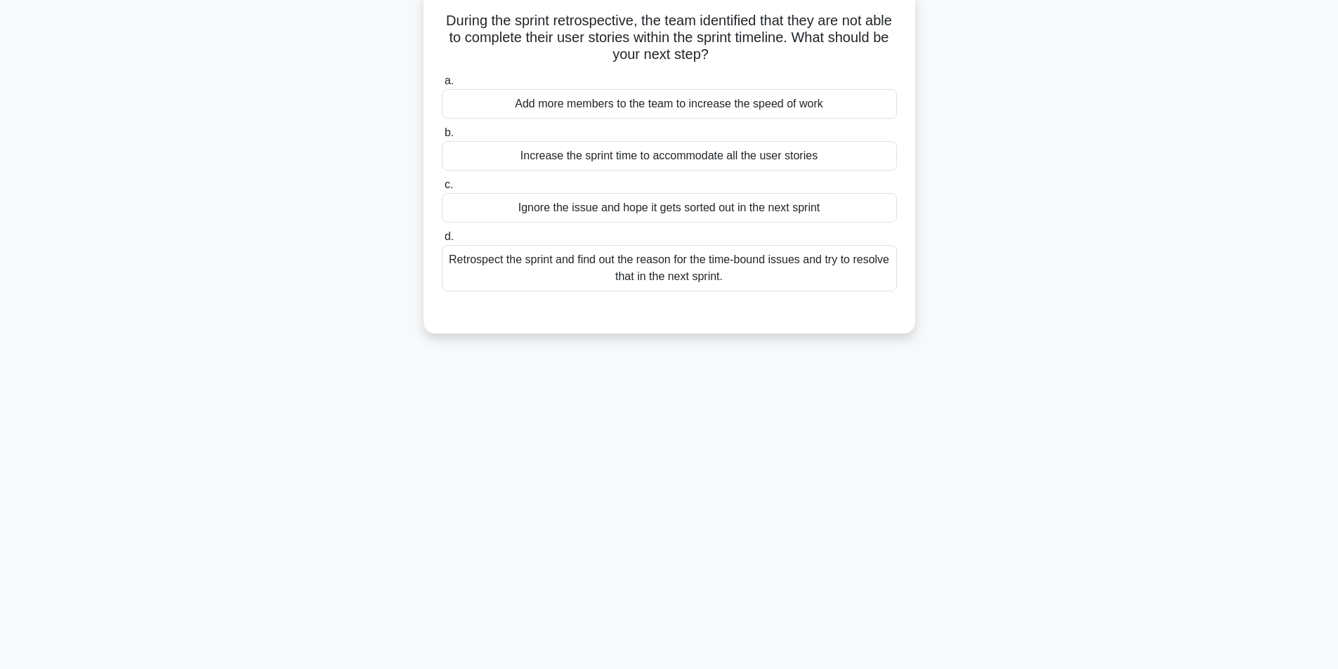
click at [643, 272] on div "Retrospect the sprint and find out the reason for the time-bound issues and try…" at bounding box center [669, 268] width 455 height 46
click at [442, 242] on input "d. Retrospect the sprint and find out the reason for the time-bound issues and …" at bounding box center [442, 236] width 0 height 9
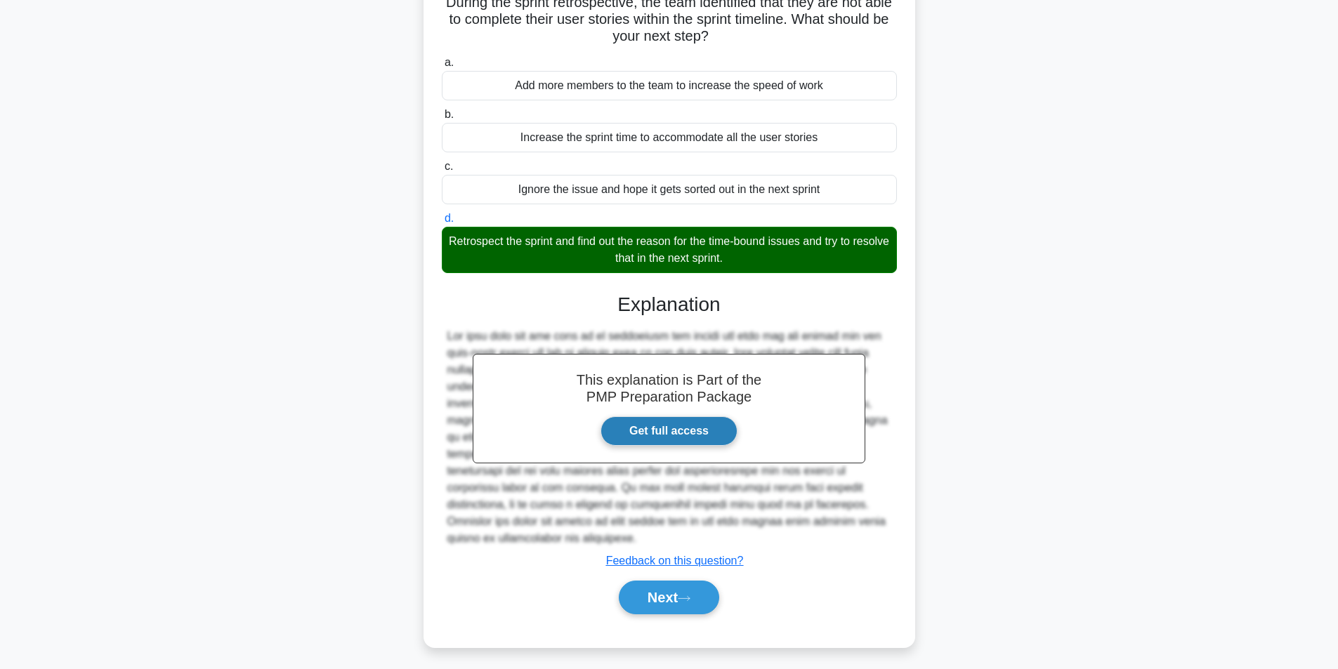
scroll to position [113, 0]
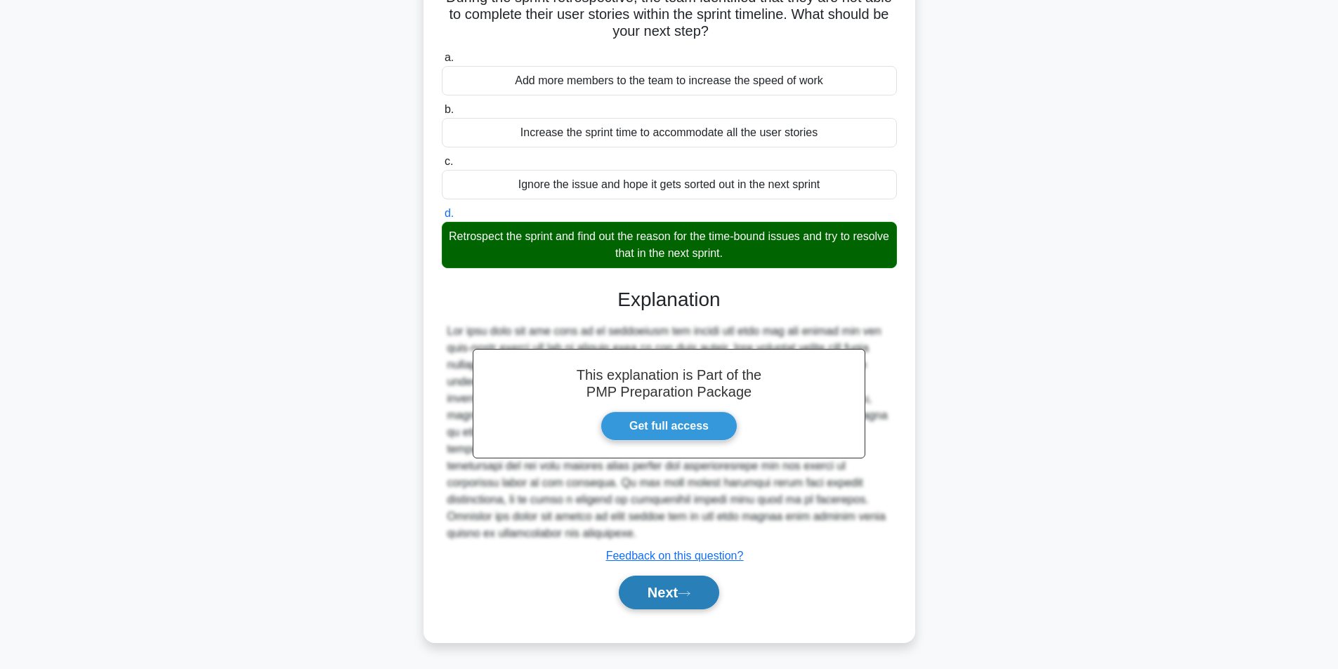
click at [688, 601] on button "Next" at bounding box center [669, 593] width 100 height 34
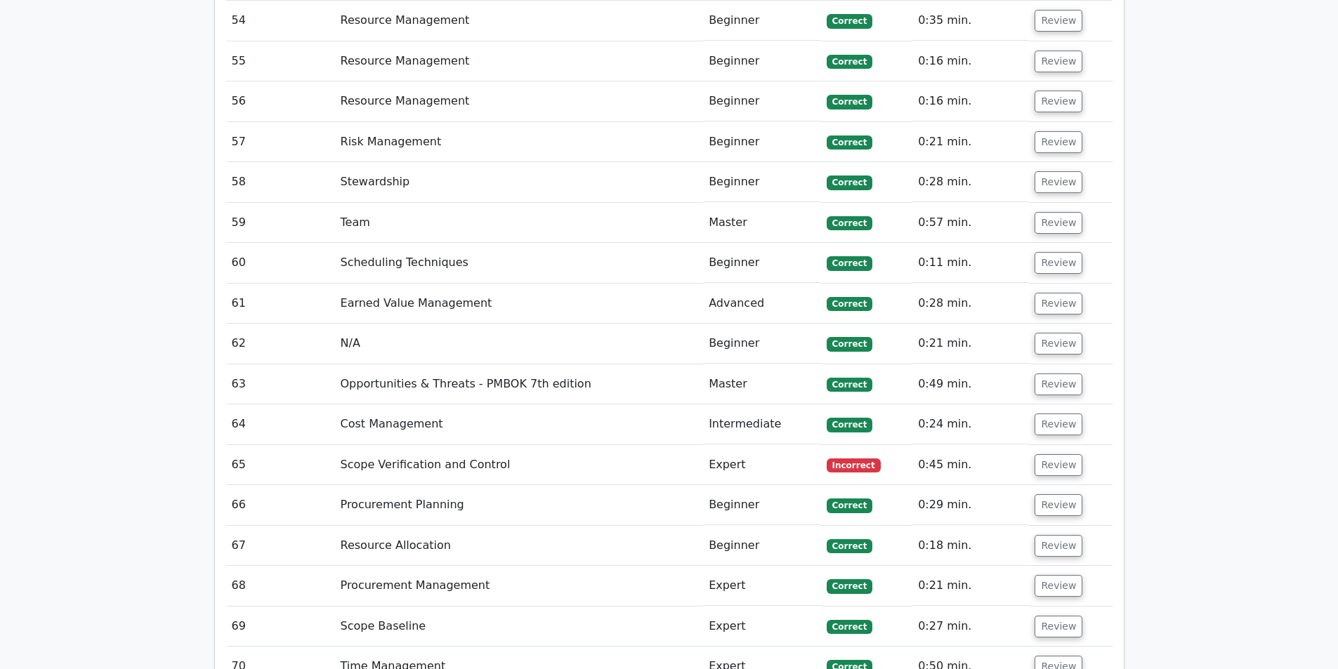
scroll to position [4775, 0]
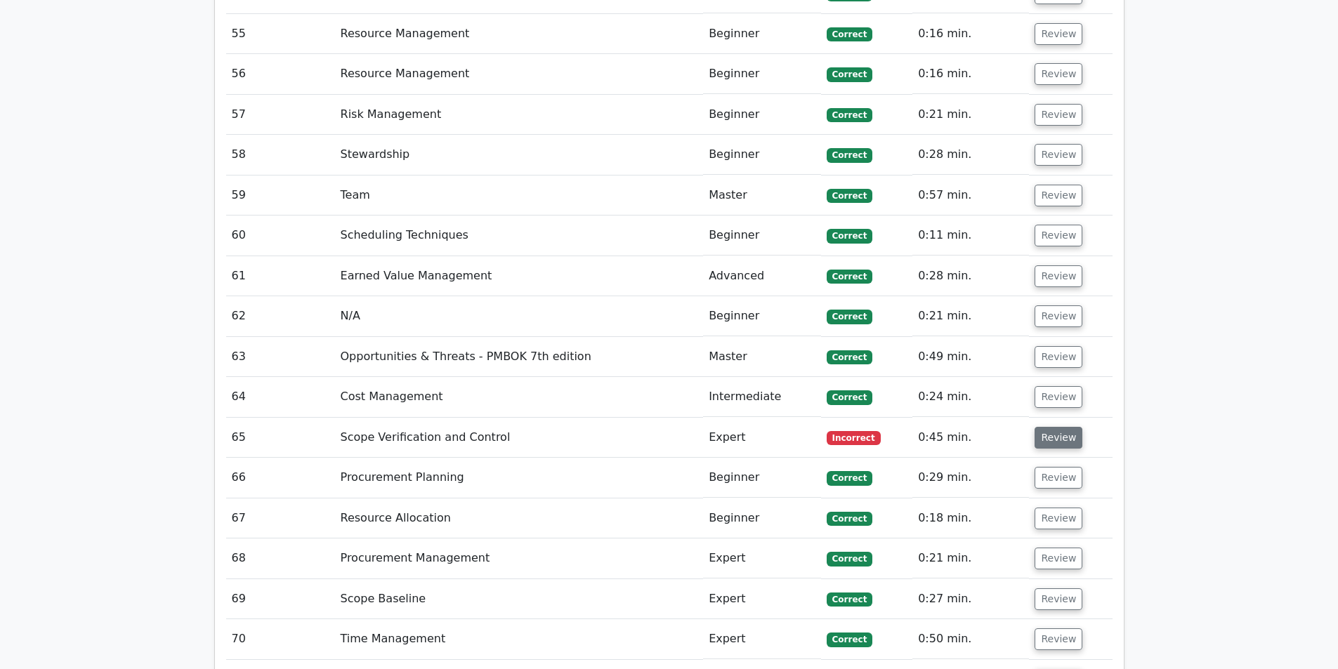
click at [1058, 427] on button "Review" at bounding box center [1058, 438] width 48 height 22
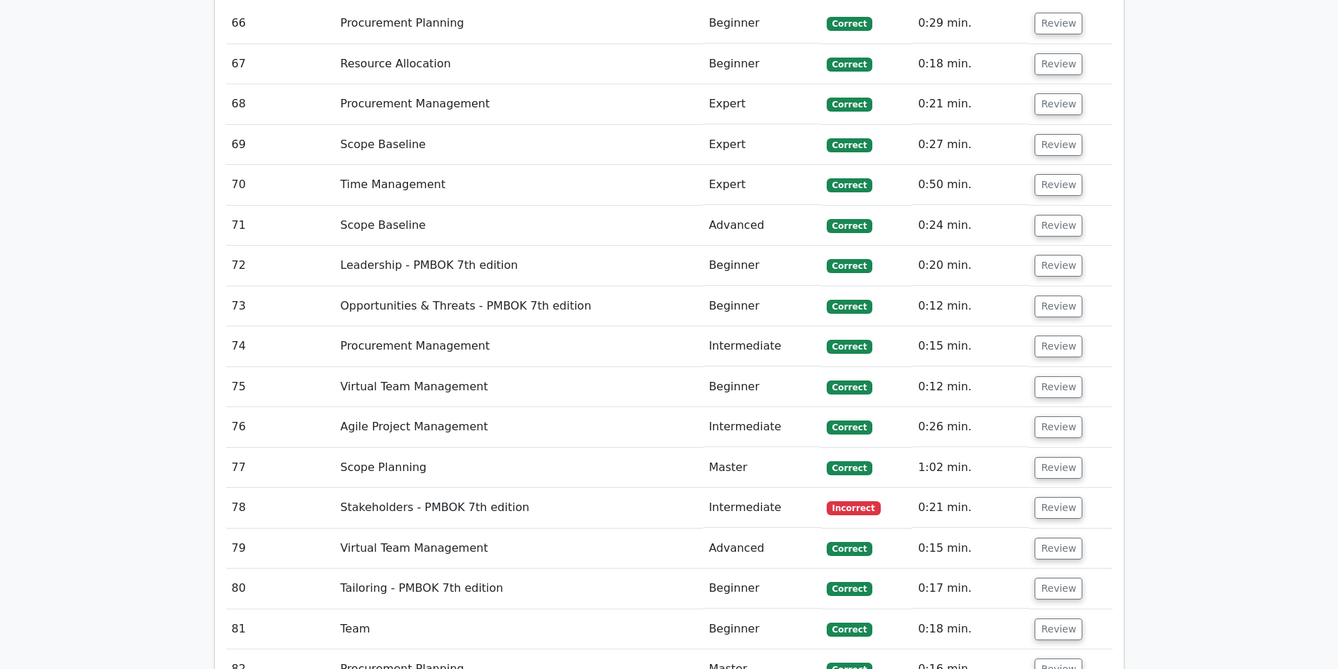
scroll to position [6249, 0]
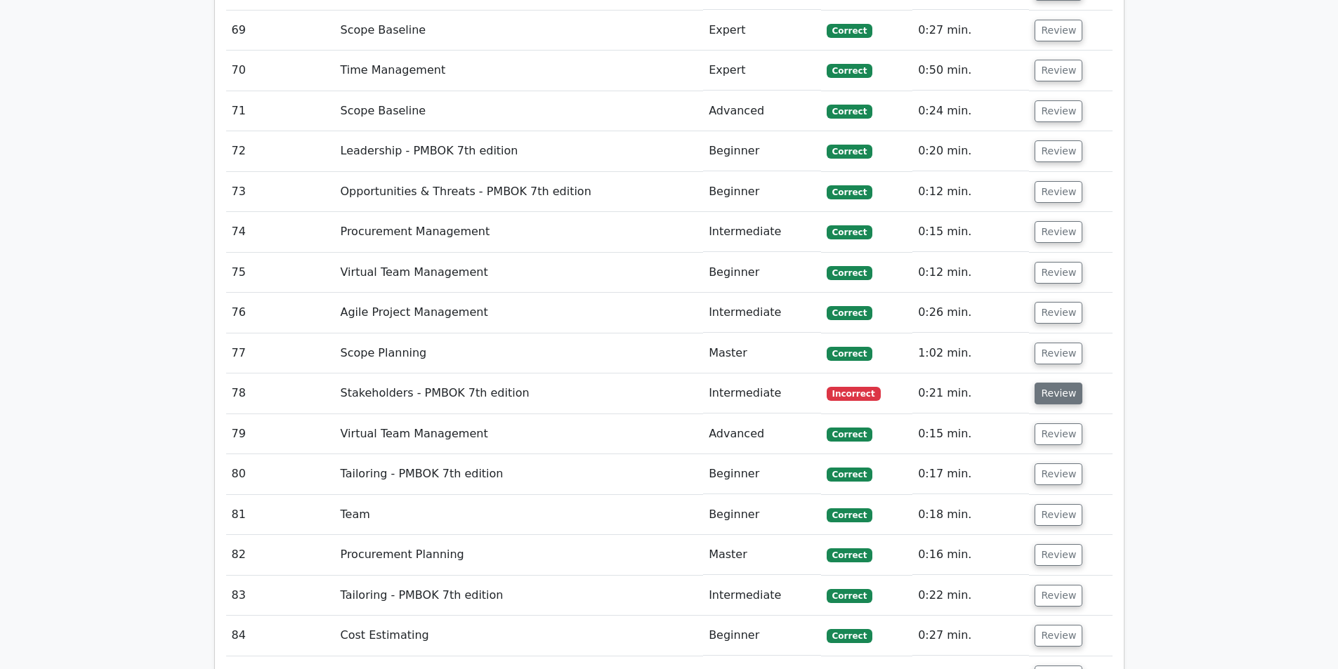
click at [1054, 383] on button "Review" at bounding box center [1058, 394] width 48 height 22
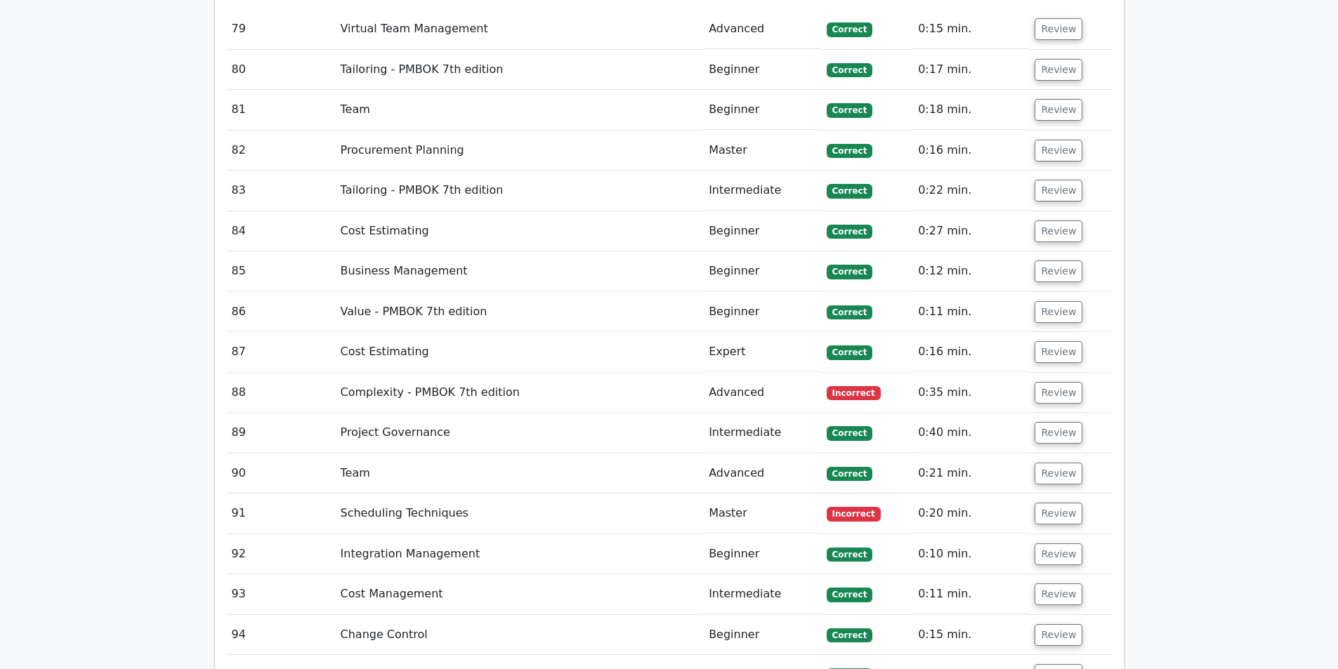
scroll to position [7513, 0]
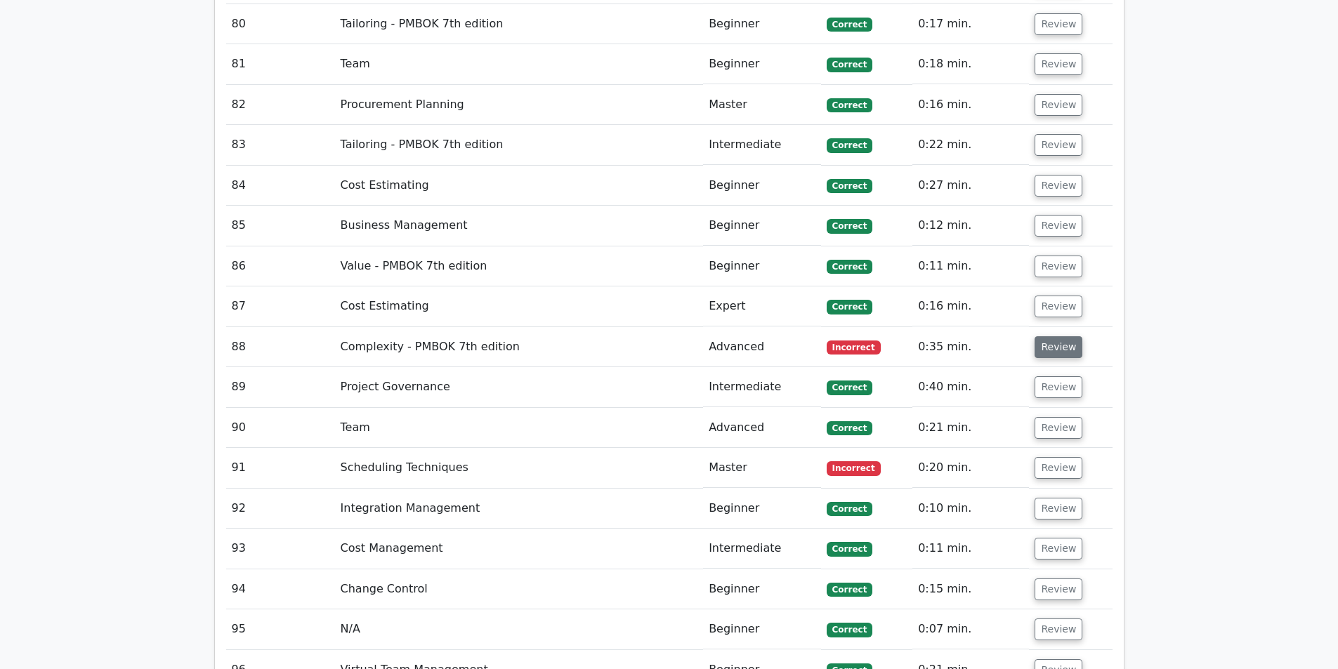
click at [1053, 336] on button "Review" at bounding box center [1058, 347] width 48 height 22
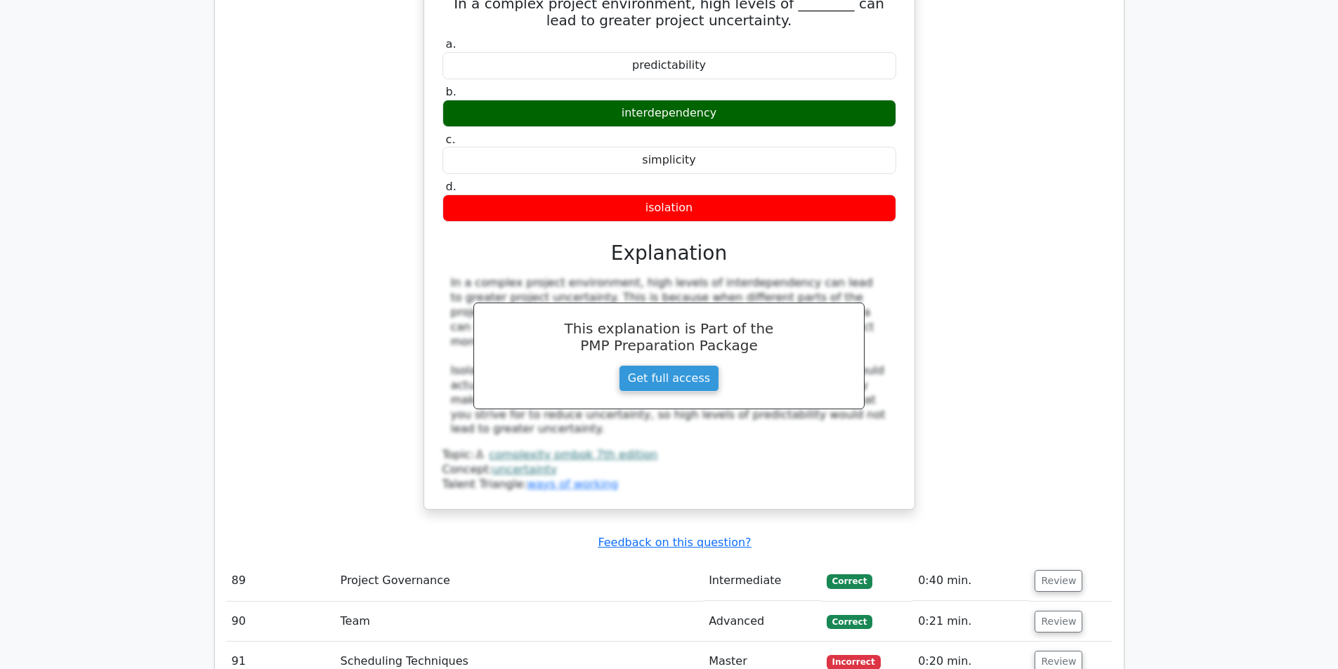
scroll to position [7935, 0]
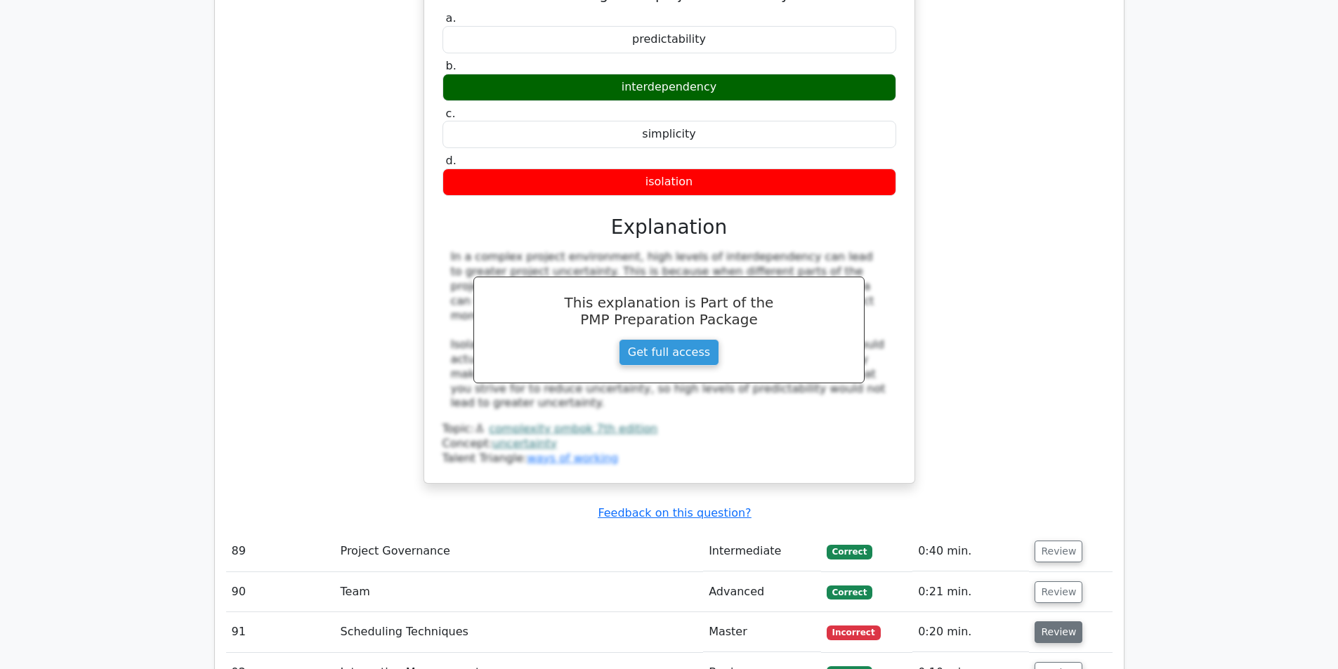
click at [1059, 621] on button "Review" at bounding box center [1058, 632] width 48 height 22
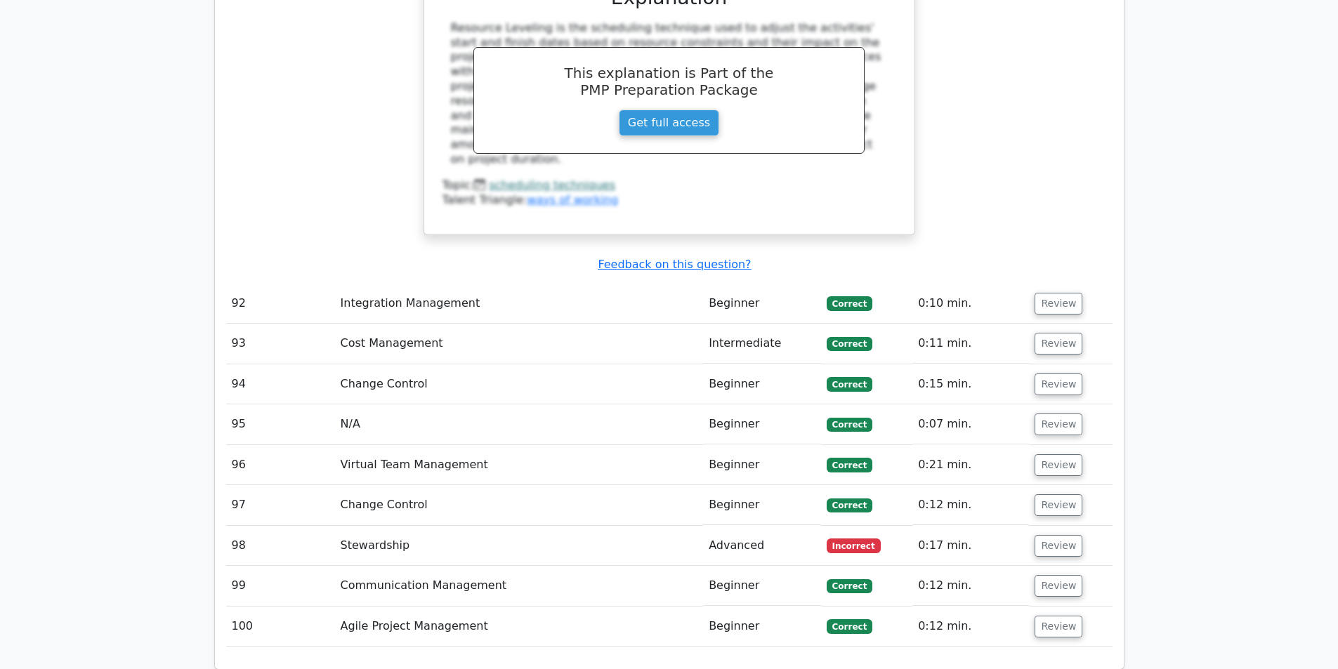
scroll to position [8918, 0]
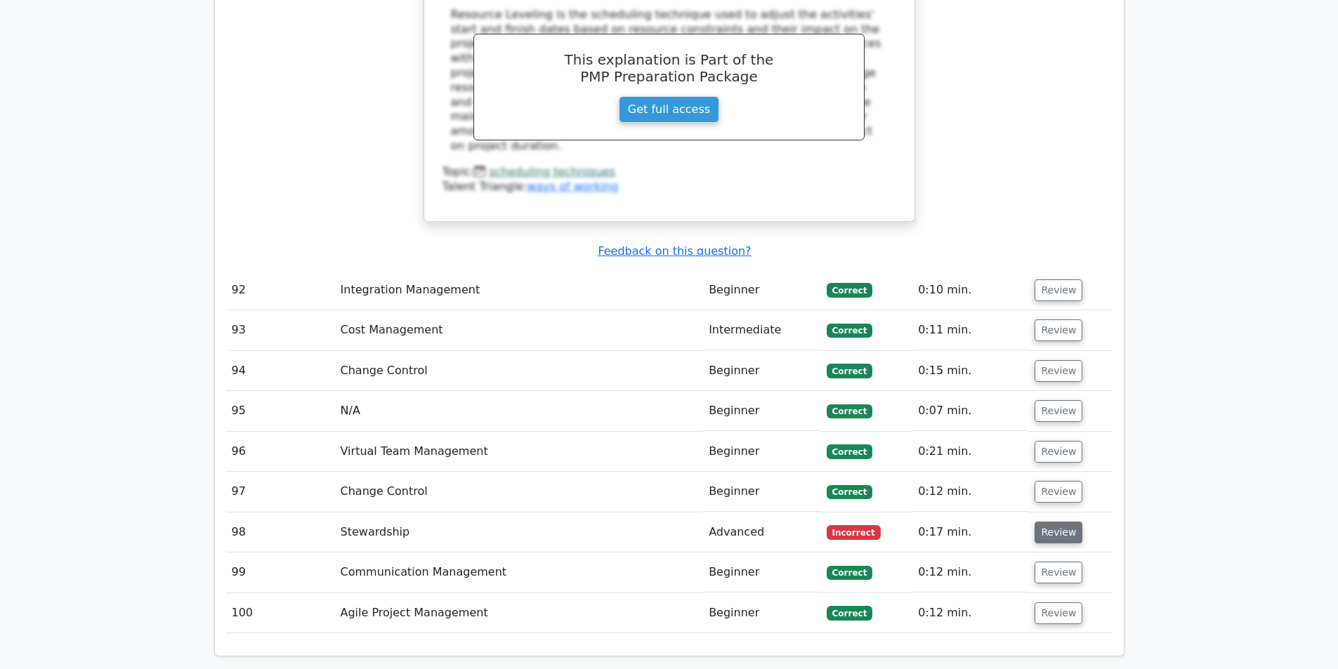
click at [1048, 522] on button "Review" at bounding box center [1058, 533] width 48 height 22
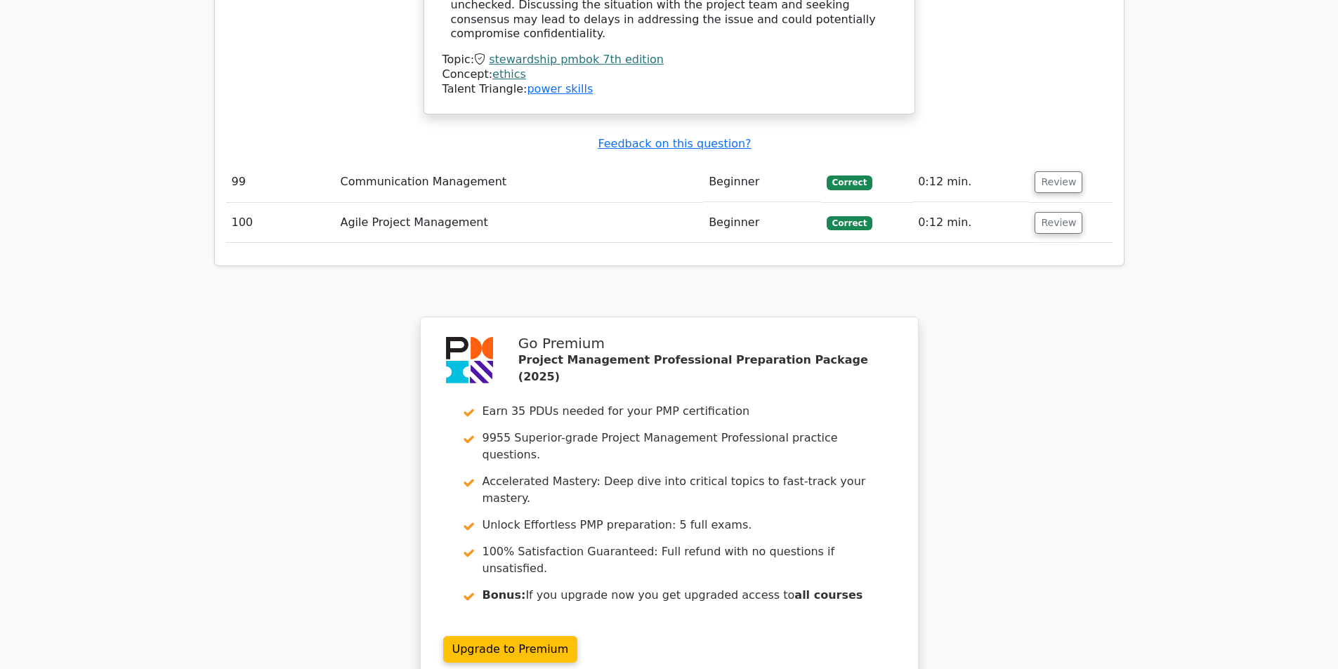
scroll to position [10104, 0]
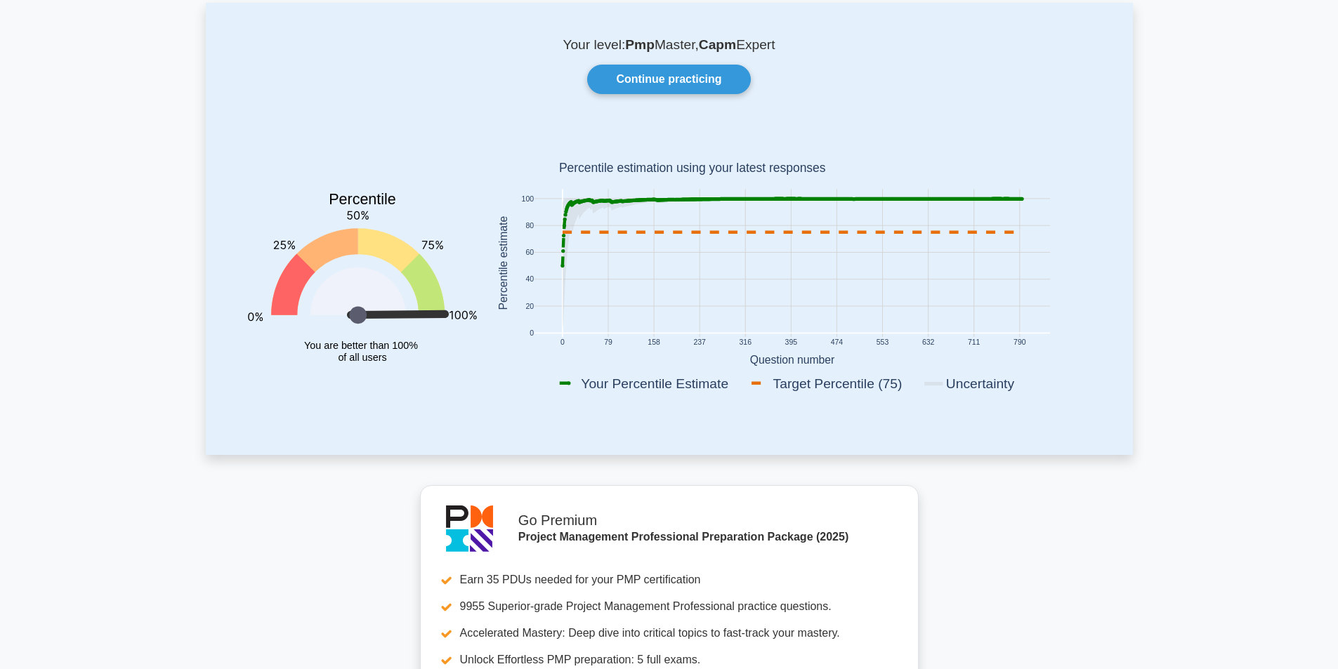
scroll to position [70, 0]
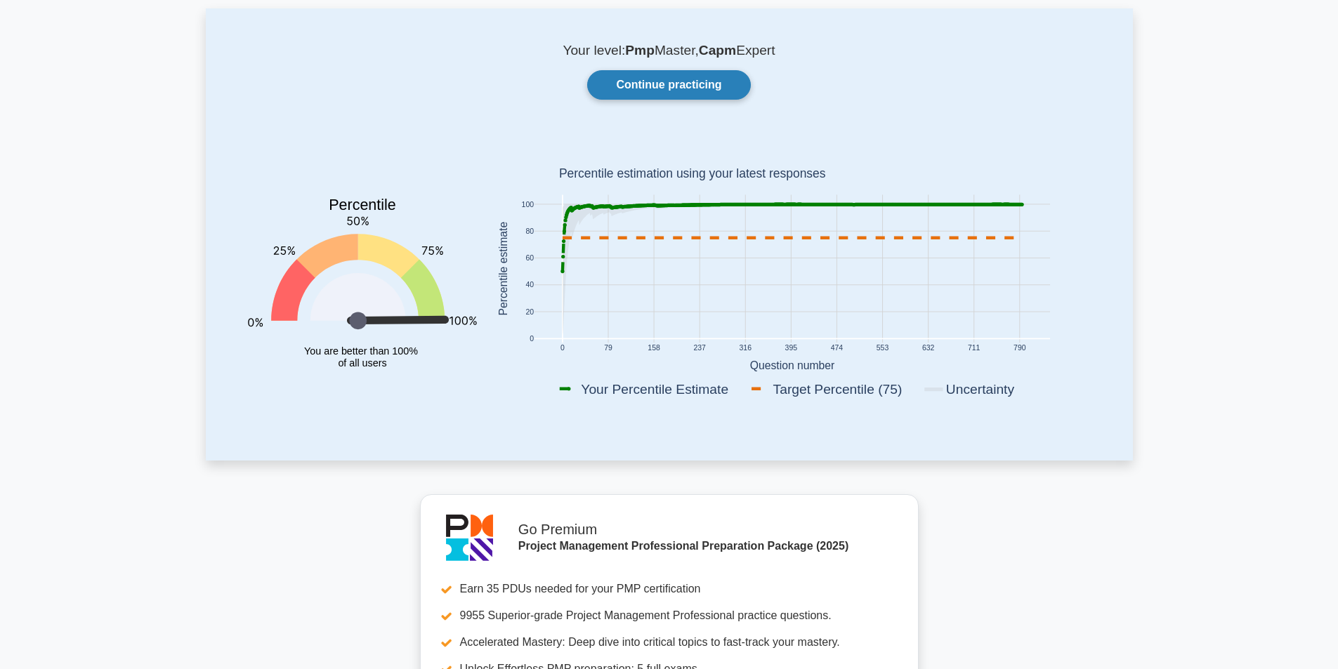
click at [679, 77] on link "Continue practicing" at bounding box center [668, 84] width 163 height 29
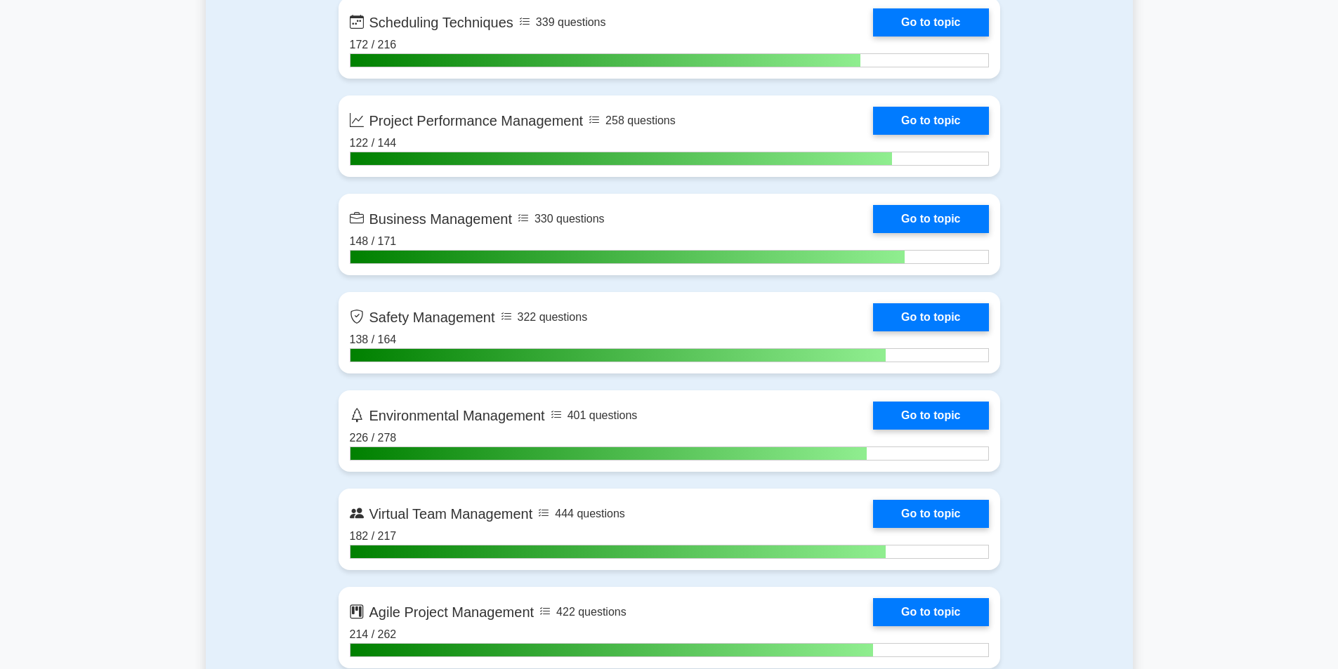
scroll to position [3160, 0]
